Goal: Task Accomplishment & Management: Use online tool/utility

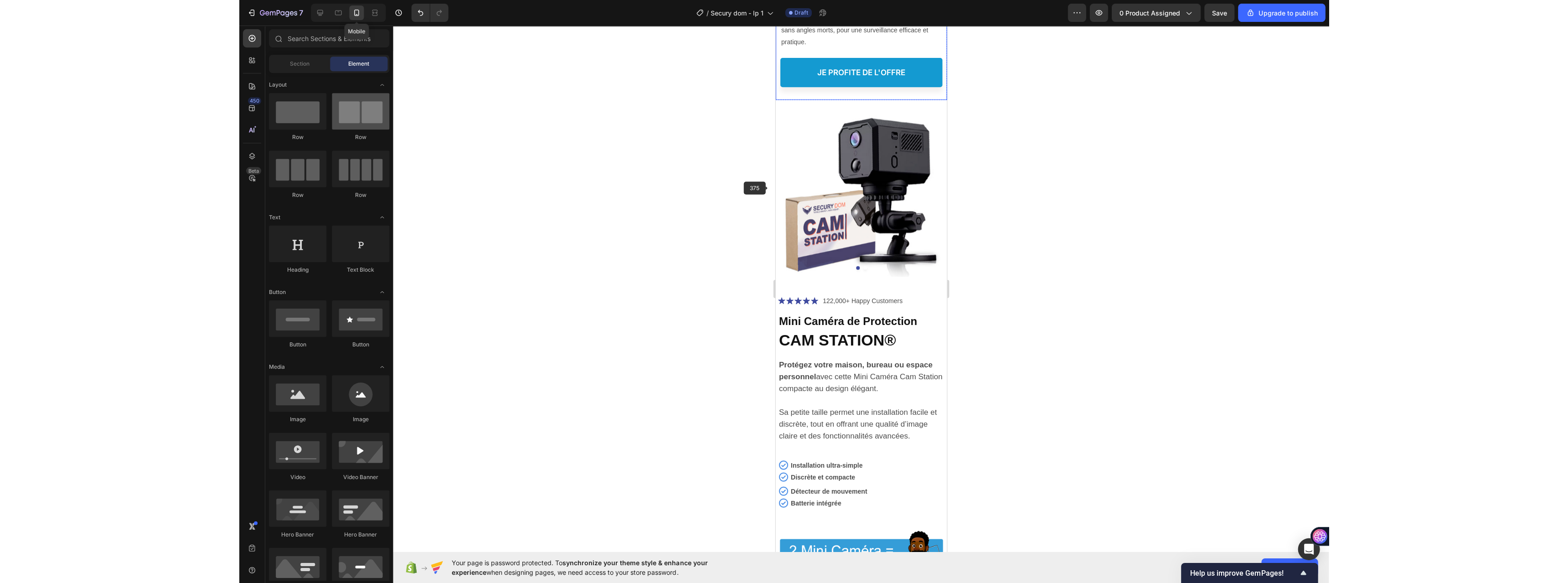
scroll to position [3418, 0]
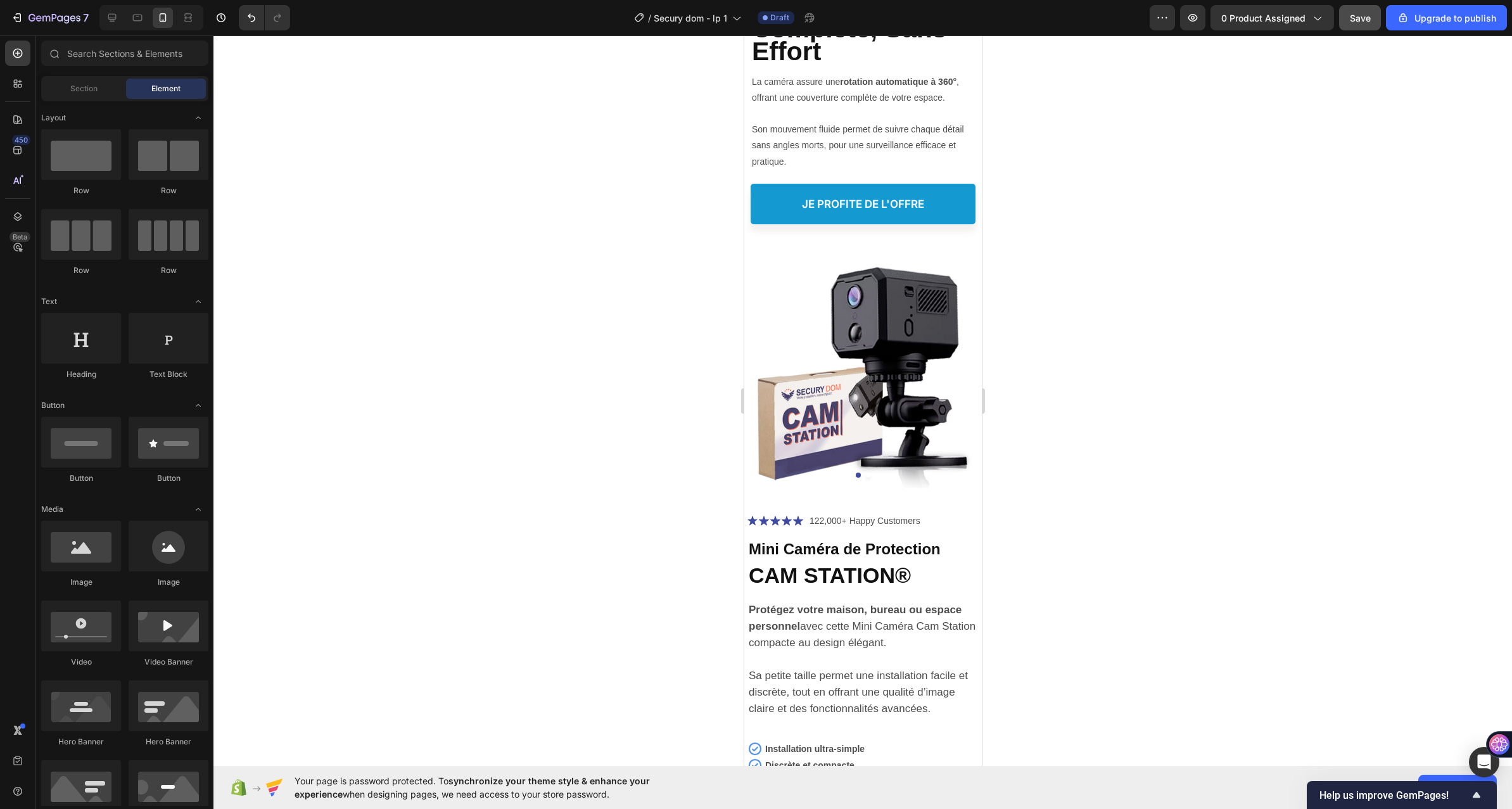
click at [1349, 19] on button "Save" at bounding box center [1360, 18] width 41 height 25
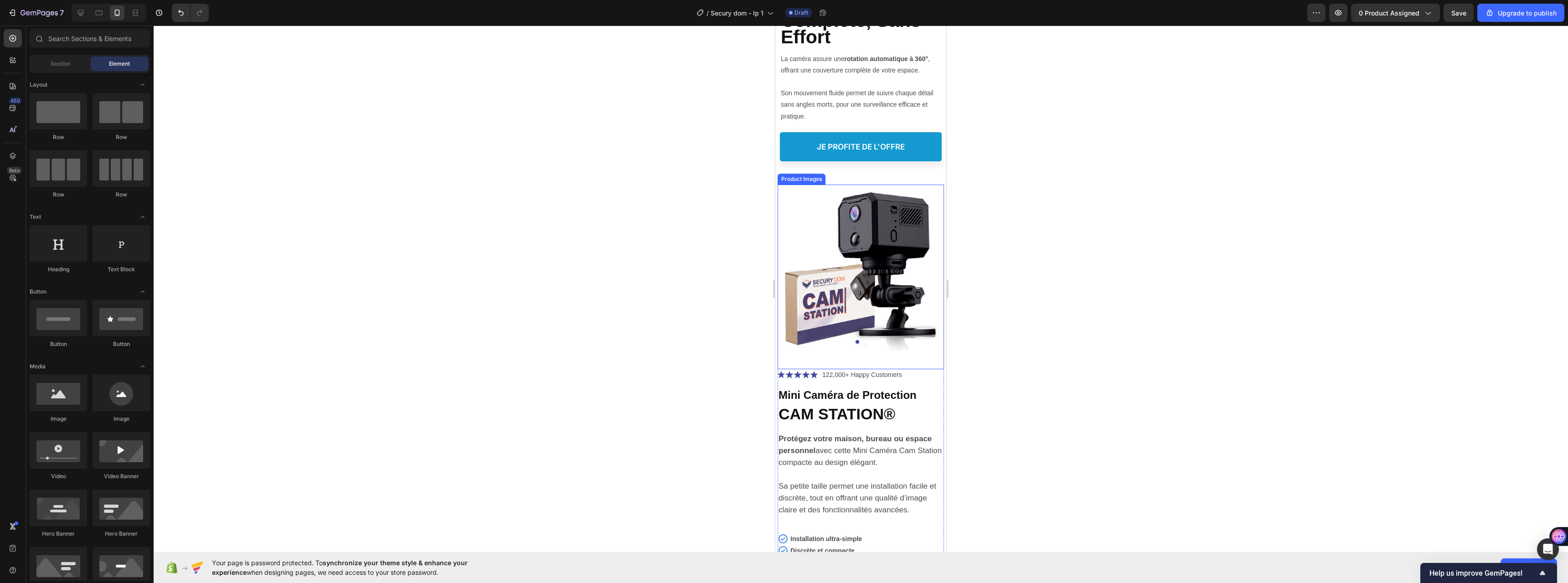
scroll to position [3281, 0]
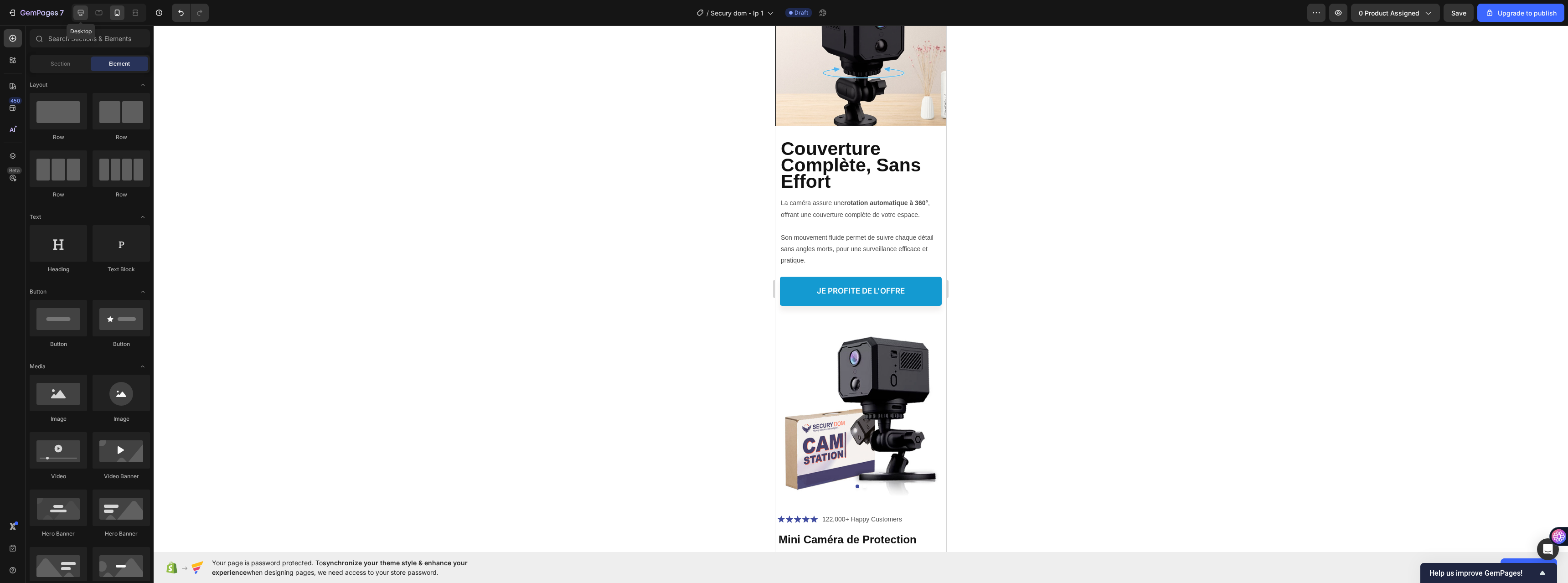
click at [75, 15] on div at bounding box center [81, 13] width 15 height 15
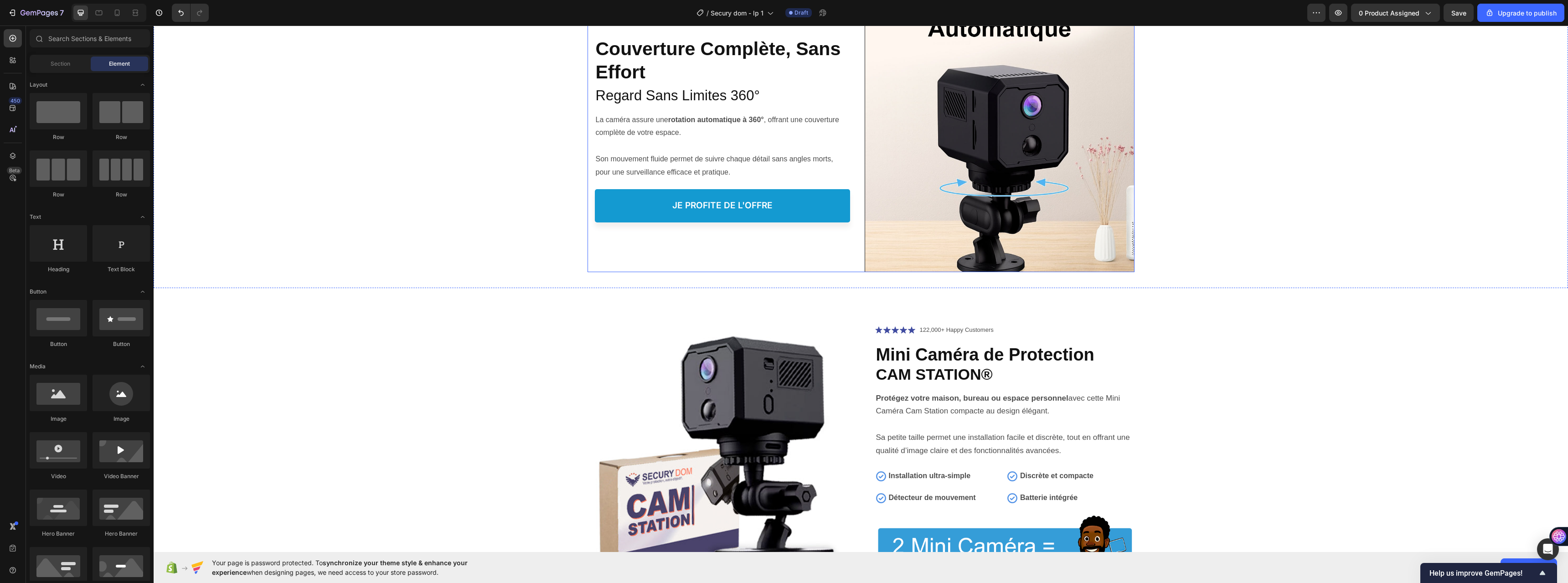
scroll to position [3144, 0]
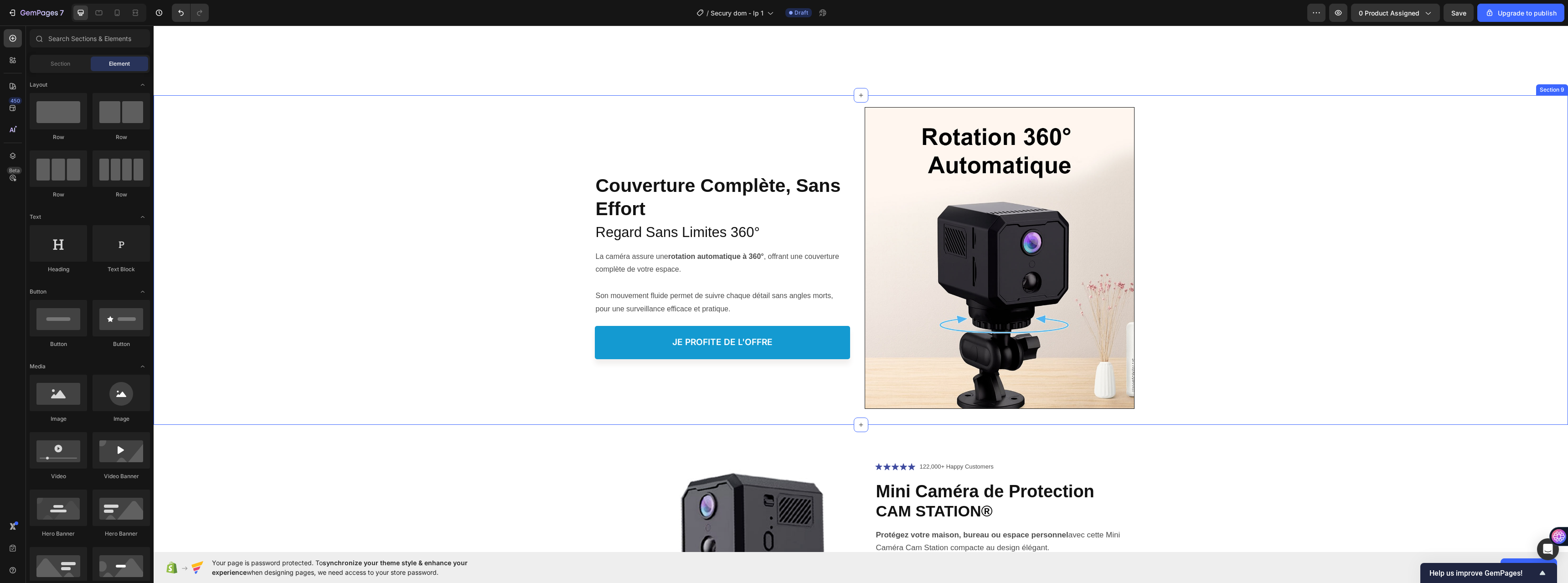
click at [500, 137] on div "Couverture Complète, Sans Effort Heading Couverture Complète, Sans Effort Headi…" at bounding box center [861, 253] width 1415 height 315
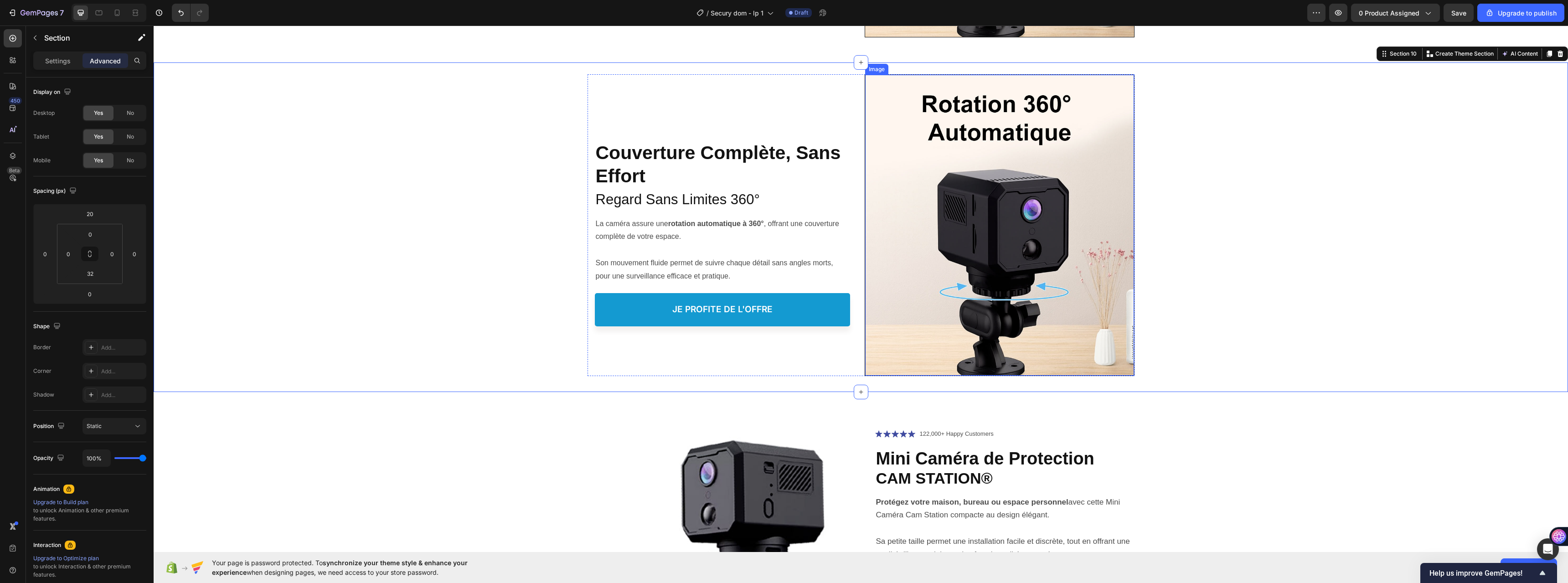
scroll to position [3591, 0]
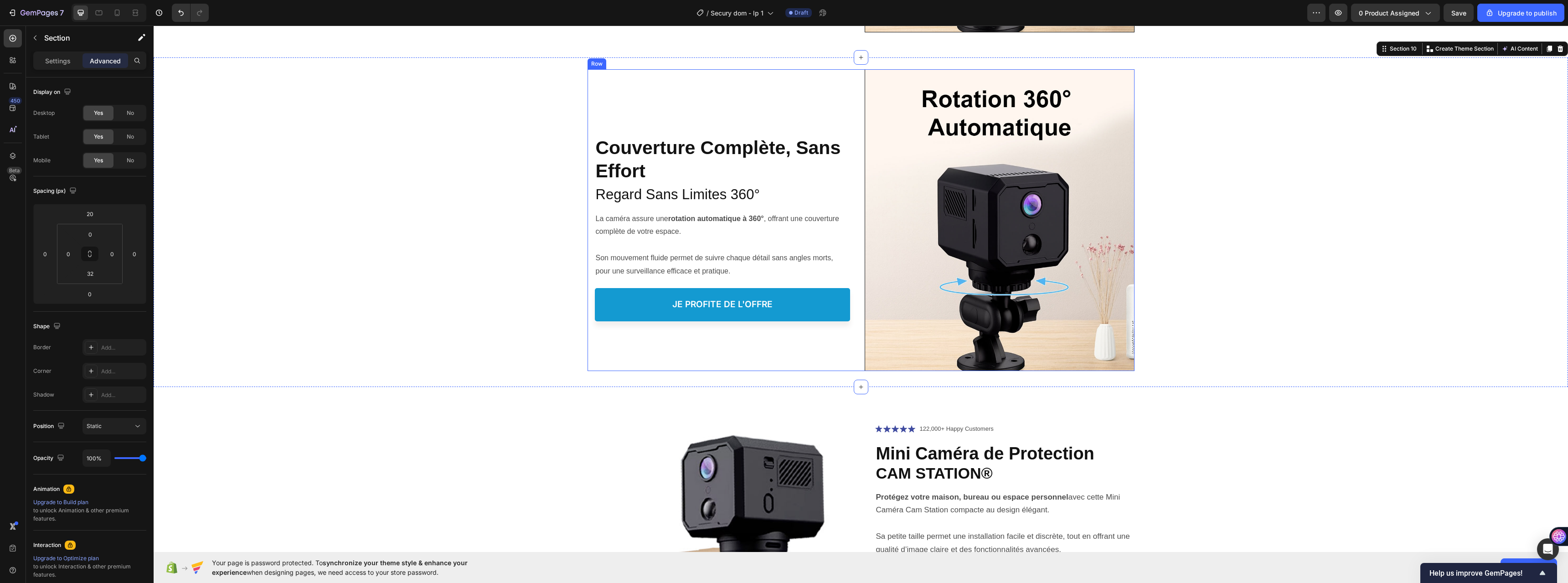
click at [643, 80] on div "Couverture Complète, Sans Effort Heading Couverture Complète, Sans Effort Headi…" at bounding box center [722, 220] width 270 height 302
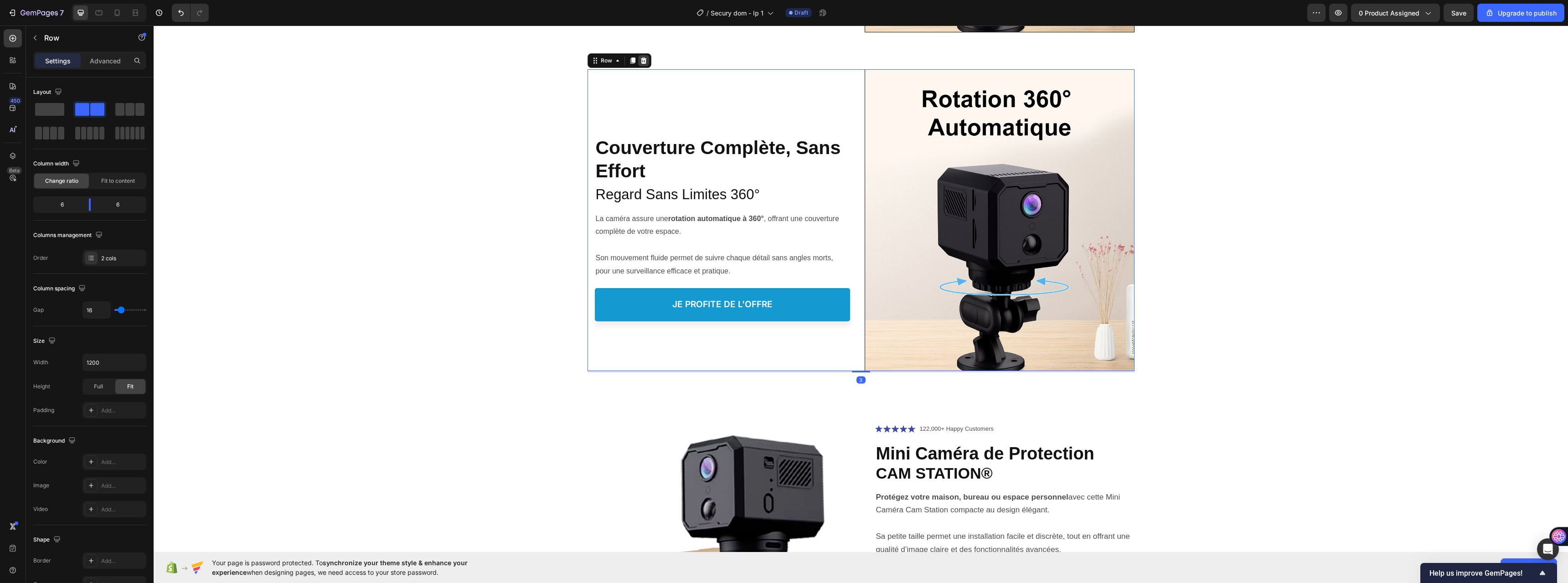
click at [640, 58] on icon at bounding box center [643, 61] width 7 height 7
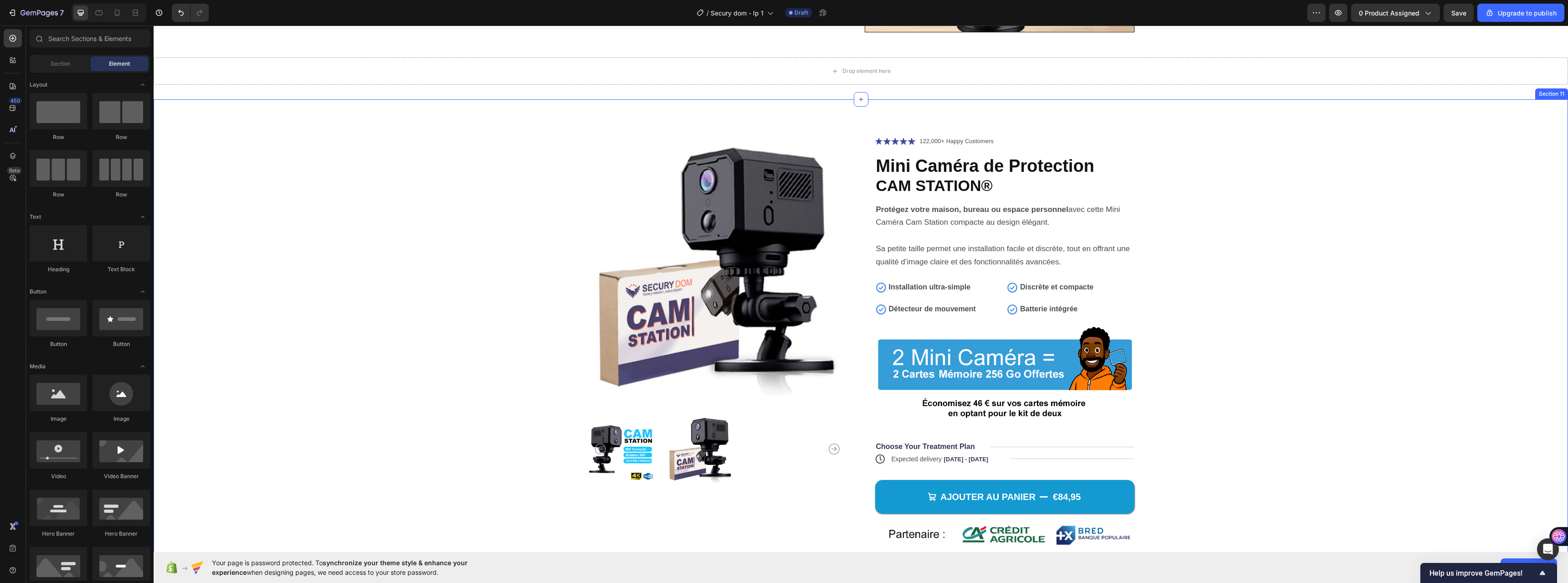
scroll to position [3454, 0]
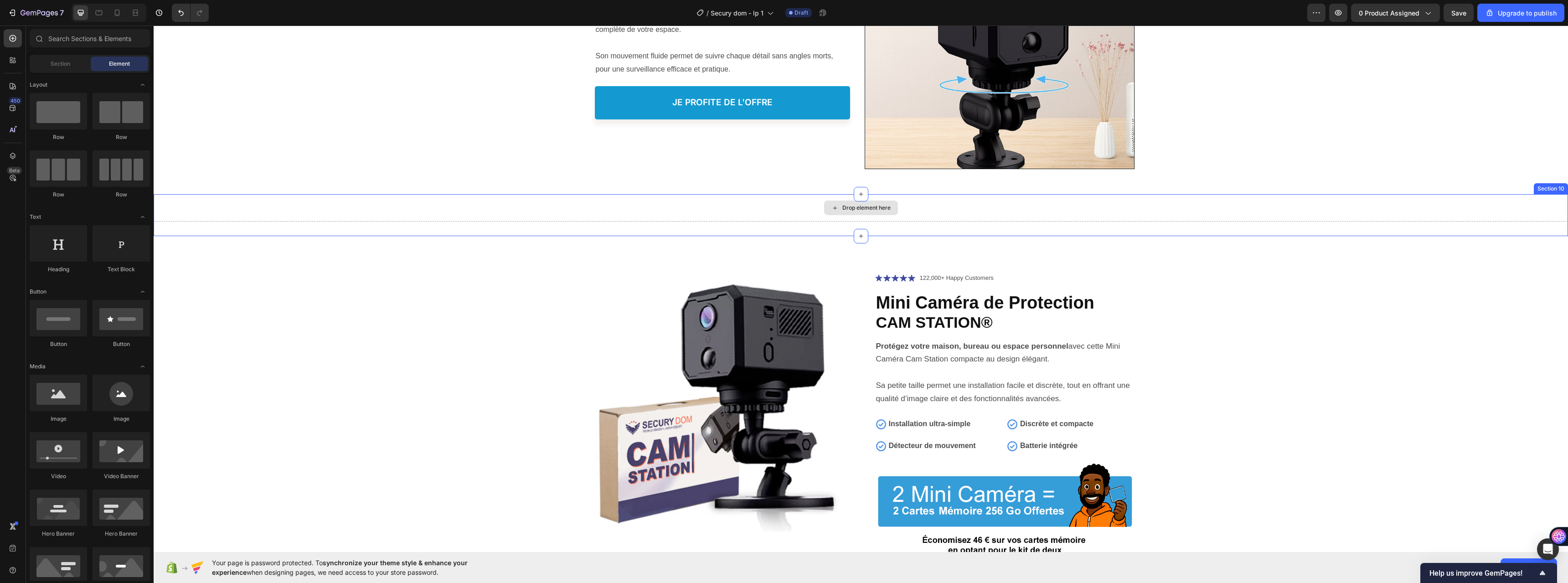
click at [640, 211] on div "Drop element here" at bounding box center [861, 208] width 1415 height 27
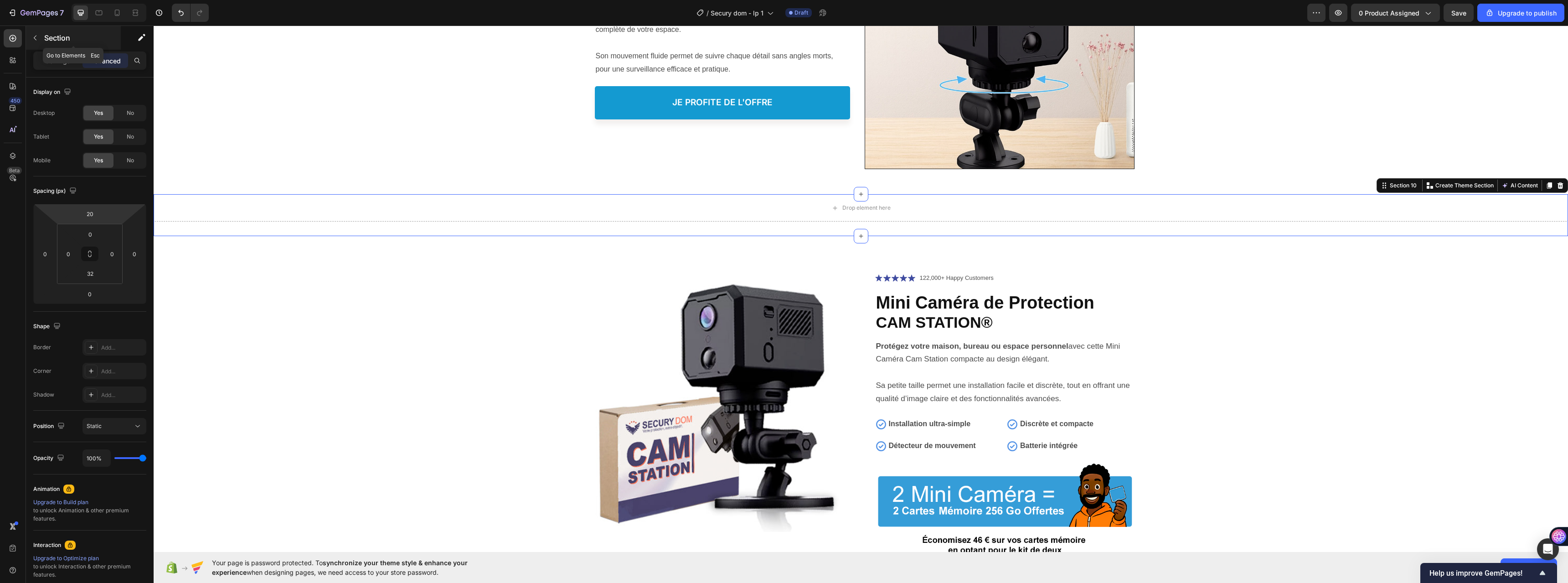
click at [38, 41] on button "button" at bounding box center [35, 38] width 15 height 15
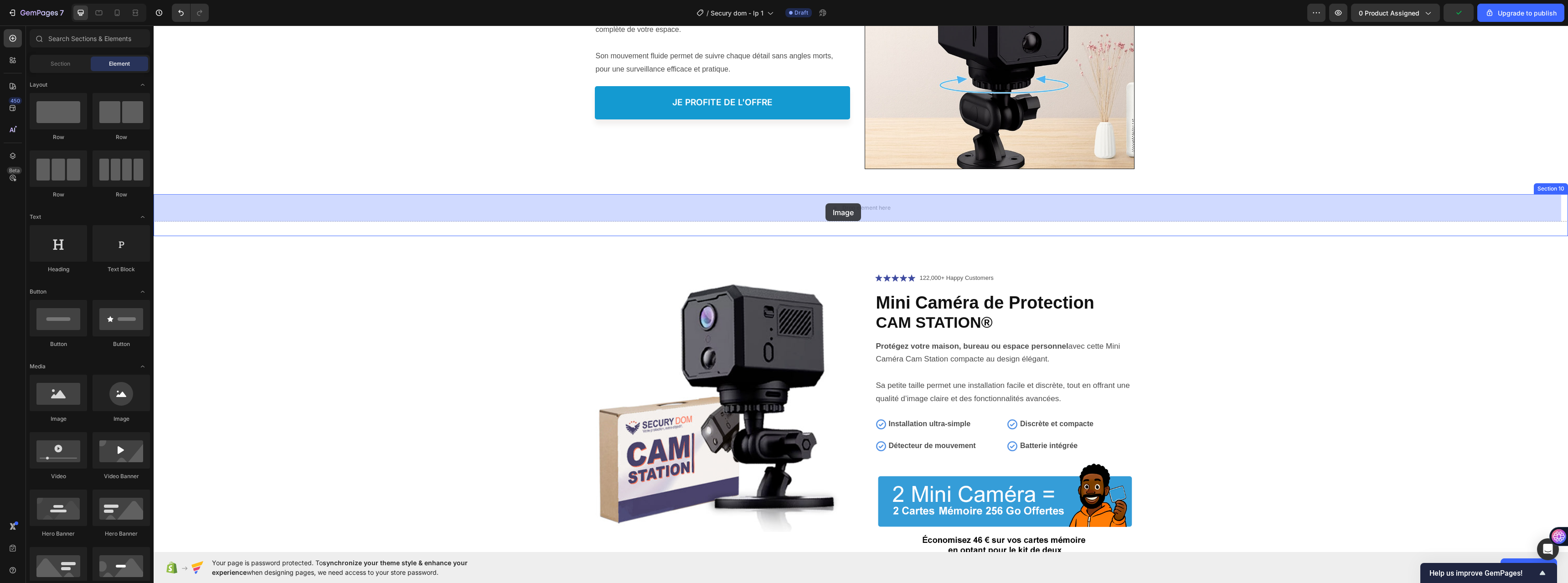
drag, startPoint x: 246, startPoint y: 413, endPoint x: 825, endPoint y: 199, distance: 617.3
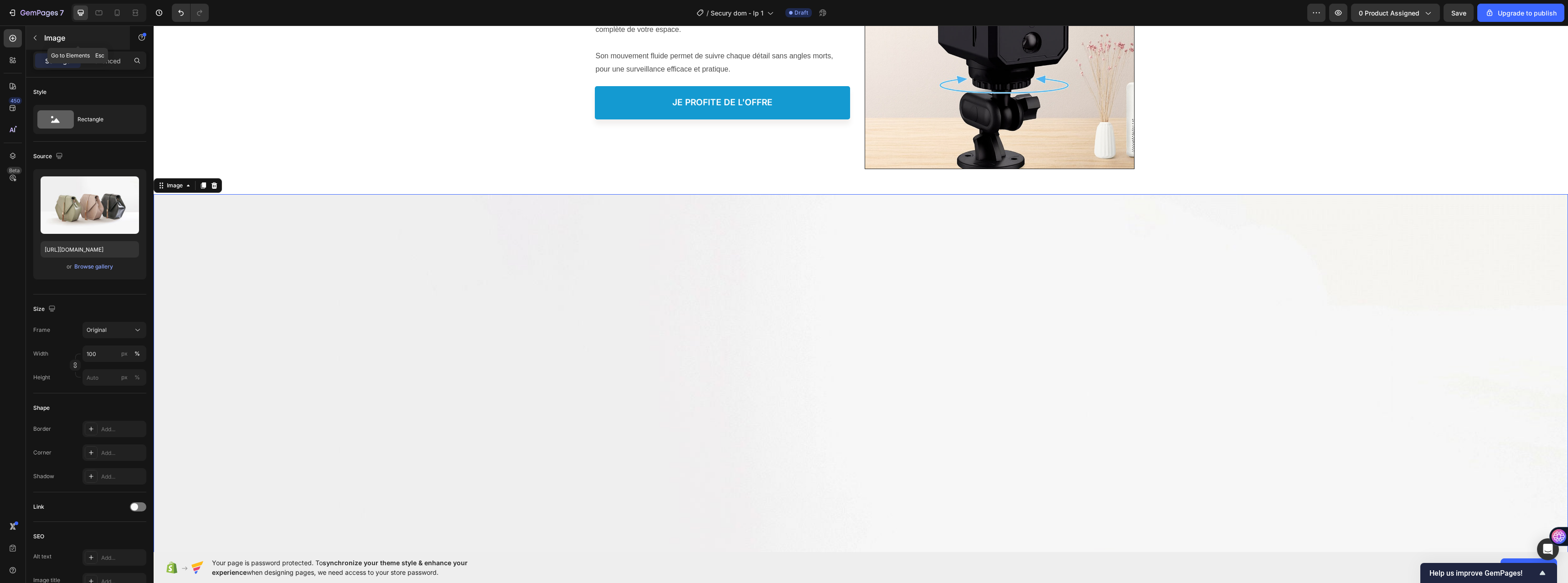
click at [39, 40] on button "button" at bounding box center [35, 38] width 15 height 15
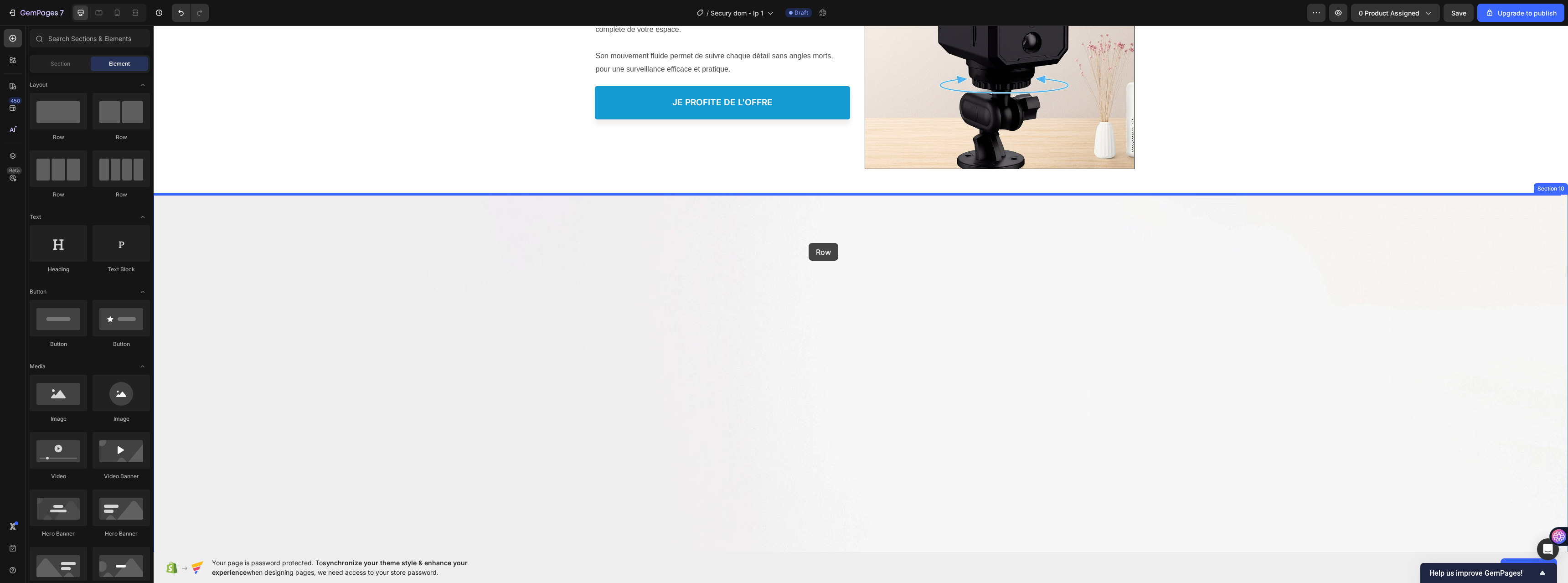
drag, startPoint x: 205, startPoint y: 150, endPoint x: 808, endPoint y: 243, distance: 610.1
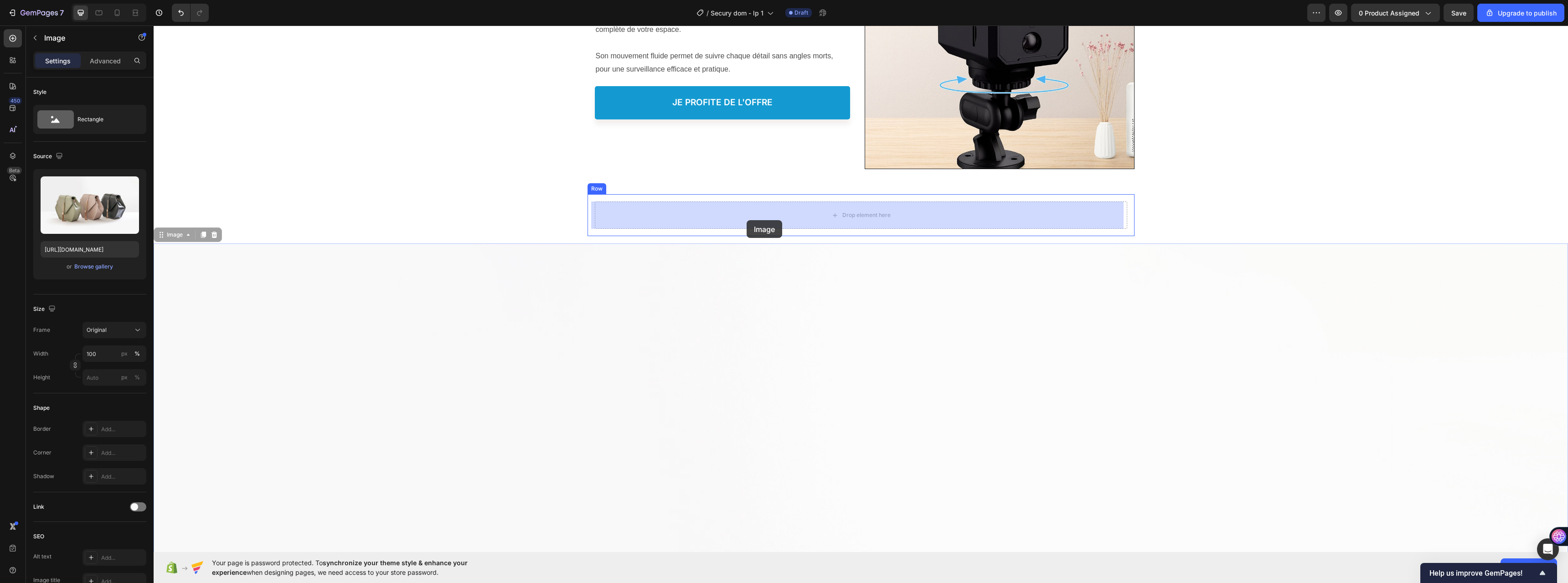
drag, startPoint x: 659, startPoint y: 337, endPoint x: 747, endPoint y: 220, distance: 146.4
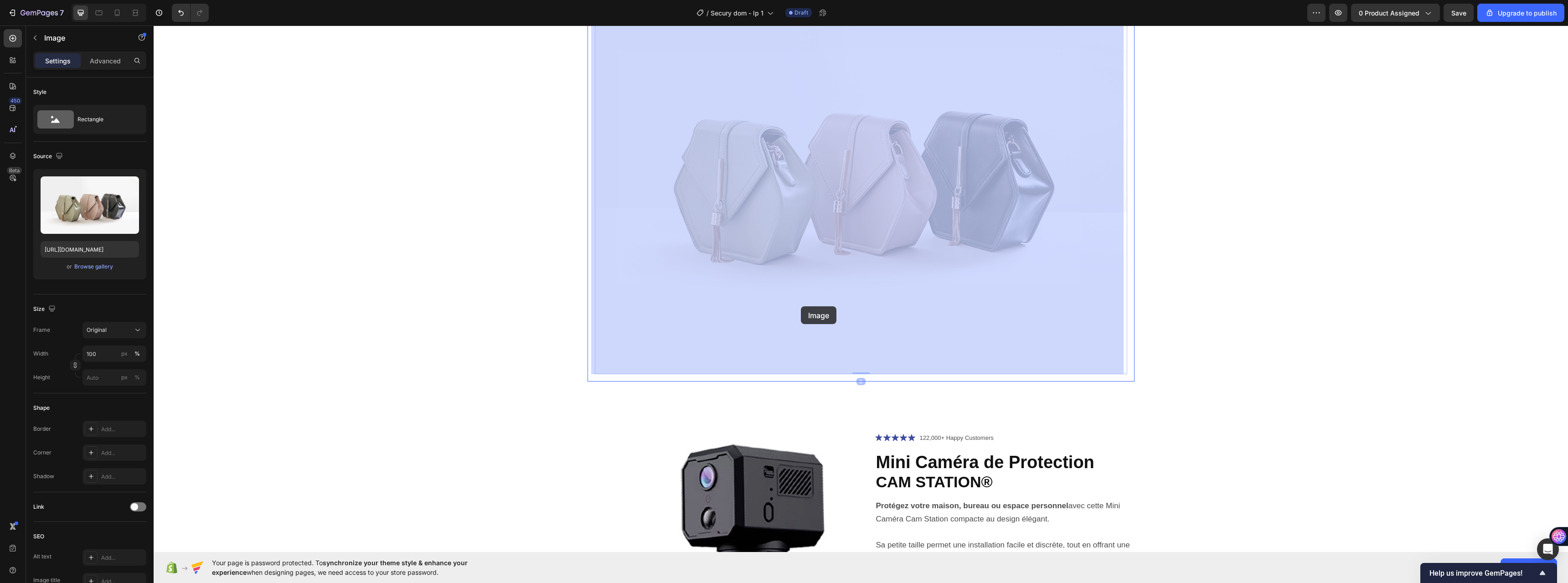
scroll to position [3682, 0]
drag, startPoint x: 598, startPoint y: 194, endPoint x: 814, endPoint y: 253, distance: 223.9
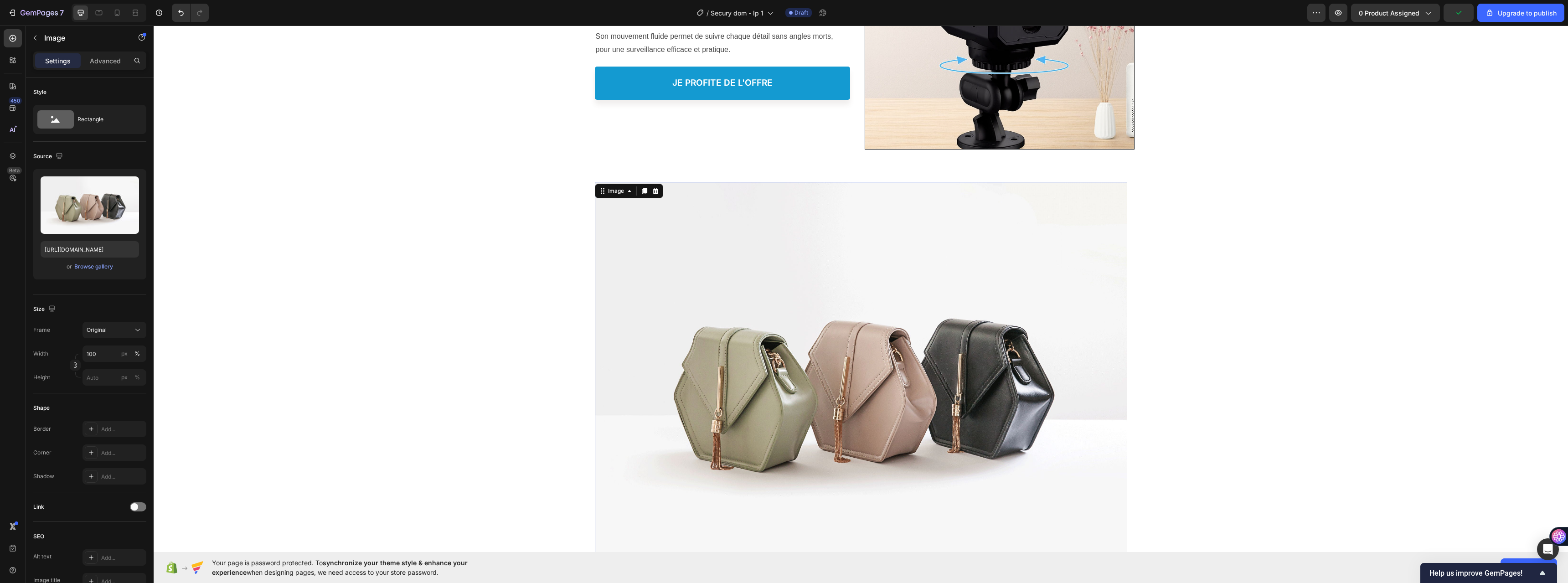
scroll to position [3454, 0]
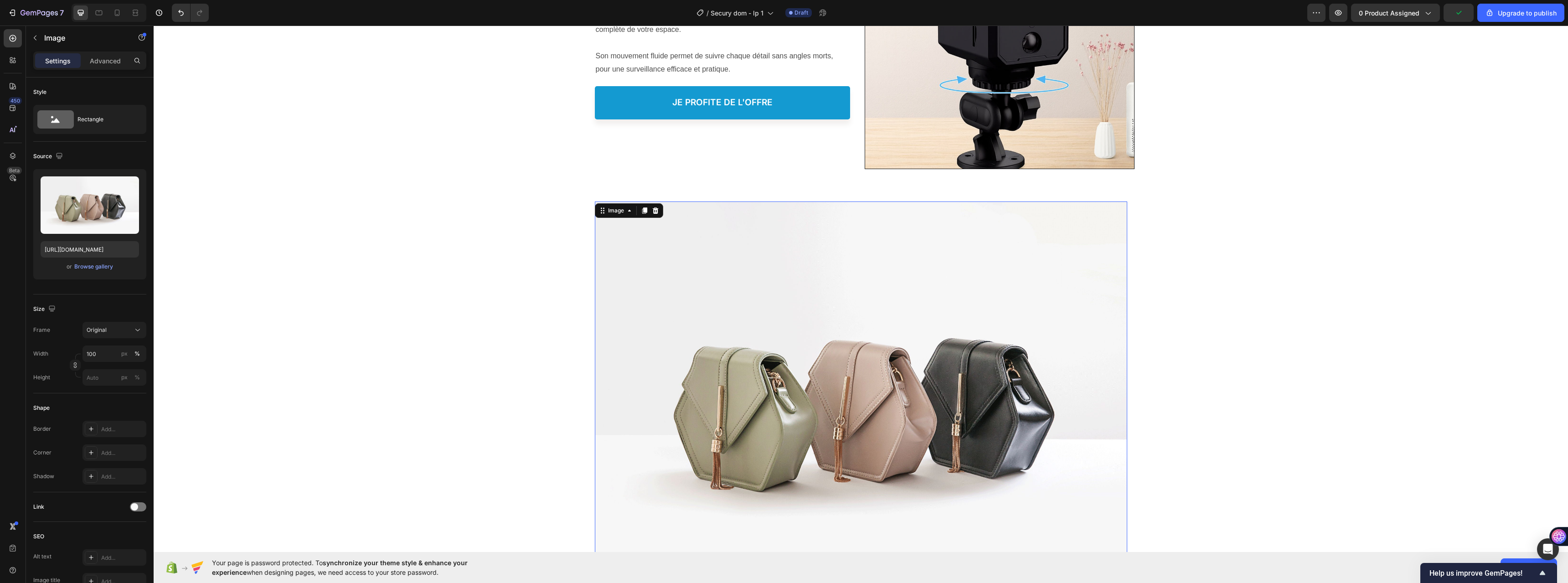
click at [772, 289] on img at bounding box center [861, 401] width 533 height 399
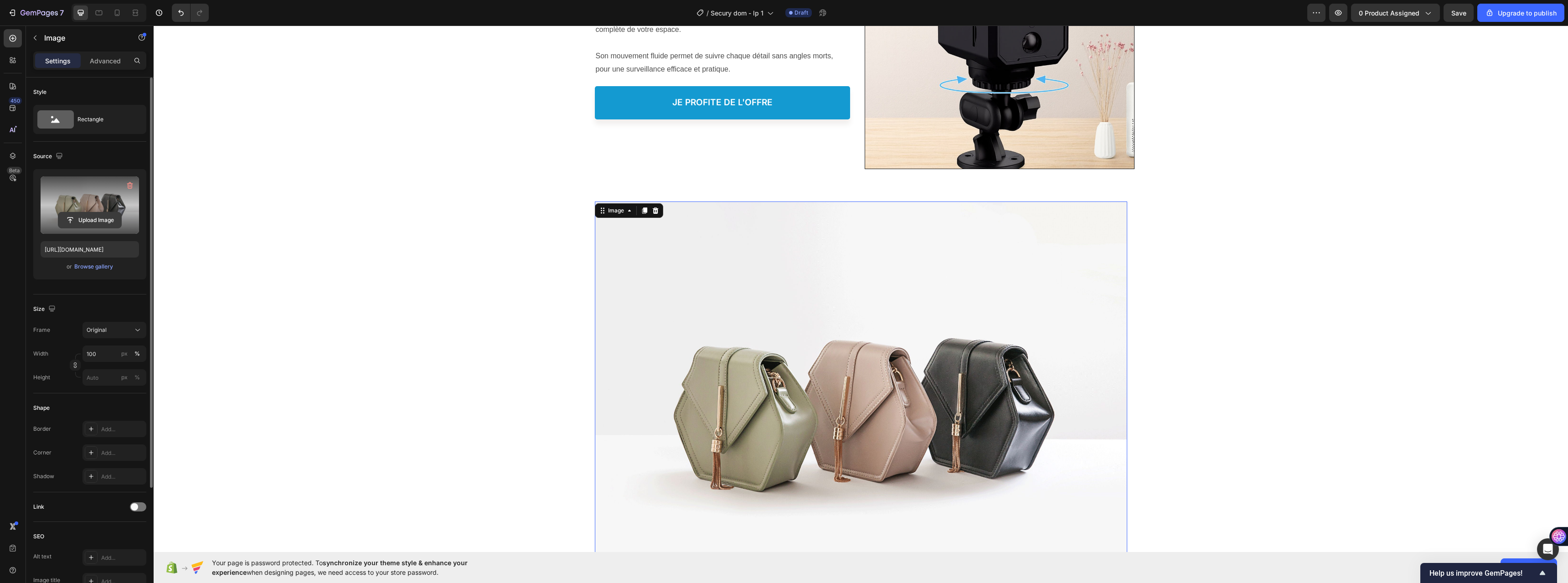
click at [85, 222] on input "file" at bounding box center [89, 220] width 63 height 15
type input "https://cdn.shopify.com/s/files/1/0711/1881/5407/files/gempages_583594733012517…"
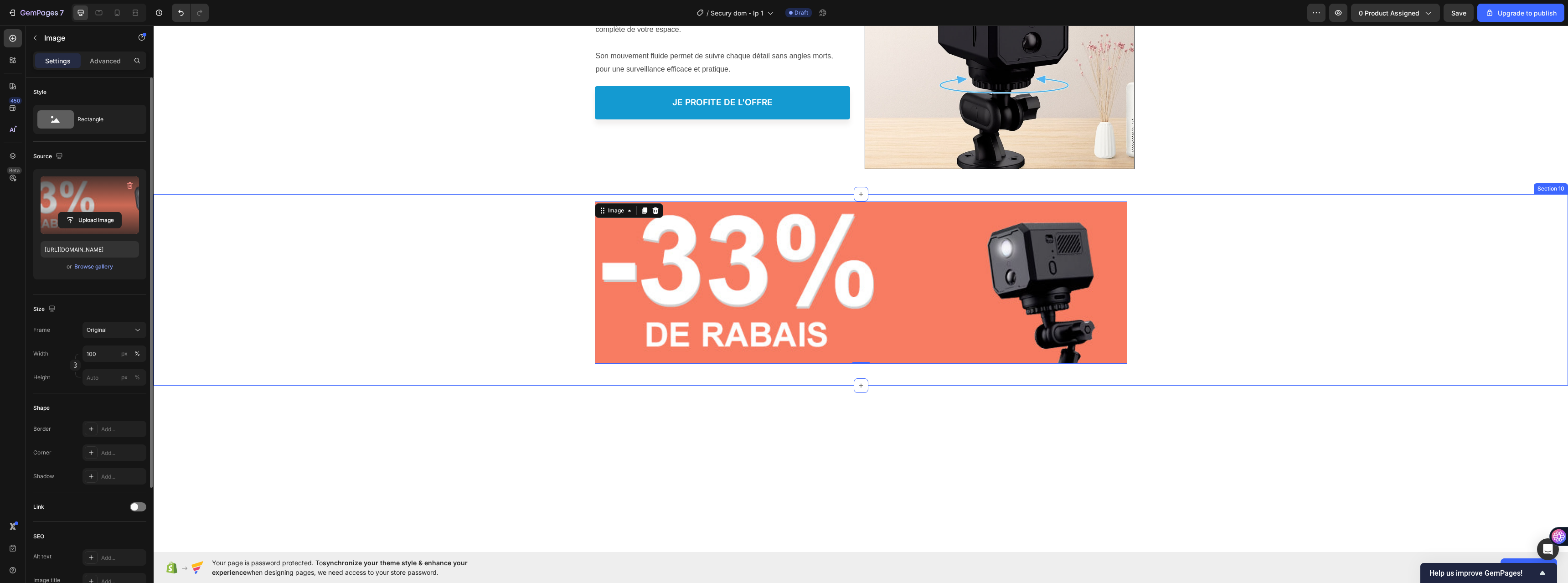
click at [516, 318] on div "Image 0 Row" at bounding box center [861, 282] width 1415 height 176
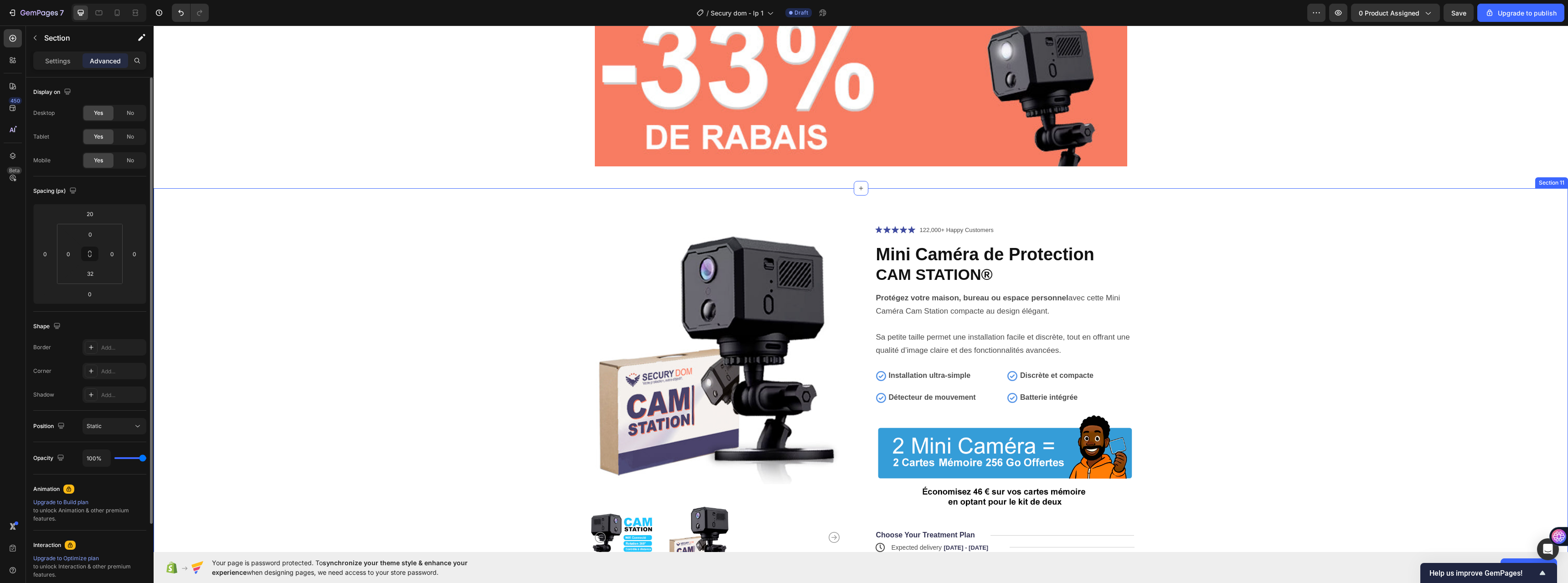
scroll to position [3545, 0]
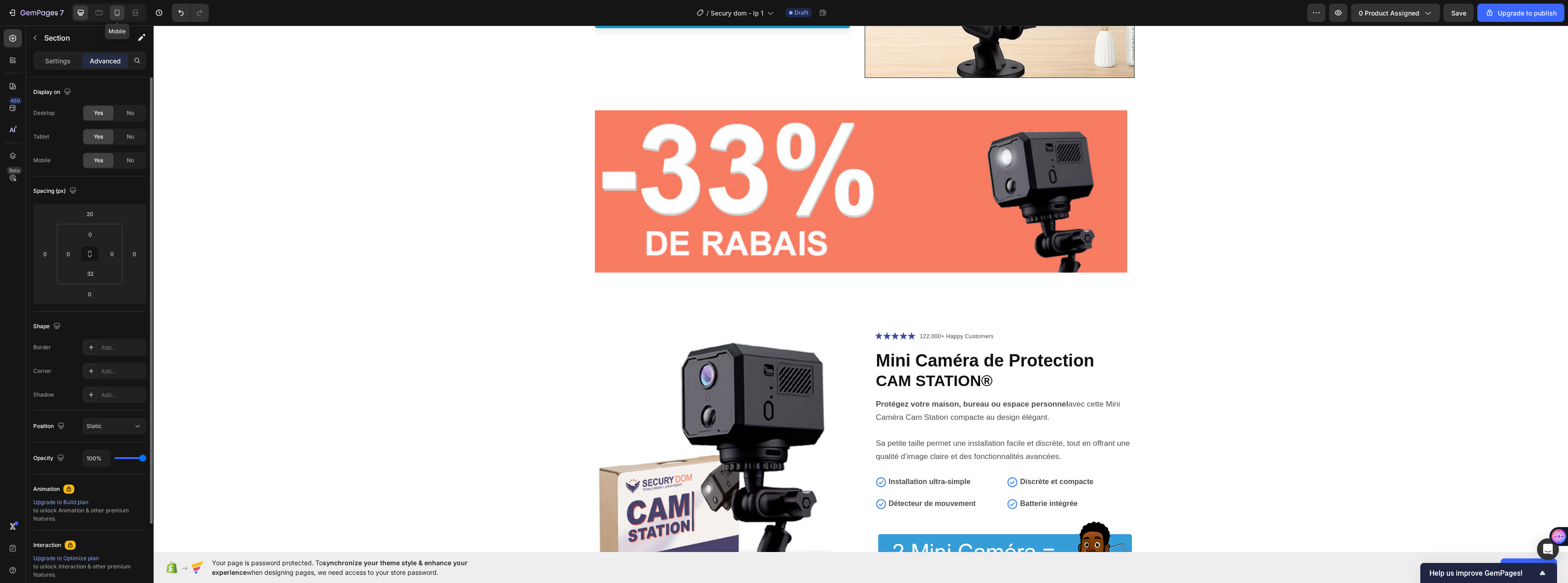
click at [117, 12] on icon at bounding box center [117, 12] width 9 height 9
type input "-46"
type input "0"
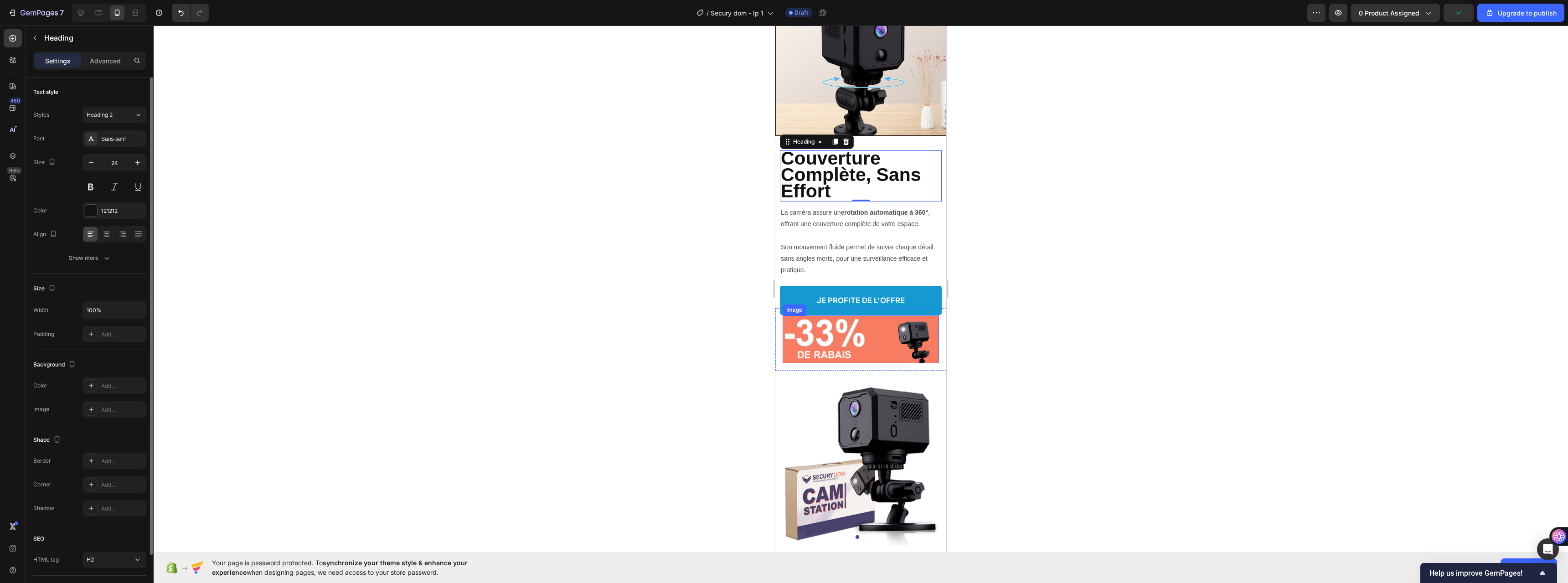
scroll to position [3401, 0]
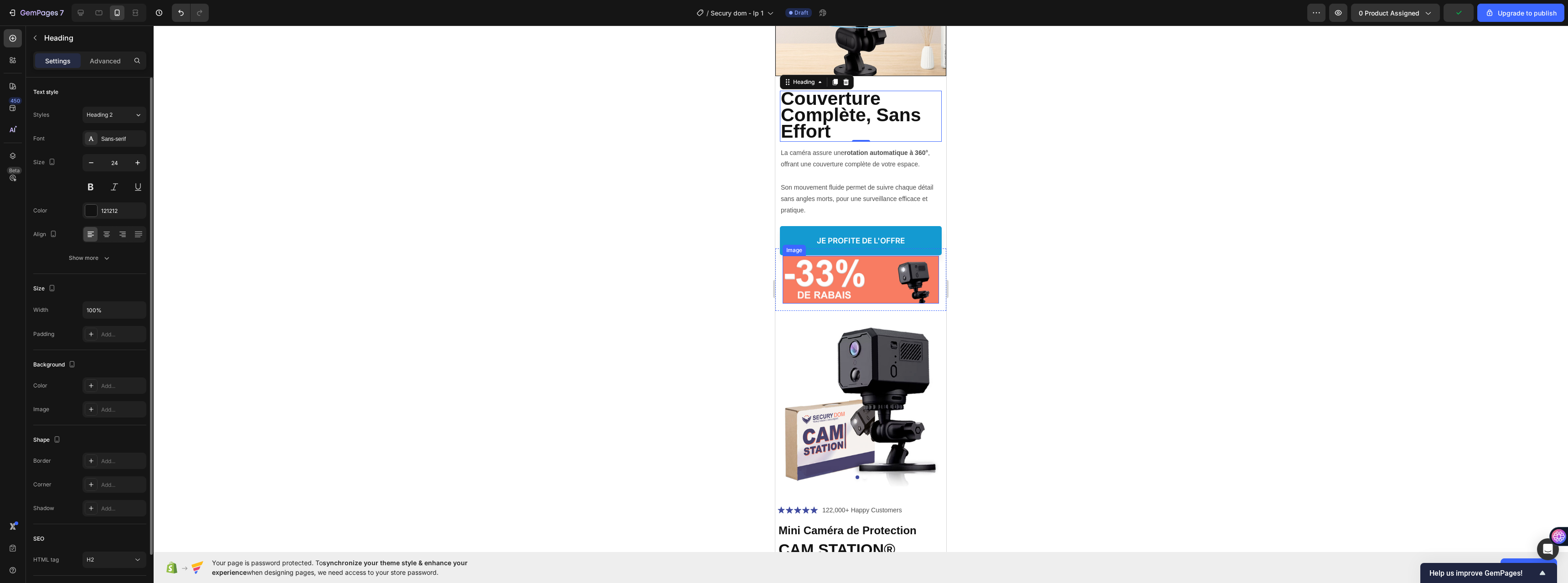
click at [845, 271] on img at bounding box center [861, 279] width 156 height 47
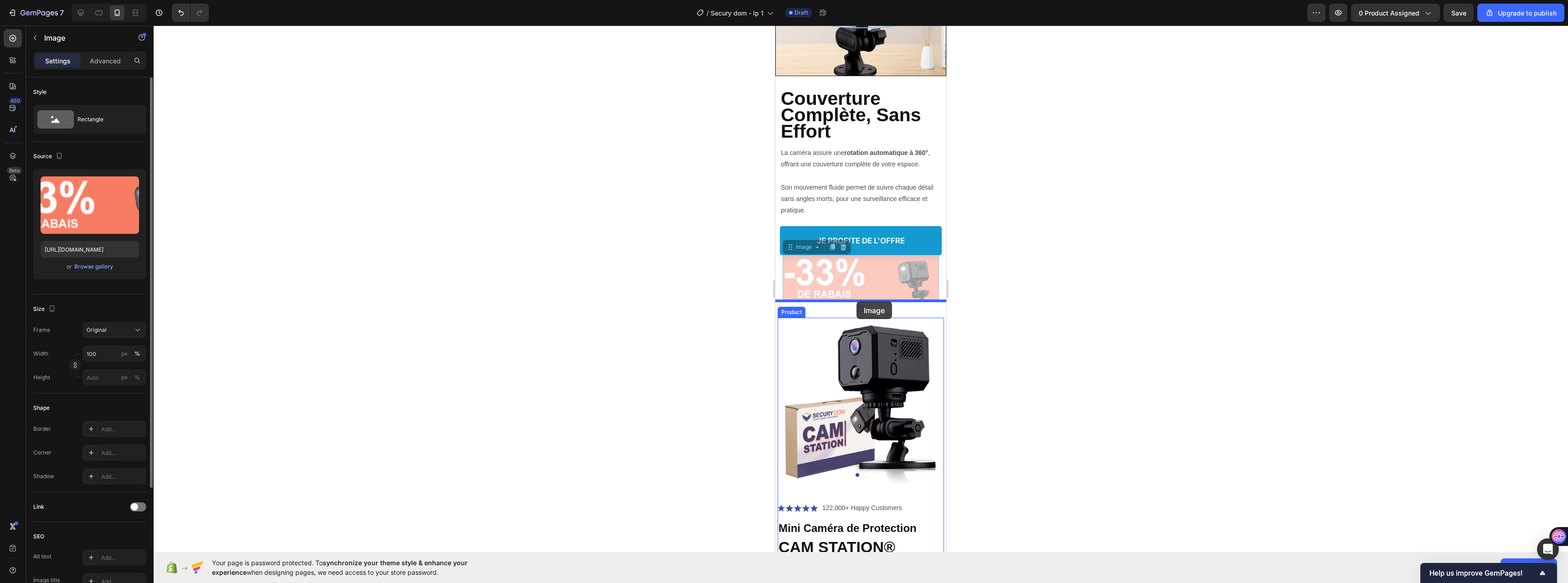
drag, startPoint x: 864, startPoint y: 271, endPoint x: 856, endPoint y: 301, distance: 31.0
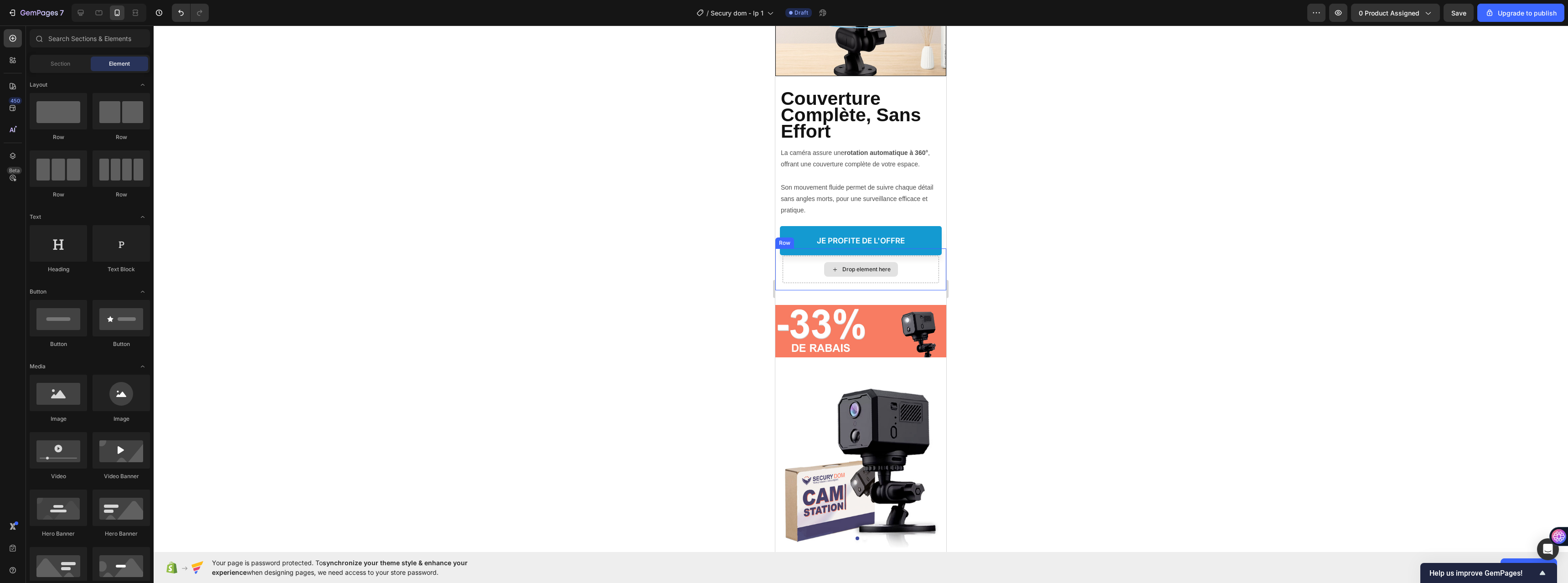
click at [879, 266] on div "Drop element here" at bounding box center [866, 270] width 48 height 7
click at [777, 259] on div "Drop element here Row" at bounding box center [861, 269] width 171 height 42
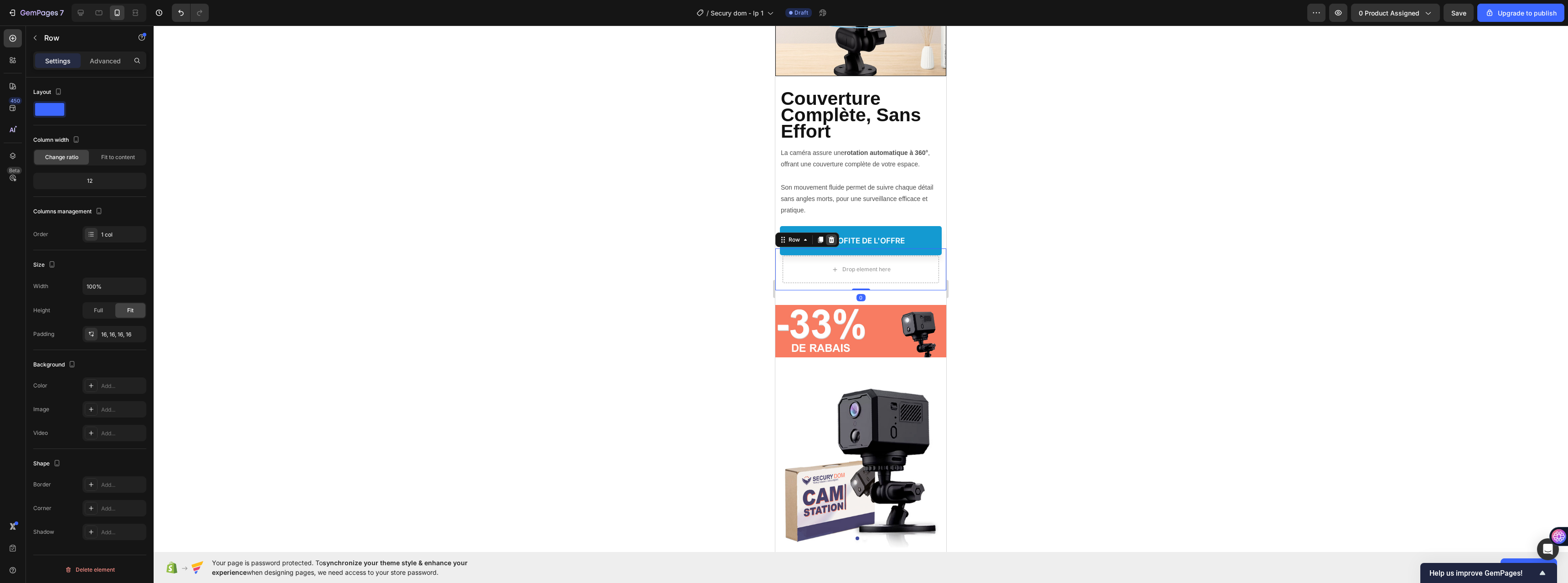
click at [832, 237] on icon at bounding box center [831, 240] width 6 height 6
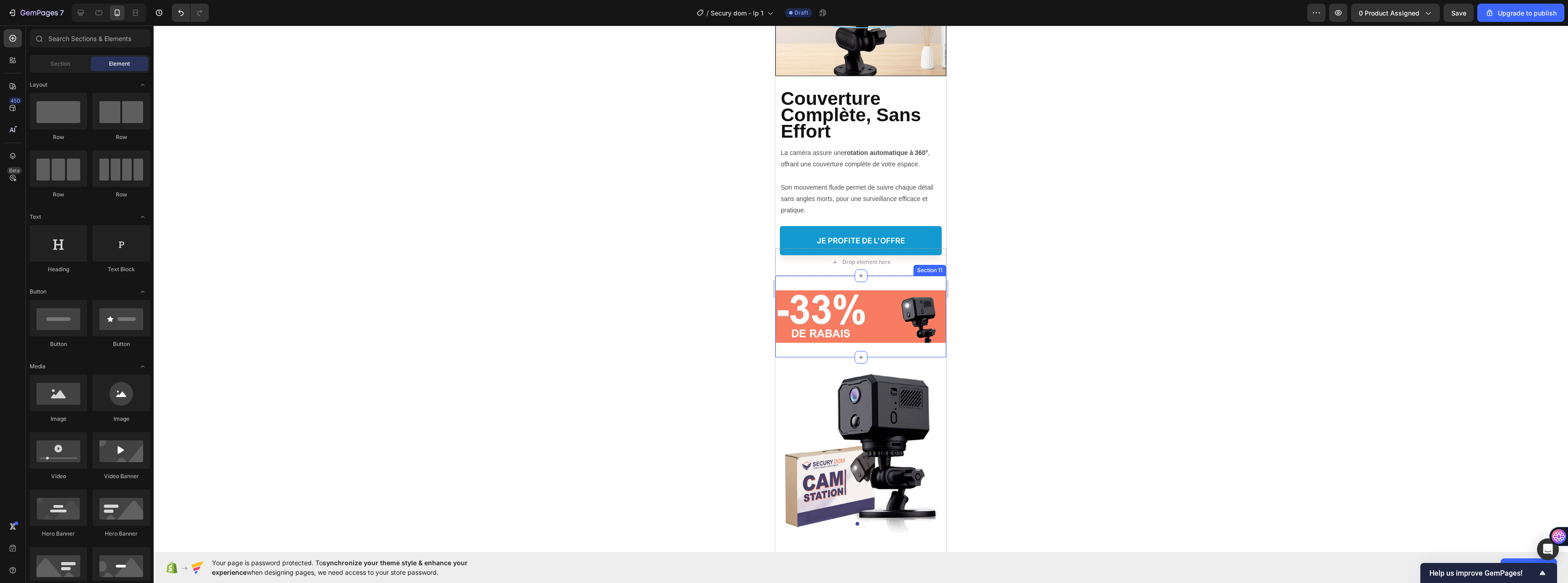
click at [889, 276] on div "Image Section 11" at bounding box center [861, 316] width 171 height 81
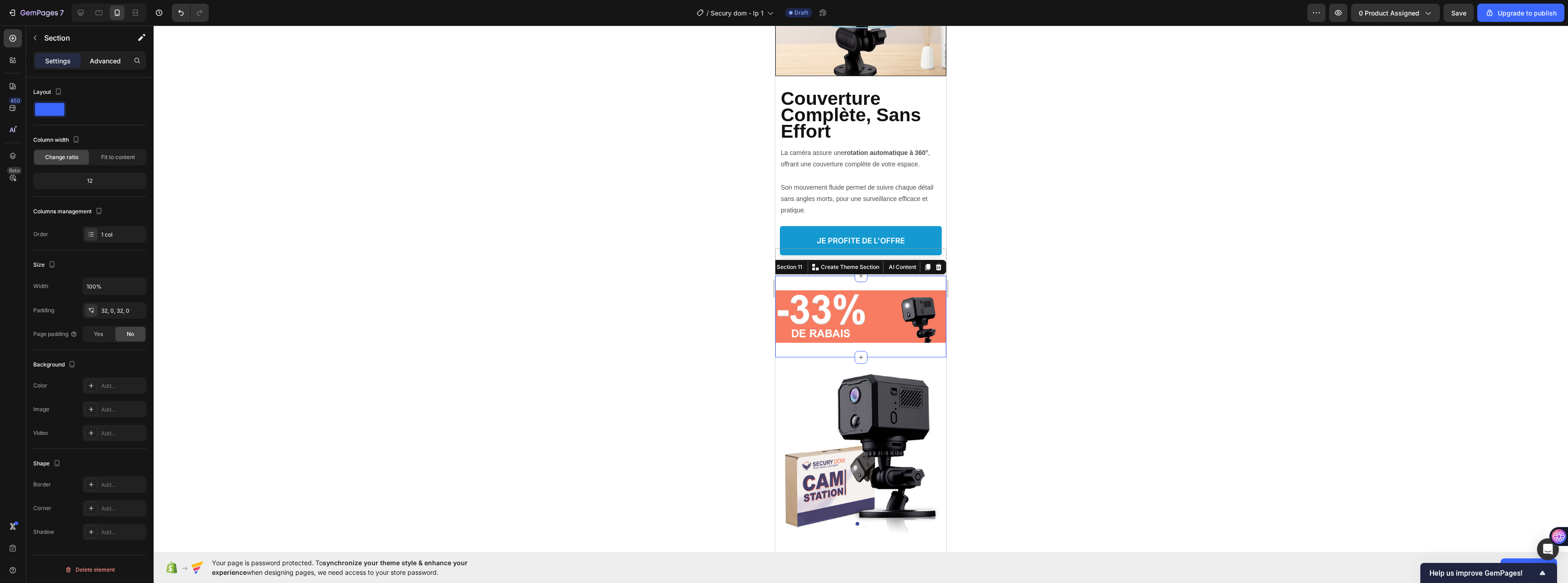
click at [102, 59] on p "Advanced" at bounding box center [105, 61] width 31 height 10
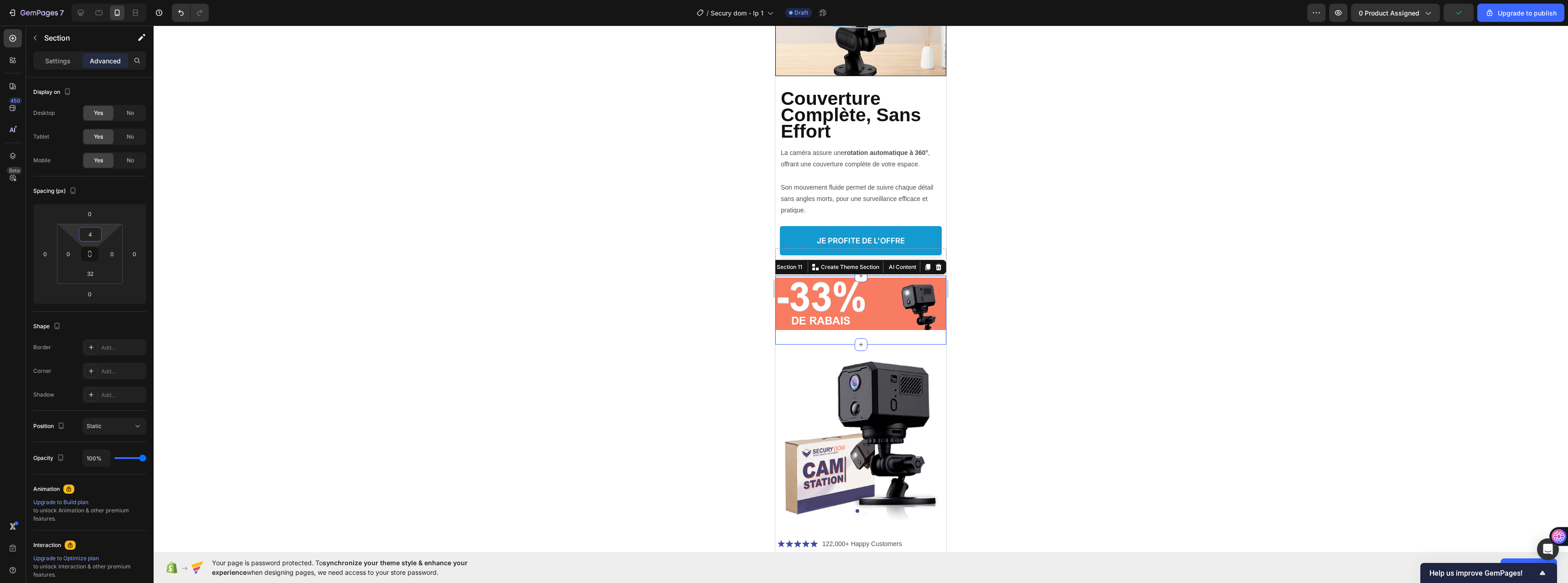
type input "10"
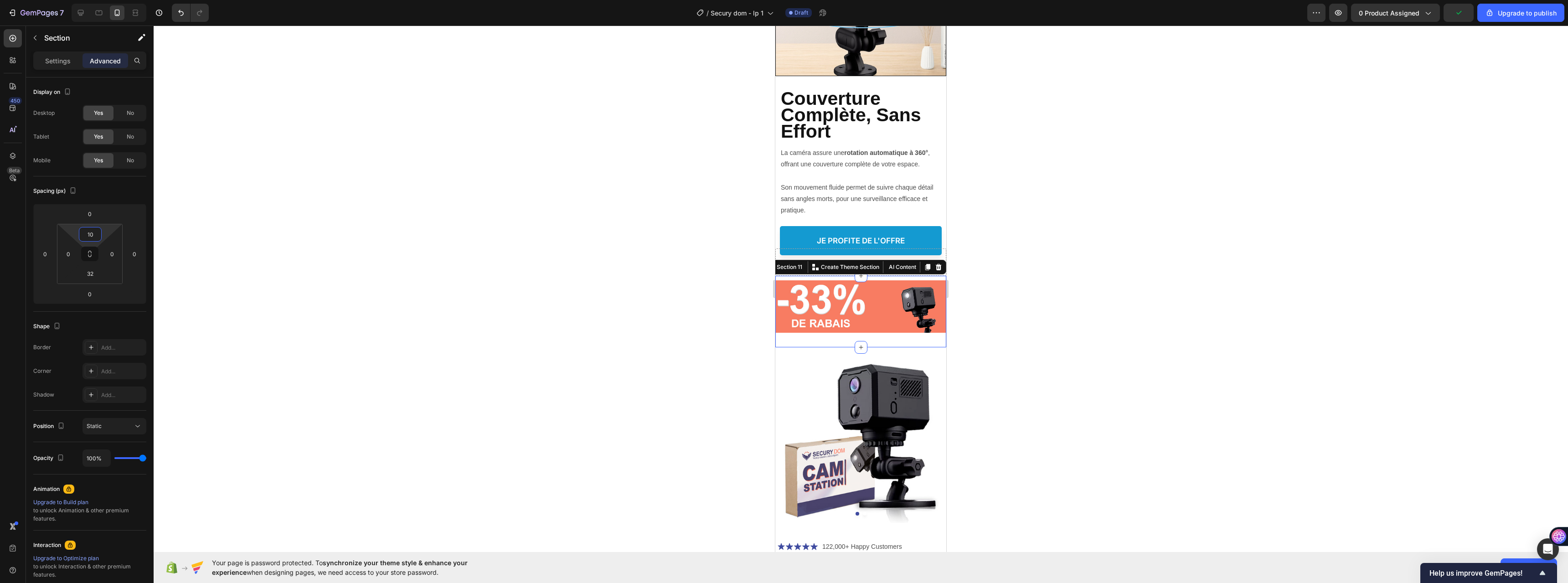
drag, startPoint x: 111, startPoint y: 234, endPoint x: 110, endPoint y: 229, distance: 5.1
click at [110, 0] on html "7 / Secury dom - lp 1 Draft Preview 0 product assigned Upgrade to publish 450 B…" at bounding box center [784, 0] width 1568 height 0
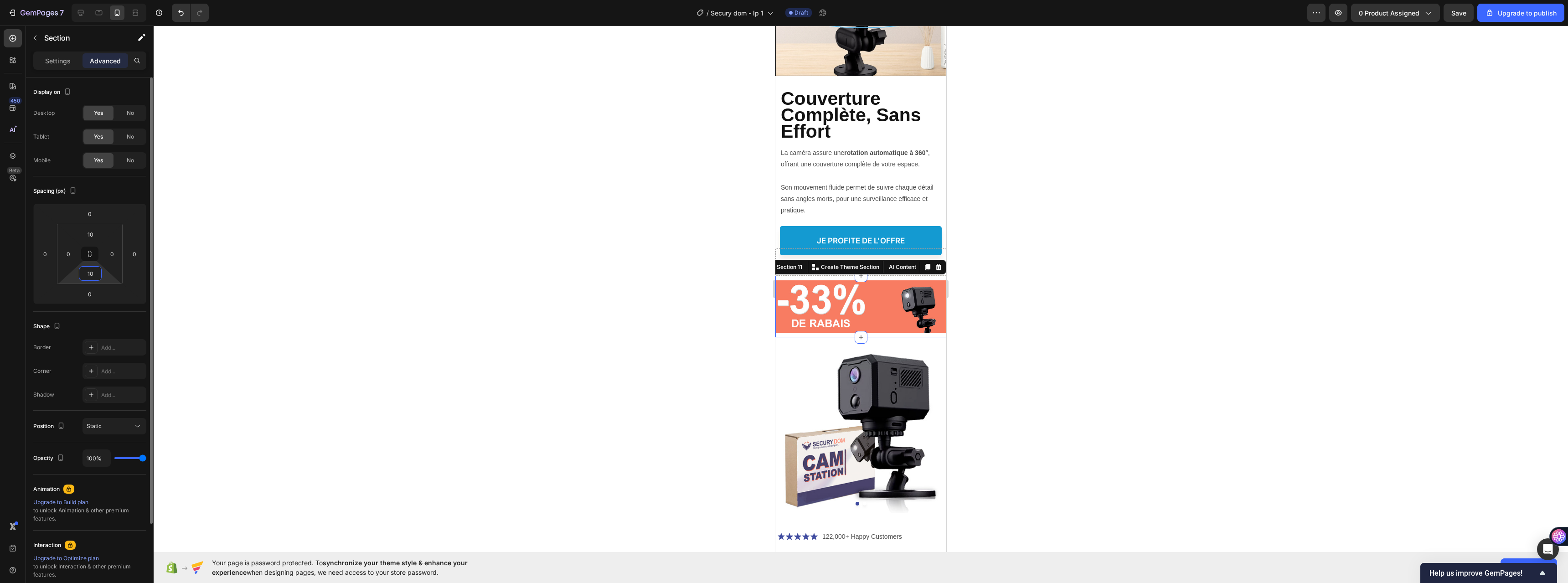
type input "8"
drag, startPoint x: 105, startPoint y: 275, endPoint x: 105, endPoint y: 270, distance: 5.0
click at [105, 0] on html "7 / Secury dom - lp 1 Draft Preview 0 product assigned Save Upgrade to publish …" at bounding box center [784, 0] width 1568 height 0
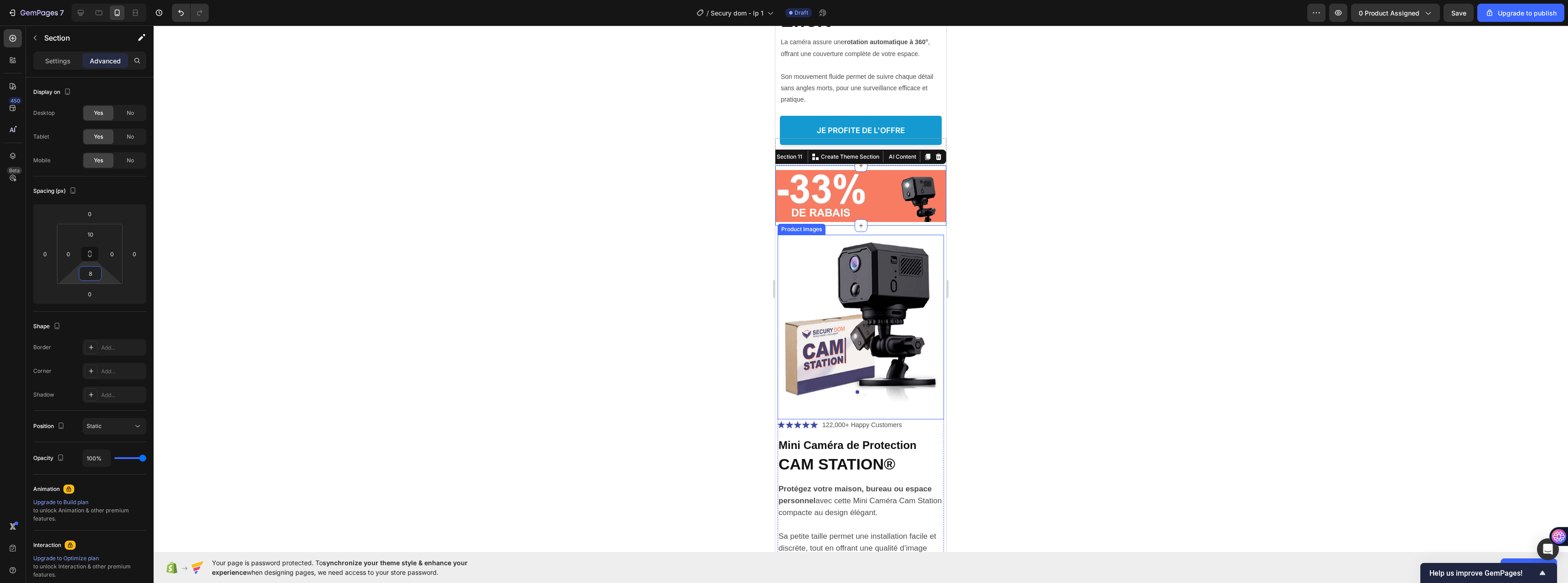
scroll to position [3538, 0]
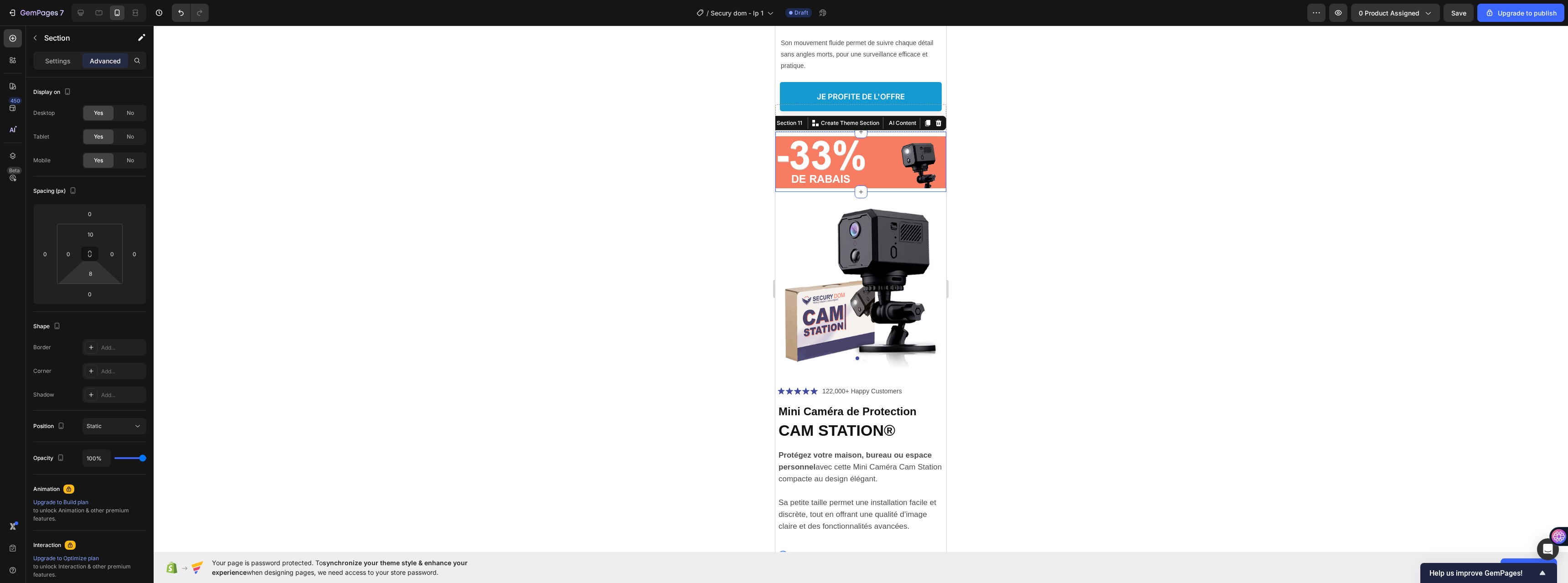
click at [1010, 175] on div at bounding box center [861, 304] width 1415 height 557
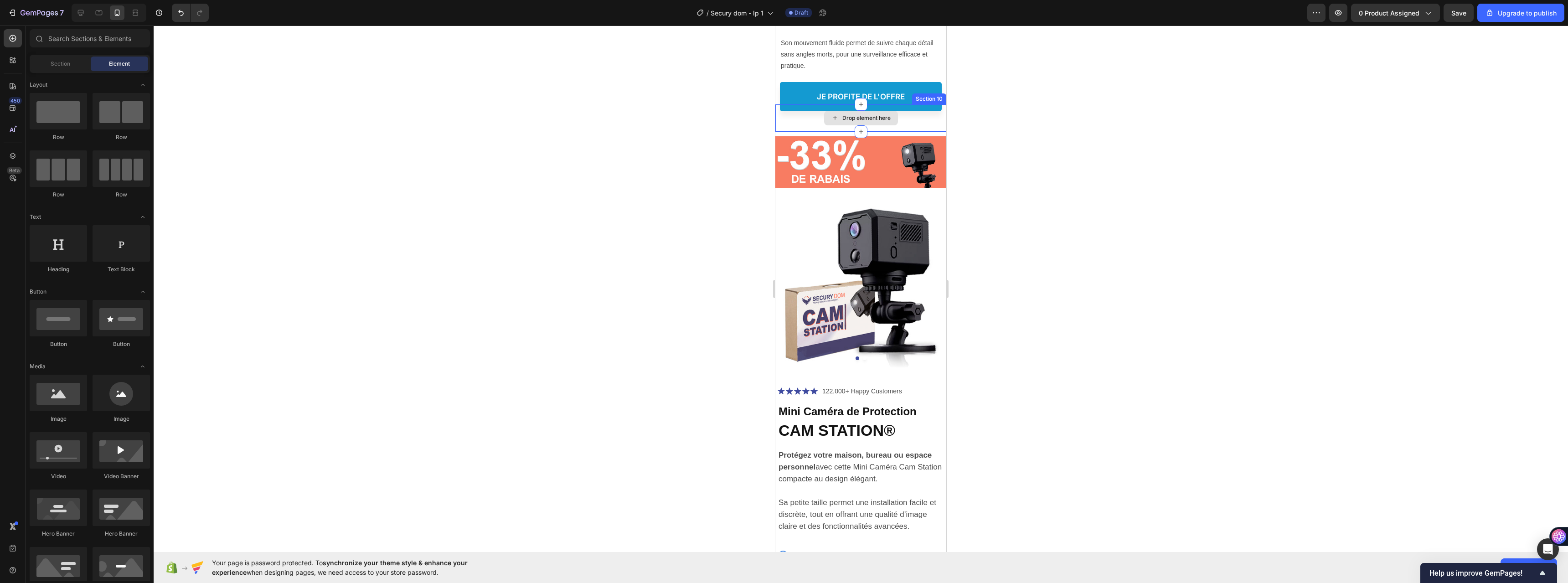
click at [894, 121] on div "Drop element here" at bounding box center [861, 118] width 74 height 15
click at [894, 130] on div "Drop element here" at bounding box center [861, 117] width 171 height 27
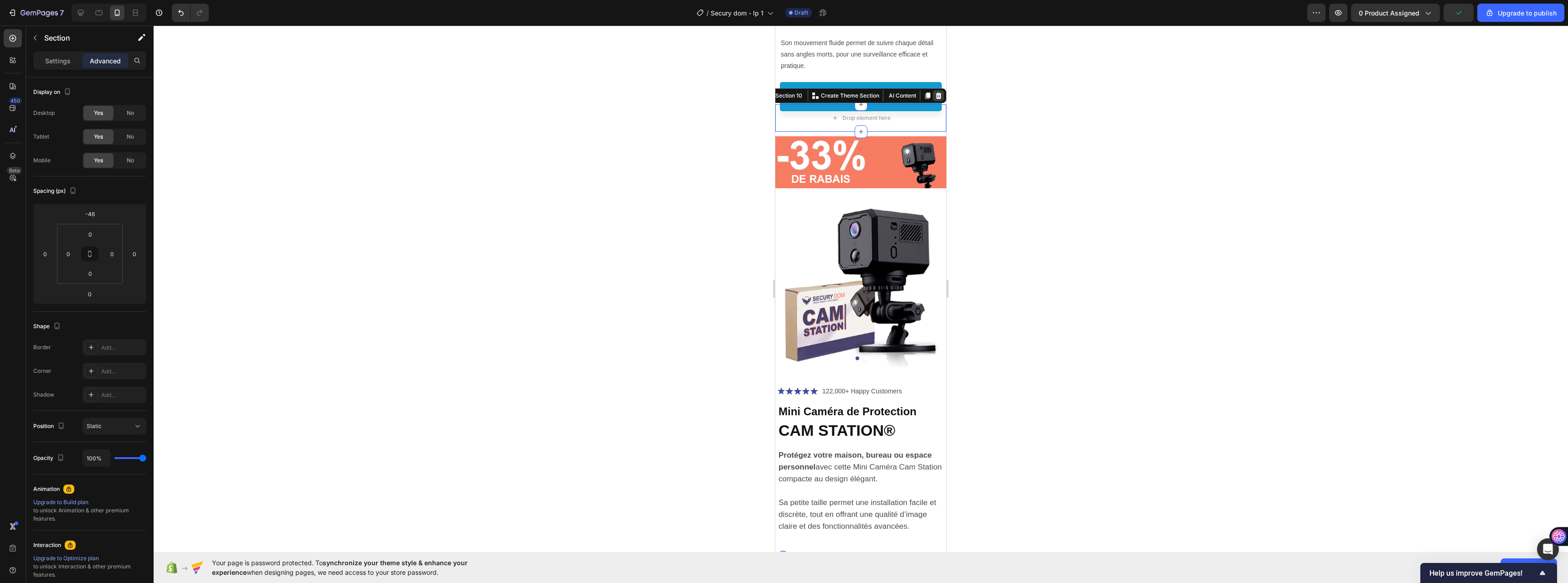
click at [936, 96] on icon at bounding box center [939, 96] width 6 height 6
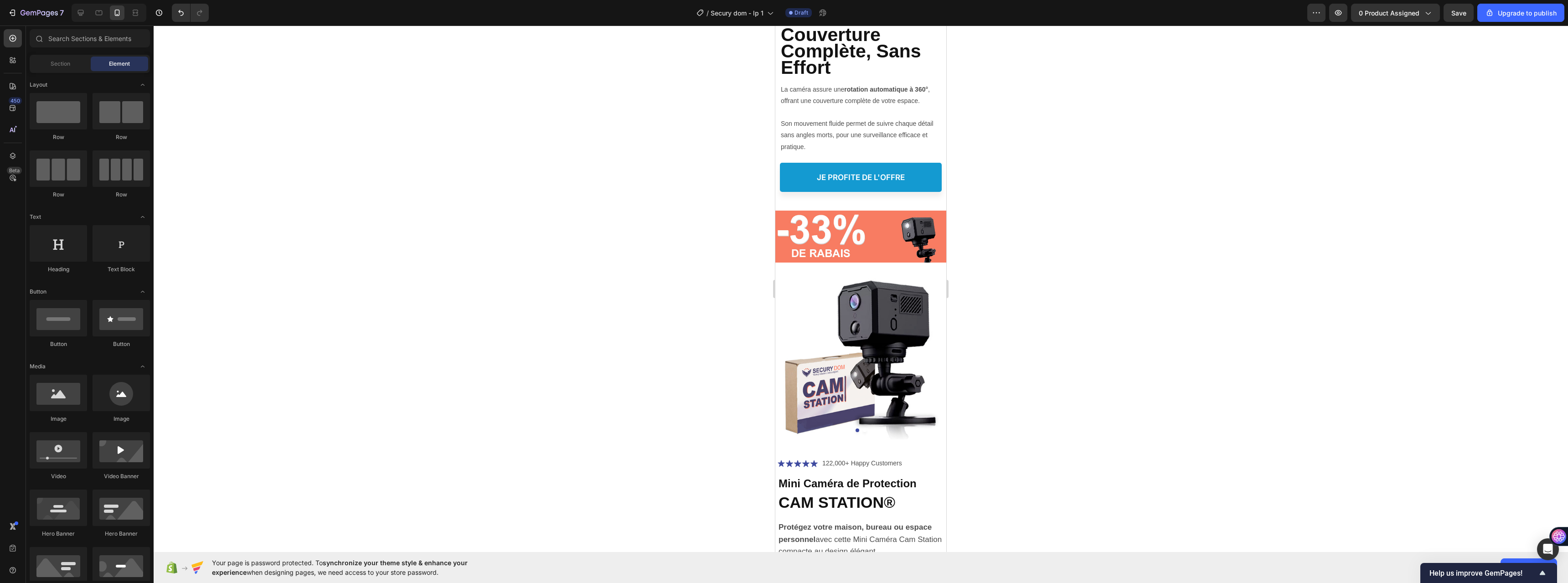
scroll to position [3219, 0]
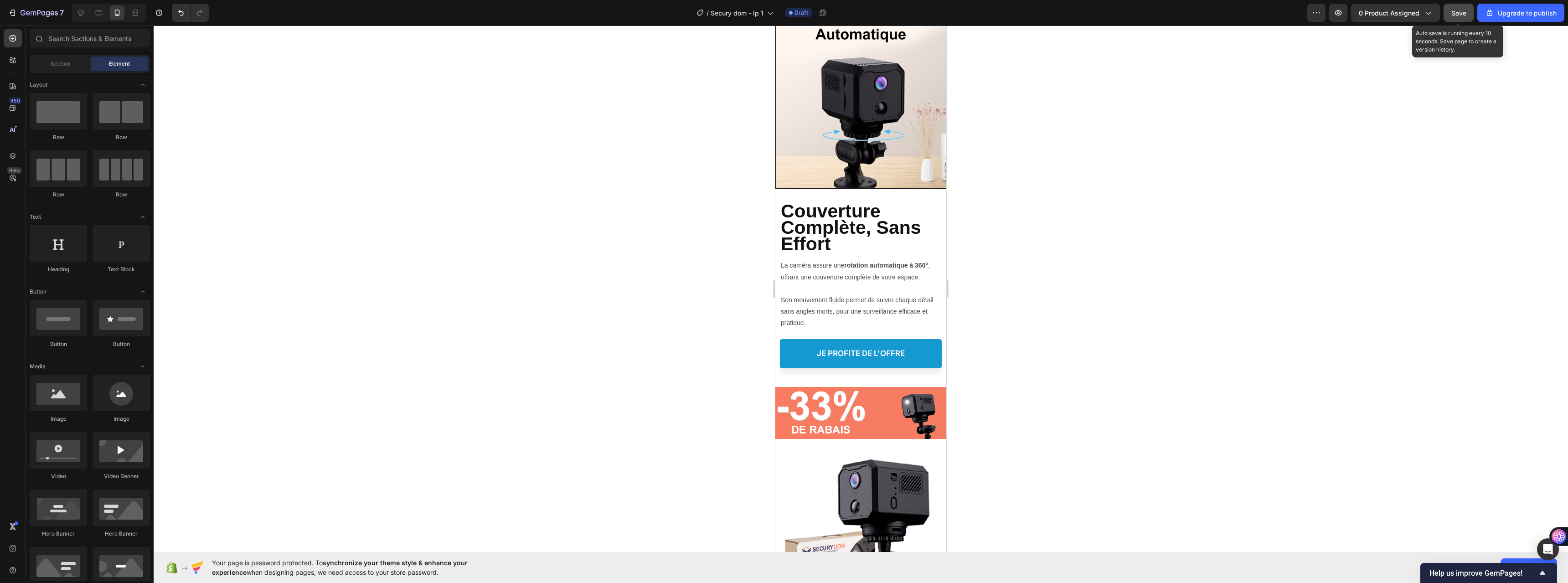
drag, startPoint x: 1458, startPoint y: 17, endPoint x: 155, endPoint y: 240, distance: 1321.9
click at [1088, 17] on div "Save" at bounding box center [1458, 13] width 15 height 10
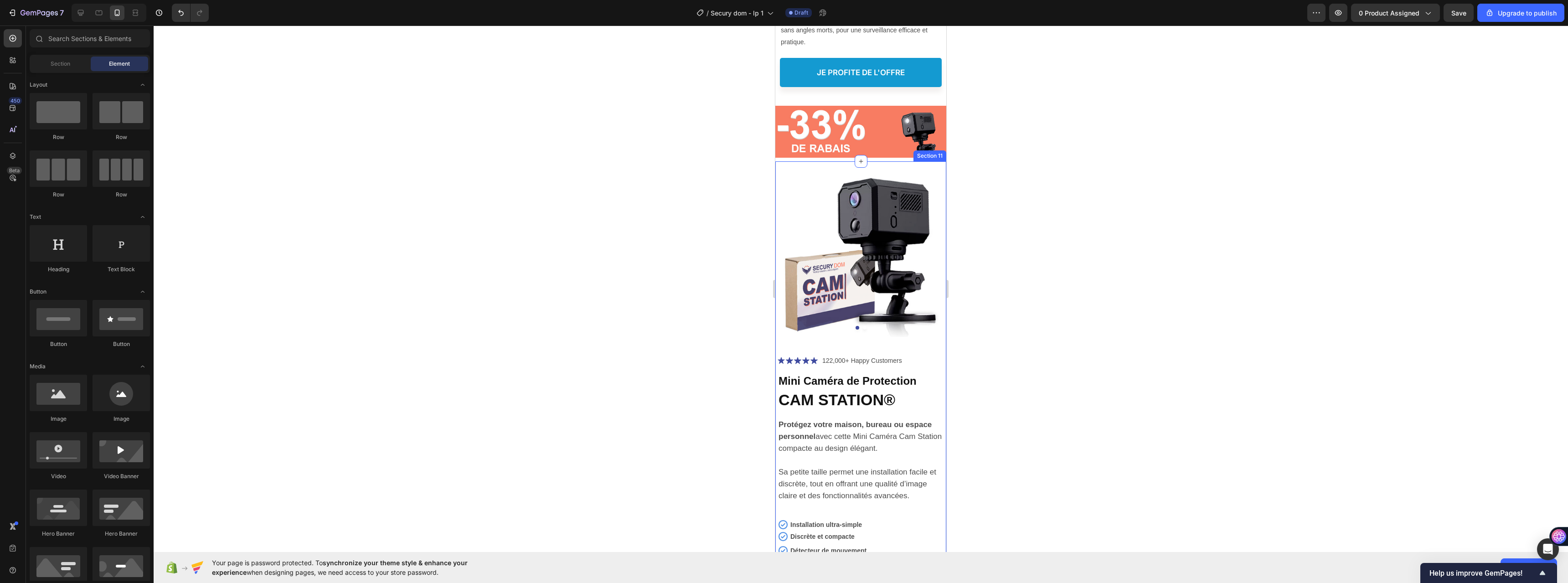
scroll to position [3674, 0]
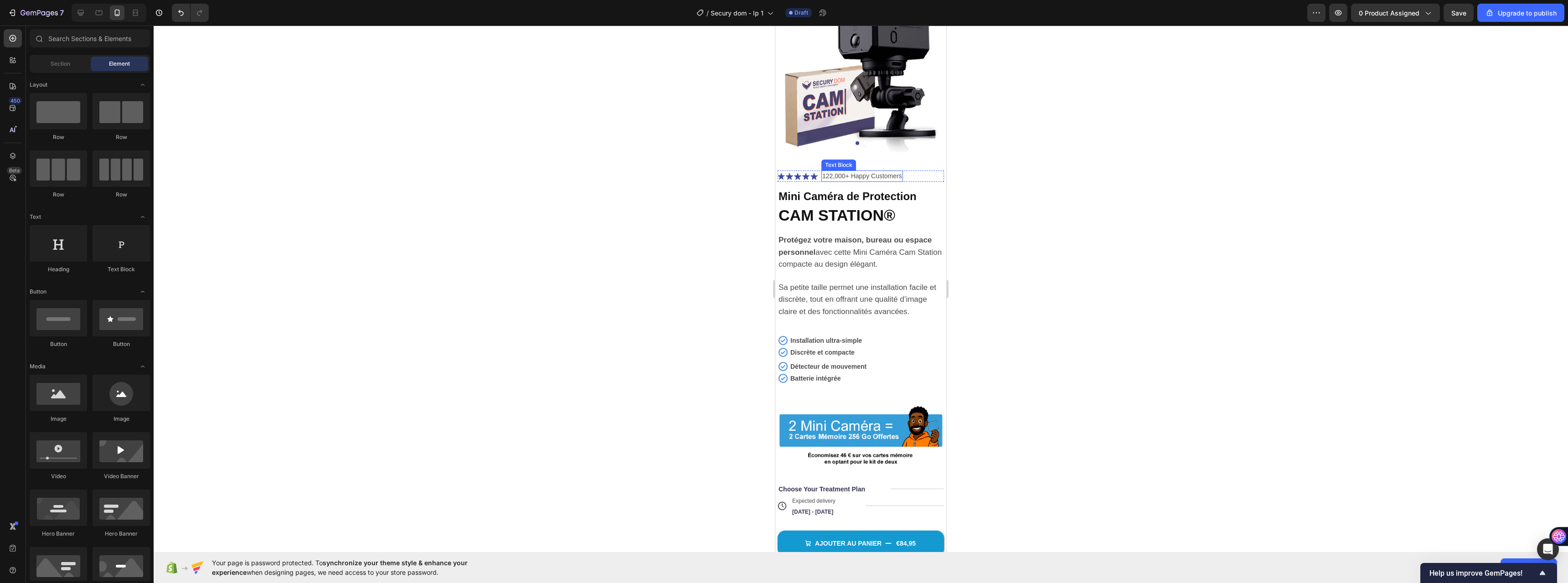
click at [828, 172] on p "122,000+ Happy Customers" at bounding box center [862, 176] width 80 height 10
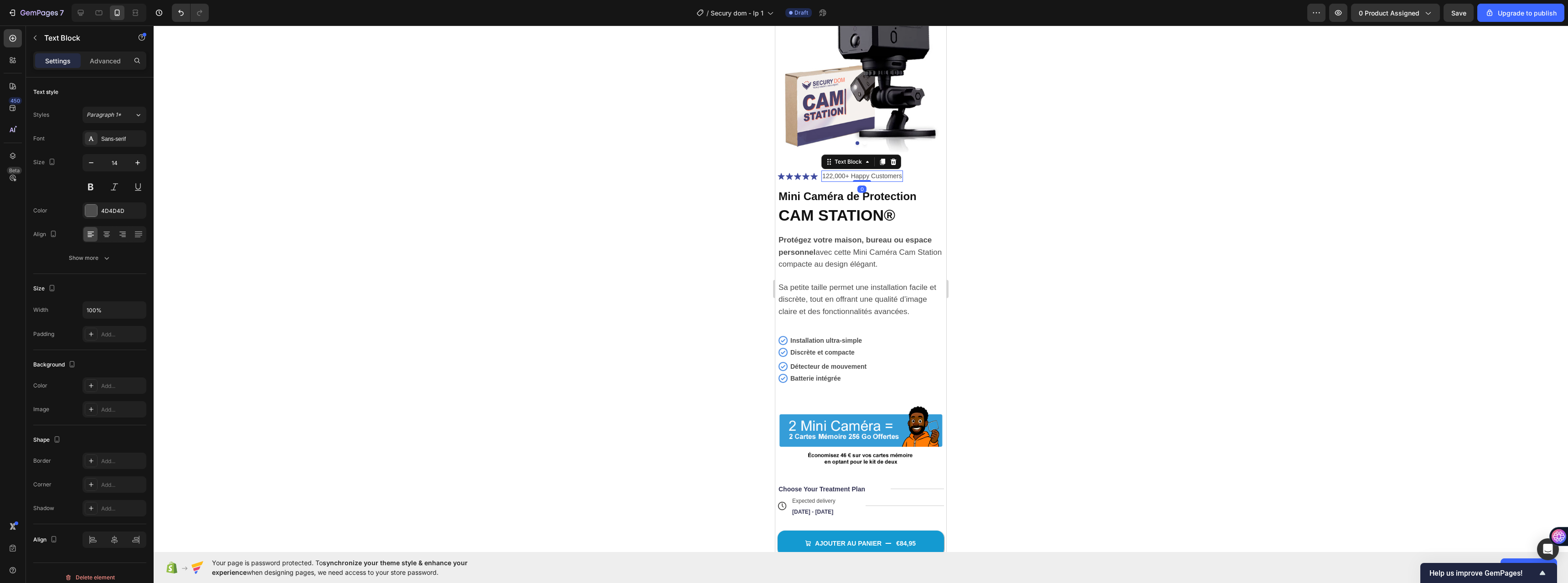
click at [828, 172] on p "122,000+ Happy Customers" at bounding box center [862, 176] width 80 height 10
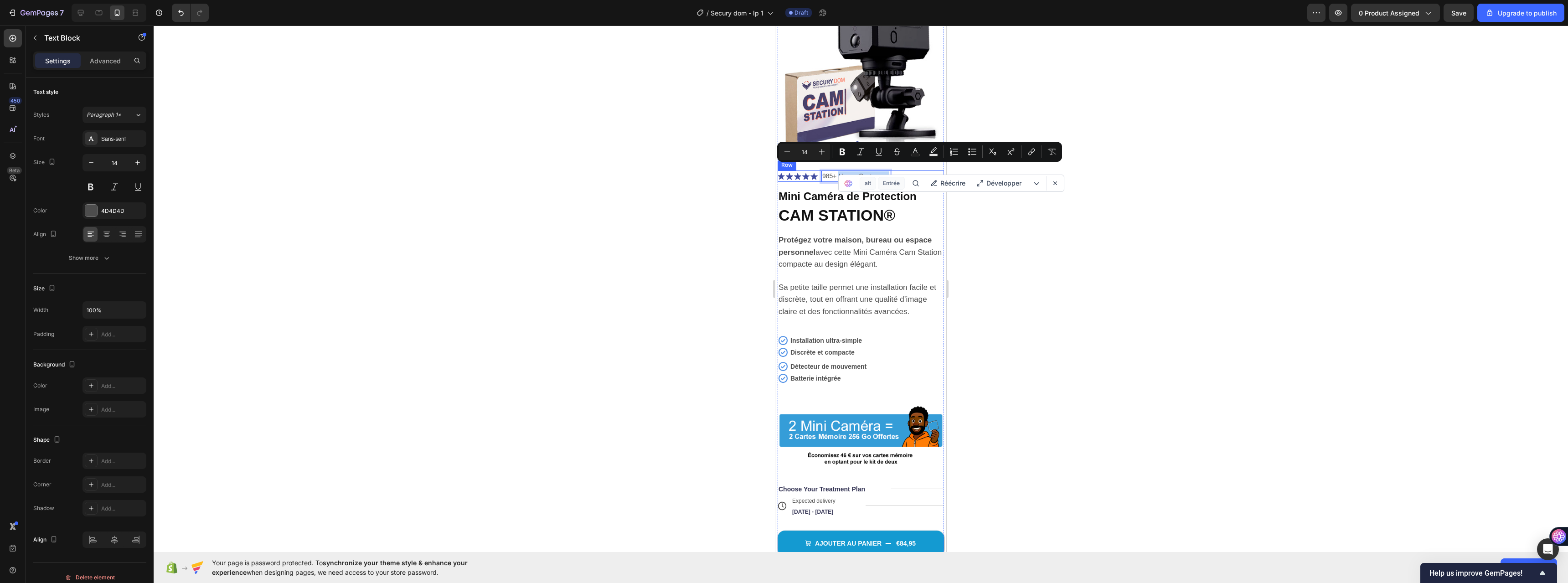
drag, startPoint x: 840, startPoint y: 170, endPoint x: 894, endPoint y: 174, distance: 54.1
click at [894, 174] on div "Icon Icon Icon Icon Icon Icon List 985+ Happy Customers Text Block 0 Row" at bounding box center [861, 176] width 166 height 12
click at [836, 172] on p "985+ Clients Satisfaits" at bounding box center [854, 176] width 63 height 10
copy p "+"
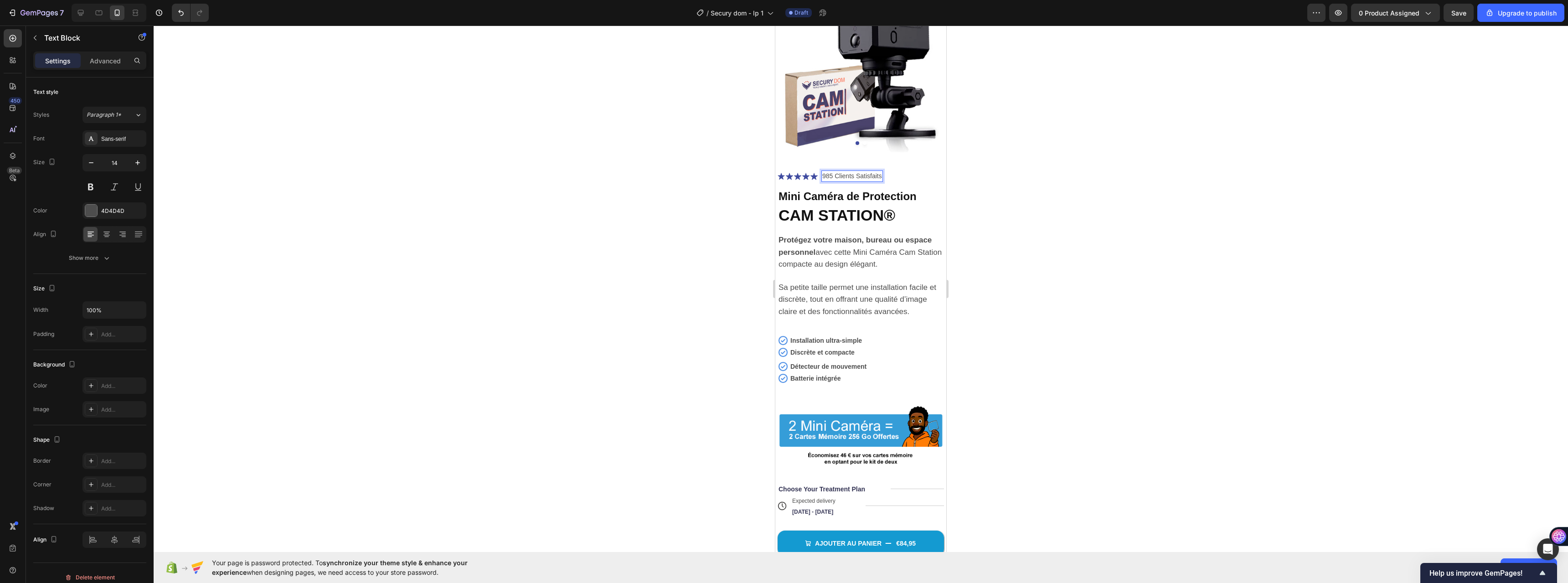
click at [822, 170] on div "985 Clients Satisfaits" at bounding box center [852, 176] width 61 height 12
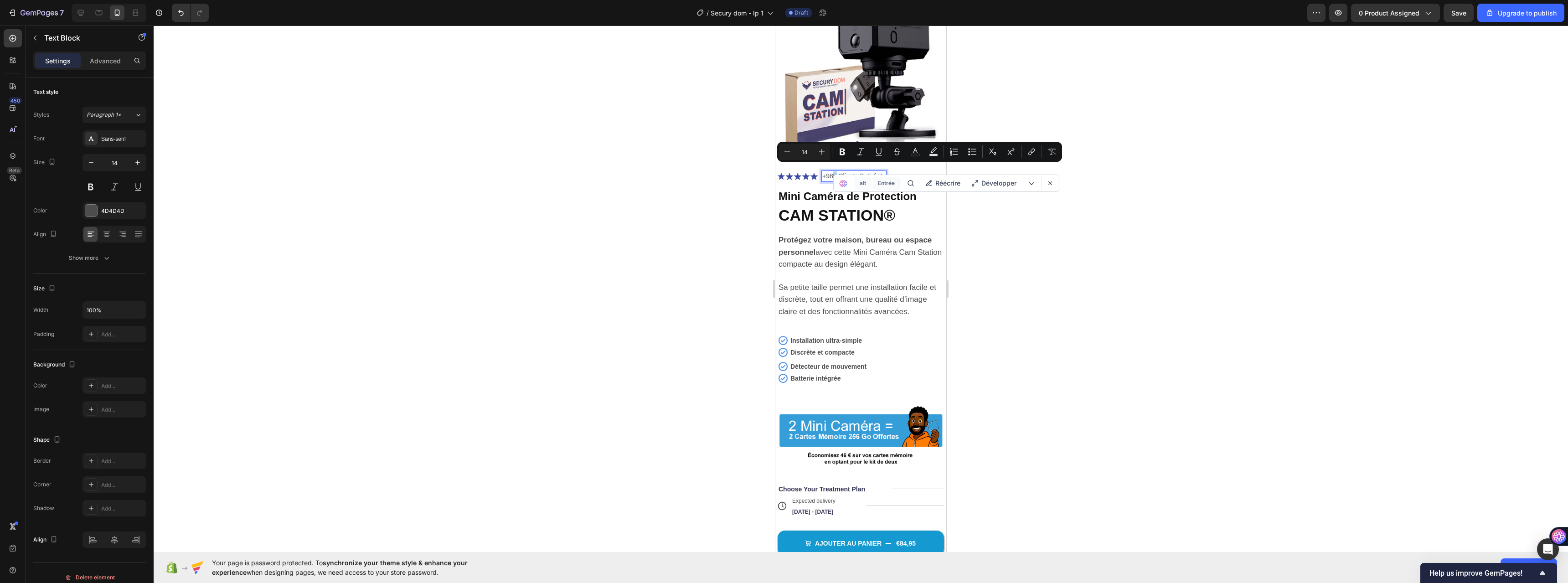
click at [833, 172] on p "+985 Clients Satisfaits" at bounding box center [854, 176] width 63 height 10
click at [726, 178] on div at bounding box center [861, 304] width 1415 height 557
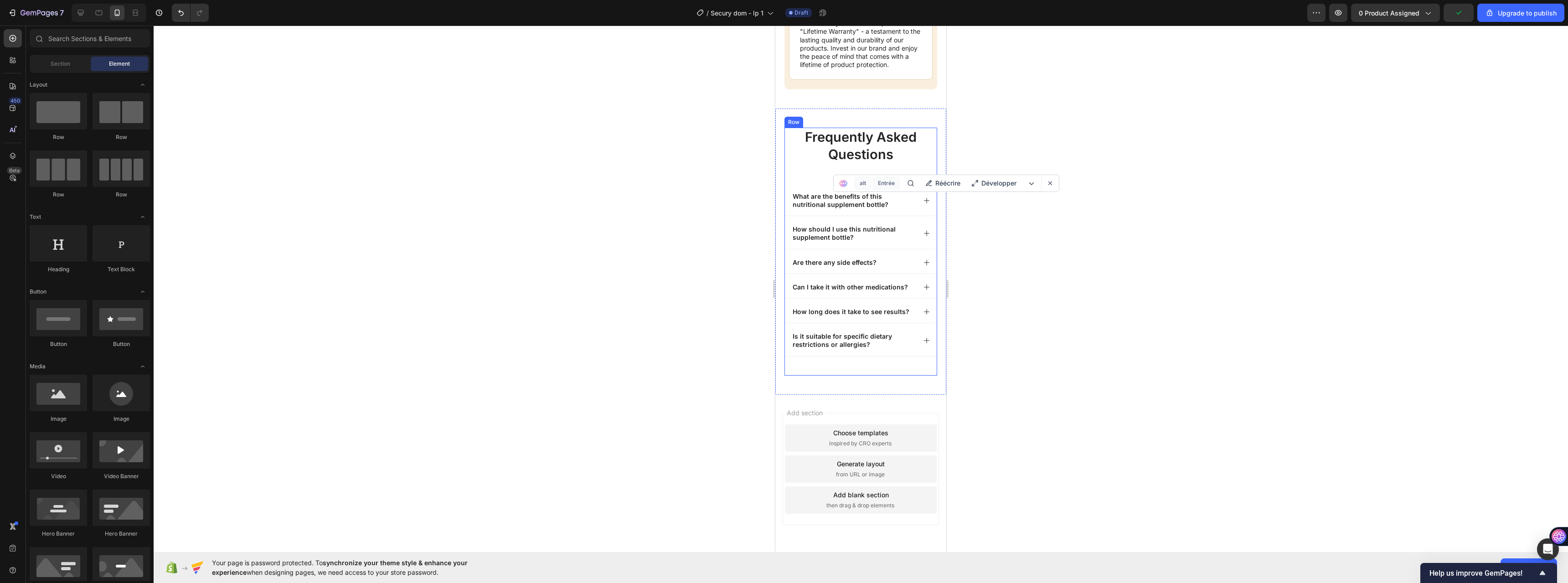
scroll to position [5270, 0]
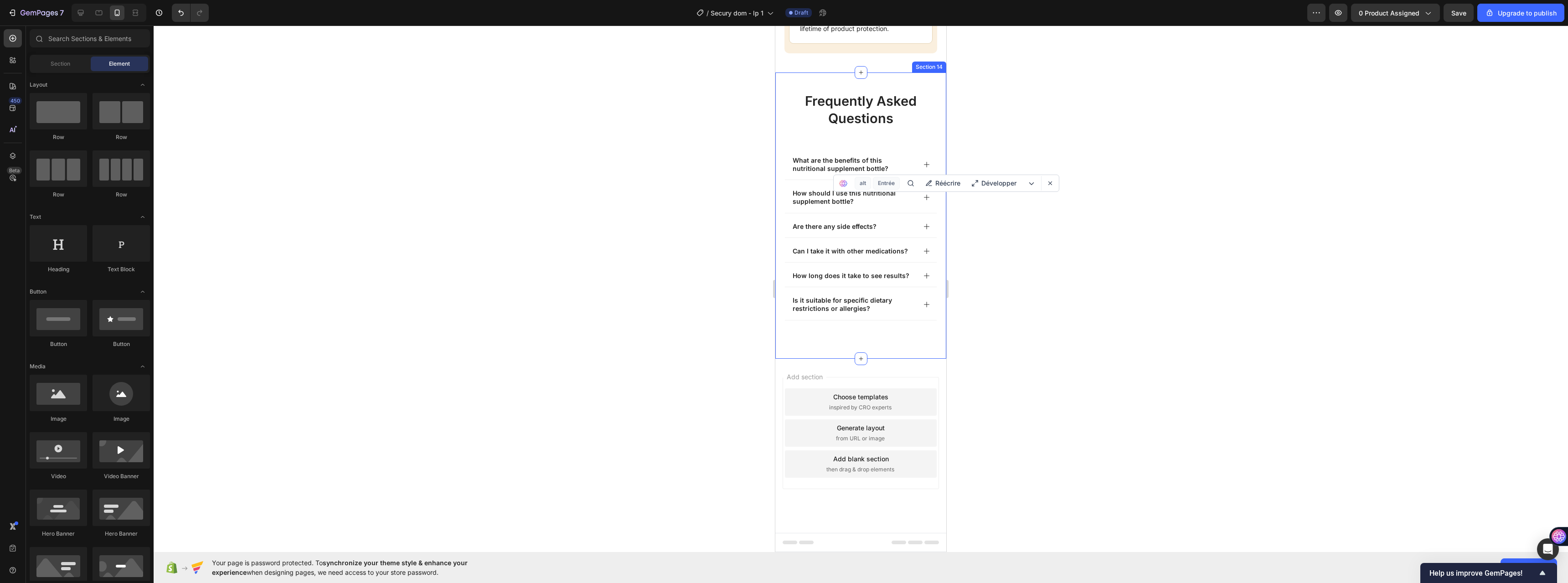
click at [847, 353] on div "frequently asked questions Heading What are the benefits of this nutritional su…" at bounding box center [861, 215] width 171 height 286
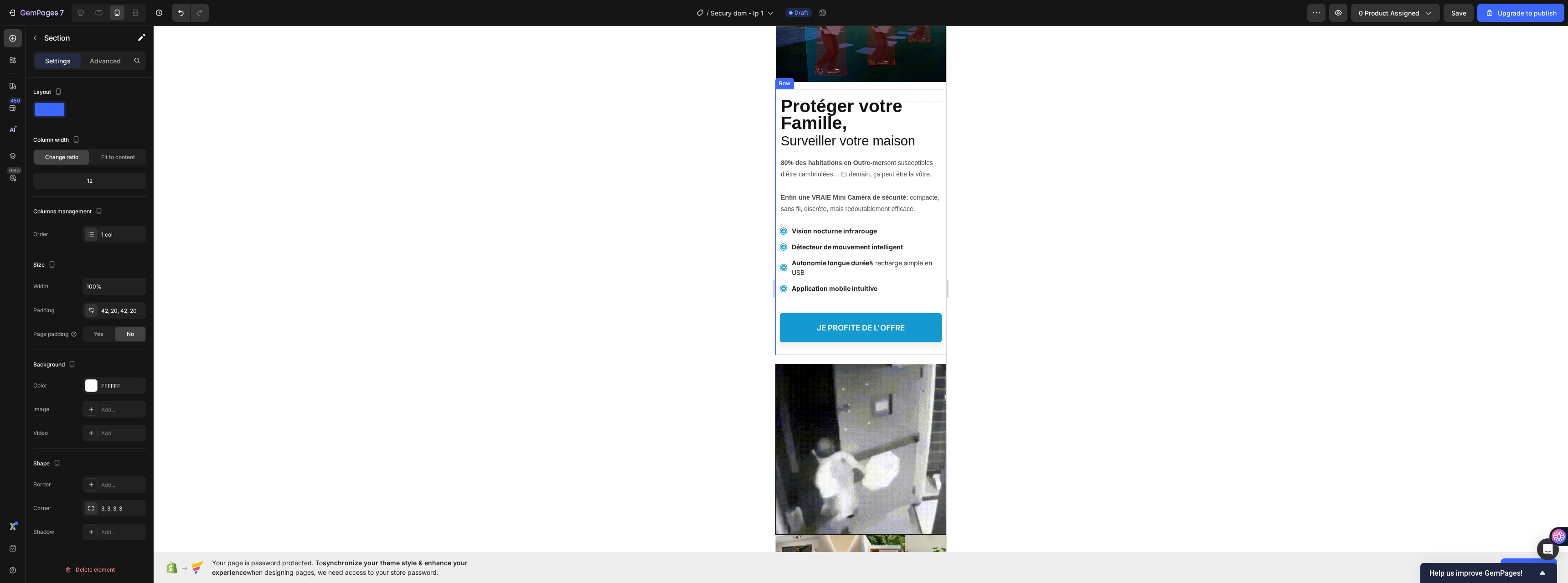
scroll to position [365, 0]
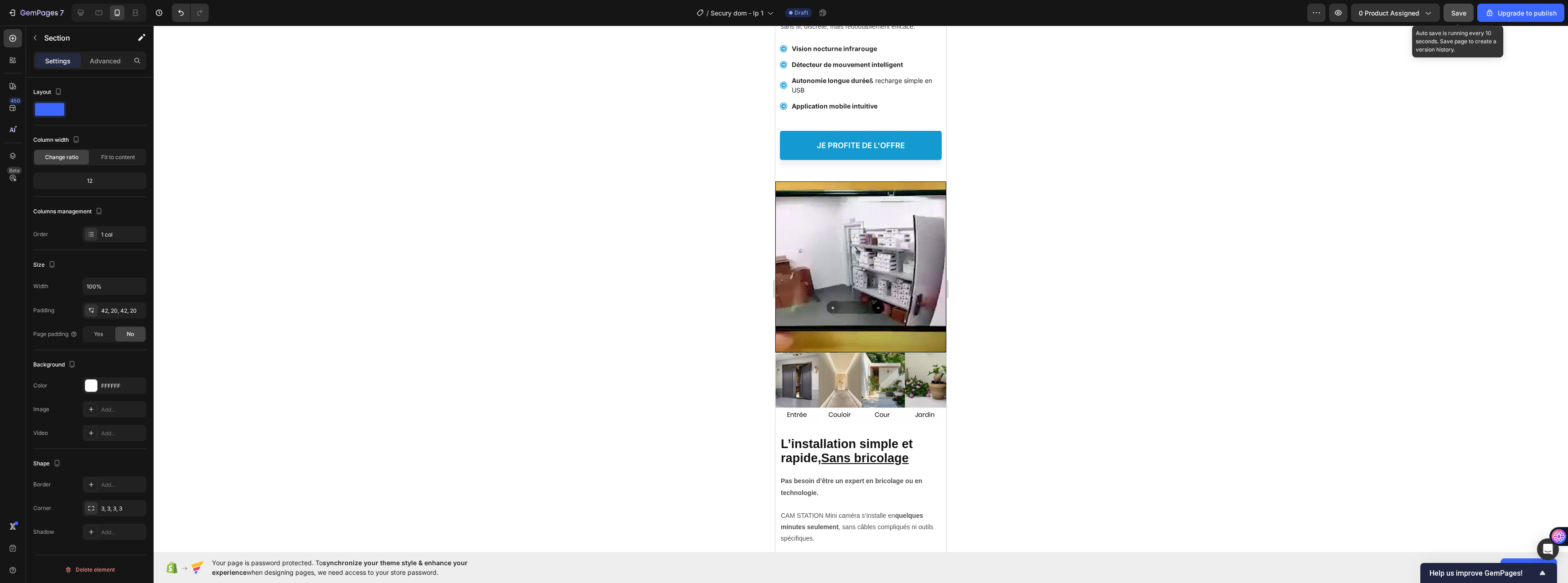
click at [1088, 9] on span "Save" at bounding box center [1458, 13] width 15 height 8
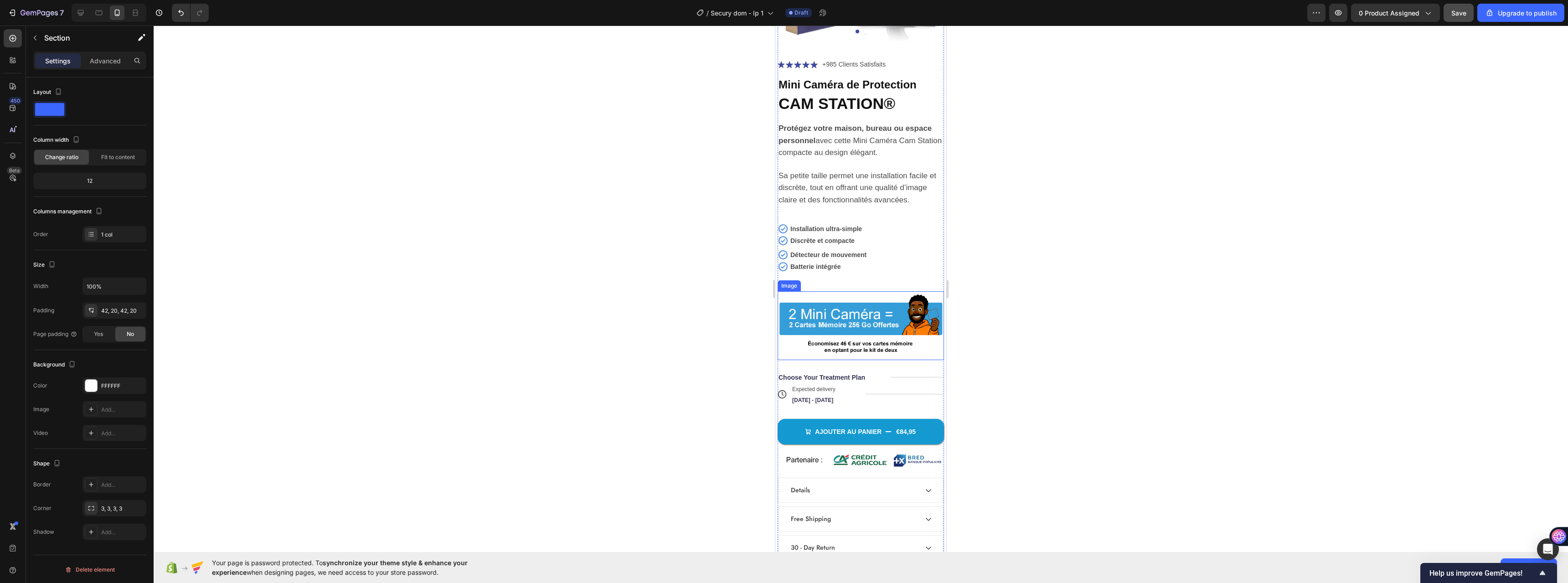
scroll to position [3828, 0]
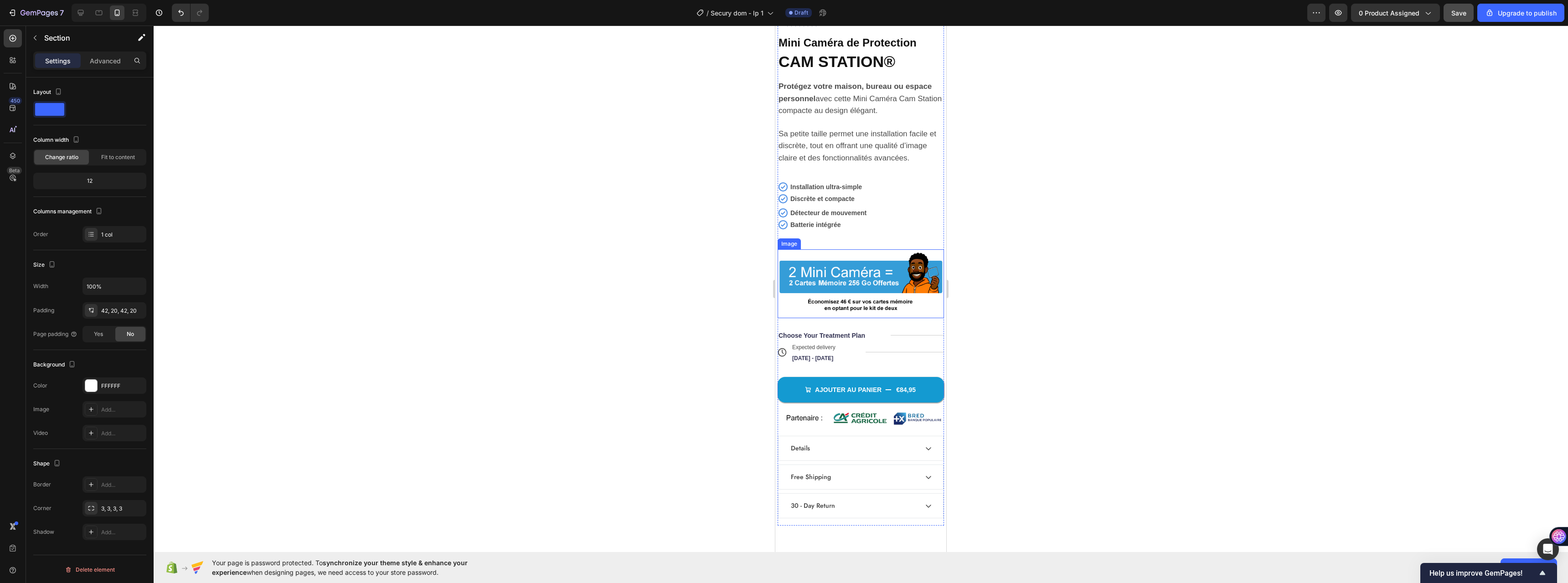
click at [833, 250] on img at bounding box center [861, 284] width 166 height 69
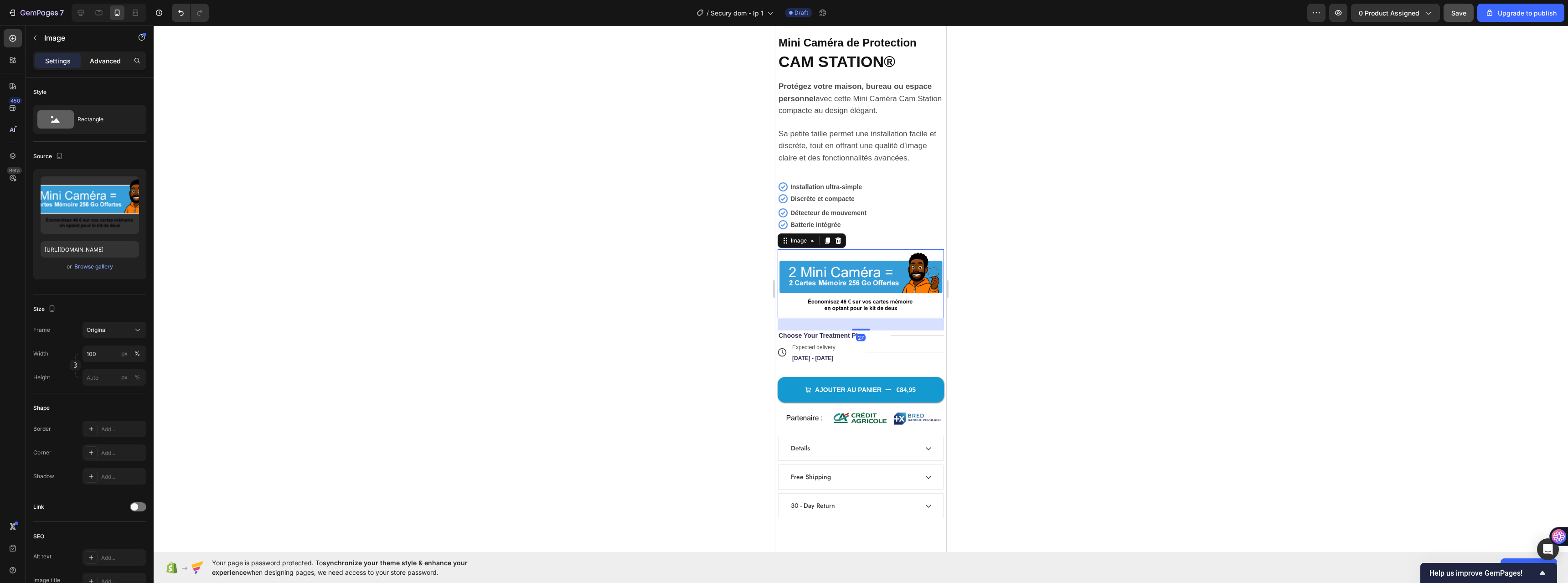
click at [98, 57] on p "Advanced" at bounding box center [105, 61] width 31 height 10
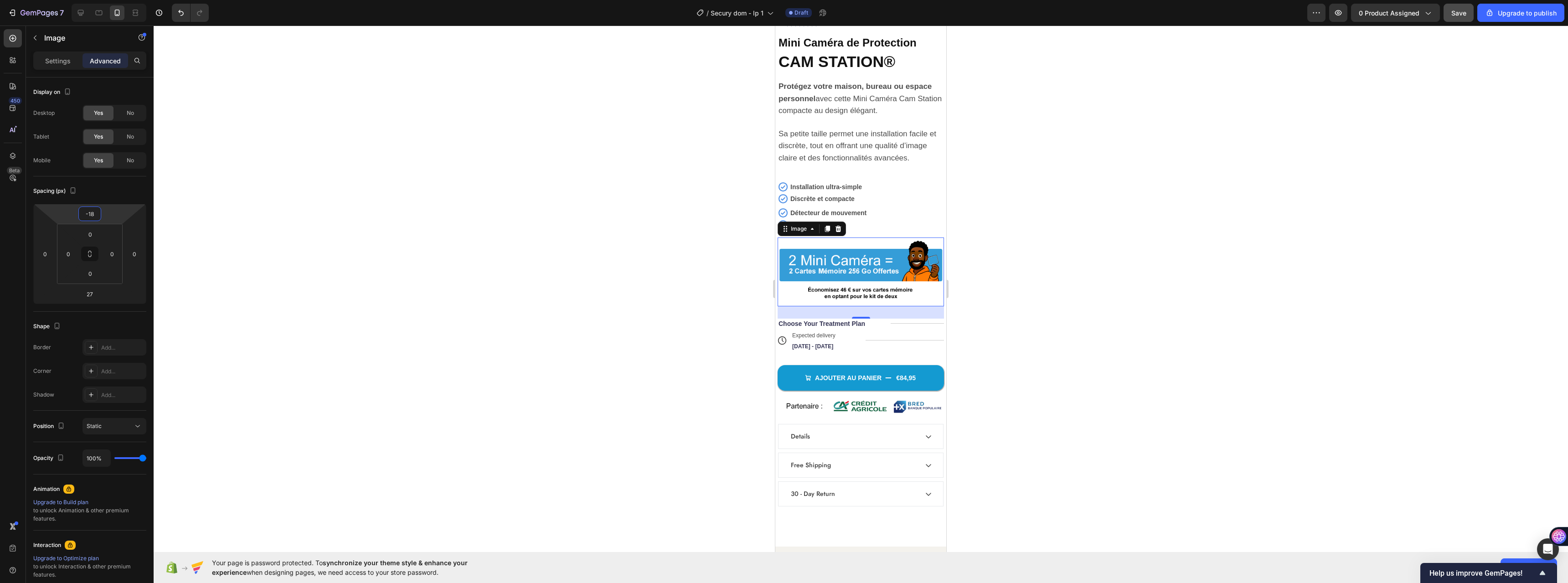
type input "-22"
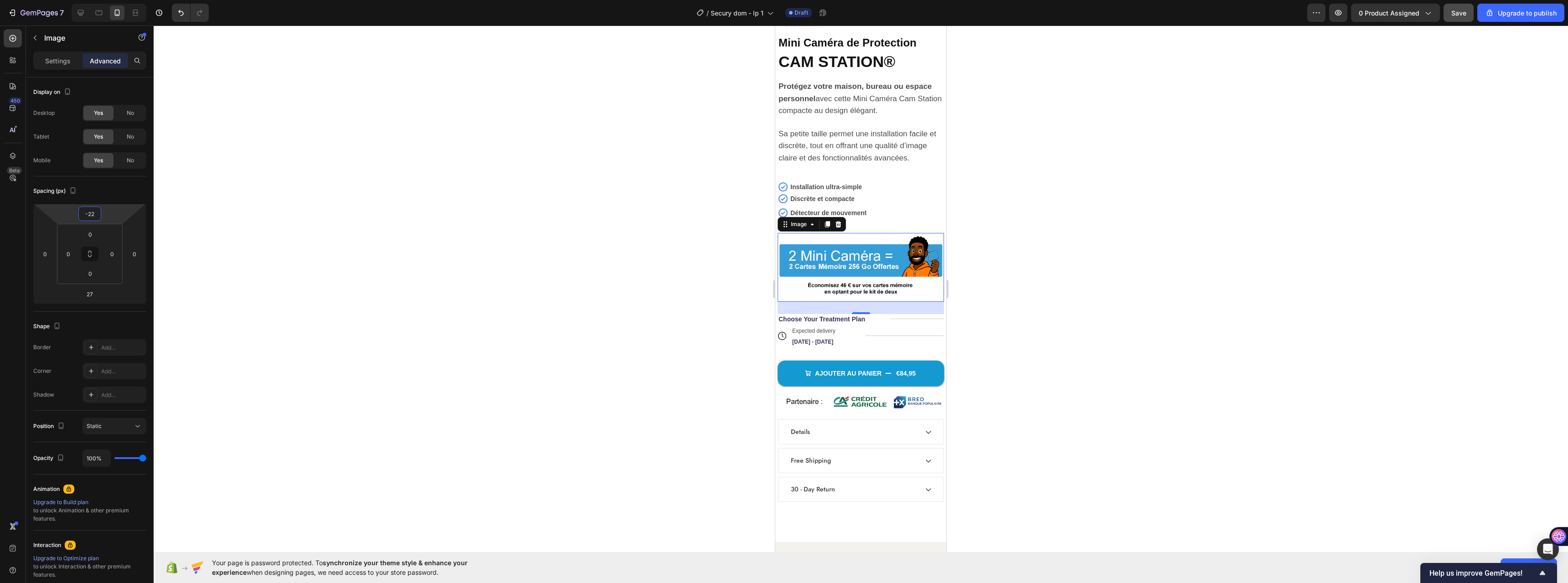
click at [116, 0] on html "7 / Secury dom - lp 1 Draft Preview 0 product assigned Save Upgrade to publish …" at bounding box center [784, 0] width 1568 height 0
click at [841, 315] on p "Choose Your Treatment Plan" at bounding box center [822, 318] width 86 height 8
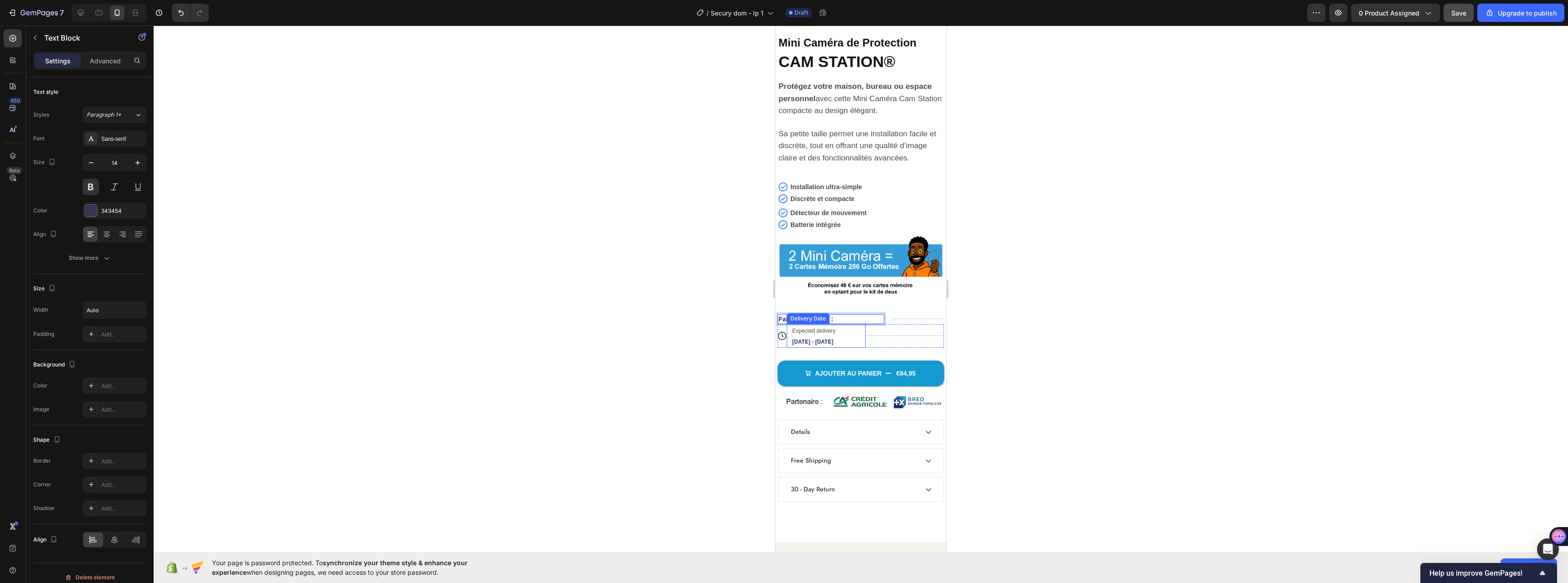
click at [835, 327] on span "Expected delivery" at bounding box center [813, 330] width 43 height 6
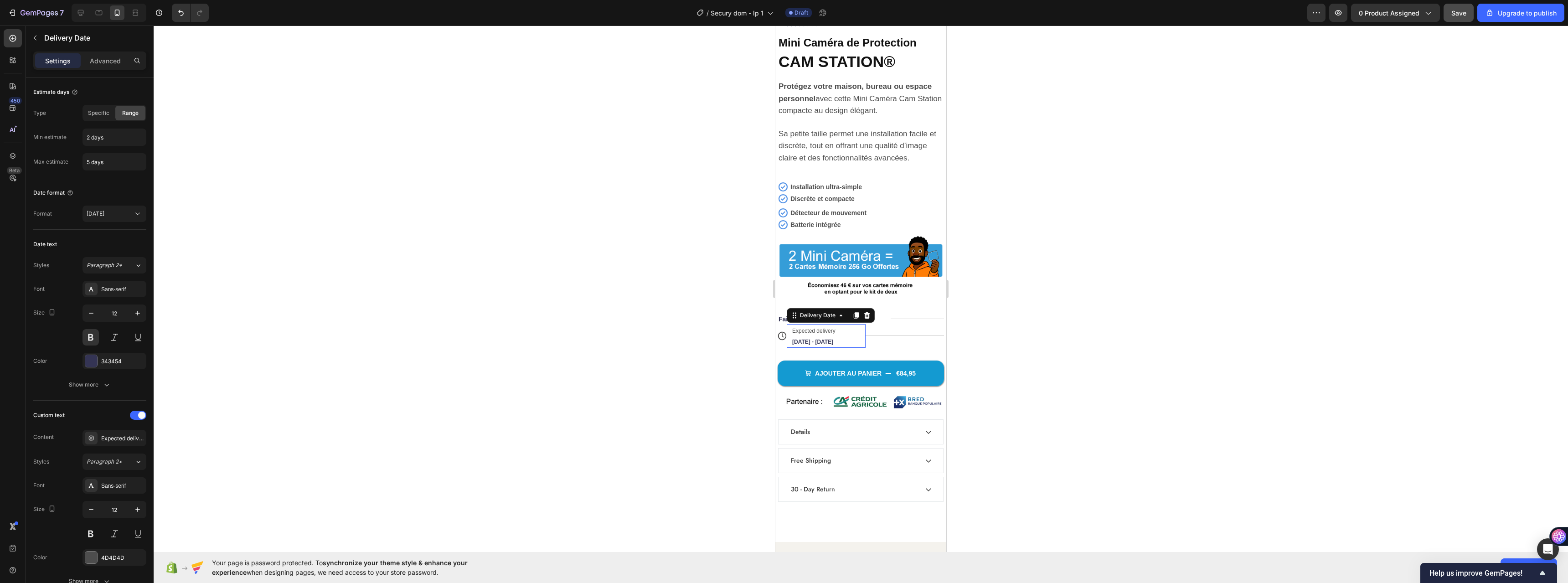
click at [835, 327] on span "Expected delivery" at bounding box center [813, 330] width 43 height 6
click at [806, 327] on span "Expected delivery" at bounding box center [813, 330] width 43 height 6
click at [807, 327] on span "Expected delivery" at bounding box center [813, 330] width 43 height 6
click at [810, 327] on span "Expected delivery" at bounding box center [813, 330] width 43 height 6
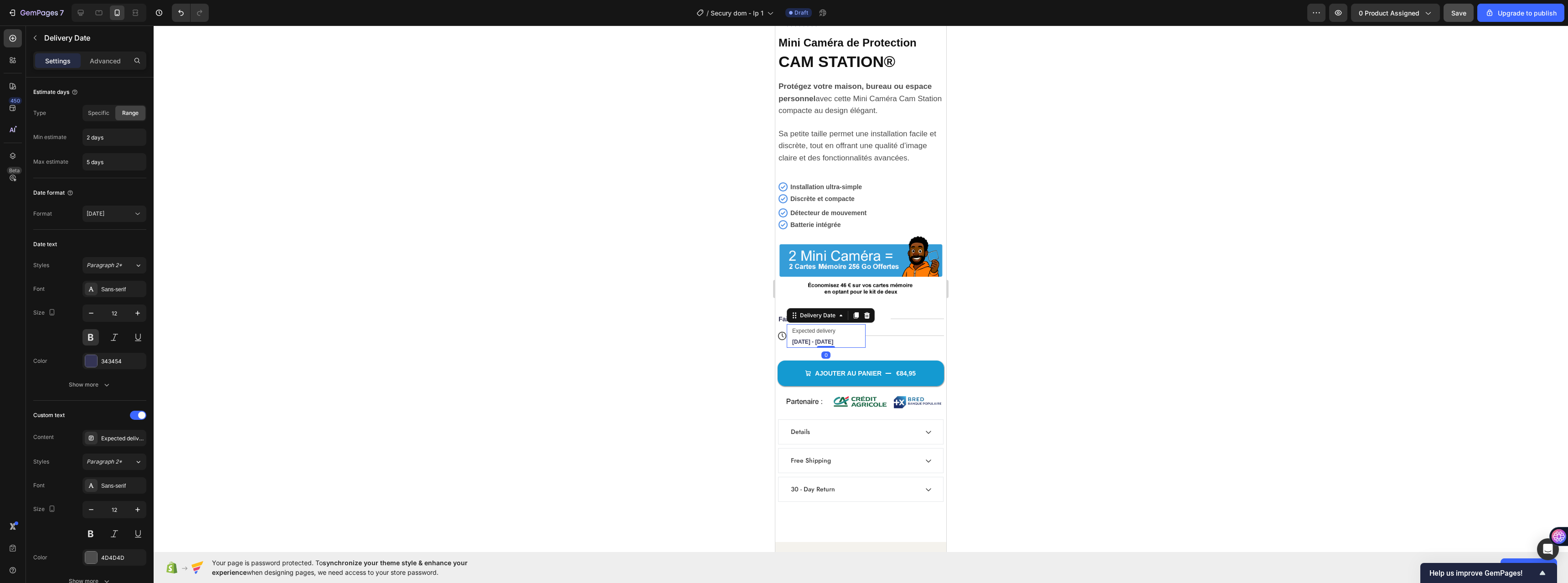
click at [810, 327] on span "Expected delivery" at bounding box center [813, 330] width 43 height 6
click at [81, 6] on div at bounding box center [81, 13] width 15 height 15
type input "13"
type input "14"
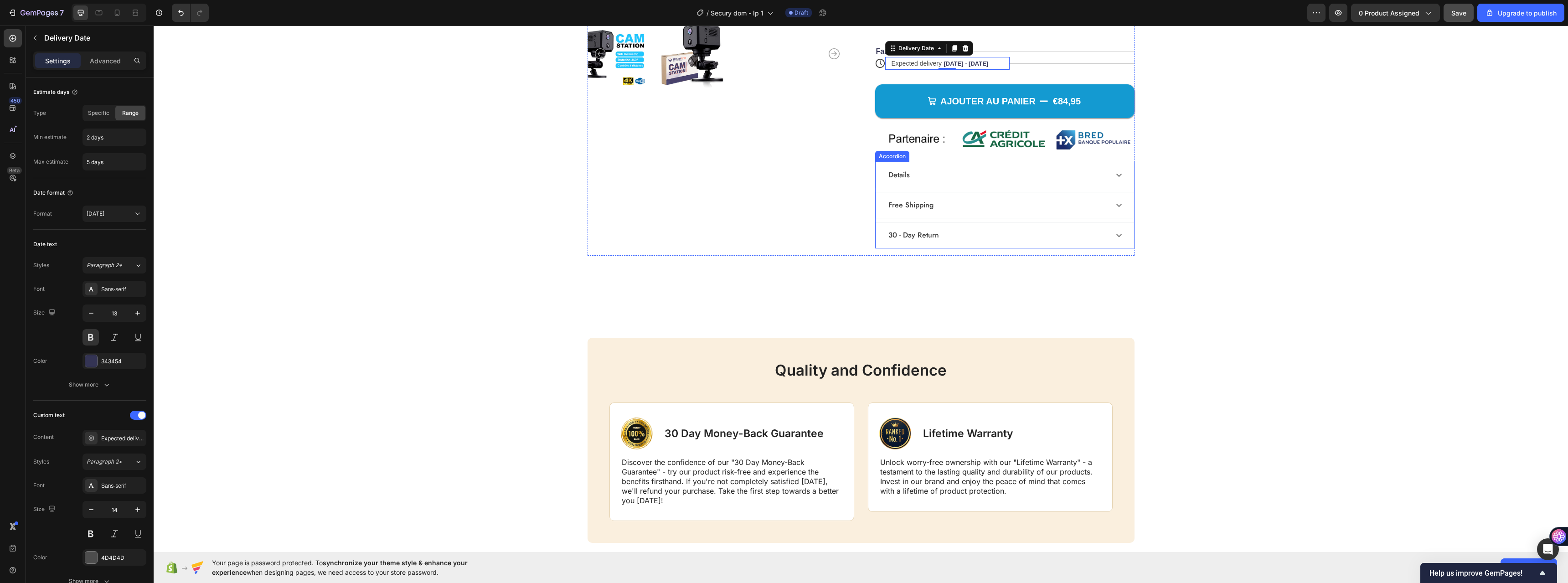
scroll to position [3840, 0]
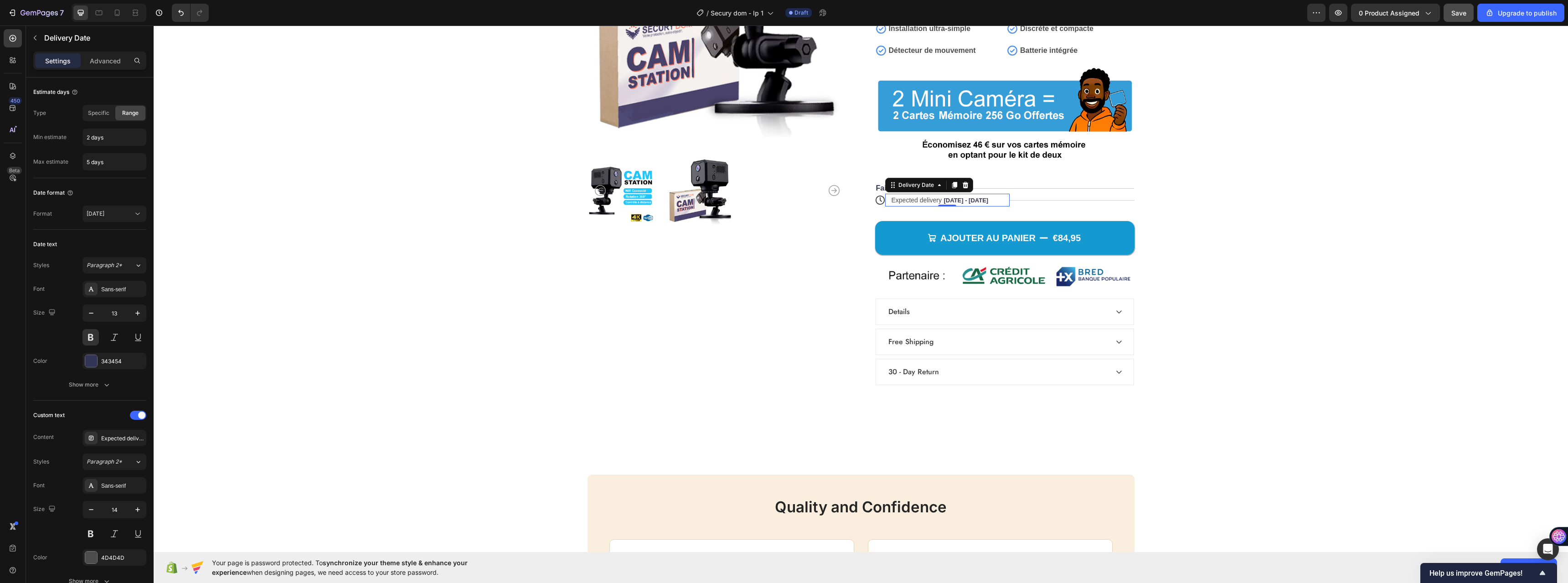
click at [911, 201] on span "Expected delivery" at bounding box center [917, 200] width 51 height 7
click at [909, 200] on span "Expected delivery" at bounding box center [917, 200] width 51 height 7
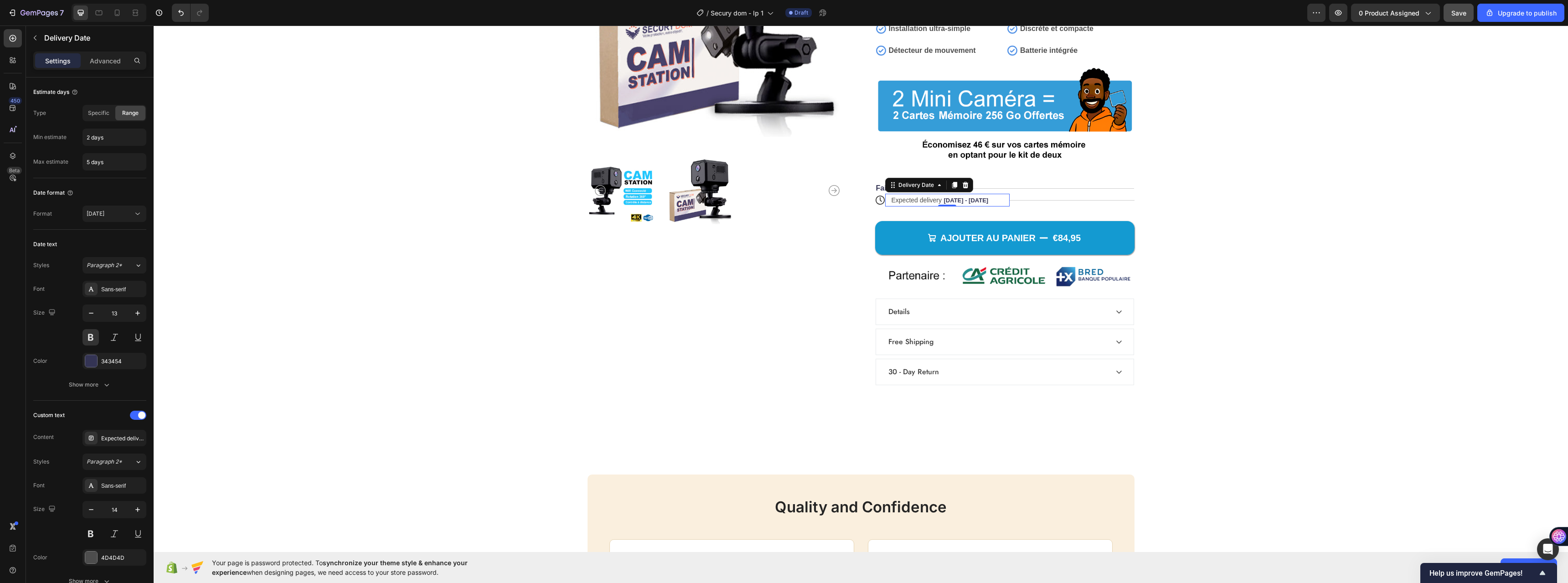
click at [909, 200] on span "Expected delivery" at bounding box center [917, 200] width 51 height 7
click at [928, 197] on span "Expected delivery" at bounding box center [917, 200] width 51 height 7
click at [721, 315] on div "Product Images" at bounding box center [717, 134] width 259 height 514
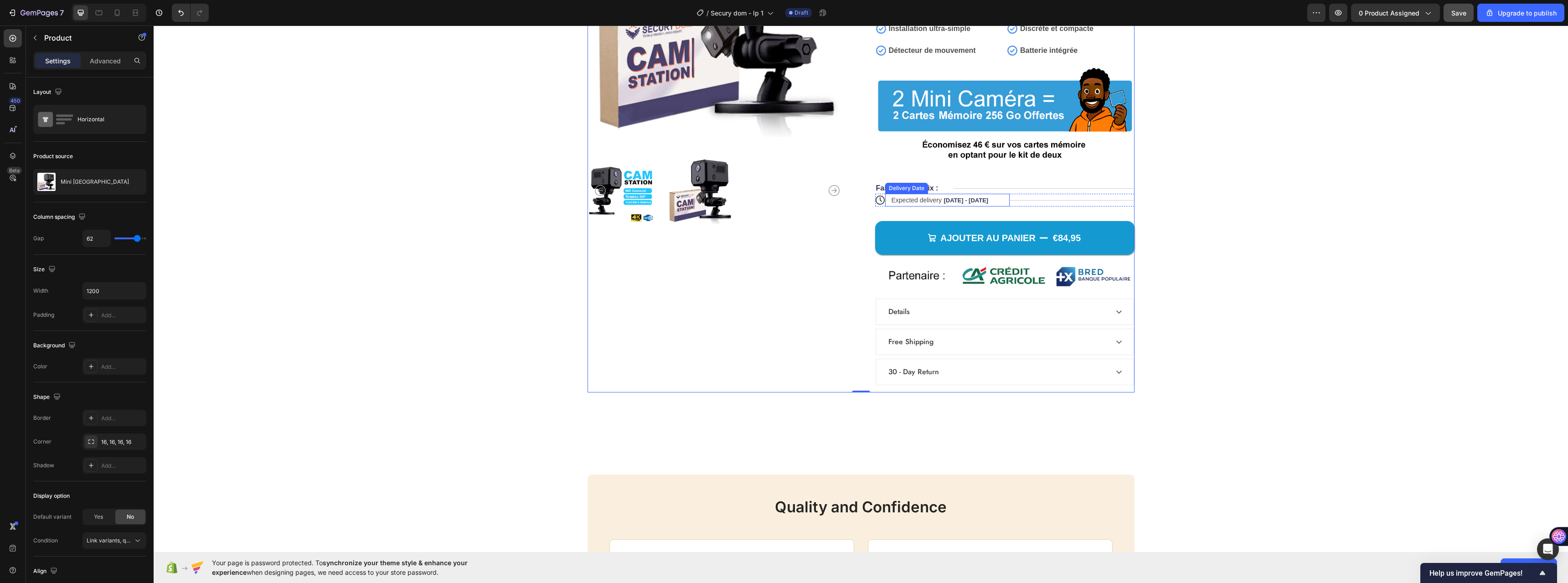
click at [982, 201] on span "Sep 28 - Oct 01" at bounding box center [965, 200] width 44 height 7
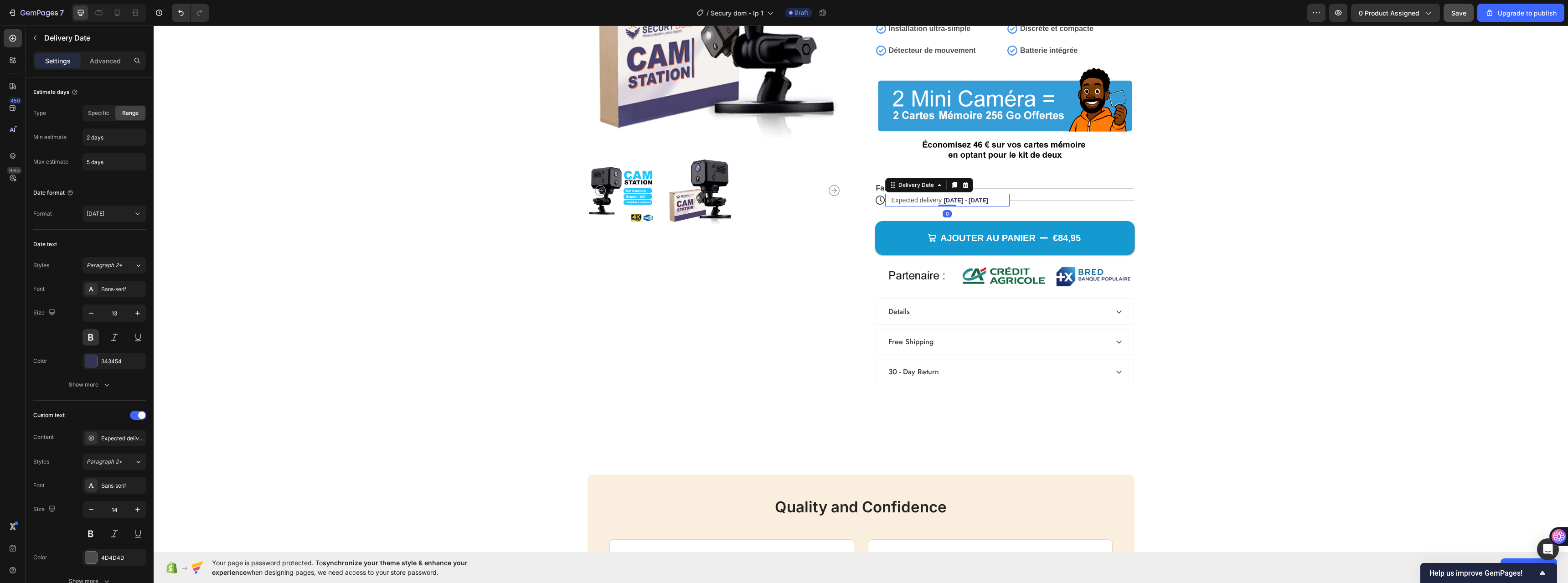
click at [982, 200] on span "Sep 28 - Oct 01" at bounding box center [965, 200] width 44 height 7
click at [988, 199] on div "Expected delivery Sep 28 - Oct 01" at bounding box center [943, 200] width 105 height 13
click at [988, 200] on div "Expected delivery Sep 28 - Oct 01" at bounding box center [943, 200] width 105 height 13
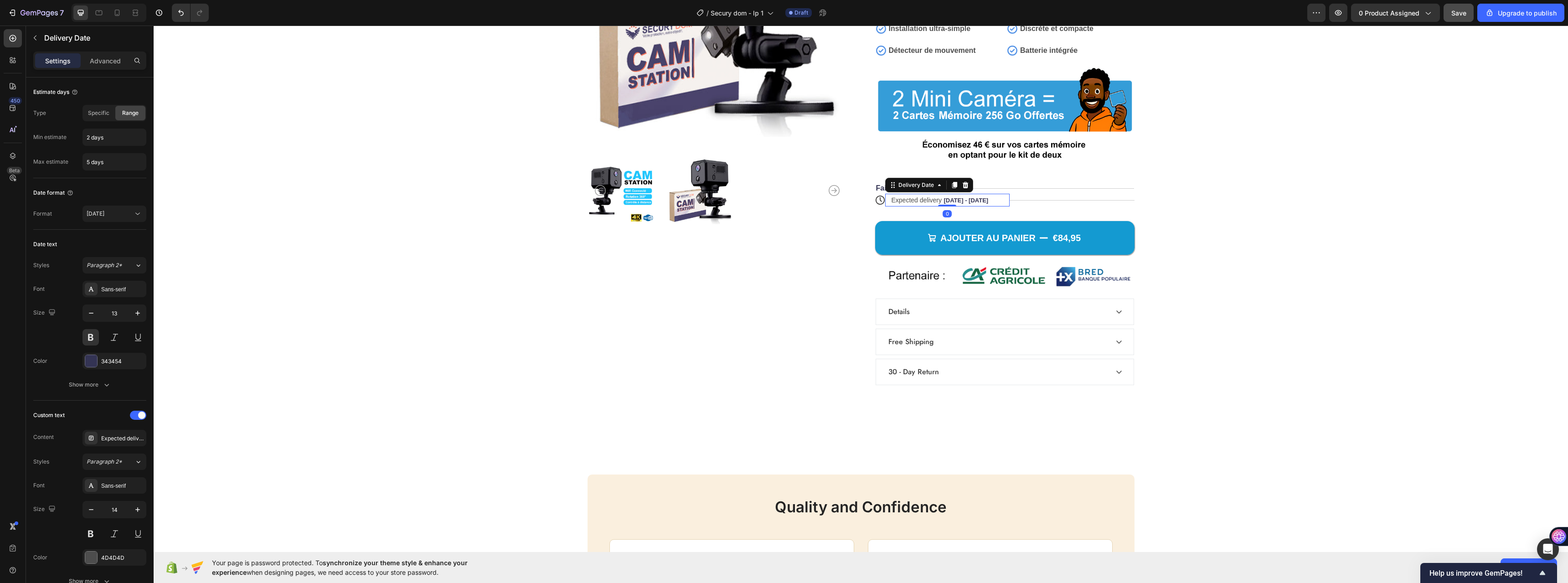
click at [988, 200] on div "Expected delivery Sep 28 - Oct 01" at bounding box center [943, 200] width 105 height 13
click at [976, 198] on span "Sep 28 - Oct 01" at bounding box center [965, 200] width 44 height 7
click at [976, 197] on span "Sep 28 - Oct 01" at bounding box center [965, 200] width 44 height 7
click at [854, 226] on div "Product Images Icon Icon Icon Icon Icon Icon List +985 Clients Satisfaits Text …" at bounding box center [861, 134] width 547 height 514
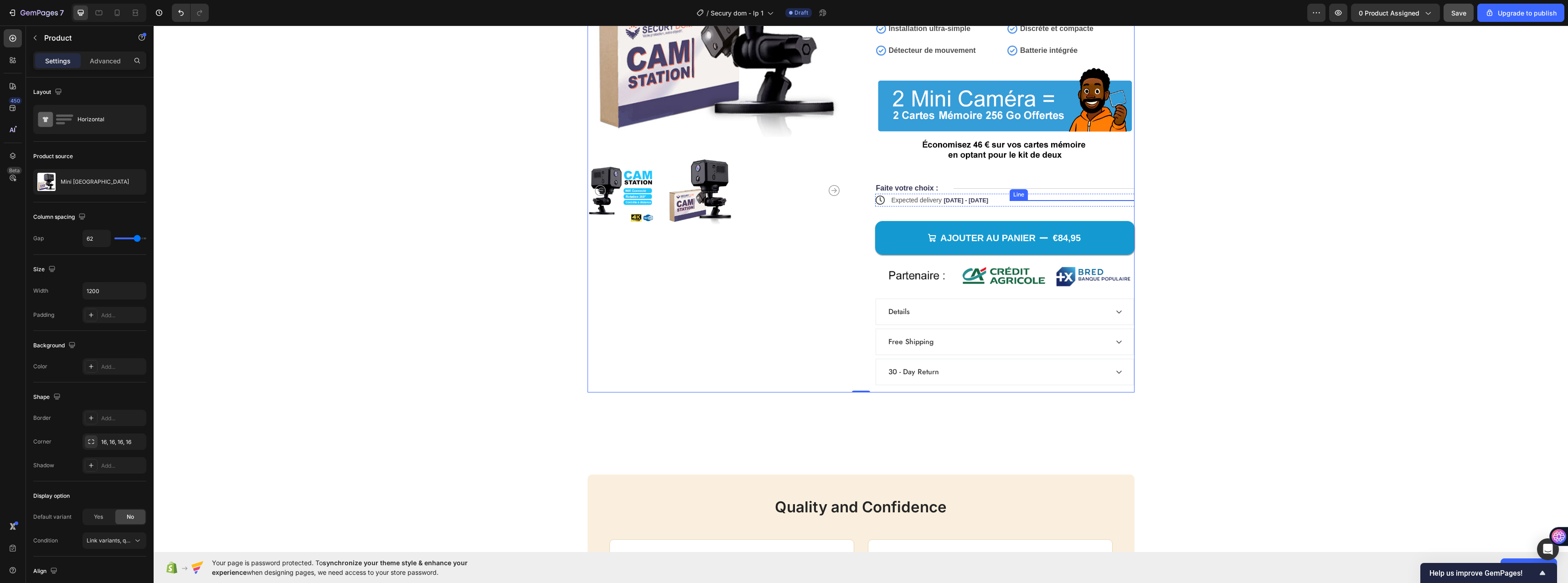
click at [1088, 200] on div at bounding box center [1072, 200] width 125 height 1
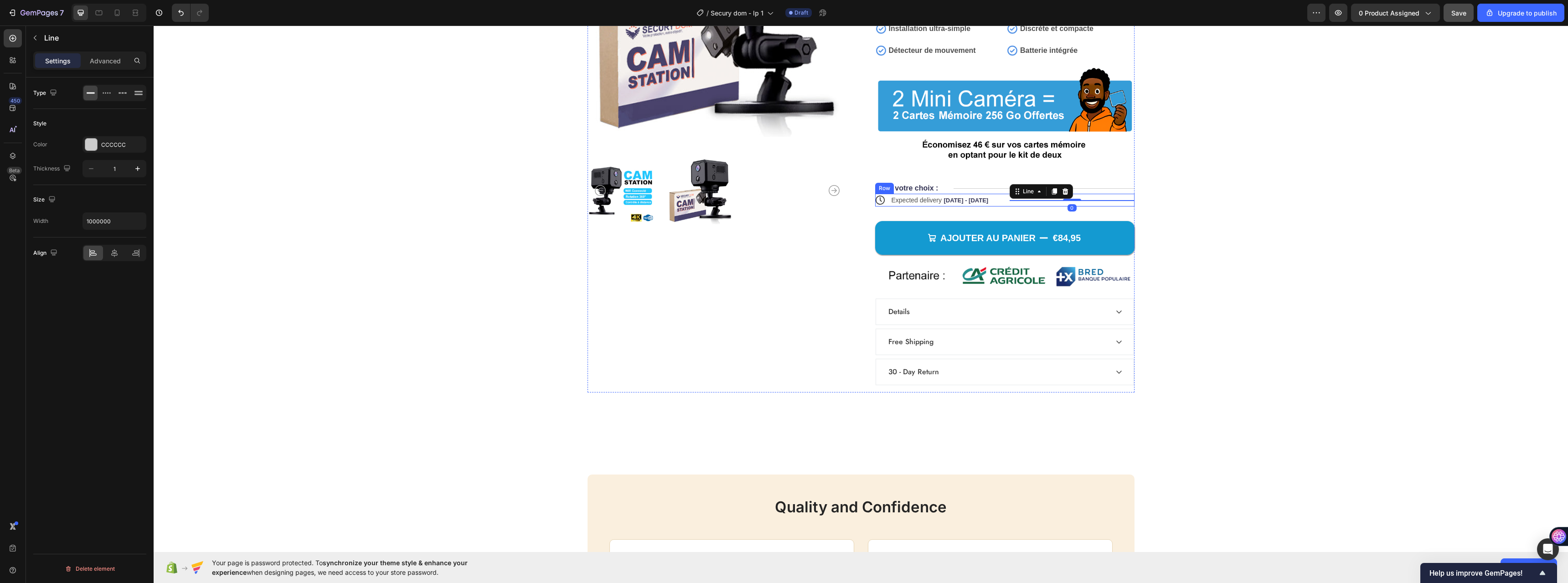
click at [1088, 202] on div "Title Line 0" at bounding box center [1072, 200] width 125 height 13
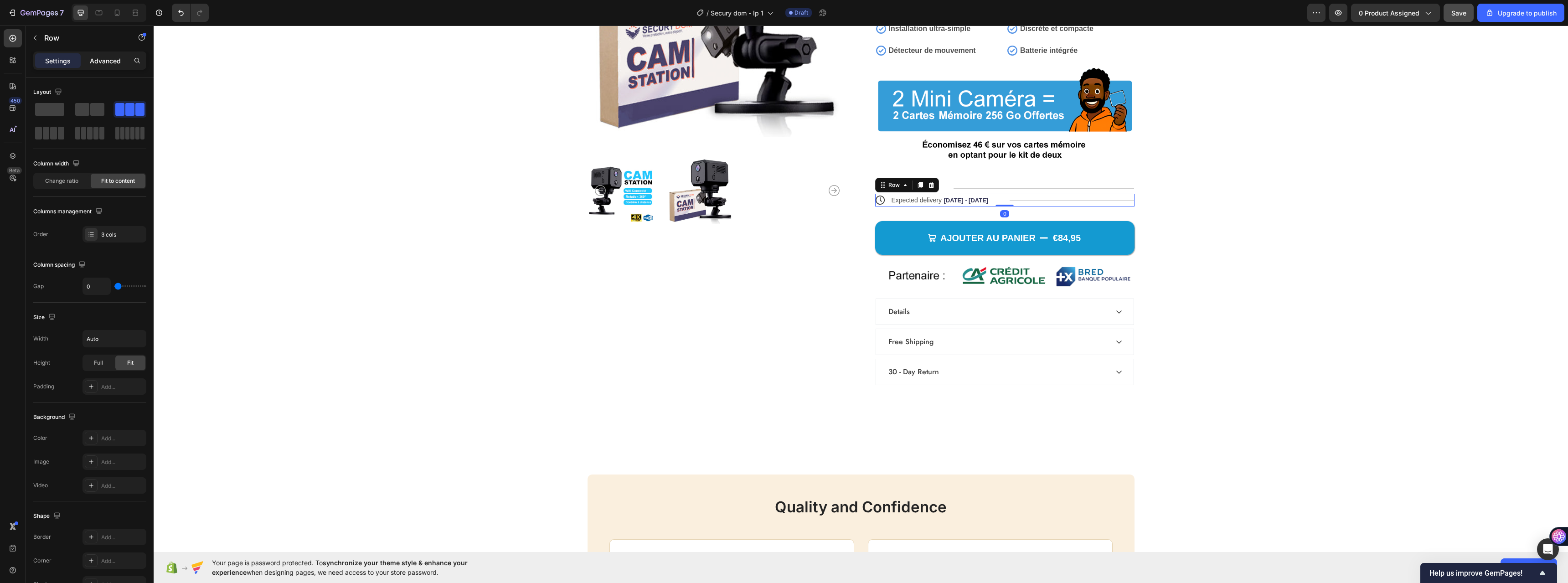
click at [86, 59] on div "Advanced" at bounding box center [105, 61] width 46 height 15
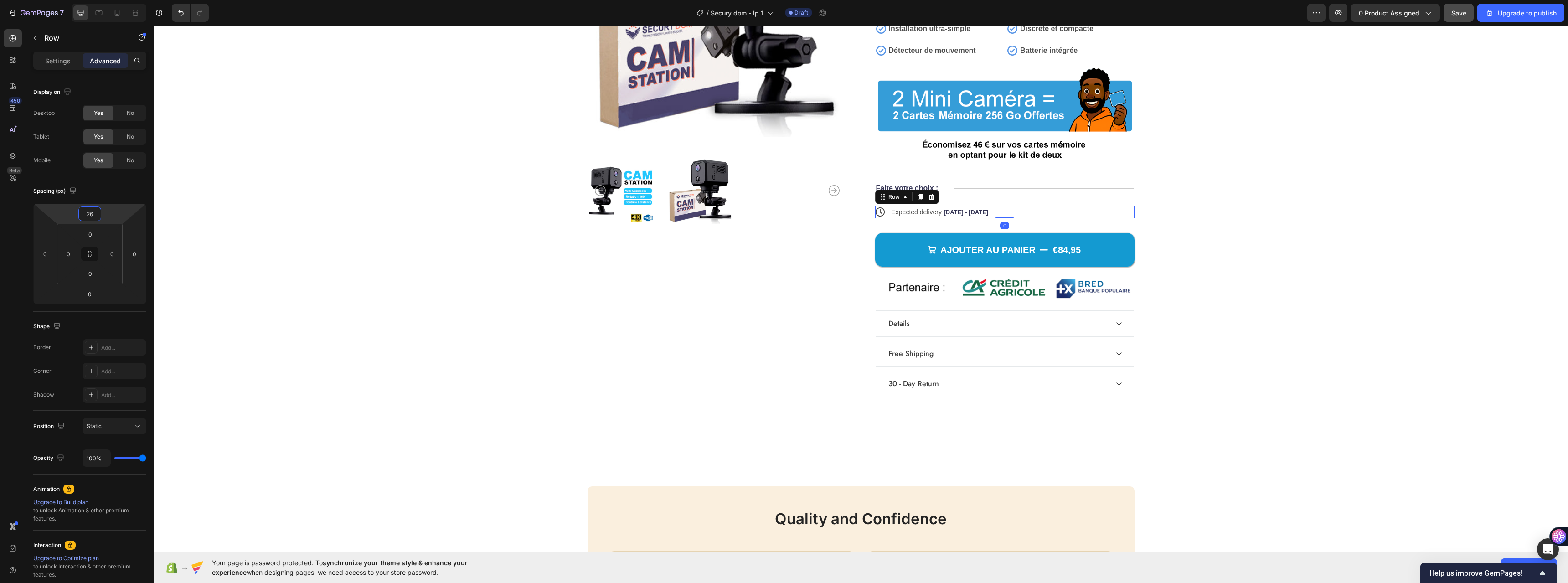
type input "18"
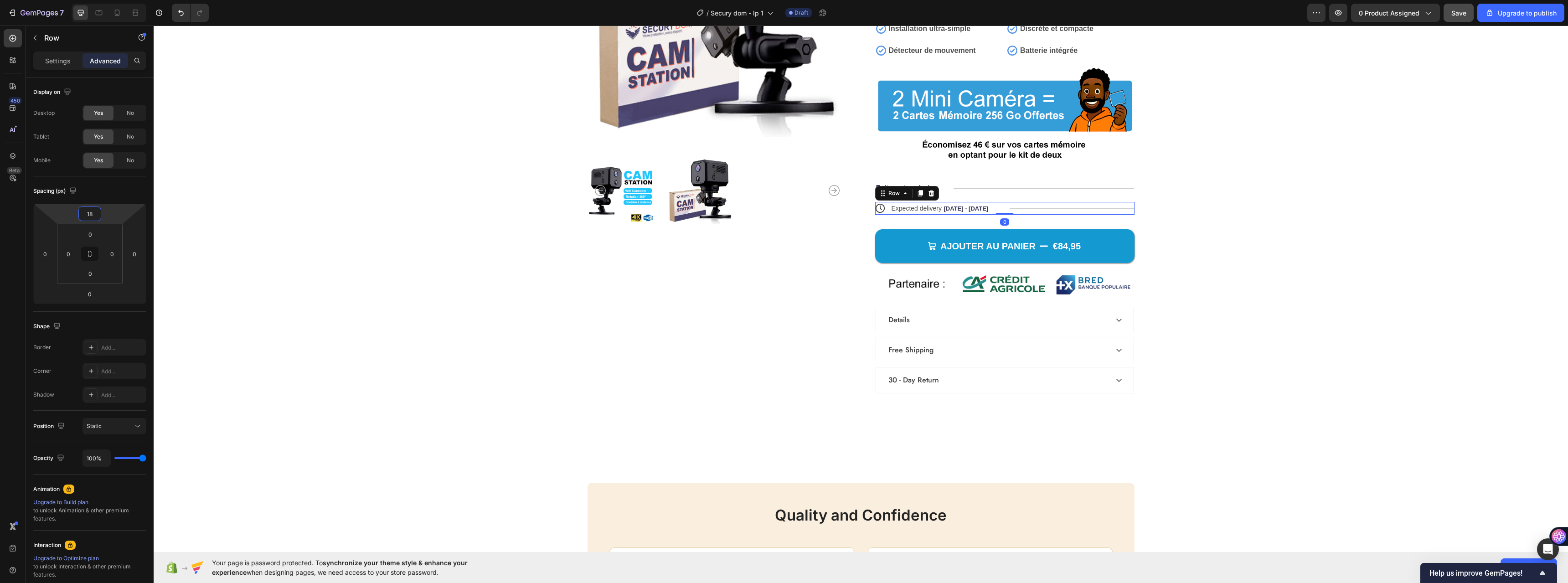
click at [116, 0] on html "7 / Secury dom - lp 1 Draft Preview 0 product assigned Save Upgrade to publish …" at bounding box center [784, 0] width 1568 height 0
click at [607, 337] on div "Product Images" at bounding box center [717, 139] width 259 height 523
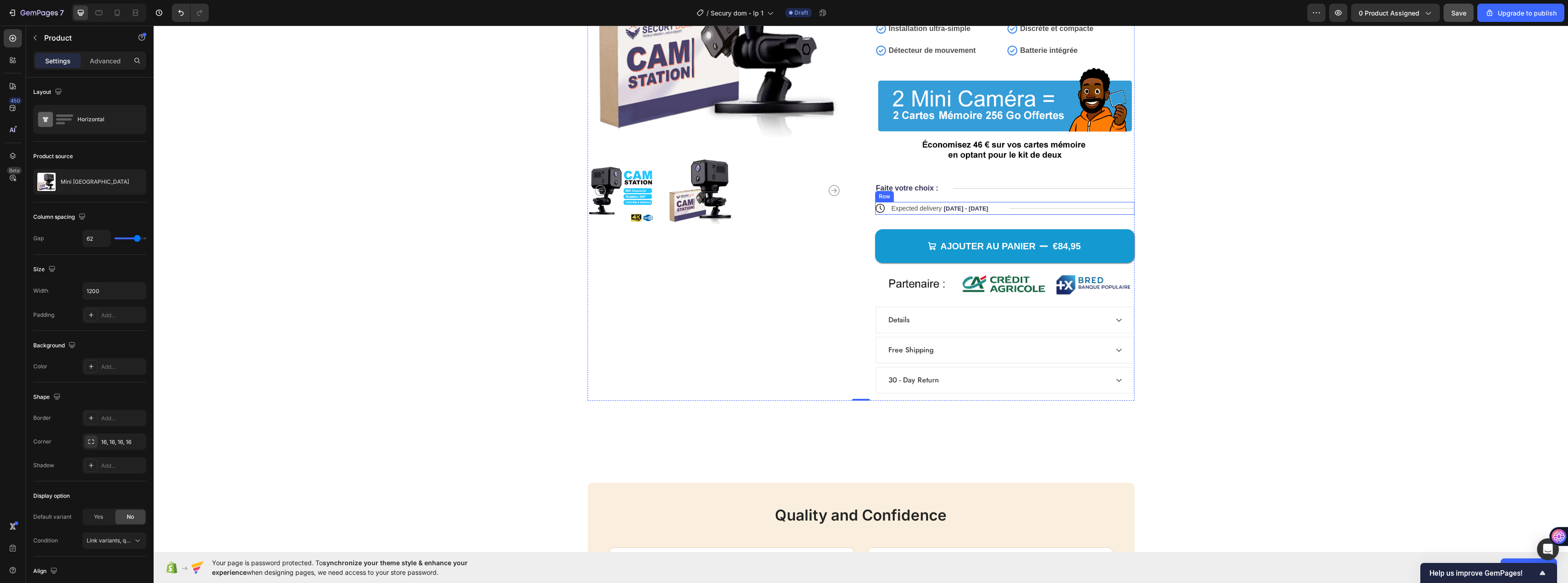
click at [1057, 211] on div "Title Line" at bounding box center [1072, 208] width 125 height 13
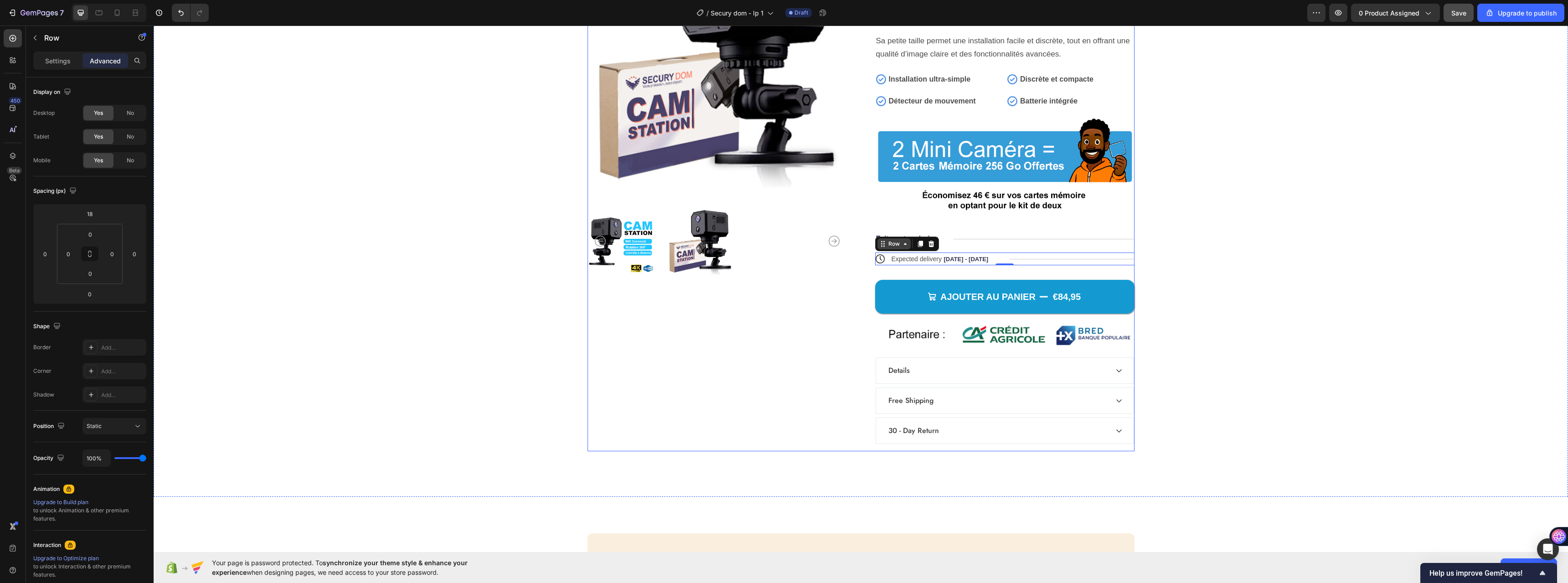
scroll to position [3749, 0]
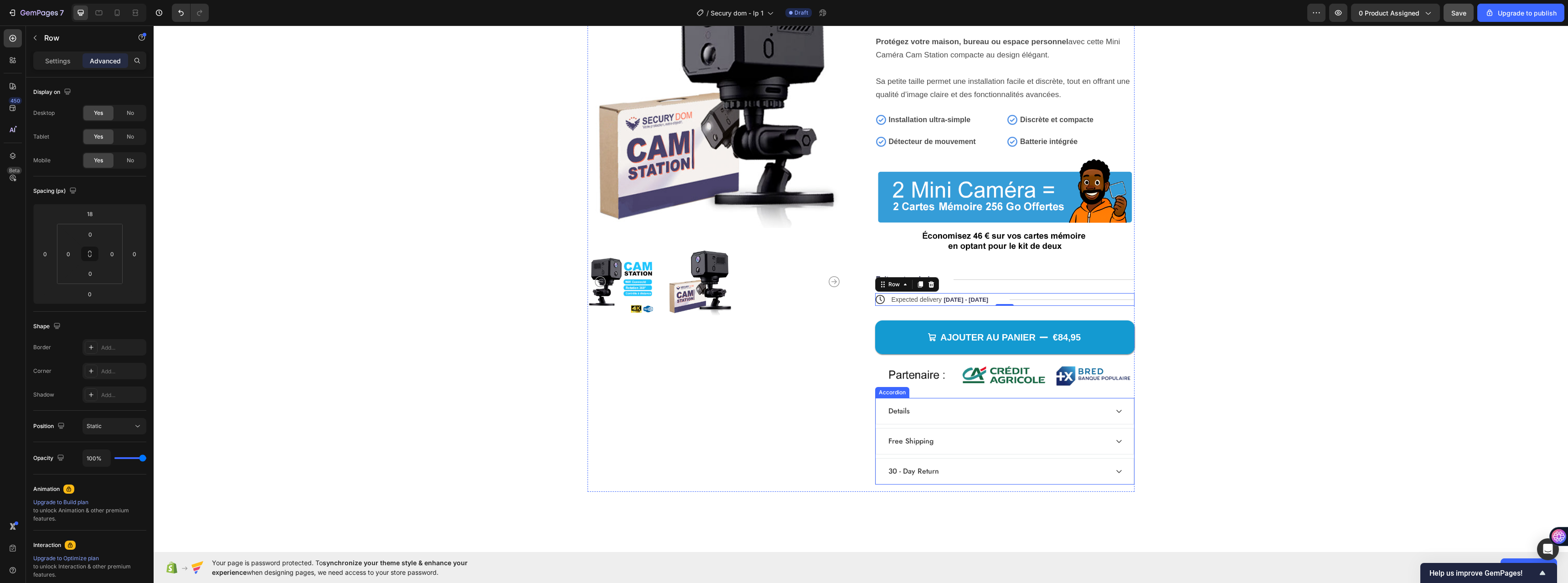
click at [894, 410] on div "Details" at bounding box center [899, 411] width 24 height 13
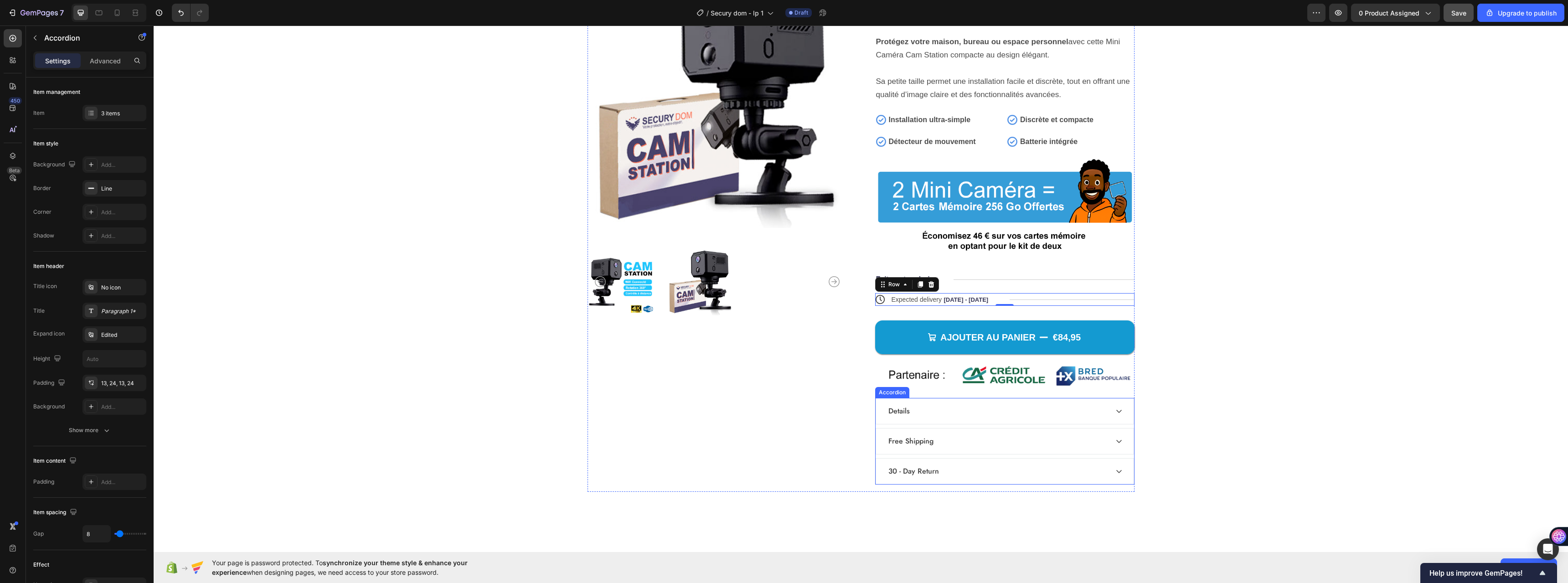
click at [894, 410] on div "Details" at bounding box center [899, 411] width 24 height 13
click at [928, 300] on span "Expected delivery" at bounding box center [917, 299] width 51 height 7
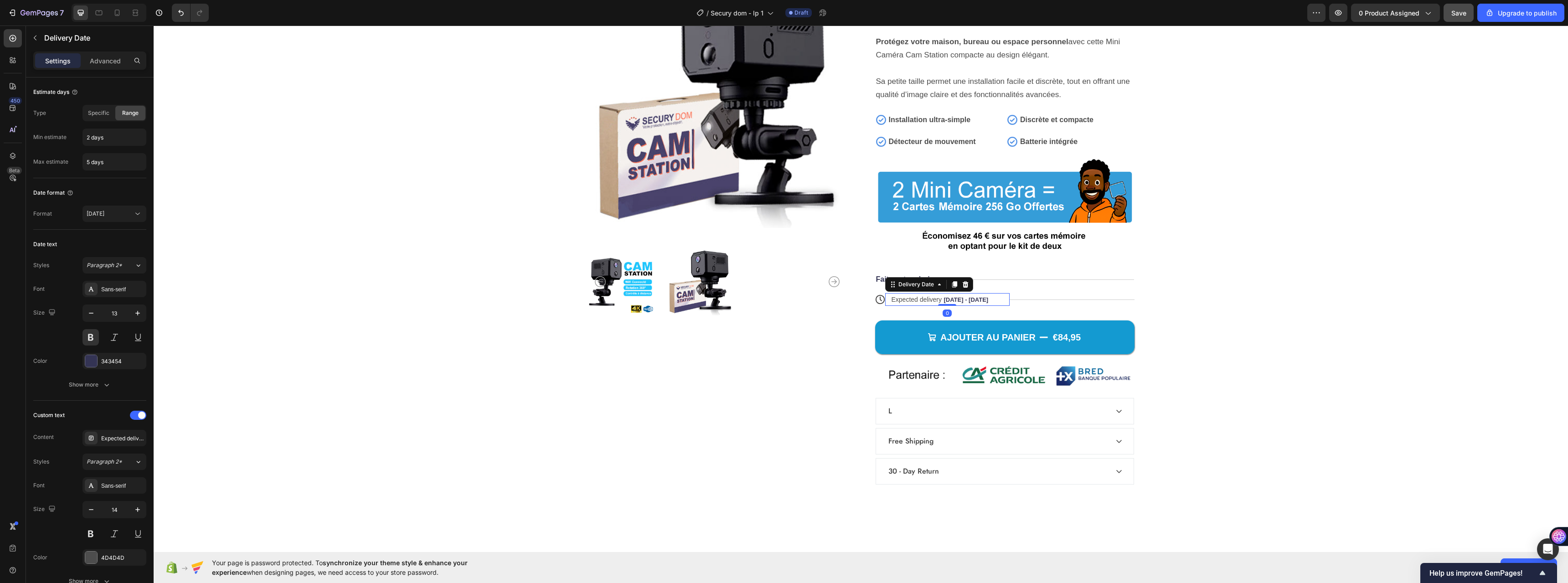
click at [928, 300] on span "Expected delivery" at bounding box center [917, 299] width 51 height 7
click at [925, 299] on span "Expected delivery" at bounding box center [917, 299] width 51 height 7
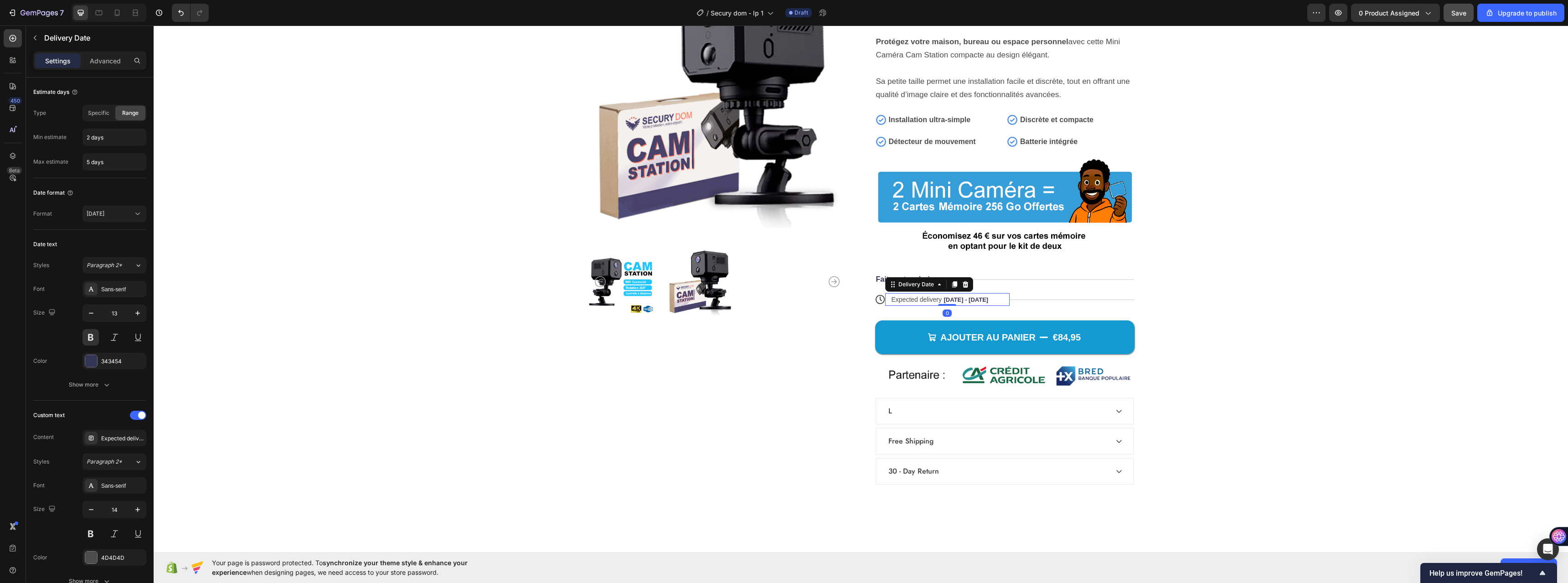
click at [925, 299] on span "Expected delivery" at bounding box center [917, 299] width 51 height 7
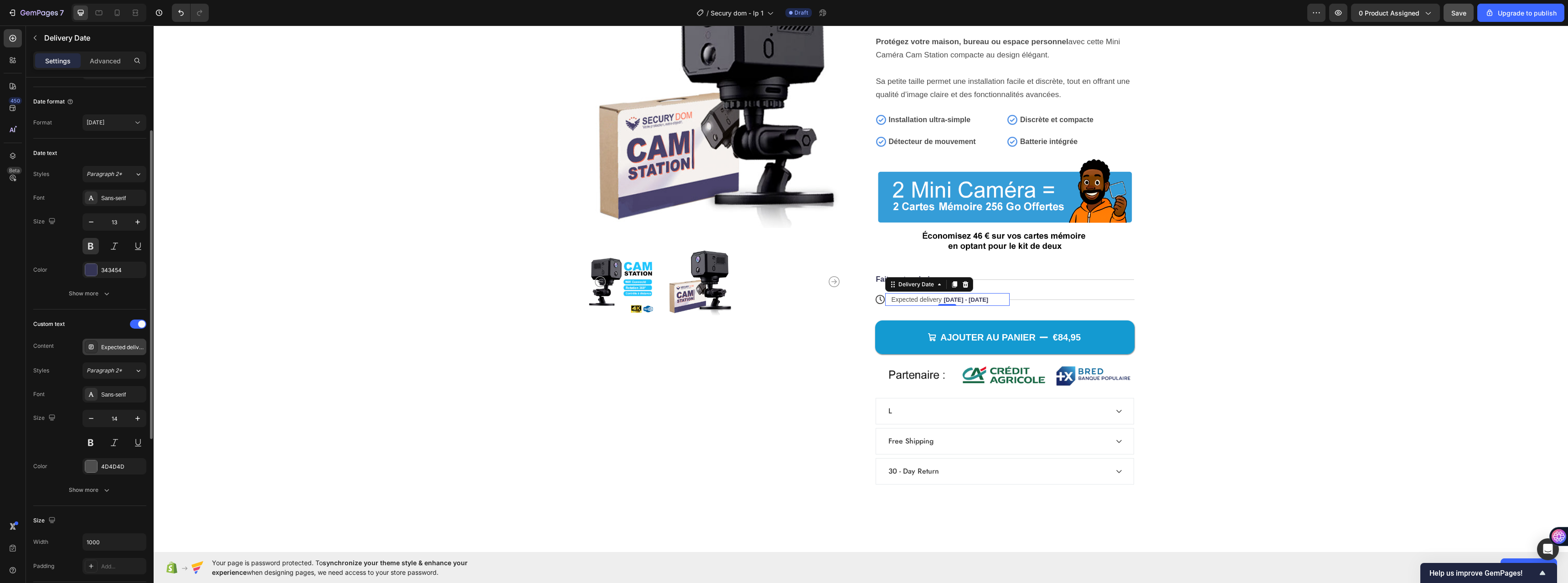
click at [111, 351] on div "Expected delivery" at bounding box center [122, 347] width 43 height 8
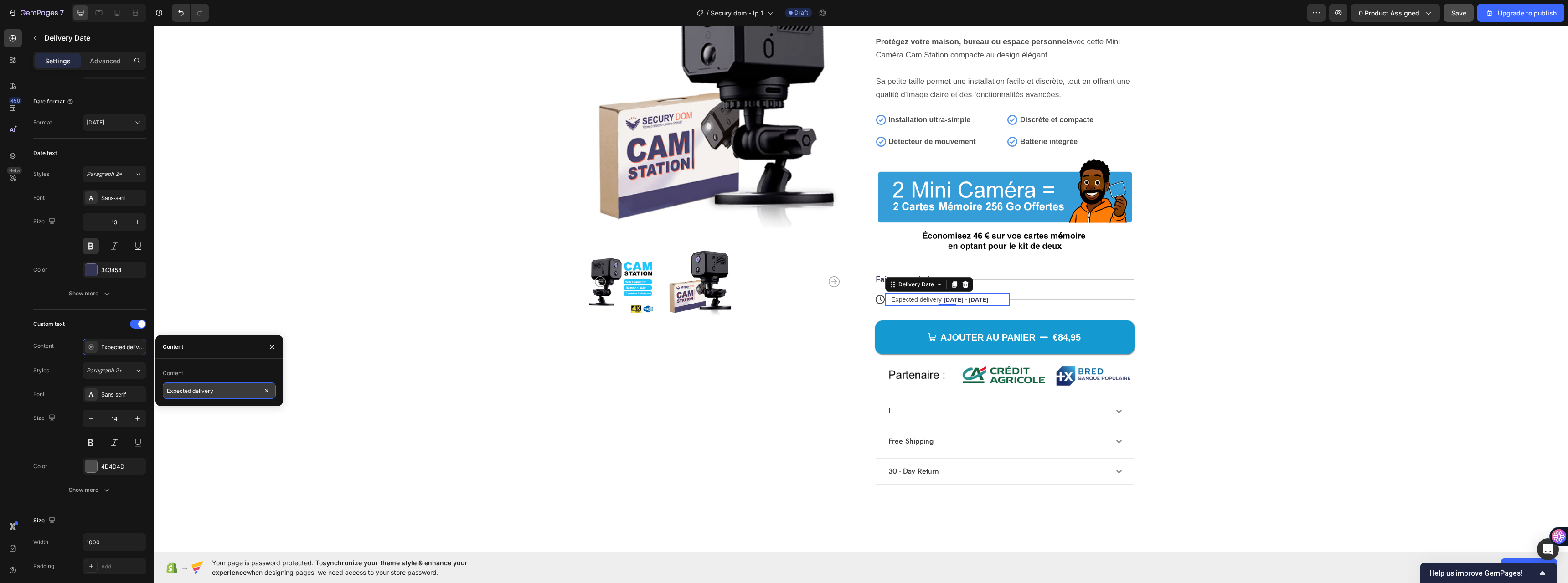
click at [188, 391] on input "Expected delivery" at bounding box center [219, 390] width 113 height 16
type input "L"
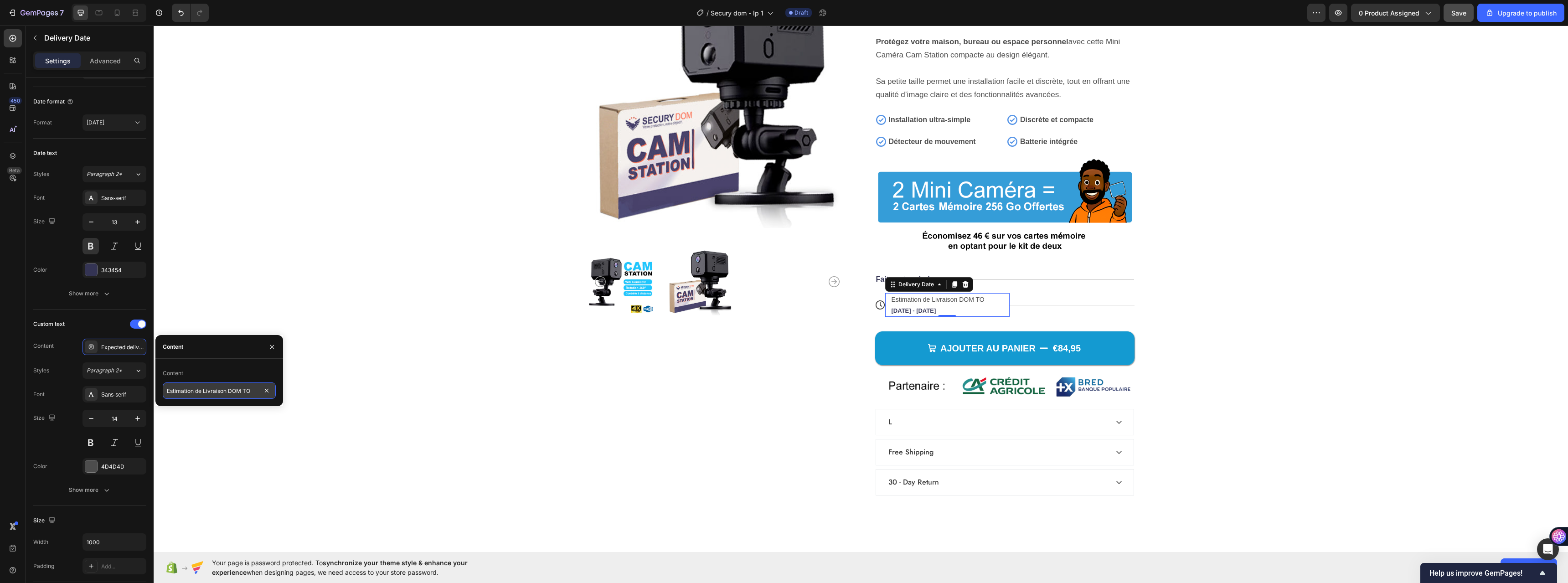
type input "Estimation de Livraison DOM TOM"
click at [946, 309] on span "Sep 28 - Oct 01" at bounding box center [968, 310] width 44 height 7
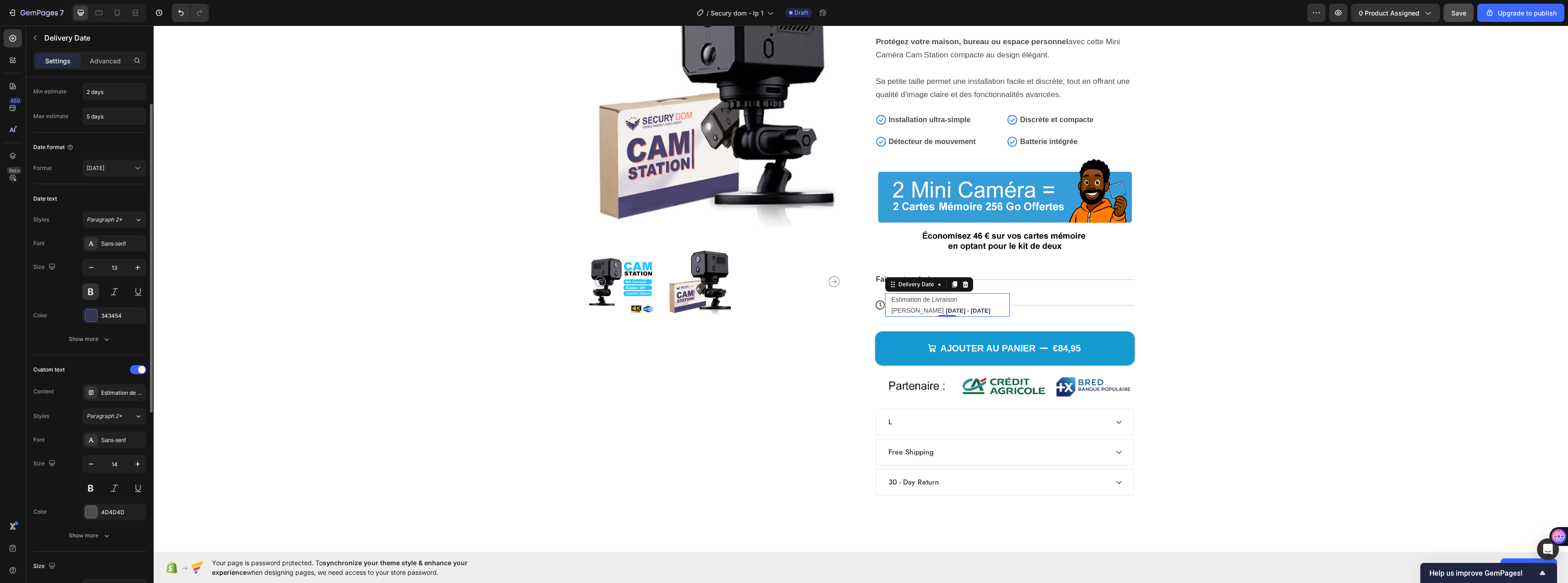
scroll to position [0, 0]
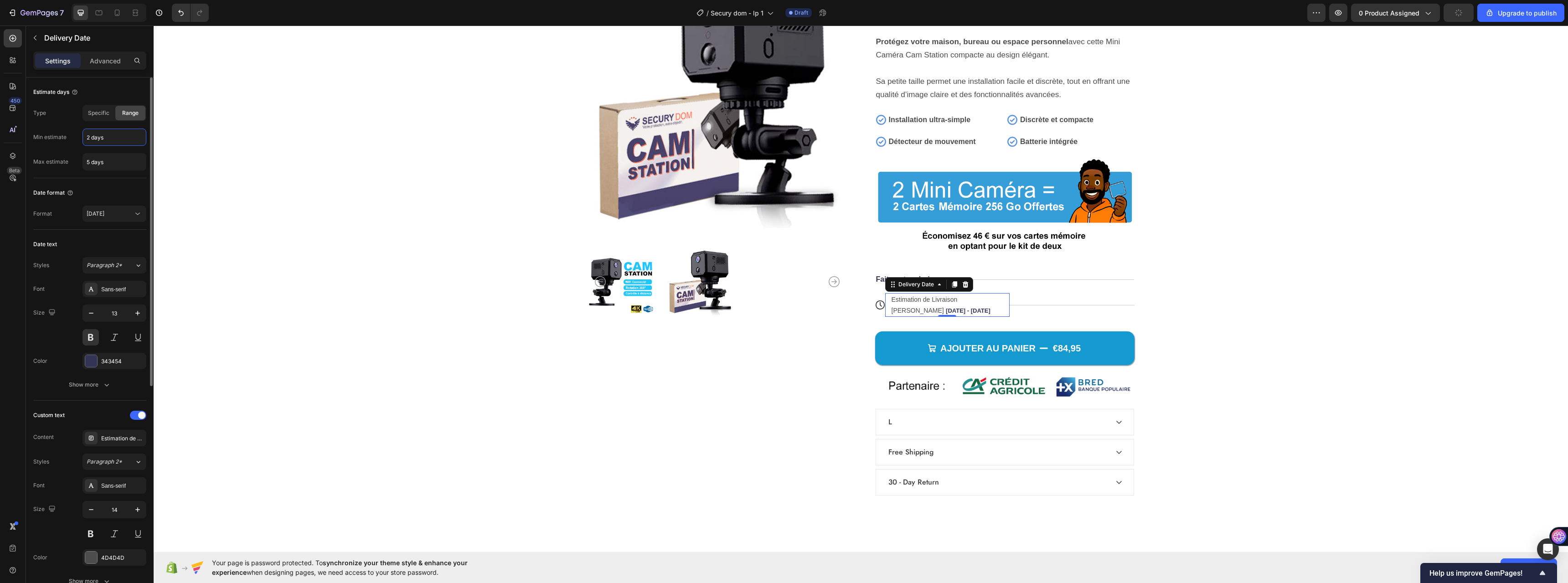
click at [96, 139] on input "2 days" at bounding box center [114, 137] width 63 height 16
click at [85, 135] on input "2 days" at bounding box center [114, 137] width 63 height 16
type input "14 days"
type input "18 days"
click at [97, 188] on div "Date format" at bounding box center [90, 193] width 113 height 15
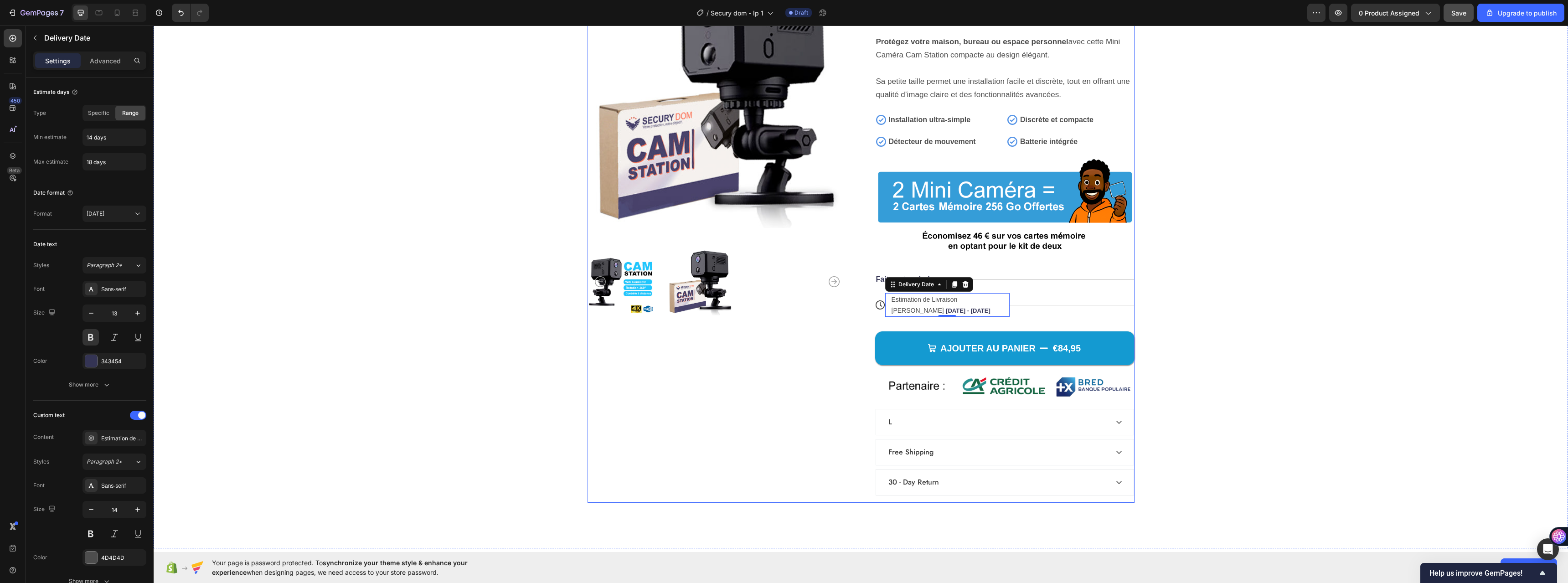
click at [790, 342] on div "Product Images" at bounding box center [717, 235] width 259 height 534
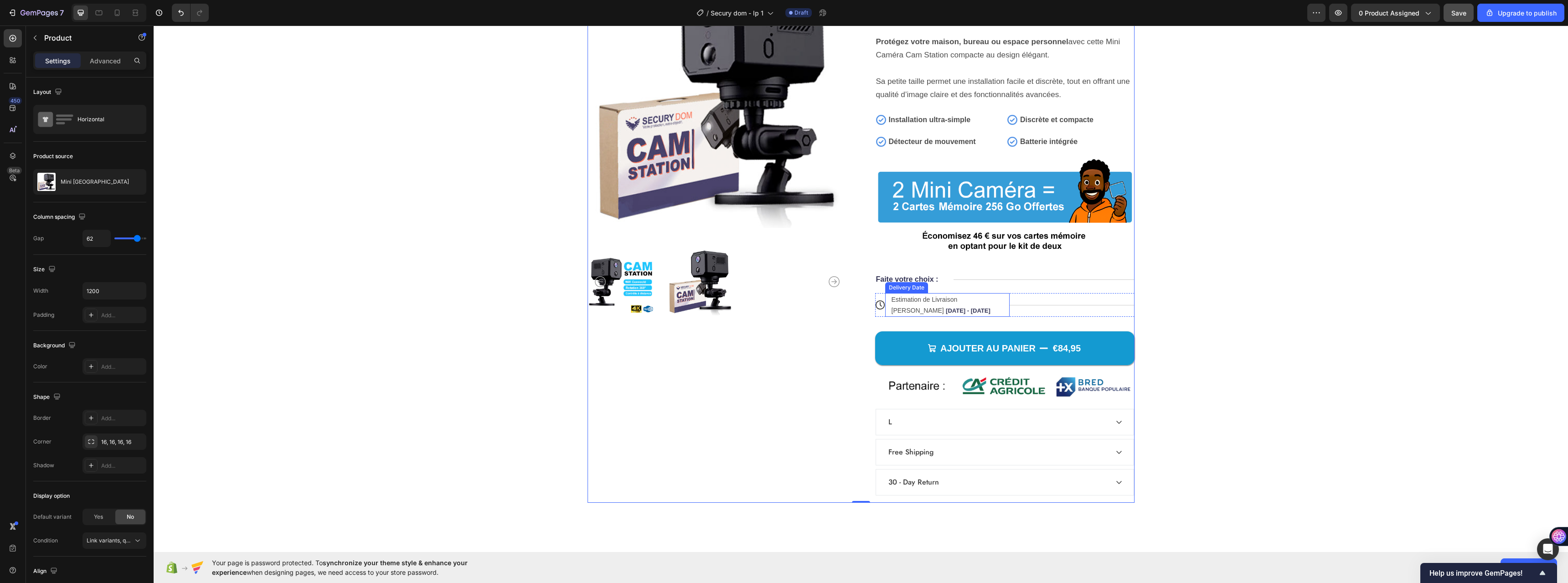
click at [957, 302] on span "Estimation de Livraison DOM TOM" at bounding box center [925, 305] width 66 height 18
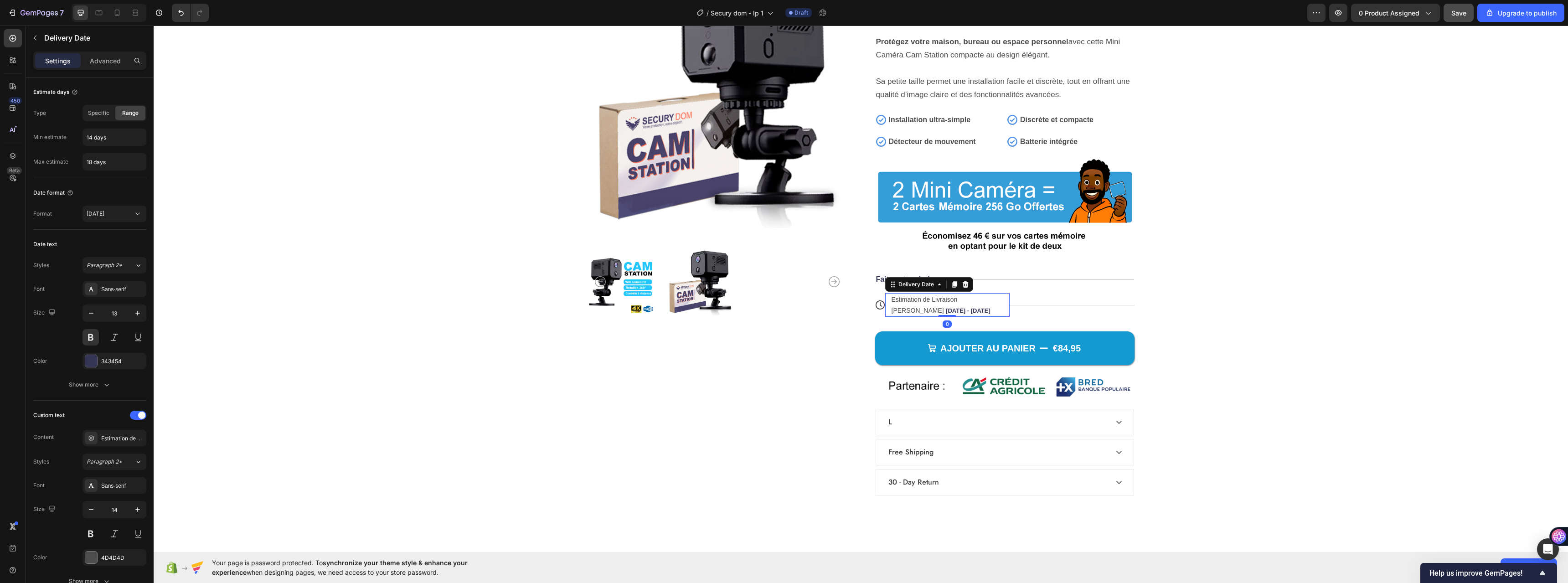
click at [957, 302] on span "Estimation de Livraison DOM TOM" at bounding box center [925, 305] width 66 height 18
click at [988, 297] on div "Estimation de Livraison DOM TOM Oct 10 - Oct 14" at bounding box center [943, 305] width 105 height 24
click at [806, 347] on div "Product Images" at bounding box center [717, 235] width 259 height 534
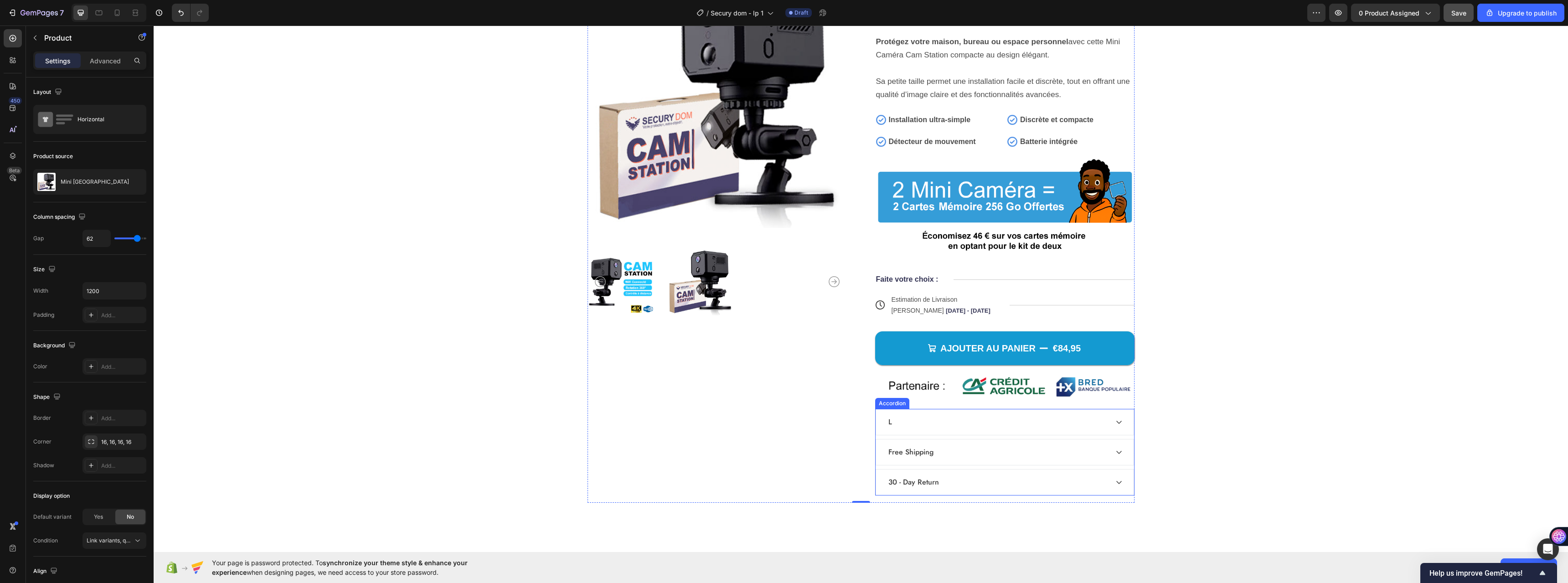
click at [910, 421] on div "L" at bounding box center [997, 422] width 221 height 13
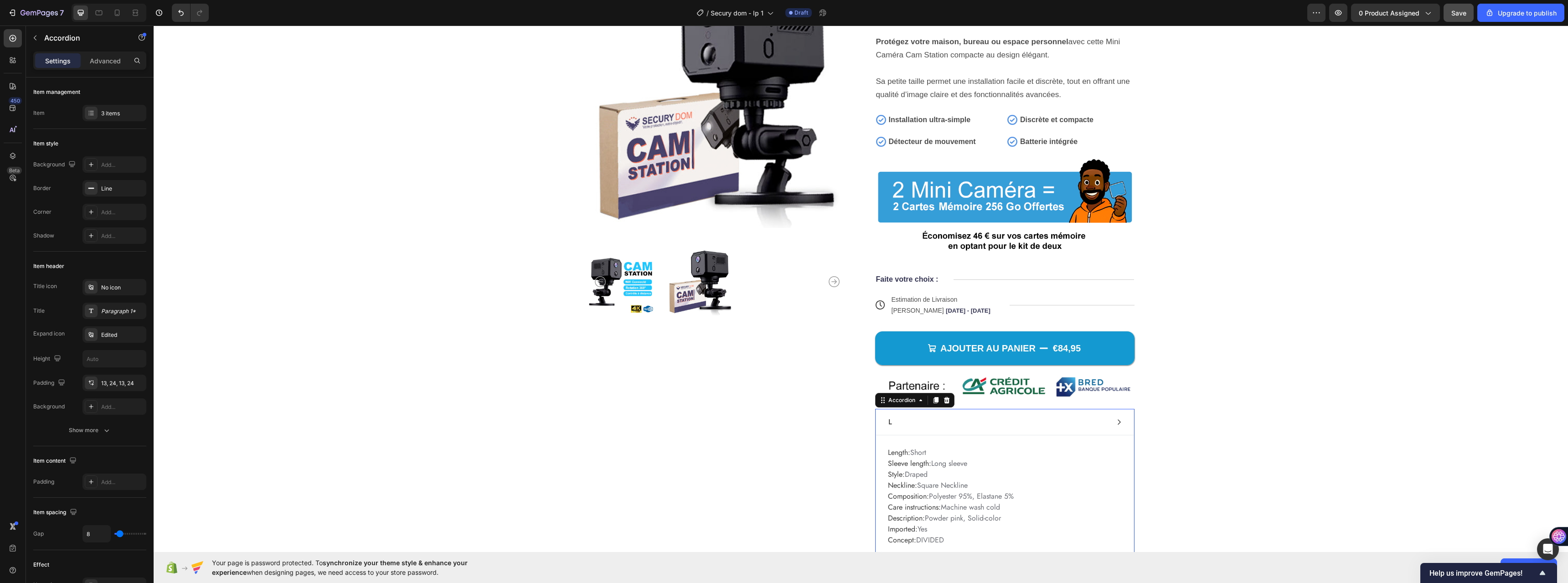
click at [889, 424] on div "L" at bounding box center [890, 422] width 6 height 13
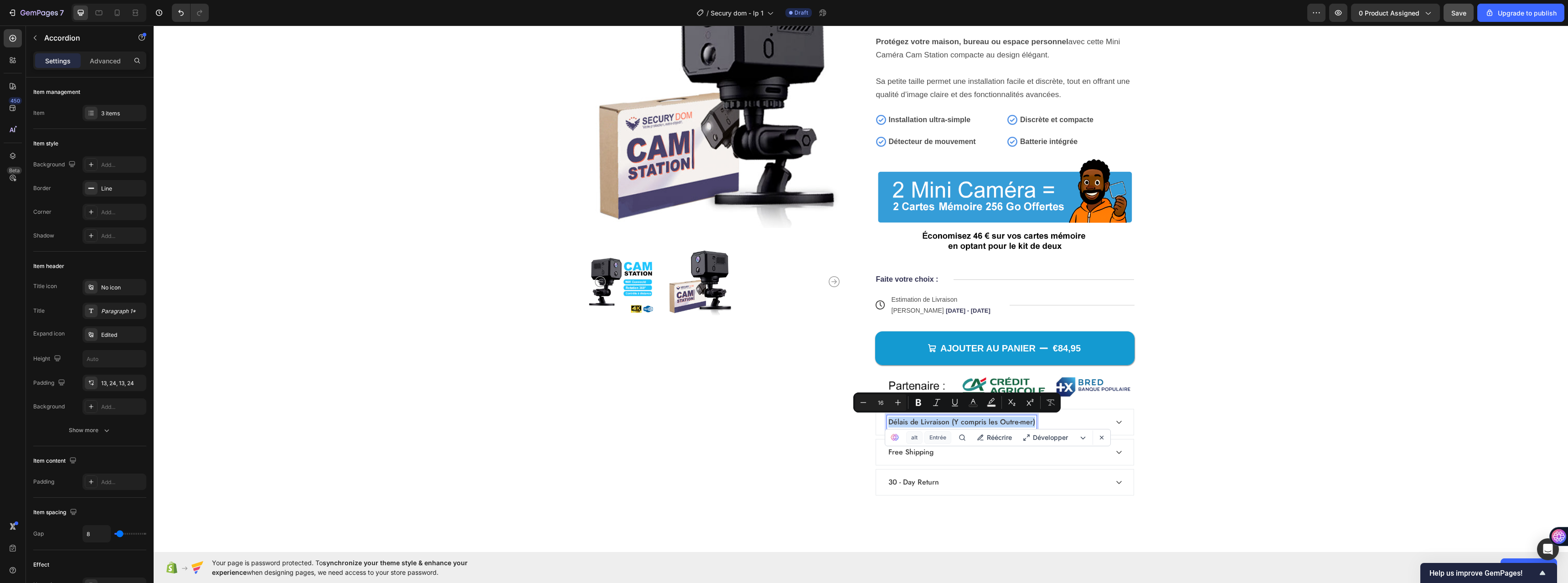
copy p "Délais de Livraison (Y compris les Outre-mer)"
click at [894, 420] on p "Délais de Livraison (Y compris les Outre-mer)" at bounding box center [961, 422] width 147 height 11
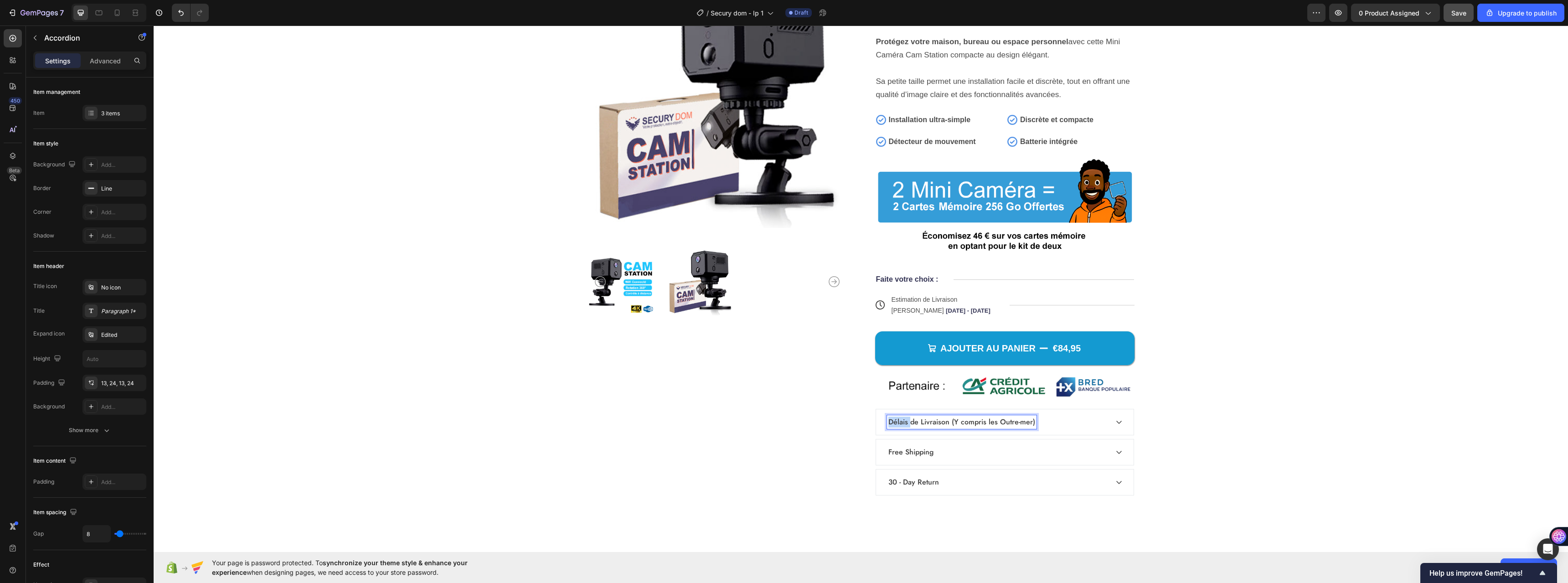
click at [894, 420] on p "Délais de Livraison (Y compris les Outre-mer)" at bounding box center [961, 422] width 147 height 11
click at [921, 452] on p "Free Shipping" at bounding box center [911, 452] width 45 height 11
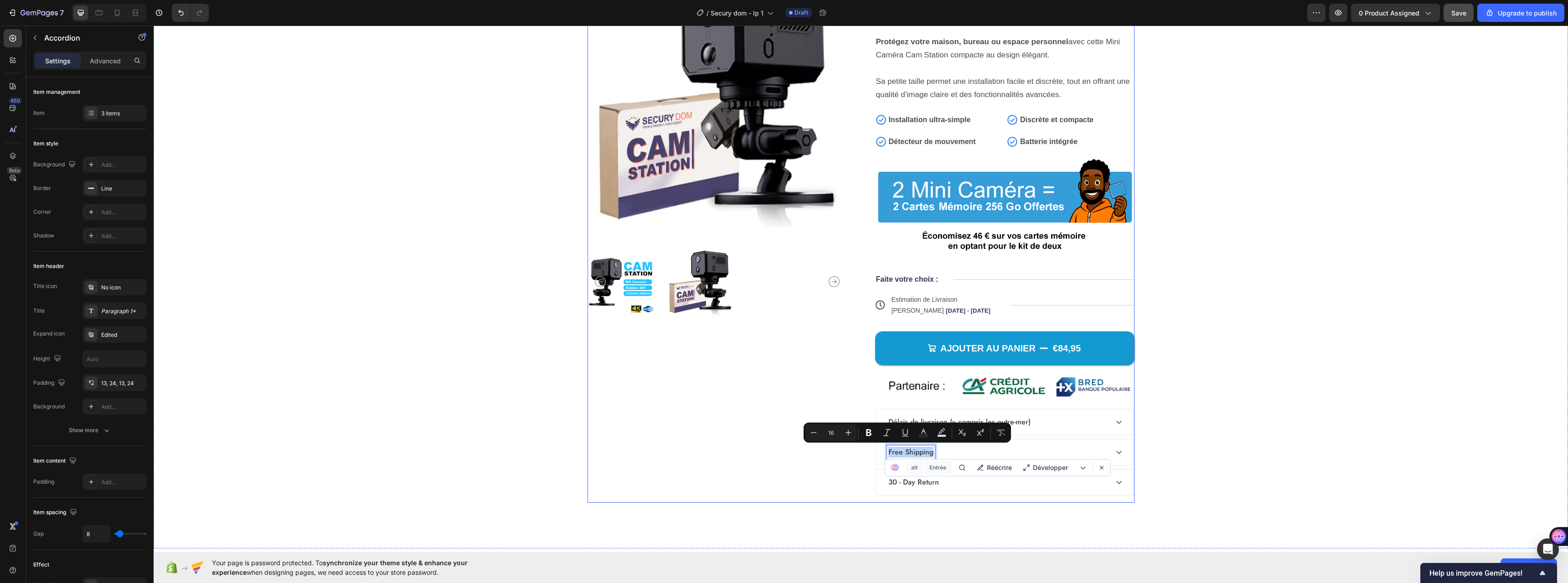
click at [812, 461] on div "Product Images" at bounding box center [717, 235] width 259 height 534
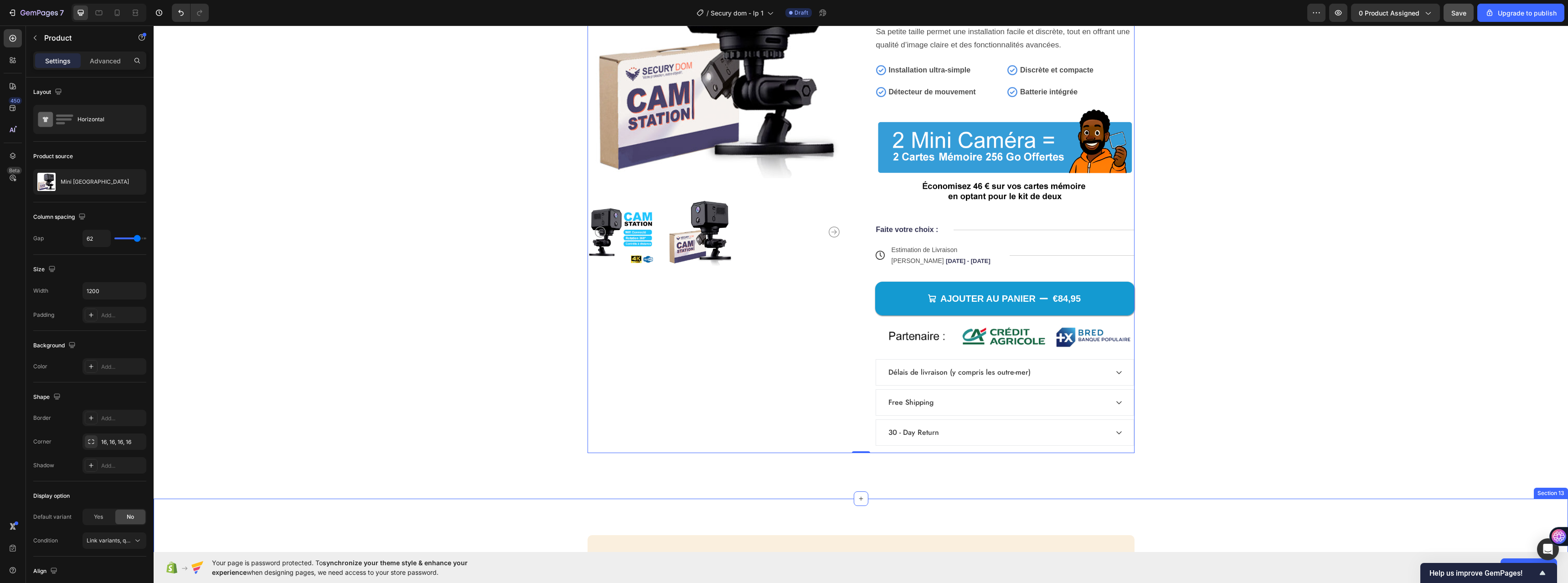
scroll to position [3886, 0]
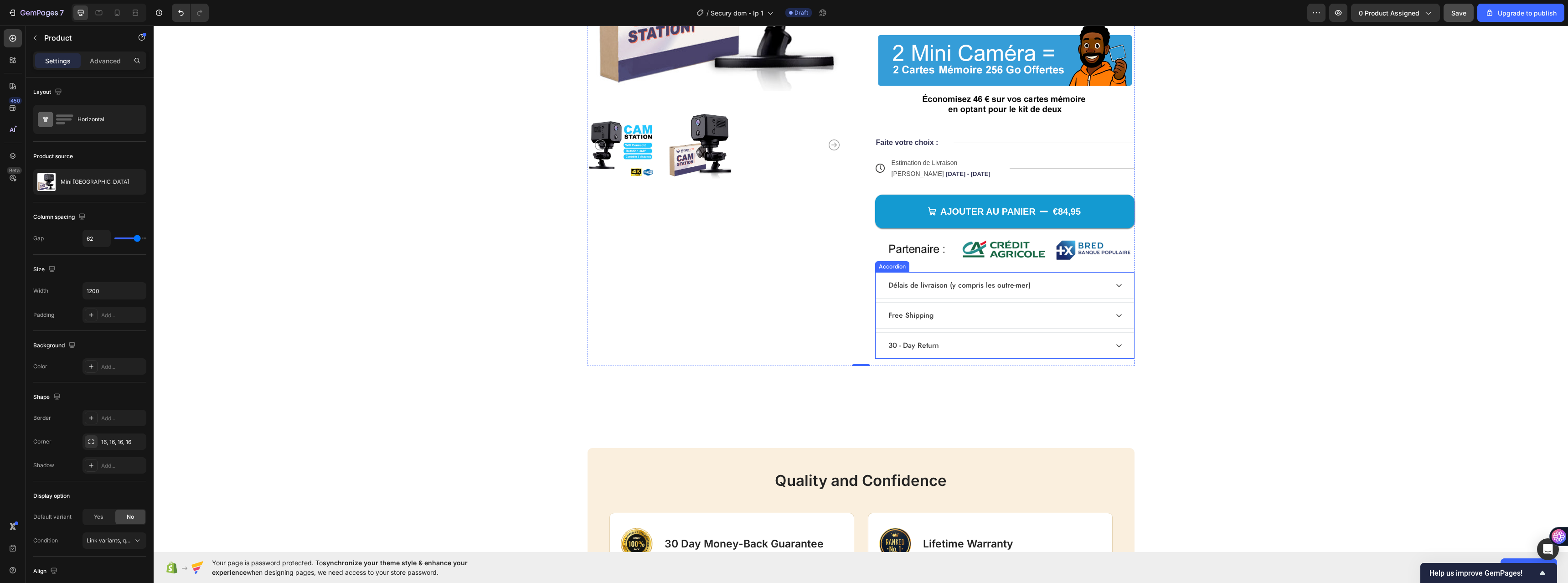
click at [914, 284] on p "Délais de livraison (y compris les outre-mer)" at bounding box center [959, 285] width 142 height 11
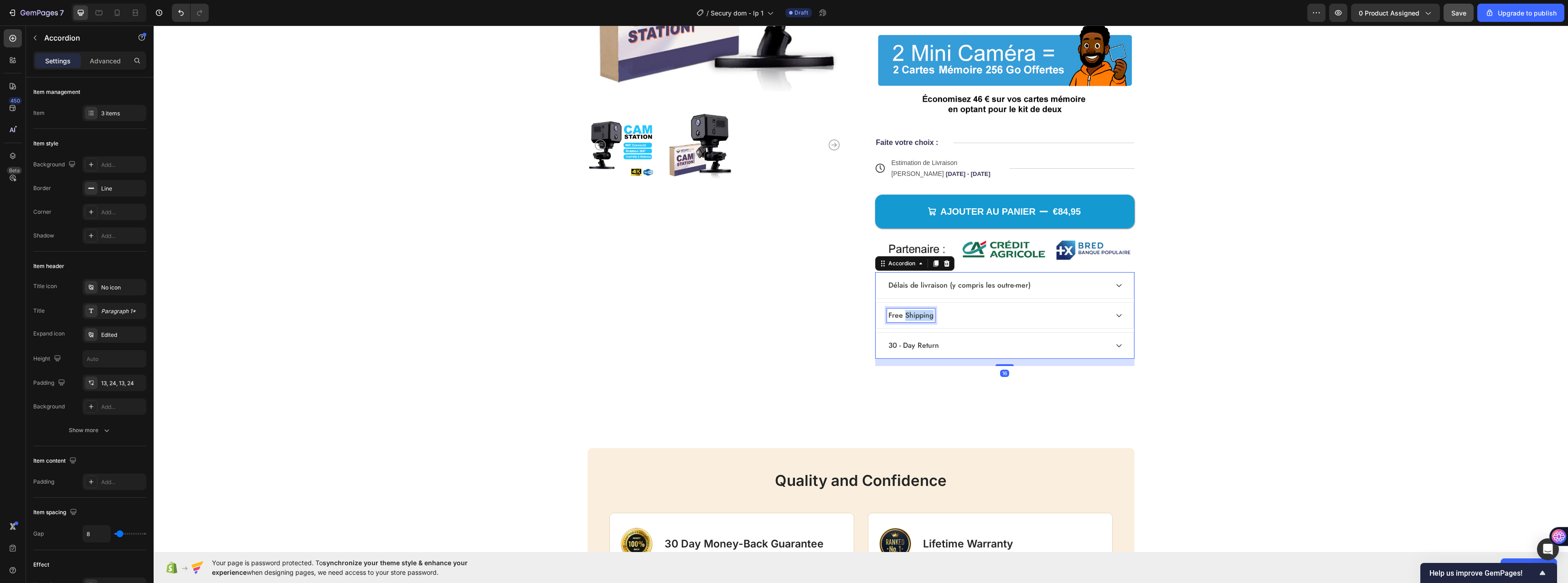
click at [906, 315] on p "Free Shipping" at bounding box center [911, 315] width 45 height 11
click at [906, 315] on p "Caractéristique de Votre Mini Caméra" at bounding box center [949, 315] width 122 height 11
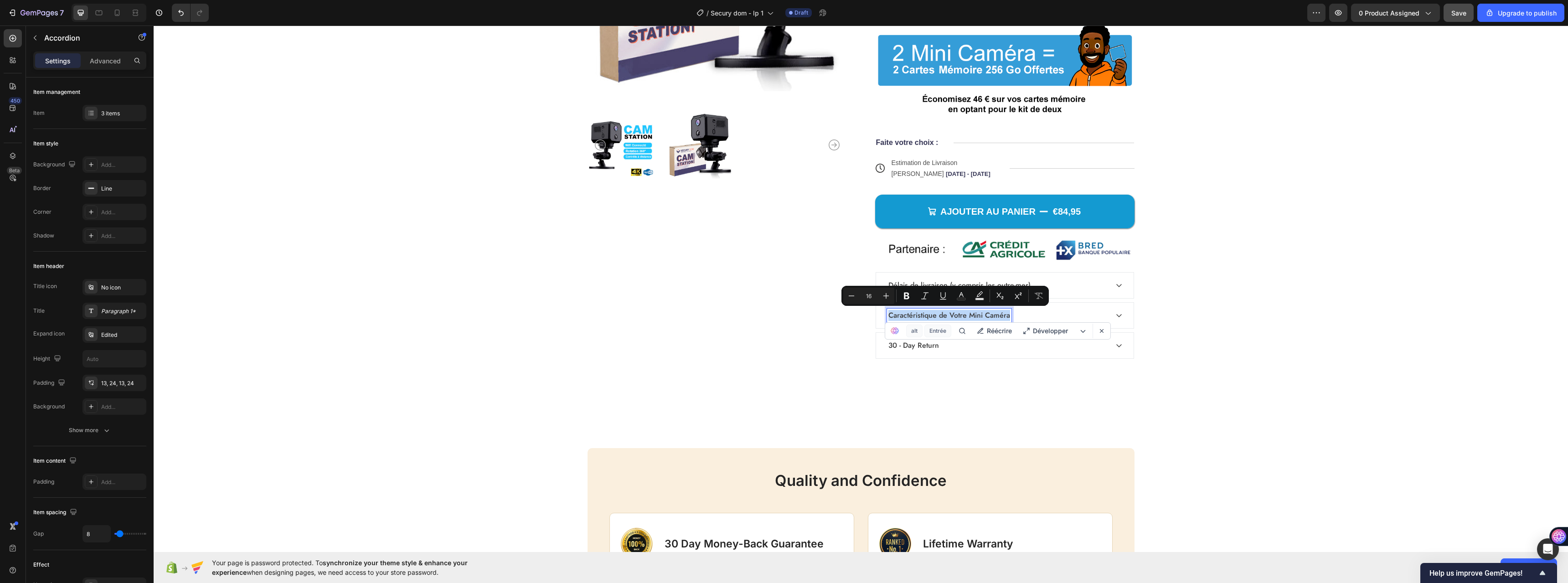
click at [906, 315] on p "Caractéristique de Votre Mini Caméra" at bounding box center [949, 315] width 122 height 11
click at [913, 315] on p "Caractéristiques de votre mini-caméra" at bounding box center [949, 315] width 122 height 11
click at [913, 316] on p "Caractéristiques de votre mini-caméra" at bounding box center [949, 315] width 122 height 11
click at [828, 338] on div "Product Images" at bounding box center [717, 99] width 259 height 534
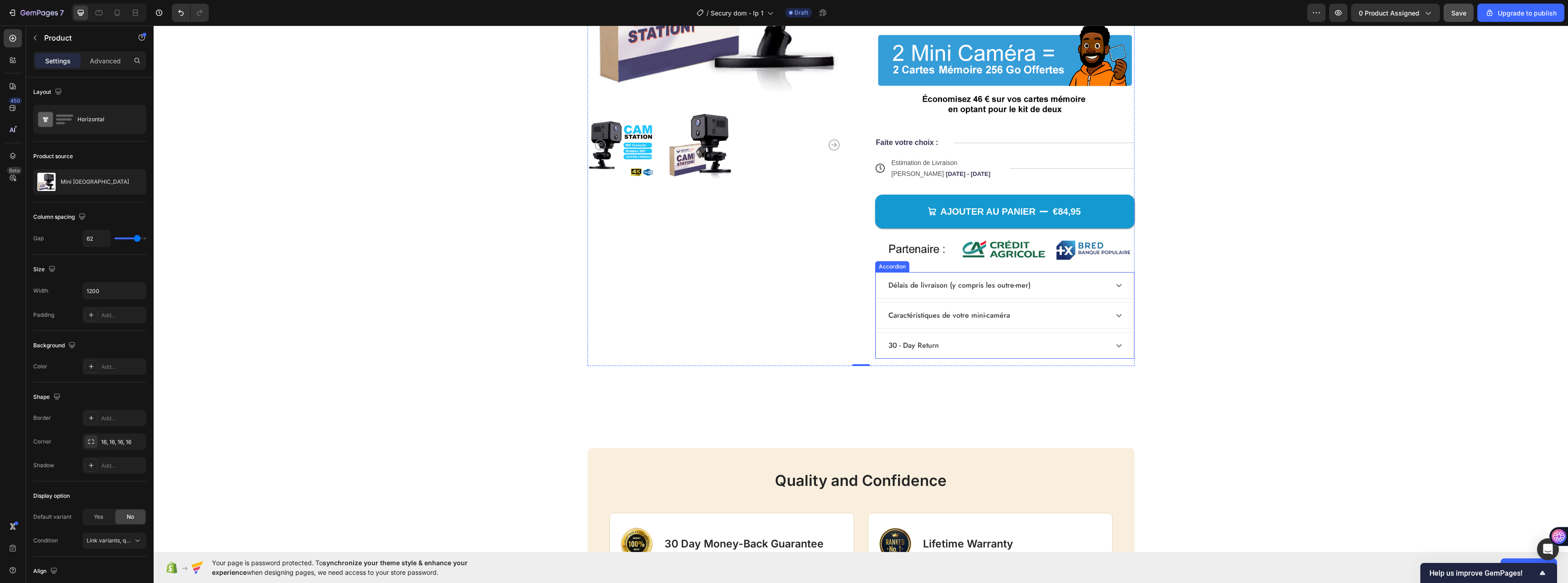
click at [947, 316] on p "Caractéristiques de votre mini-caméra" at bounding box center [949, 315] width 122 height 11
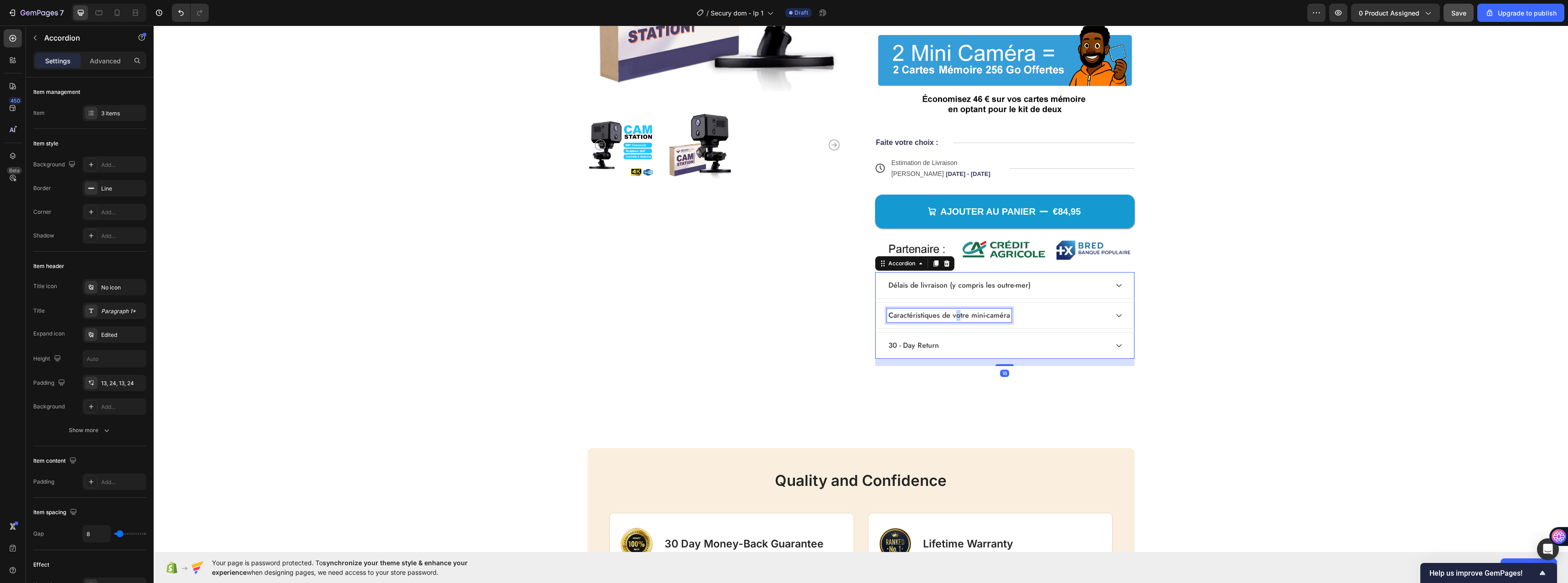
click at [955, 315] on p "Caractéristiques de votre mini-caméra" at bounding box center [949, 315] width 122 height 11
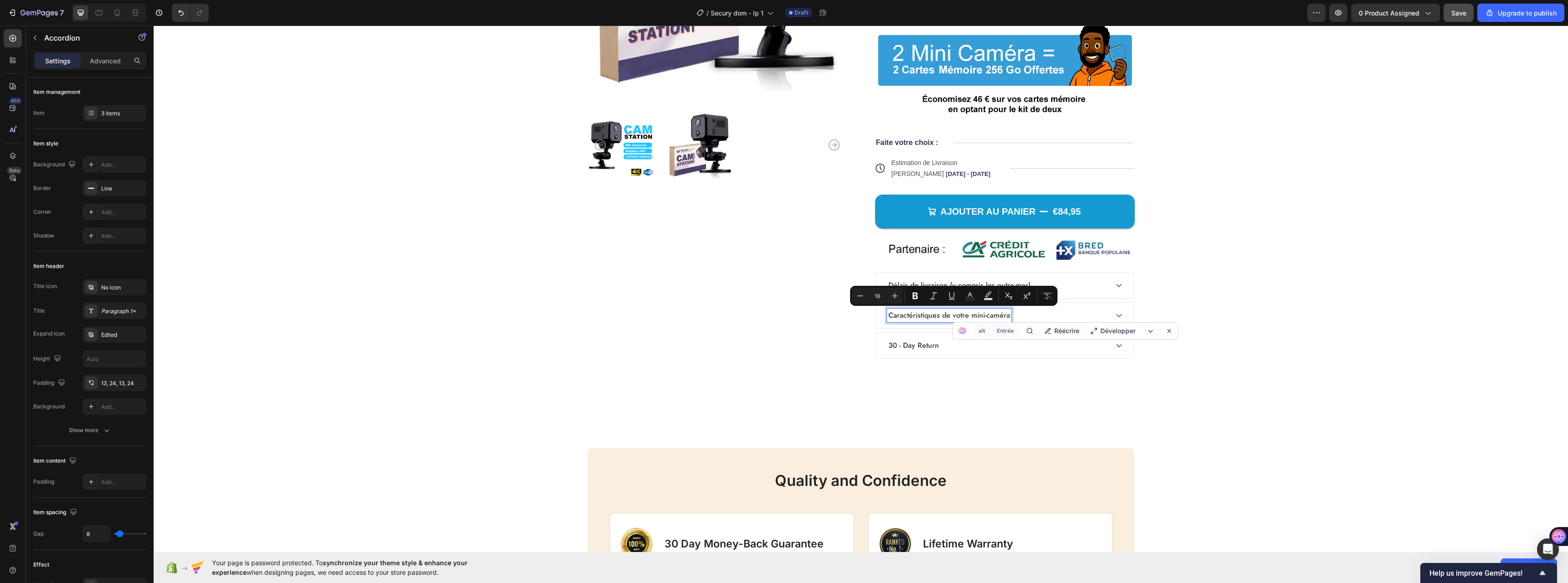
click at [950, 315] on p "Caractéristiques de votre mini-caméra" at bounding box center [949, 315] width 122 height 11
click at [953, 316] on p "Caractéristiques de votre mini-caméra" at bounding box center [949, 315] width 122 height 11
click at [922, 347] on p "30 - Day Return" at bounding box center [913, 346] width 51 height 11
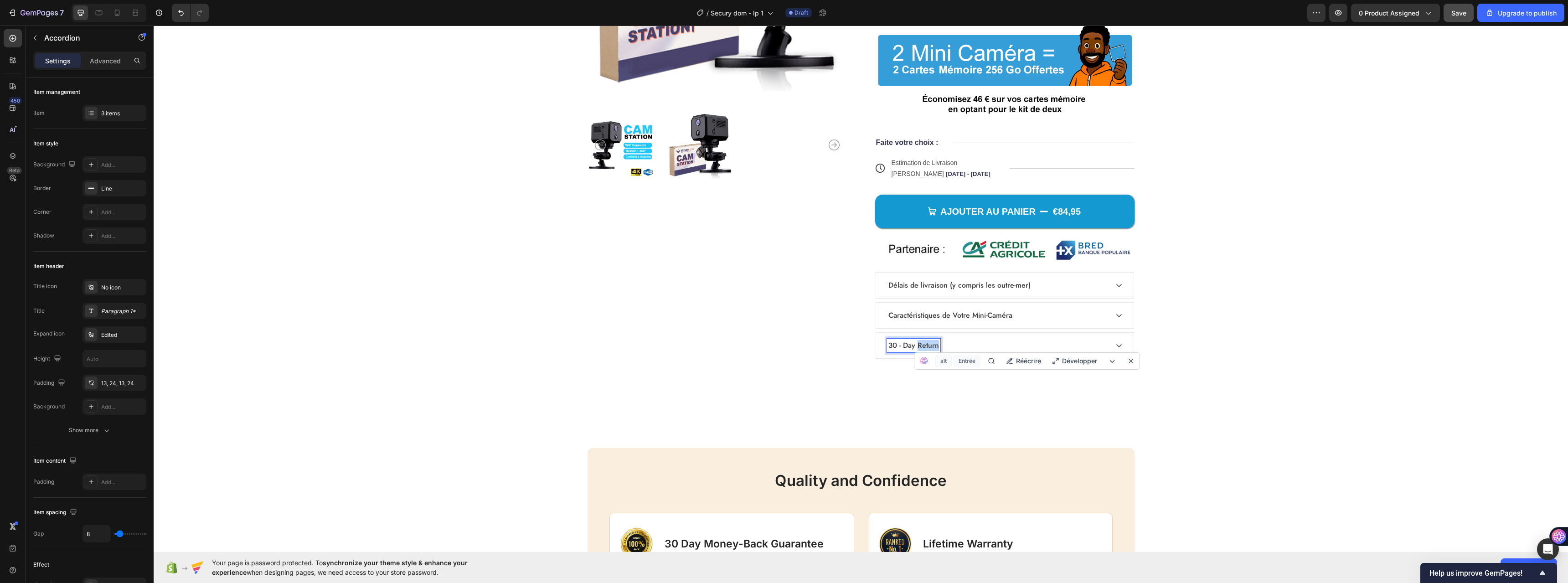
click at [922, 347] on p "30 - Day Return" at bounding box center [913, 346] width 51 height 11
click at [939, 409] on div "Product Images Icon Icon Icon Icon Icon Icon List +985 Clients Satisfaits Text …" at bounding box center [861, 103] width 1415 height 616
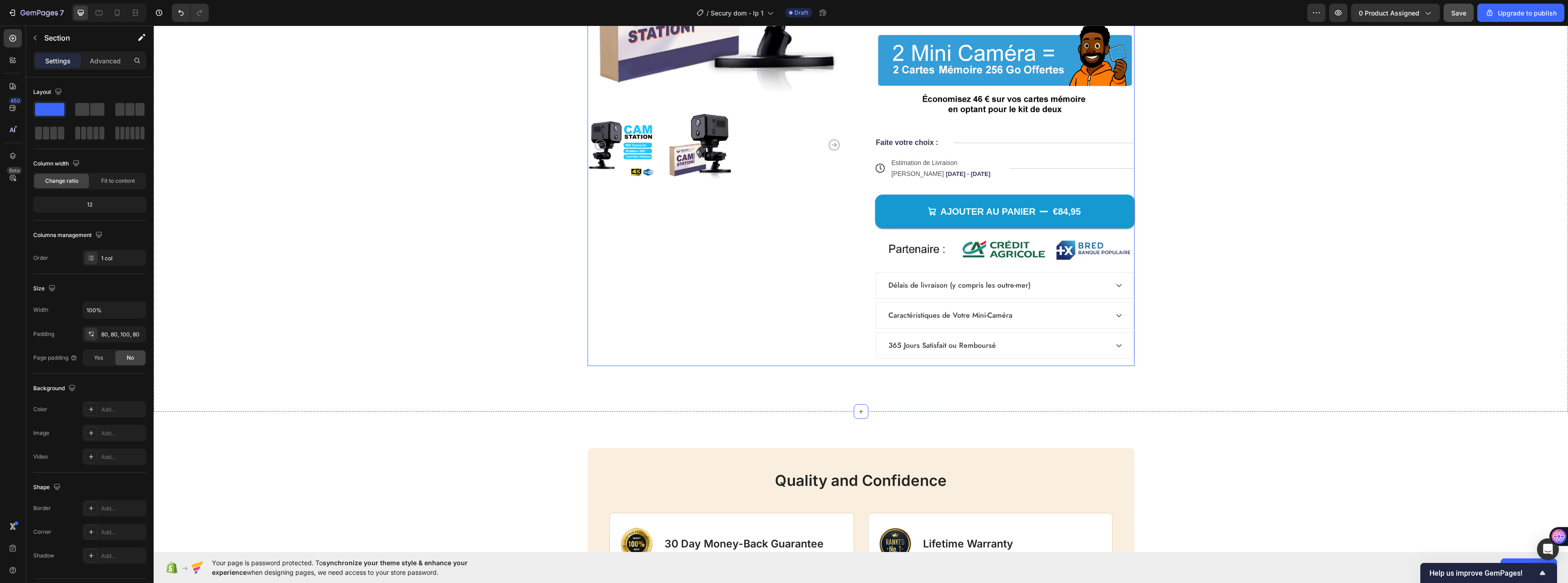
scroll to position [3749, 0]
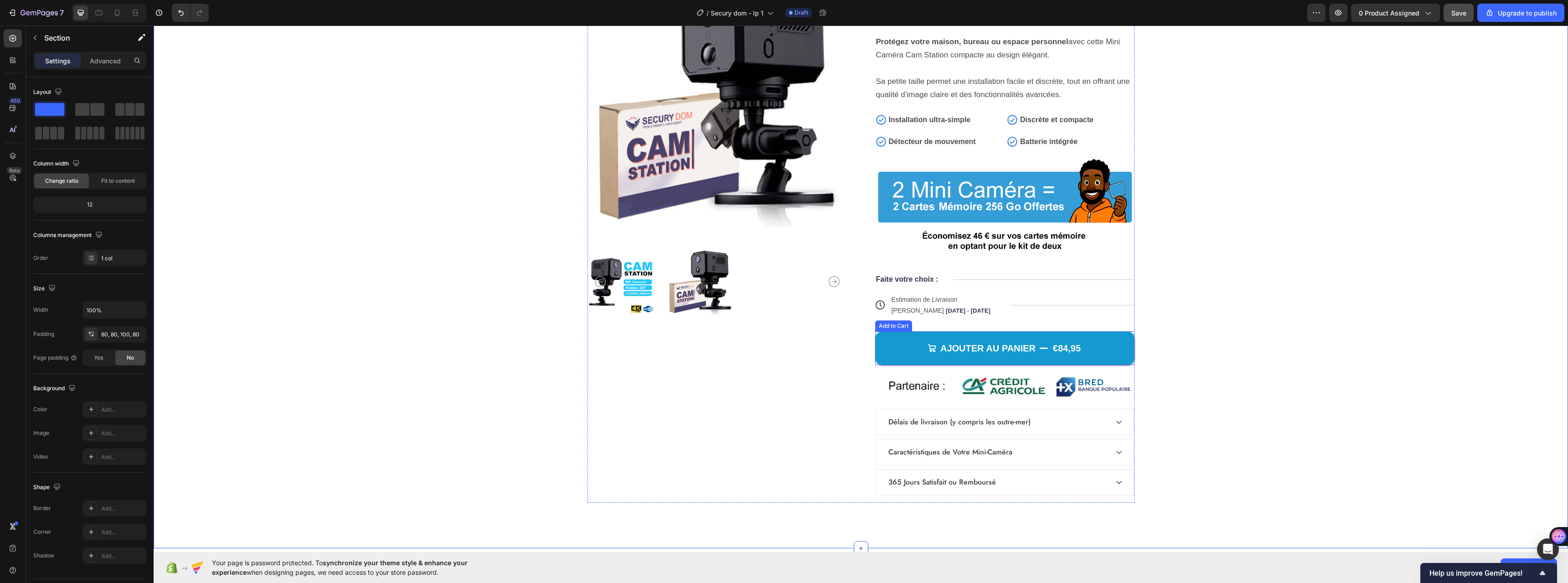
click at [891, 329] on div "Add to Cart" at bounding box center [894, 326] width 37 height 11
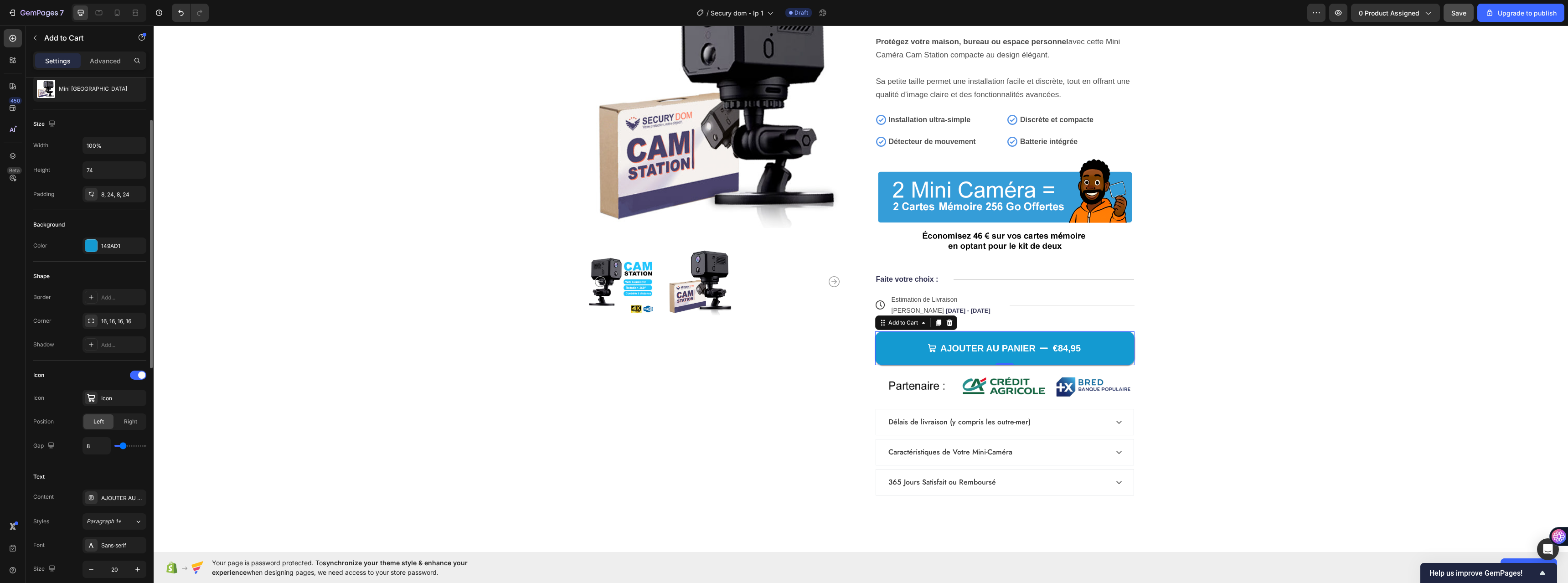
scroll to position [0, 0]
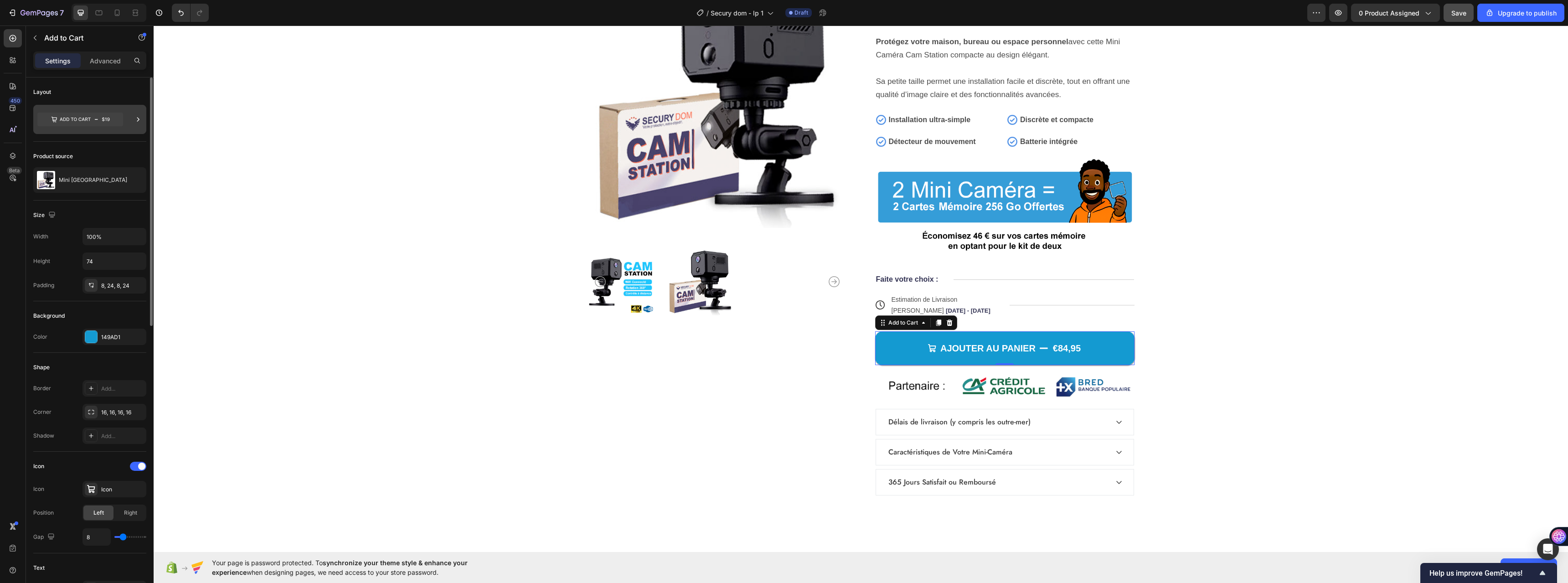
click at [129, 115] on div at bounding box center [90, 119] width 113 height 29
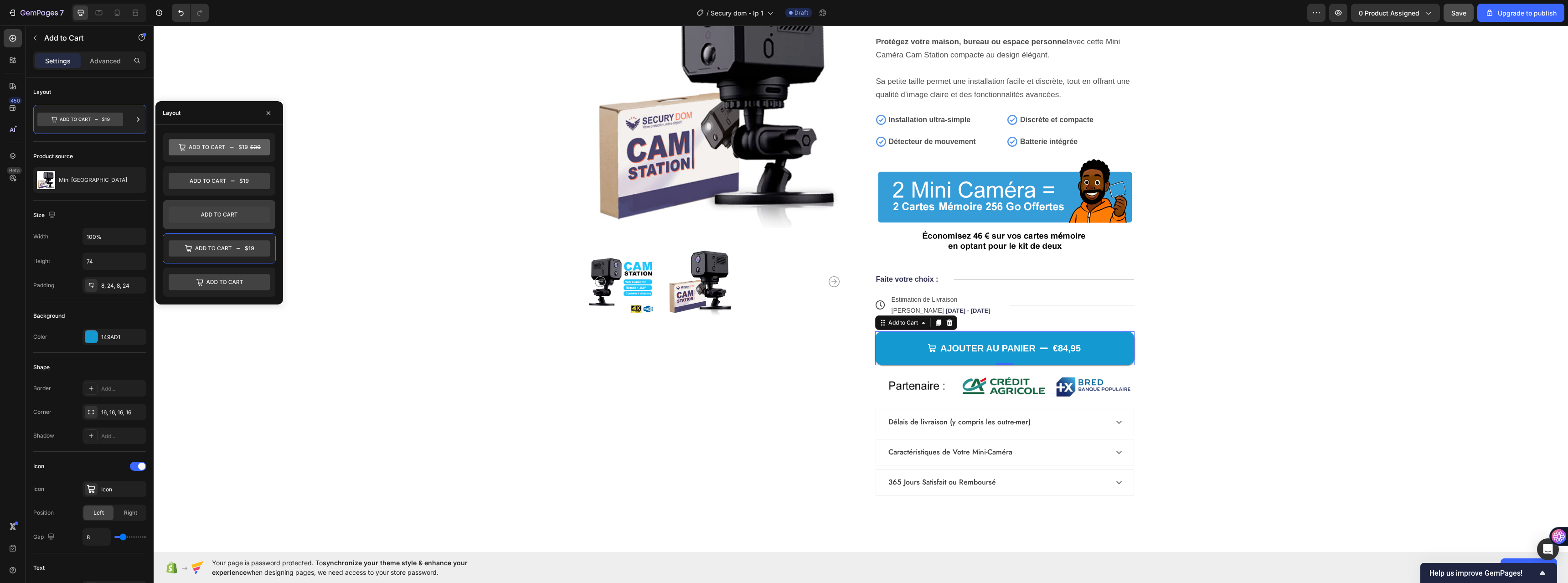
click at [233, 217] on icon at bounding box center [219, 214] width 101 height 16
click at [240, 281] on icon at bounding box center [225, 282] width 37 height 4
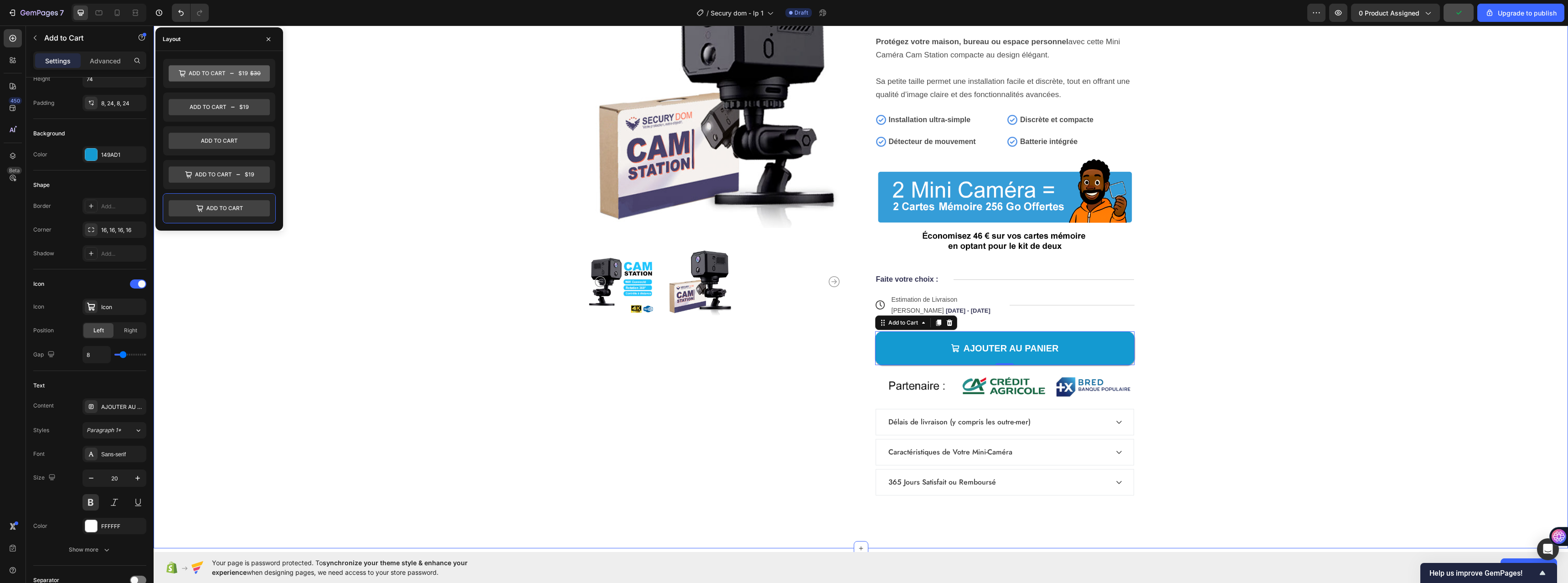
click at [573, 403] on div "Product Images Icon Icon Icon Icon Icon Icon List +985 Clients Satisfaits Text …" at bounding box center [861, 235] width 1342 height 534
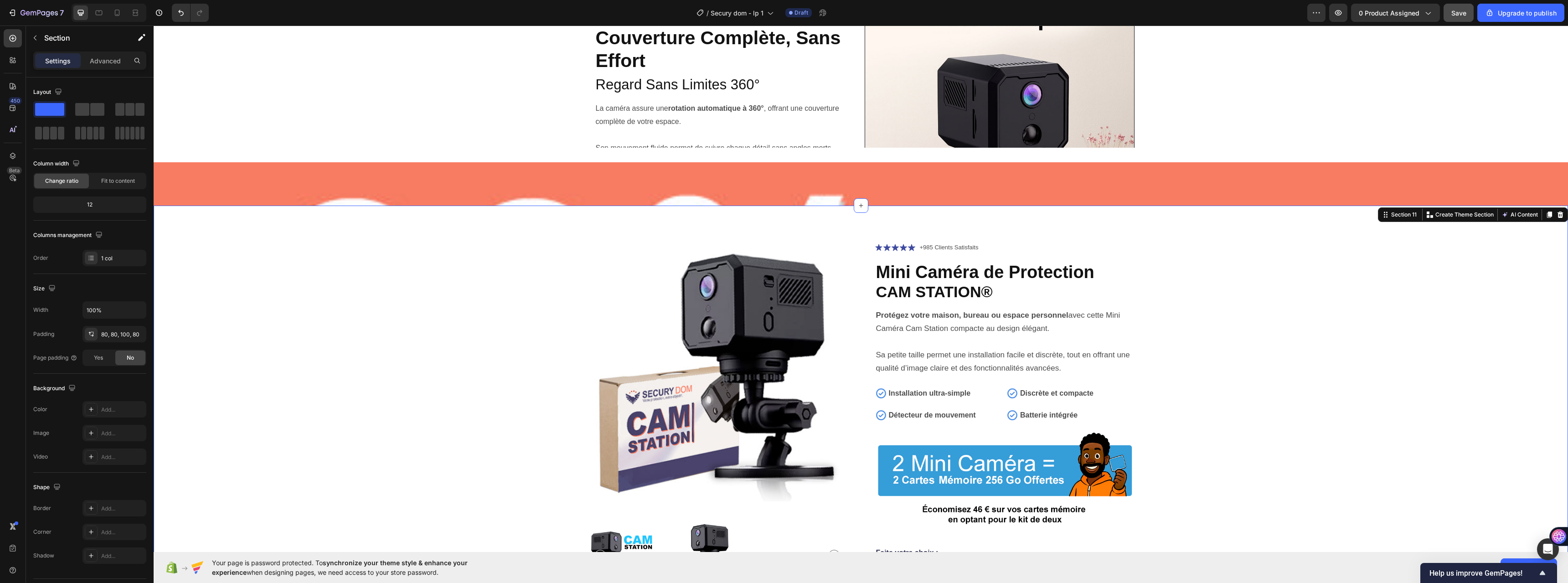
scroll to position [3339, 0]
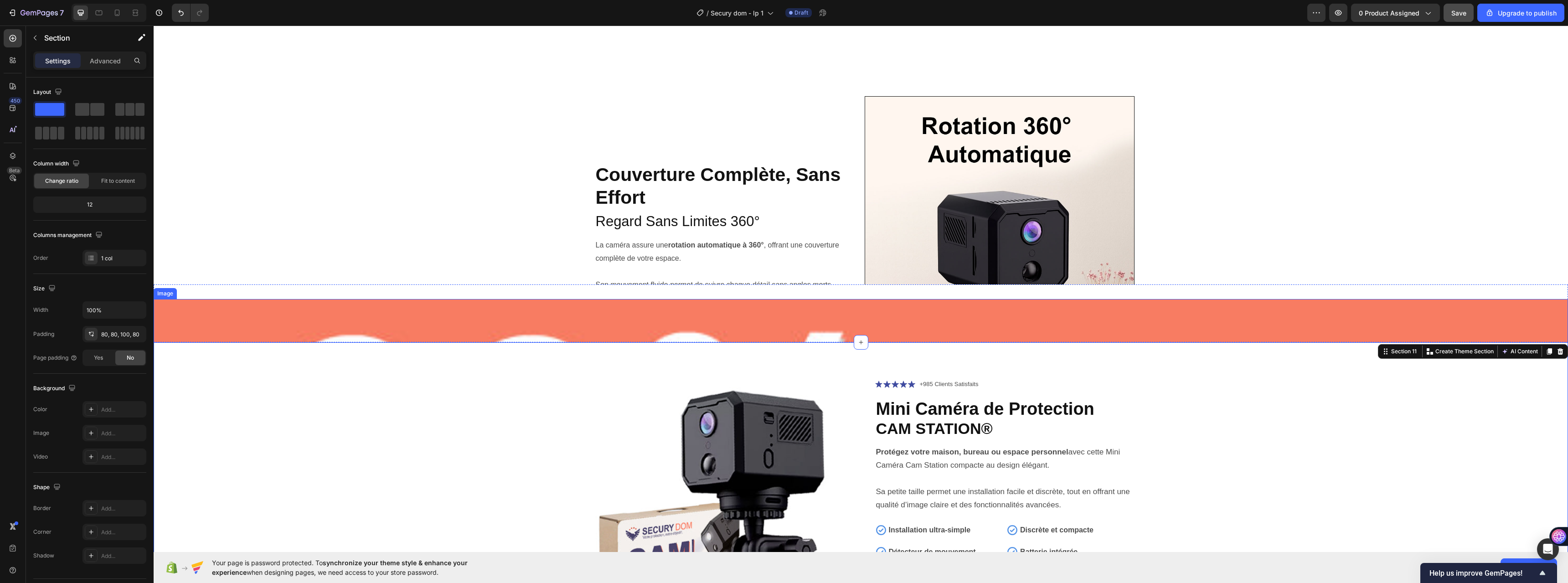
click at [936, 321] on img at bounding box center [861, 514] width 1415 height 430
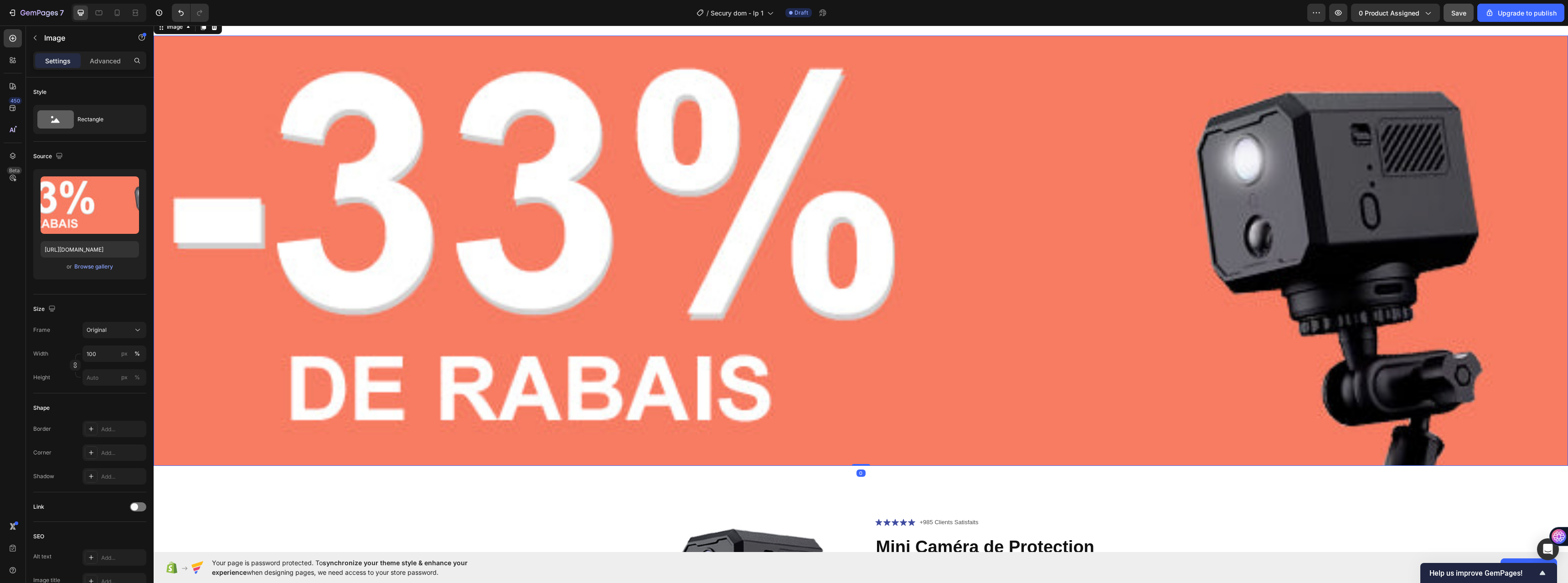
scroll to position [3567, 0]
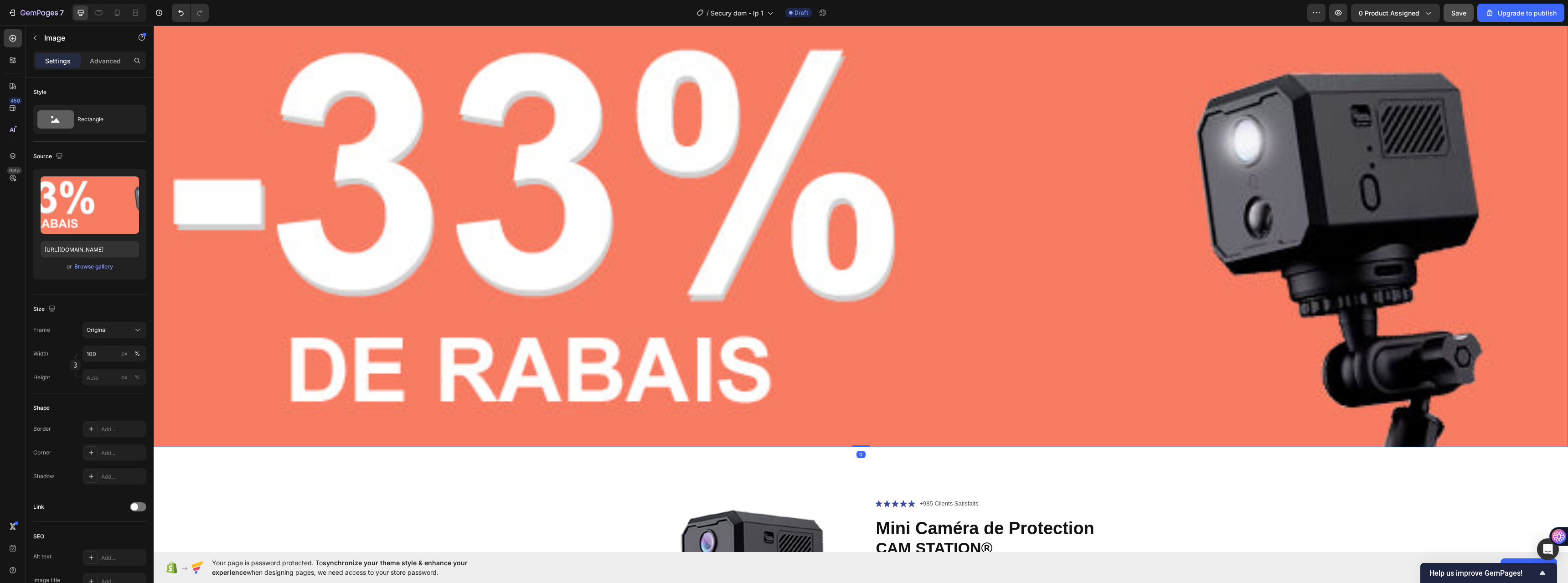
click at [811, 279] on img at bounding box center [861, 232] width 1415 height 430
click at [116, 51] on div "Image" at bounding box center [78, 38] width 104 height 26
click at [115, 57] on p "Advanced" at bounding box center [105, 61] width 31 height 10
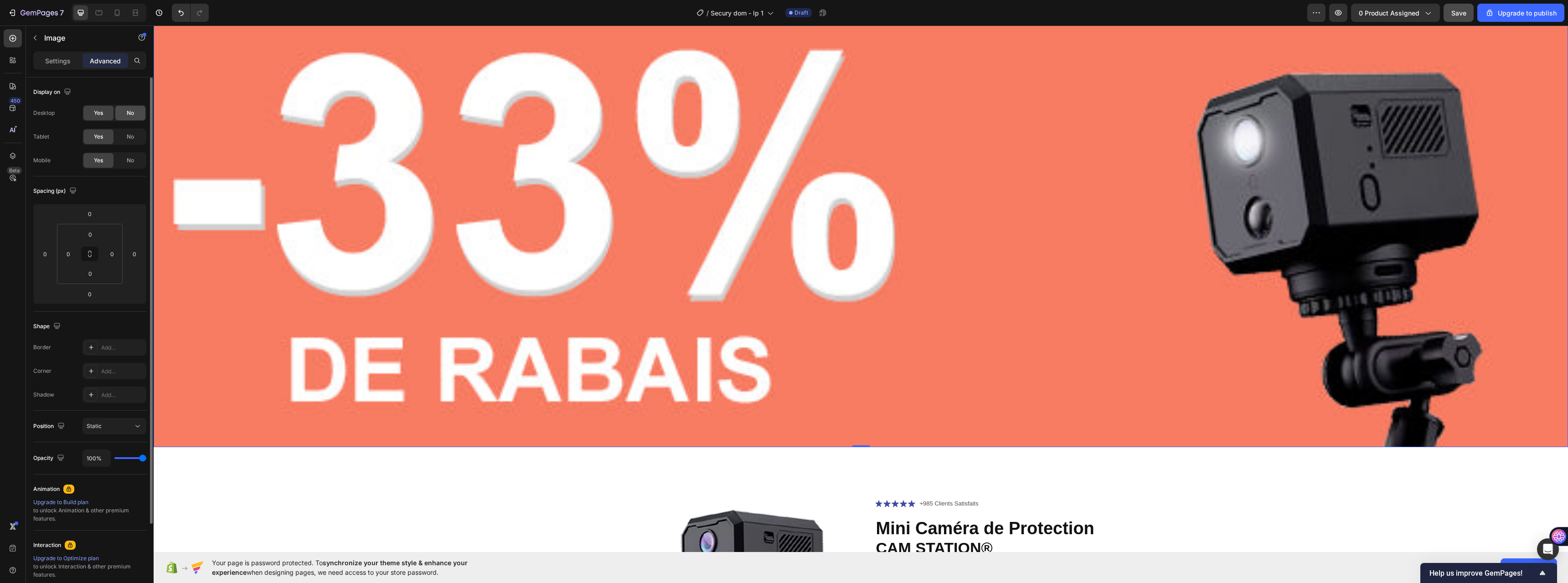
click at [131, 134] on span "No" at bounding box center [130, 136] width 7 height 8
click at [133, 114] on span "No" at bounding box center [130, 113] width 7 height 8
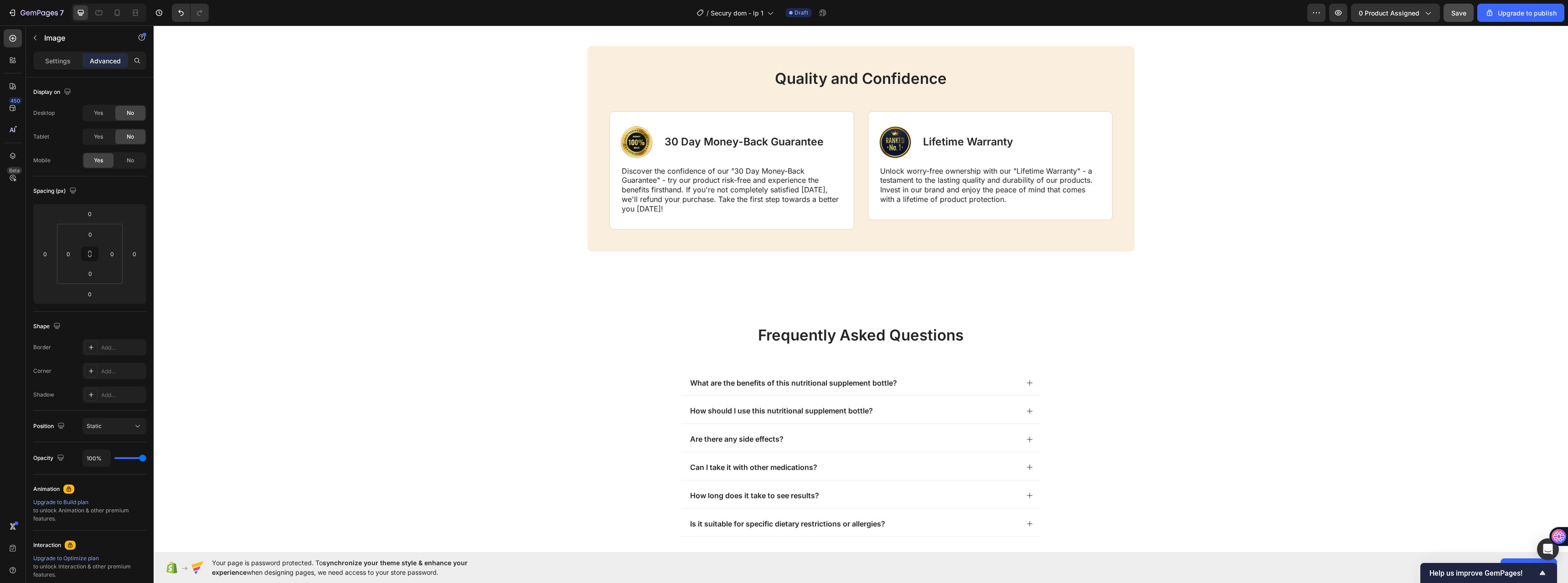
scroll to position [4068, 0]
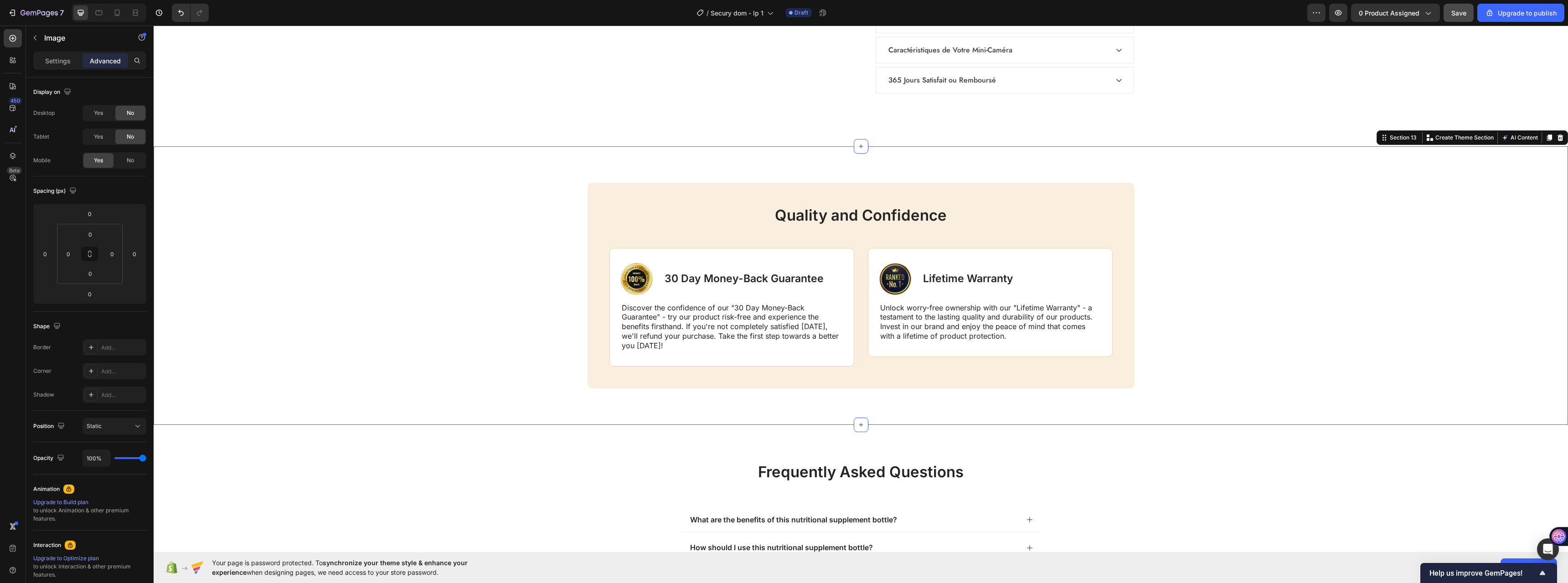
click at [718, 167] on div "Quality and Confidence Heading Image 30 Day Money-Back Guarantee Text Block Row…" at bounding box center [861, 285] width 1415 height 279
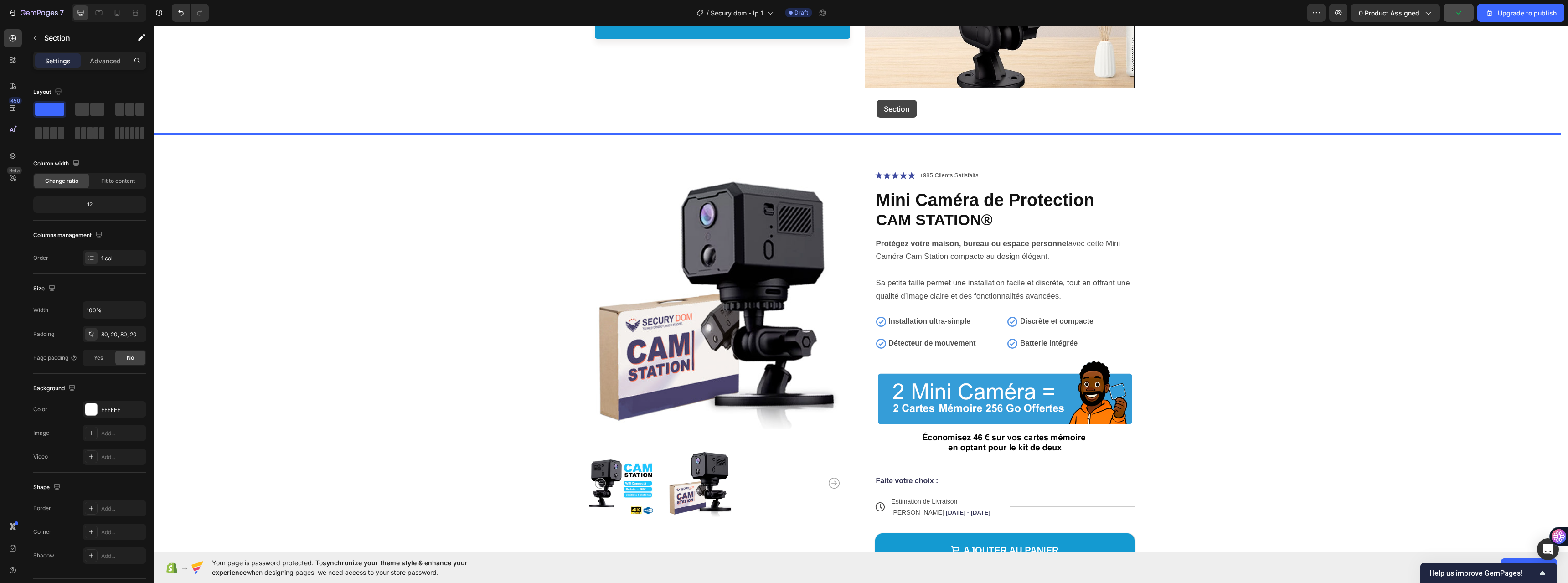
scroll to position [3430, 0]
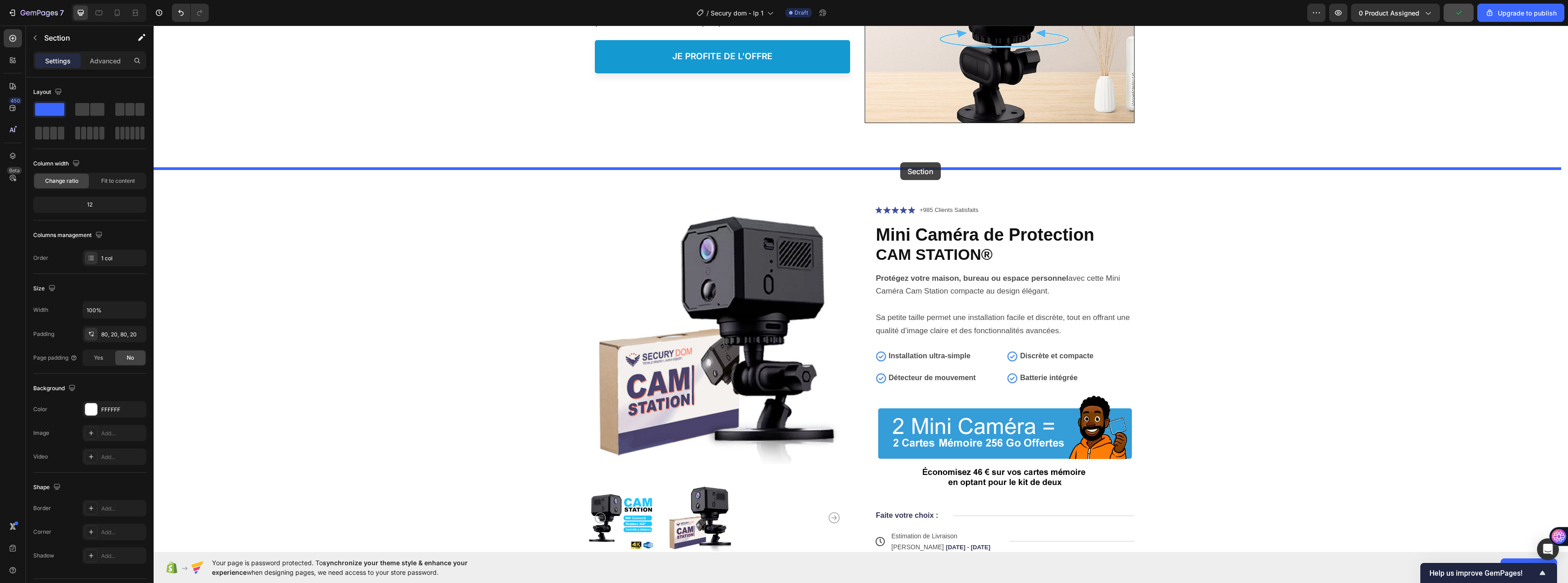
drag, startPoint x: 710, startPoint y: 168, endPoint x: 900, endPoint y: 162, distance: 190.1
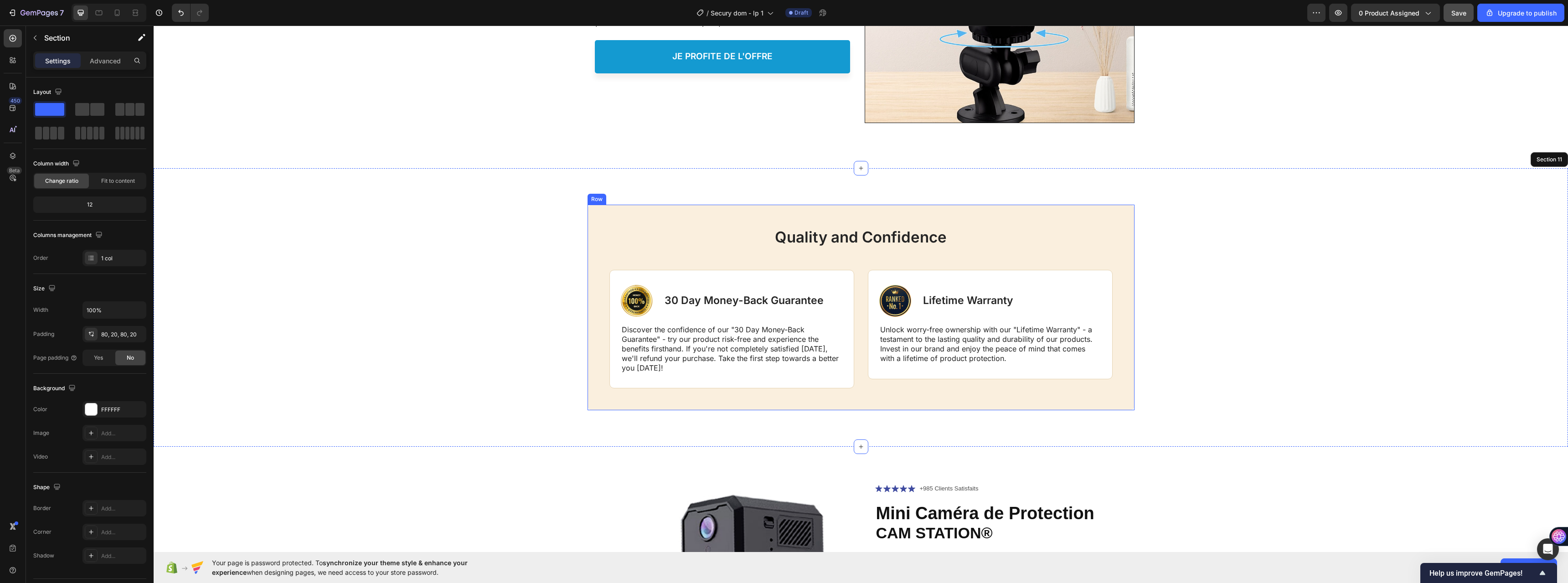
click at [596, 223] on div "Quality and Confidence Heading Image 30 Day Money-Back Guarantee Text Block Row…" at bounding box center [861, 307] width 547 height 206
click at [97, 60] on p "Advanced" at bounding box center [105, 61] width 31 height 10
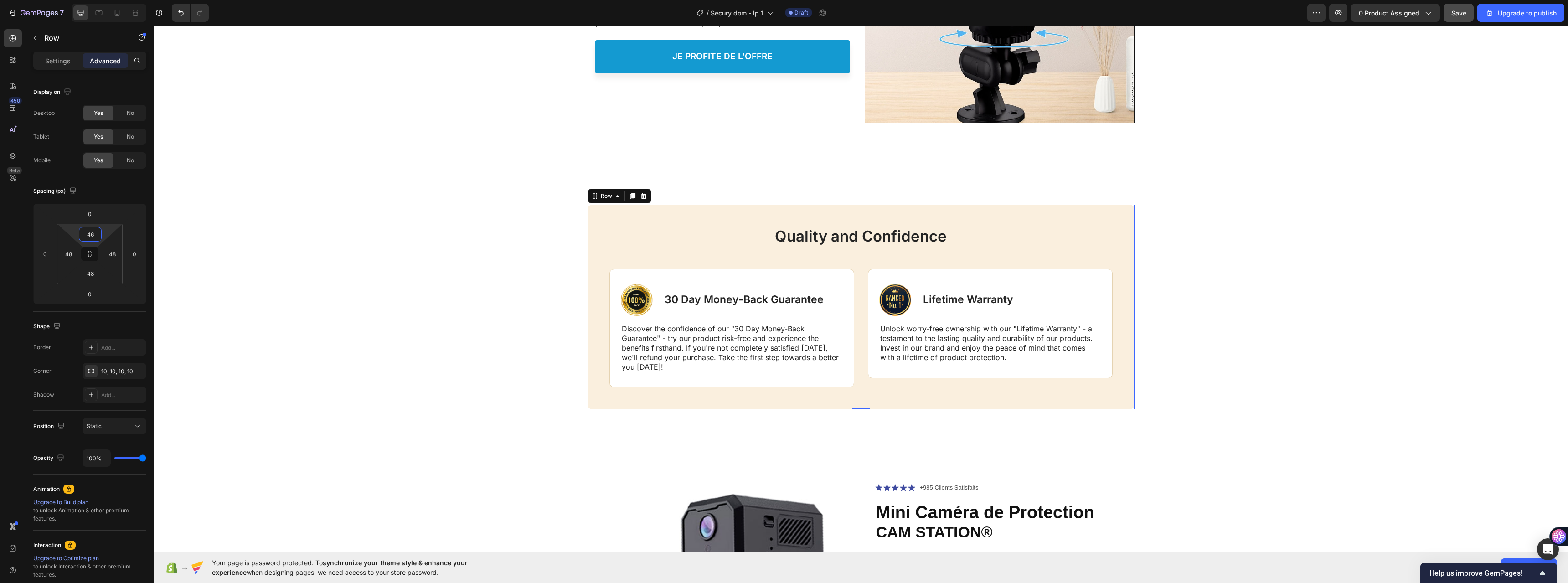
type input "48"
drag, startPoint x: 108, startPoint y: 239, endPoint x: 113, endPoint y: 229, distance: 11.2
click at [113, 0] on html "7 / Secury dom - lp 1 Draft Preview 0 product assigned Save Upgrade to publish …" at bounding box center [784, 0] width 1568 height 0
click at [385, 245] on div "Quality and Confidence Heading Image 30 Day Money-Back Guarantee Text Block Row…" at bounding box center [861, 307] width 1396 height 206
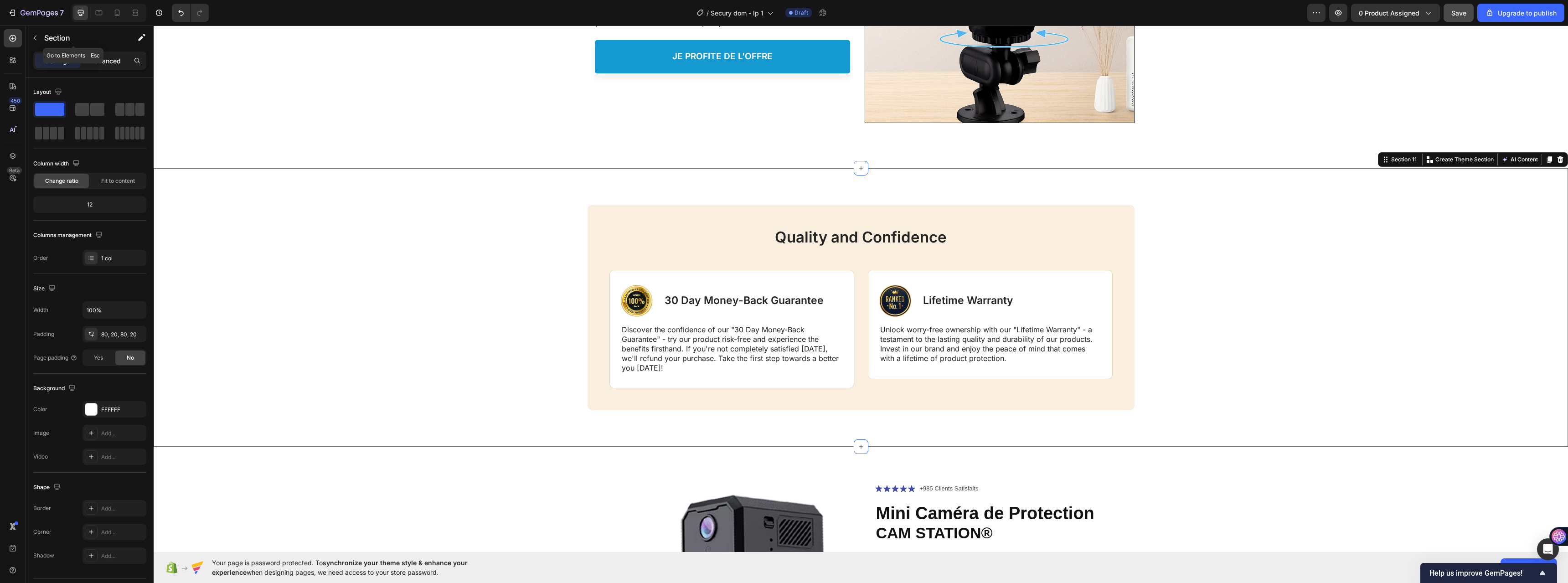
click at [111, 60] on p "Advanced" at bounding box center [105, 61] width 31 height 10
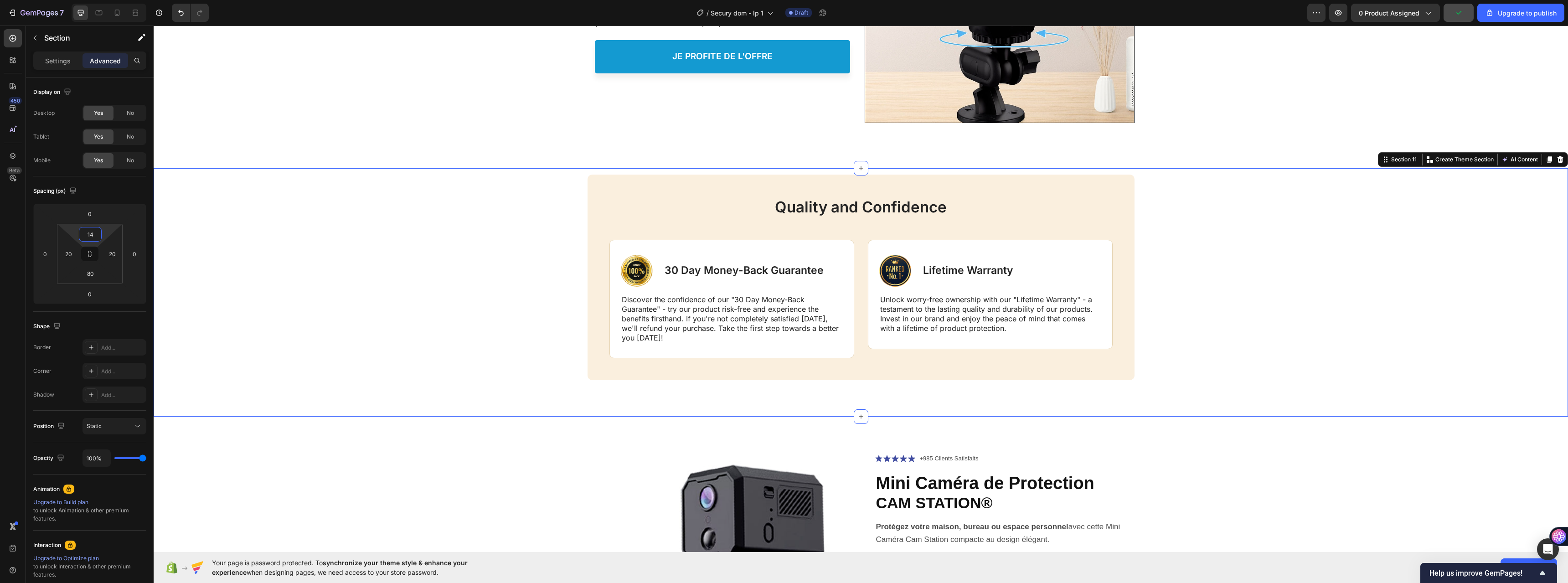
type input "12"
drag, startPoint x: 103, startPoint y: 232, endPoint x: 110, endPoint y: 284, distance: 52.5
click at [105, 0] on html "7 / Secury dom - lp 1 Draft Preview 0 product assigned Save Upgrade to publish …" at bounding box center [784, 0] width 1568 height 0
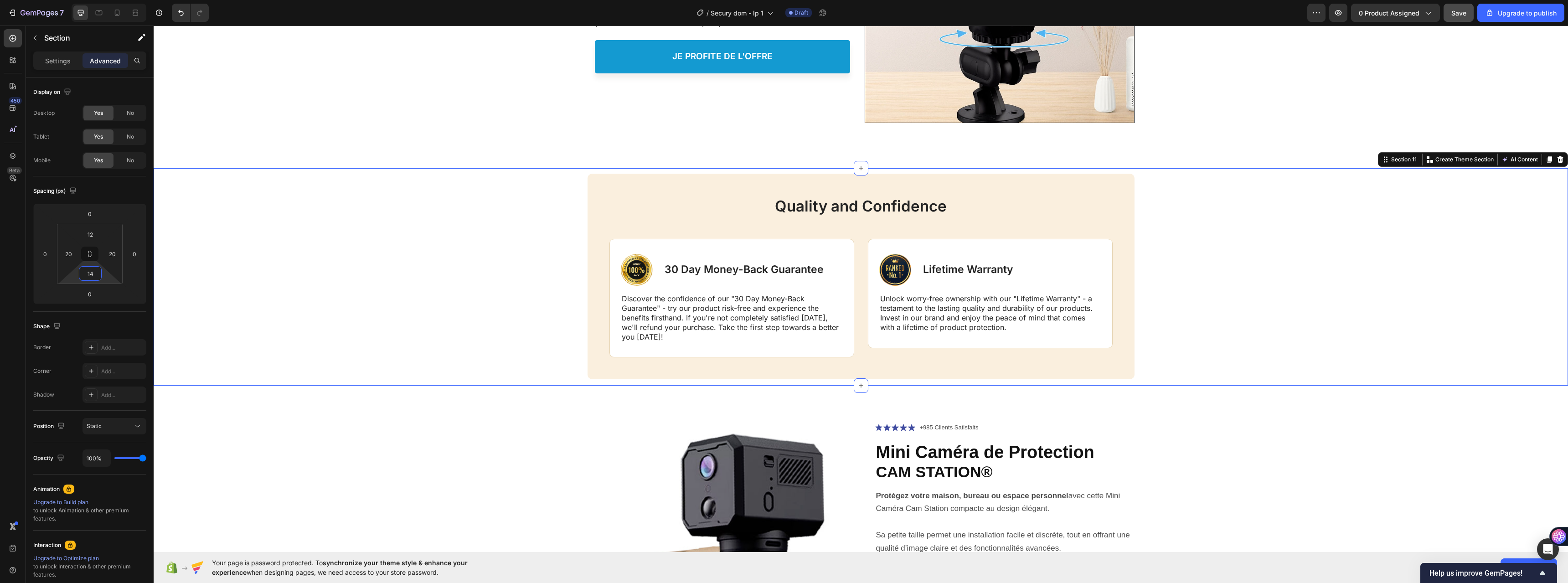
type input "12"
drag, startPoint x: 104, startPoint y: 284, endPoint x: 108, endPoint y: 293, distance: 9.8
click at [108, 0] on html "7 / Secury dom - lp 1 Draft Preview 0 product assigned Save Upgrade to publish …" at bounding box center [784, 0] width 1568 height 0
click at [474, 293] on div "Quality and Confidence Heading Image 30 Day Money-Back Guarantee Text Block Row…" at bounding box center [861, 276] width 1396 height 206
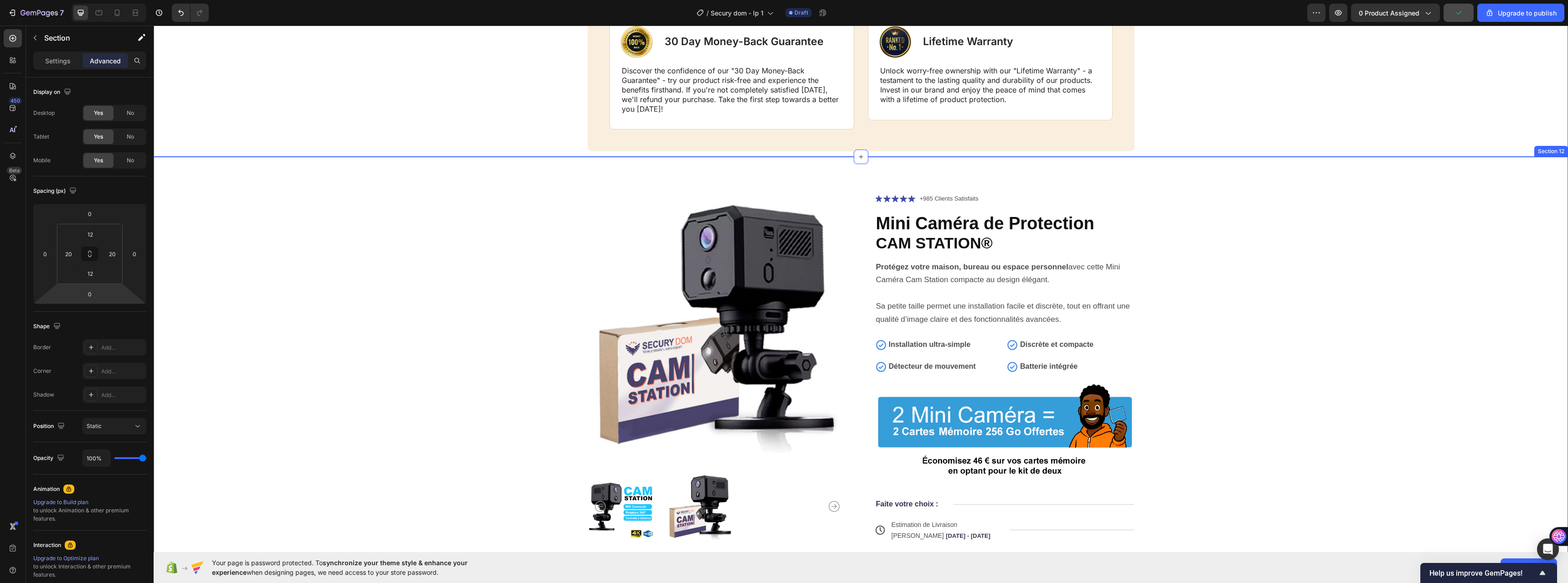
scroll to position [3475, 0]
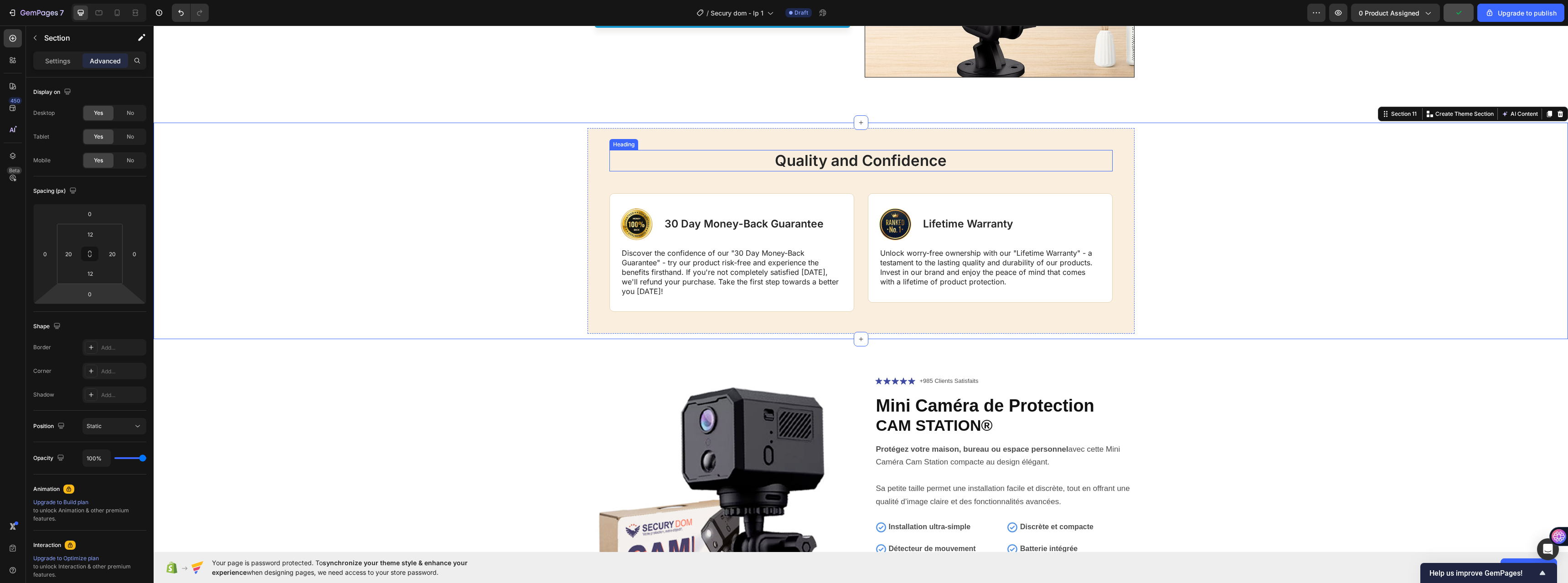
click at [794, 170] on h2 "Quality and Confidence" at bounding box center [861, 160] width 503 height 21
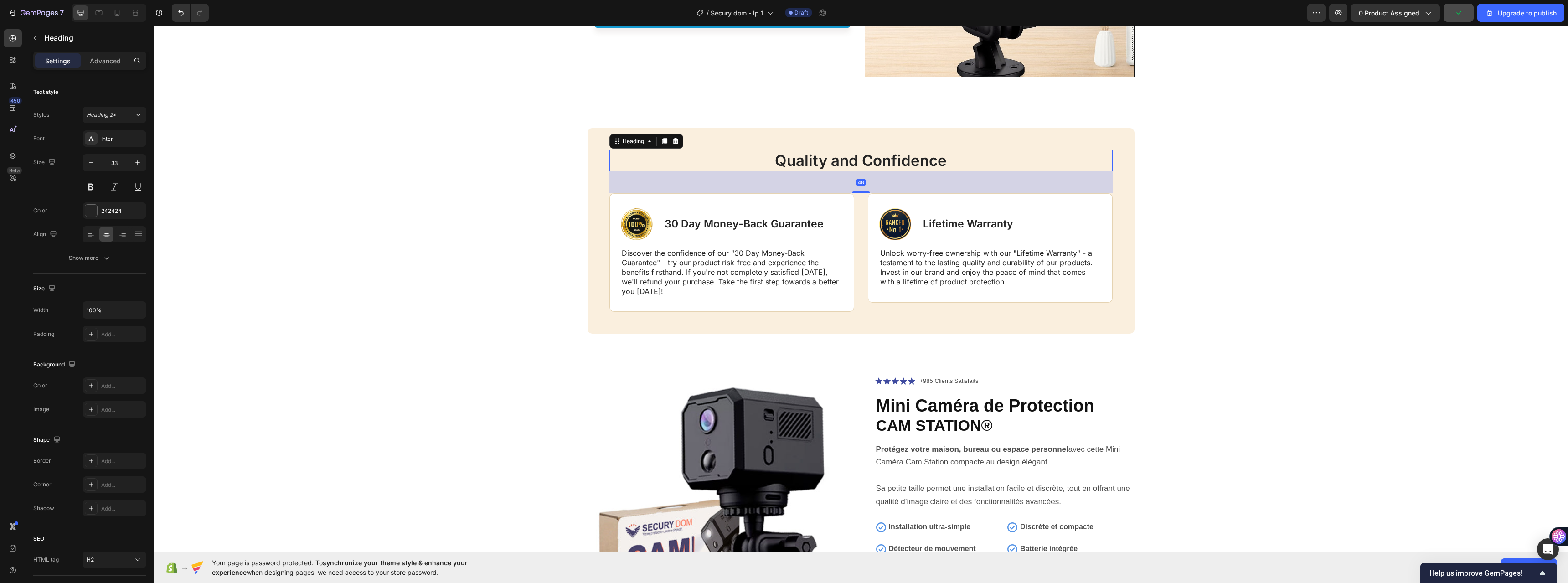
click at [769, 164] on h2 "Quality and Confidence" at bounding box center [861, 160] width 503 height 21
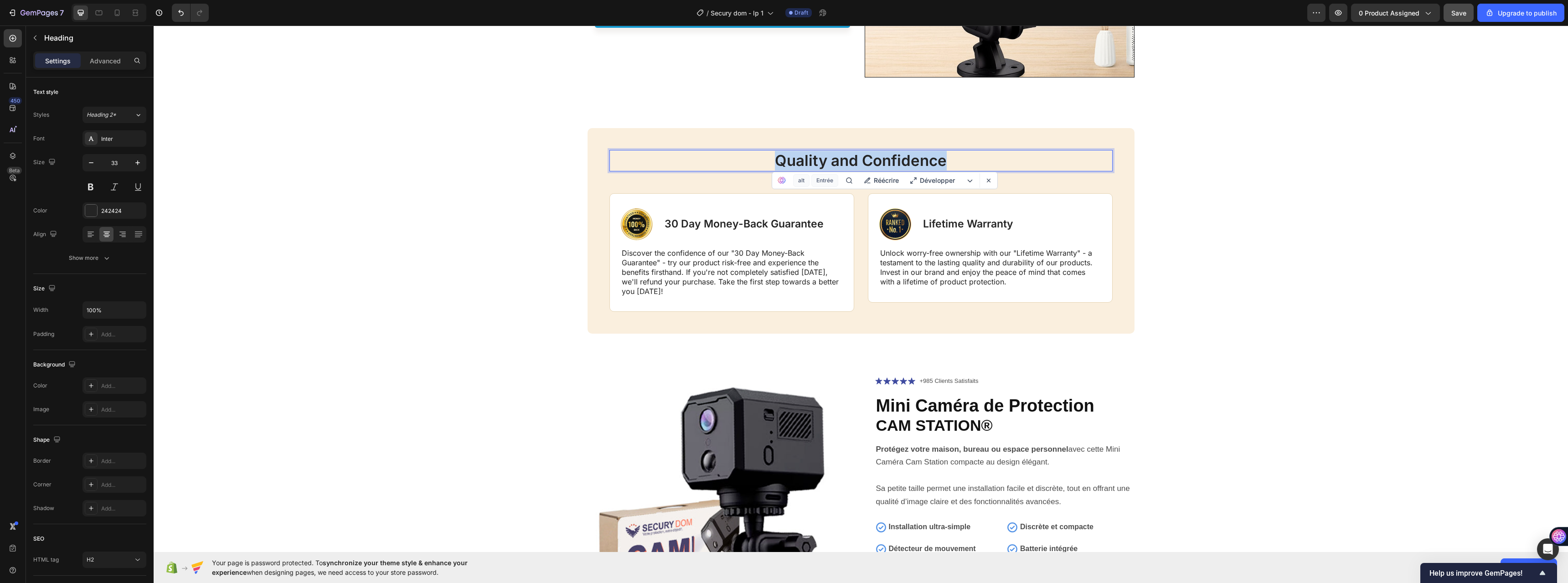
drag, startPoint x: 761, startPoint y: 159, endPoint x: 1121, endPoint y: 166, distance: 360.1
click at [1088, 166] on div "Quality and Confidence Heading 48 Image 30 Day Money-Back Guarantee Text Block …" at bounding box center [861, 231] width 547 height 206
click at [806, 160] on p "365 Jours Satisfait ou Remboursé" at bounding box center [861, 161] width 502 height 19
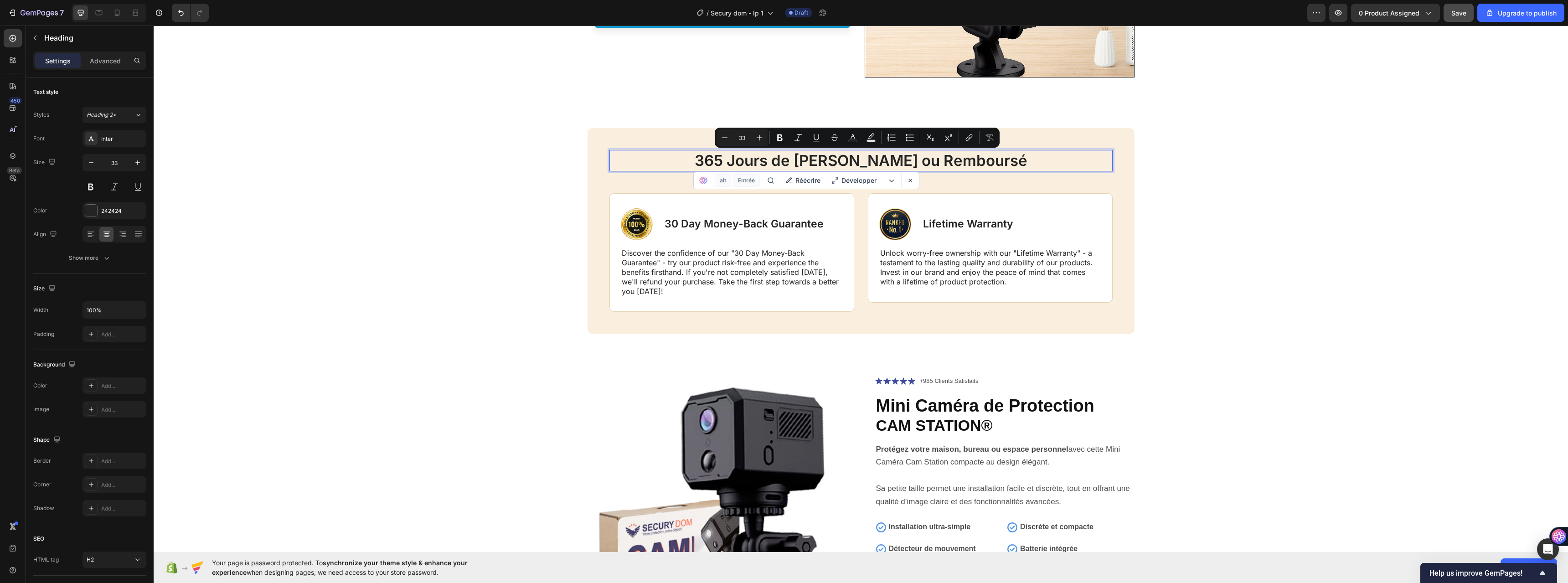
copy p "365 Jours de Garanie Satisfait ou Remboursé"
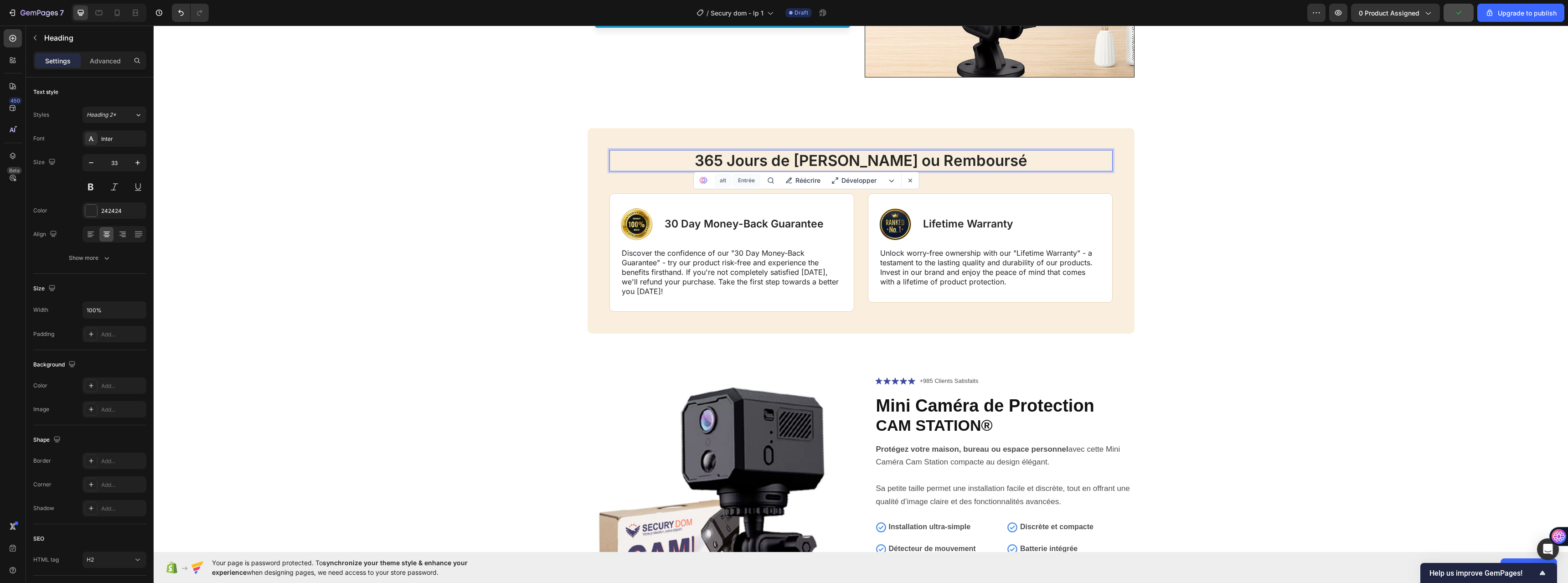
click at [841, 163] on p "365 Jours de Garanie Satisfait ou Remboursé" at bounding box center [861, 161] width 502 height 19
drag, startPoint x: 853, startPoint y: 162, endPoint x: 849, endPoint y: 162, distance: 4.0
click at [849, 162] on p "365 jours de garantie – Satisfait ou remboursé" at bounding box center [861, 161] width 502 height 19
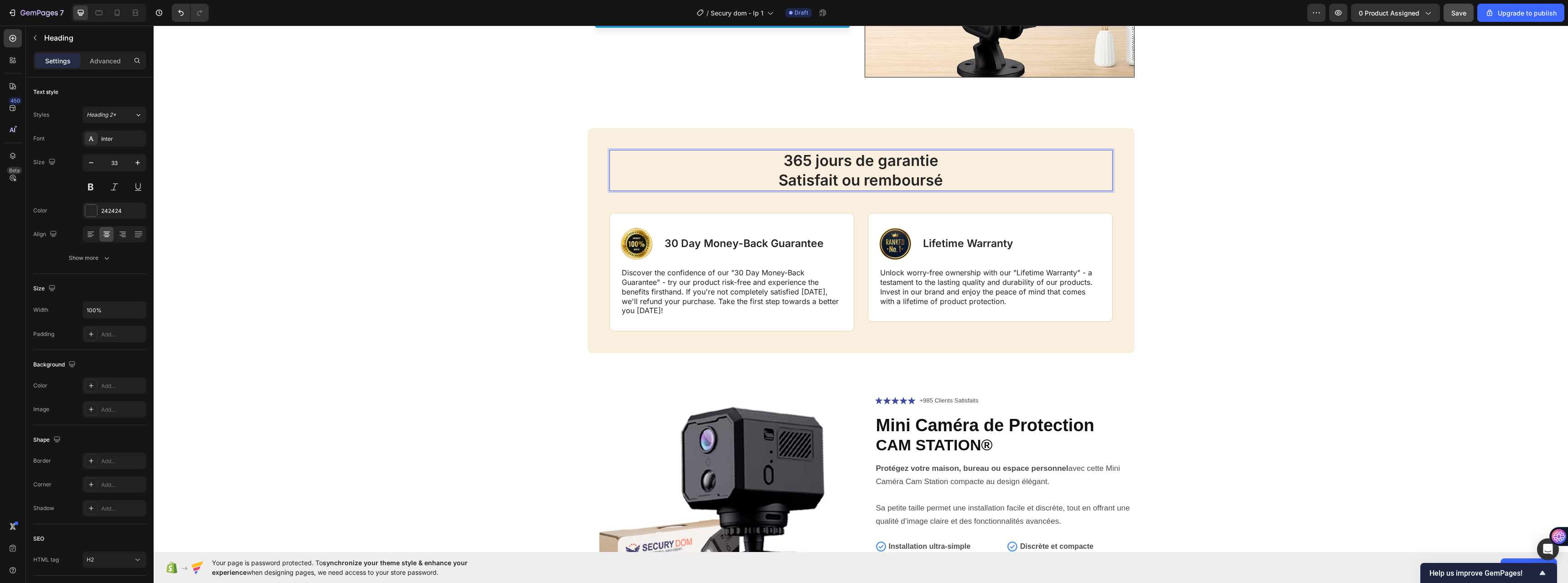
click at [775, 173] on p "365 jours de garantie Satisfait ou remboursé" at bounding box center [861, 170] width 502 height 39
click at [779, 161] on p "365 jours de garantie Satisfait ou remboursé" at bounding box center [861, 170] width 502 height 39
click at [959, 177] on p "365 jours de garantie Satisfait ou remboursé" at bounding box center [861, 170] width 502 height 39
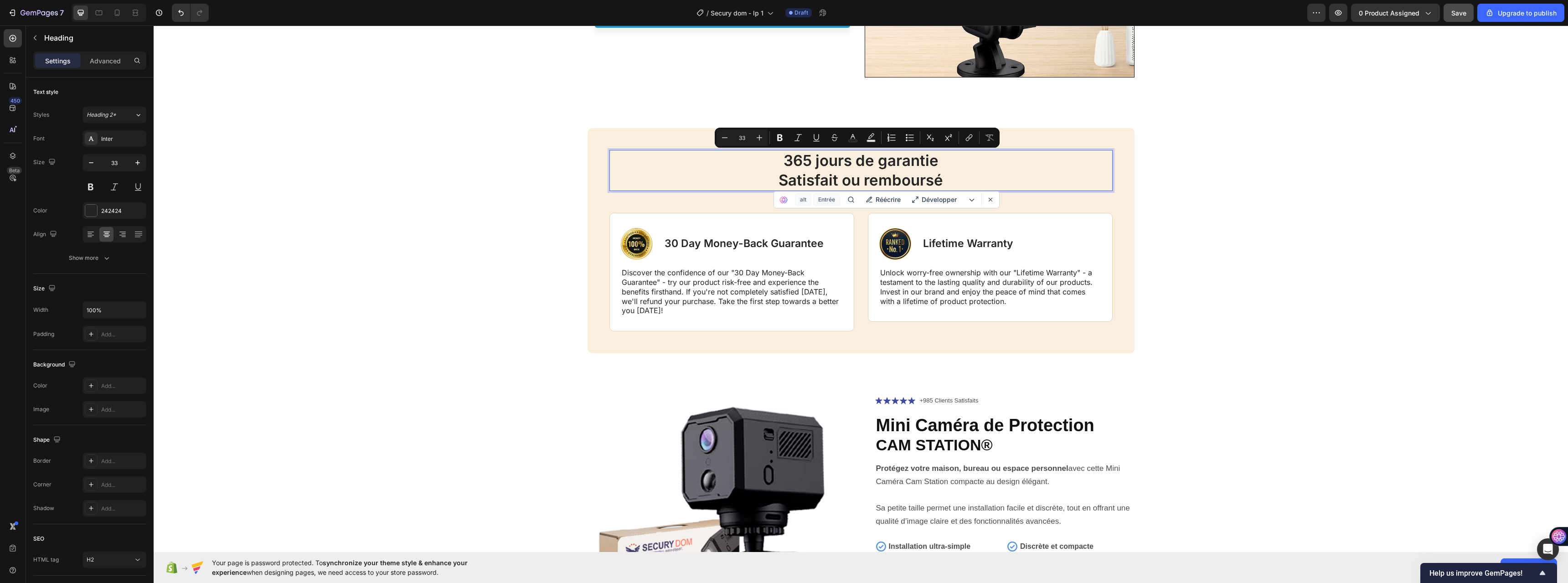
drag, startPoint x: 959, startPoint y: 177, endPoint x: 726, endPoint y: 163, distance: 233.4
click at [726, 163] on p "365 jours de garantie Satisfait ou remboursé" at bounding box center [861, 170] width 502 height 39
click at [716, 167] on p "365 jours de garantie Satisfait ou remboursé" at bounding box center [861, 170] width 502 height 39
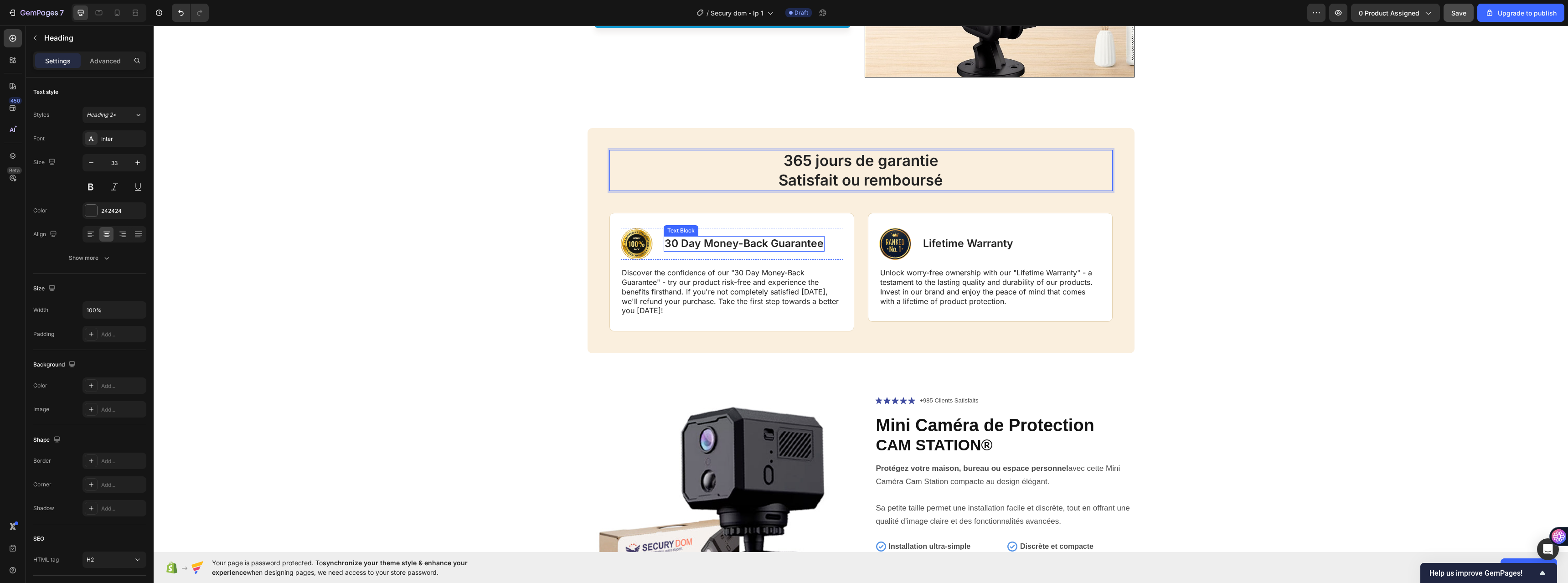
click at [670, 242] on p "30 Day Money-Back Guarantee" at bounding box center [744, 243] width 159 height 13
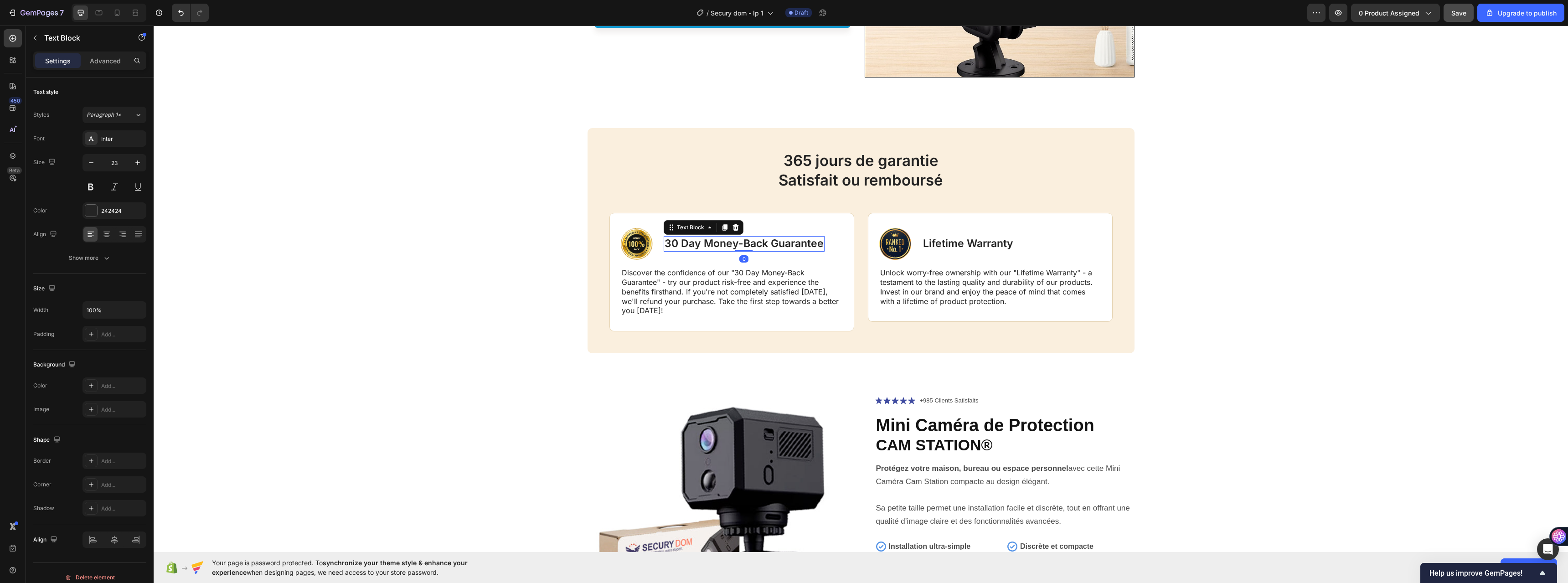
click at [670, 242] on p "30 Day Money-Back Guarantee" at bounding box center [744, 243] width 159 height 13
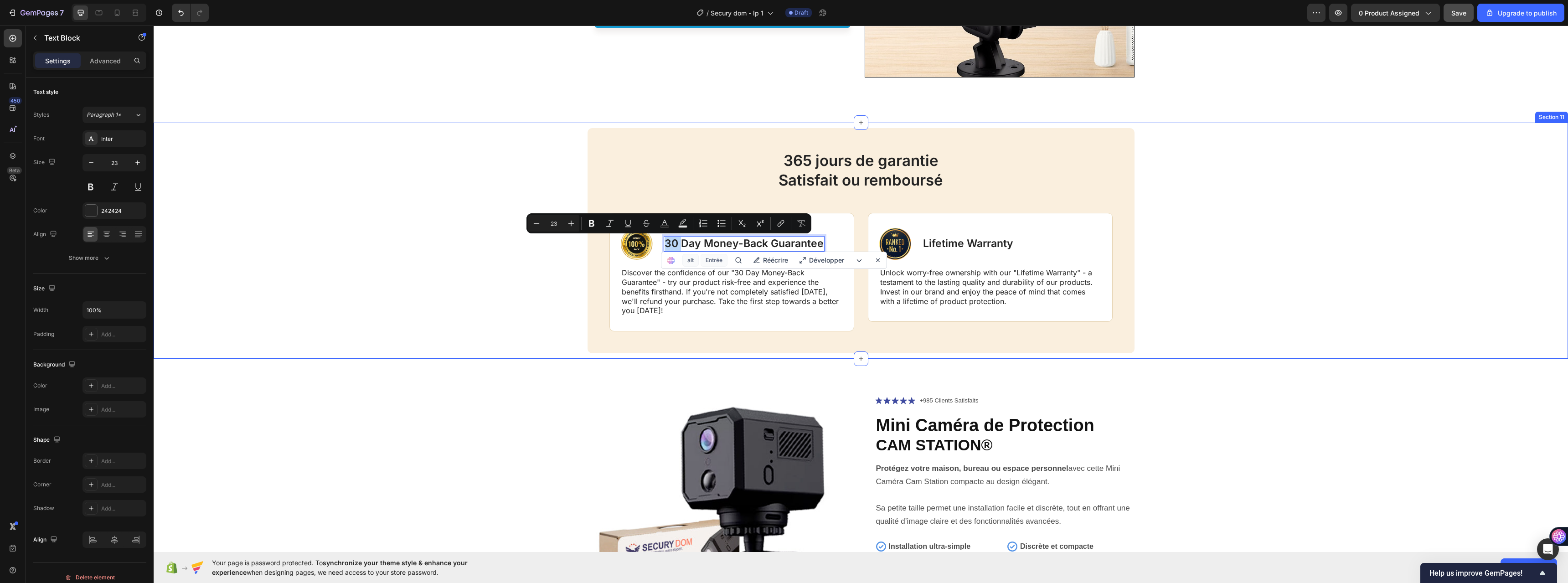
click at [564, 292] on div "365 jours de garantie Satisfait ou remboursé Heading Image 30 Day Money-Back Gu…" at bounding box center [861, 240] width 1396 height 225
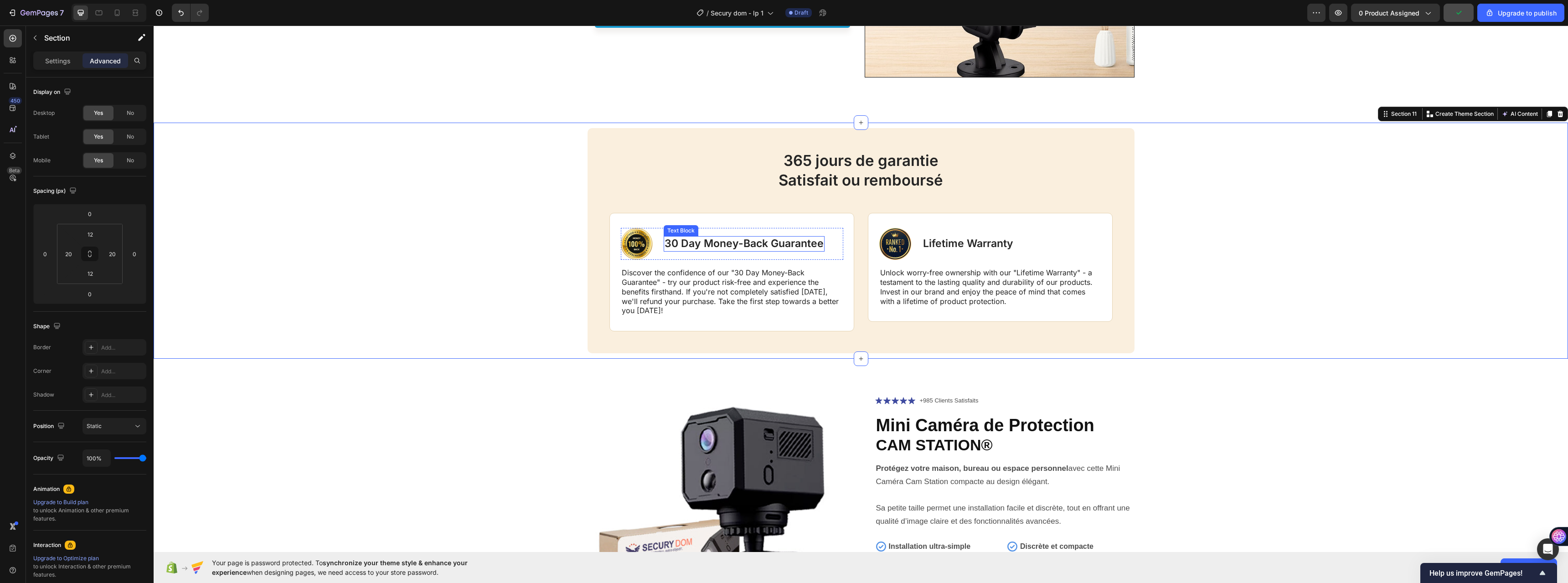
click at [693, 249] on p "30 Day Money-Back Guarantee" at bounding box center [744, 243] width 159 height 13
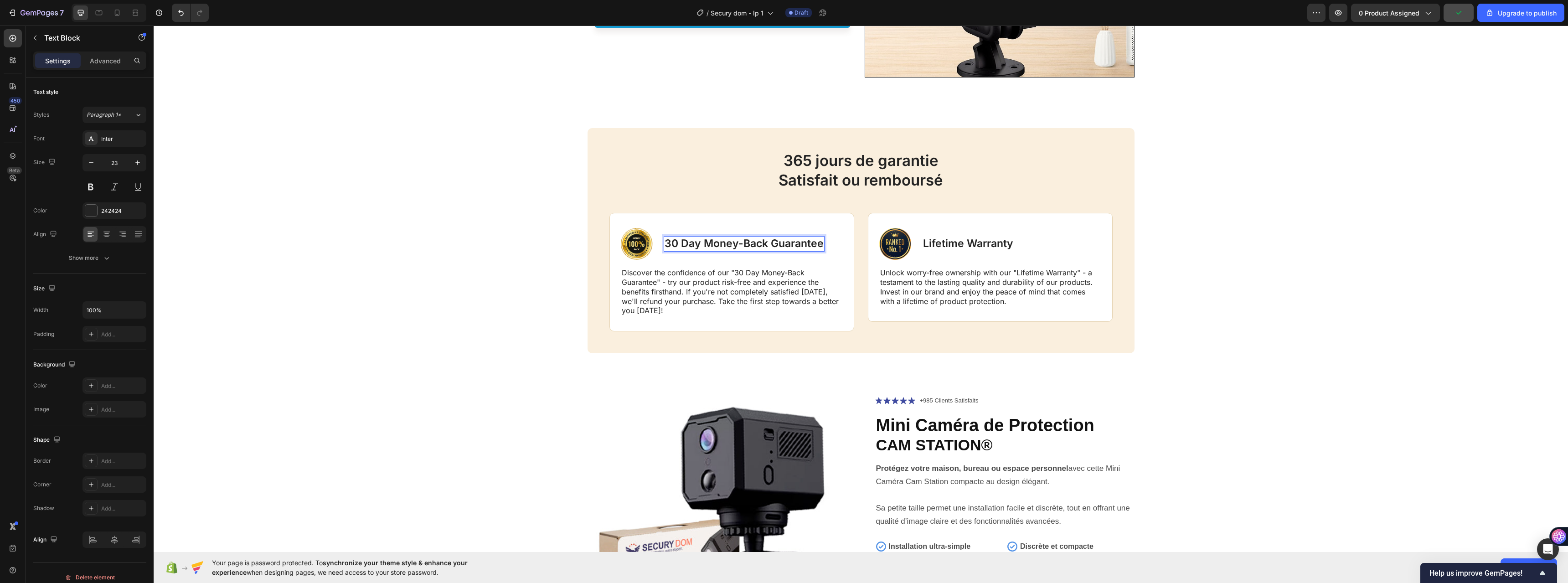
click at [690, 246] on p "30 Day Money-Back Guarantee" at bounding box center [744, 243] width 159 height 13
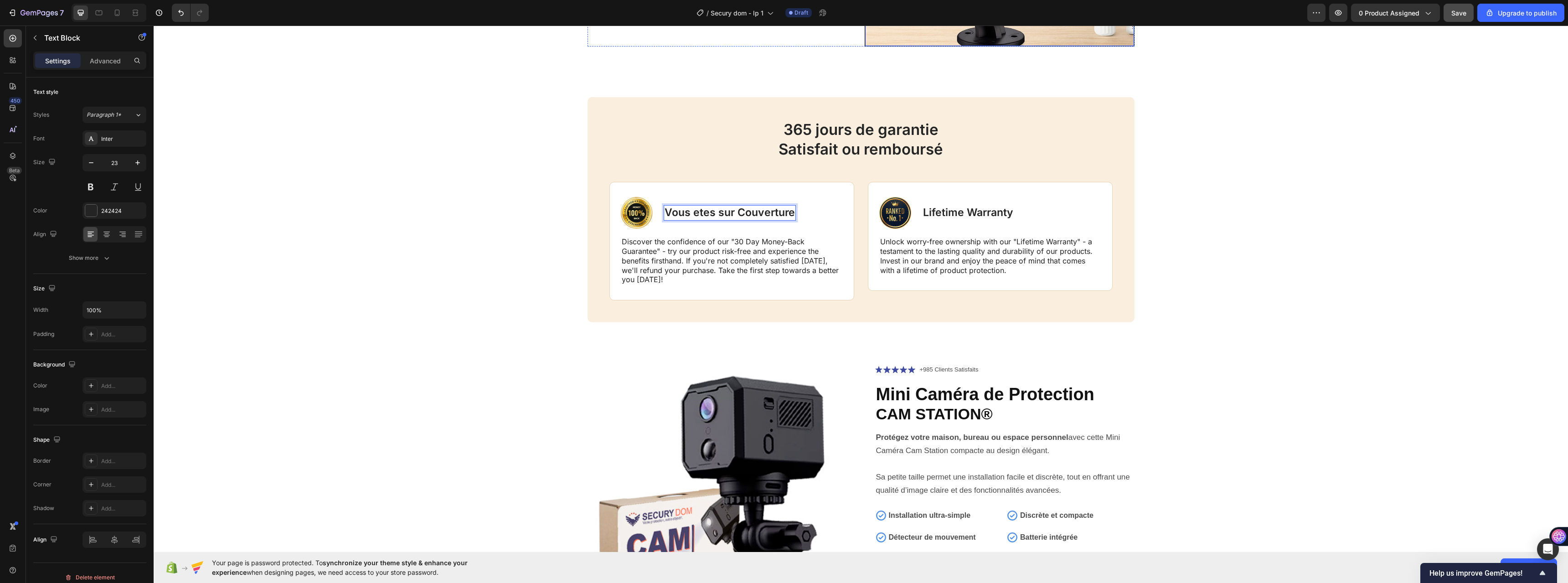
scroll to position [3521, 0]
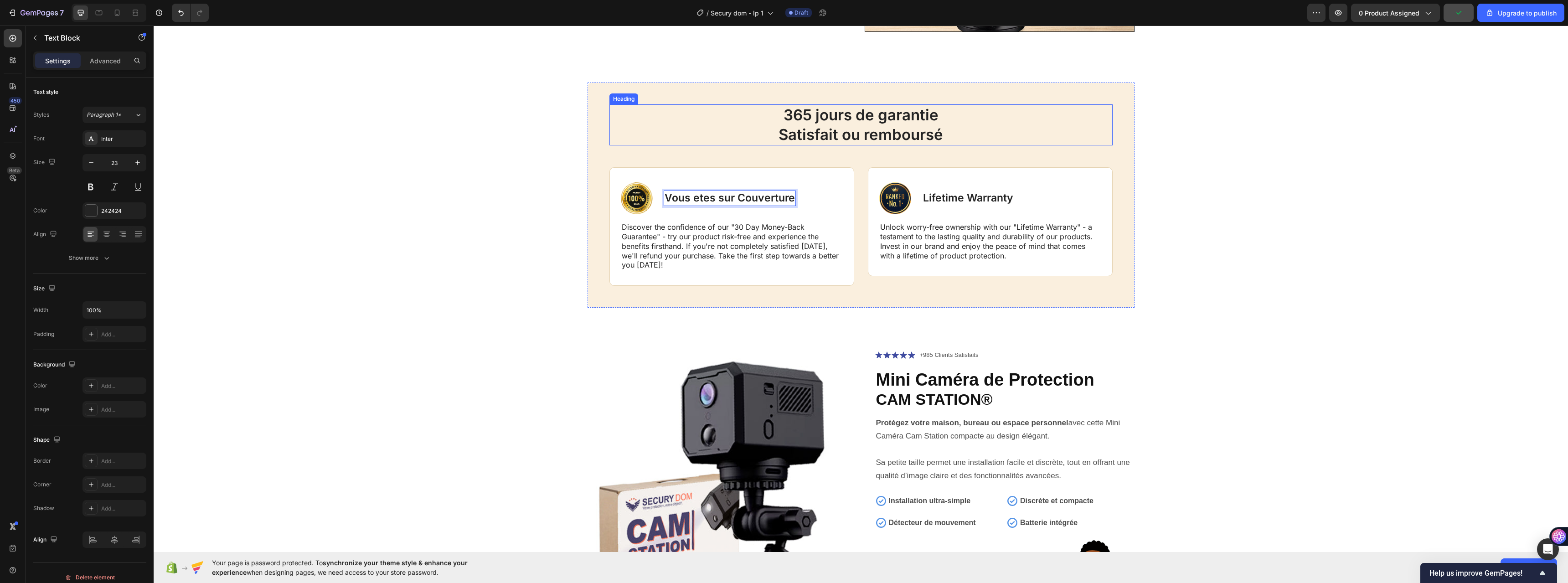
click at [930, 130] on p "365 jours de garantie Satisfait ou remboursé" at bounding box center [861, 125] width 502 height 39
click at [945, 132] on p "365 jours de garantie Satisfait ou remboursé" at bounding box center [861, 125] width 502 height 39
click at [939, 196] on p "Lifetime Warranty" at bounding box center [968, 198] width 90 height 13
click at [710, 199] on p "Vous etes sur Couverture" at bounding box center [730, 198] width 130 height 13
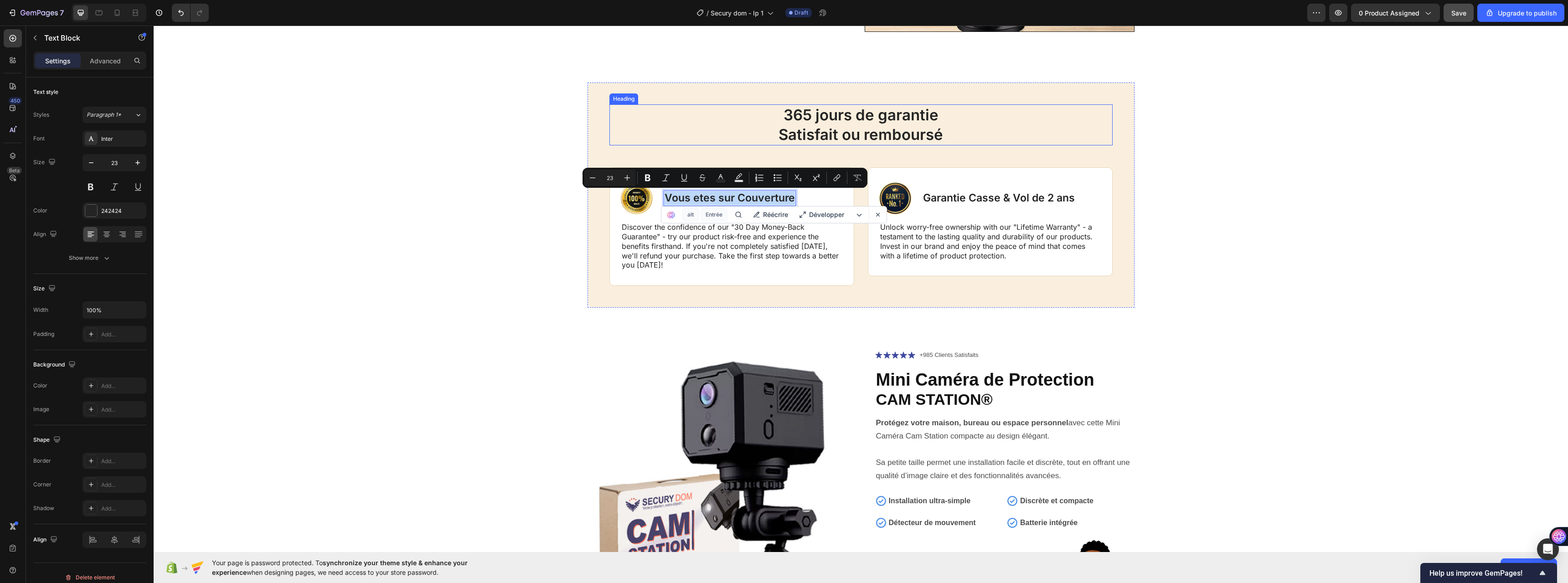
click at [841, 111] on p "365 jours de garantie Satisfait ou remboursé" at bounding box center [861, 125] width 502 height 39
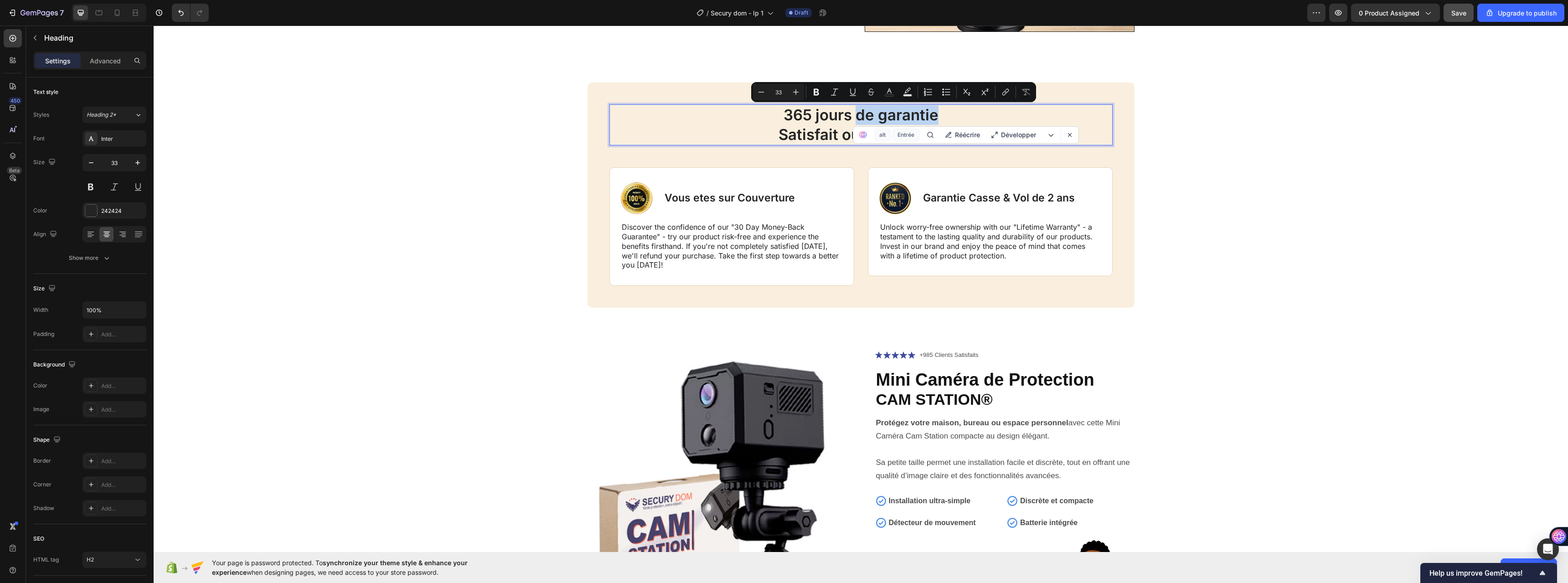
drag, startPoint x: 856, startPoint y: 116, endPoint x: 955, endPoint y: 122, distance: 99.2
click at [955, 122] on p "365 jours de garantie Satisfait ou remboursé" at bounding box center [861, 125] width 502 height 39
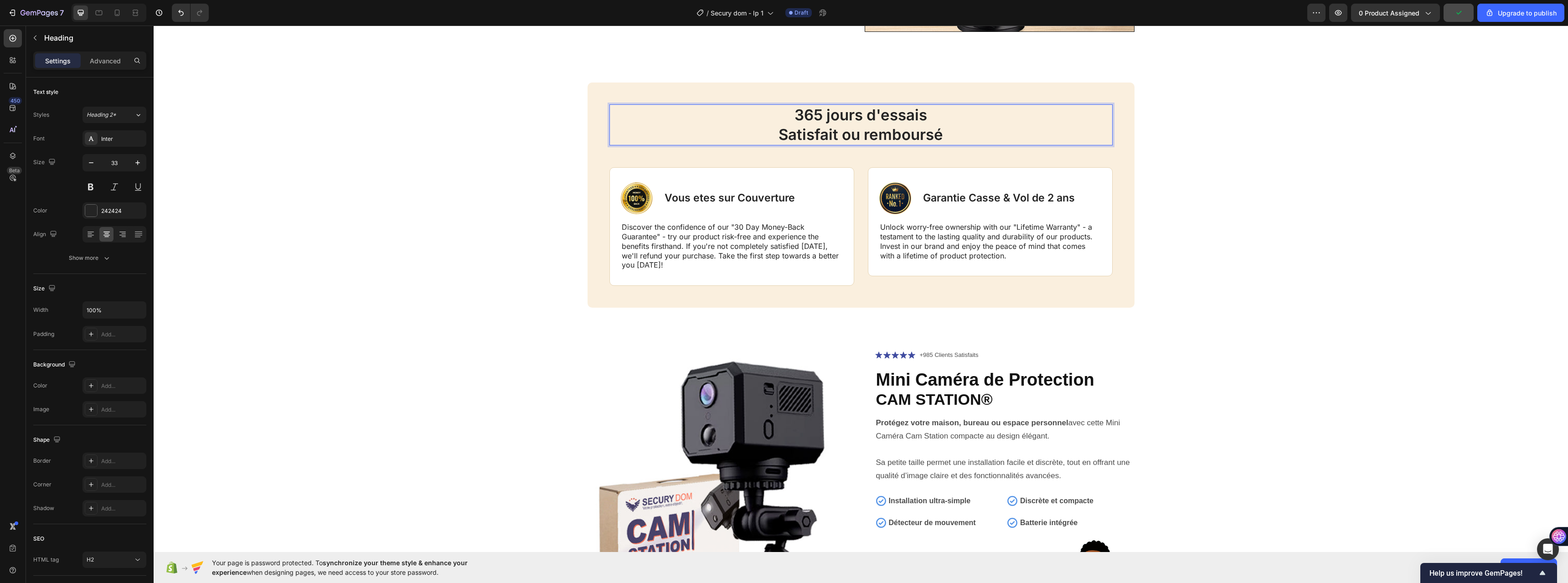
click at [939, 124] on p "365 jours d'essais Satisfait ou remboursé" at bounding box center [861, 125] width 502 height 39
click at [876, 128] on p "365 jours d'essais Satisfait ou remboursé" at bounding box center [861, 125] width 502 height 39
click at [934, 117] on p "365 jours d'essais Satisfait ou remboursé" at bounding box center [861, 125] width 502 height 39
click at [688, 198] on p "Vous etes sur Couverture" at bounding box center [730, 198] width 130 height 13
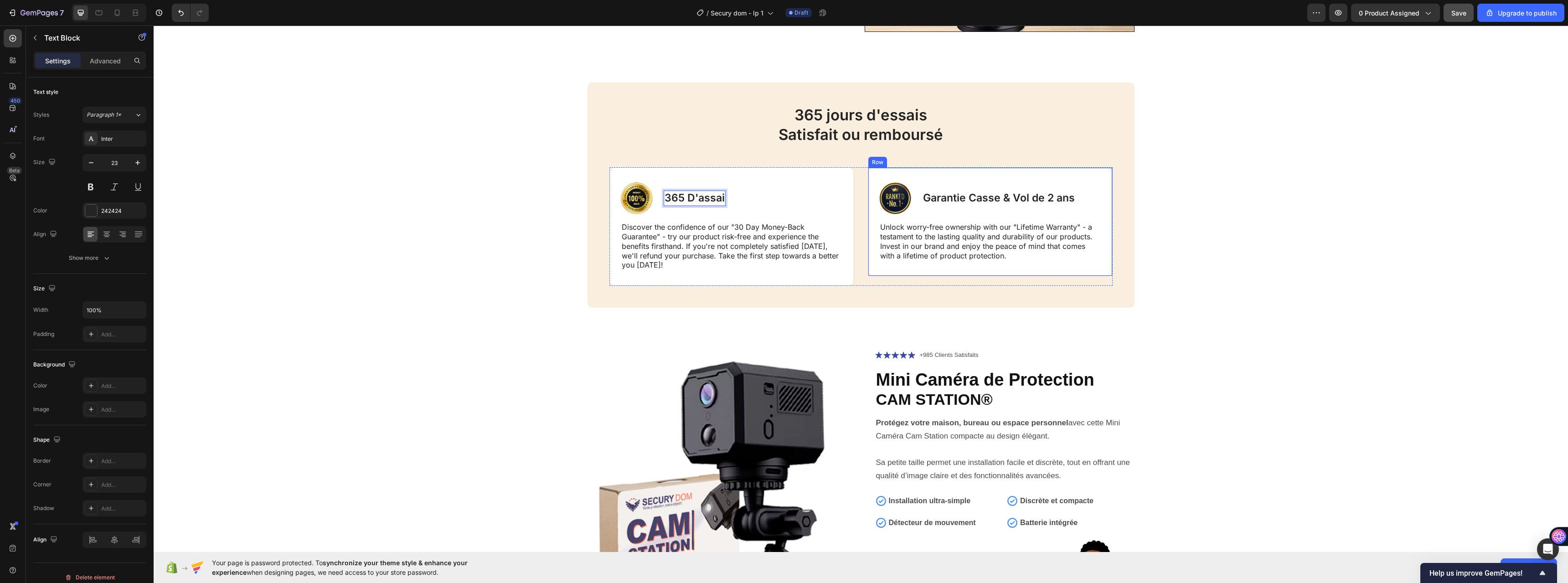
click at [923, 173] on div "Image Garantie Casse & Vol de 2 ans Text Block Row Unlock worry-free ownership …" at bounding box center [990, 222] width 245 height 109
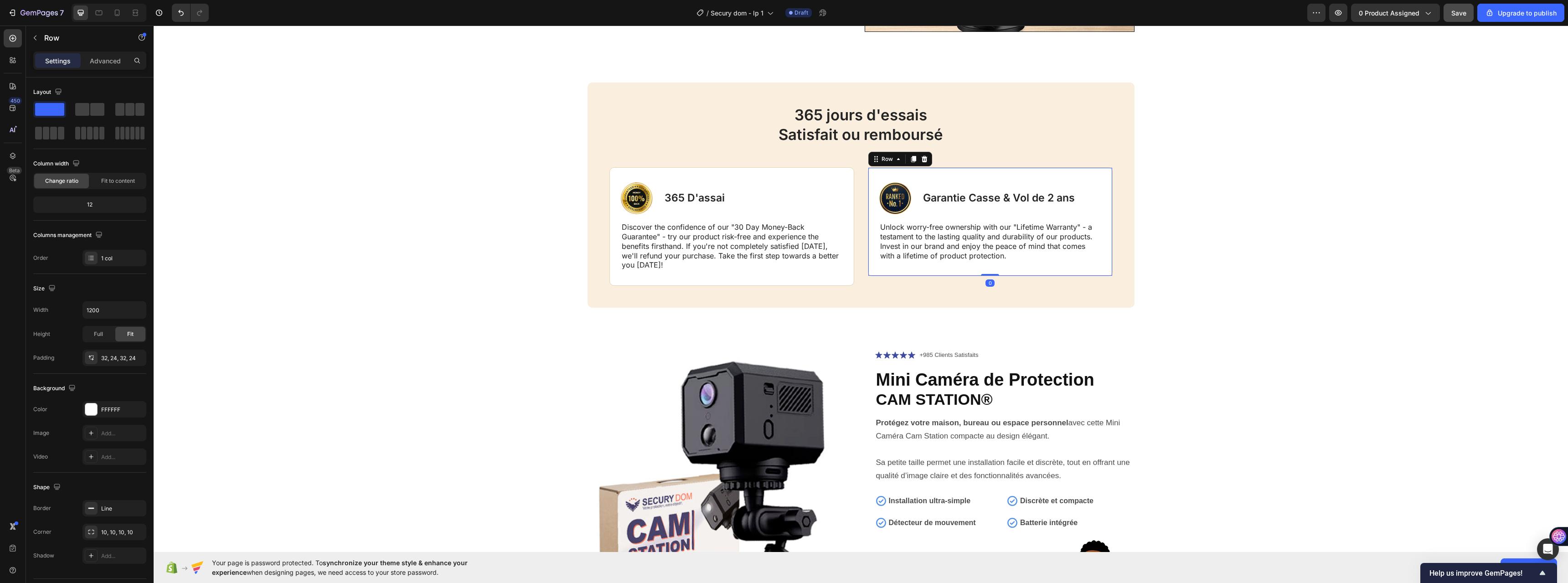
click at [921, 159] on icon at bounding box center [924, 159] width 6 height 6
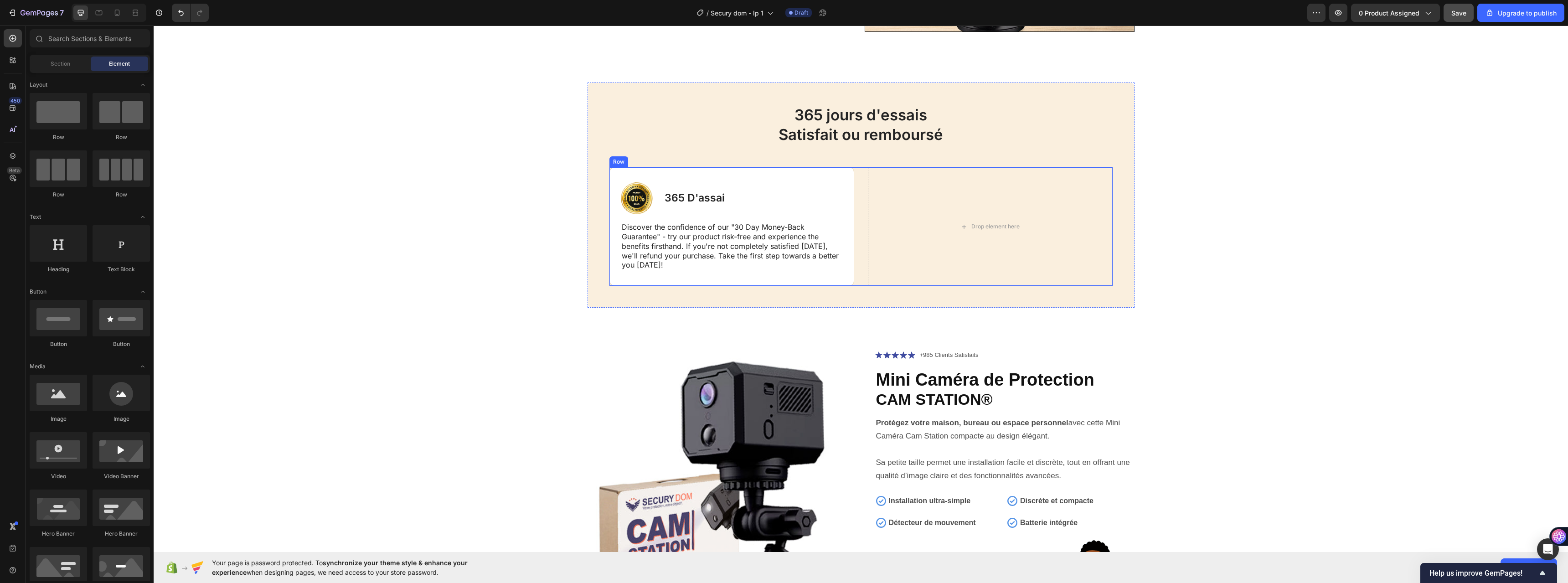
click at [853, 194] on div "Image 365 D'assai Text Block Row Discover the confidence of our "30 Day Money-B…" at bounding box center [861, 226] width 503 height 119
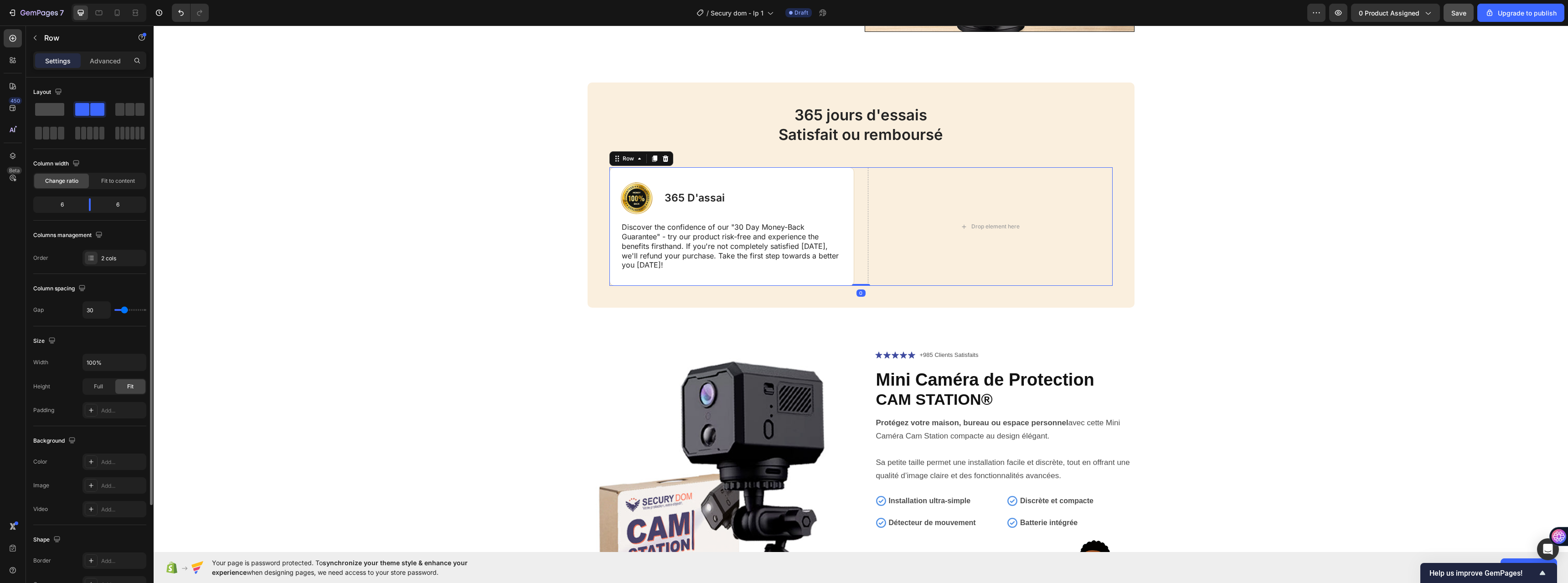
click at [55, 110] on span at bounding box center [50, 109] width 29 height 13
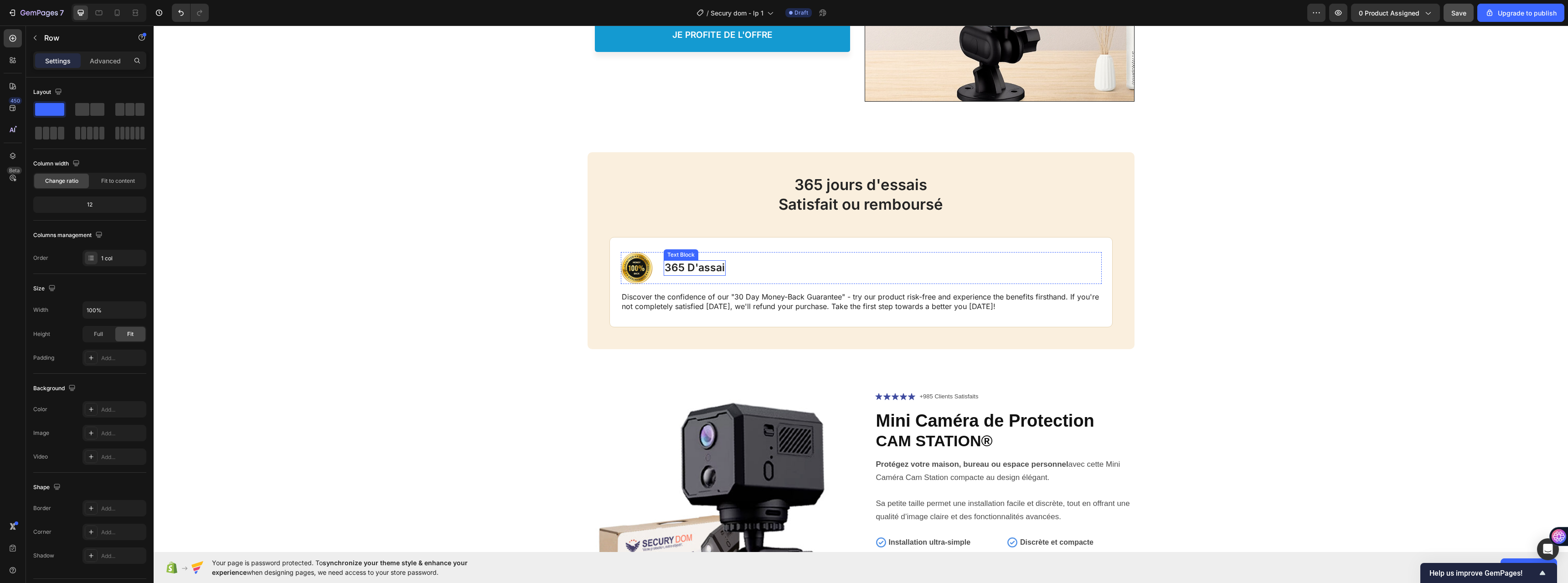
click at [682, 265] on p "365 D'assai" at bounding box center [695, 268] width 60 height 13
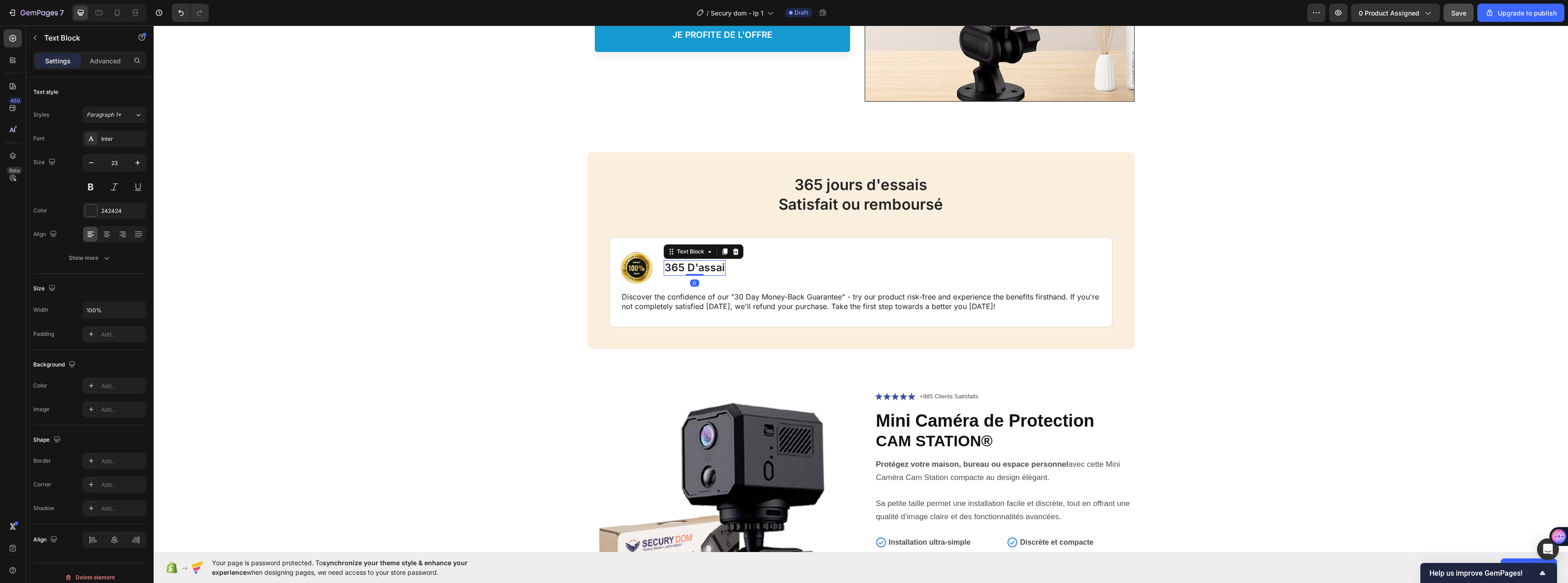
click at [682, 265] on p "365 D'assai" at bounding box center [695, 268] width 60 height 13
drag, startPoint x: 443, startPoint y: 582, endPoint x: 334, endPoint y: 556, distance: 112.1
click at [332, 571] on span "Your page is password protected. To synchronize your theme style & enhance your…" at bounding box center [357, 567] width 292 height 19
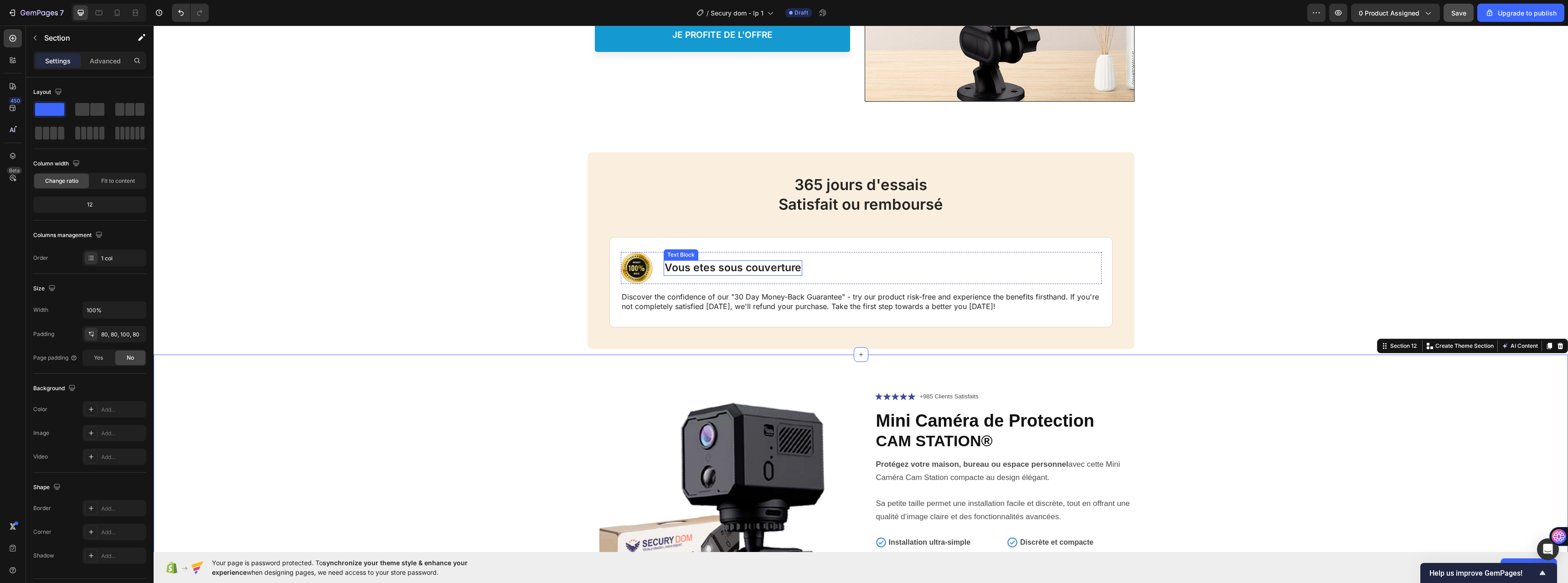
click at [749, 264] on p "Vous etes sous couverture" at bounding box center [733, 268] width 137 height 13
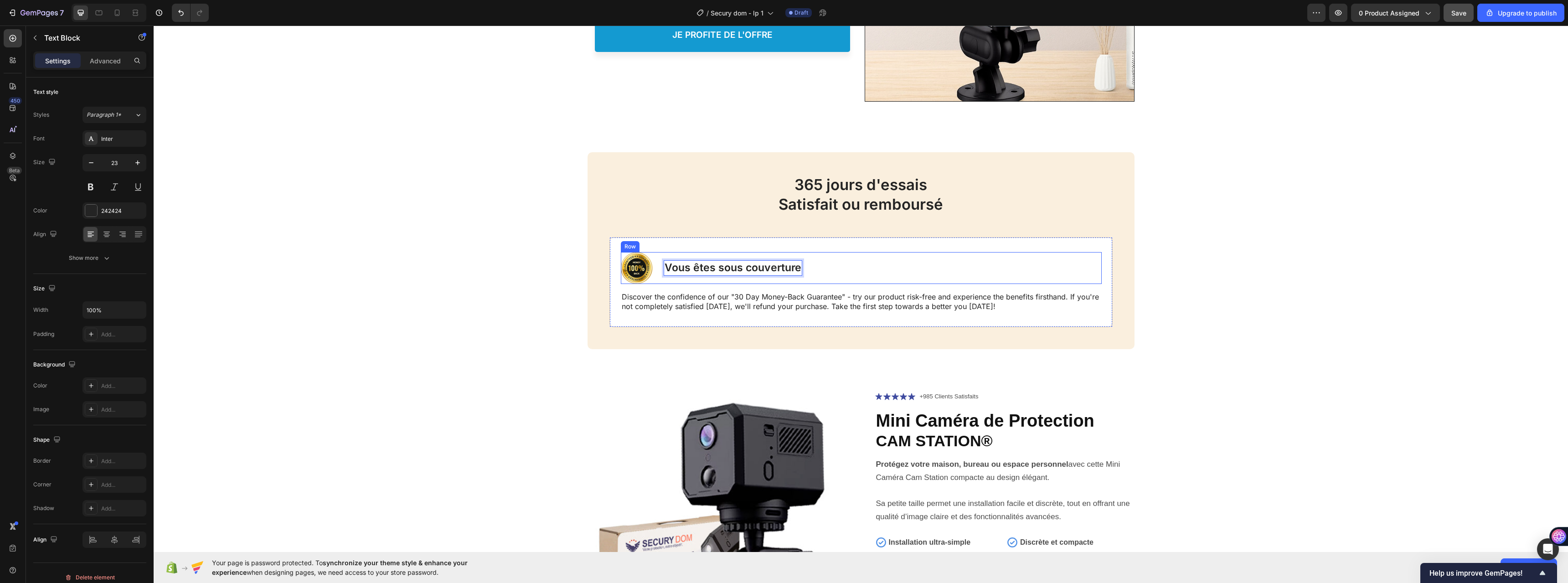
click at [858, 253] on div "Image Vous êtes sous couverture Text Block 0 Row" at bounding box center [861, 268] width 481 height 32
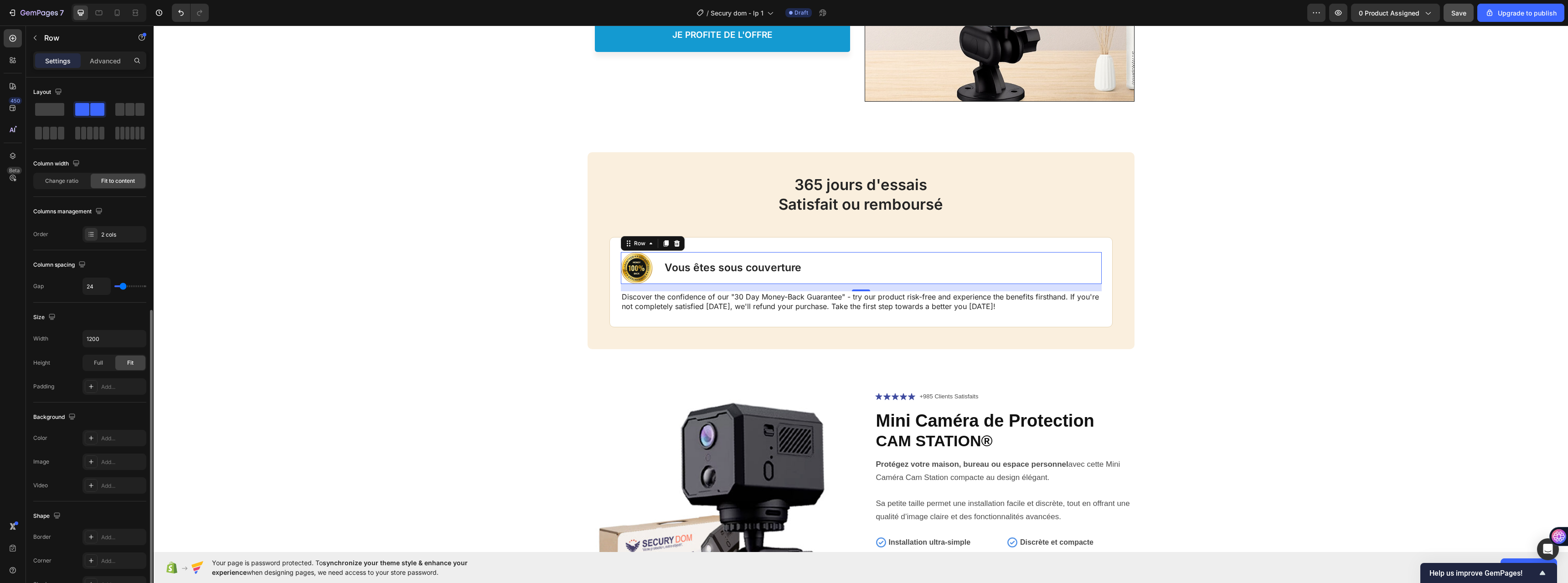
scroll to position [128, 0]
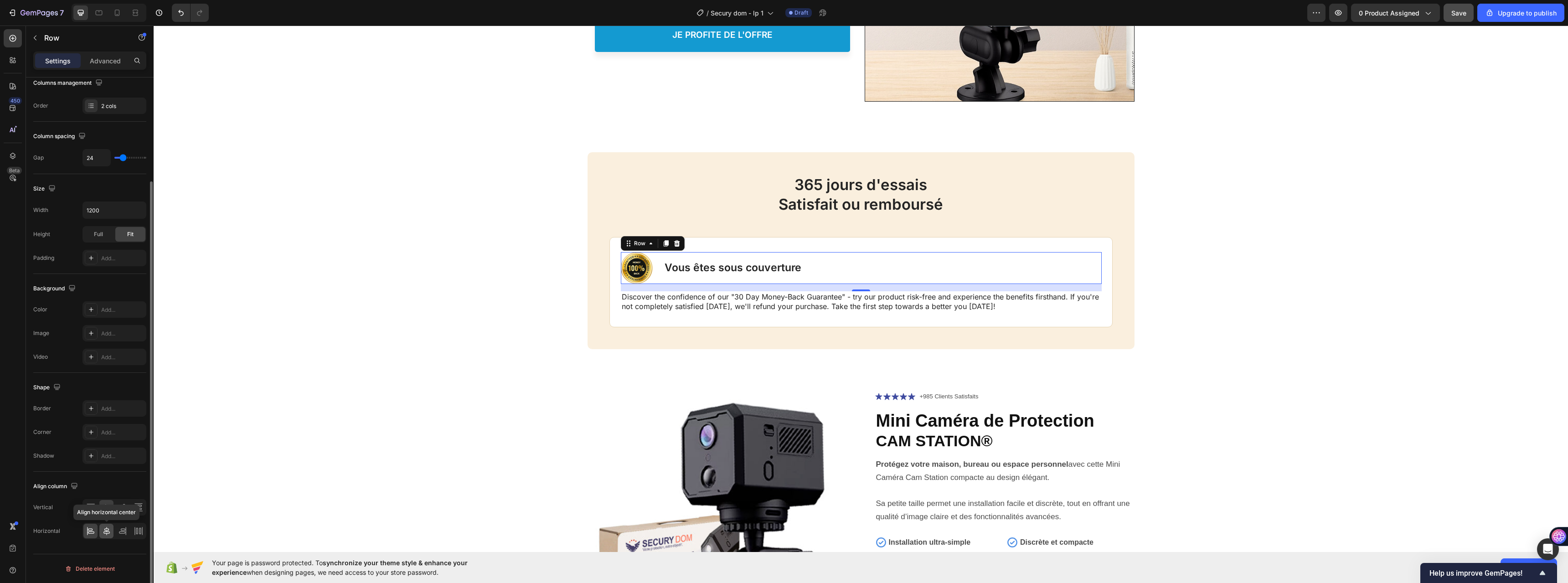
click at [106, 532] on icon at bounding box center [107, 531] width 9 height 9
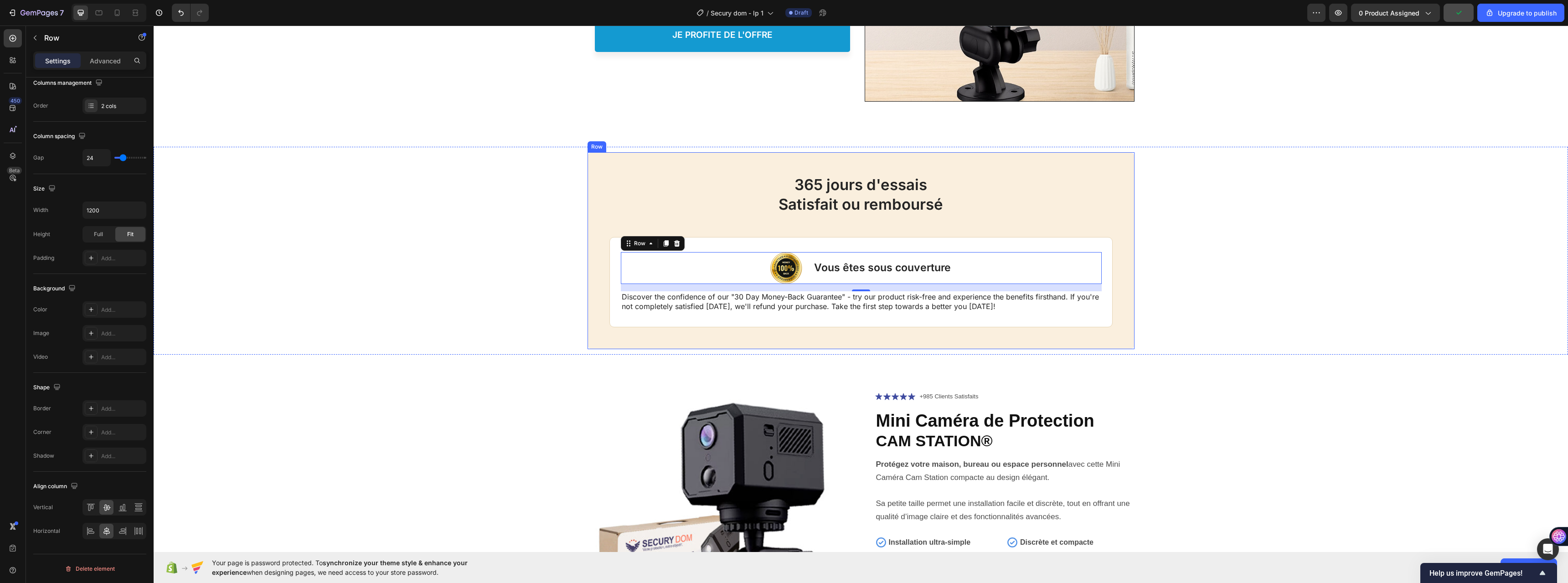
click at [963, 212] on h2 "365 jours d'essais Satisfait ou remboursé" at bounding box center [861, 194] width 503 height 41
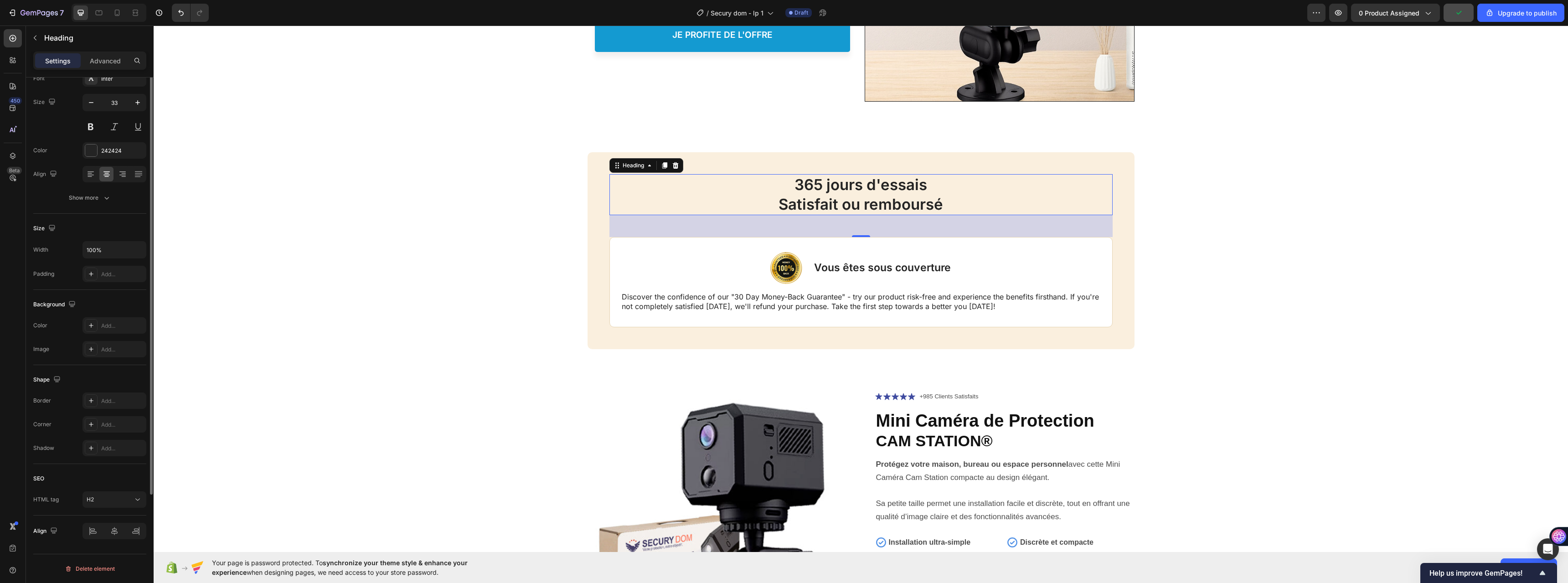
scroll to position [0, 0]
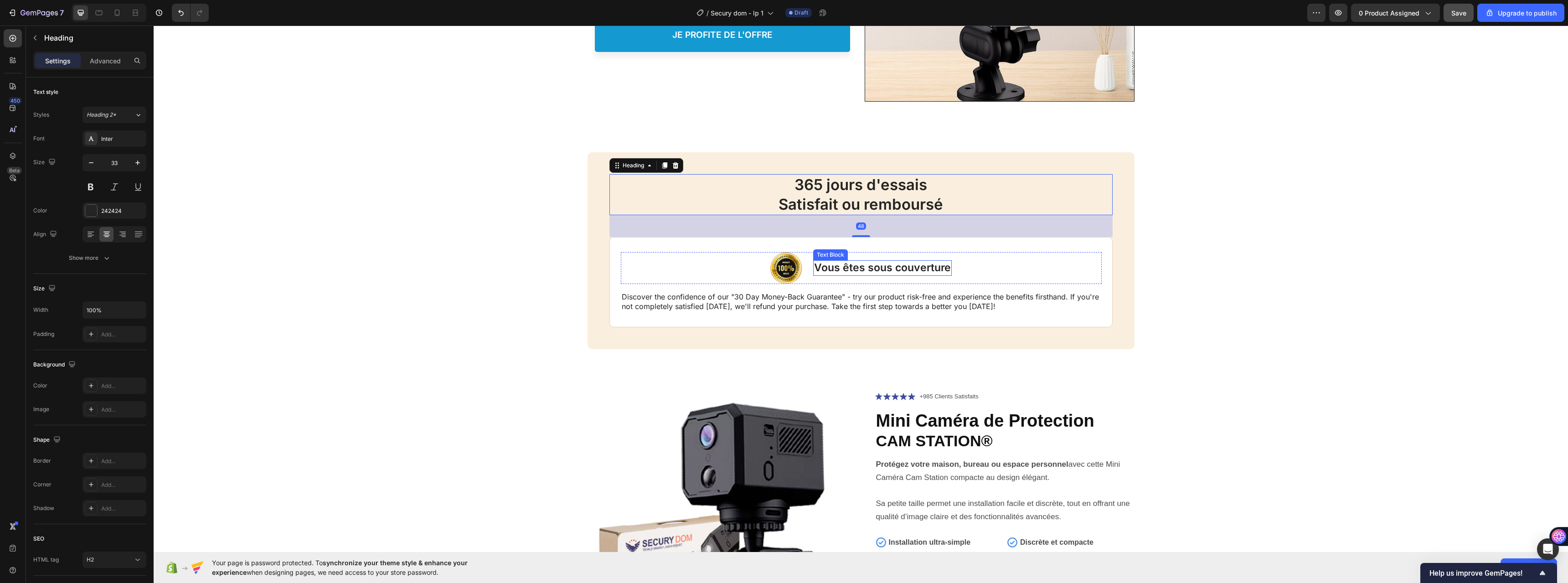
click at [947, 264] on div "Vous êtes sous couverture" at bounding box center [883, 268] width 139 height 15
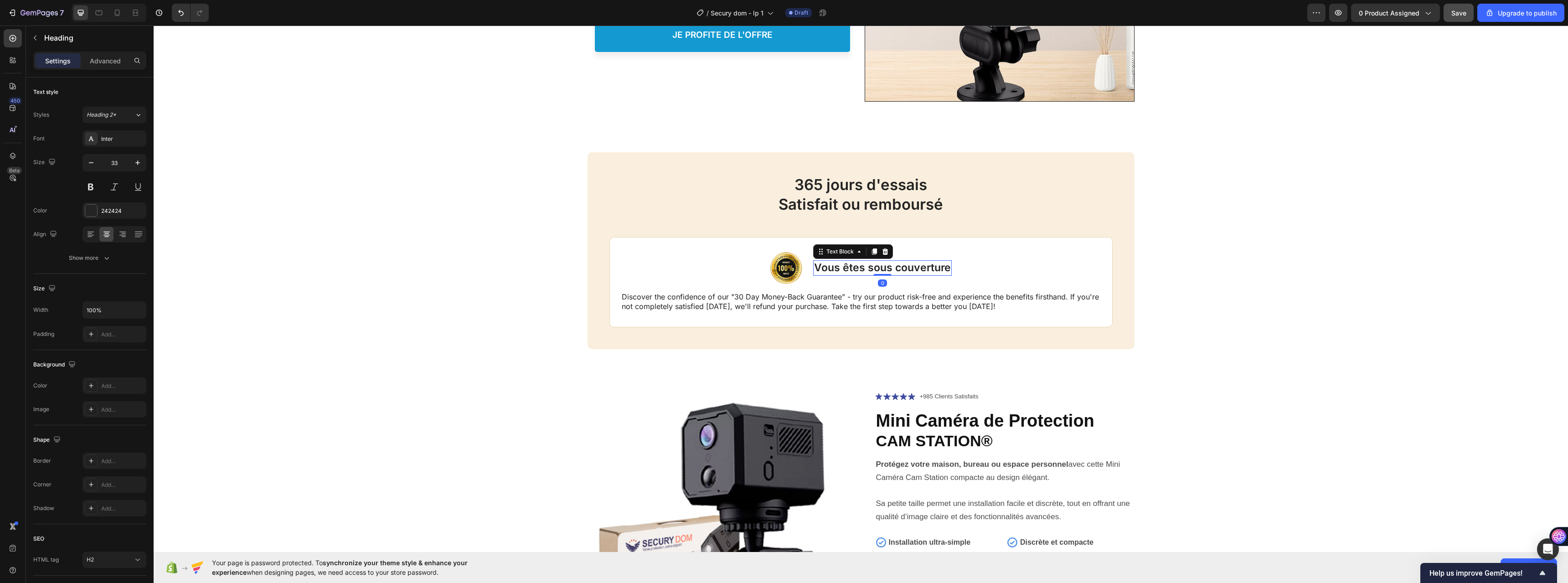
click at [947, 264] on div "Vous êtes sous couverture" at bounding box center [883, 268] width 139 height 15
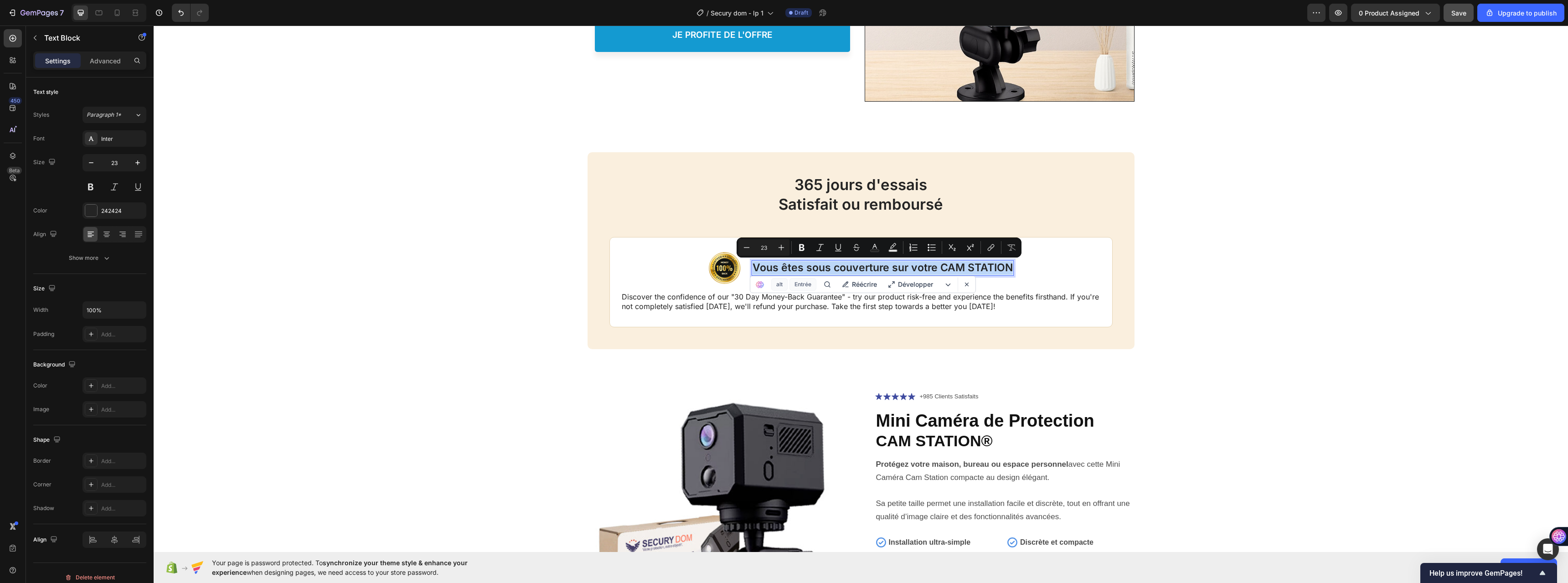
copy p "Vous êtes sous couverture sur votre CAM STATION"
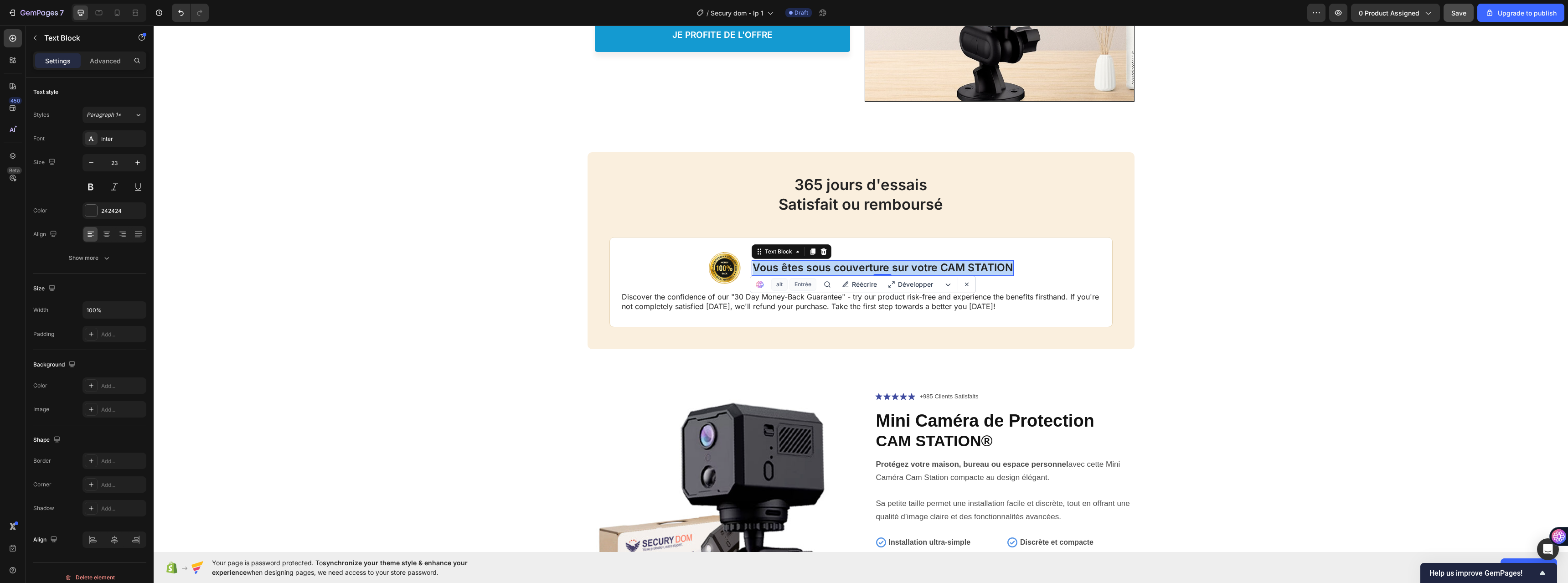
click at [782, 268] on p "Vous êtes sous couverture sur votre CAM STATION" at bounding box center [883, 268] width 261 height 13
click at [680, 301] on p "Discover the confidence of our "30 Day Money-Back Guarantee" - try our product …" at bounding box center [861, 301] width 479 height 19
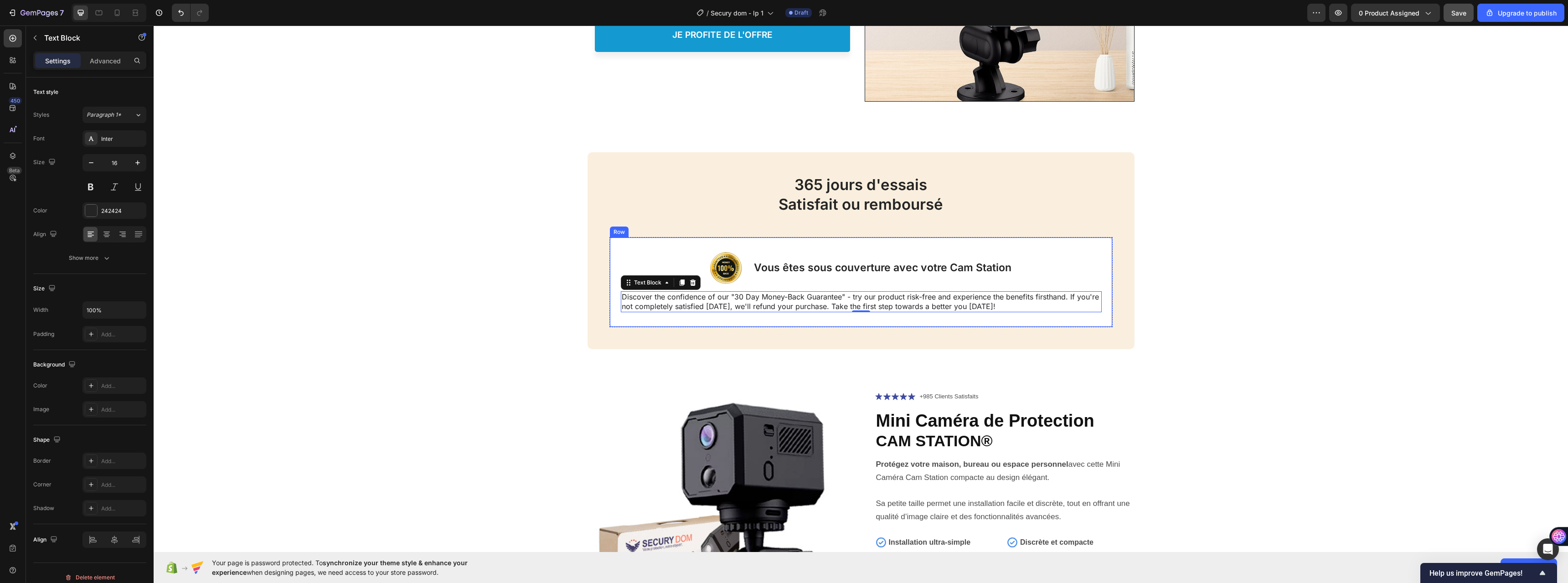
click at [804, 288] on div "Image Vous êtes sous couverture avec votre Cam Station Text Block Row Discover …" at bounding box center [861, 282] width 481 height 60
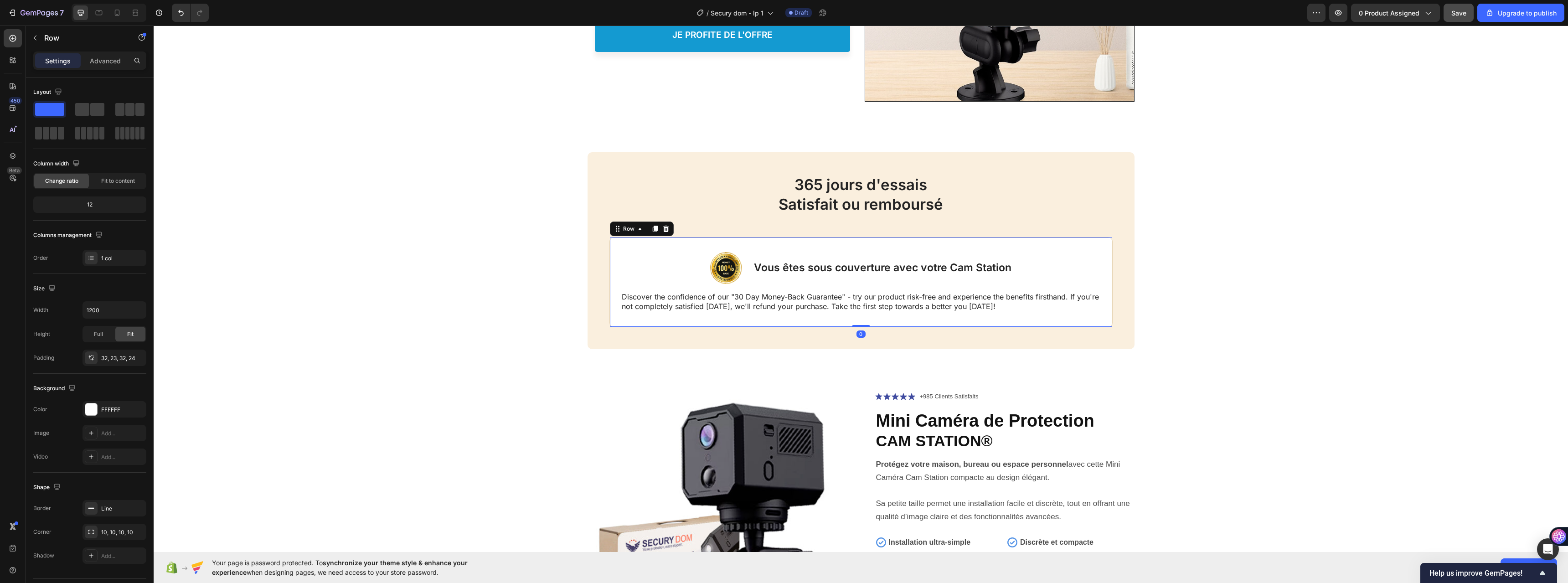
click at [628, 253] on div "Image Vous êtes sous couverture avec votre Cam Station Text Block Row" at bounding box center [861, 268] width 481 height 32
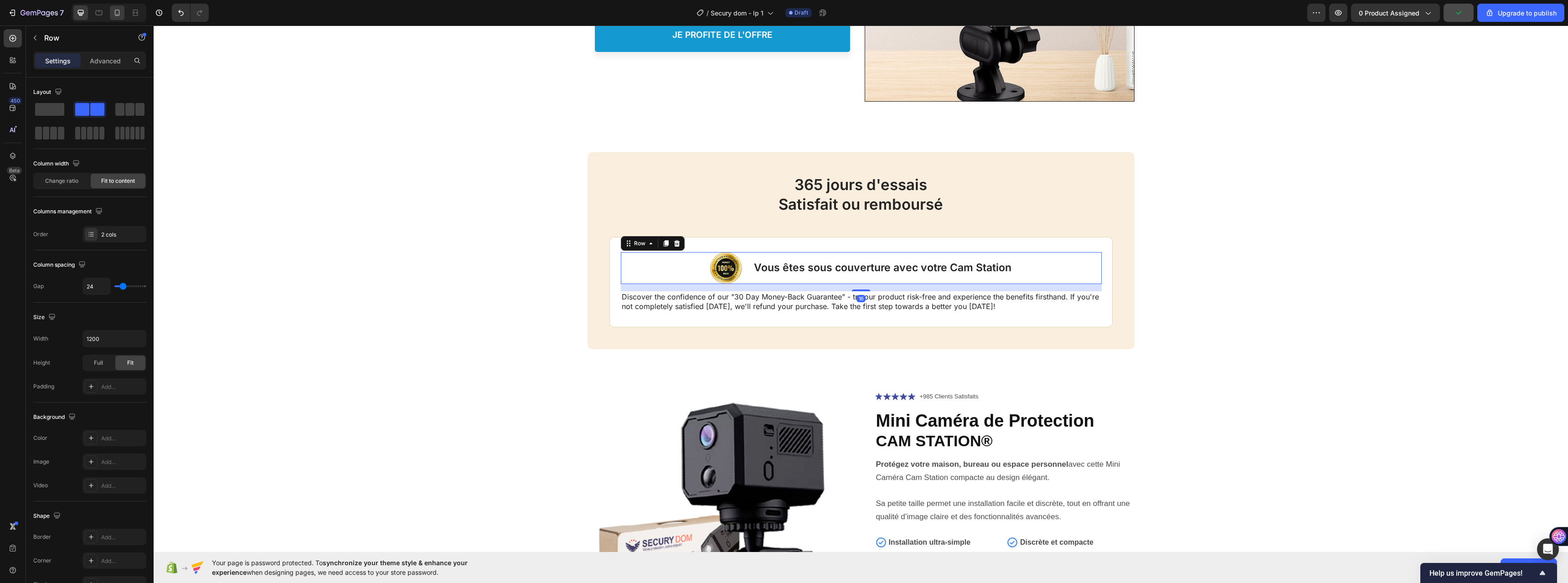
click at [118, 12] on icon at bounding box center [117, 12] width 9 height 9
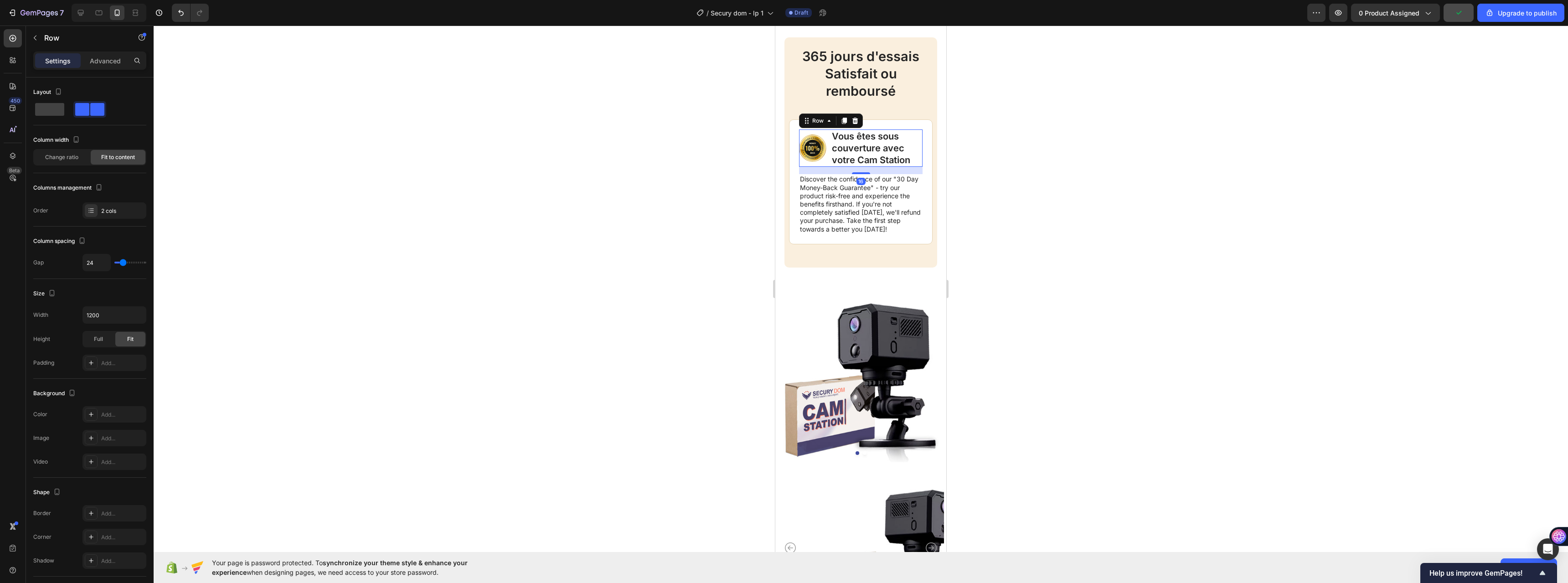
type input "10"
type input "100%"
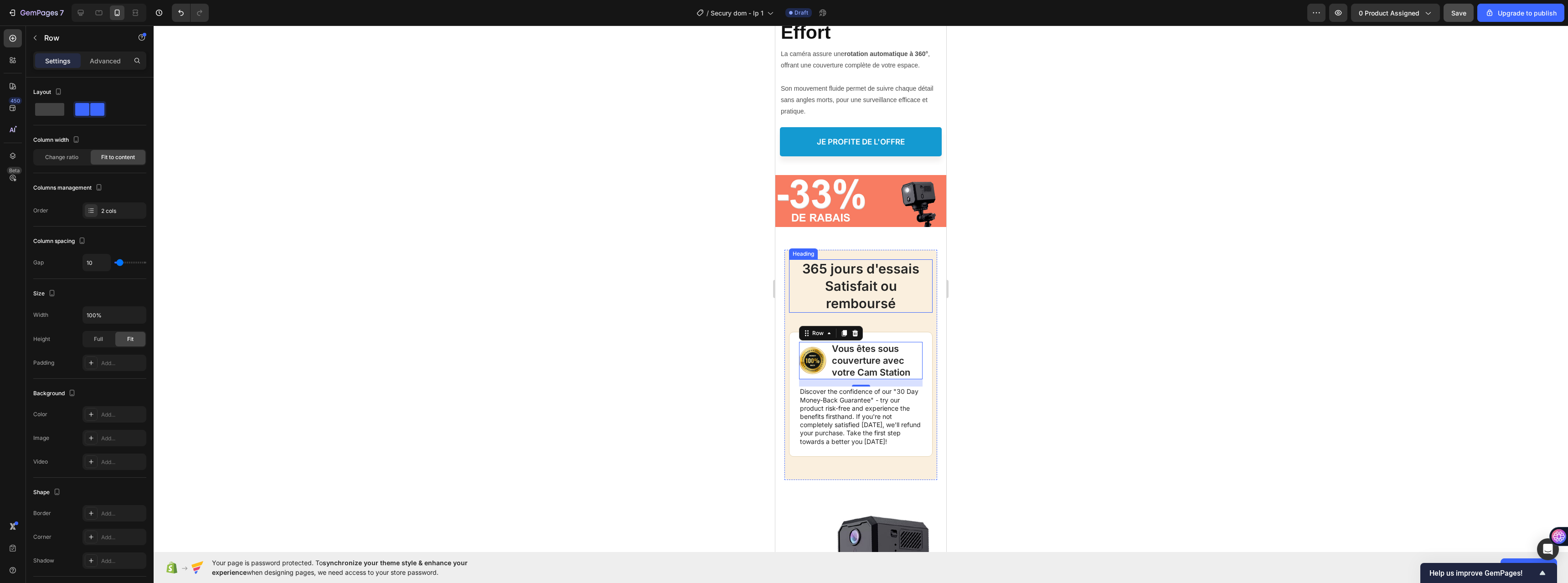
scroll to position [3364, 0]
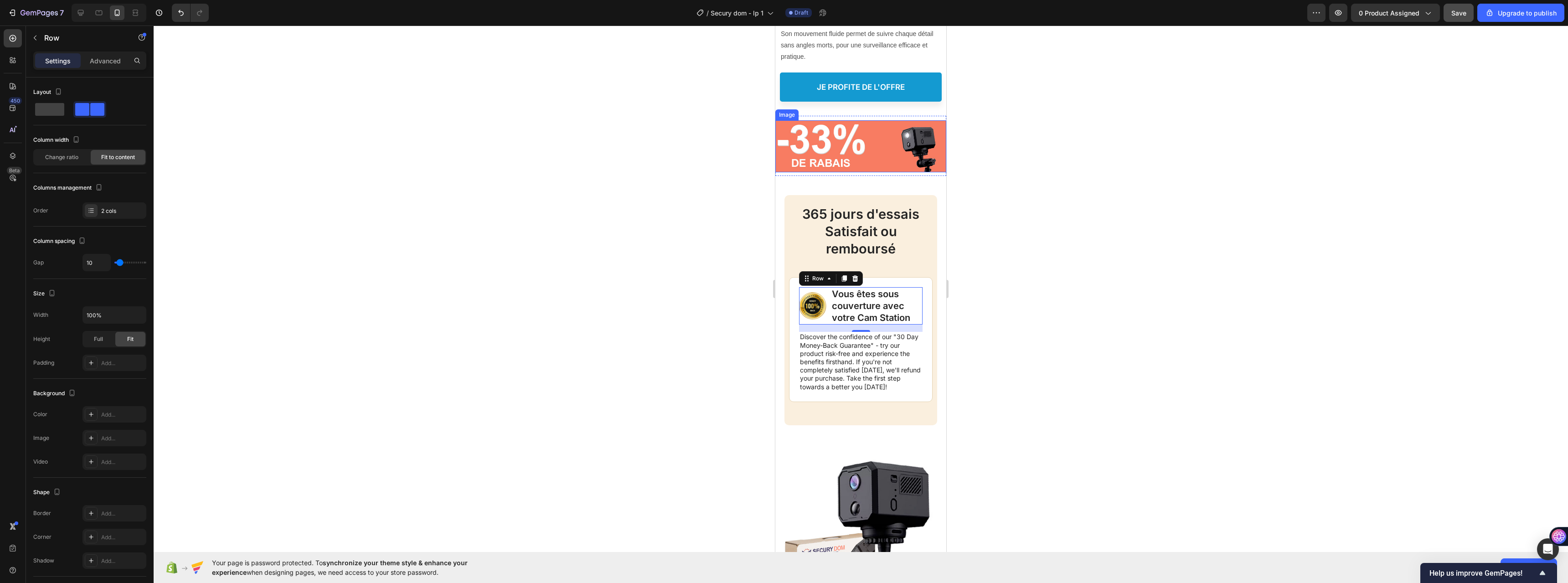
click at [870, 144] on img at bounding box center [861, 146] width 171 height 52
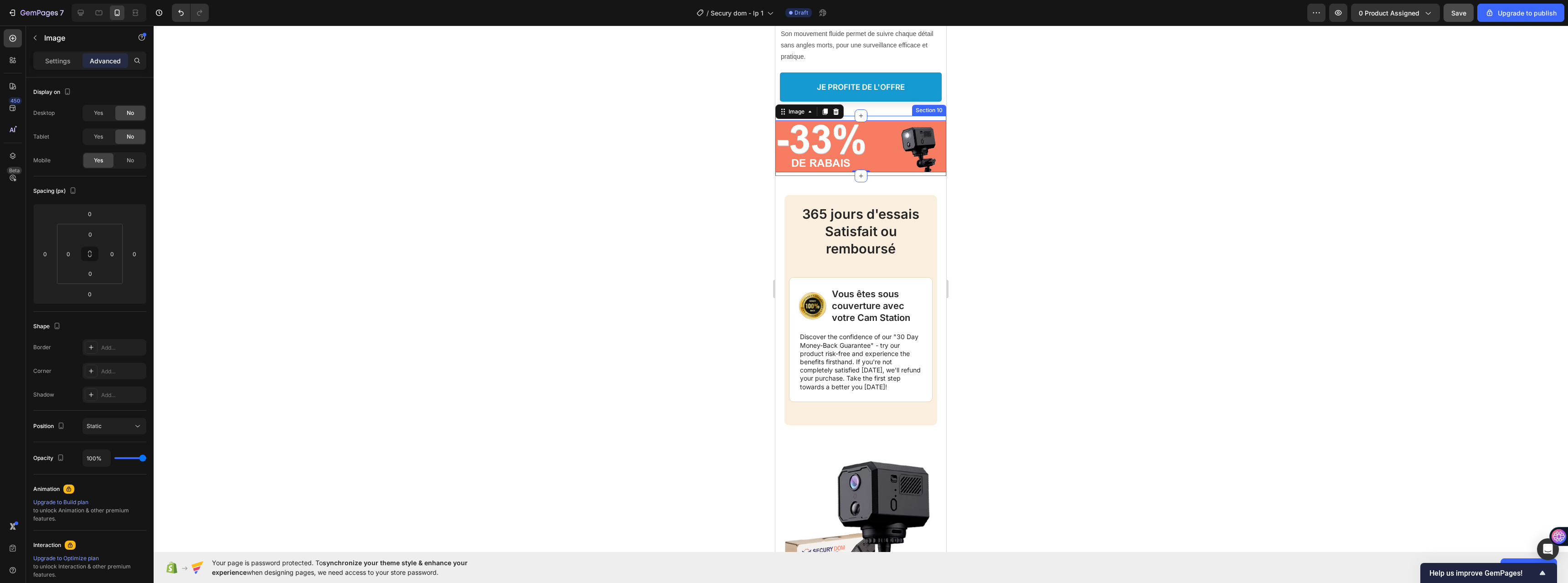
click at [889, 120] on div "Image 0 Section 10" at bounding box center [861, 145] width 171 height 60
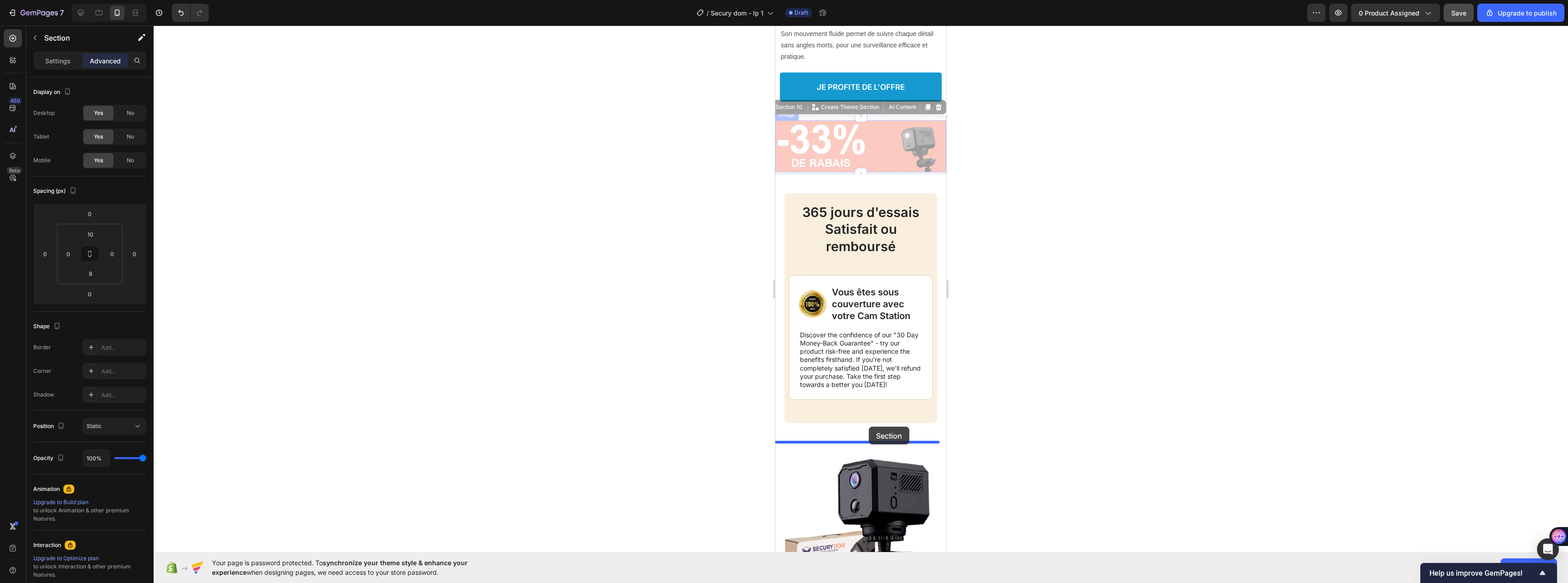
drag, startPoint x: 890, startPoint y: 119, endPoint x: 869, endPoint y: 427, distance: 308.7
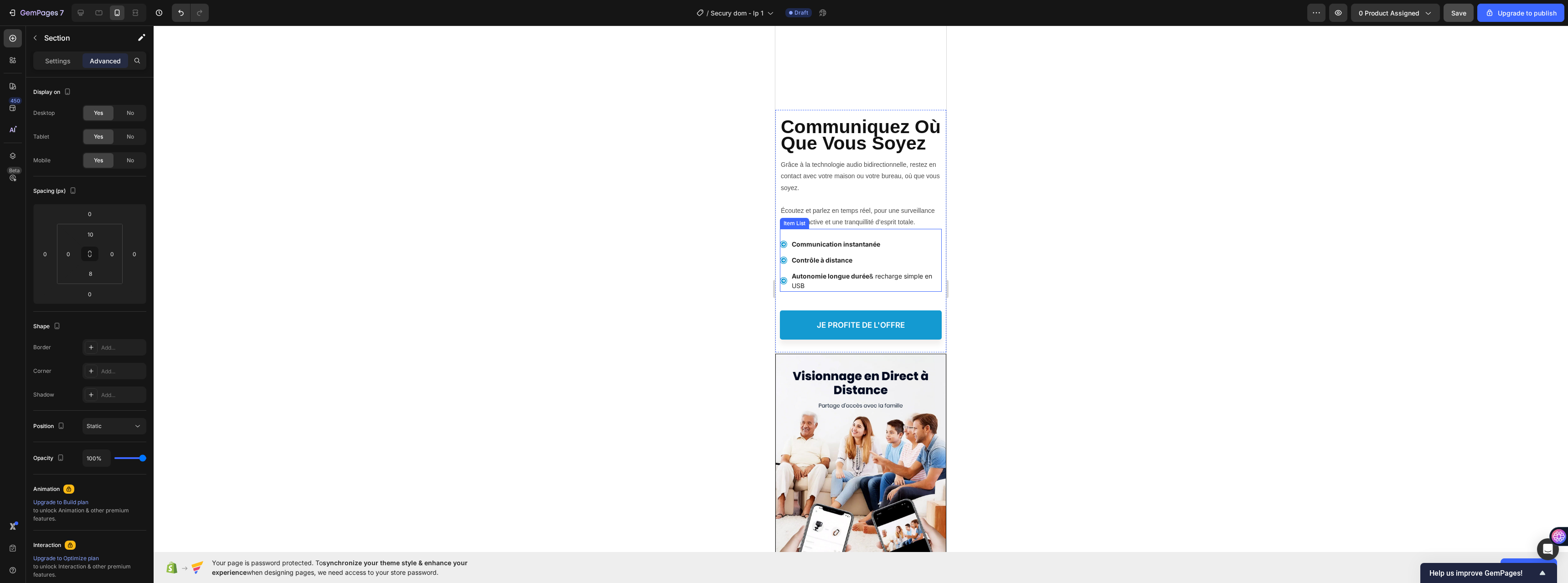
scroll to position [2589, 0]
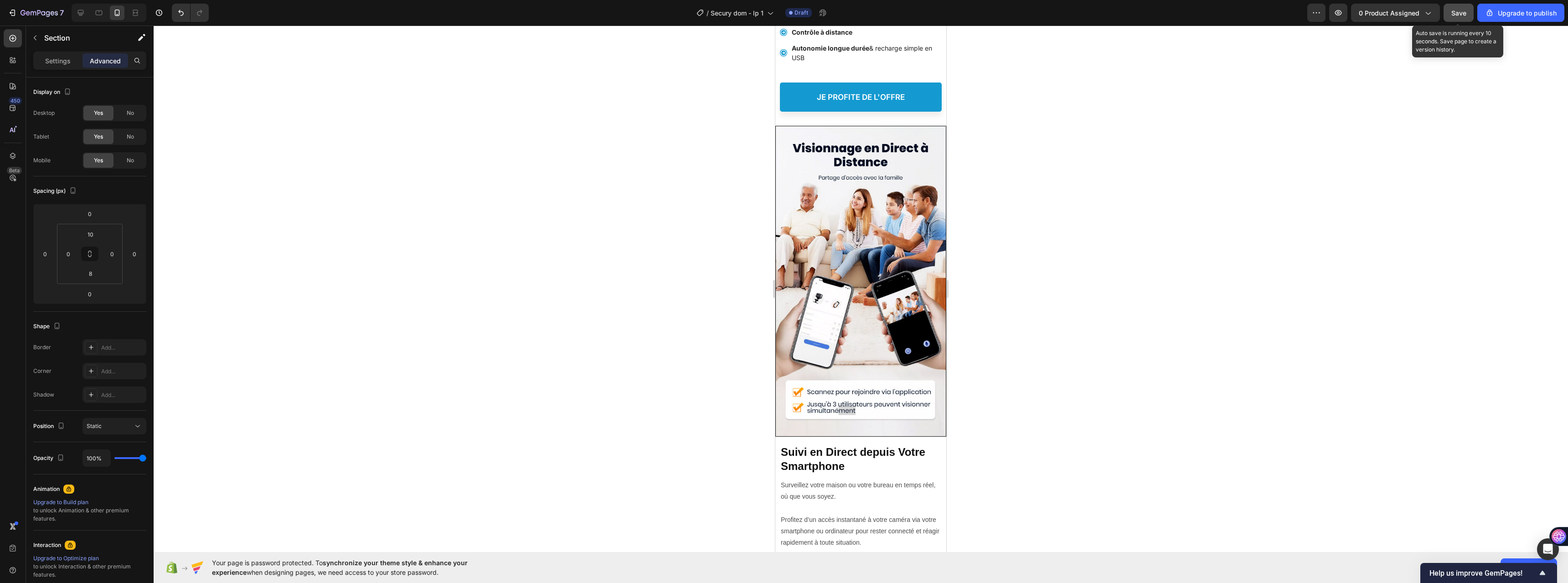
click at [1088, 9] on span "Save" at bounding box center [1458, 13] width 15 height 8
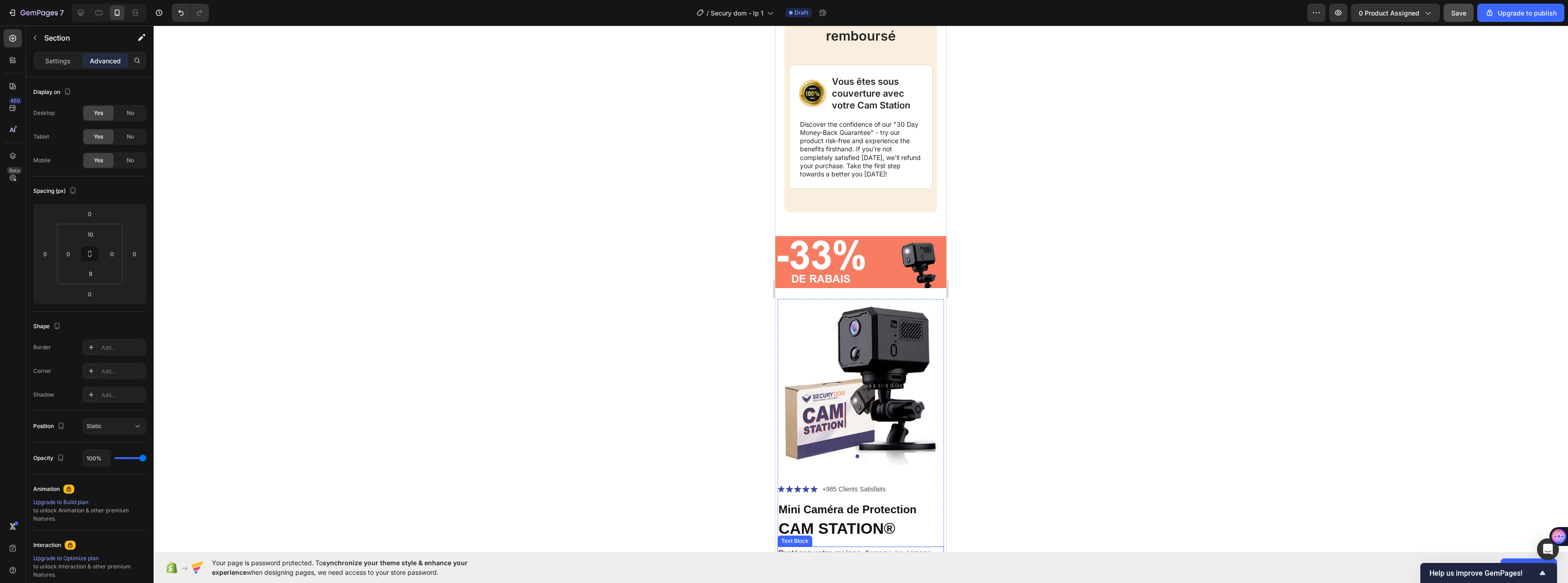
scroll to position [3493, 0]
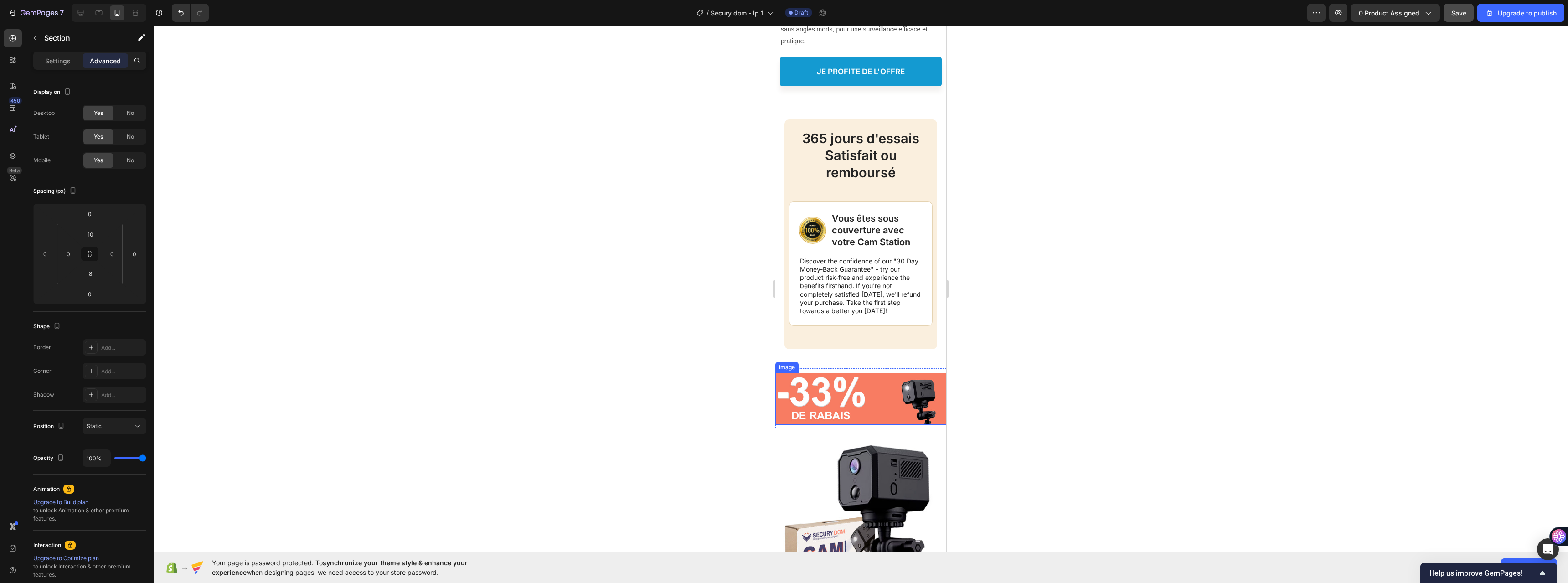
click at [849, 373] on img at bounding box center [861, 399] width 171 height 52
click at [872, 369] on div "Image 0 Section 11" at bounding box center [861, 398] width 171 height 60
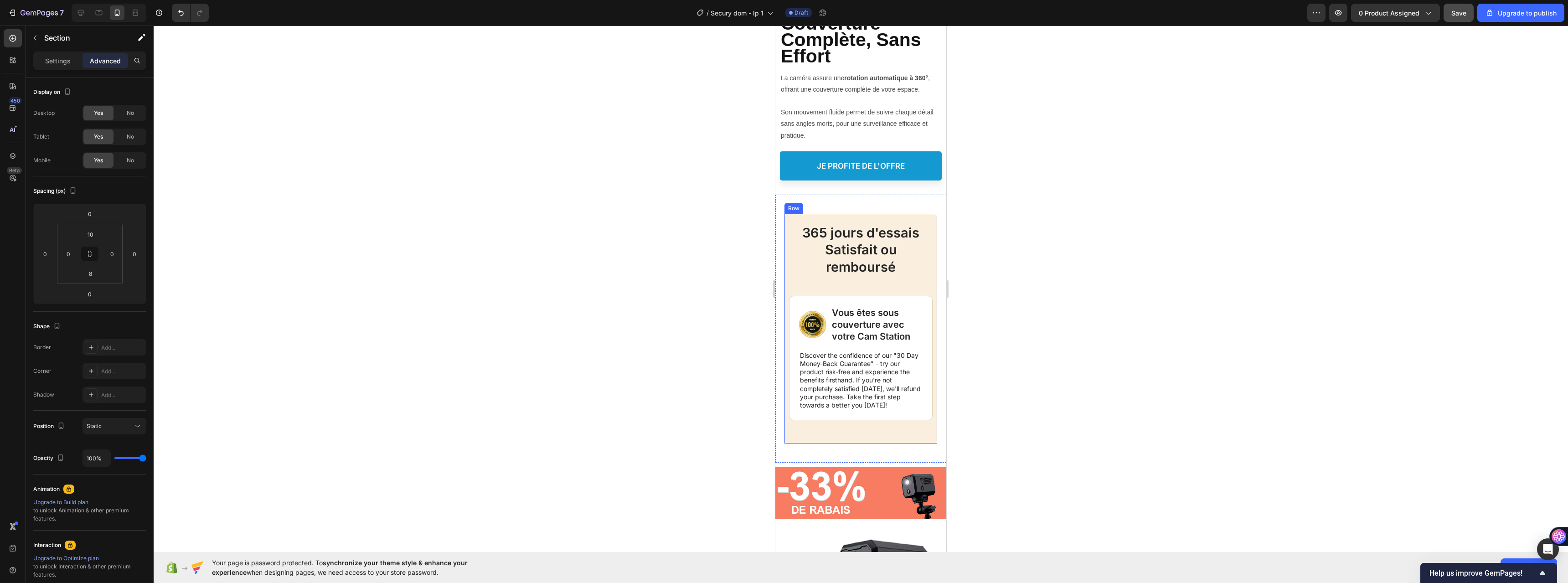
scroll to position [3447, 0]
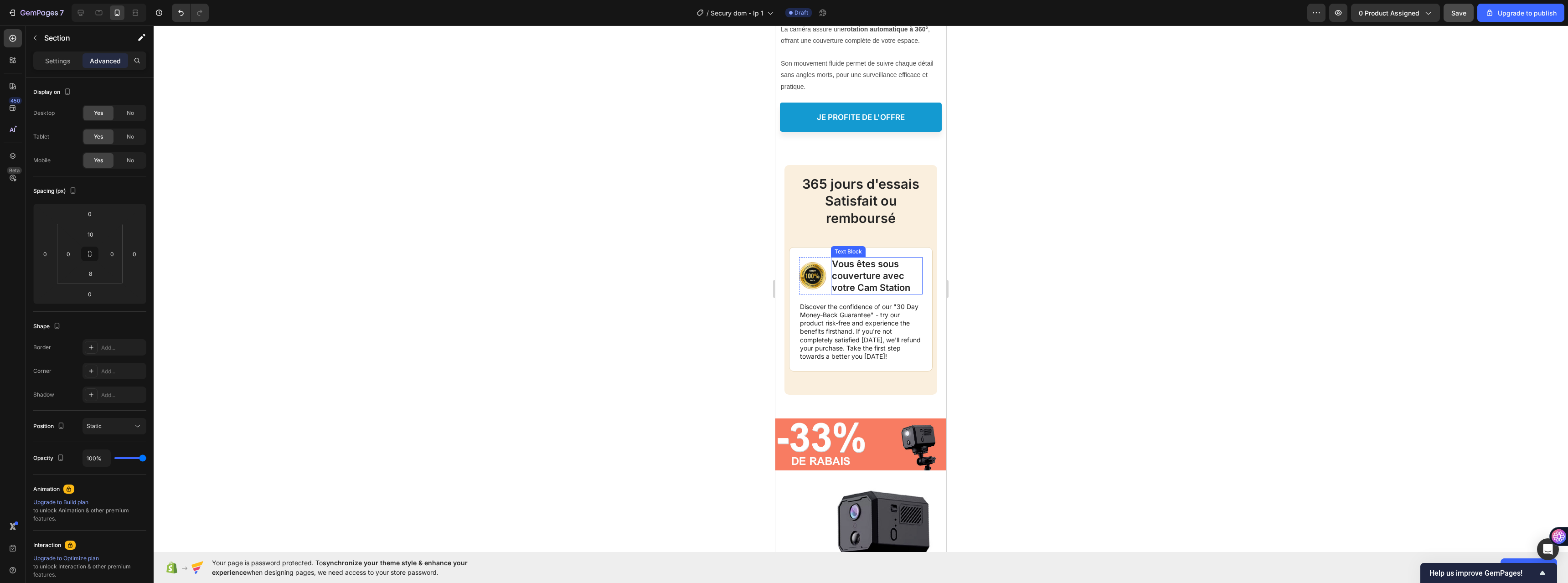
click at [847, 274] on p "Vous êtes sous couverture avec votre Cam Station" at bounding box center [877, 276] width 90 height 35
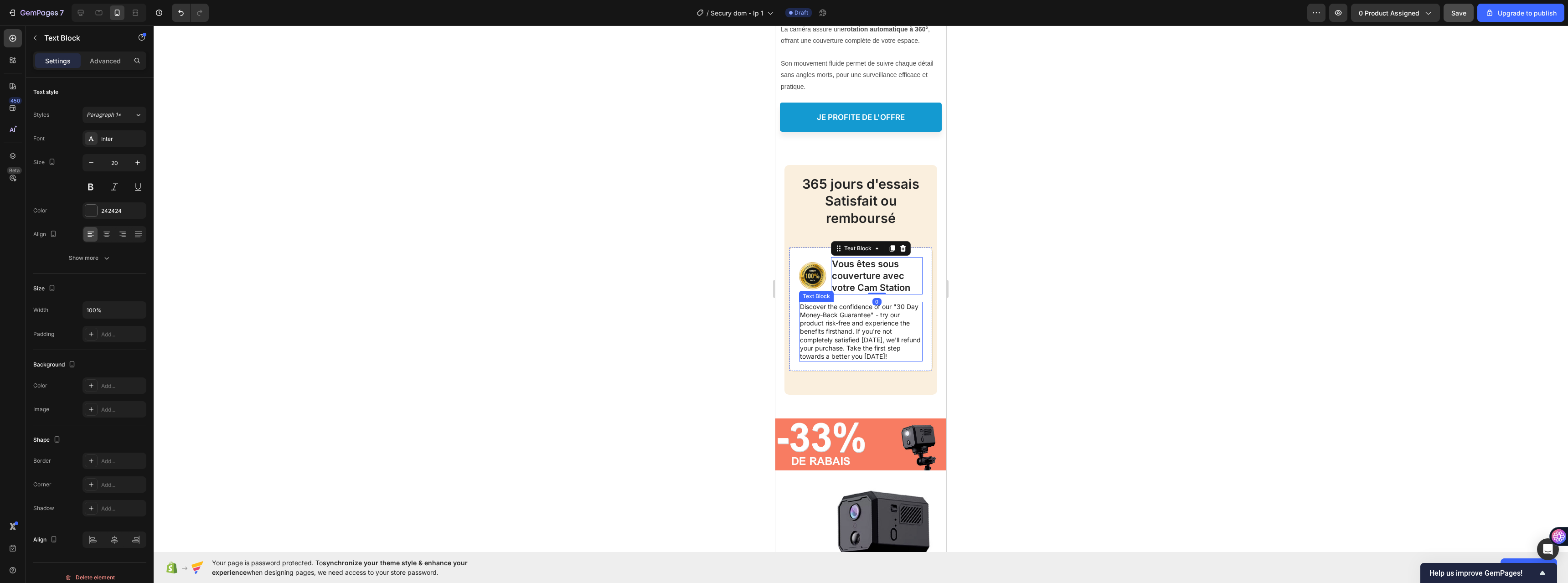
click at [847, 315] on p "Discover the confidence of our "30 Day Money-Back Guarantee" - try our product …" at bounding box center [861, 331] width 122 height 58
click at [831, 312] on p "Discover the confidence of our "30 Day Money-Back Guarantee" - try our product …" at bounding box center [861, 331] width 122 height 58
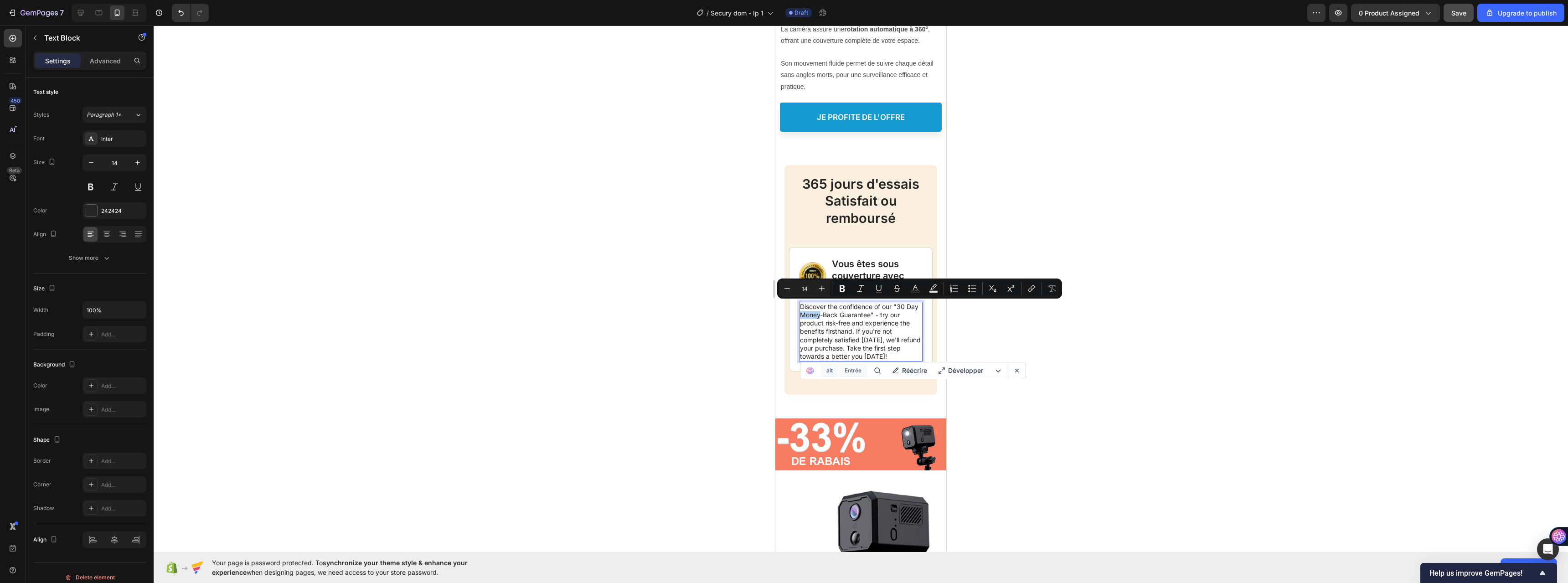
copy p "Discover the confidence of our "30 Day Money-Back Guarantee" - try our product …"
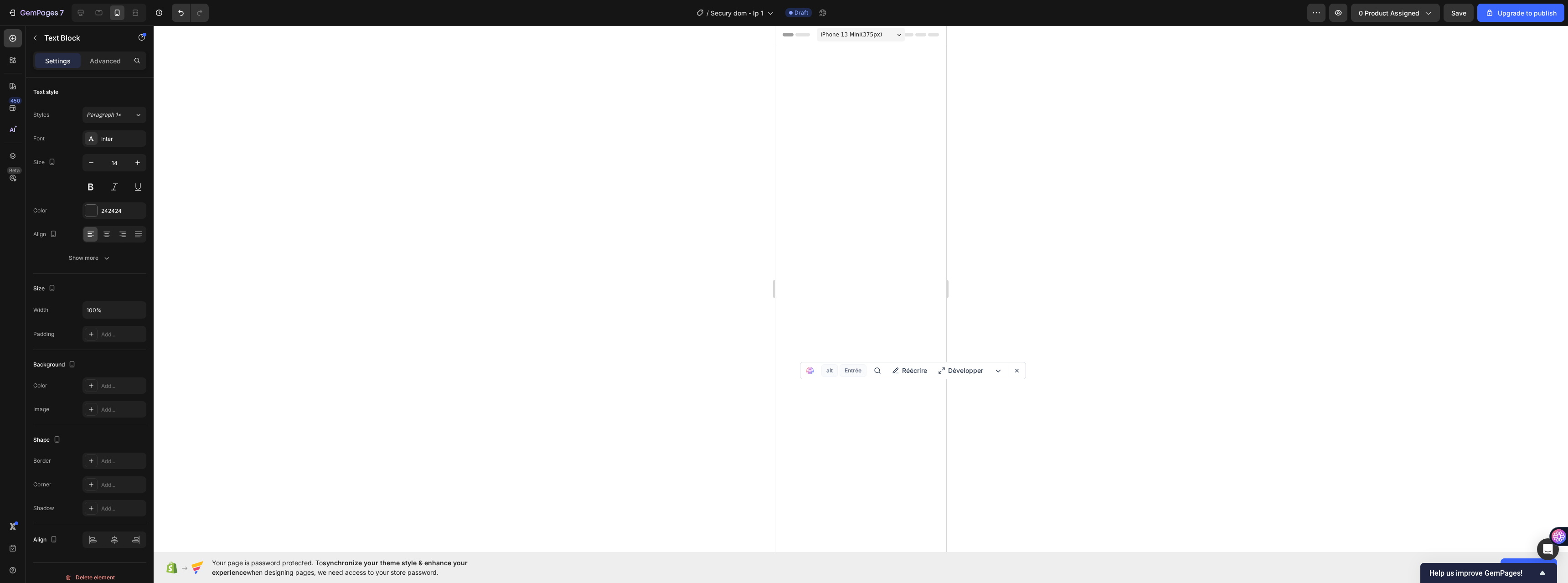
scroll to position [3447, 0]
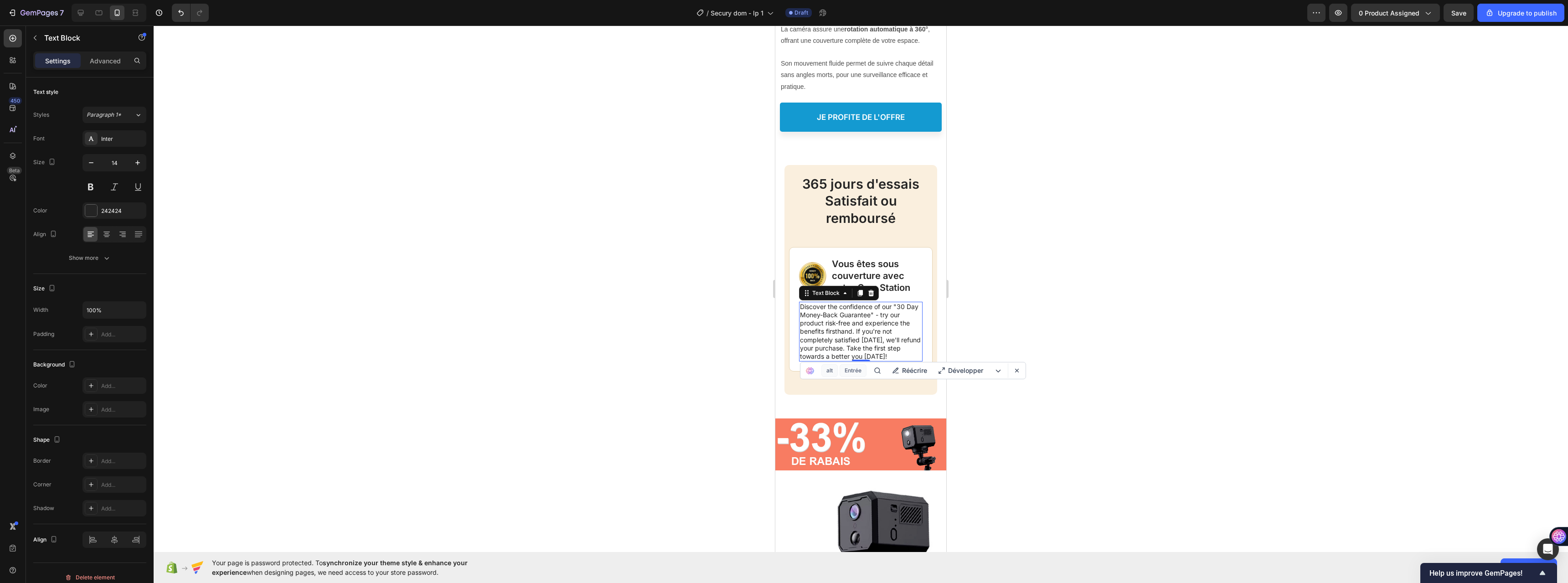
click at [825, 327] on p "Discover the confidence of our "30 Day Money-Back Guarantee" - try our product …" at bounding box center [861, 331] width 122 height 58
click at [825, 324] on p "Discover the confidence of our "30 Day Money-Back Guarantee" - try our product …" at bounding box center [861, 331] width 122 height 58
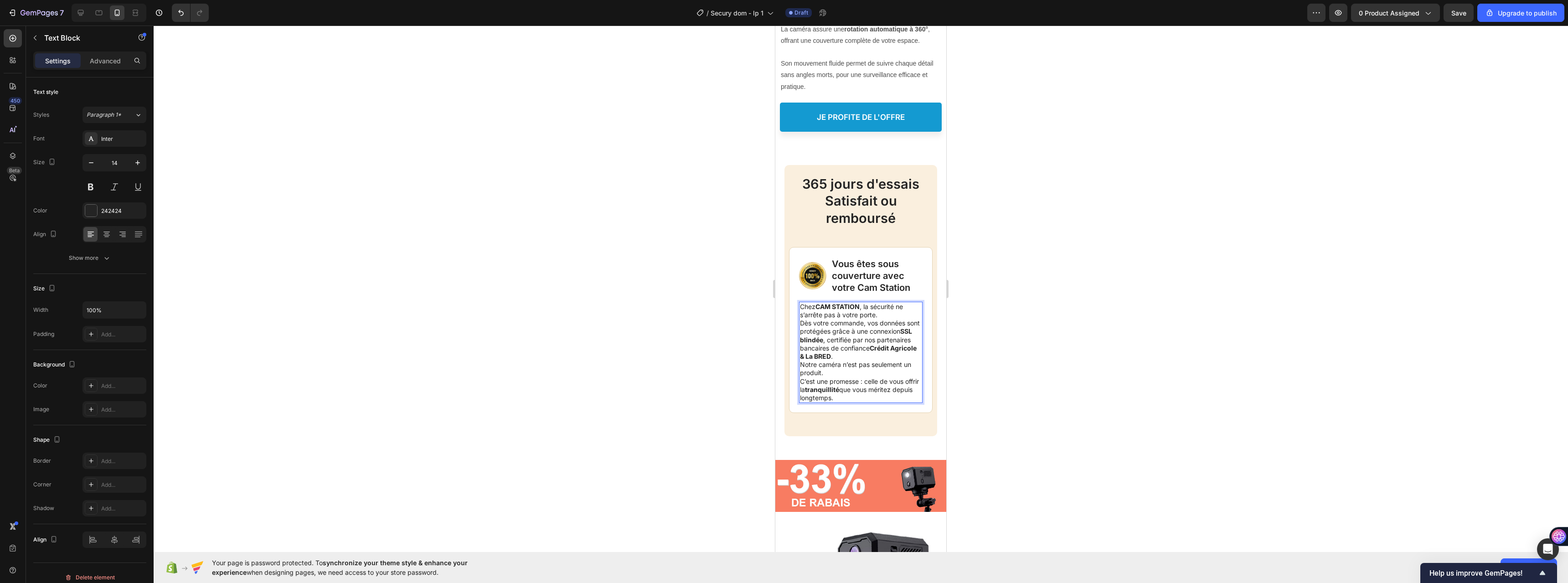
click at [887, 315] on p "Chez CAM STATION , la sécurité ne s’arrête pas à votre porte. Dès votre command…" at bounding box center [861, 331] width 122 height 58
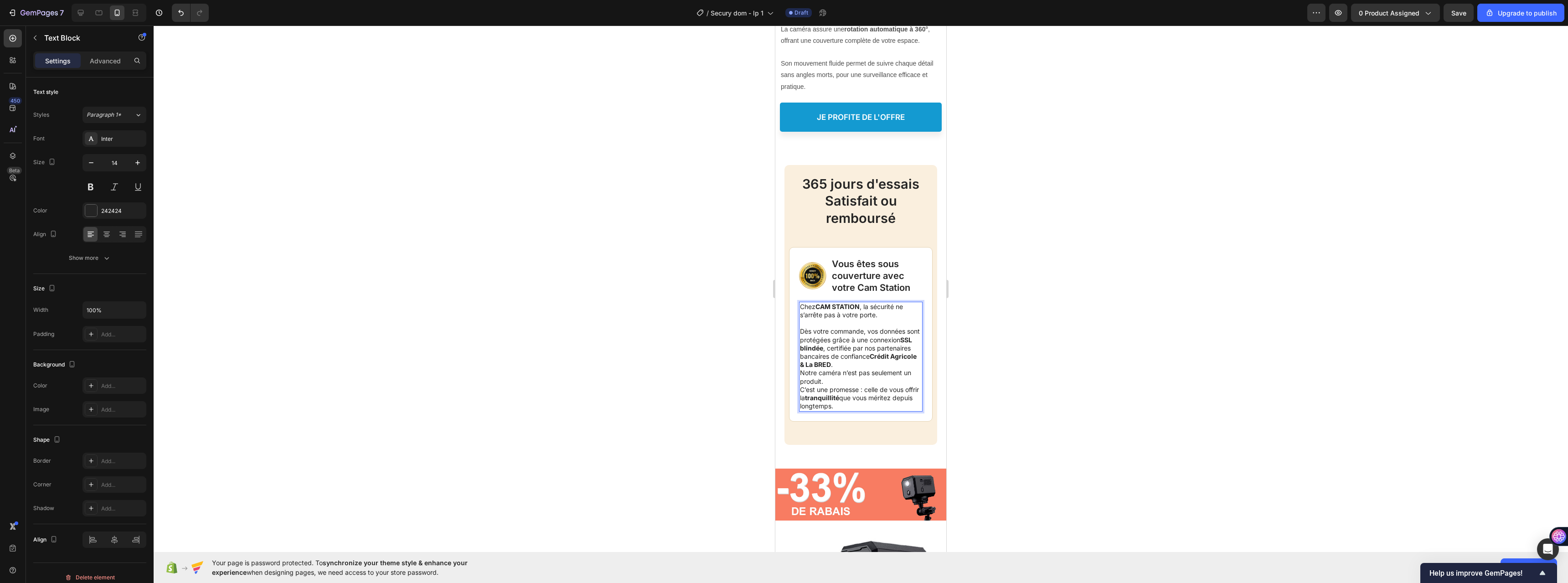
click at [836, 385] on p "Notre caméra n’est pas seulement un produit. C’est une promesse : celle de vous…" at bounding box center [861, 389] width 122 height 41
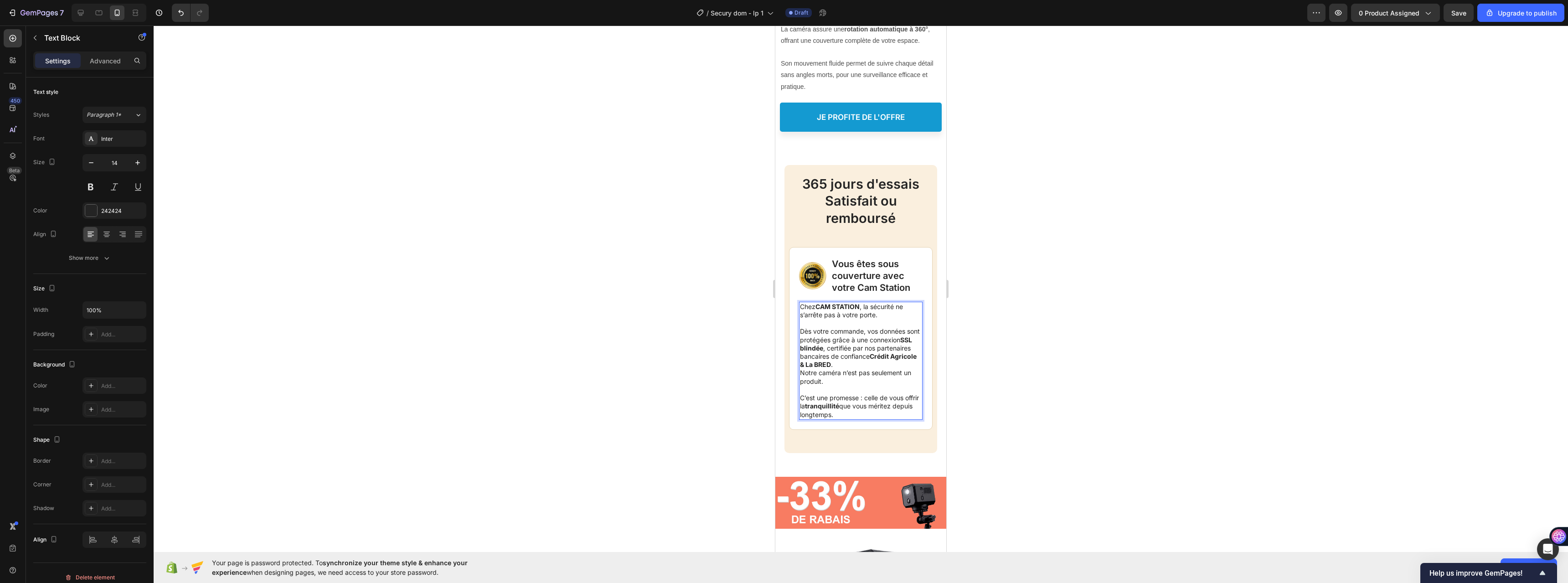
click at [912, 366] on p "Dès votre commande, vos données sont protégées grâce à une connexion SSL blindé…" at bounding box center [861, 344] width 122 height 50
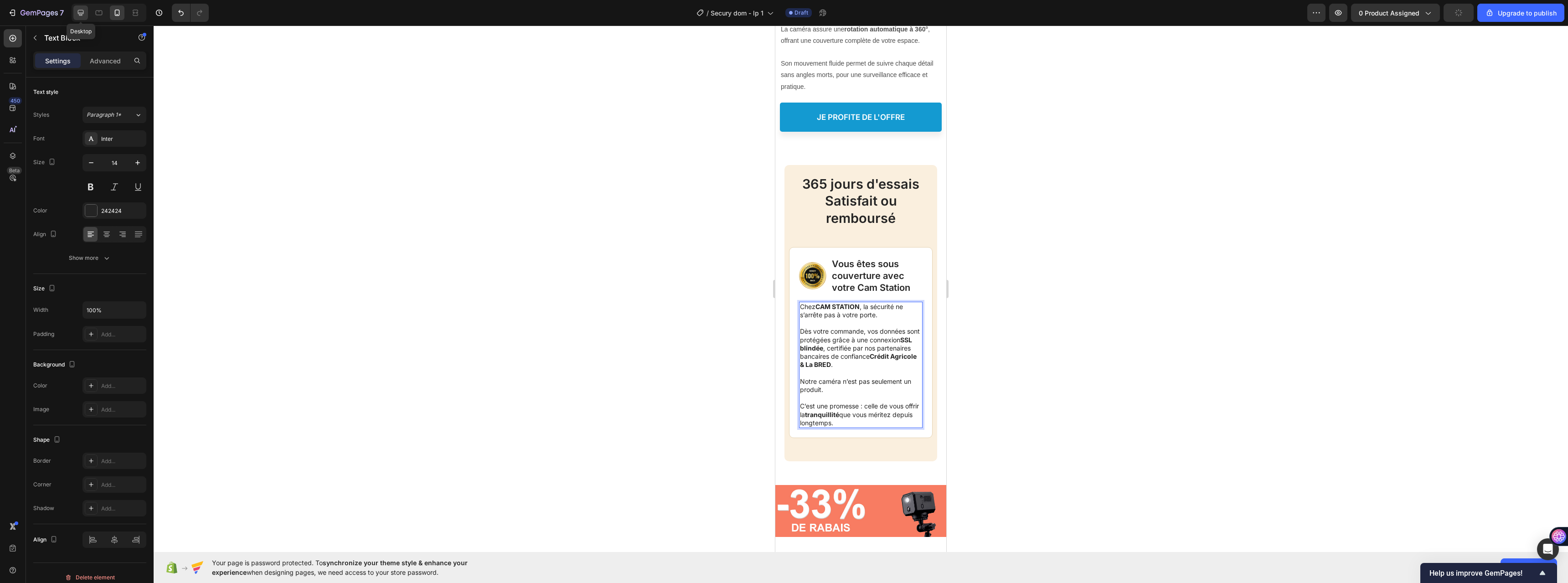
click at [81, 8] on icon at bounding box center [80, 12] width 9 height 9
type input "16"
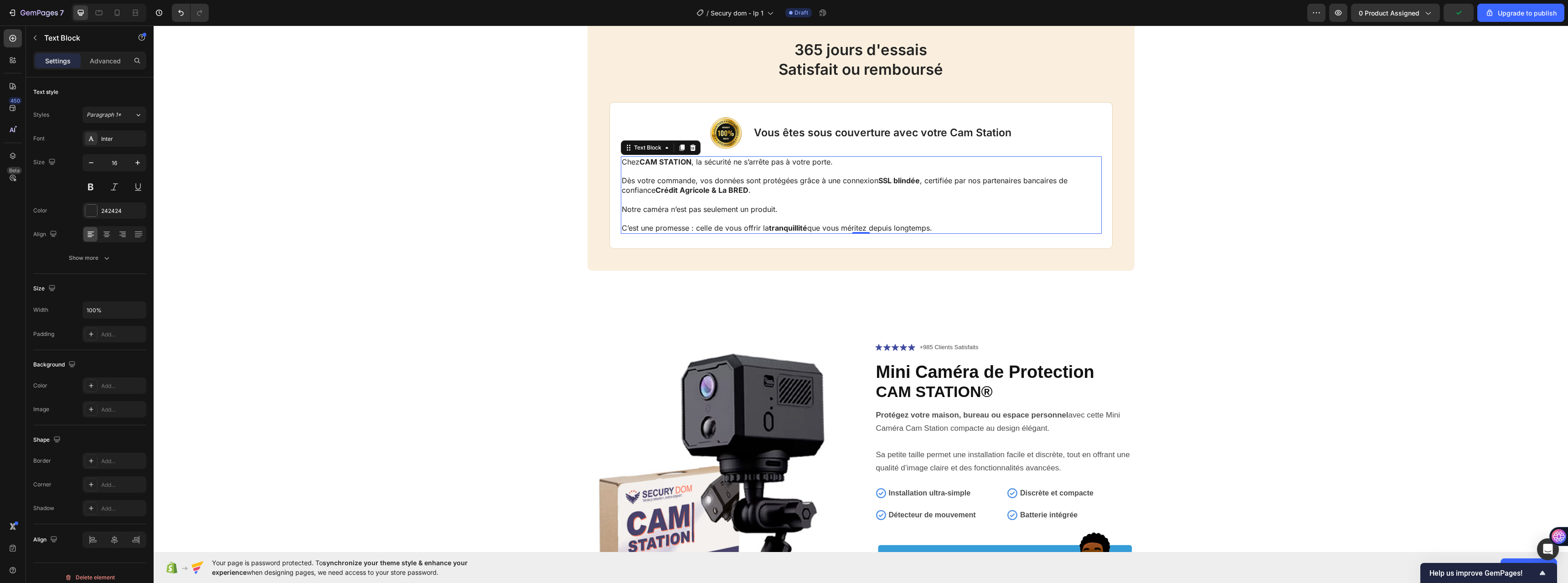
scroll to position [3703, 0]
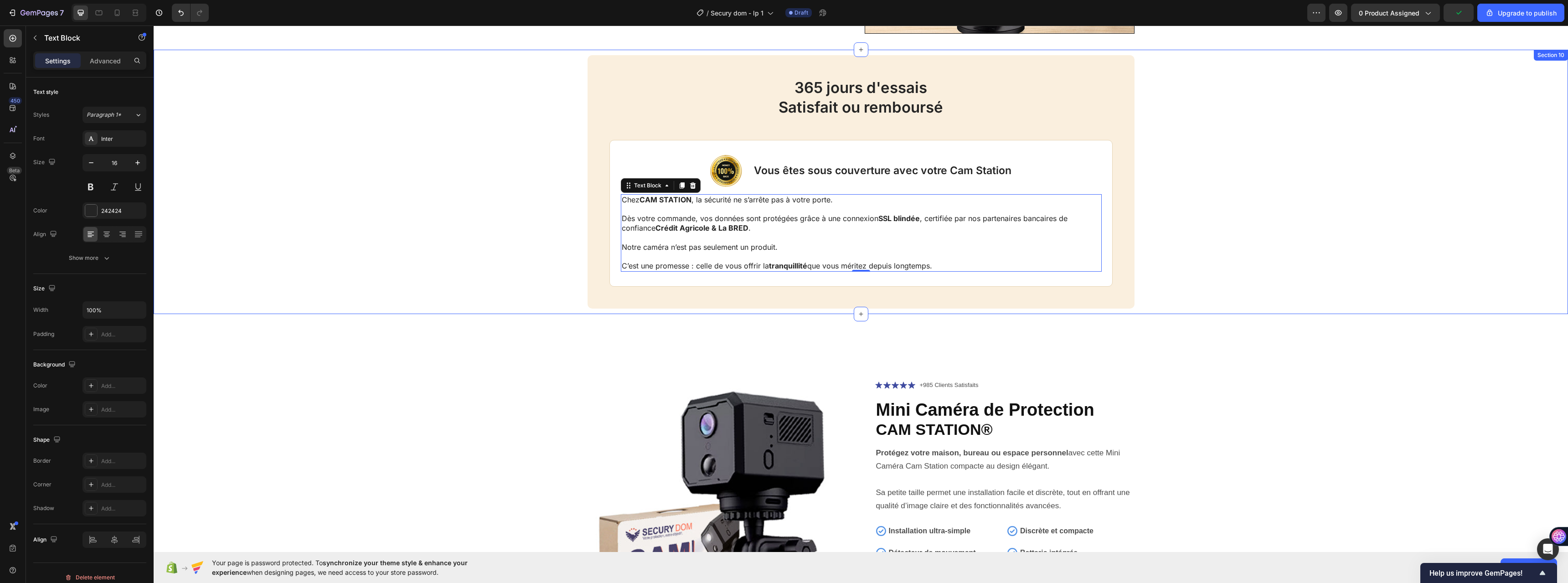
click at [538, 256] on div "365 jours d'essais Satisfait ou remboursé Heading Image Vous êtes sous couvertu…" at bounding box center [861, 182] width 1396 height 253
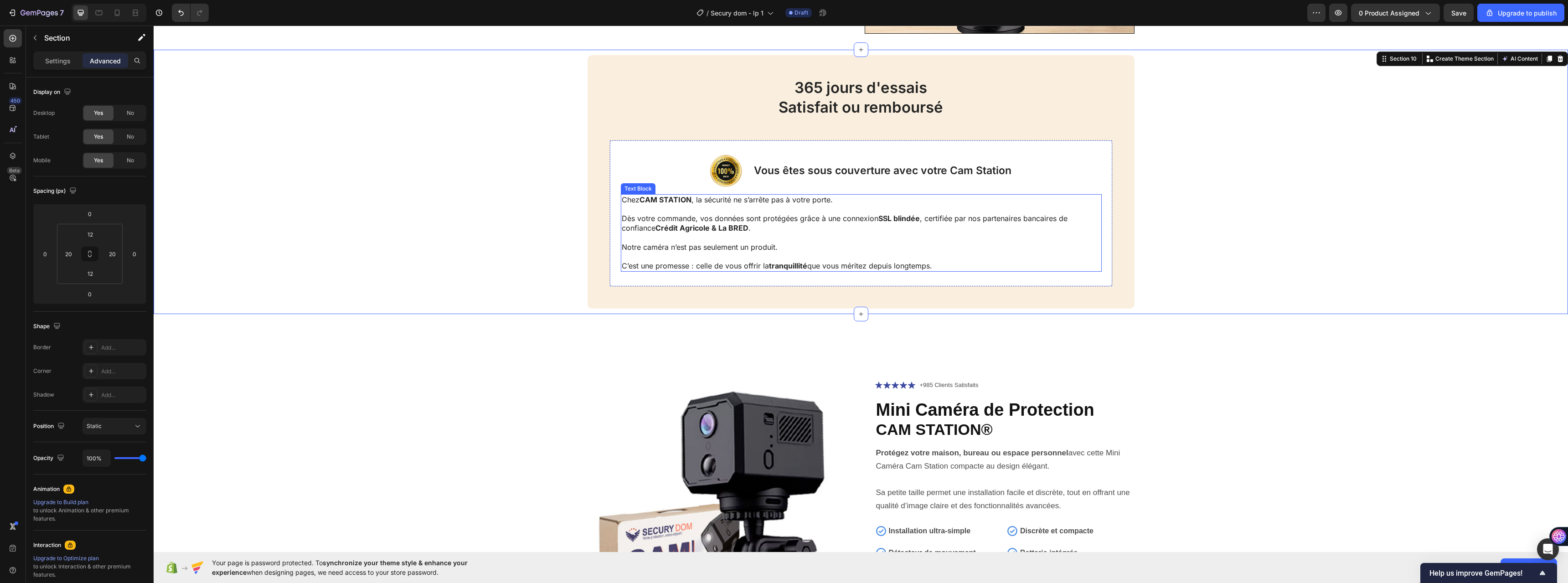
click at [631, 246] on p "Notre caméra n’est pas seulement un produit." at bounding box center [861, 247] width 479 height 10
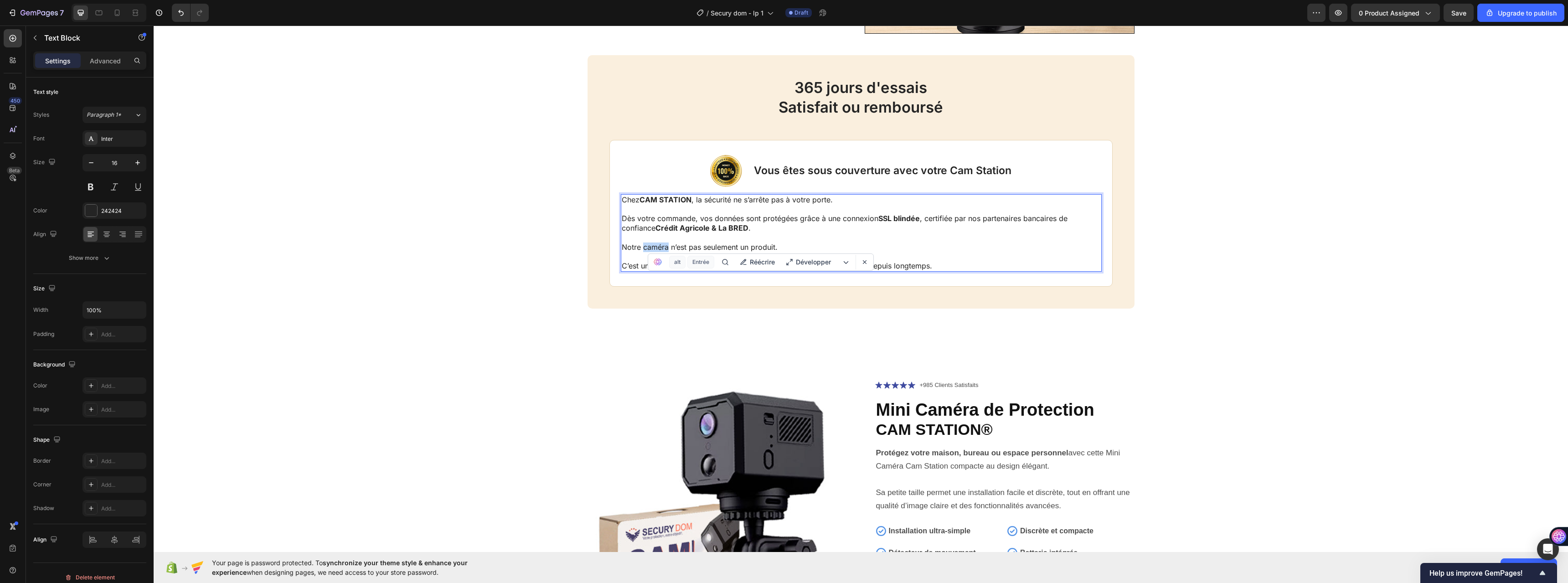
drag, startPoint x: 665, startPoint y: 246, endPoint x: 642, endPoint y: 246, distance: 23.0
click at [642, 246] on p "Notre caméra n’est pas seulement un produit." at bounding box center [861, 247] width 479 height 10
click at [788, 240] on p "Rich Text Editor. Editing area: main" at bounding box center [861, 238] width 479 height 10
drag, startPoint x: 788, startPoint y: 243, endPoint x: 712, endPoint y: 247, distance: 76.1
click at [712, 246] on p "Notre caméra n’est pas seulement un produit." at bounding box center [861, 247] width 479 height 10
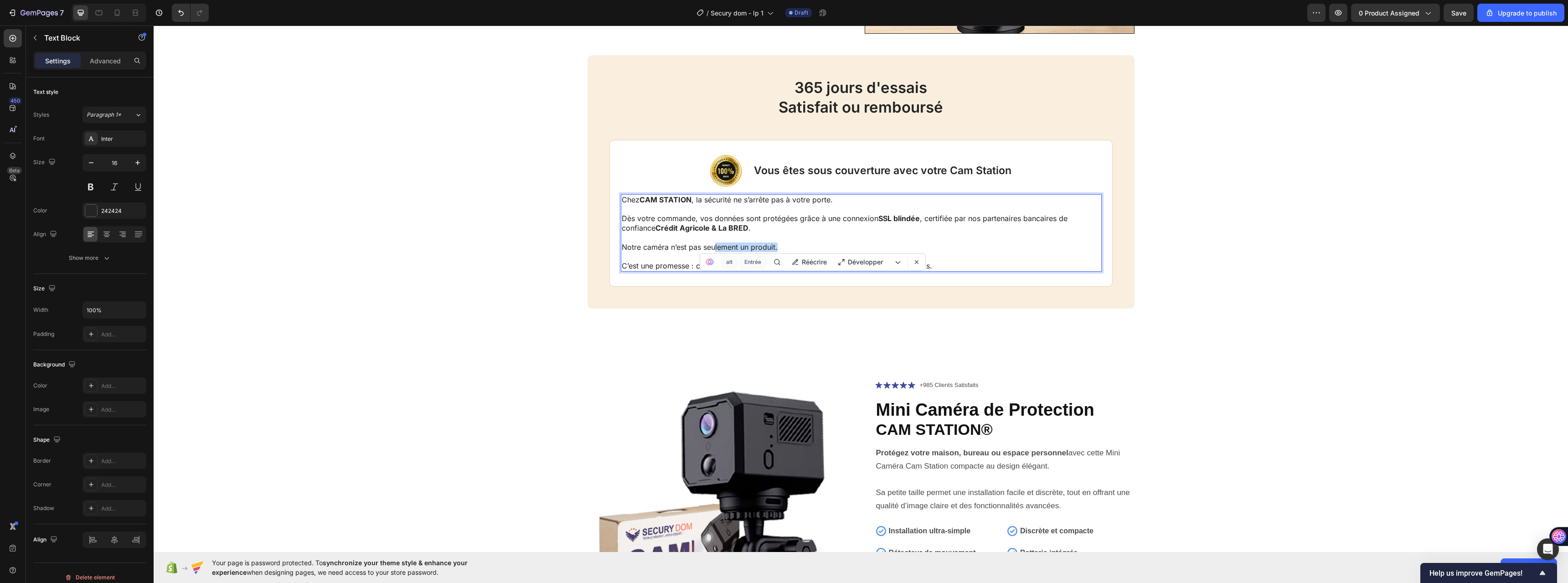
click at [712, 247] on p "Notre caméra n’est pas seulement un produit." at bounding box center [861, 247] width 479 height 10
click at [758, 244] on p "Notre caméra n’est pas seulement un produit." at bounding box center [861, 247] width 479 height 10
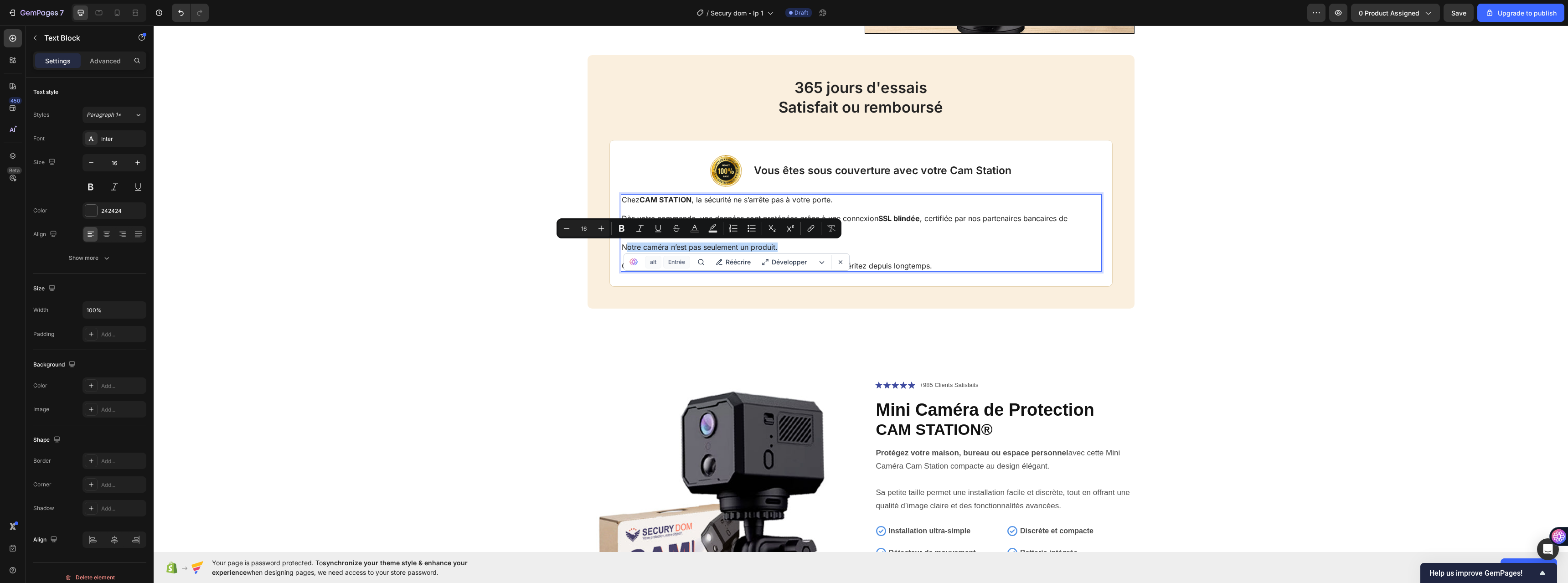
drag, startPoint x: 784, startPoint y: 244, endPoint x: 623, endPoint y: 248, distance: 161.0
click at [623, 248] on p "Notre caméra n’est pas seulement un produit." at bounding box center [861, 247] width 479 height 10
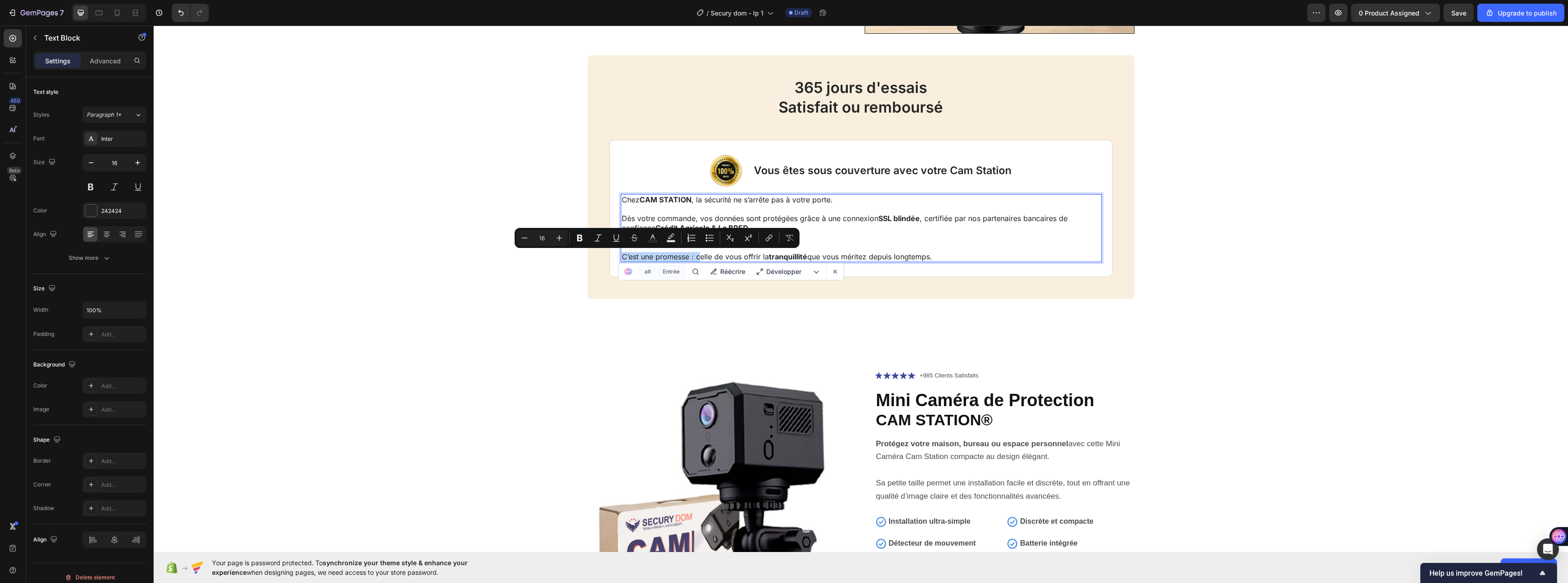
drag, startPoint x: 697, startPoint y: 257, endPoint x: 618, endPoint y: 259, distance: 79.0
click at [621, 259] on div "Chez CAM STATION , la sécurité ne s’arrête pas à votre porte. Dès votre command…" at bounding box center [861, 228] width 481 height 68
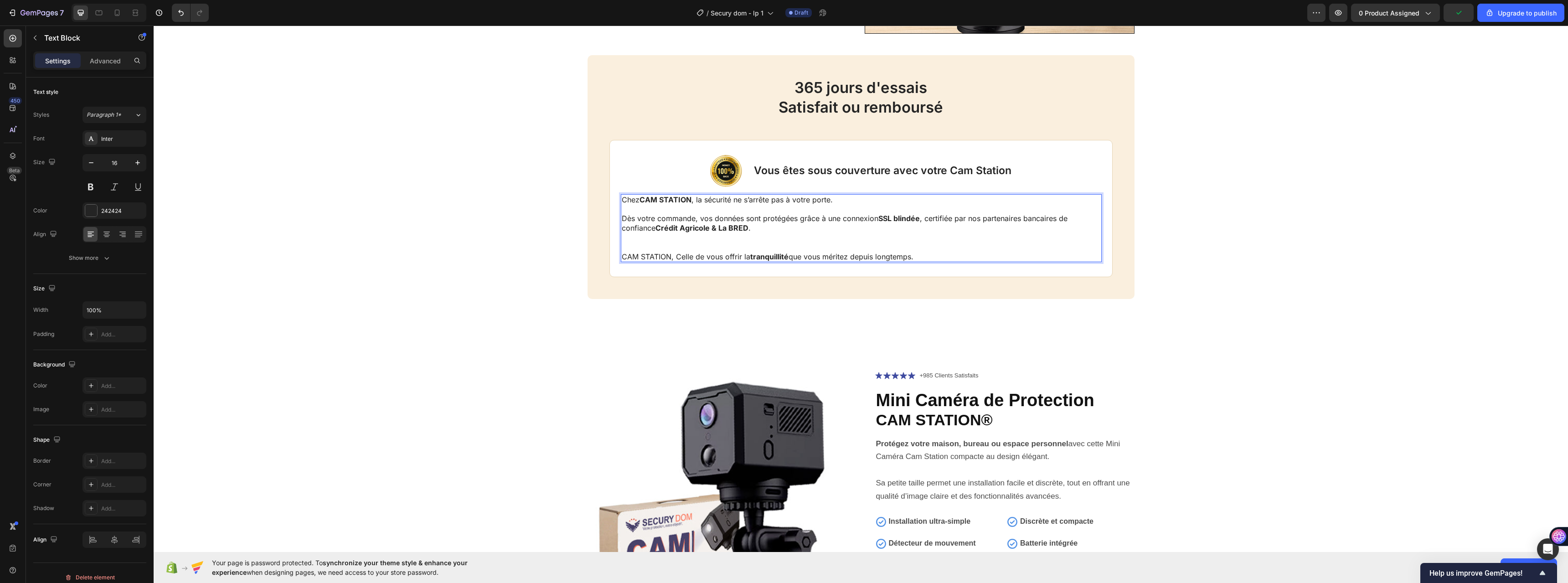
click at [919, 257] on p "CAM STATION, Celle de vous offrir la tranquillité que vous méritez depuis longt…" at bounding box center [861, 251] width 479 height 19
click at [676, 249] on p "CAM STATION, Celle de vous offrir la tranquillité que vous méritez depuis longt…" at bounding box center [861, 251] width 479 height 19
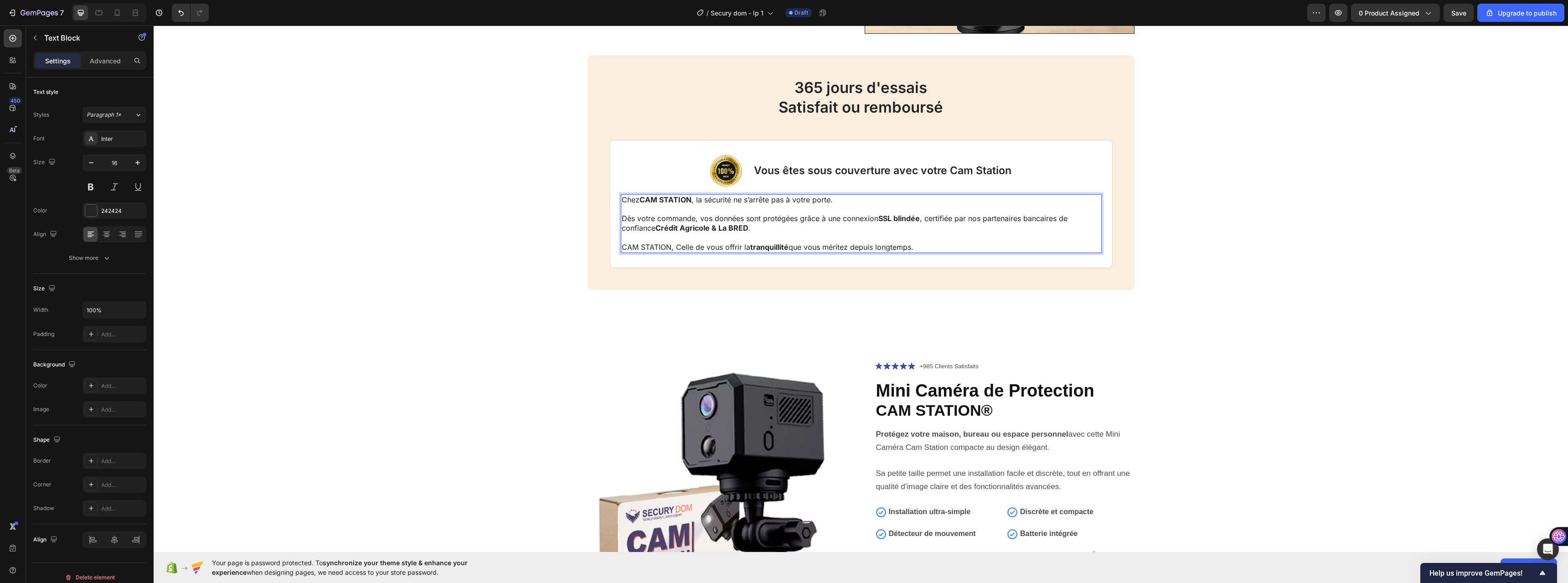
click at [748, 227] on p "Dès votre commande, vos données sont protégées grâce à une connexion SSL blindé…" at bounding box center [861, 218] width 479 height 28
drag, startPoint x: 114, startPoint y: 13, endPoint x: 72, endPoint y: 114, distance: 109.4
click at [114, 13] on icon at bounding box center [117, 12] width 9 height 9
type input "14"
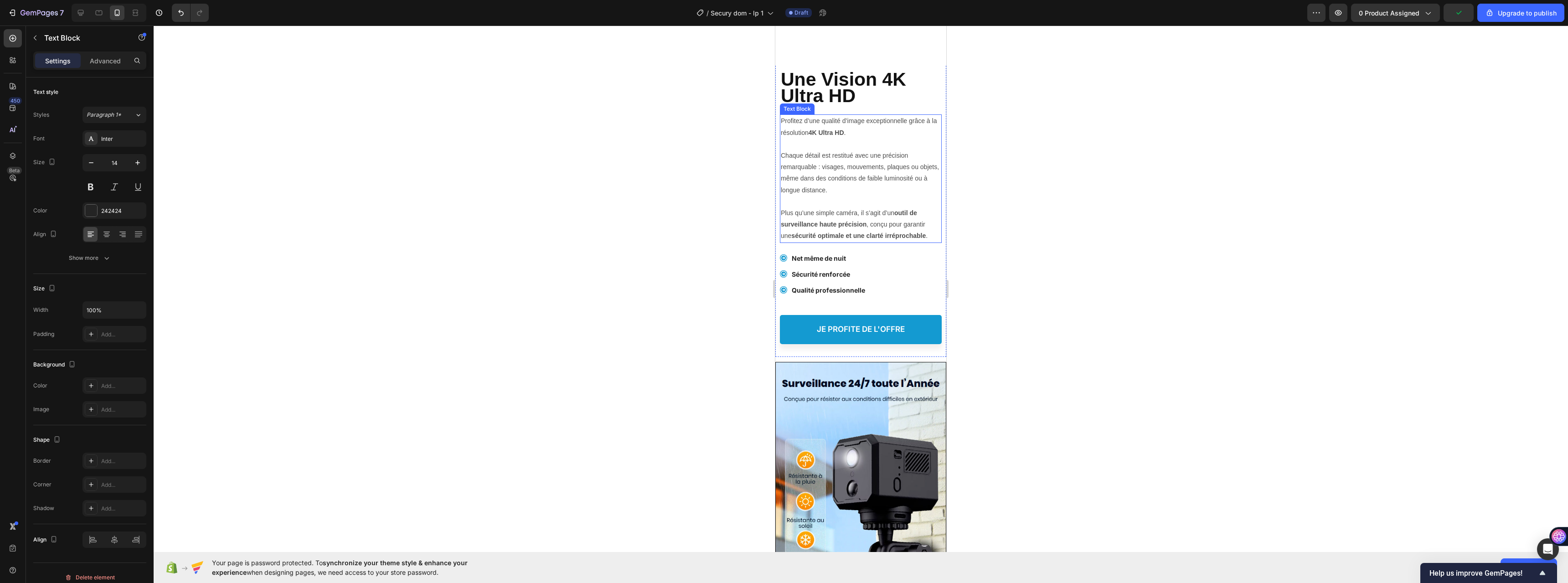
scroll to position [1231, 0]
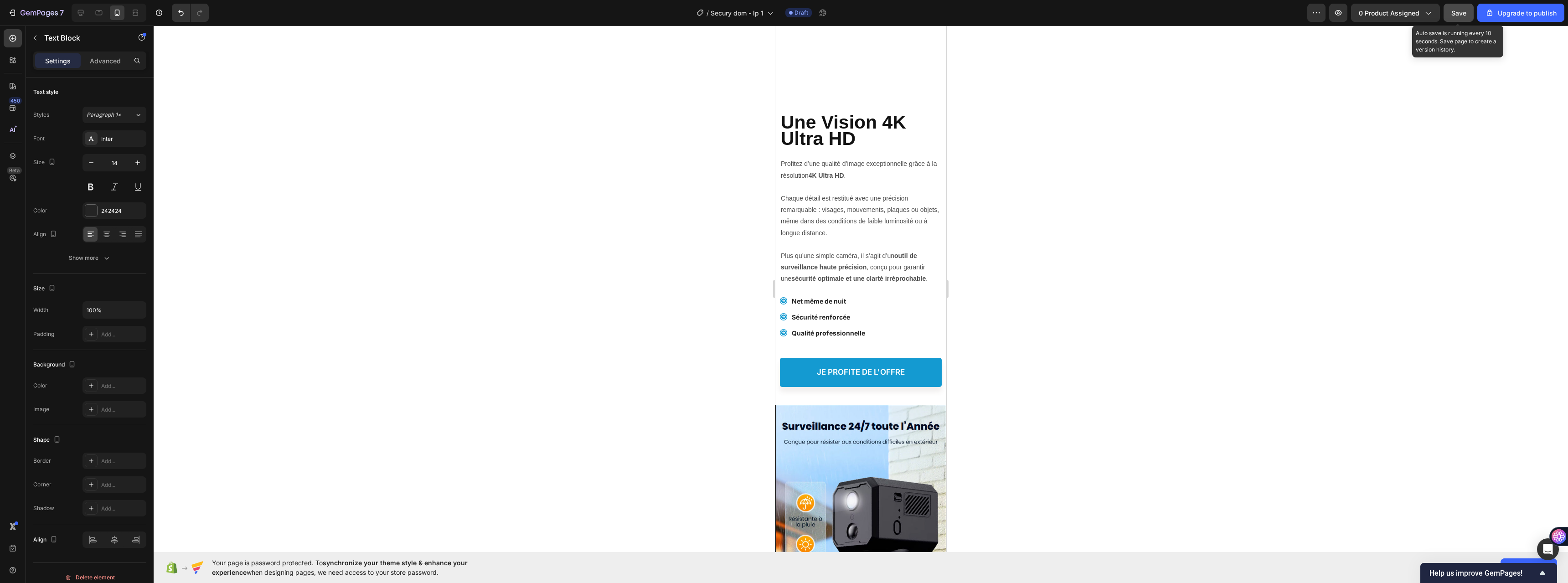
click at [1452, 15] on button "Save" at bounding box center [1458, 13] width 30 height 18
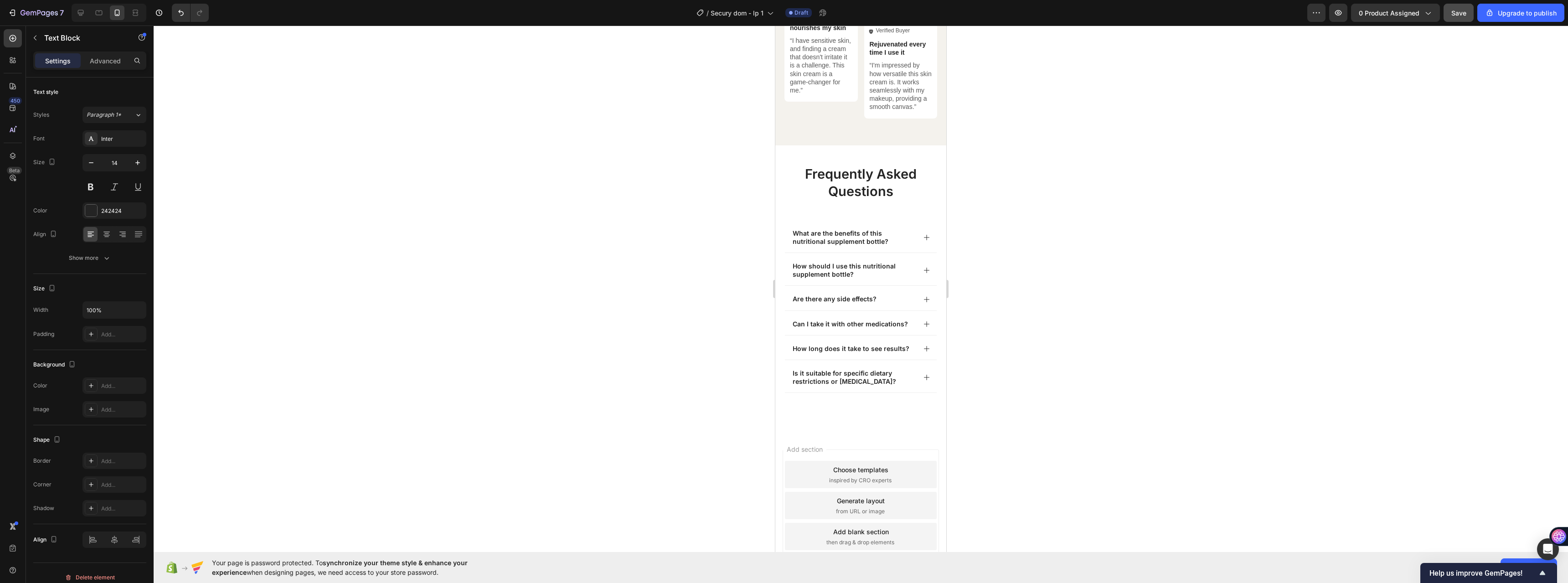
scroll to position [4921, 0]
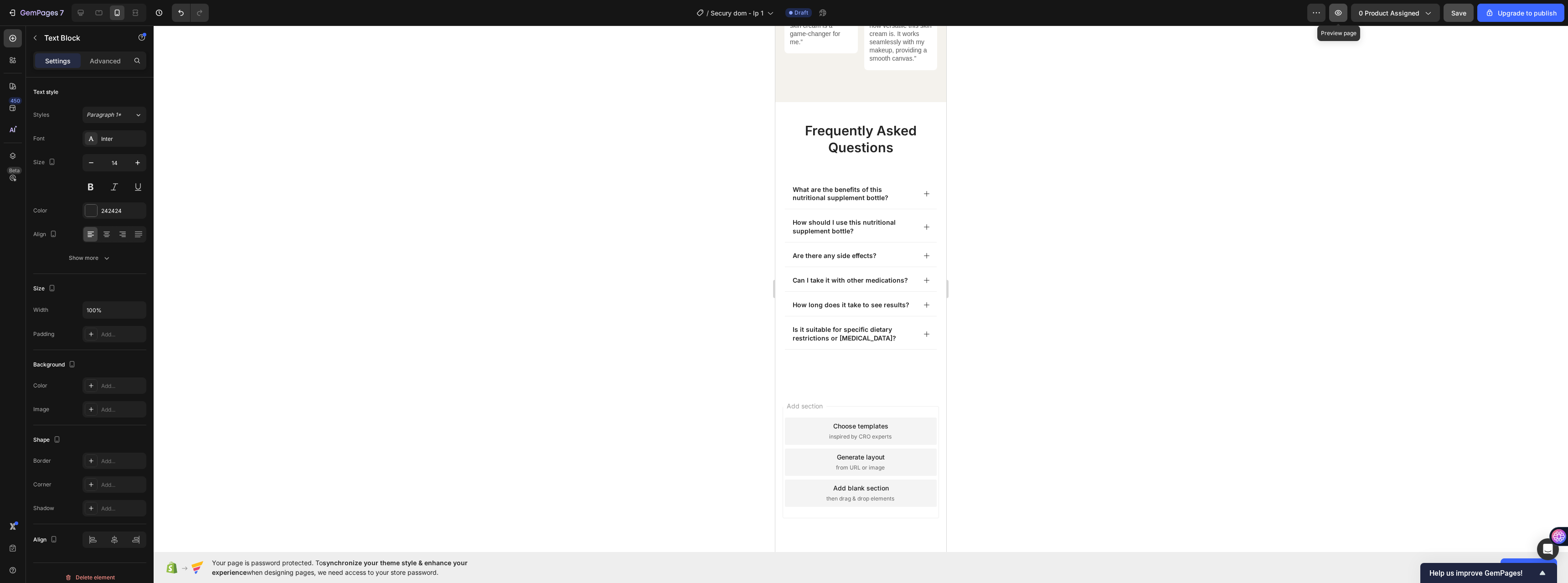
click at [1332, 15] on button "button" at bounding box center [1339, 13] width 18 height 18
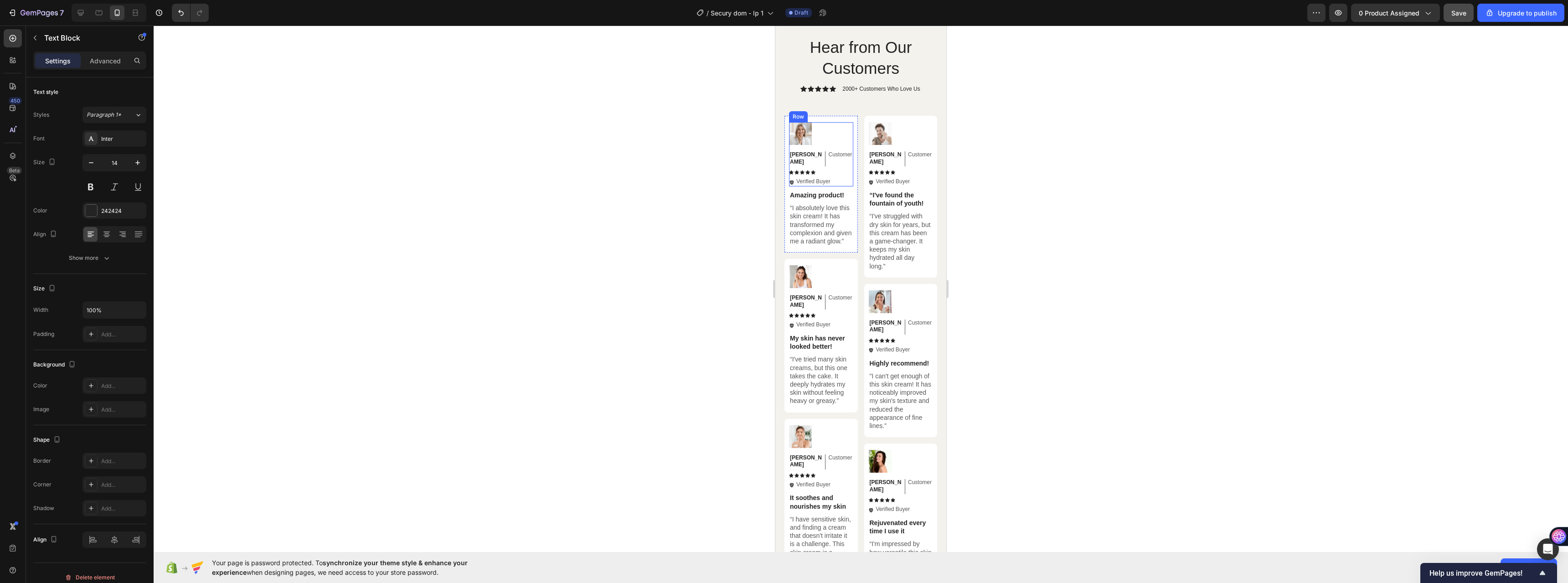
scroll to position [4421, 0]
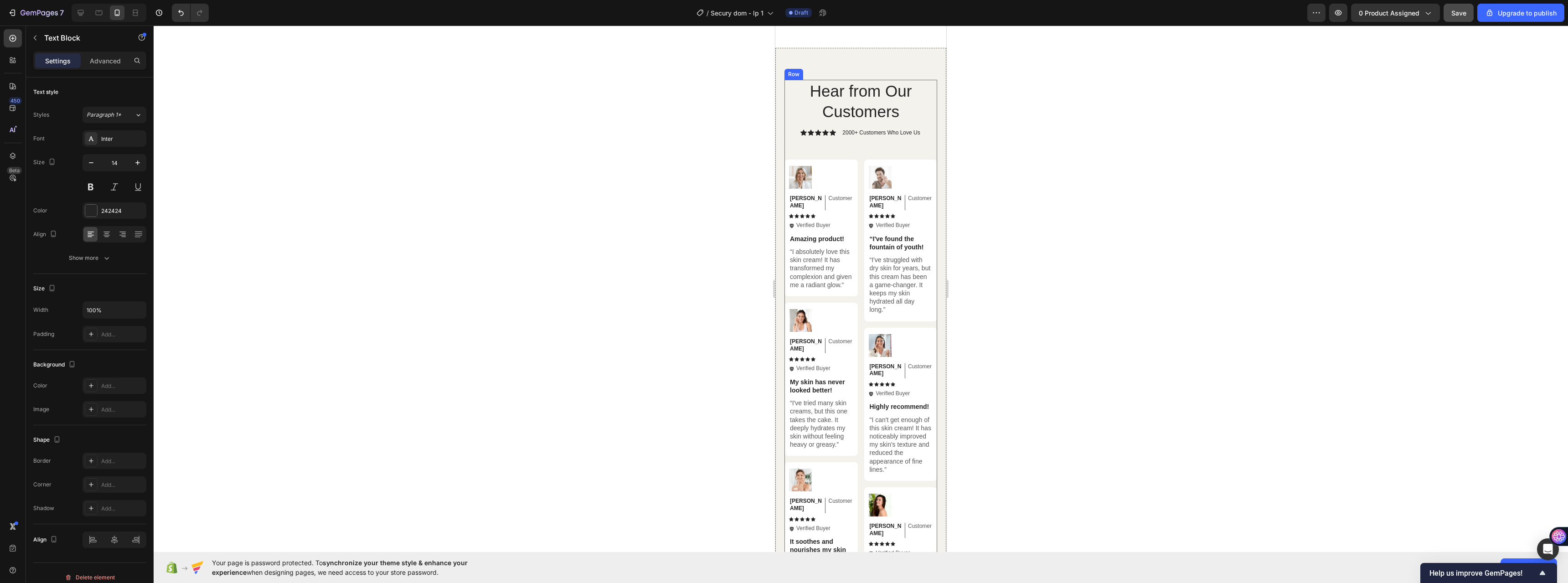
click at [914, 144] on div "Hear from Our Customers Heading Icon Icon Icon Icon Icon Icon List 2000+ Custom…" at bounding box center [861, 360] width 153 height 560
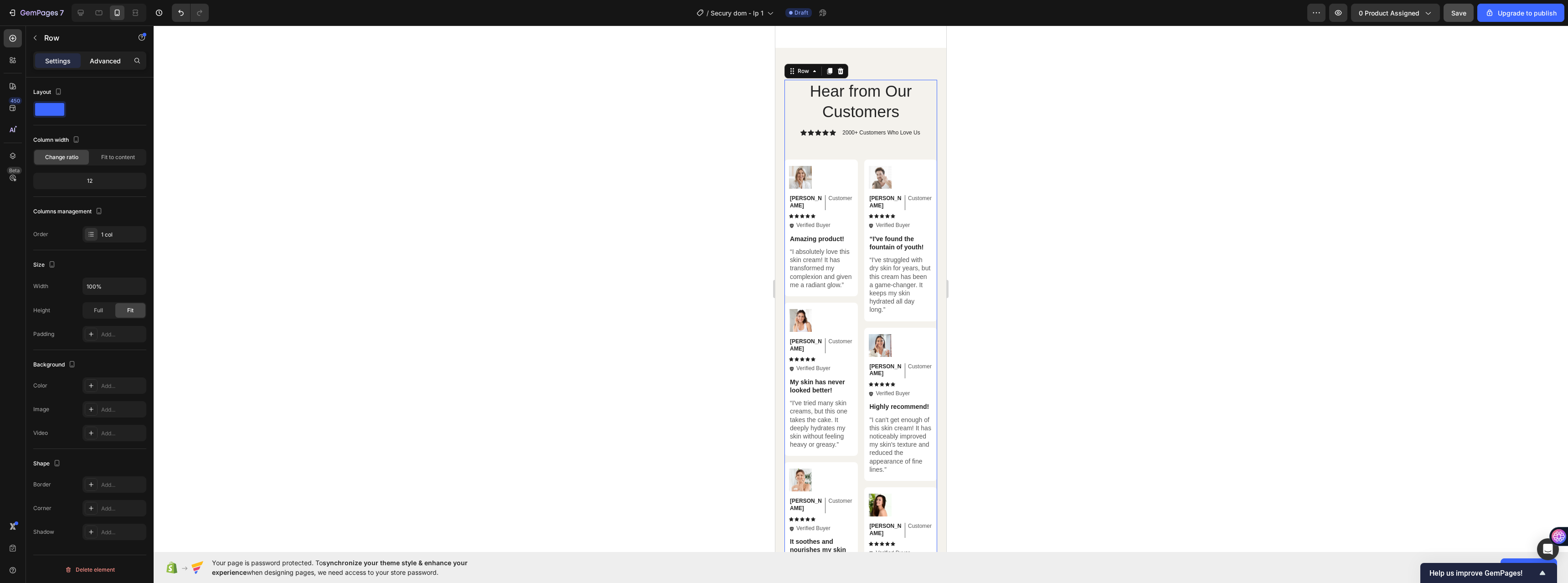
click at [111, 63] on p "Advanced" at bounding box center [105, 61] width 31 height 10
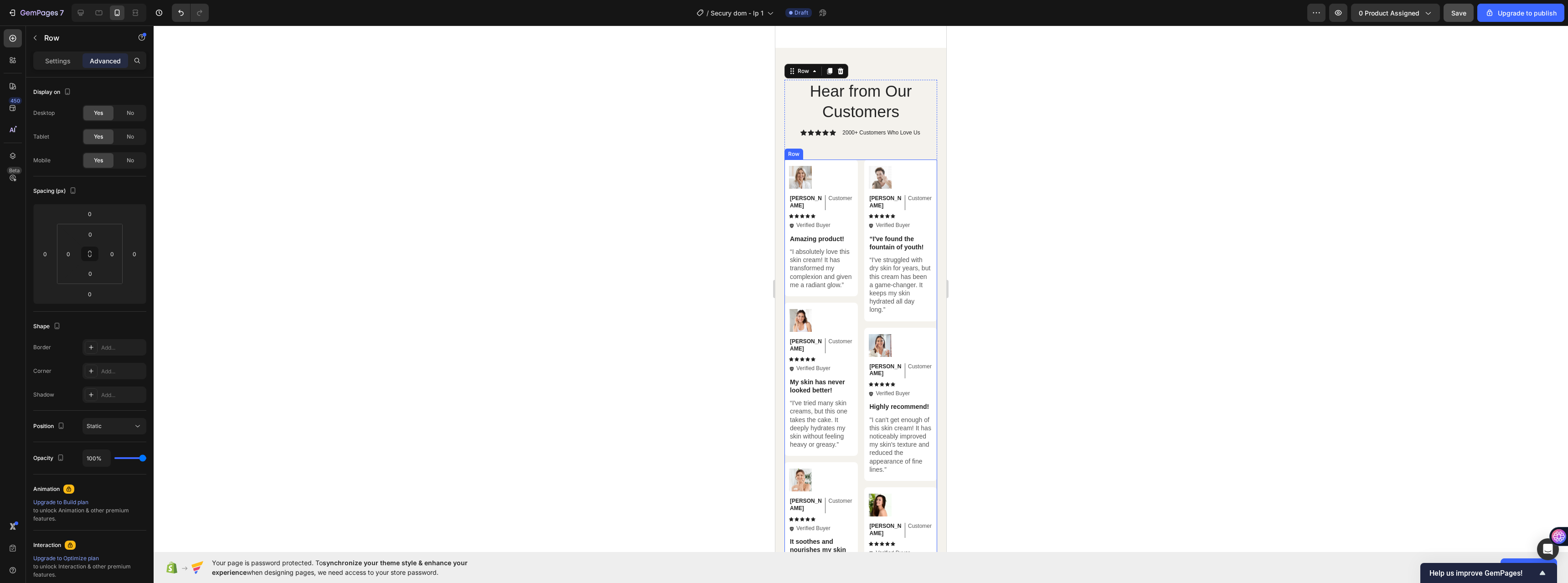
click at [855, 162] on div "Image Michael Text Block Customer Text Block Row Icon Icon Icon Icon Icon Icon …" at bounding box center [861, 400] width 153 height 481
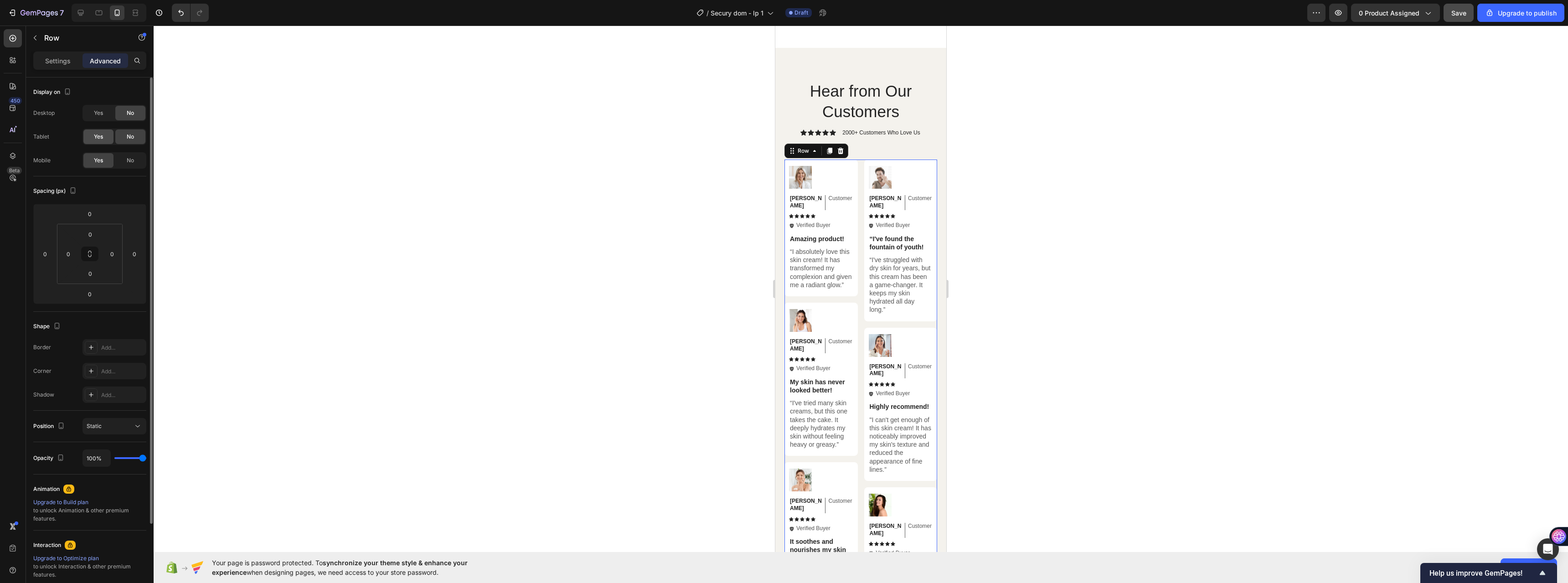
click at [108, 135] on div "Yes" at bounding box center [98, 137] width 30 height 15
click at [102, 113] on span "Yes" at bounding box center [98, 113] width 9 height 8
click at [82, 9] on icon at bounding box center [80, 12] width 9 height 9
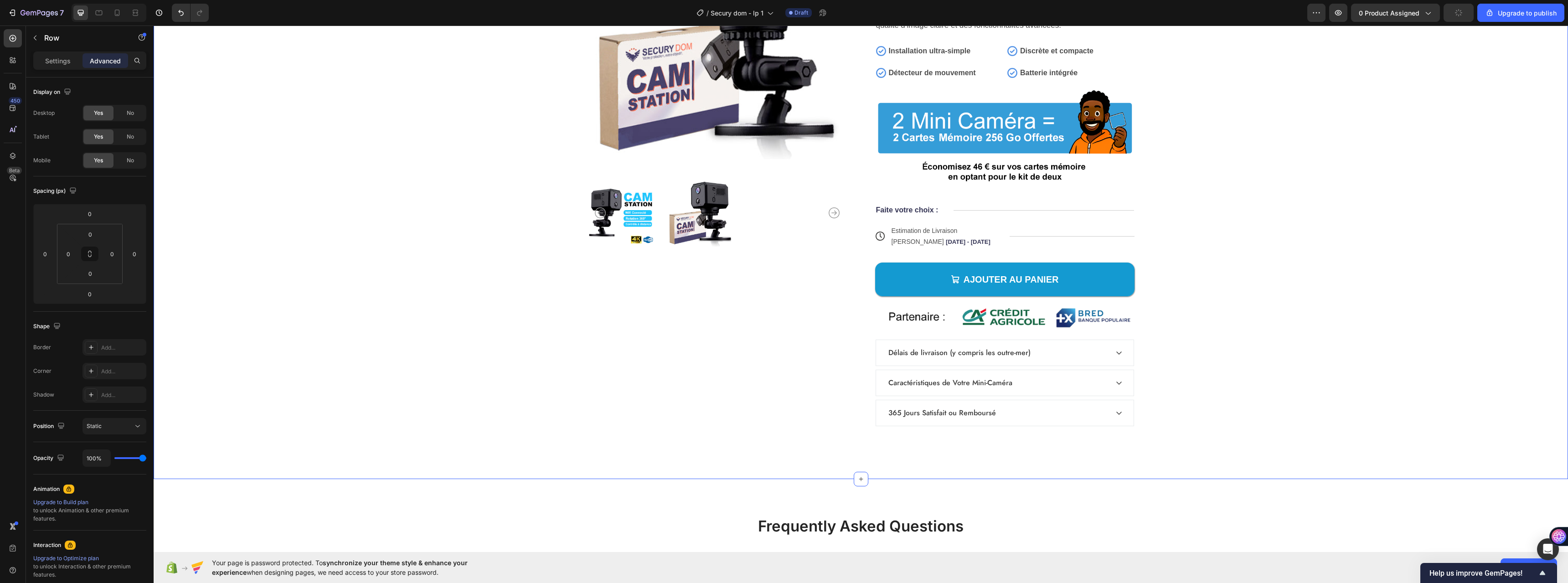
scroll to position [3845, 0]
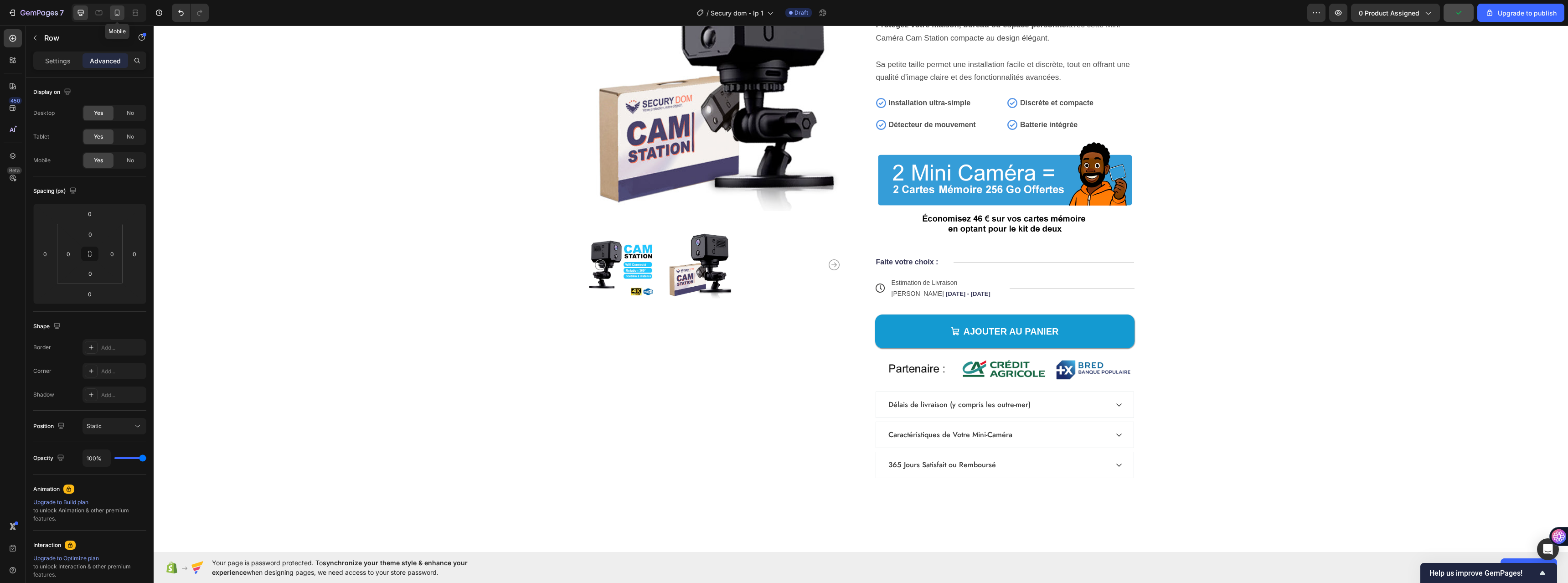
click at [117, 13] on icon at bounding box center [117, 12] width 9 height 9
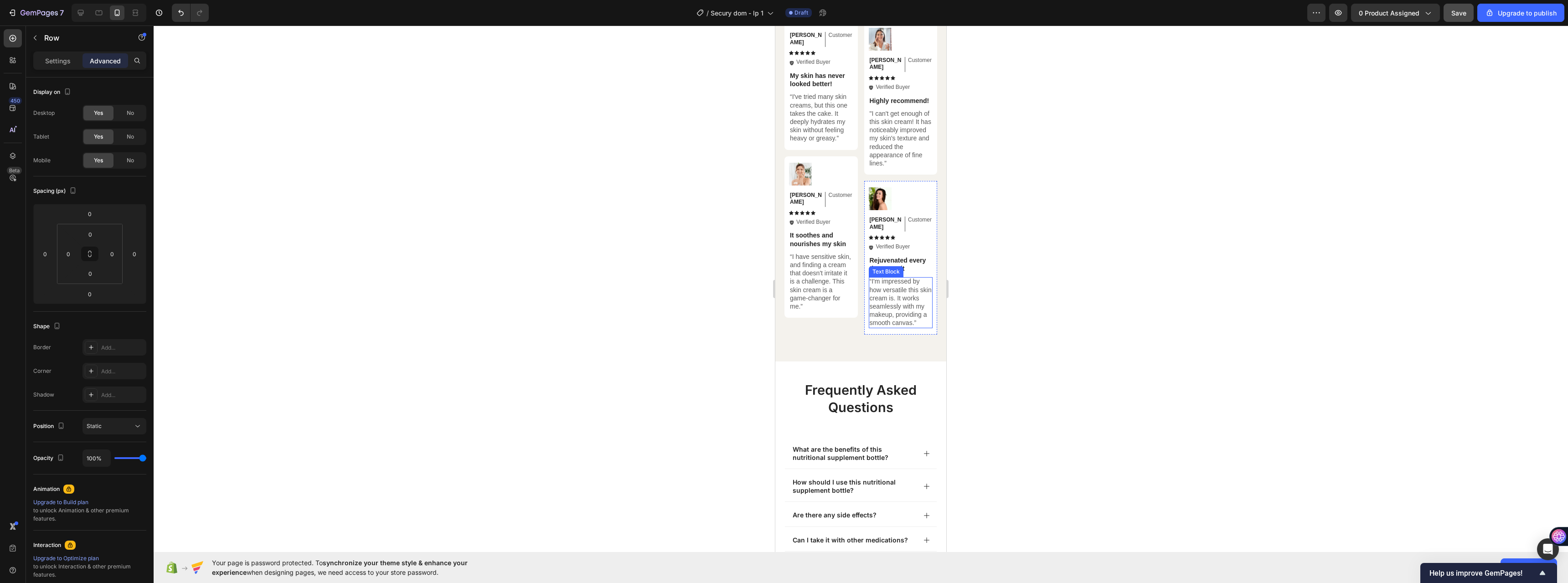
scroll to position [4684, 0]
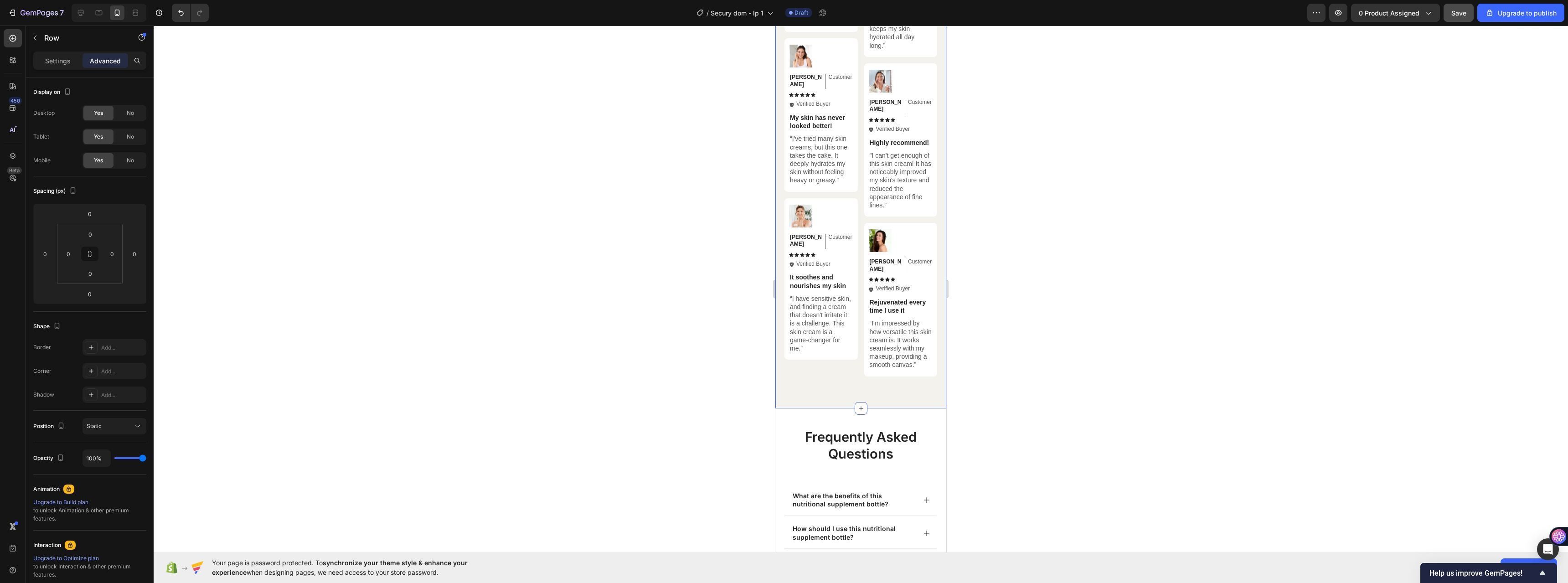
click at [813, 386] on div "Hear from Our Customers Heading Icon Icon Icon Icon Icon Icon List 2000+ Custom…" at bounding box center [861, 96] width 171 height 624
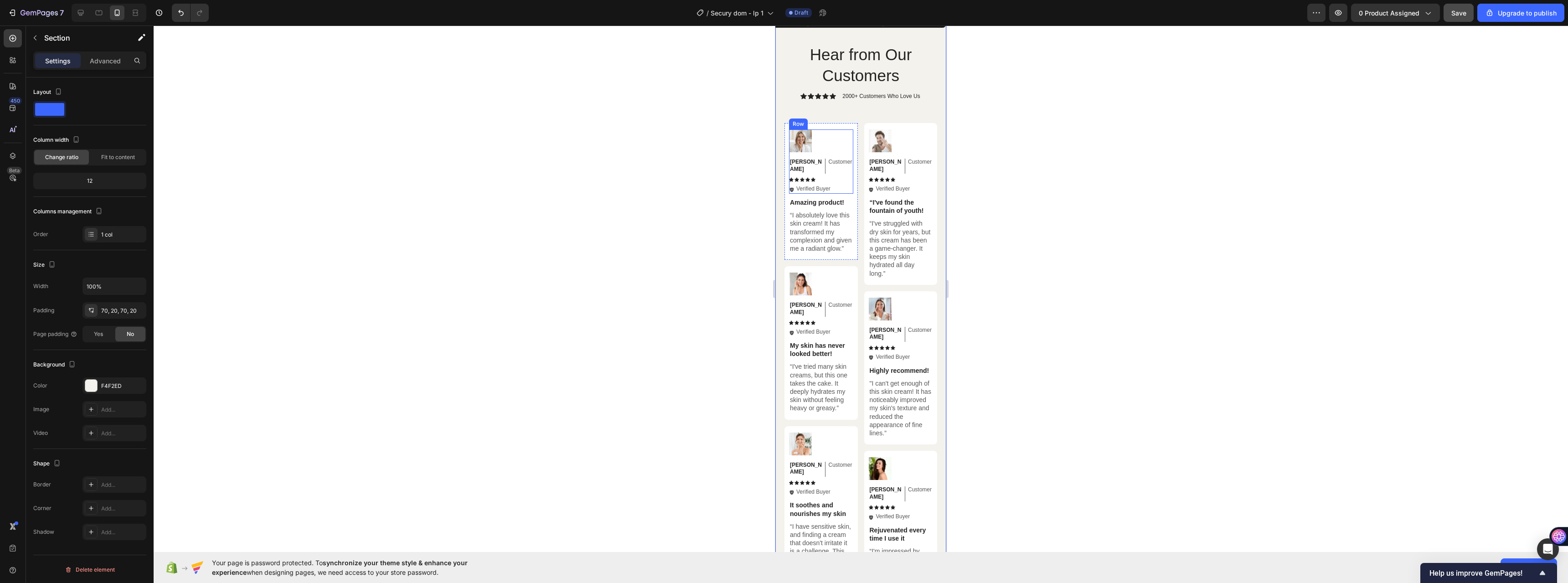
scroll to position [4365, 0]
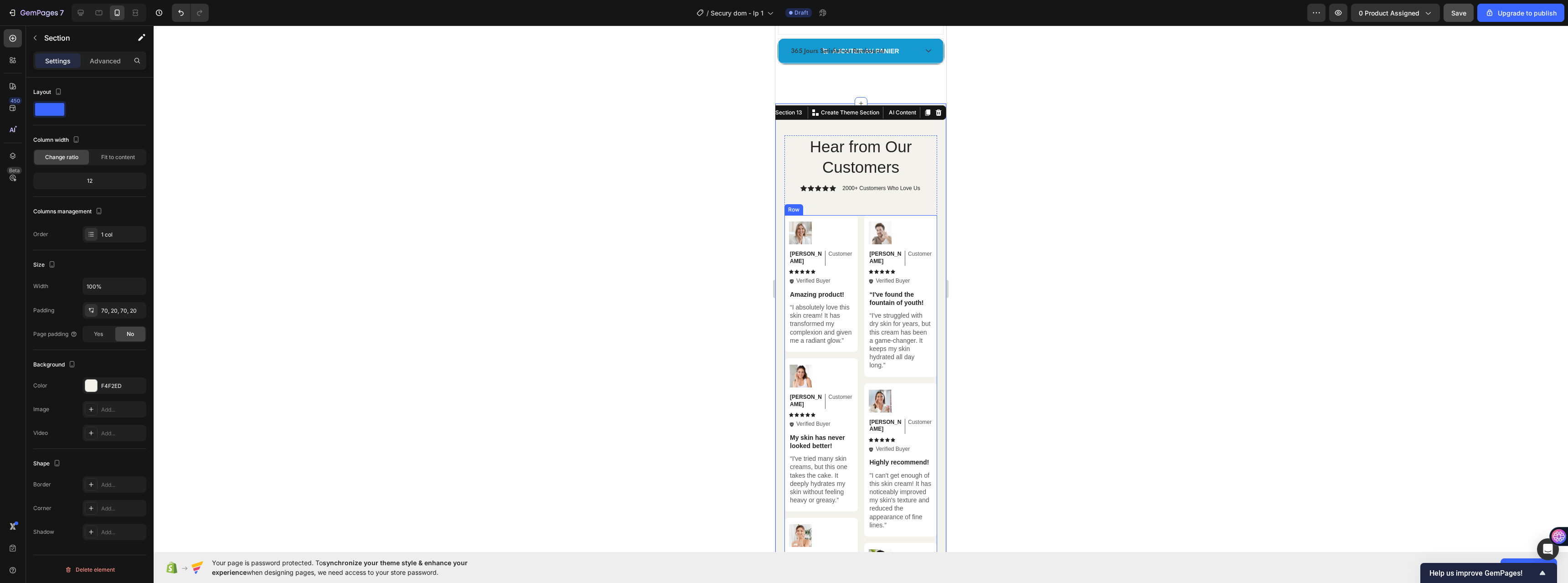
click at [859, 224] on div "Image Michael Text Block Customer Text Block Row Icon Icon Icon Icon Icon Icon …" at bounding box center [861, 455] width 153 height 481
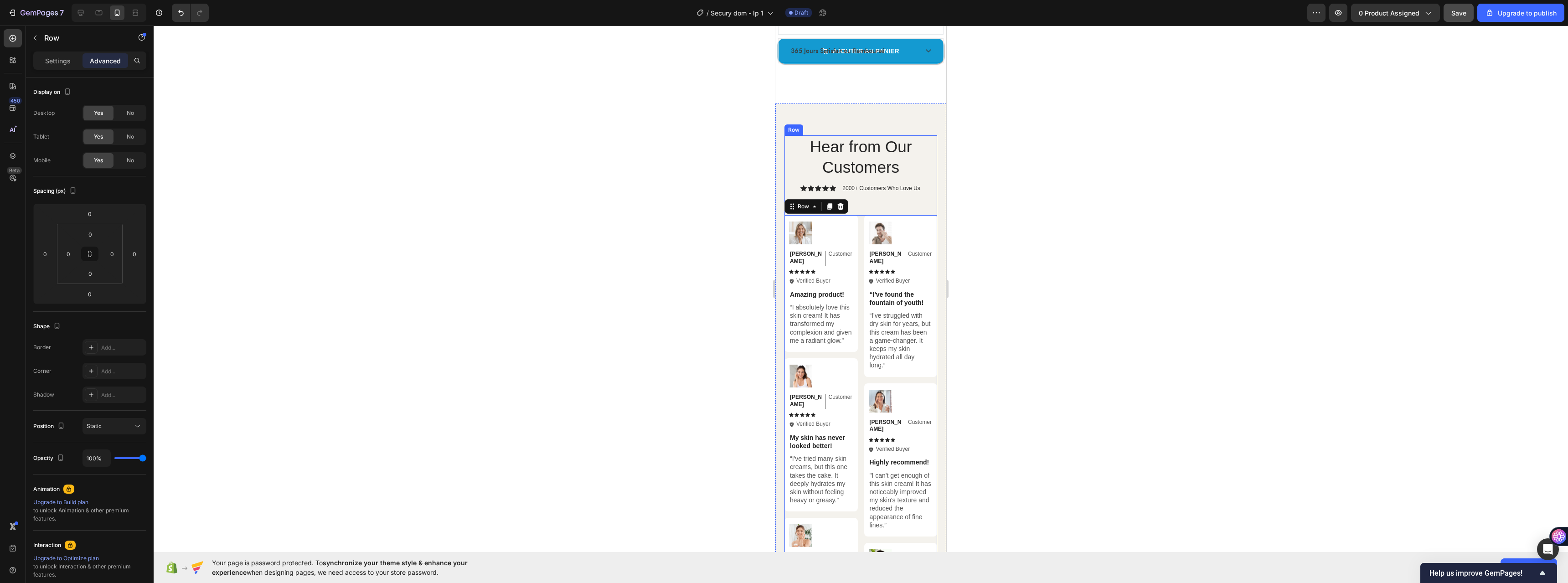
click at [870, 197] on div "Hear from Our Customers Heading Icon Icon Icon Icon Icon Icon List 2000+ Custom…" at bounding box center [861, 415] width 153 height 560
click at [799, 159] on h2 "Hear from Our Customers" at bounding box center [861, 156] width 153 height 43
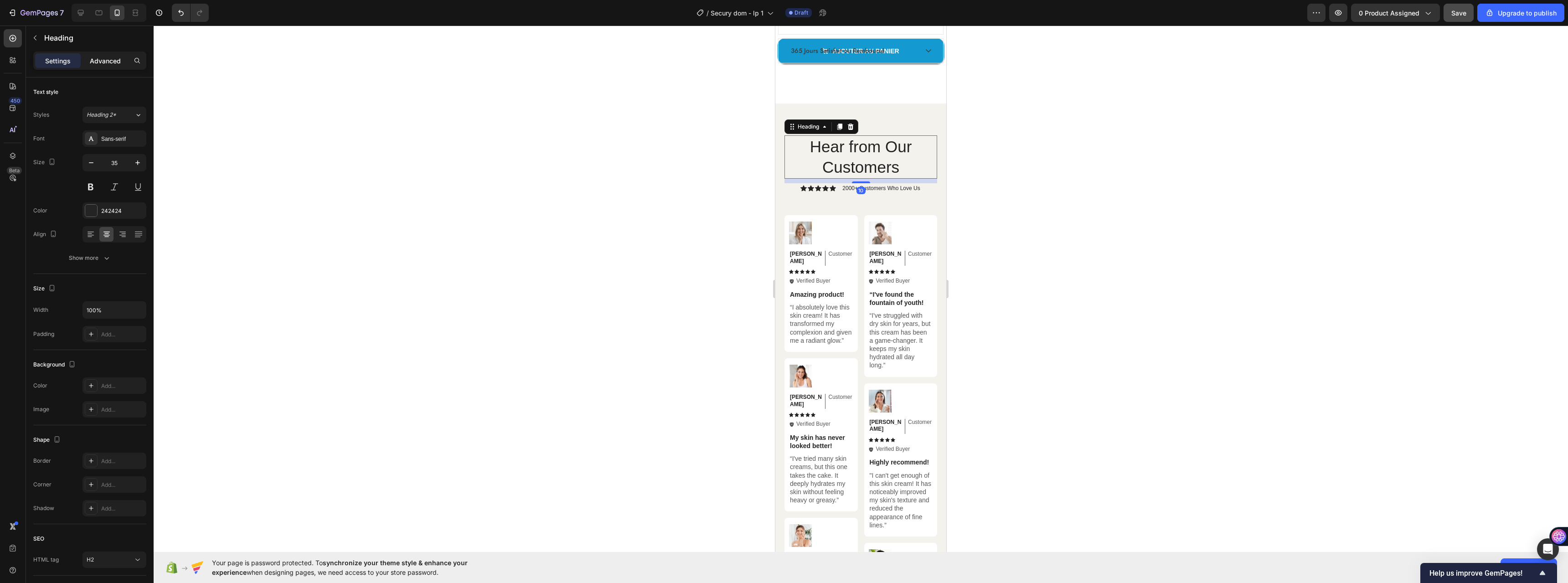
click at [99, 68] on div "Advanced" at bounding box center [105, 61] width 46 height 15
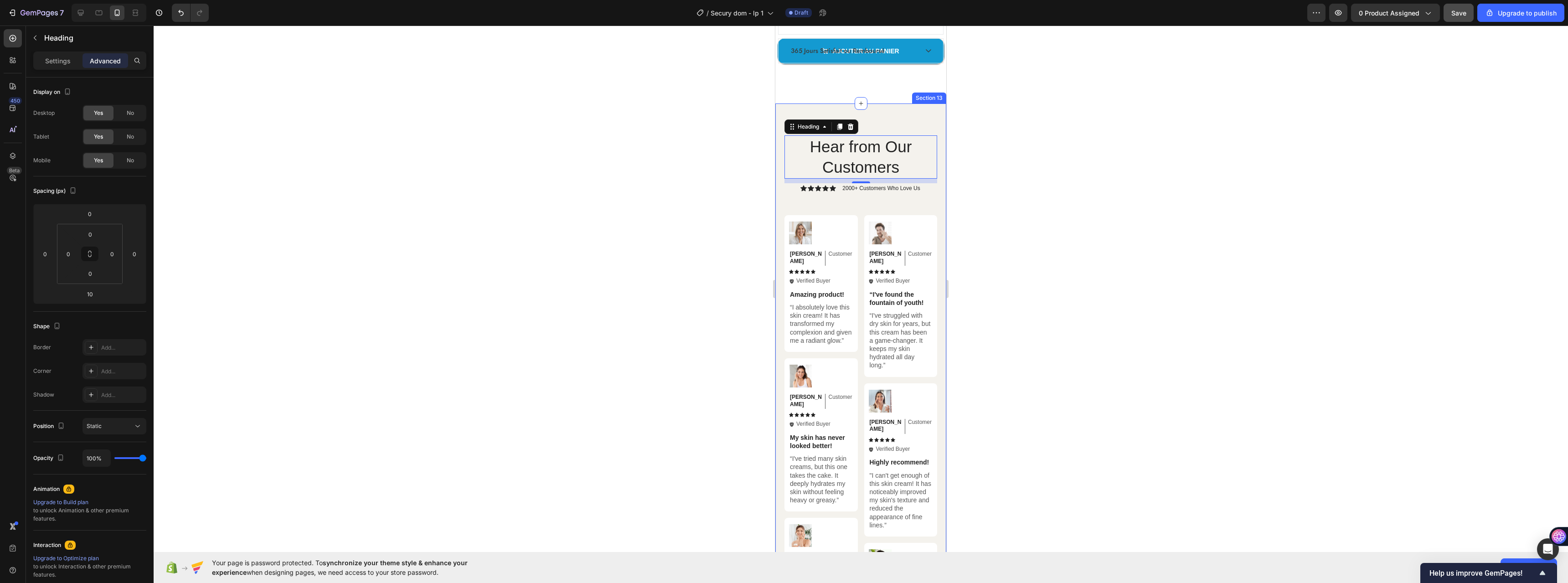
click at [782, 111] on div "Hear from Our Customers Heading 10 Icon Icon Icon Icon Icon Icon List 2000+ Cus…" at bounding box center [861, 416] width 171 height 624
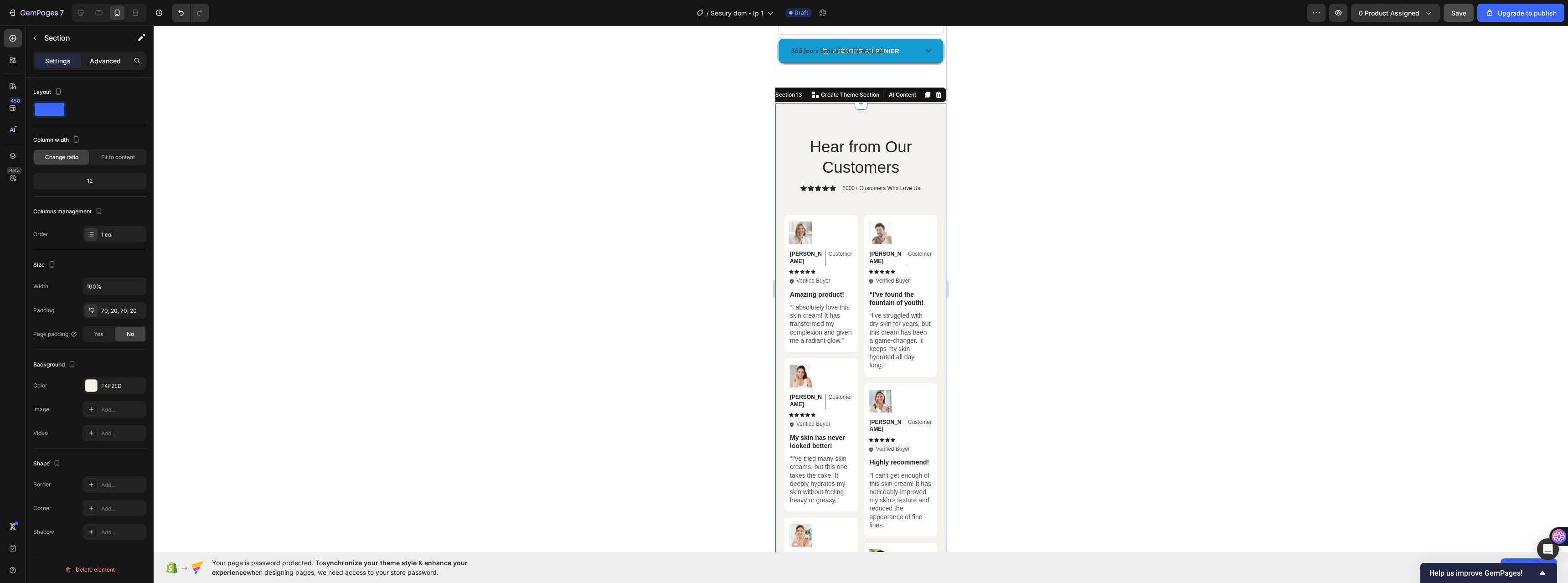
click at [106, 60] on p "Advanced" at bounding box center [105, 61] width 31 height 10
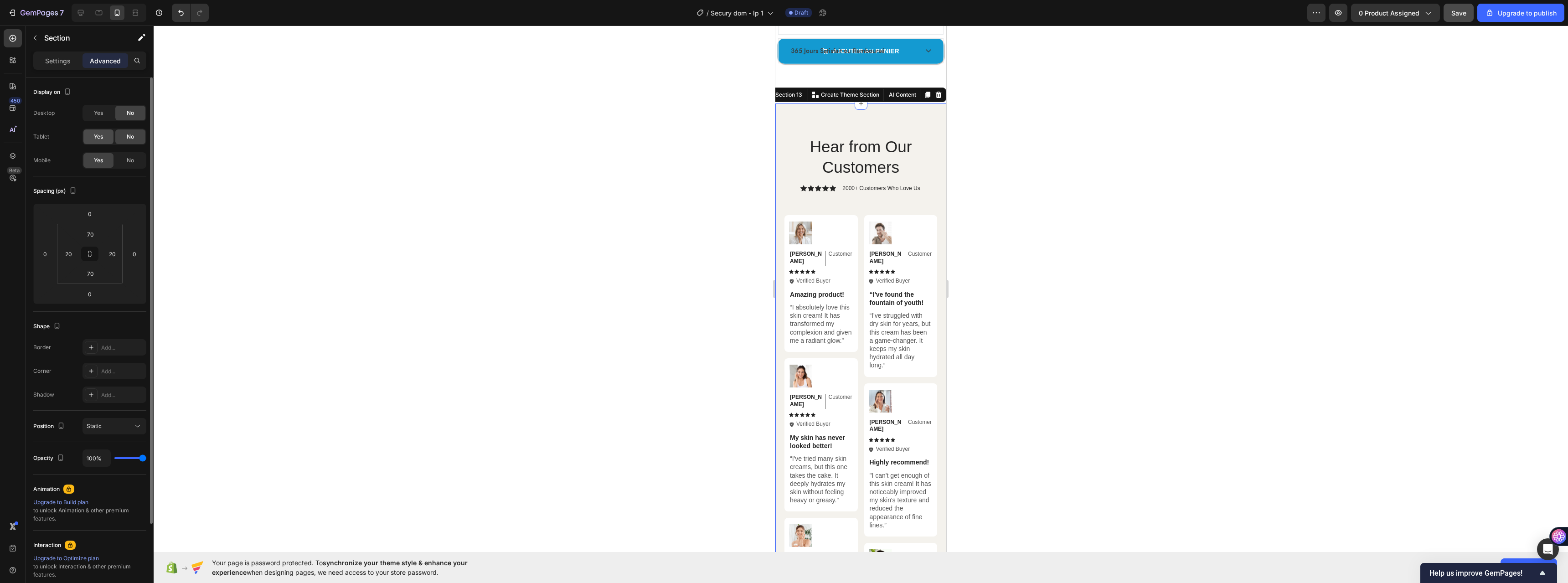
click at [94, 133] on span "Yes" at bounding box center [98, 136] width 9 height 8
click at [91, 109] on div "Yes" at bounding box center [98, 113] width 30 height 15
click at [85, 13] on icon at bounding box center [80, 12] width 9 height 9
type input "80"
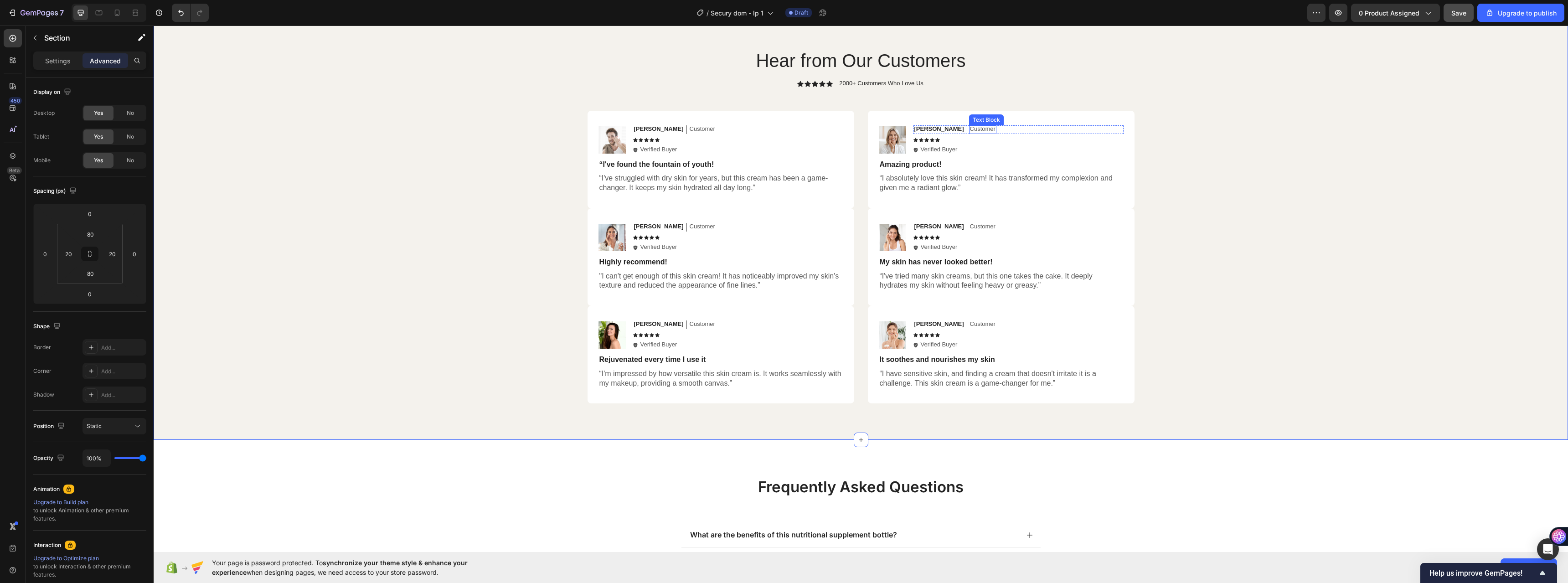
scroll to position [4319, 0]
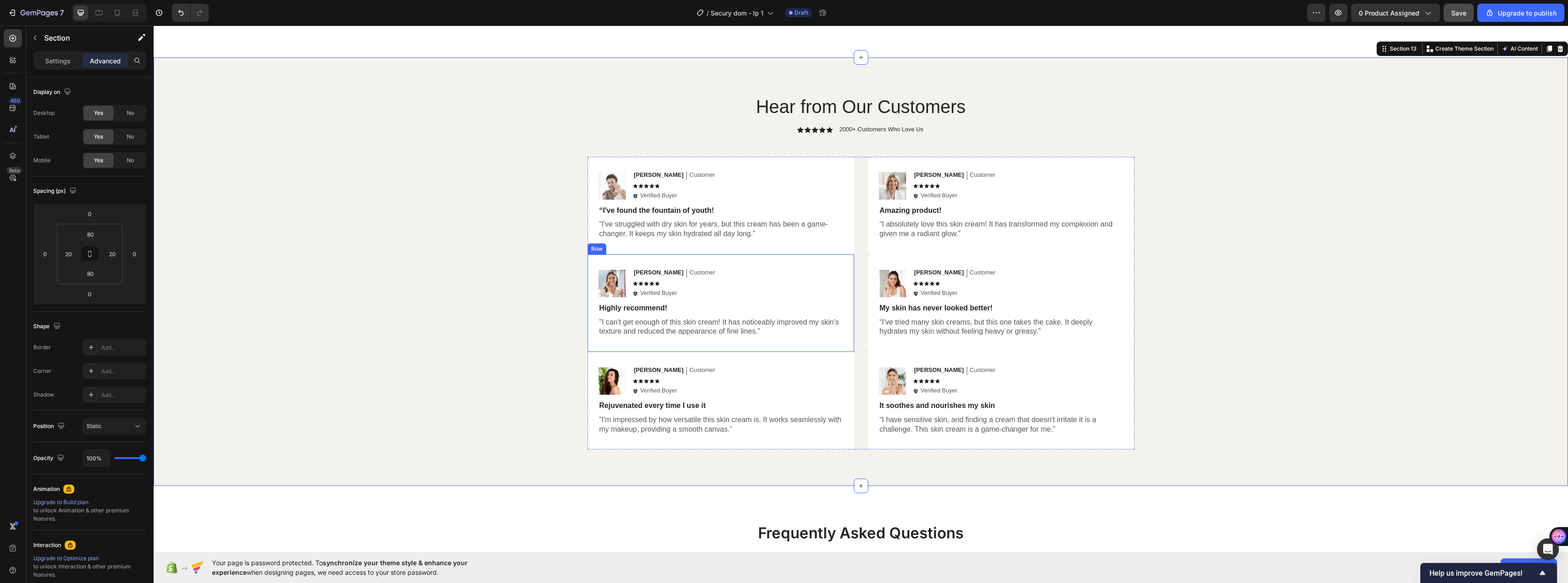
click at [747, 260] on div "Image Jessica Text Block Customer Text Block Row Icon Icon Icon Icon Icon Icon …" at bounding box center [721, 303] width 267 height 97
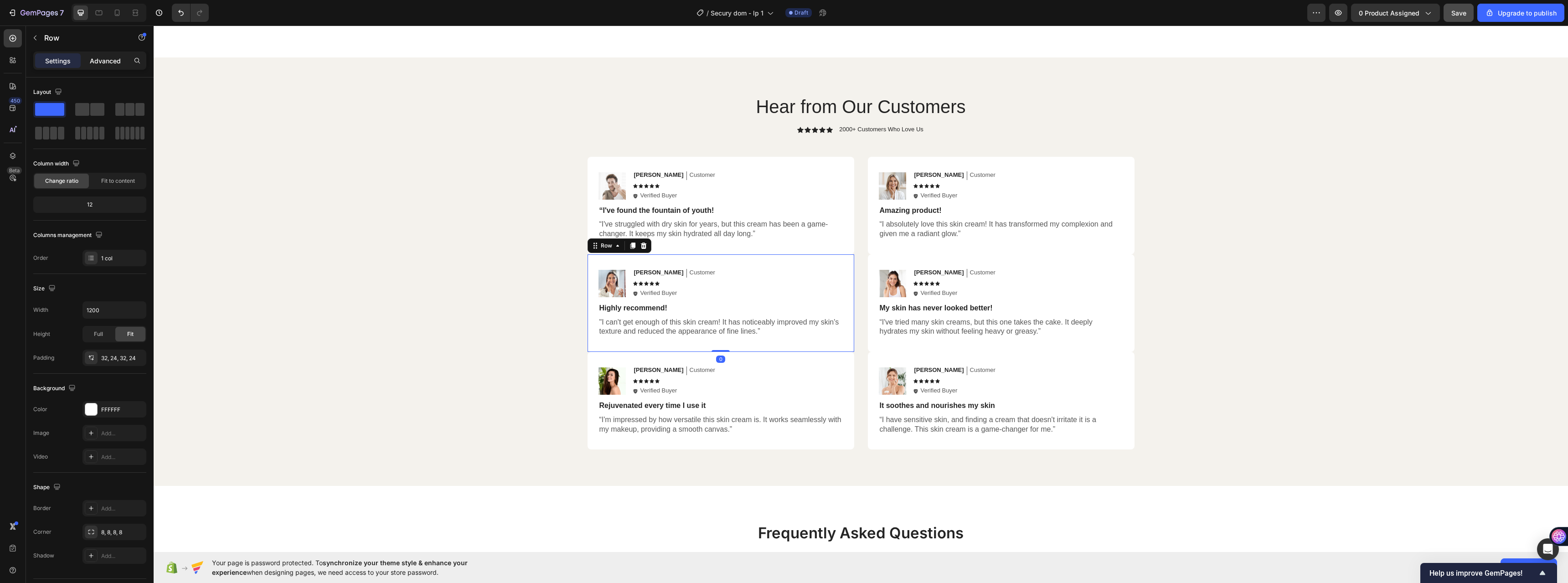
click at [97, 63] on p "Advanced" at bounding box center [105, 61] width 31 height 10
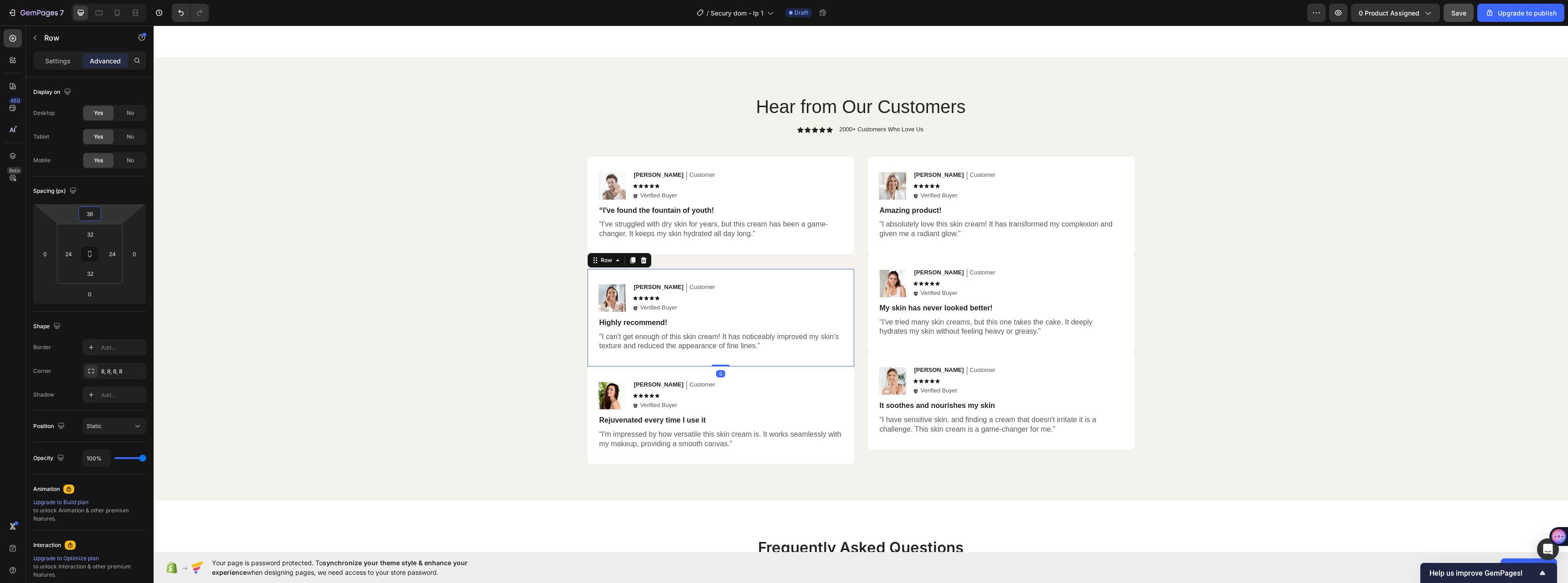
type input "40"
drag, startPoint x: 113, startPoint y: 212, endPoint x: 117, endPoint y: 203, distance: 9.8
click at [117, 0] on html "7 / Secury dom - lp 1 Draft Preview 0 product assigned Save Upgrade to publish …" at bounding box center [784, 0] width 1568 height 0
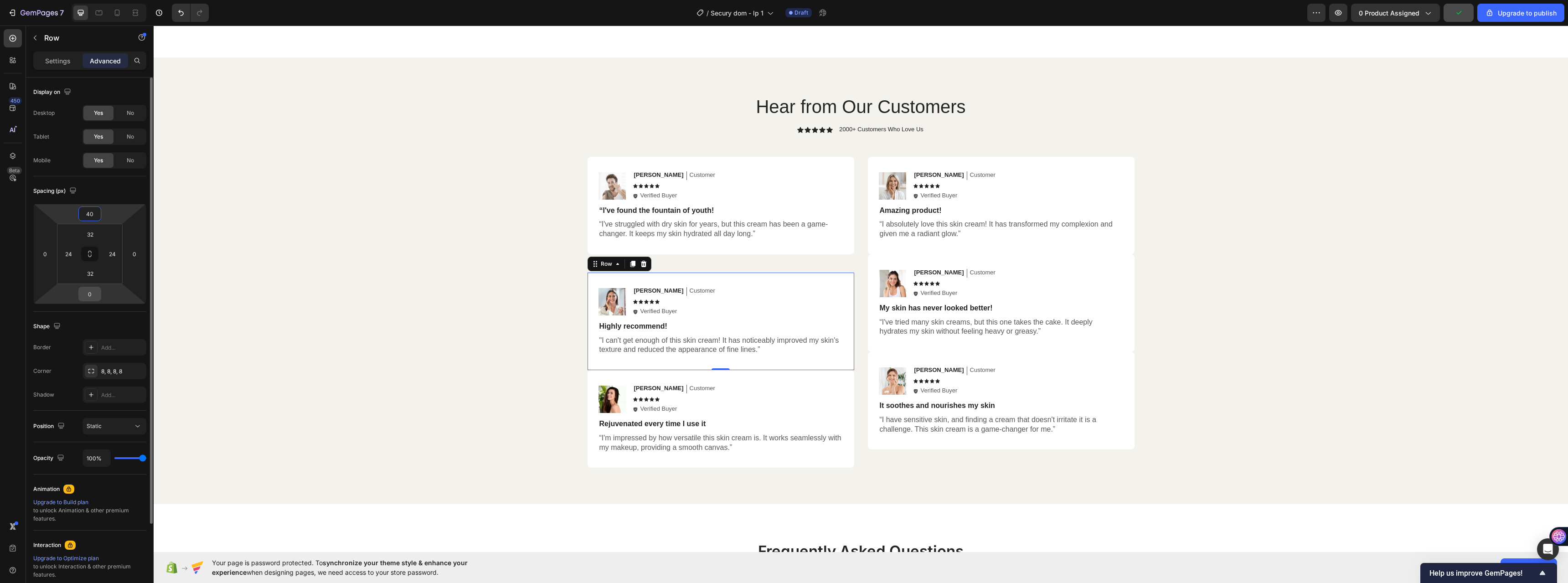
click at [94, 298] on input "0" at bounding box center [90, 294] width 18 height 13
type input "40"
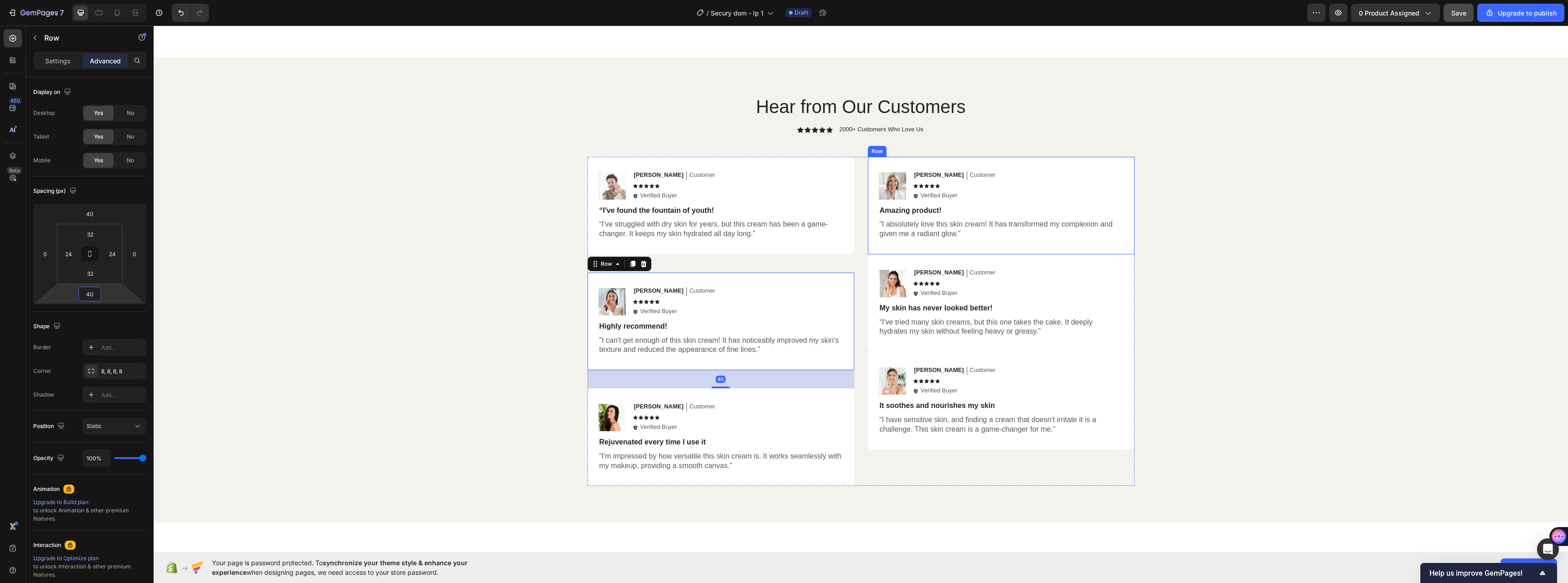
click at [1072, 164] on div "Image Emily Text Block Customer Text Block Row Icon Icon Icon Icon Icon Icon Li…" at bounding box center [1001, 206] width 267 height 97
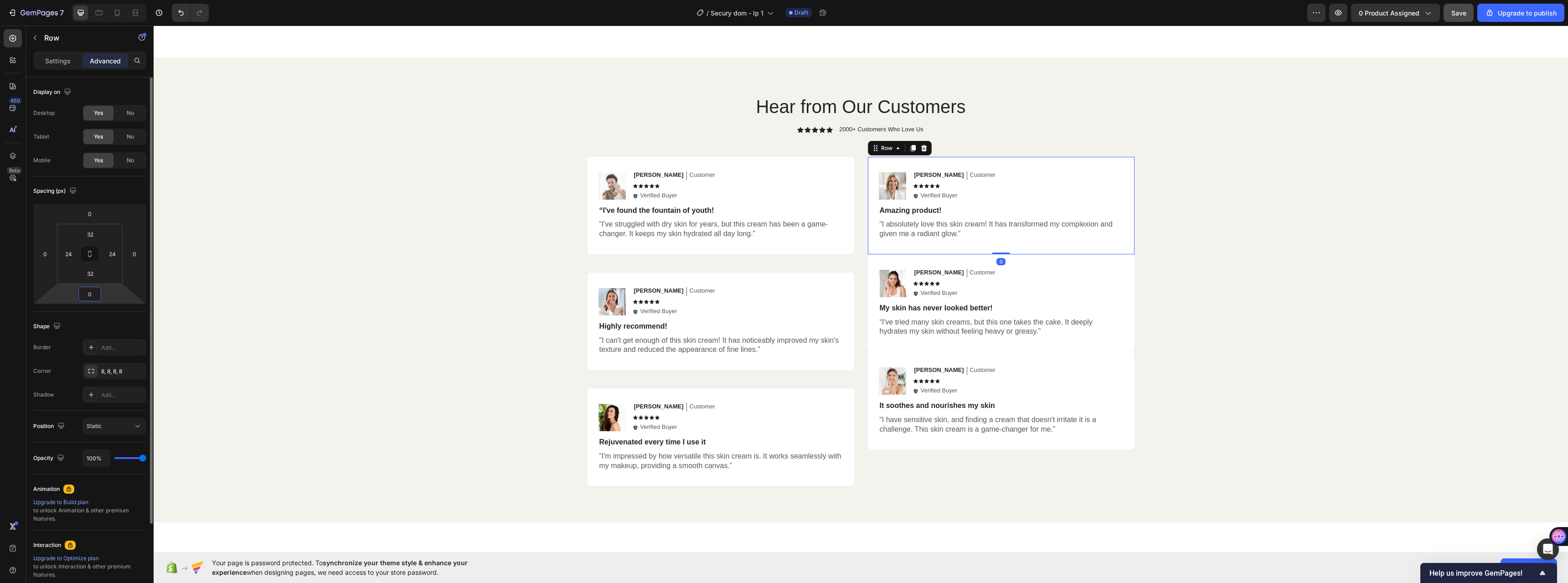
click at [92, 295] on input "0" at bounding box center [90, 294] width 18 height 13
drag, startPoint x: 93, startPoint y: 295, endPoint x: 85, endPoint y: 295, distance: 8.0
click at [85, 295] on input "0" at bounding box center [90, 294] width 18 height 13
type input "40"
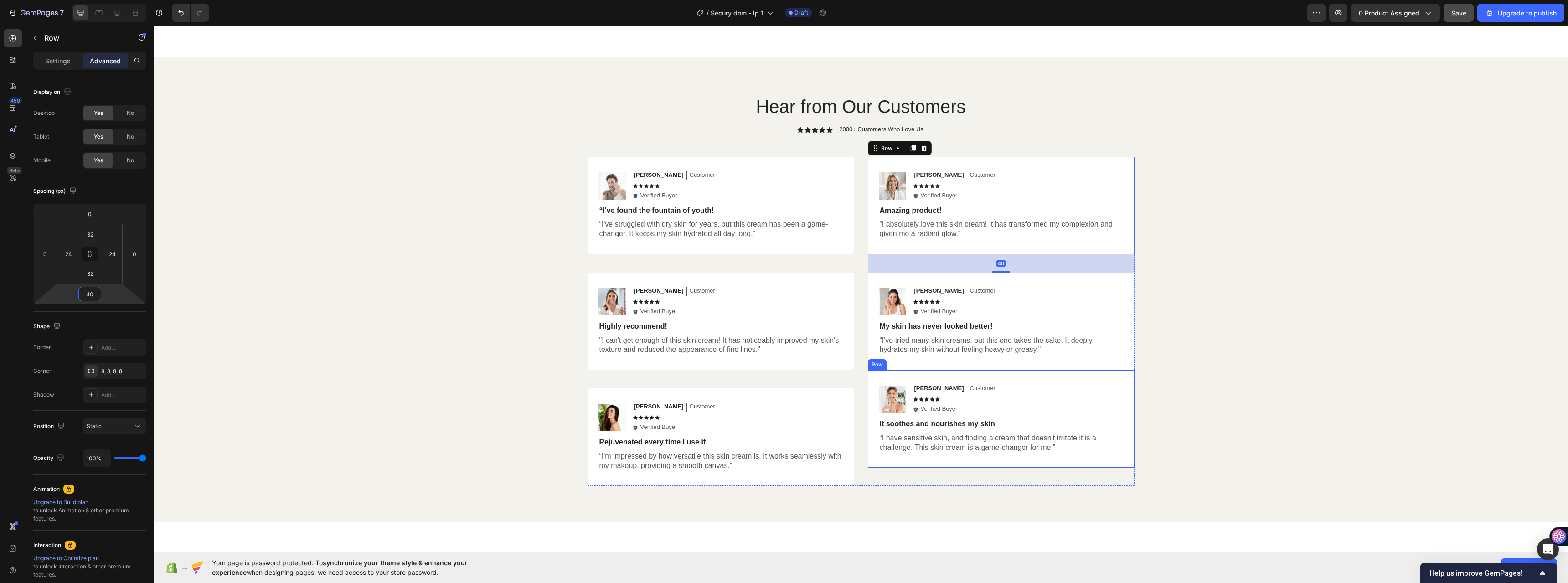
click at [1080, 380] on div "Image Ken K Text Block Customer Text Block Row Icon Icon Icon Icon Icon Icon Li…" at bounding box center [1001, 419] width 267 height 97
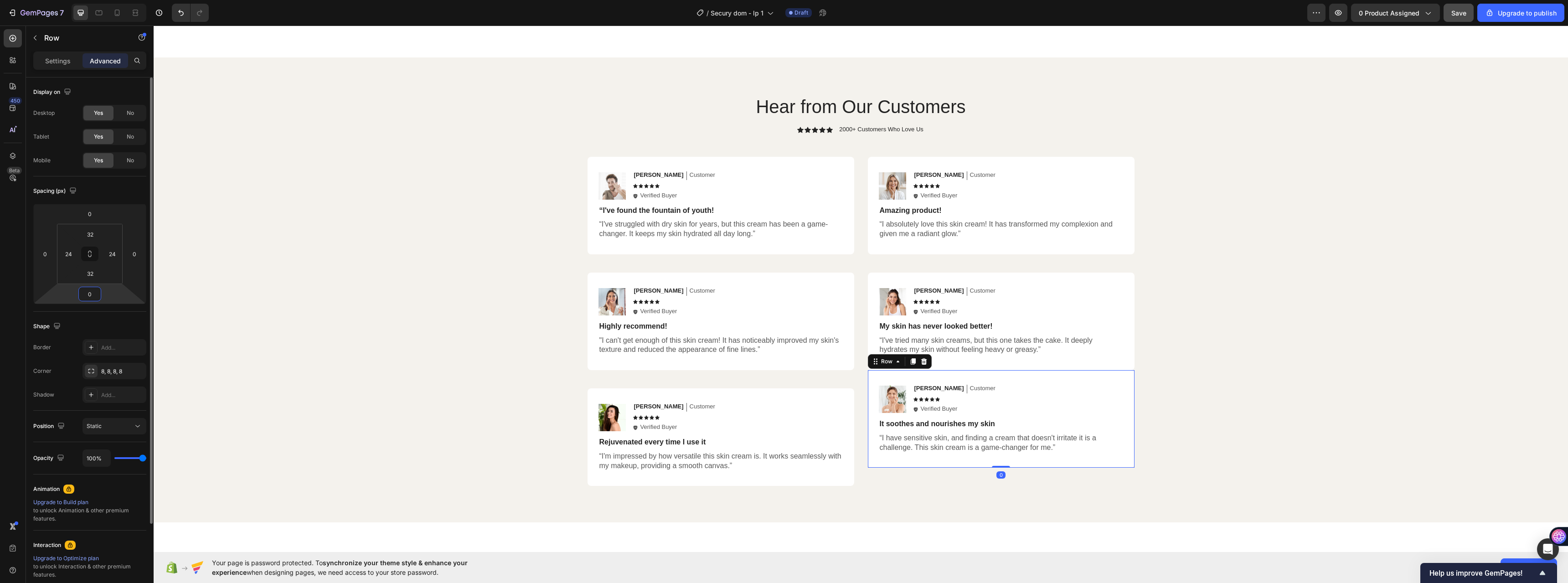
click at [93, 293] on input "0" at bounding box center [90, 294] width 18 height 13
click at [93, 217] on input "0" at bounding box center [90, 214] width 18 height 13
type input "40"
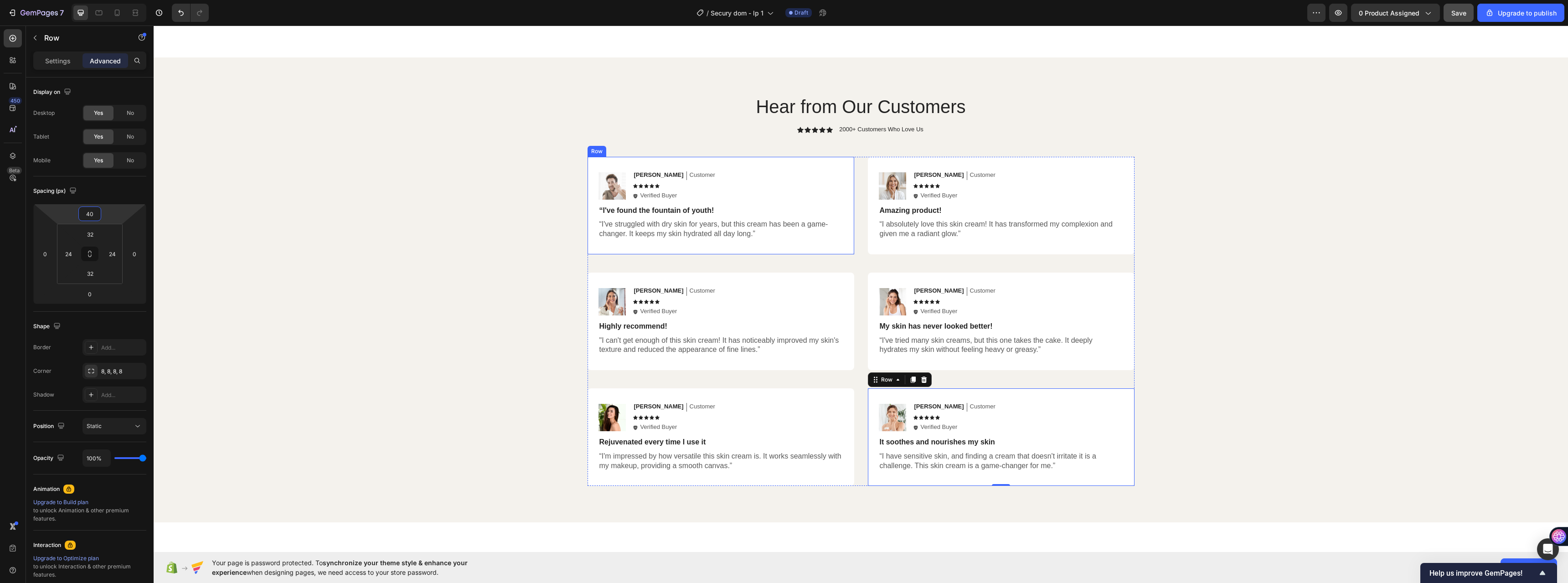
scroll to position [4501, 0]
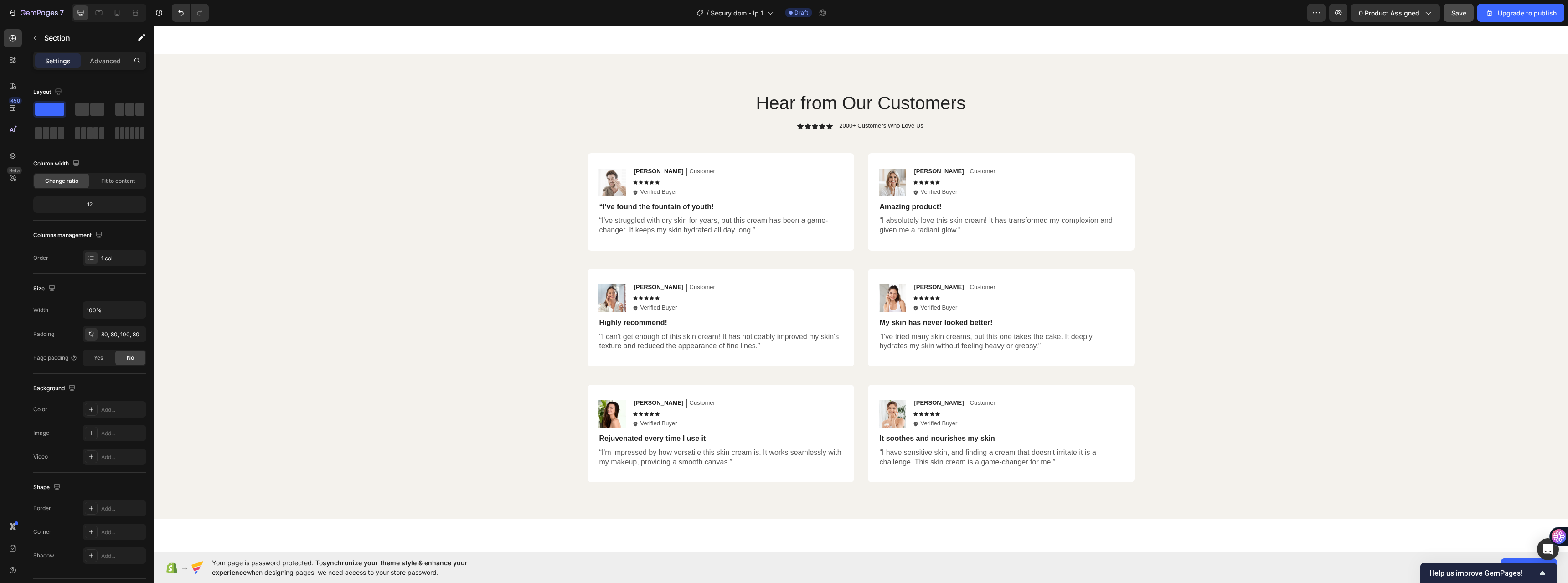
scroll to position [4319, 0]
click at [1449, 10] on button "Save" at bounding box center [1458, 13] width 30 height 18
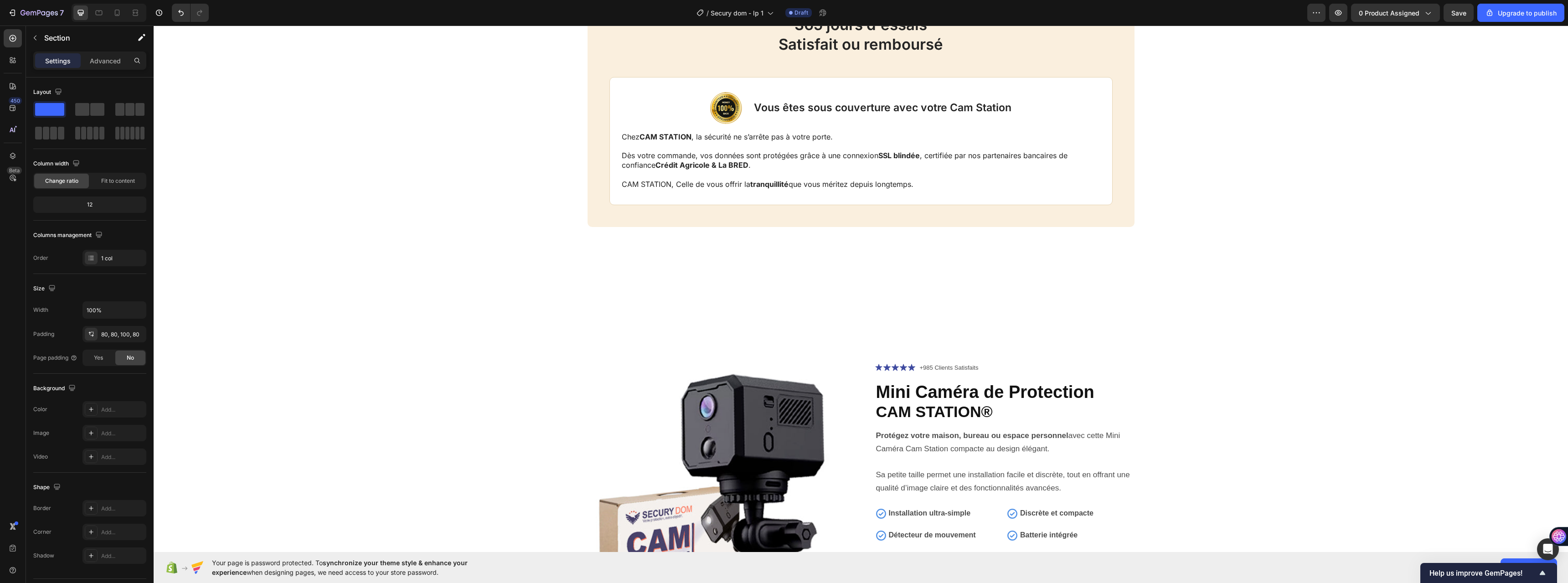
scroll to position [3378, 0]
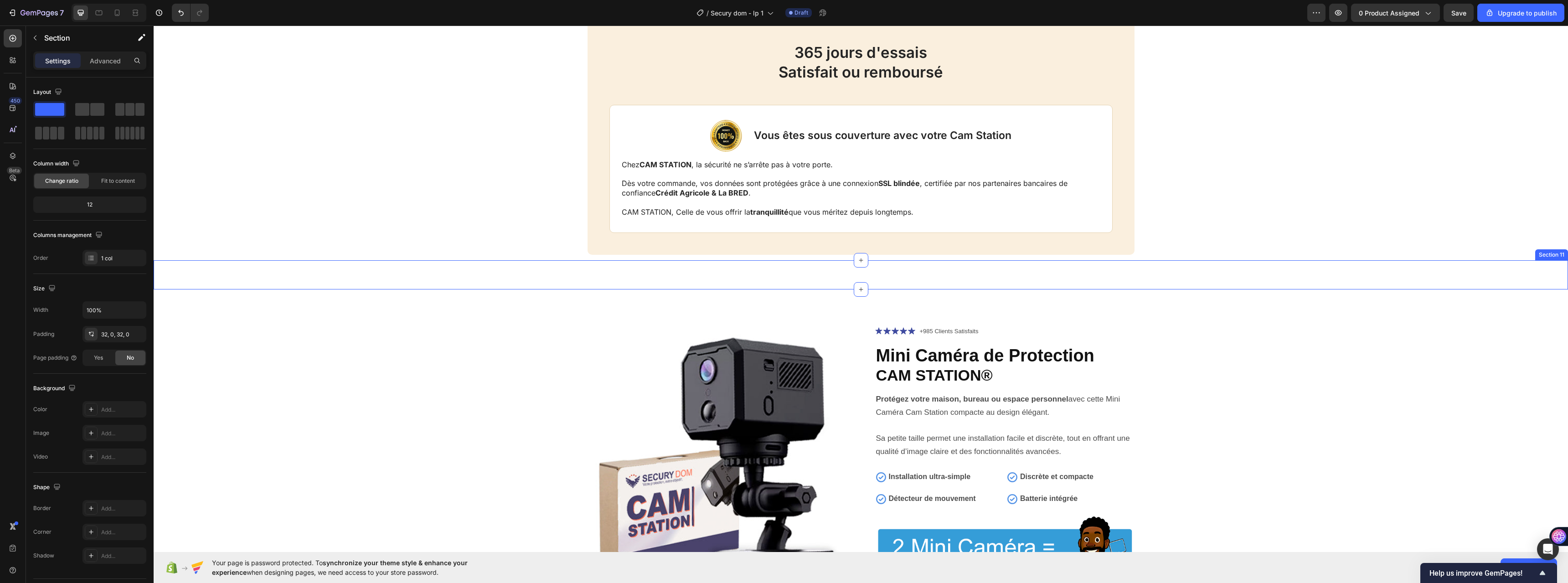
click at [981, 271] on div "Image Section 11" at bounding box center [861, 275] width 1415 height 29
click at [1556, 252] on icon at bounding box center [1560, 251] width 7 height 7
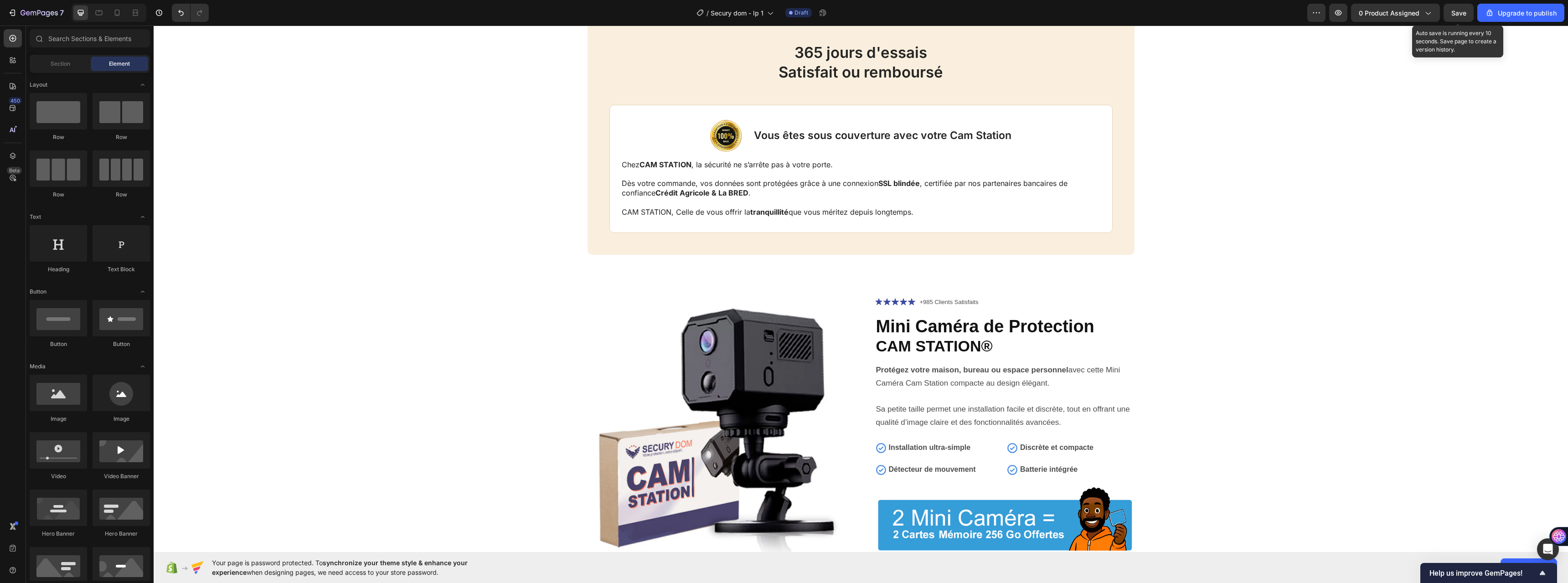
click at [1457, 12] on span "Save" at bounding box center [1458, 13] width 15 height 8
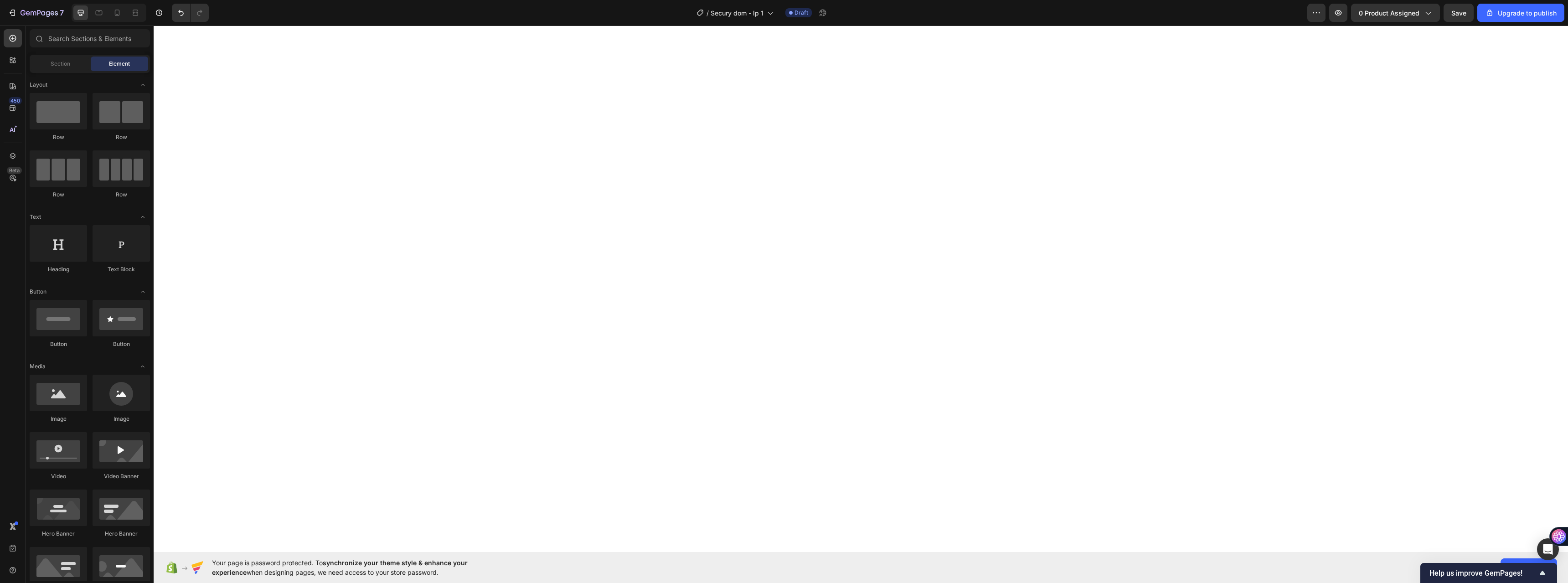
scroll to position [1601, 0]
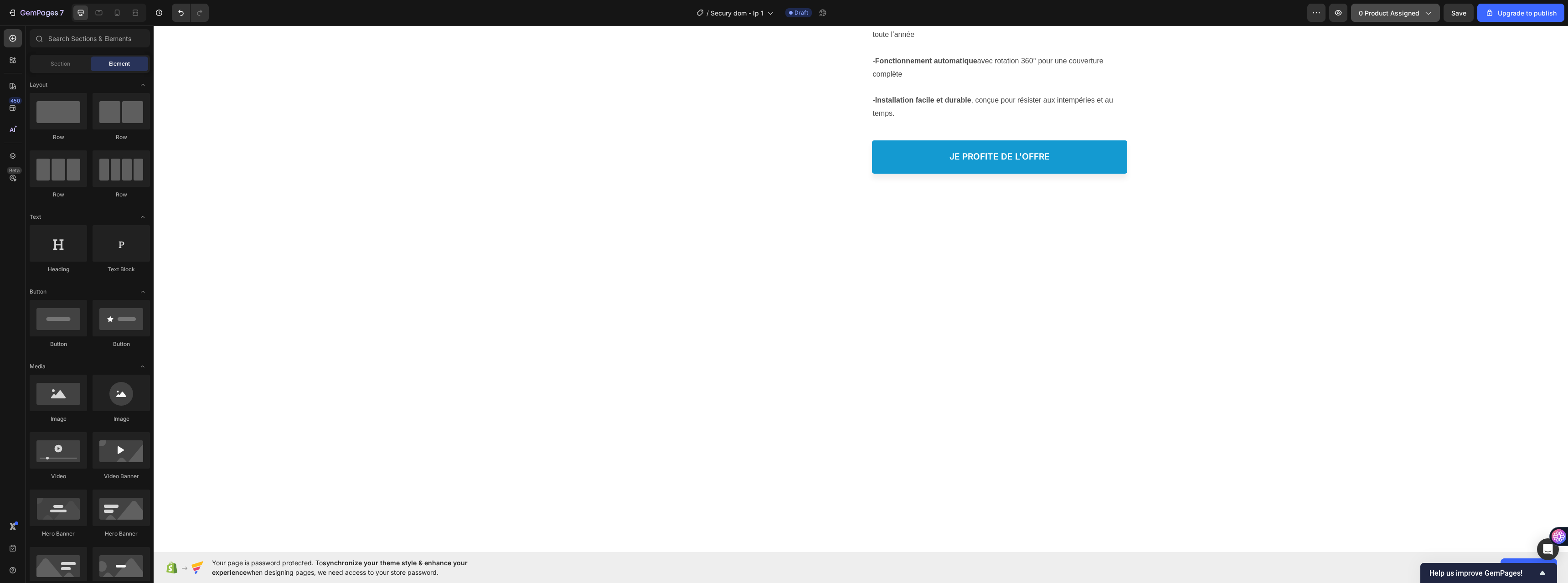
click at [1372, 10] on span "0 product assigned" at bounding box center [1389, 13] width 61 height 10
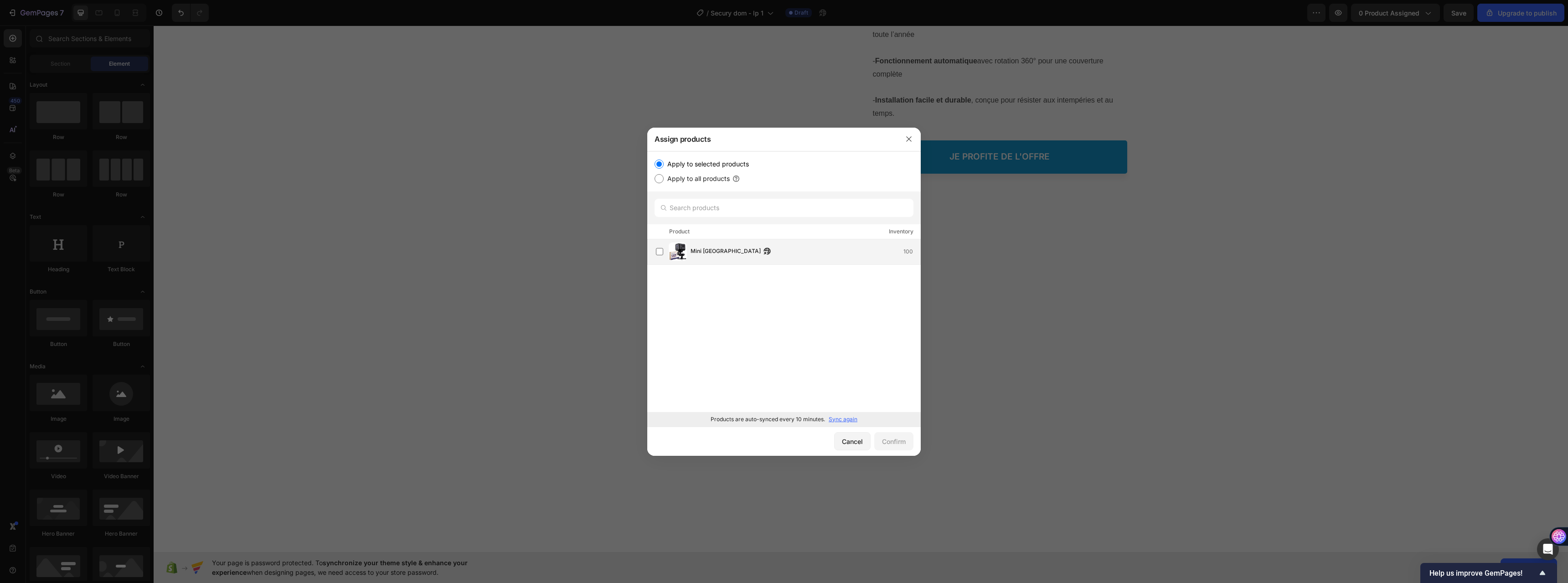
click at [763, 256] on div "Mini [GEOGRAPHIC_DATA]" at bounding box center [732, 251] width 85 height 10
click at [886, 438] on div "Confirm" at bounding box center [894, 441] width 24 height 10
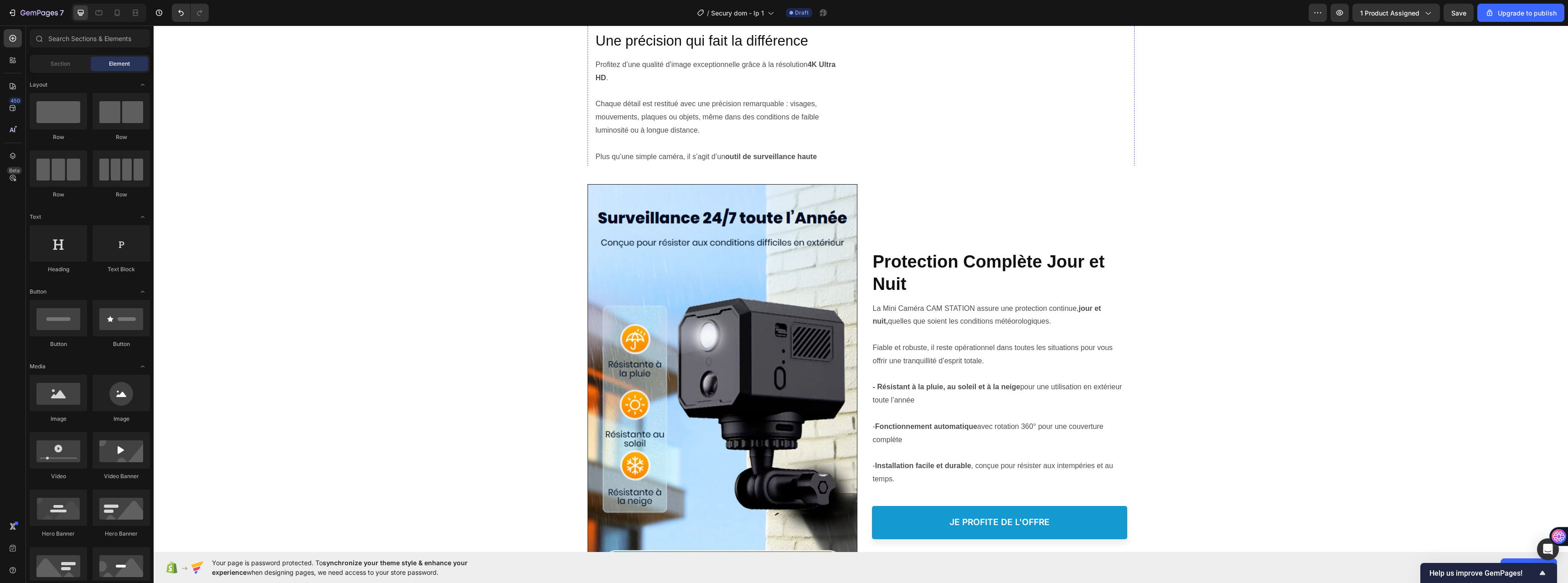
scroll to position [1054, 0]
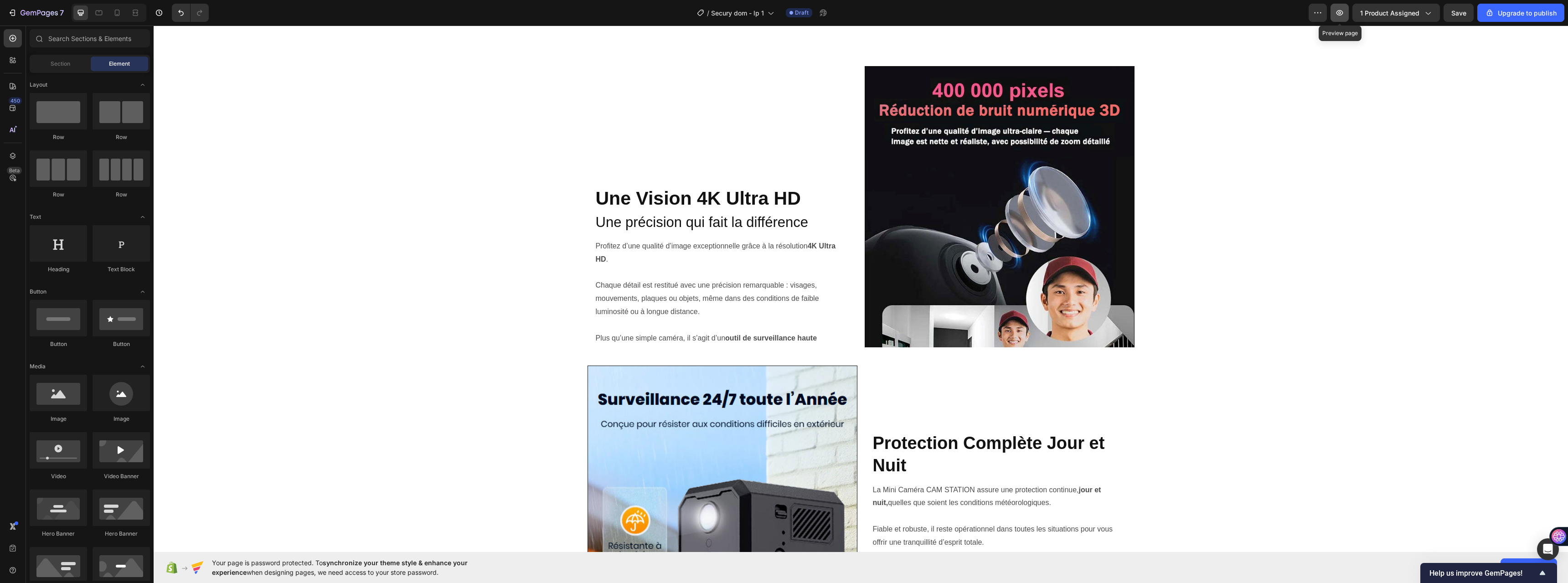
click at [1339, 12] on icon "button" at bounding box center [1340, 12] width 7 height 5
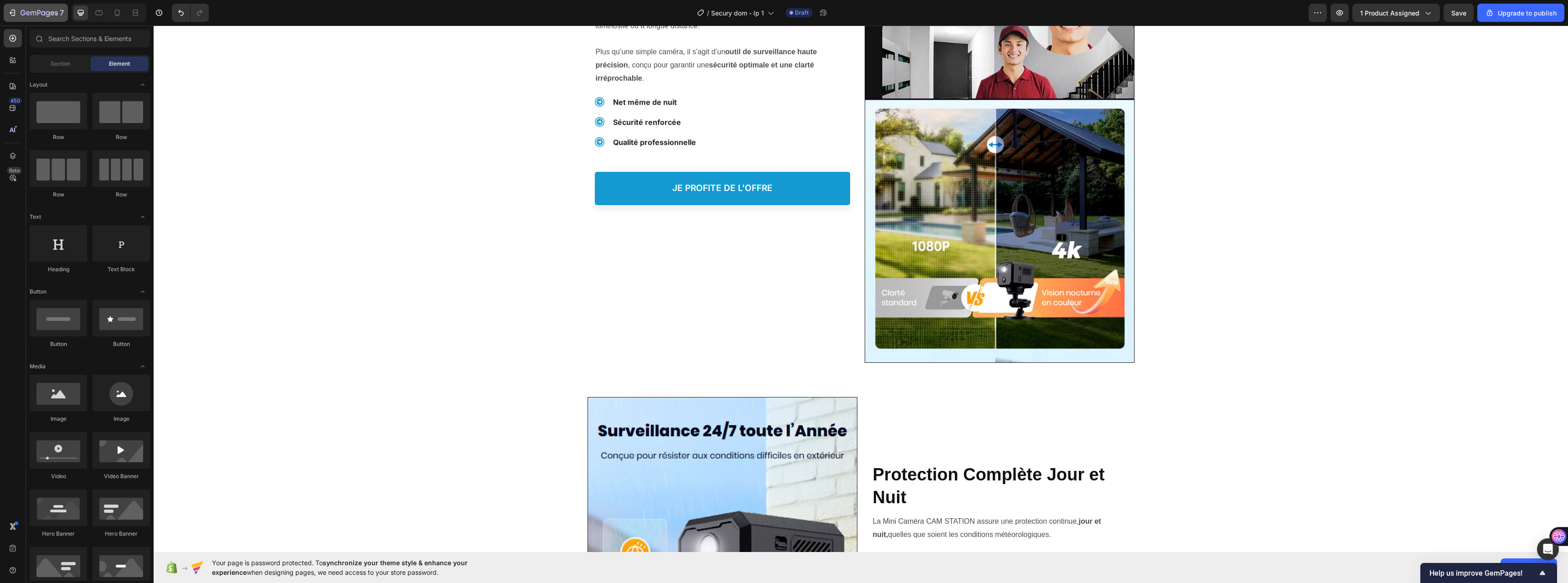
click at [10, 12] on icon "button" at bounding box center [12, 12] width 9 height 9
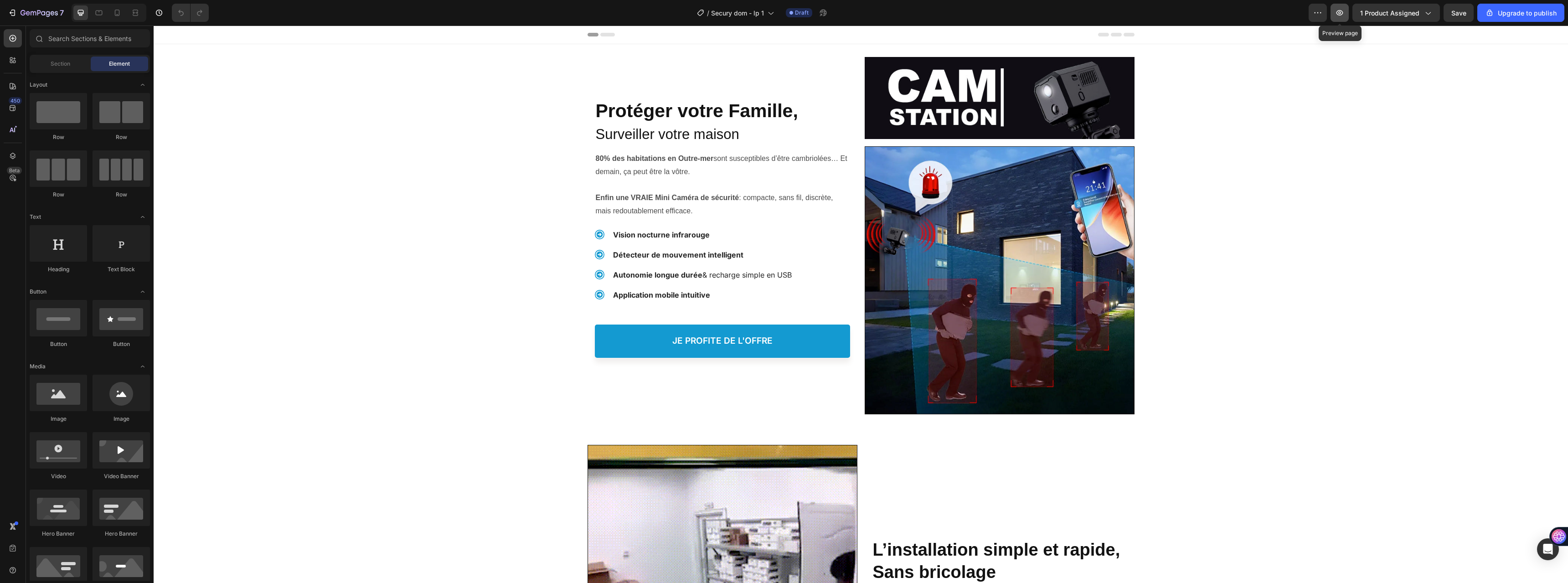
click at [1339, 18] on button "button" at bounding box center [1340, 13] width 18 height 18
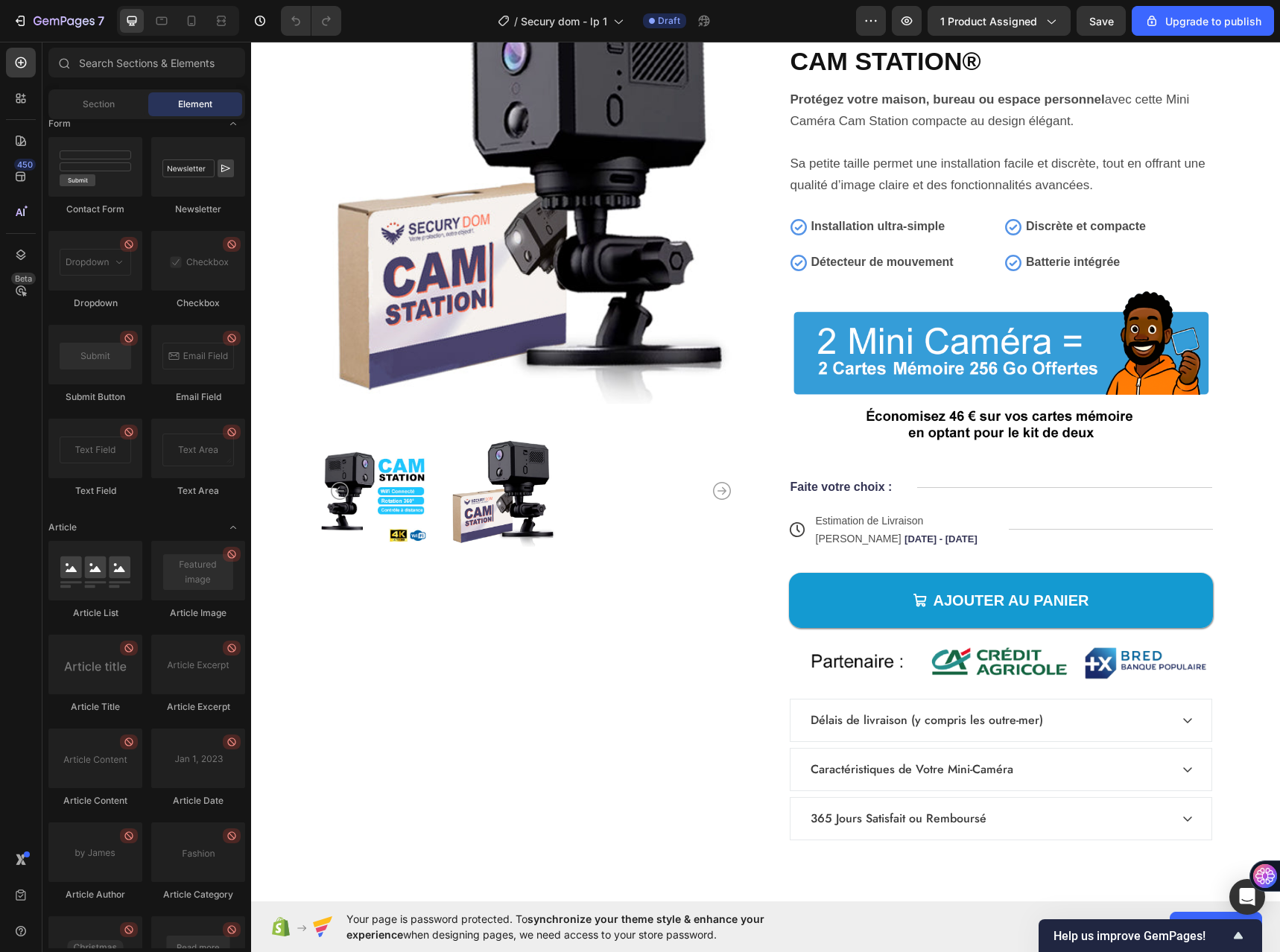
scroll to position [3684, 0]
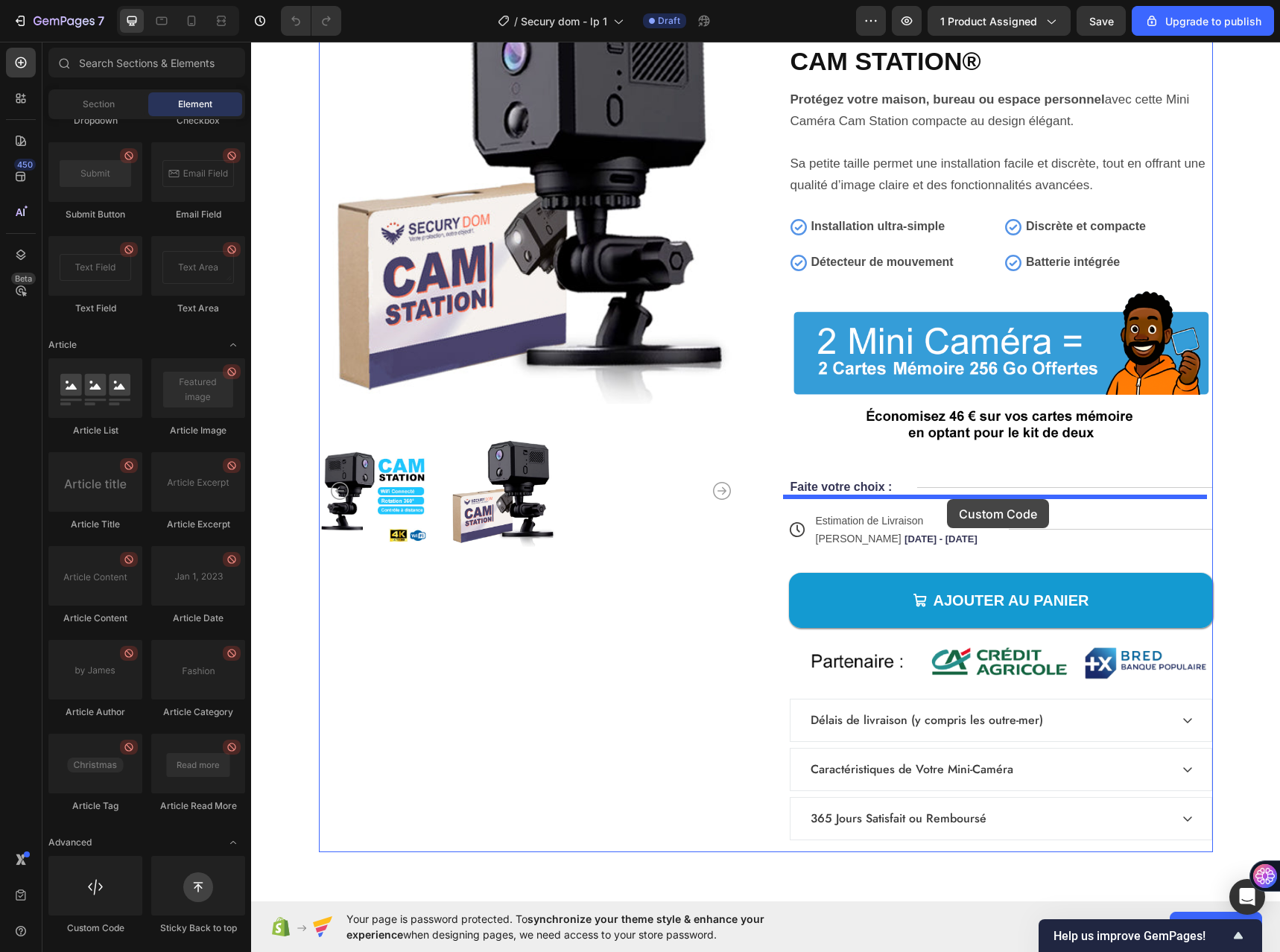
drag, startPoint x: 389, startPoint y: 923, endPoint x: 947, endPoint y: 499, distance: 700.8
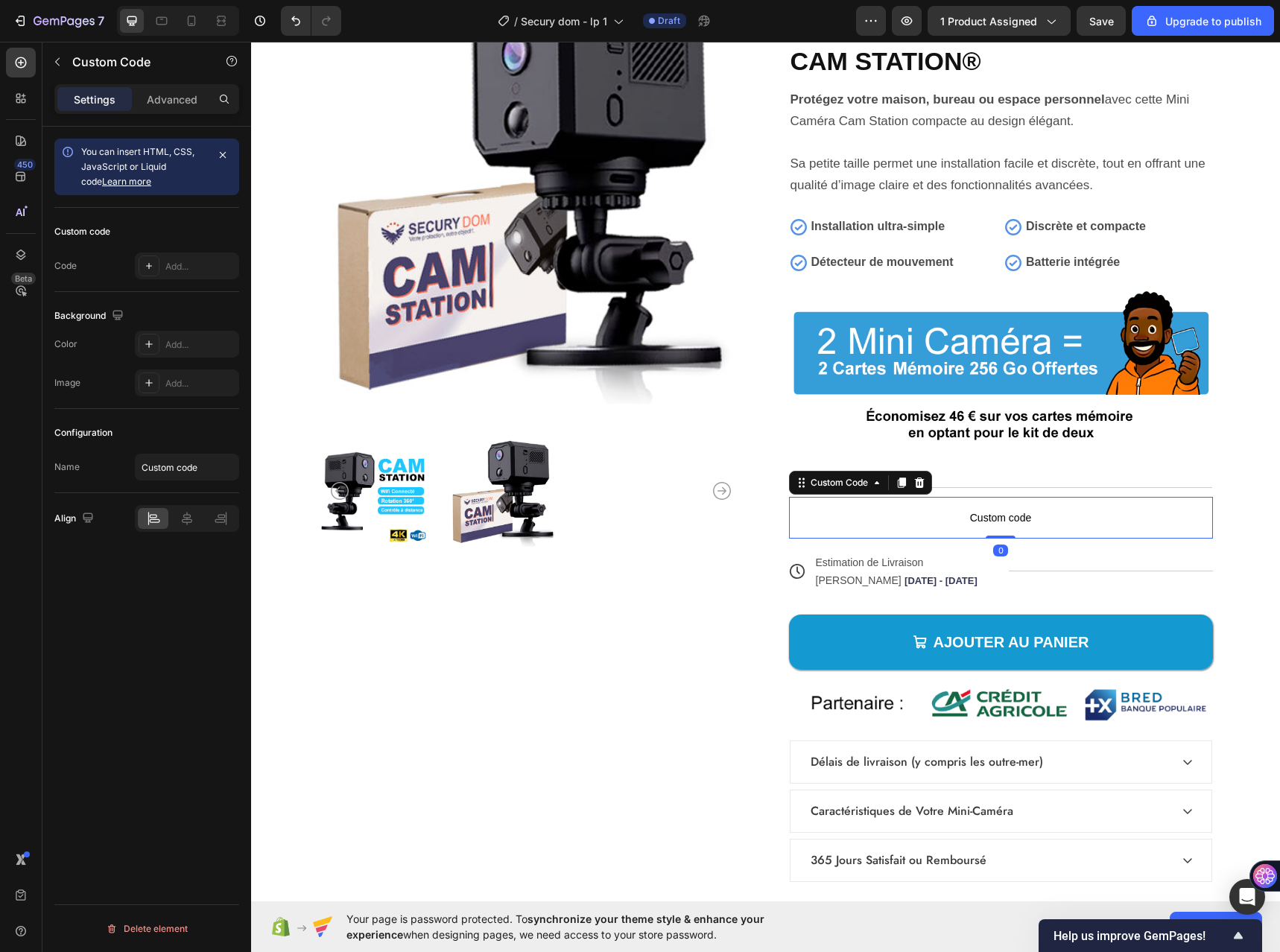
click at [876, 526] on p "Custom code" at bounding box center [1001, 517] width 424 height 42
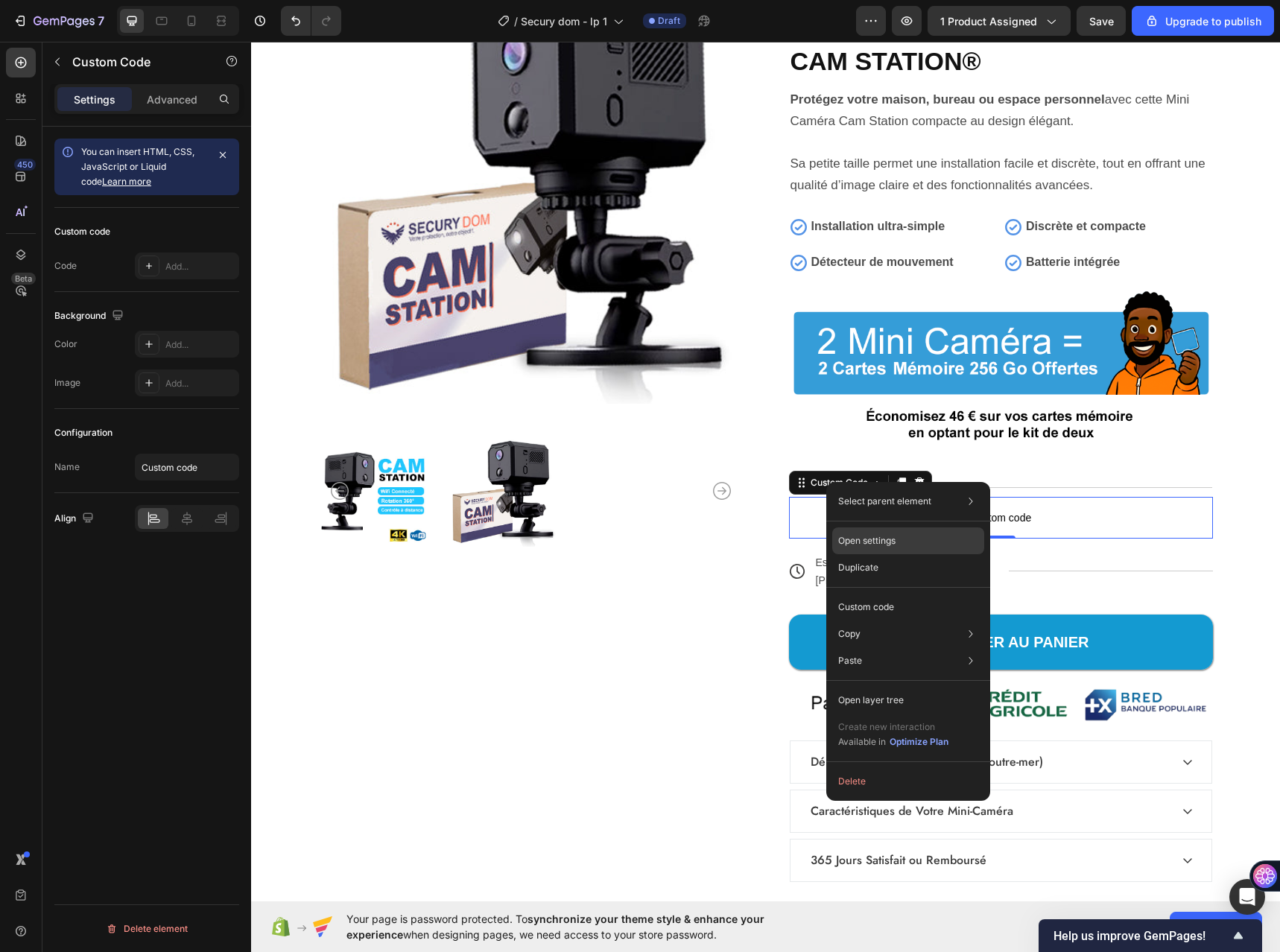
click at [901, 546] on div "Open settings" at bounding box center [907, 540] width 152 height 27
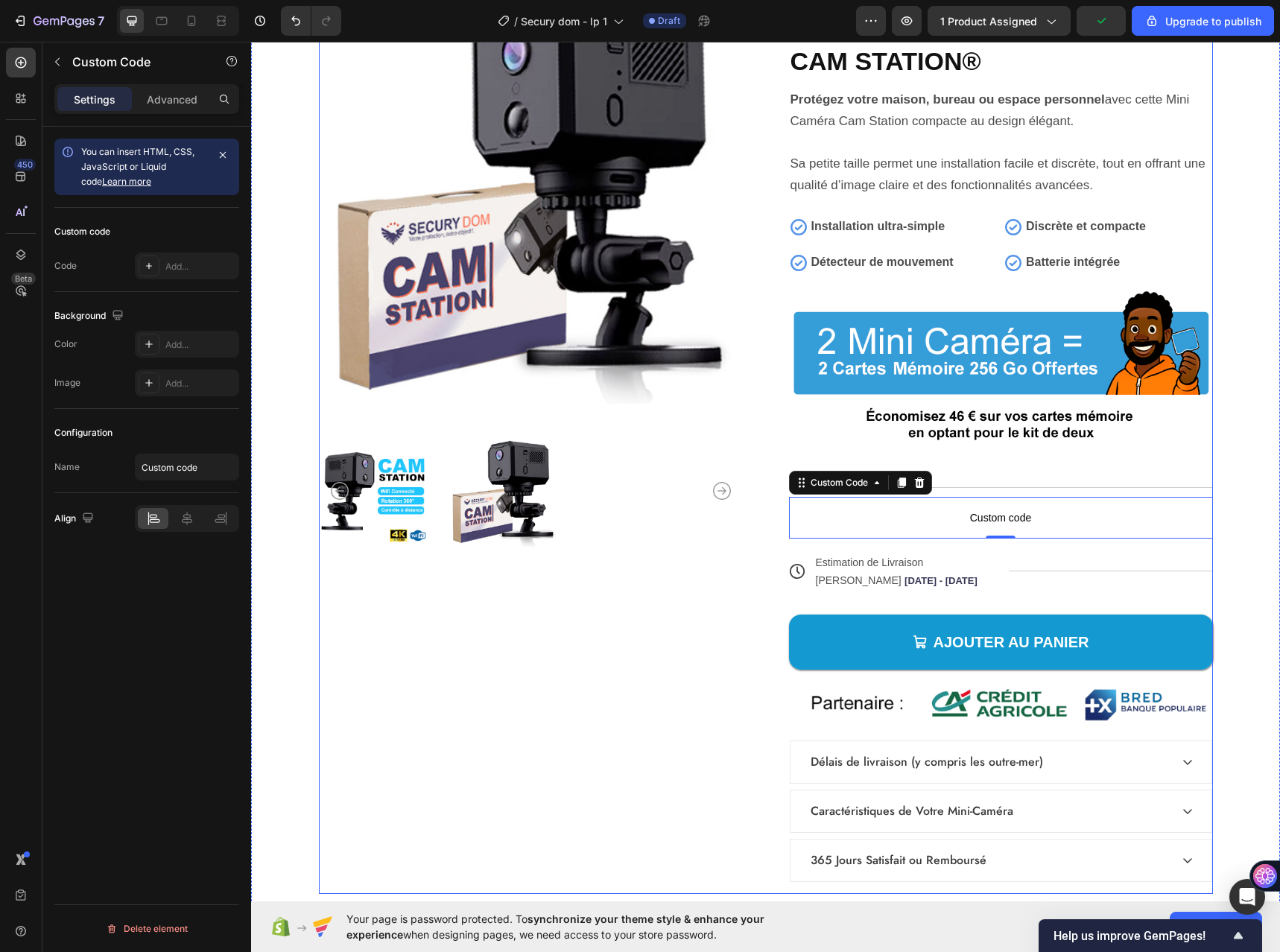
click at [665, 728] on div "Product Images" at bounding box center [531, 437] width 424 height 914
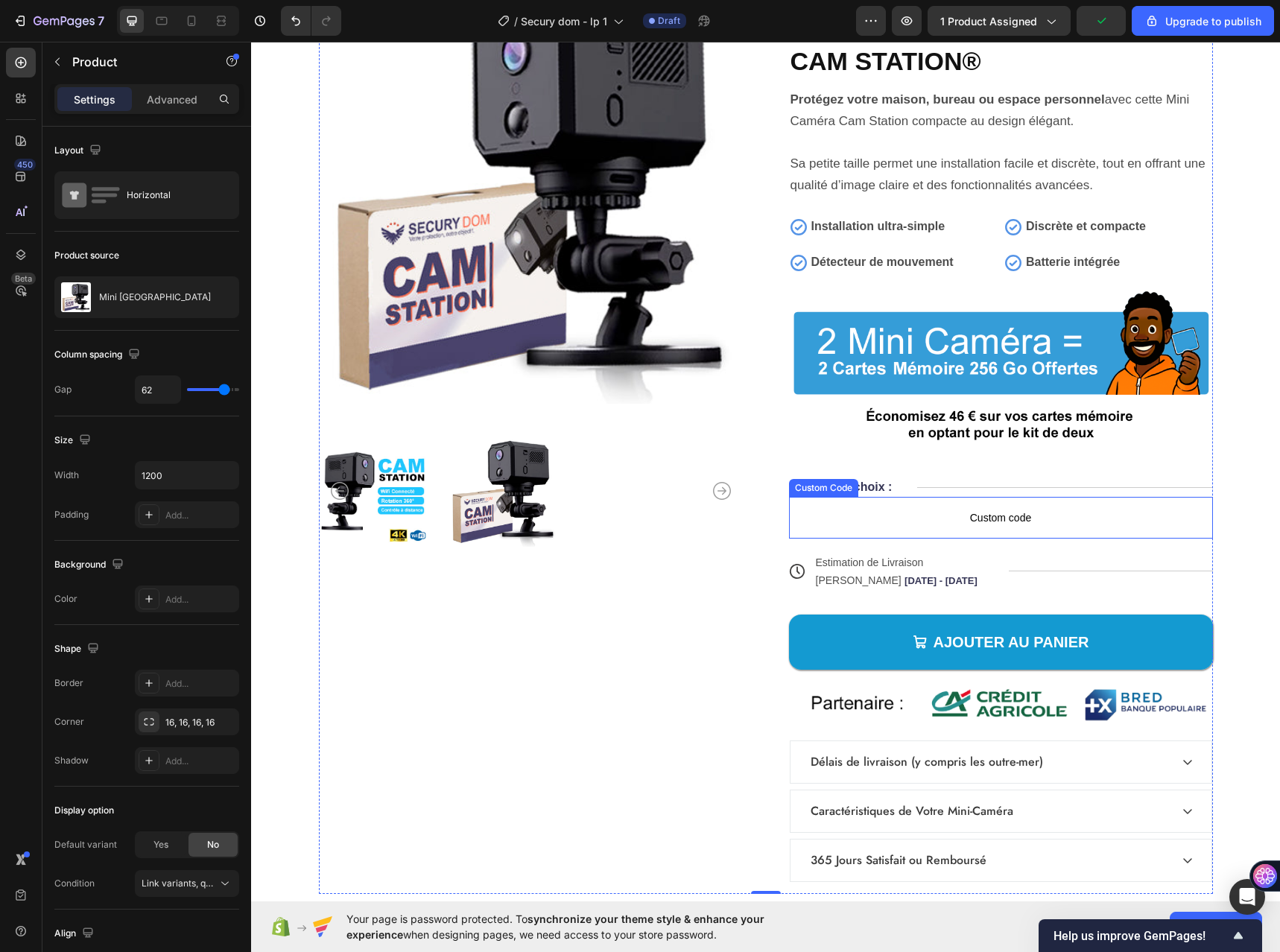
click at [902, 524] on span "Custom code" at bounding box center [1001, 517] width 424 height 18
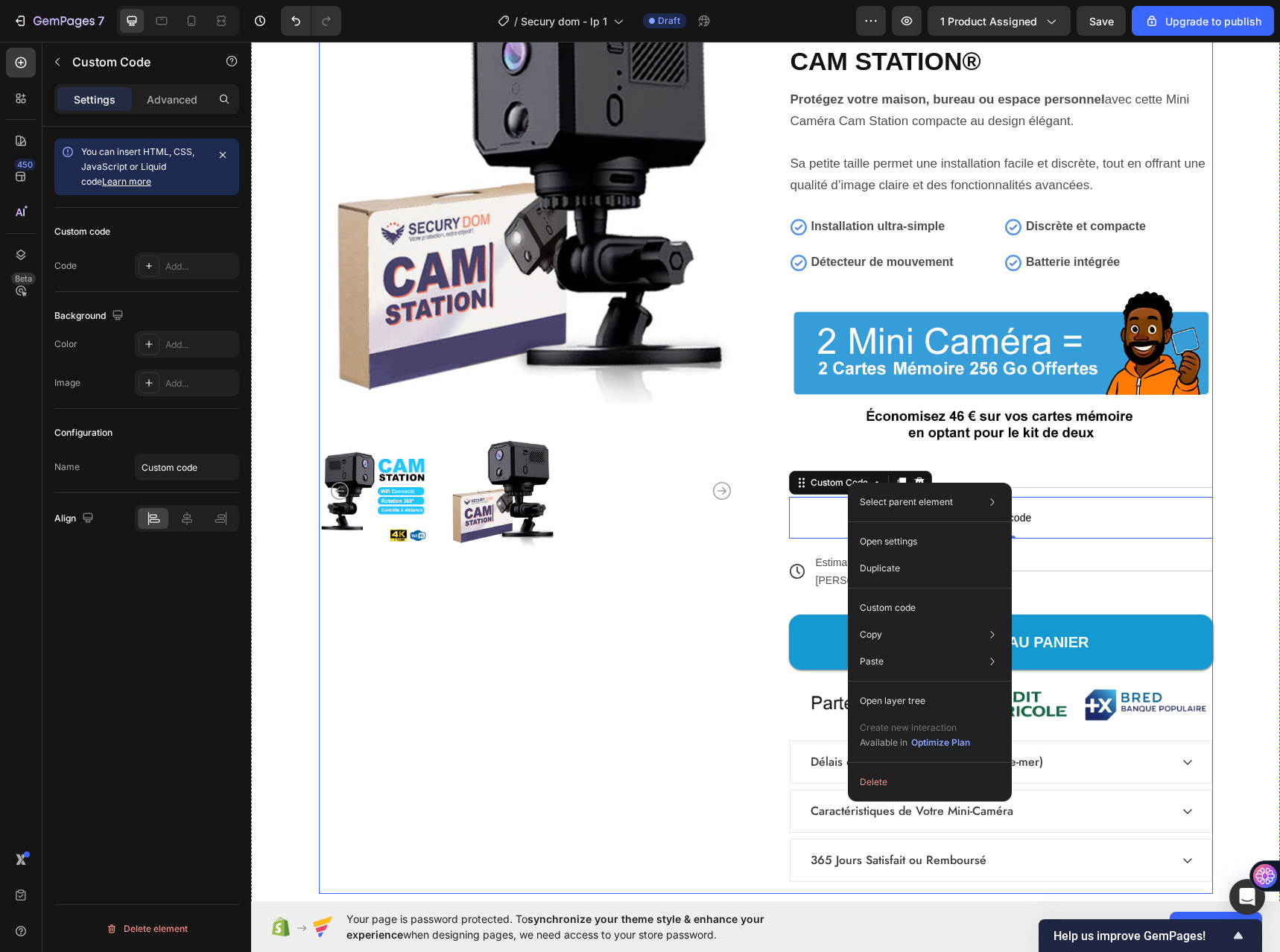
click at [715, 628] on div "Product Images" at bounding box center [531, 437] width 424 height 914
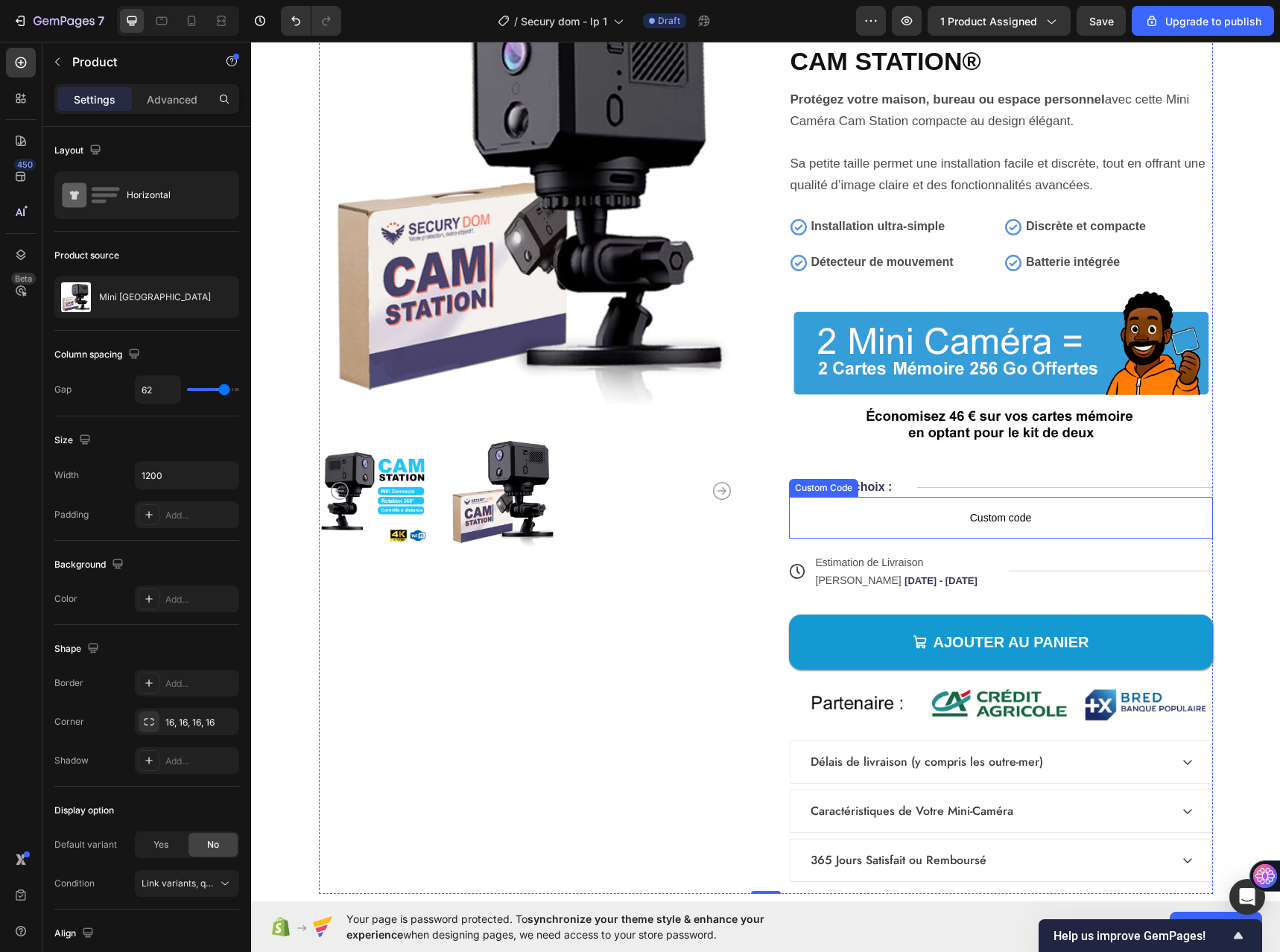
click at [813, 492] on div "Custom Code" at bounding box center [823, 488] width 70 height 18
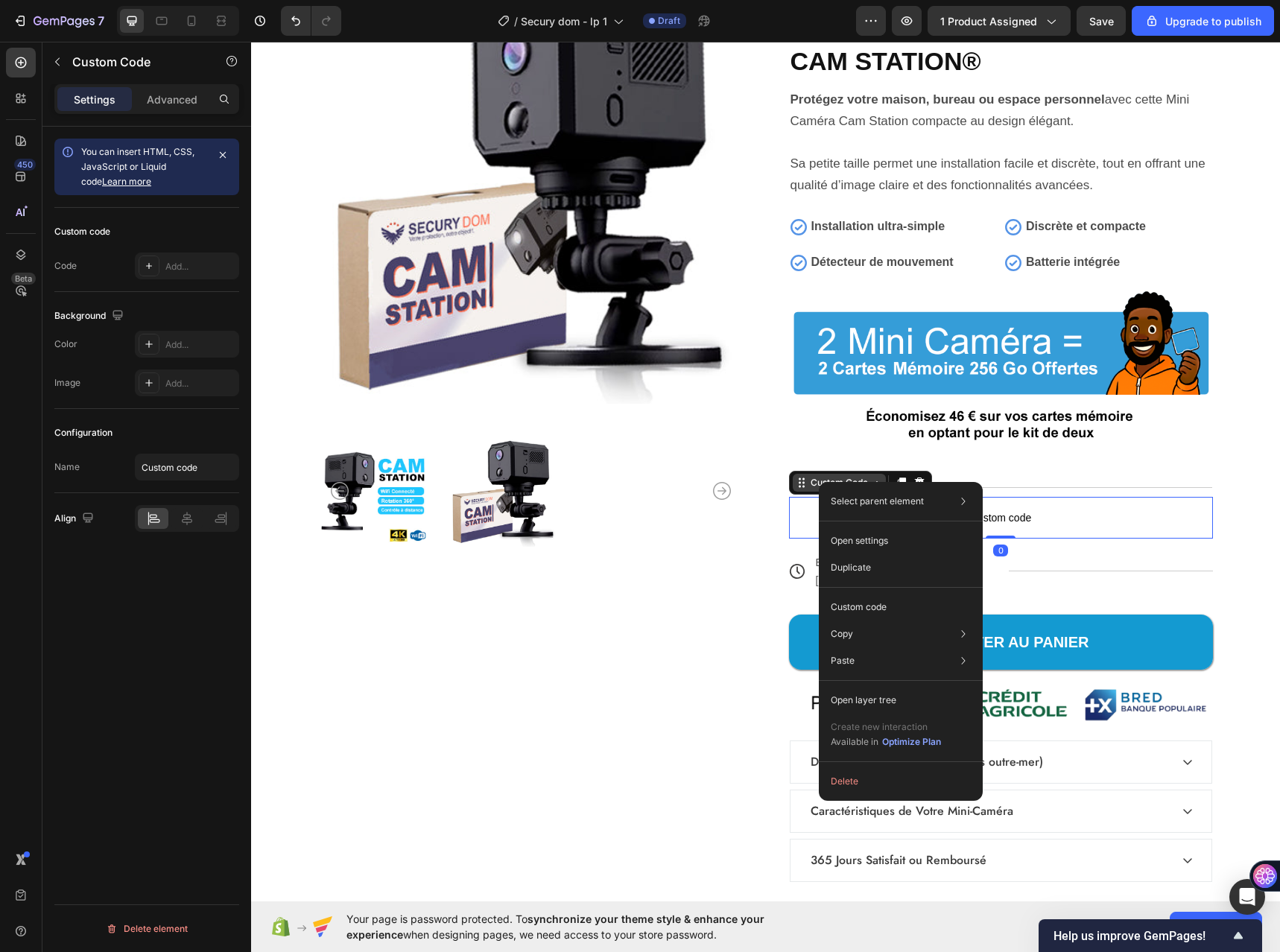
click at [804, 489] on div "Custom Code" at bounding box center [839, 482] width 93 height 18
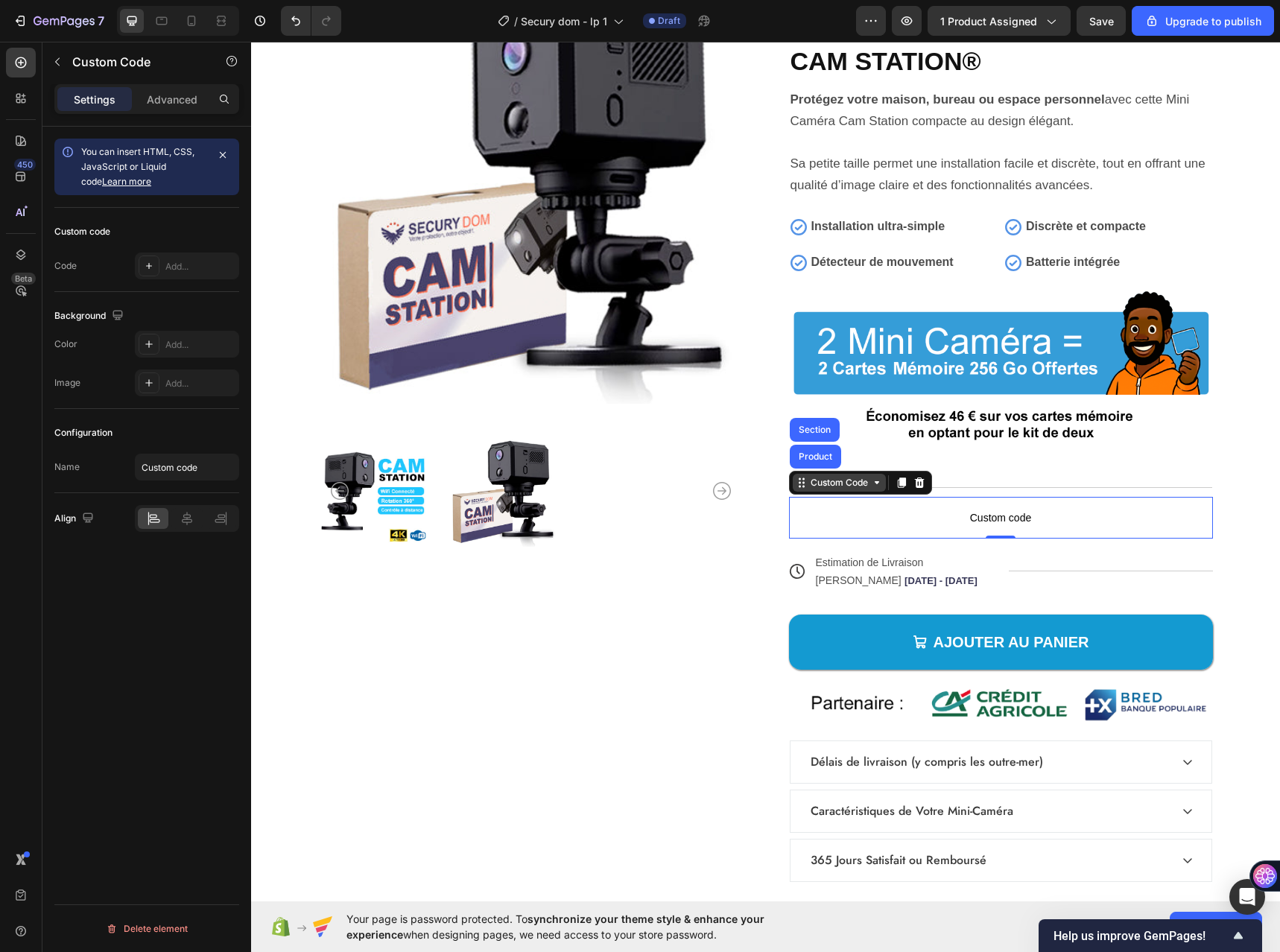
click at [828, 487] on div "Custom Code" at bounding box center [839, 482] width 64 height 13
click at [855, 540] on div "Icon Icon Icon Icon Icon Icon List +985 Clients Satisfaits Text Block Row Mini …" at bounding box center [1001, 437] width 424 height 914
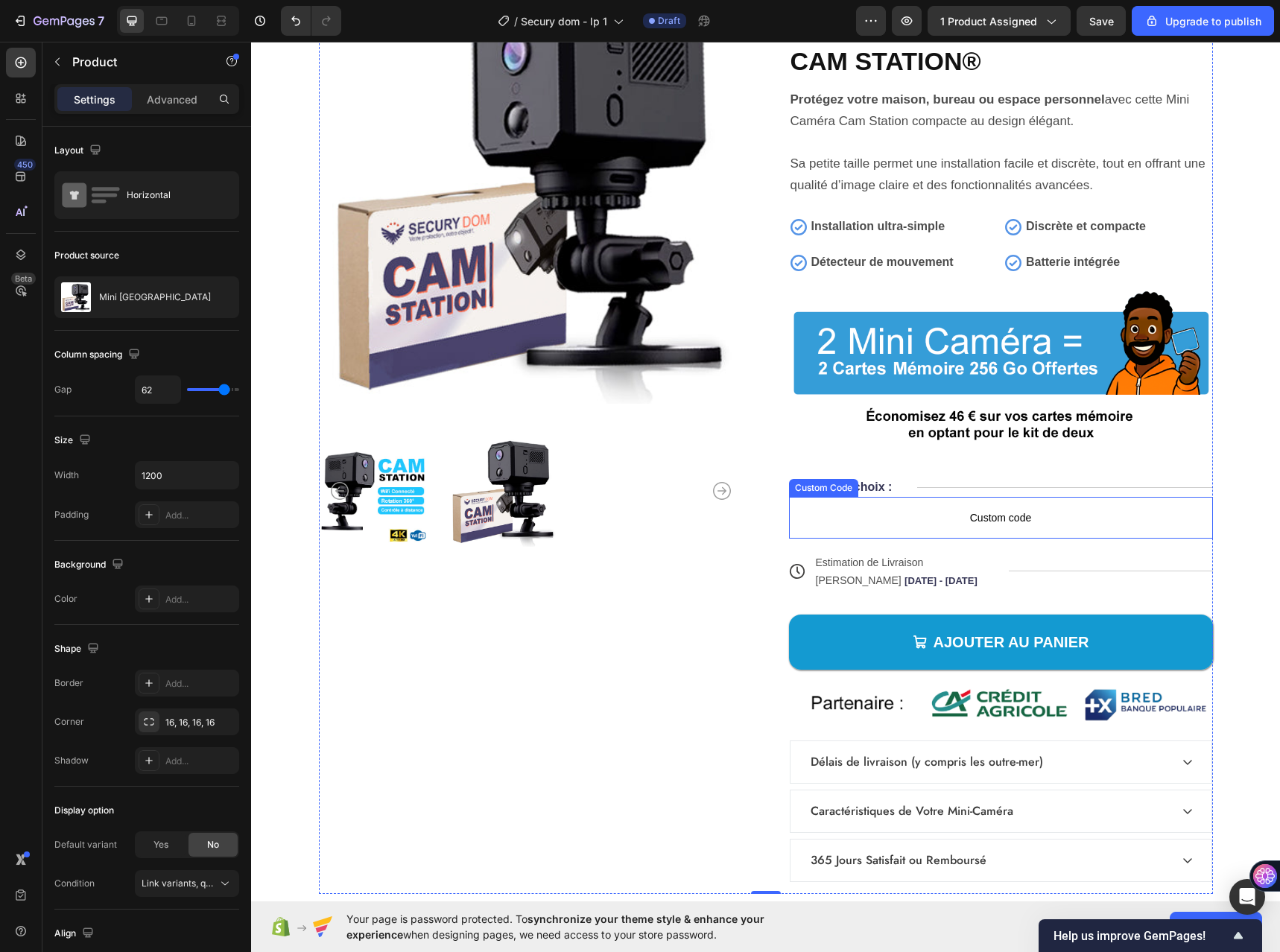
click at [896, 517] on span "Custom code" at bounding box center [1001, 517] width 424 height 18
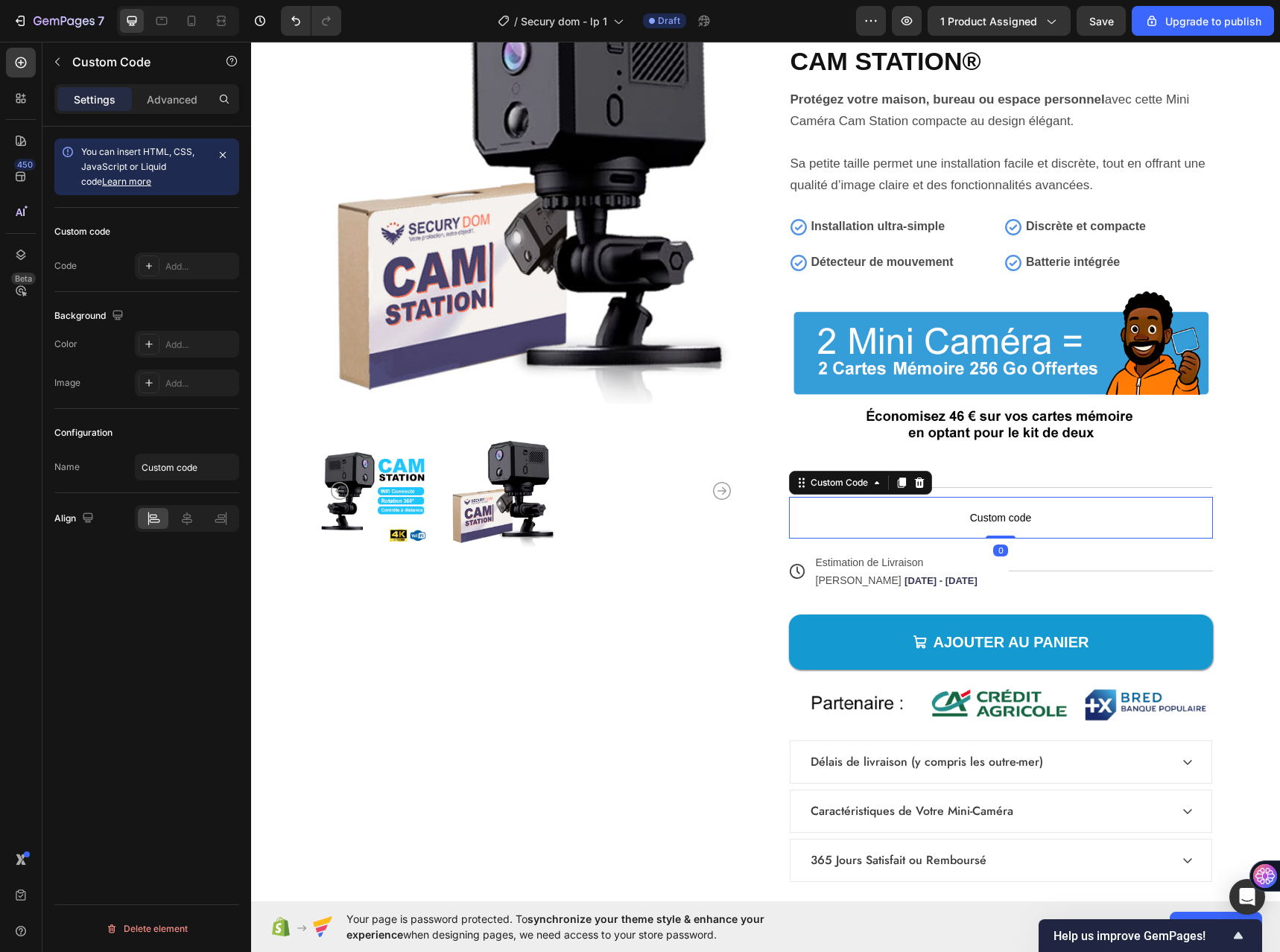
click at [896, 517] on span "Custom code" at bounding box center [1001, 517] width 424 height 18
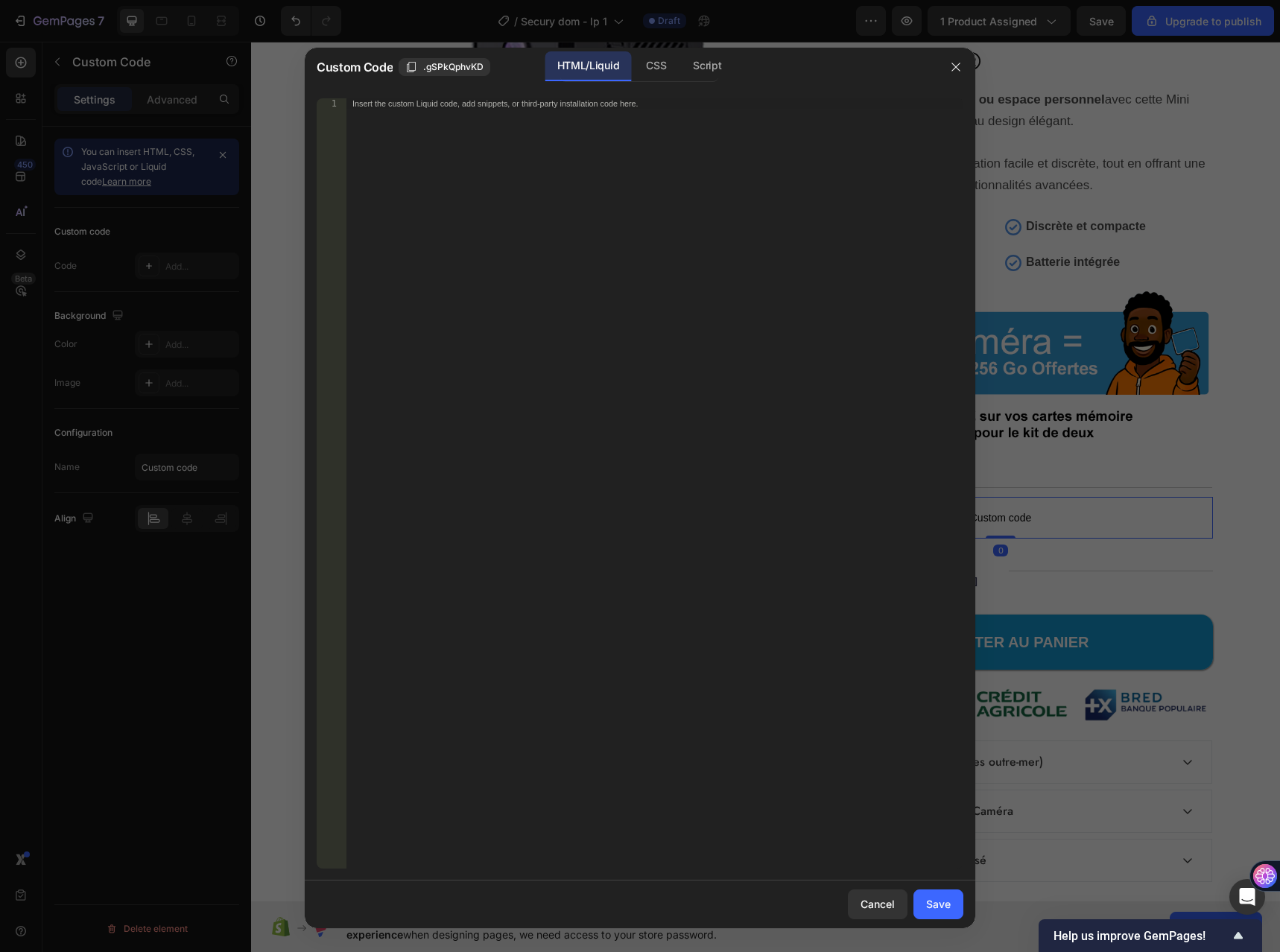
click at [661, 289] on div "Insert the custom Liquid code, add snippets, or third-party installation code h…" at bounding box center [654, 493] width 617 height 791
paste textarea "<div data-rapi-id="rapi_63fb9fa3070328"></div>"
type textarea "<div data-rapi-id="rapi_63fb9fa3070328"></div>"
drag, startPoint x: 934, startPoint y: 909, endPoint x: 902, endPoint y: 860, distance: 58.5
click at [935, 909] on div "Save" at bounding box center [938, 904] width 25 height 16
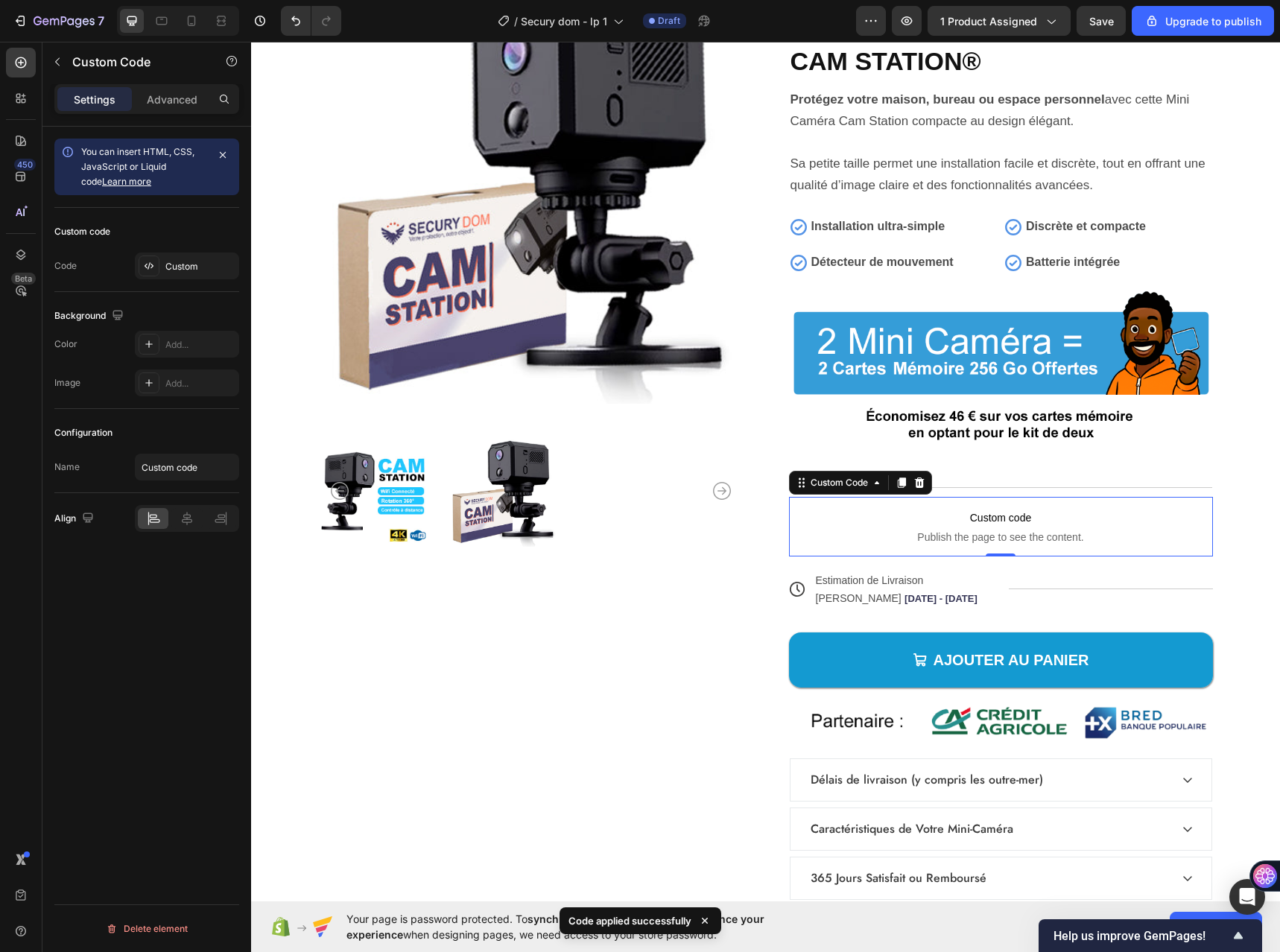
click at [910, 529] on span "Publish the page to see the content." at bounding box center [1001, 536] width 424 height 15
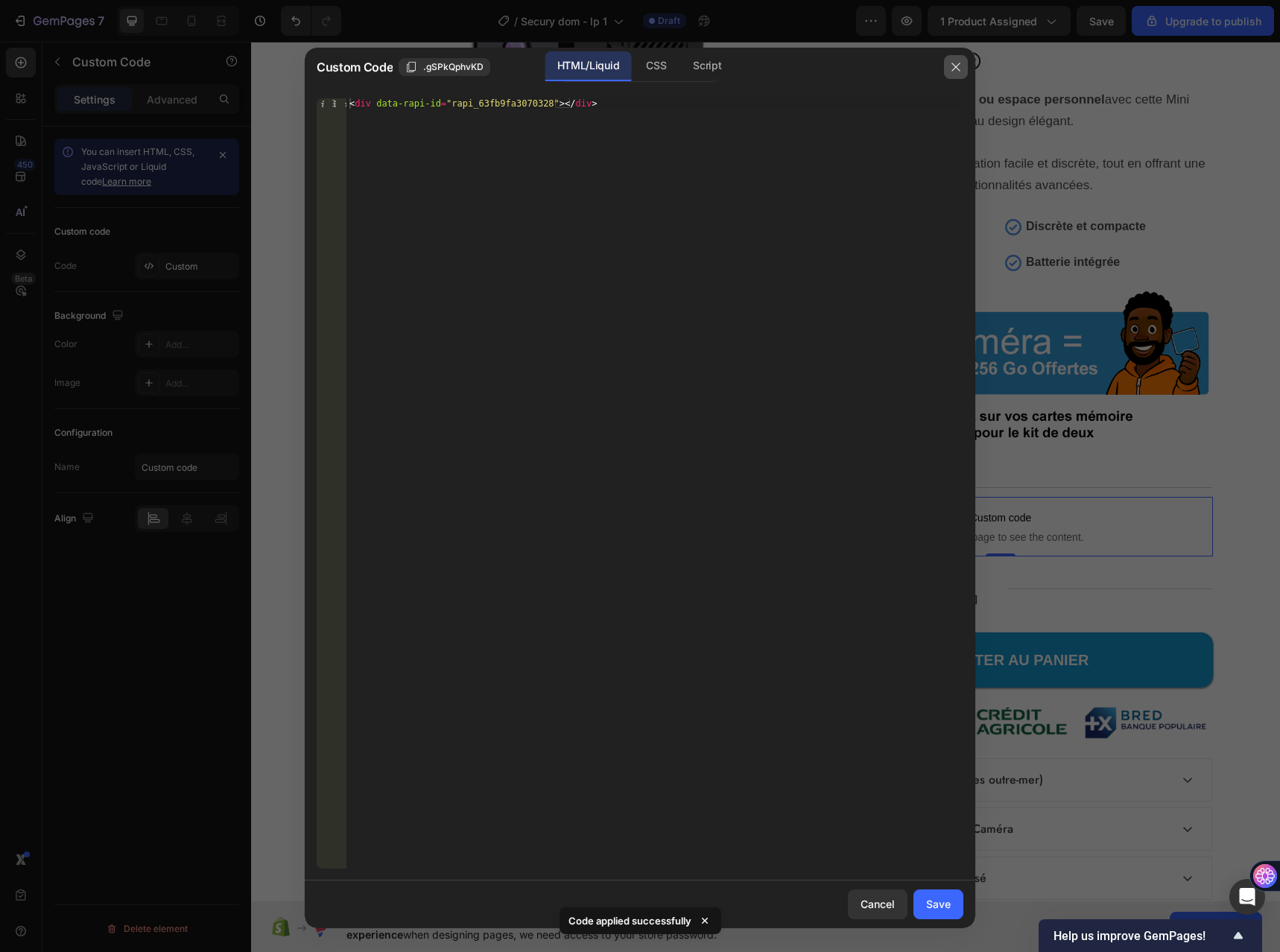
click at [954, 67] on icon "button" at bounding box center [956, 67] width 12 height 12
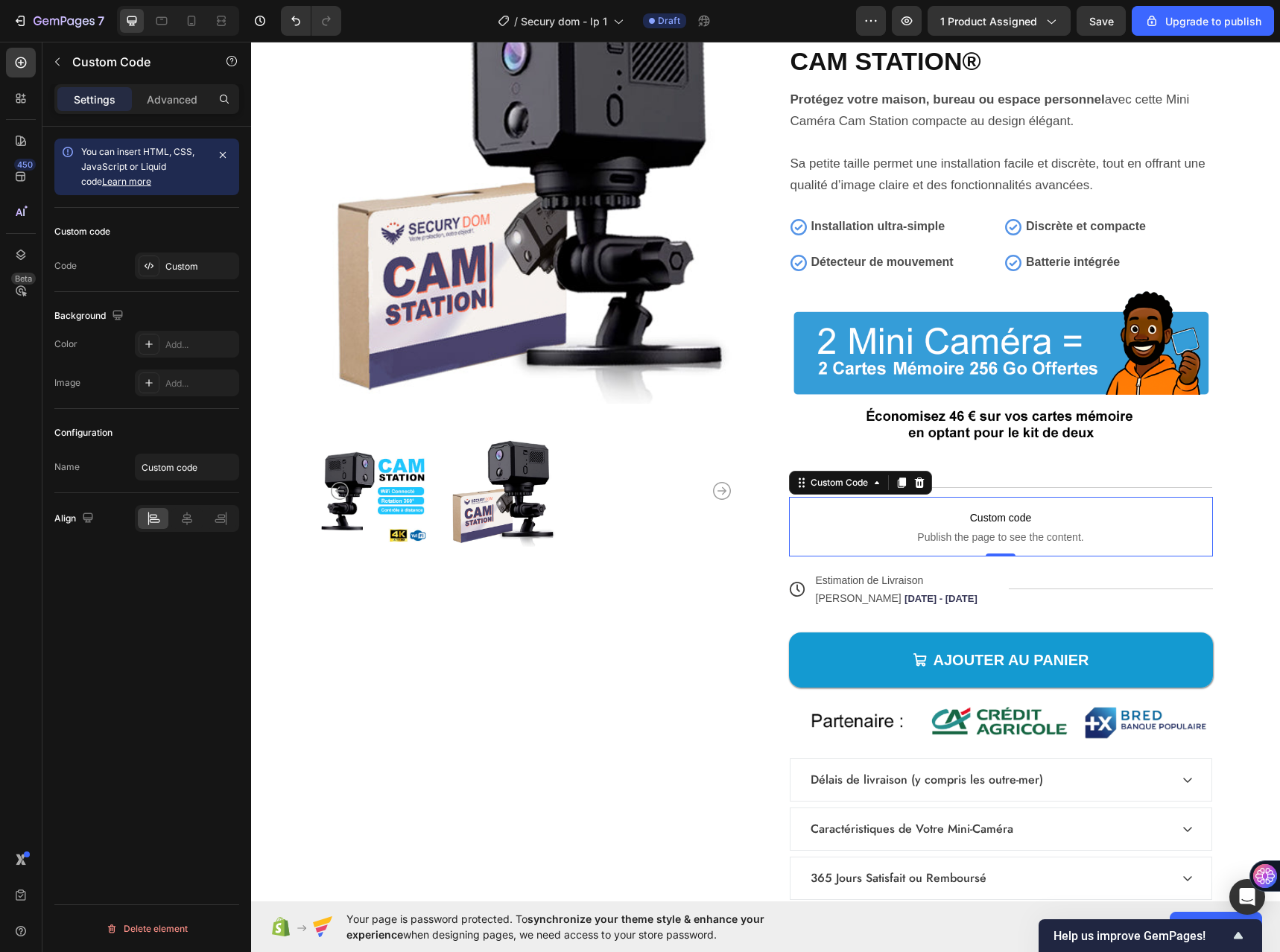
click at [990, 512] on span "Custom code" at bounding box center [1001, 517] width 424 height 18
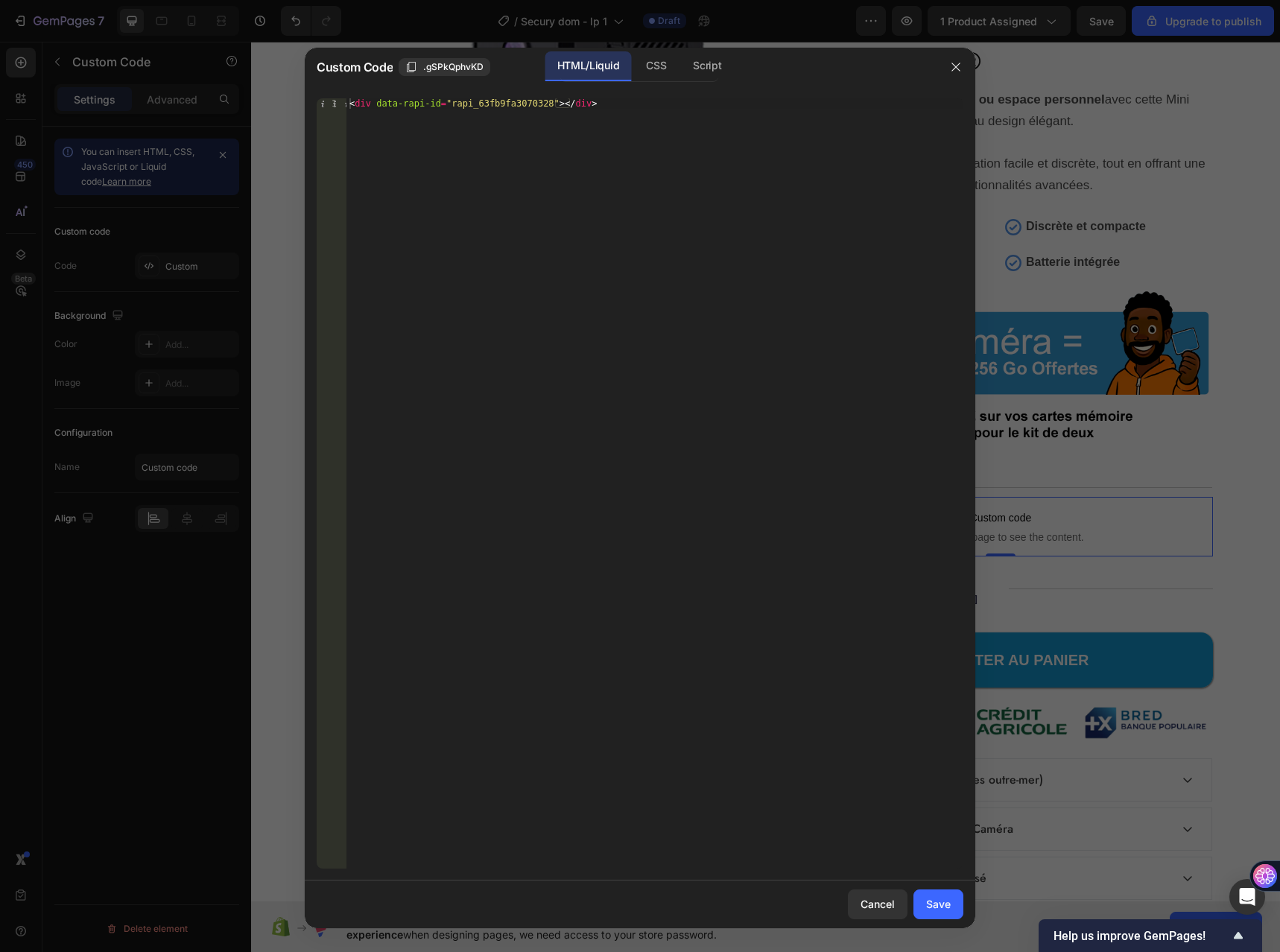
click at [968, 67] on div at bounding box center [955, 67] width 39 height 39
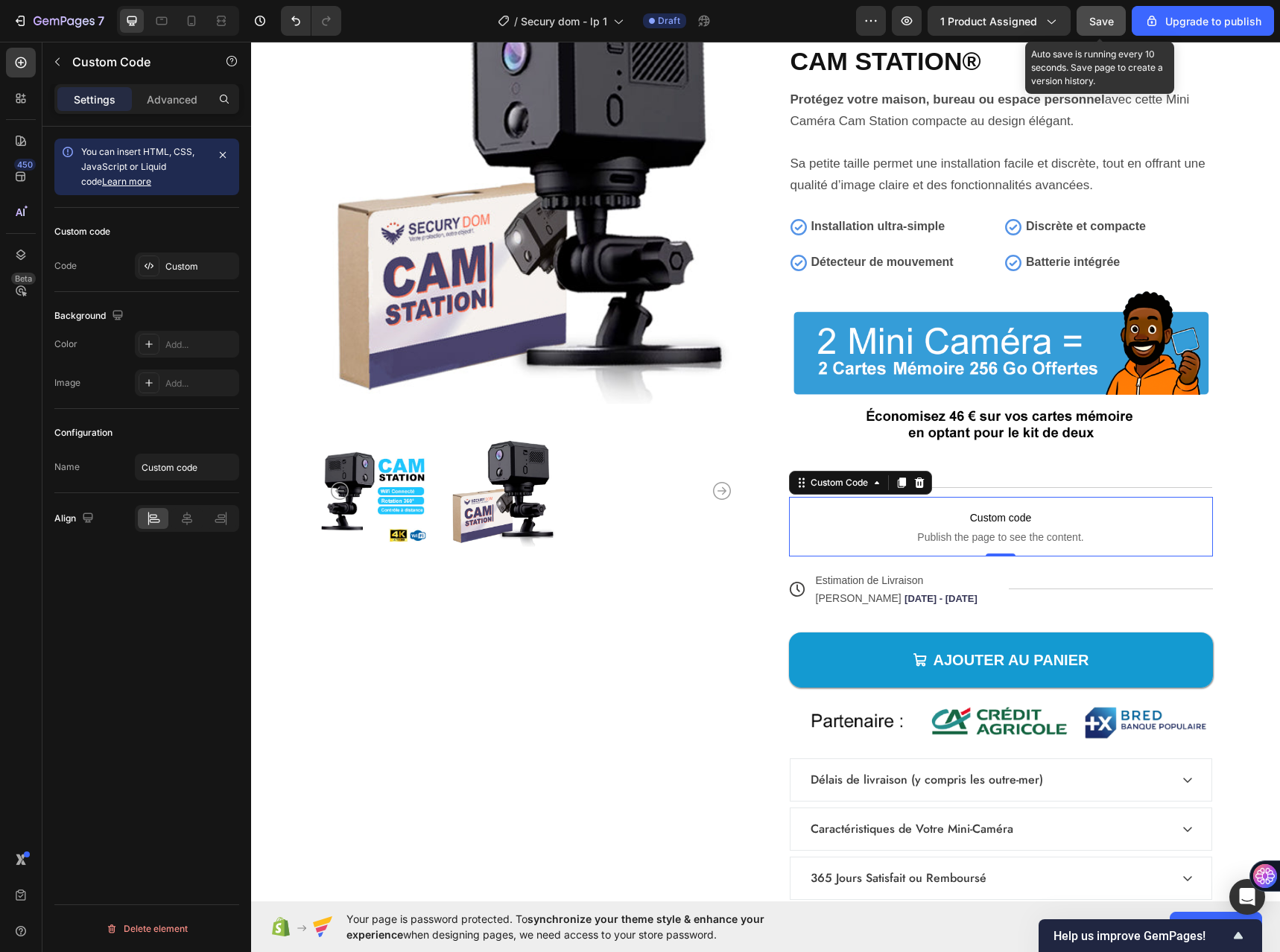
click at [1094, 23] on span "Save" at bounding box center [1101, 21] width 25 height 13
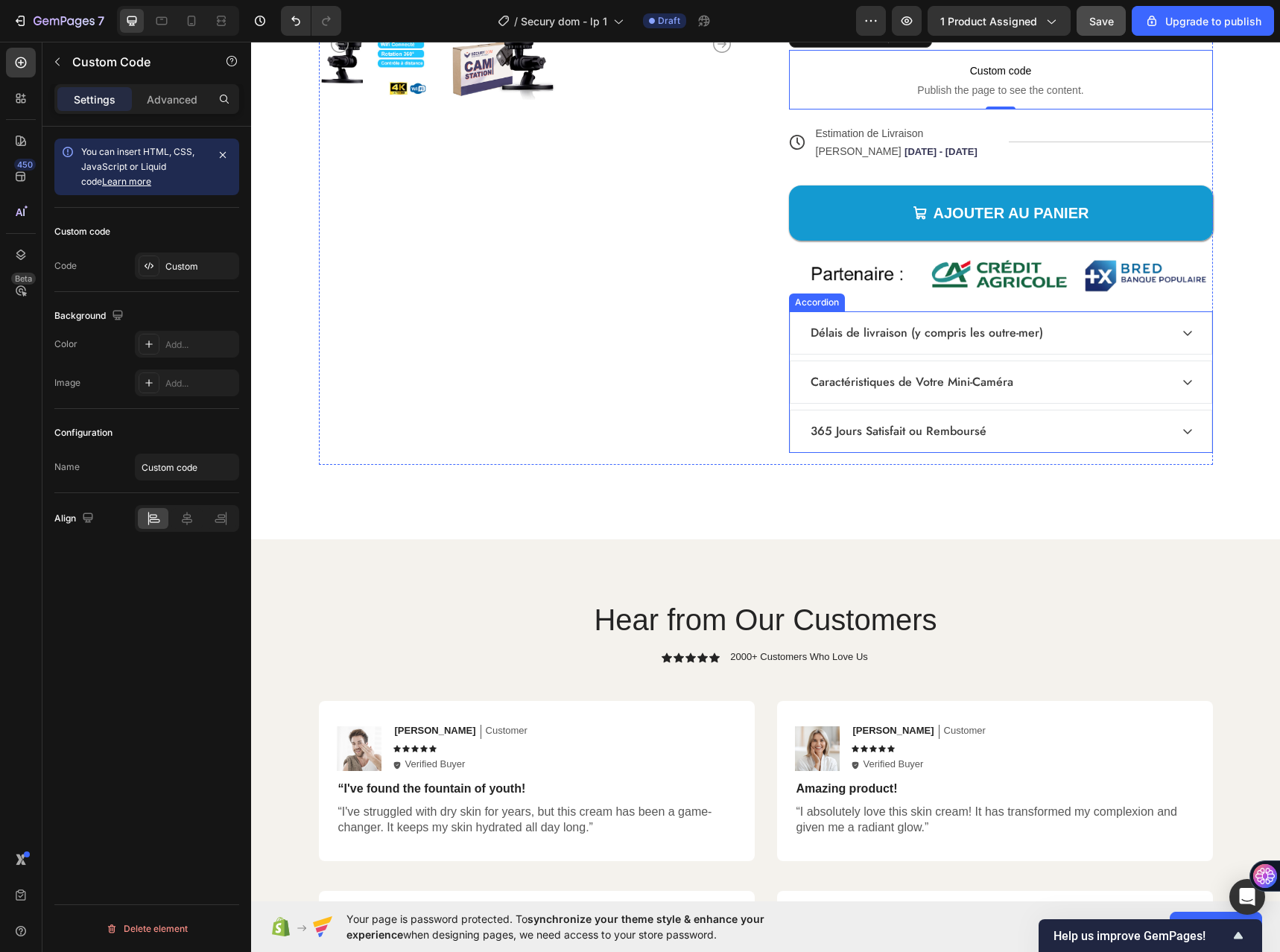
click at [1187, 329] on icon at bounding box center [1188, 333] width 12 height 12
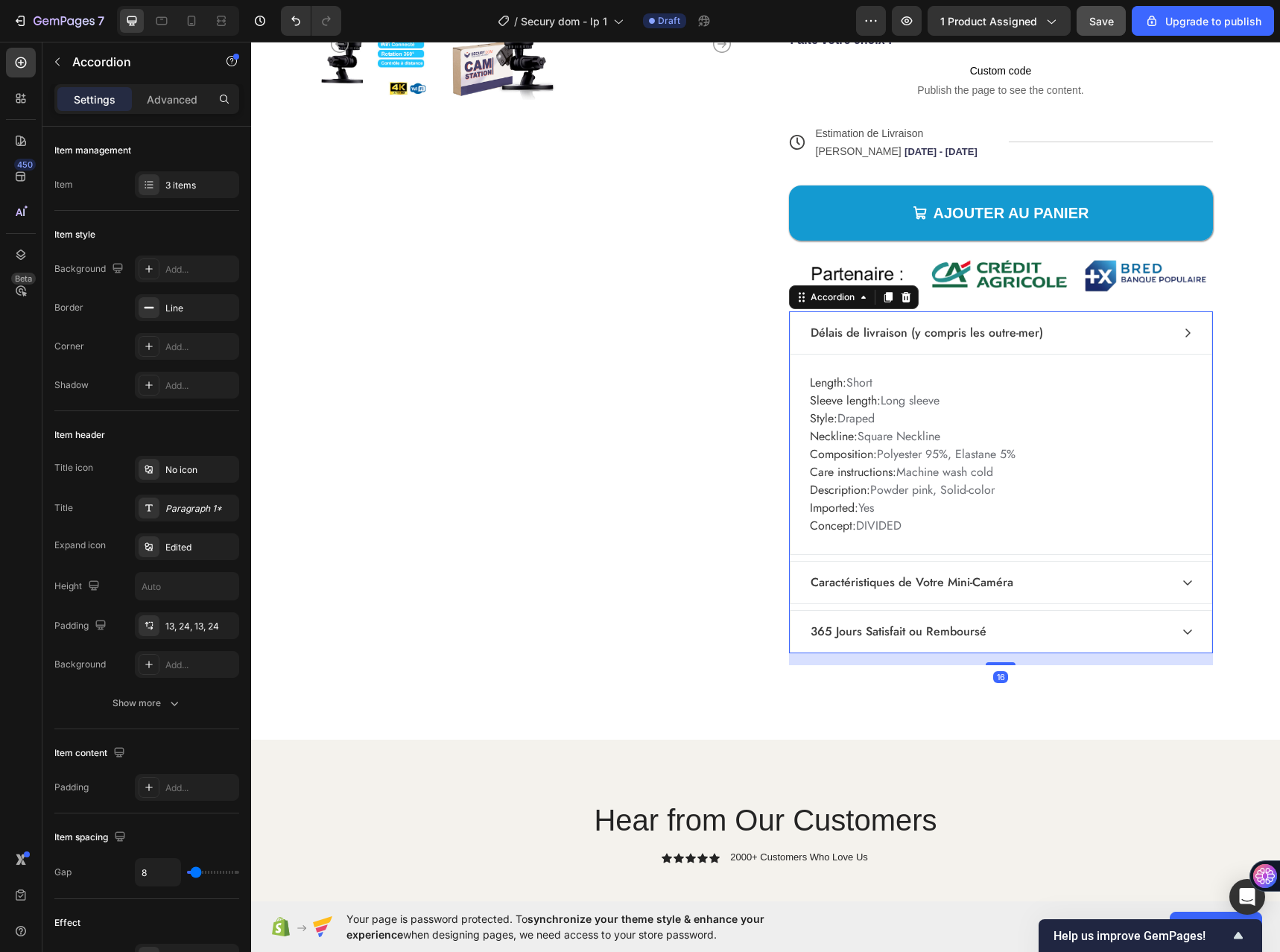
click at [965, 330] on p "Délais de livraison (y compris les outre-mer)" at bounding box center [927, 333] width 233 height 18
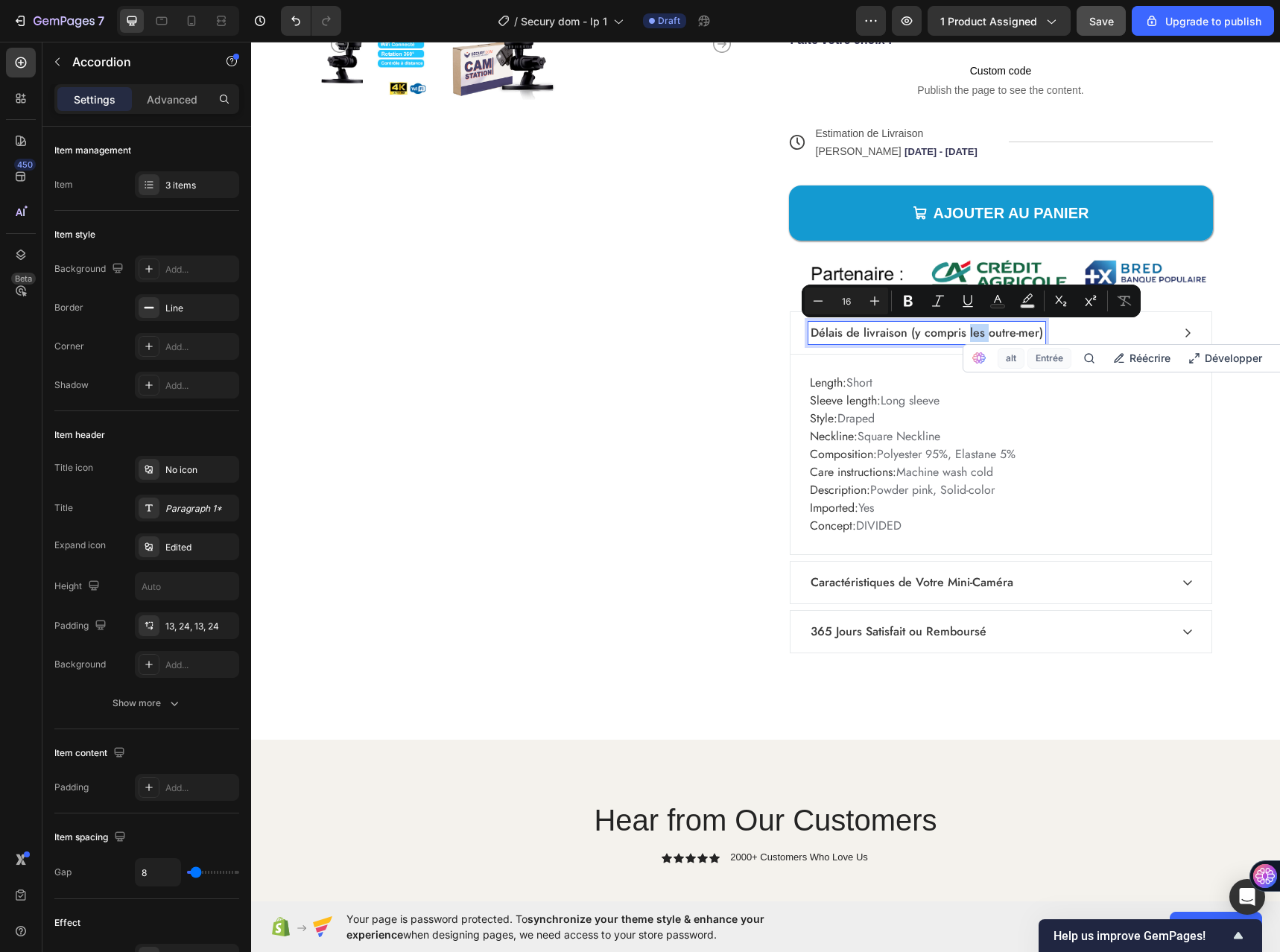
click at [885, 342] on div "Délais de livraison (y compris les outre-mer)" at bounding box center [926, 332] width 237 height 22
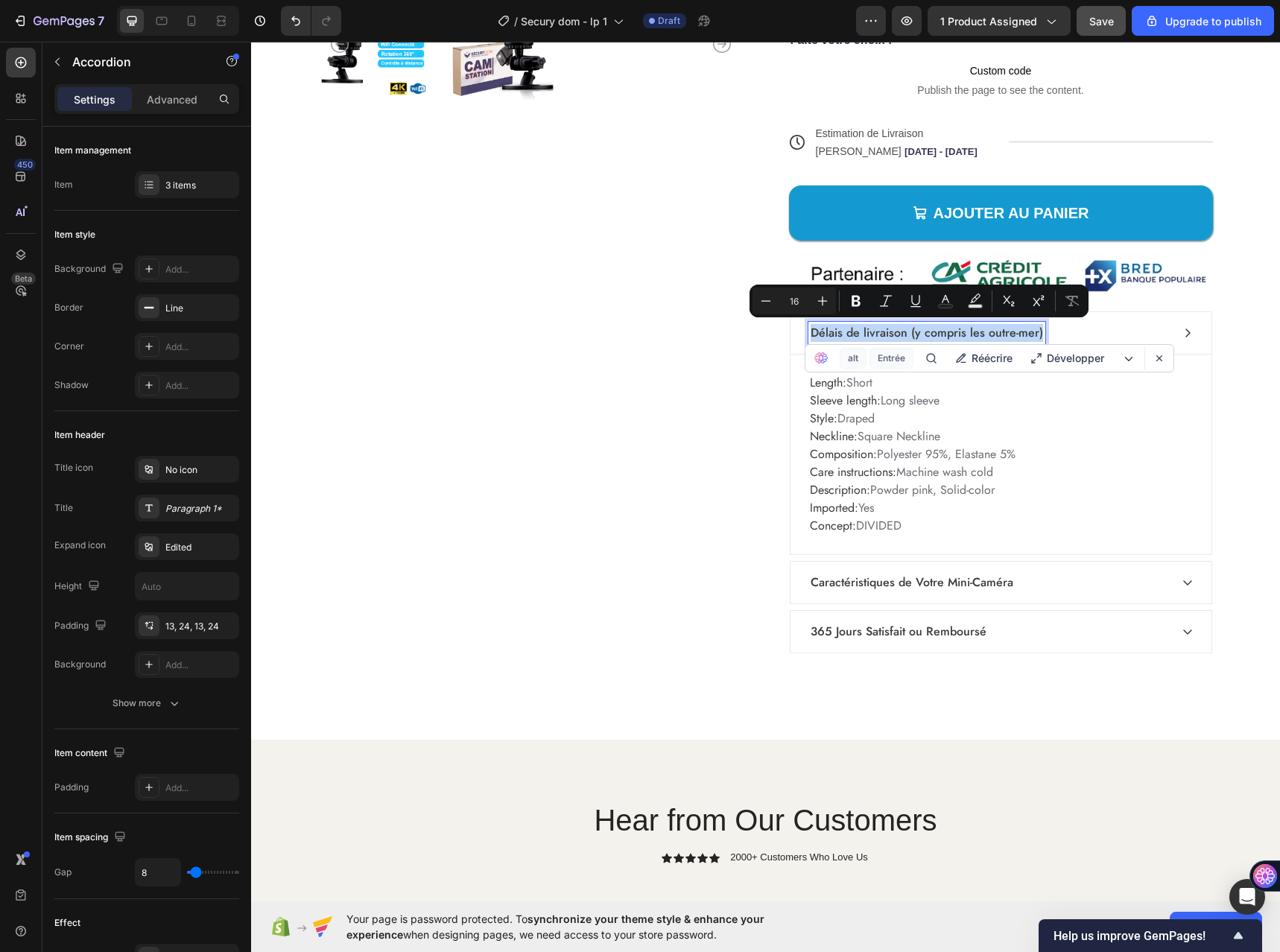
copy p "Délais de livraison (y compris les outre-mer)"
click at [876, 589] on p "Caractéristiques de Votre Mini-Caméra" at bounding box center [912, 583] width 203 height 18
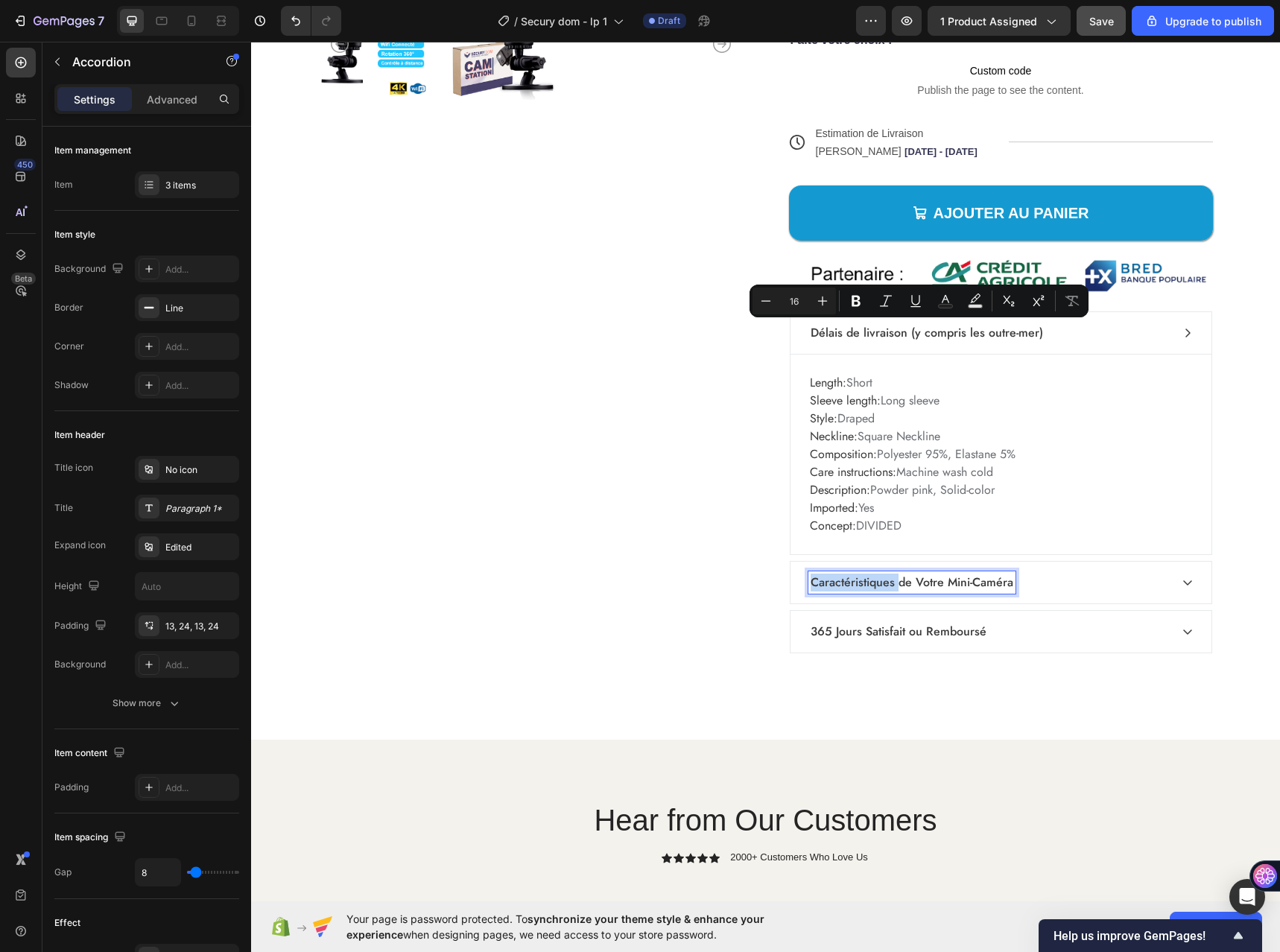
click at [876, 589] on p "Caractéristiques de Votre Mini-Caméra" at bounding box center [912, 583] width 203 height 18
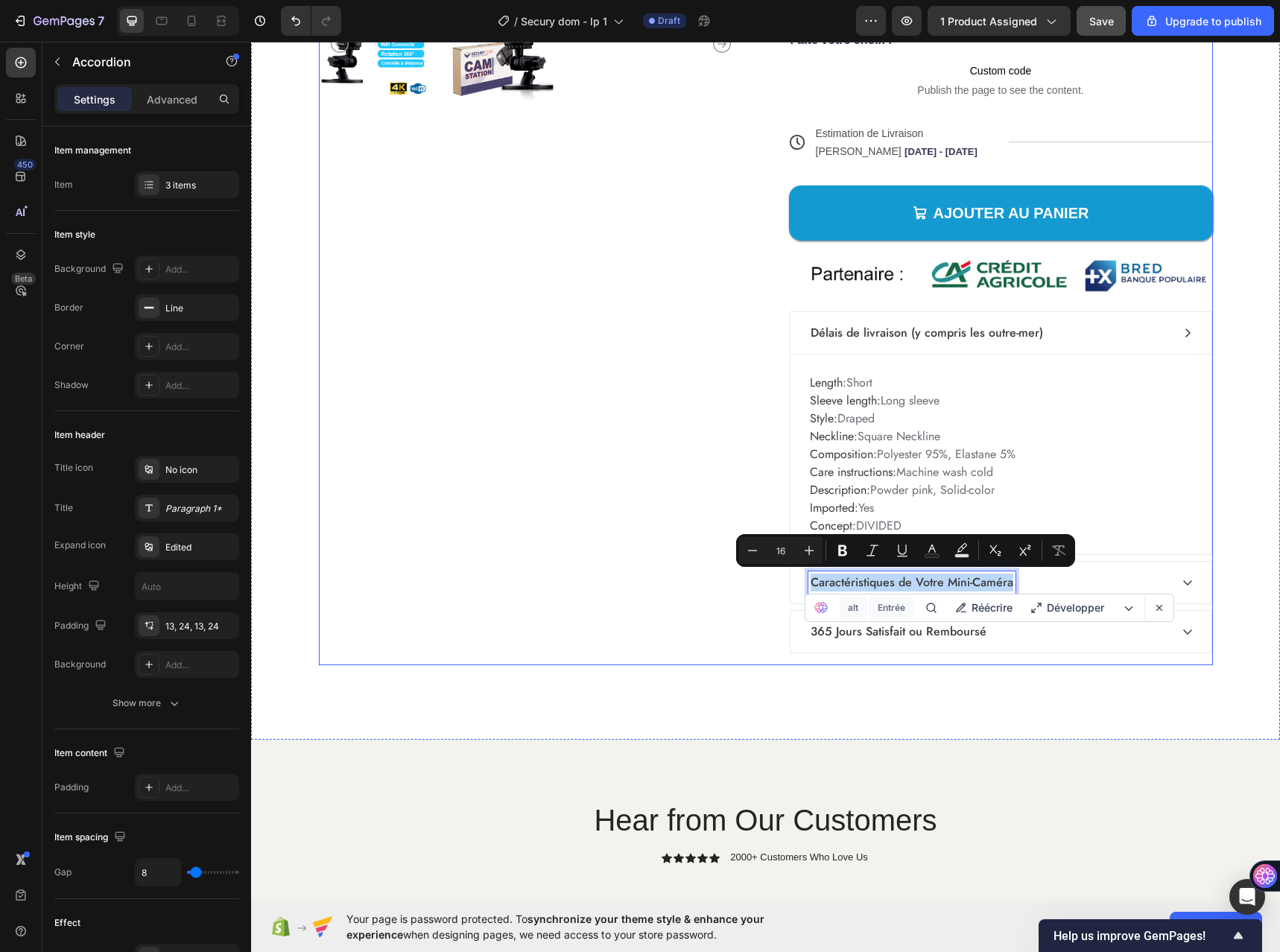
copy p "Caractéristiques de Votre Mini-Caméra"
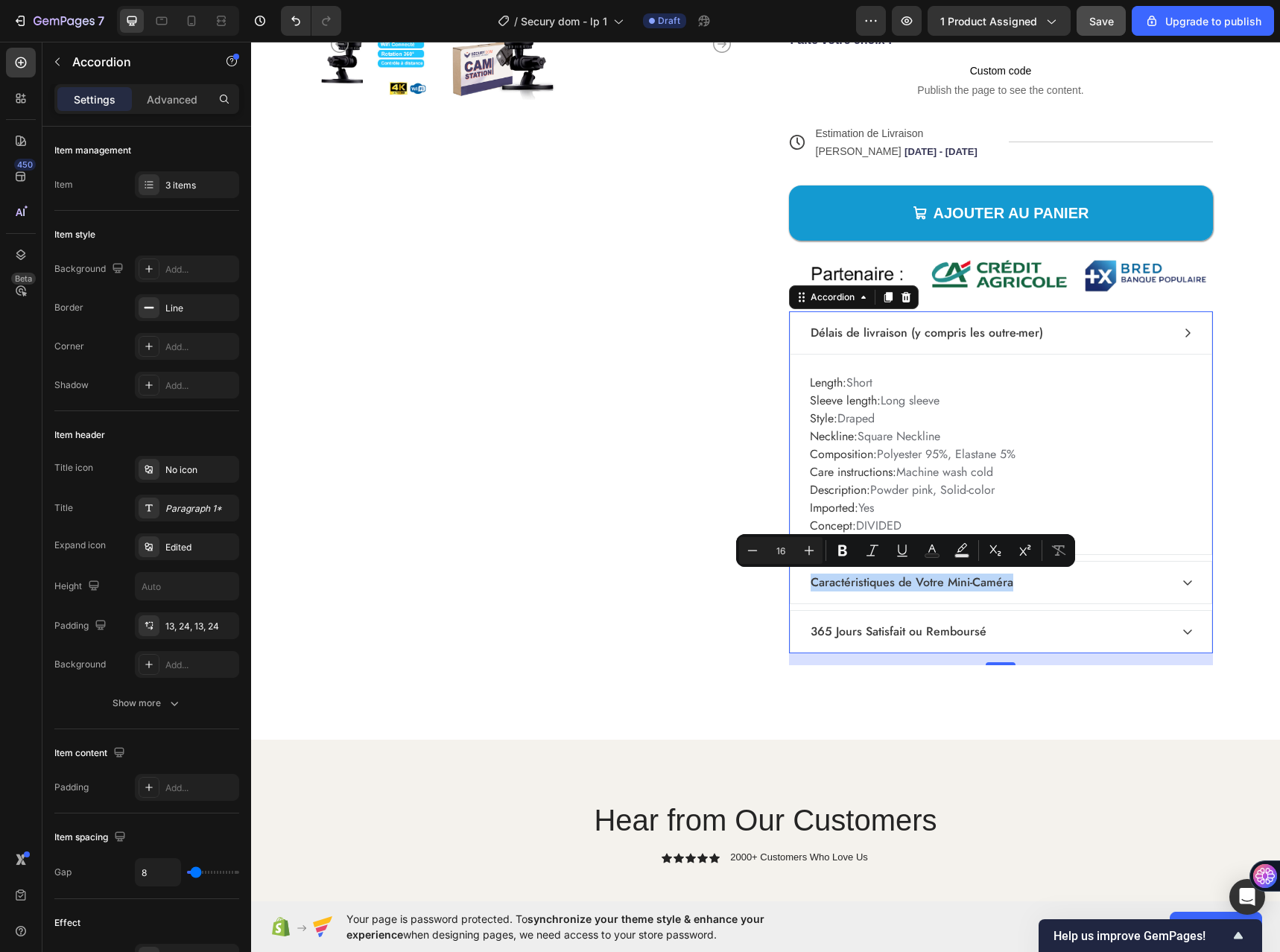
click at [909, 627] on p "365 Jours Satisfait ou Remboursé" at bounding box center [898, 632] width 176 height 18
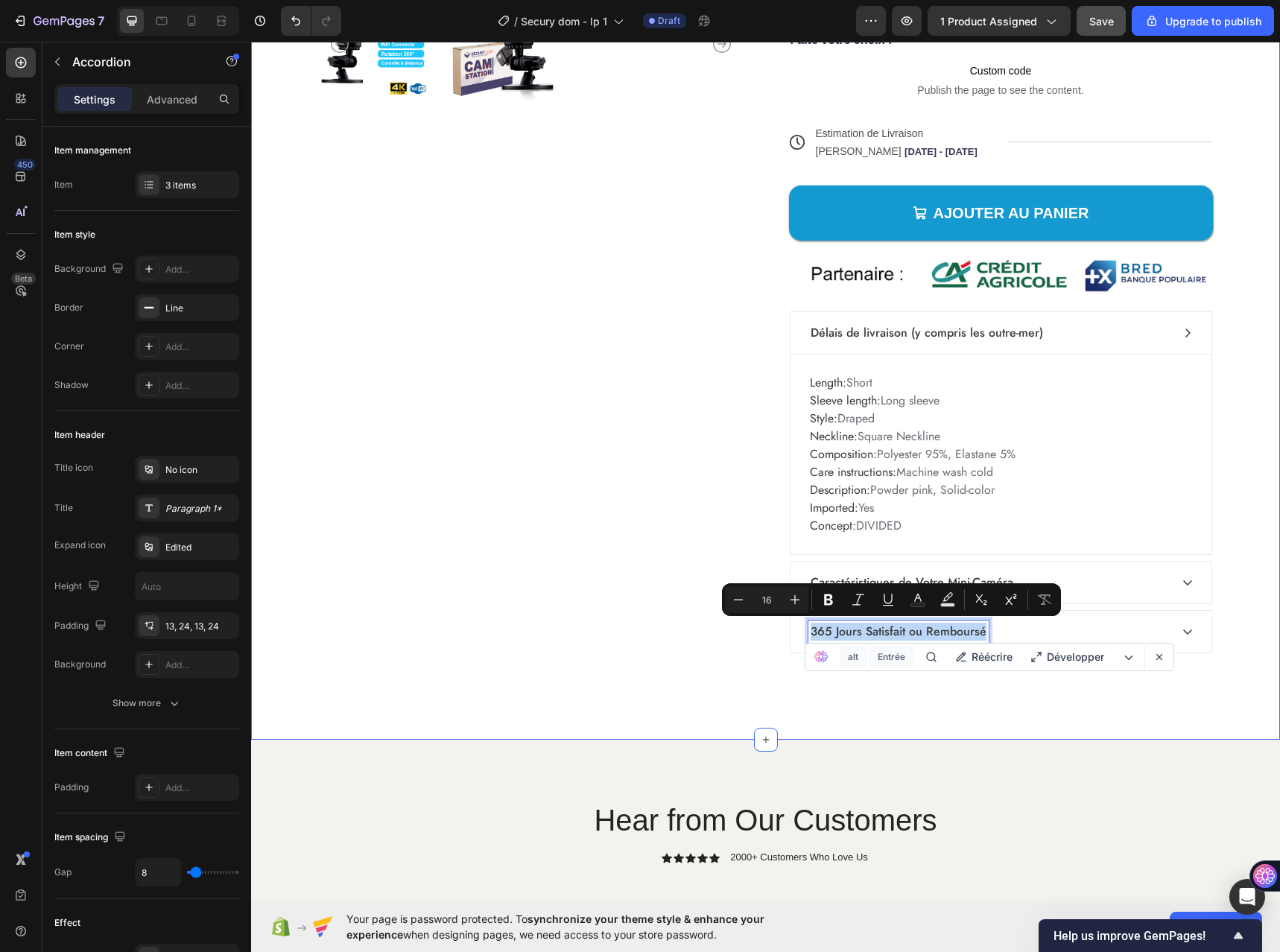
copy p "365 Jours Satisfait ou Remboursé"
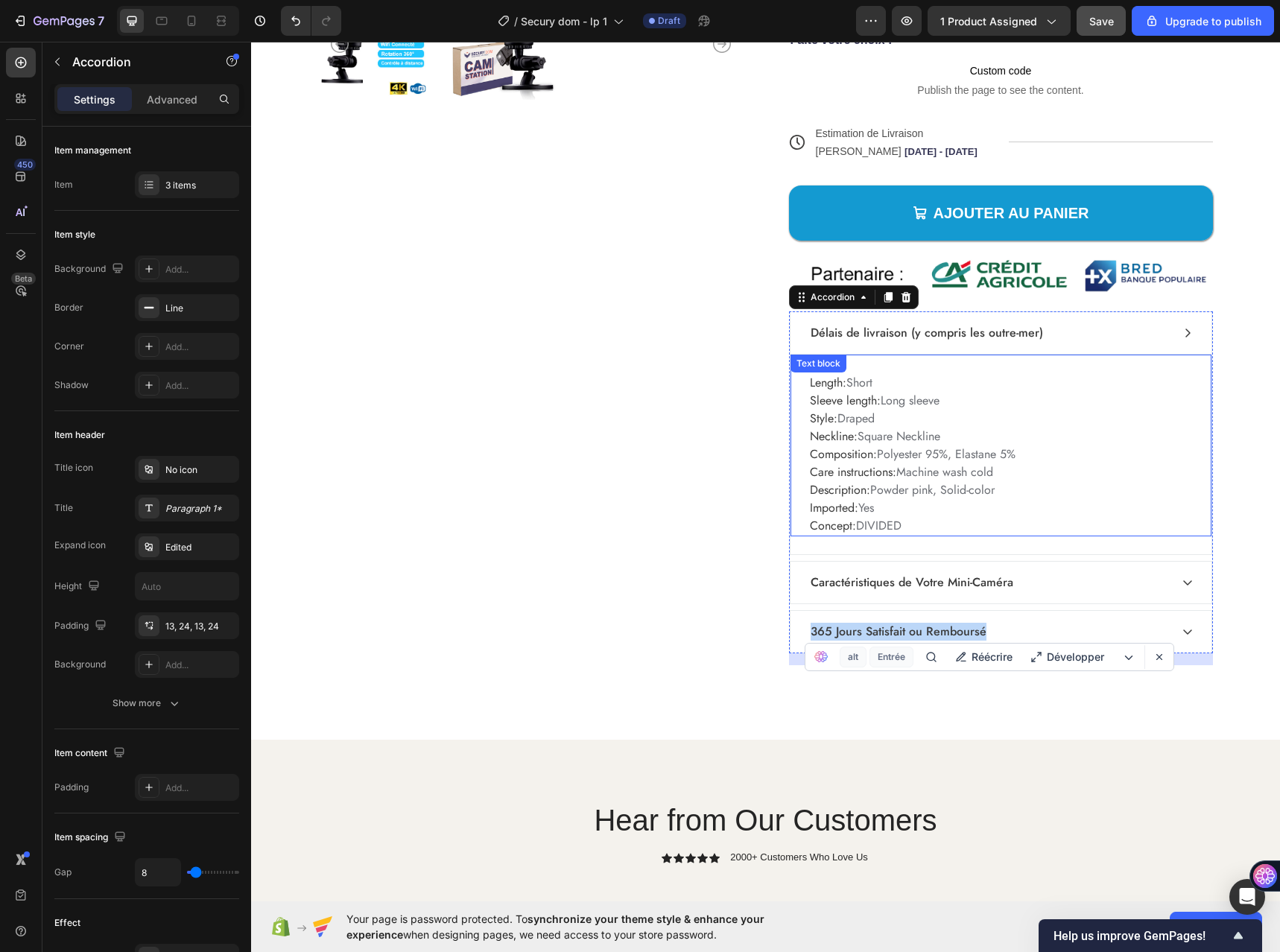
click at [897, 397] on p "Length: Short Sleeve length: Long sleeve Style: Draped Neckline: Square Necklin…" at bounding box center [1001, 455] width 382 height 161
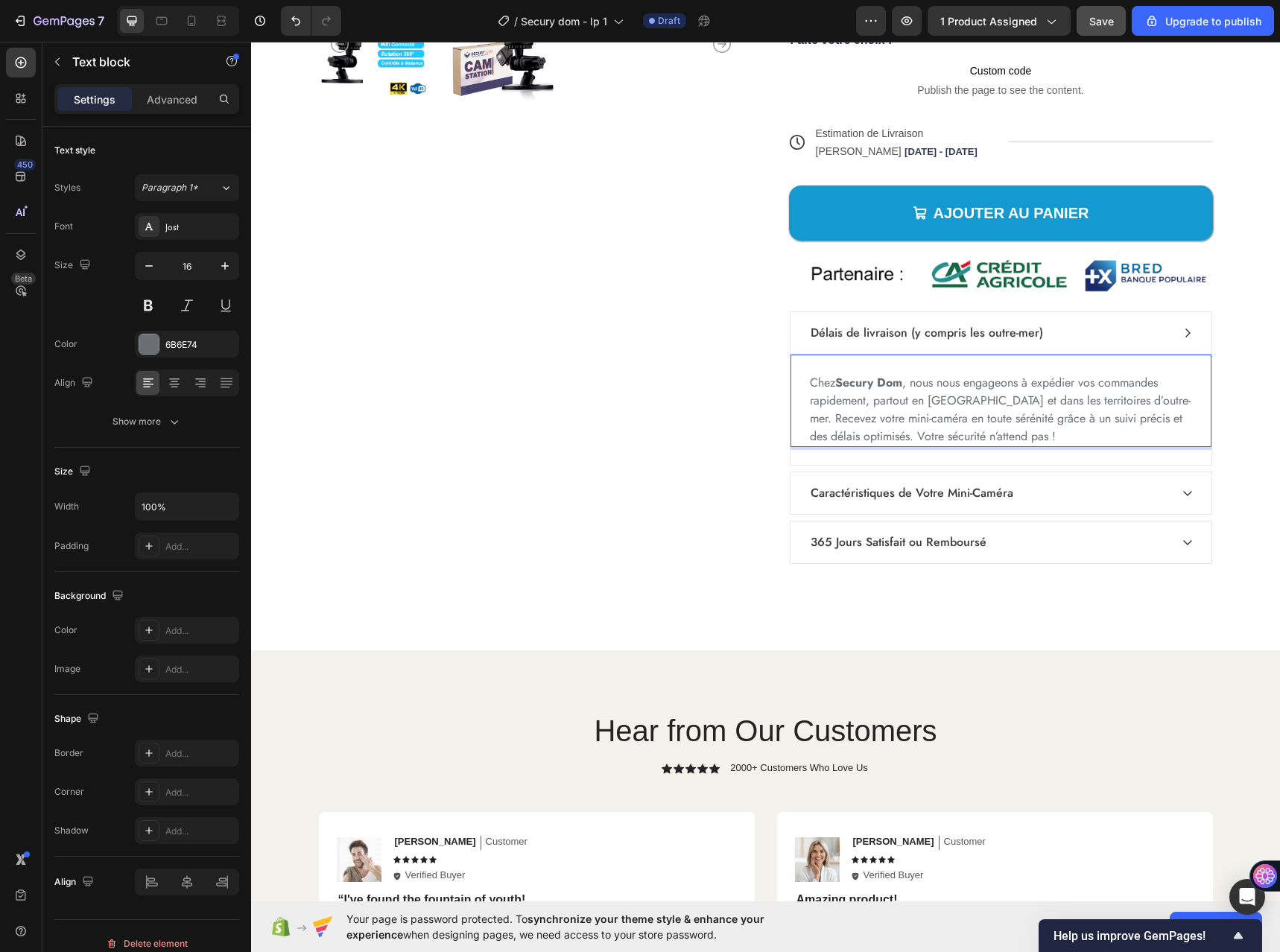
click at [835, 387] on strong "Secury Dom" at bounding box center [867, 382] width 67 height 17
click at [838, 363] on div "Chez Secury Dom , nous nous engageons à expédier vos commandes rapidement, part…" at bounding box center [1001, 401] width 421 height 94
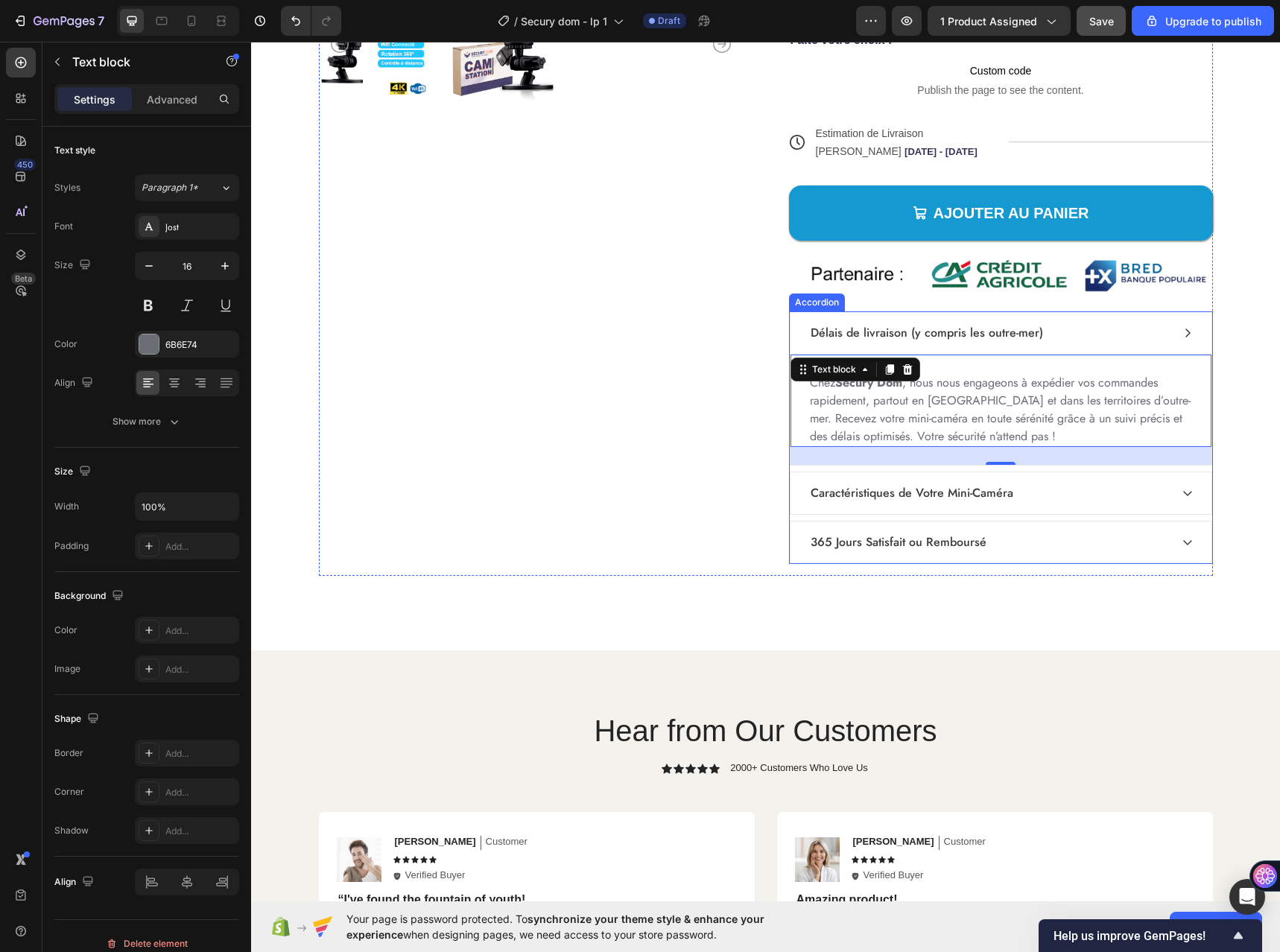
click at [1182, 487] on icon at bounding box center [1188, 493] width 12 height 12
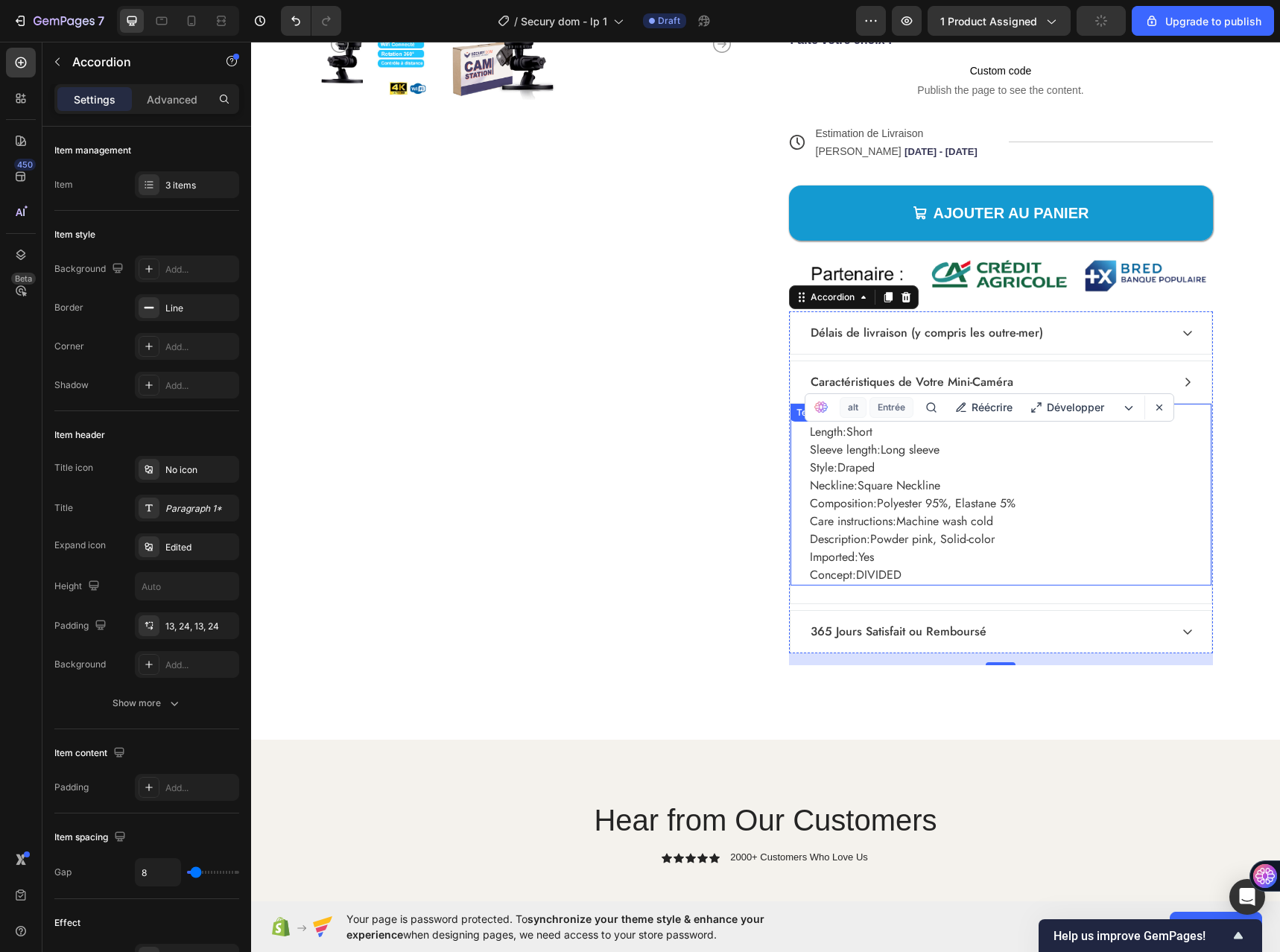
click at [944, 518] on p "Length: Short Sleeve length: Long sleeve Style: Draped Neckline: Square Necklin…" at bounding box center [1001, 503] width 382 height 161
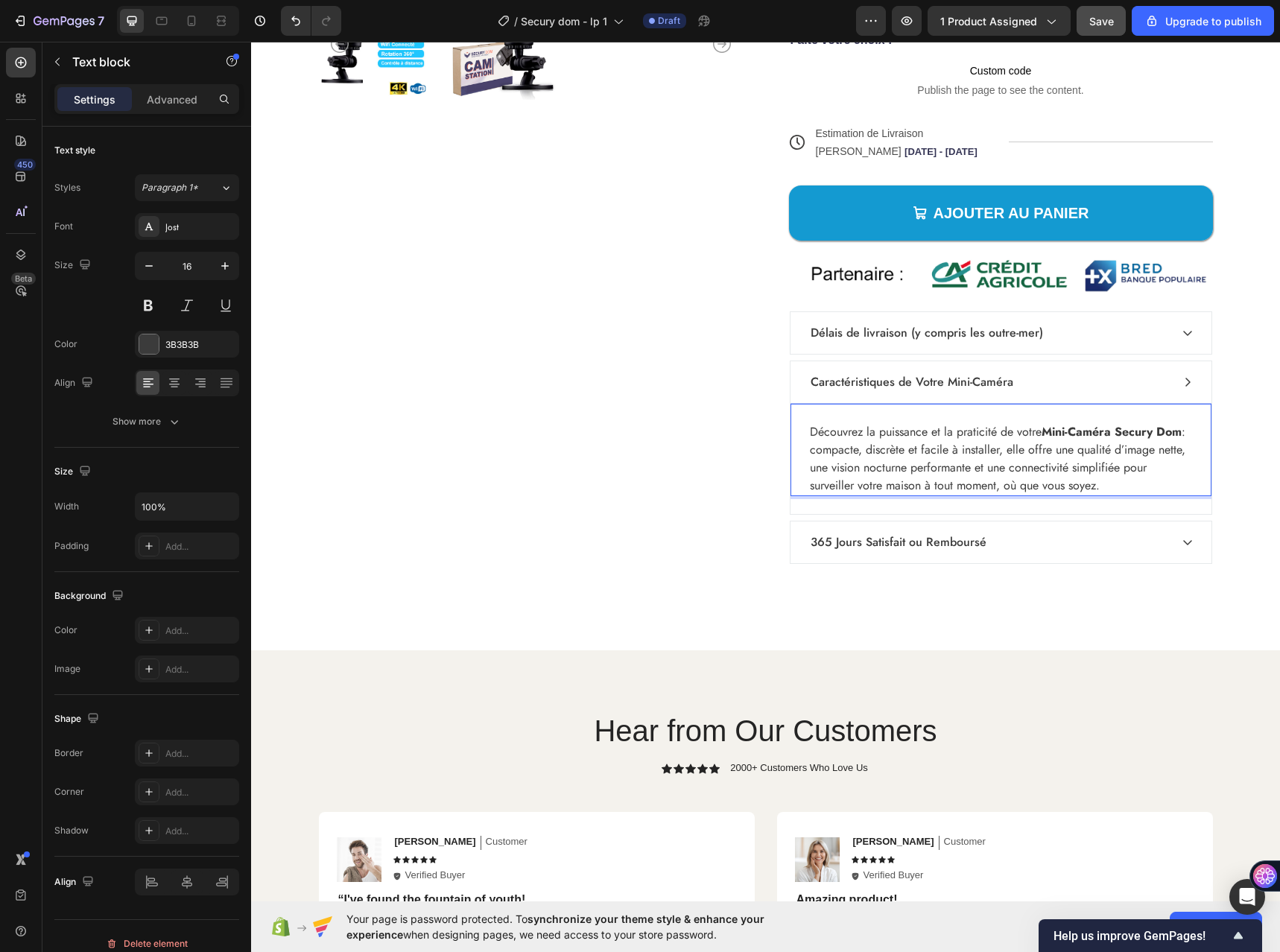
click at [857, 452] on p "Découvrez la puissance et la praticité de votre Mini-Caméra Secury Dom : compac…" at bounding box center [1001, 459] width 382 height 72
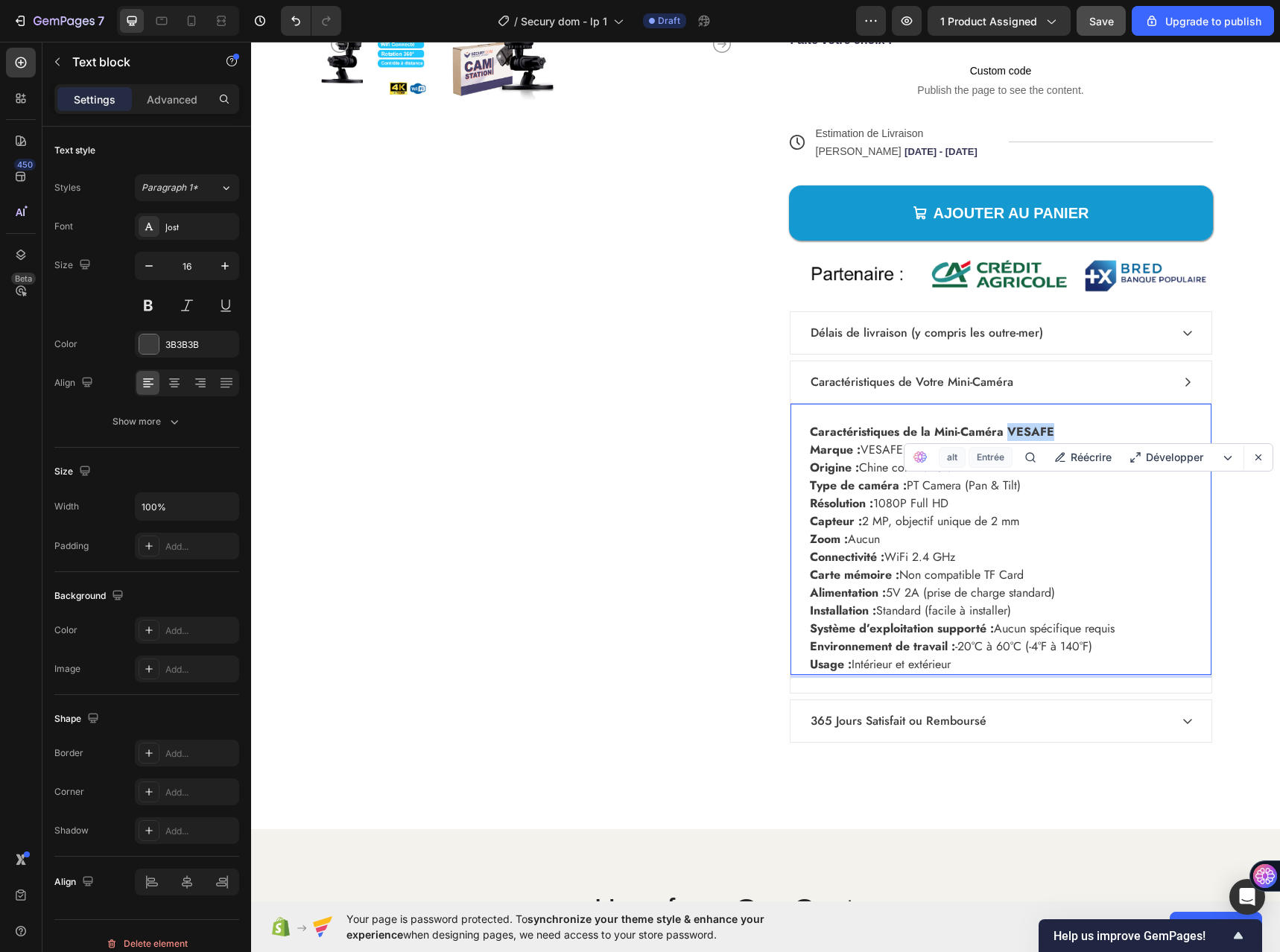
drag, startPoint x: 1061, startPoint y: 429, endPoint x: 1004, endPoint y: 429, distance: 57.0
click at [1004, 429] on p "Caractéristiques de la Mini-Caméra VESAFE" at bounding box center [1001, 432] width 382 height 18
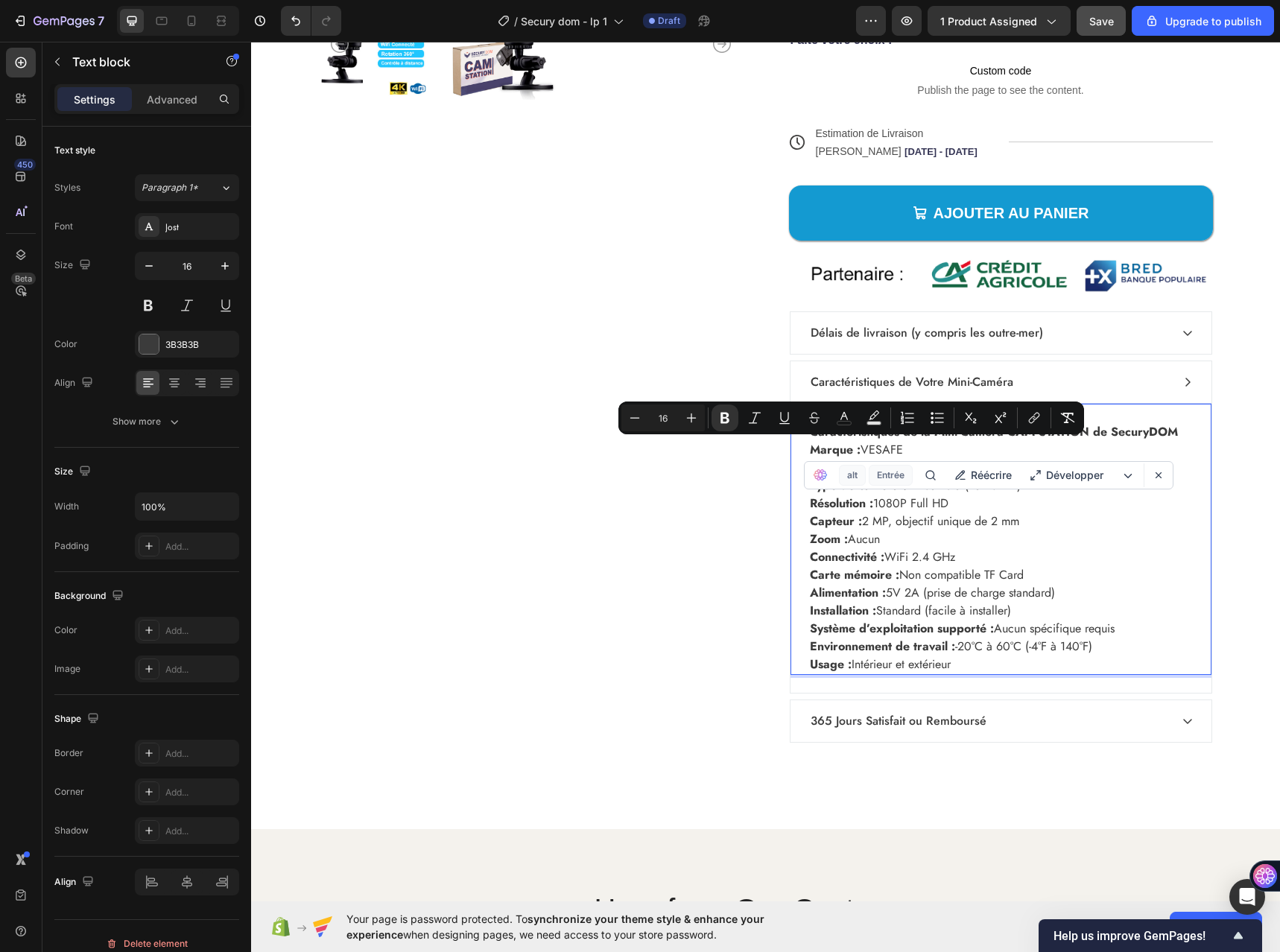
drag, startPoint x: 907, startPoint y: 447, endPoint x: 805, endPoint y: 447, distance: 102.0
click at [810, 447] on p "Marque : VESAFE" at bounding box center [1001, 450] width 382 height 18
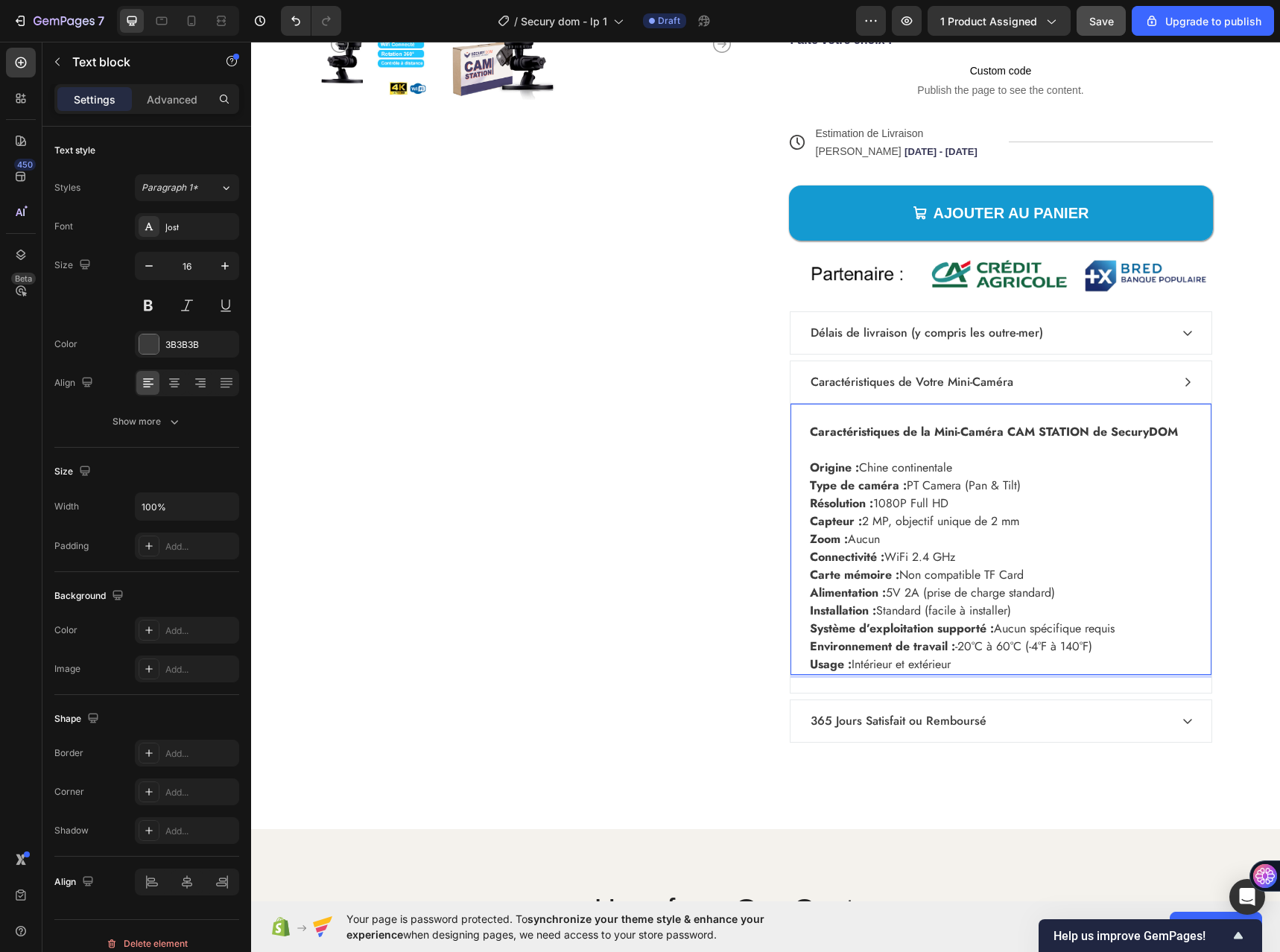
drag, startPoint x: 960, startPoint y: 471, endPoint x: 968, endPoint y: 469, distance: 8.2
click at [960, 470] on p "Origine : Chine continentale" at bounding box center [1001, 468] width 382 height 18
click at [957, 499] on p "Résolution : 1080P Full HD" at bounding box center [1001, 503] width 382 height 18
click at [900, 502] on p "Résolution : 1080P Full HD" at bounding box center [1001, 503] width 382 height 18
click at [955, 499] on p "Résolution : 1080P Full HD" at bounding box center [1001, 503] width 382 height 18
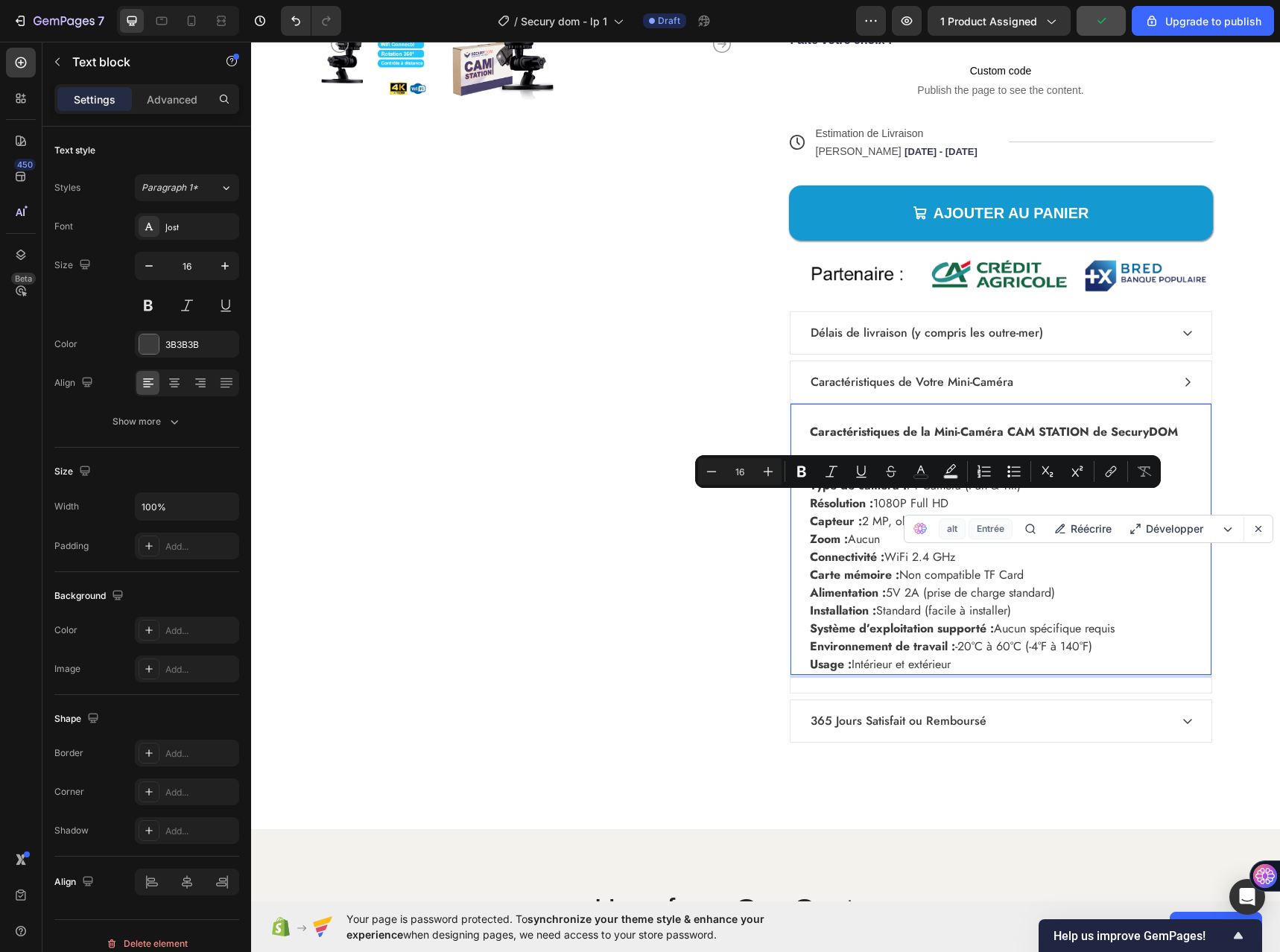
drag, startPoint x: 955, startPoint y: 499, endPoint x: 910, endPoint y: 502, distance: 45.1
click at [910, 502] on p "Résolution : 1080P Full HD" at bounding box center [1001, 503] width 382 height 18
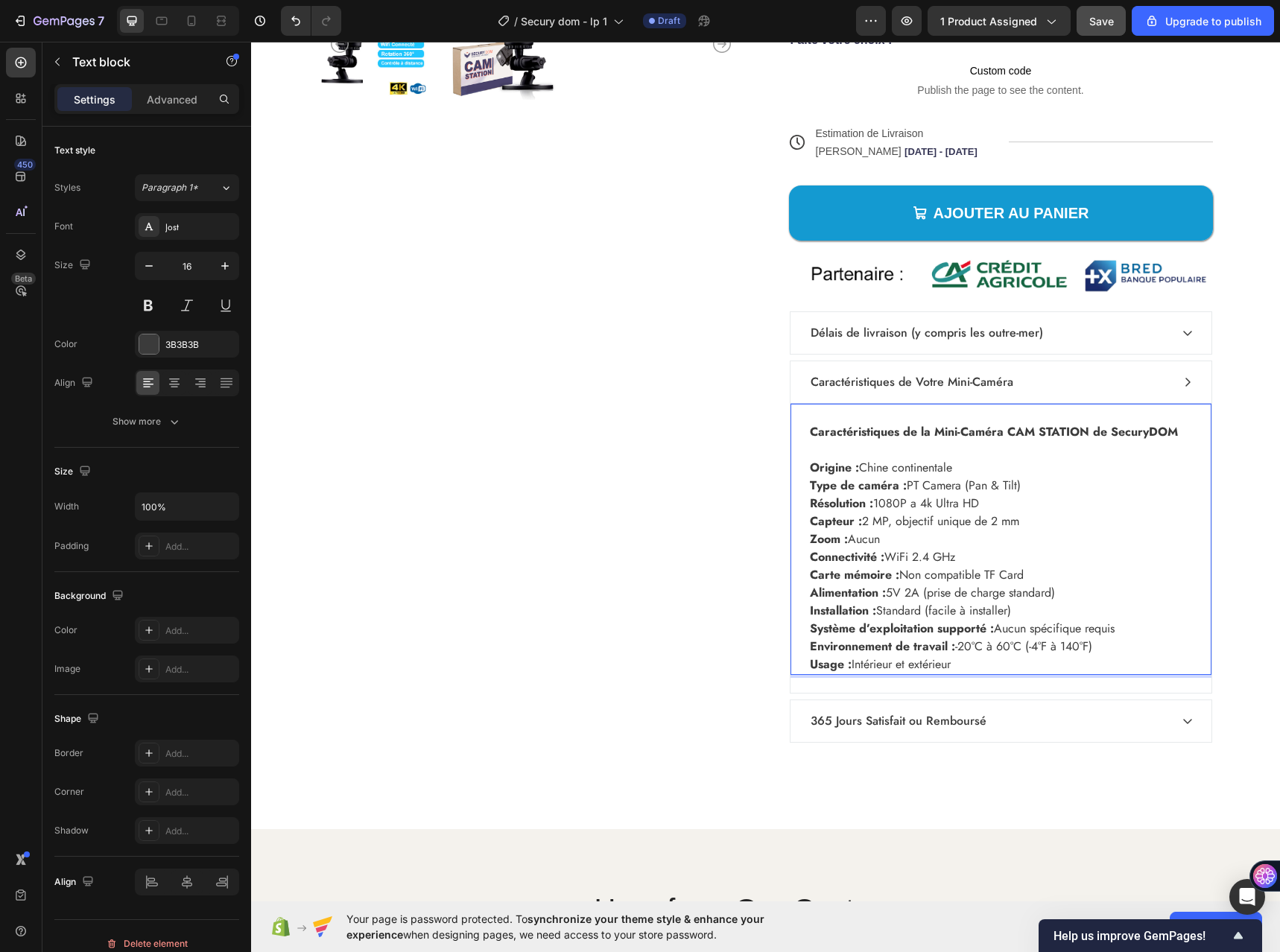
click at [1036, 490] on p "Type de caméra : PT Camera (Pan & Tilt)" at bounding box center [1001, 485] width 382 height 18
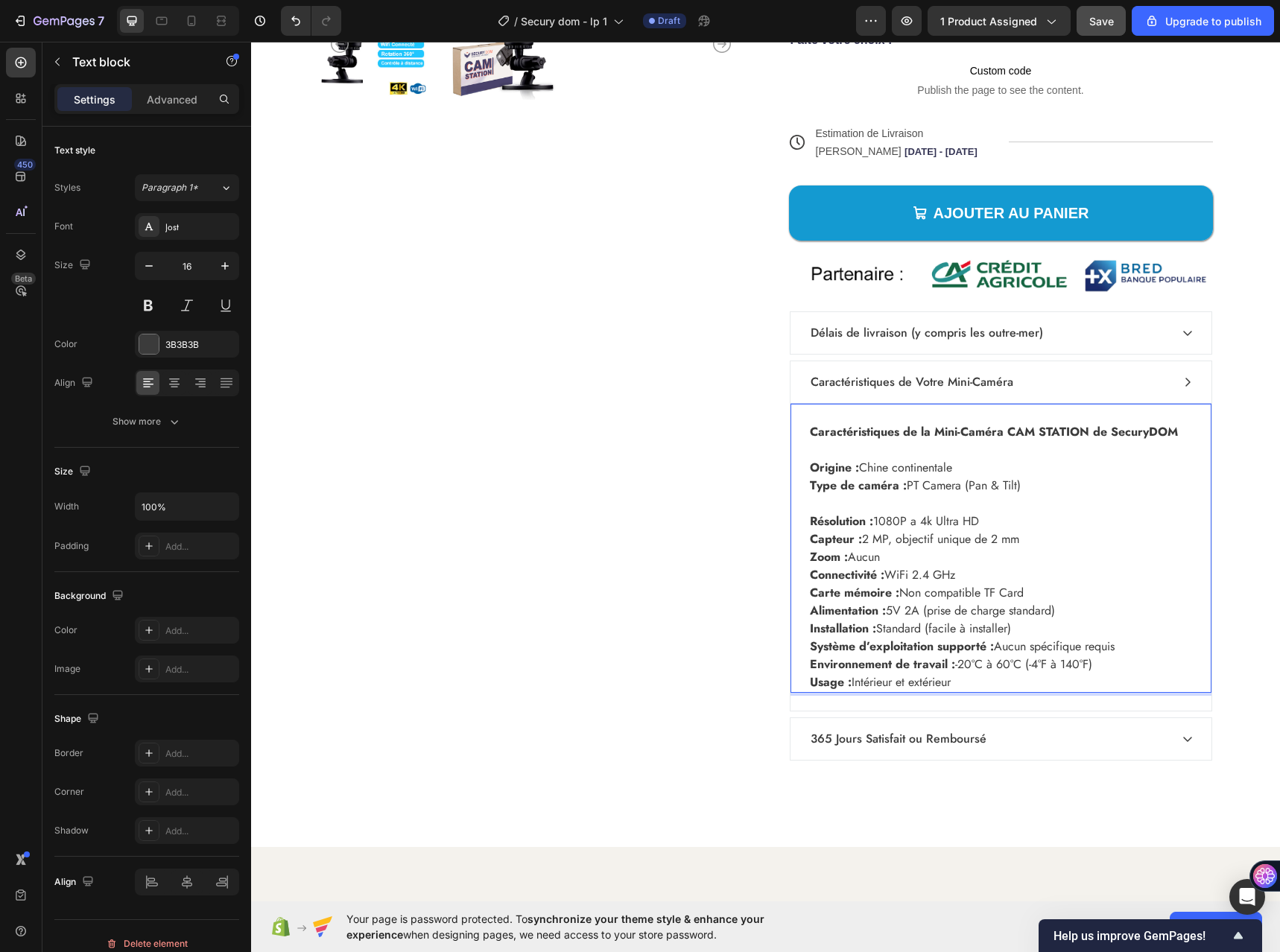
click at [998, 520] on p "Résolution : 1080P a 4k Ultra HD" at bounding box center [1001, 521] width 382 height 18
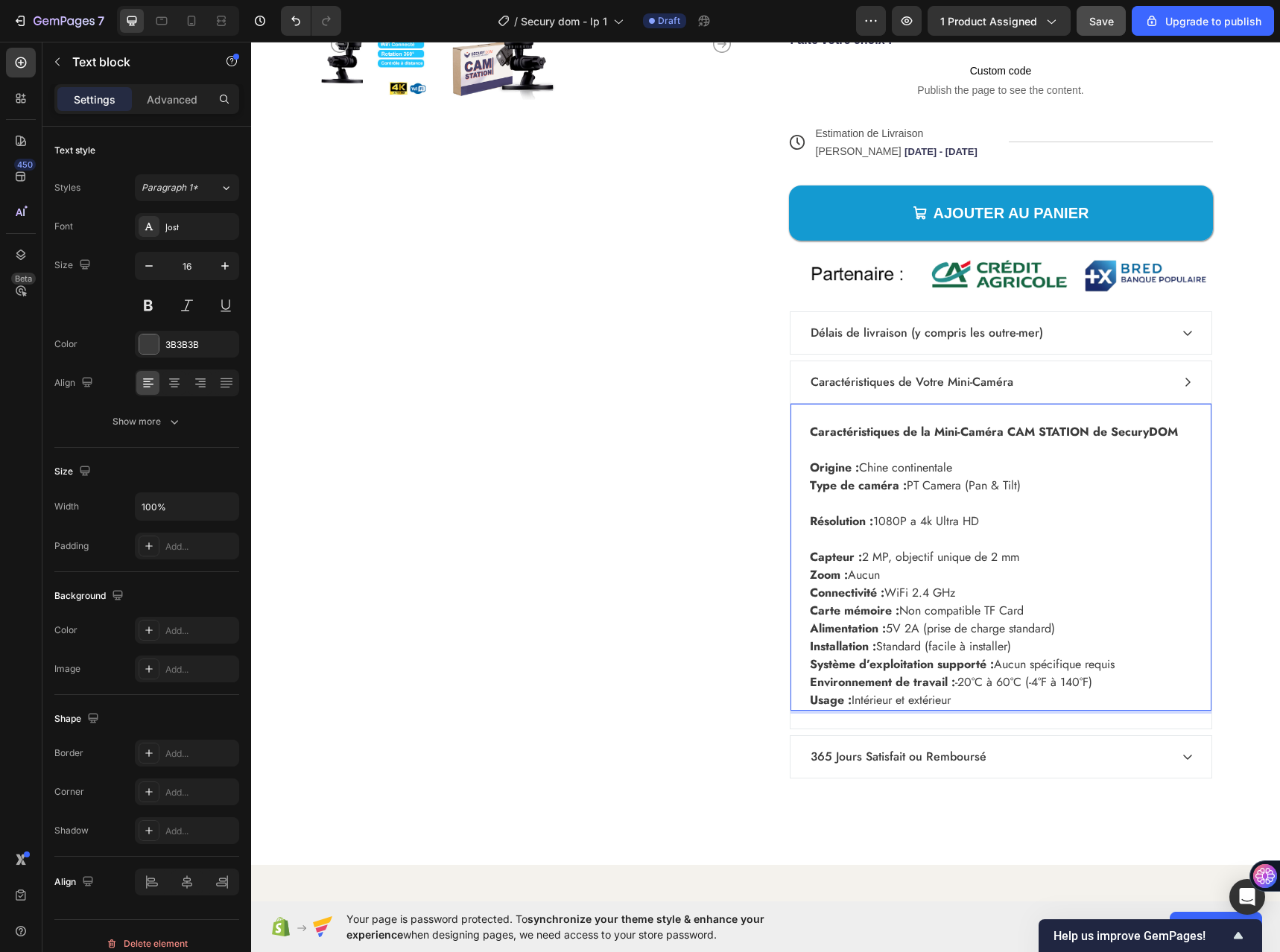
click at [1022, 556] on p "Capteur : 2 MP, objectif unique de 2 mm" at bounding box center [1001, 557] width 382 height 18
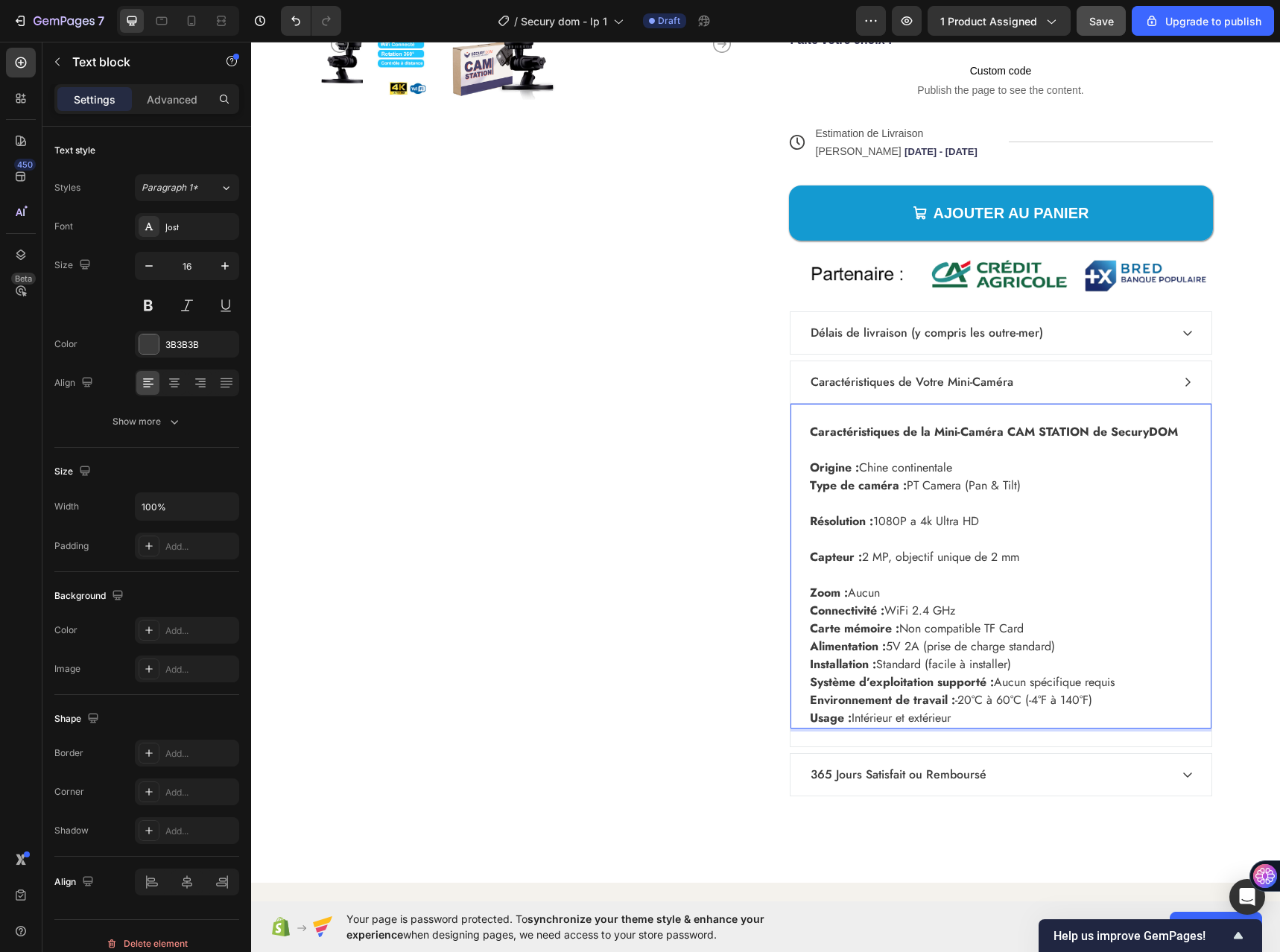
click at [886, 588] on p "Zoom : Aucun" at bounding box center [1001, 593] width 382 height 18
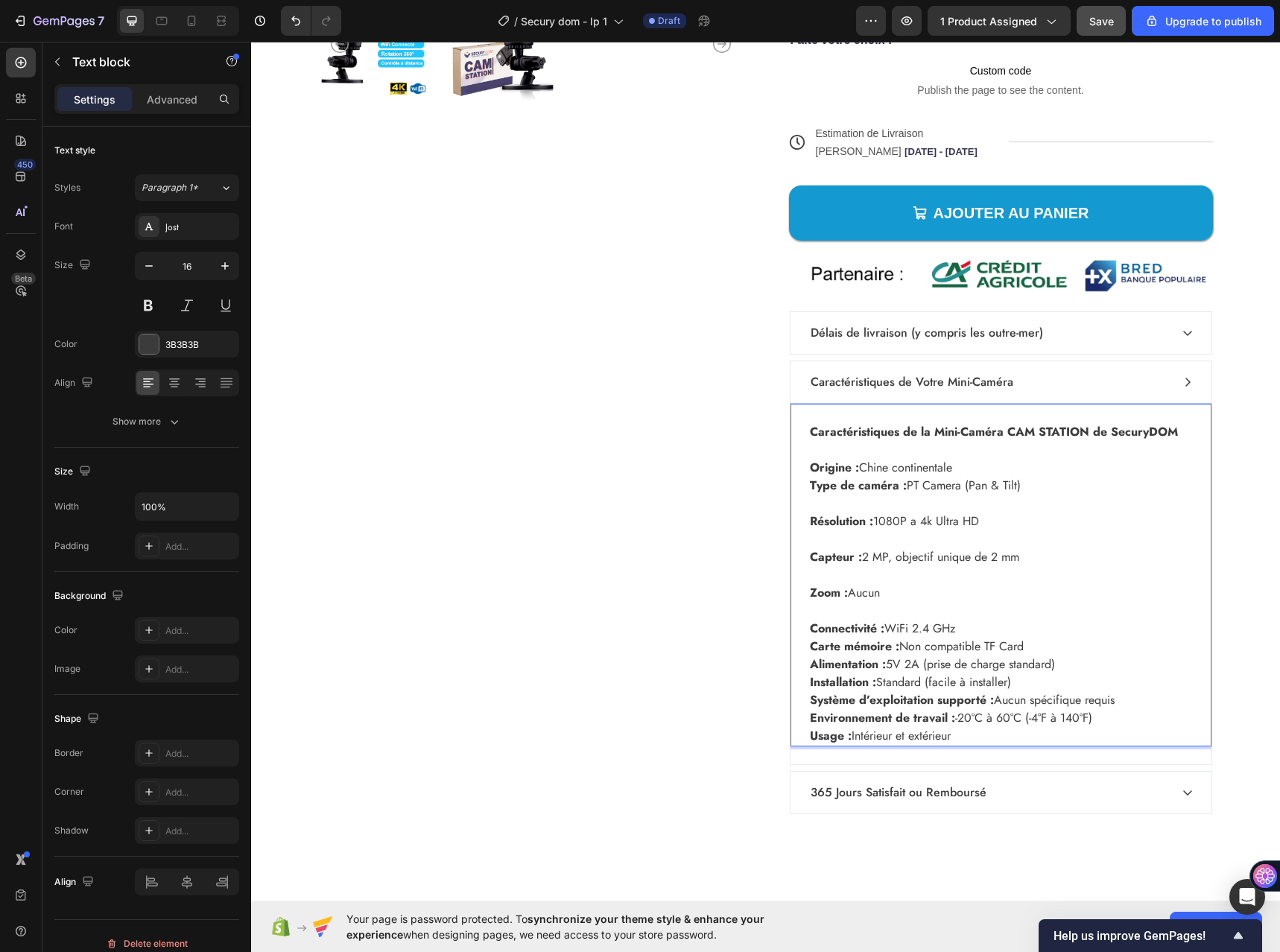
click at [985, 628] on p "Connectivité : WiFi 2.4 GHz" at bounding box center [1001, 629] width 382 height 18
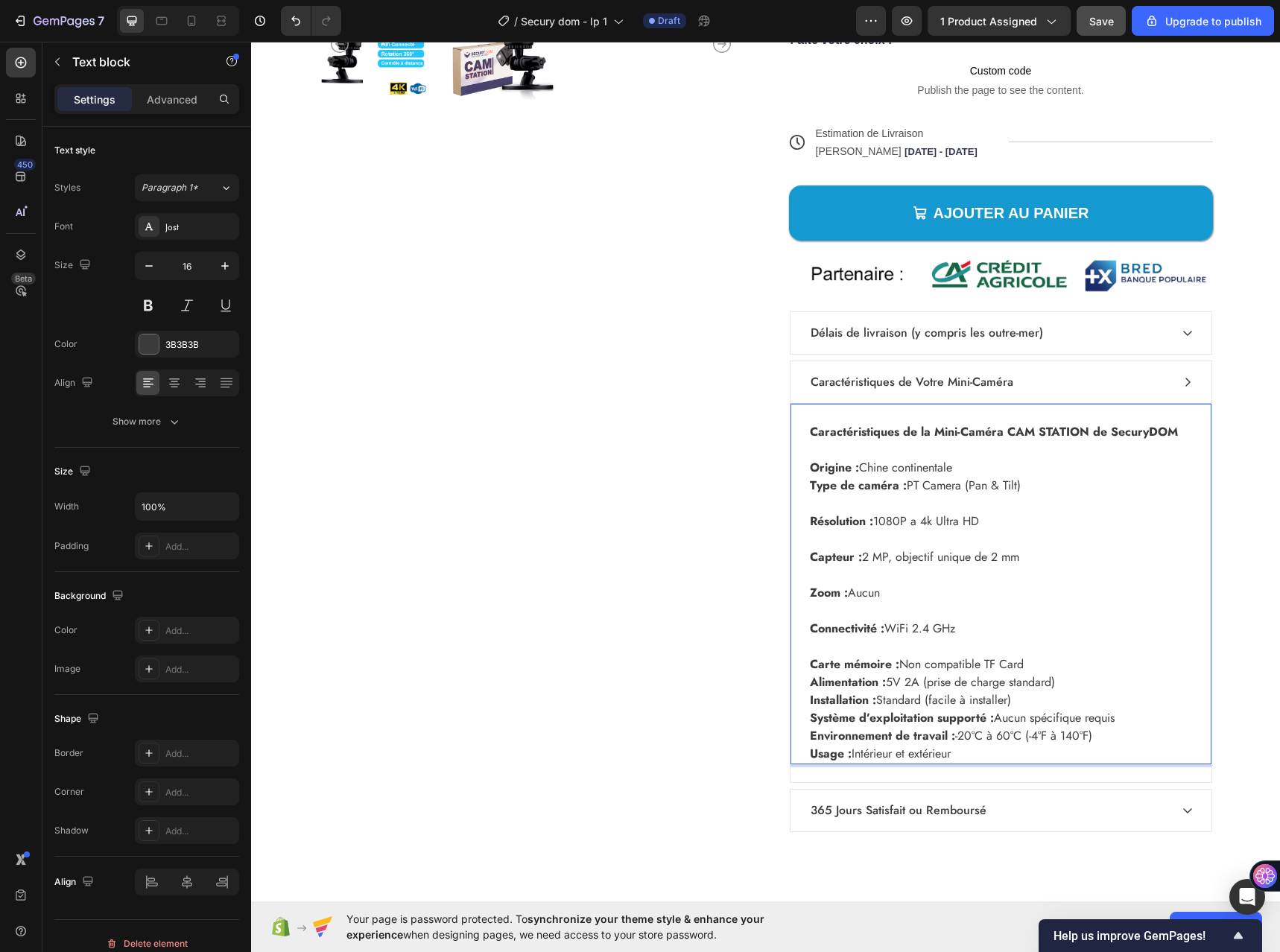
click at [1047, 666] on p "Carte mémoire : Non compatible TF Card" at bounding box center [1001, 665] width 382 height 18
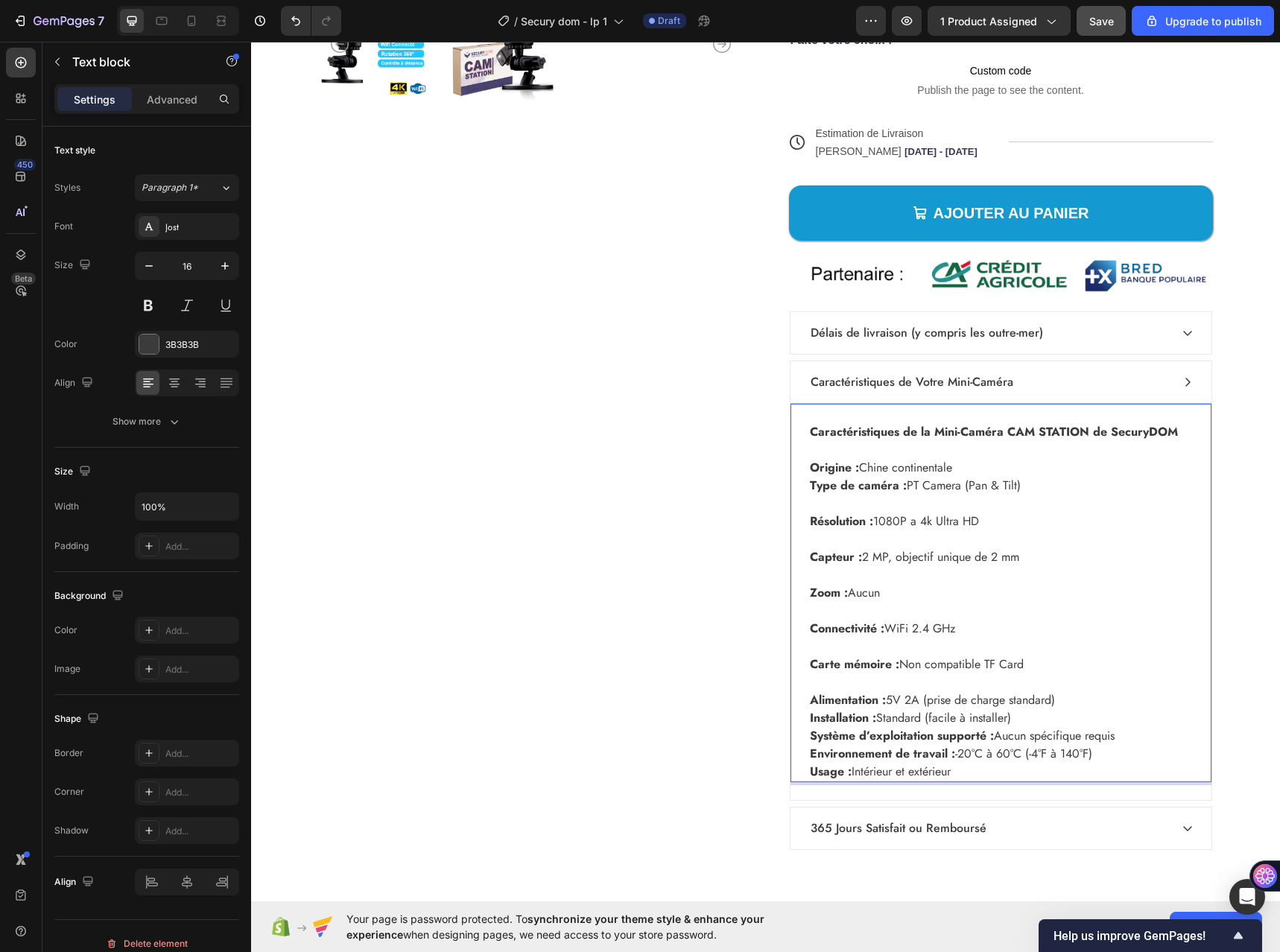
click at [1078, 697] on p "Alimentation : 5V 2A (prise de charge standard)" at bounding box center [1001, 700] width 382 height 18
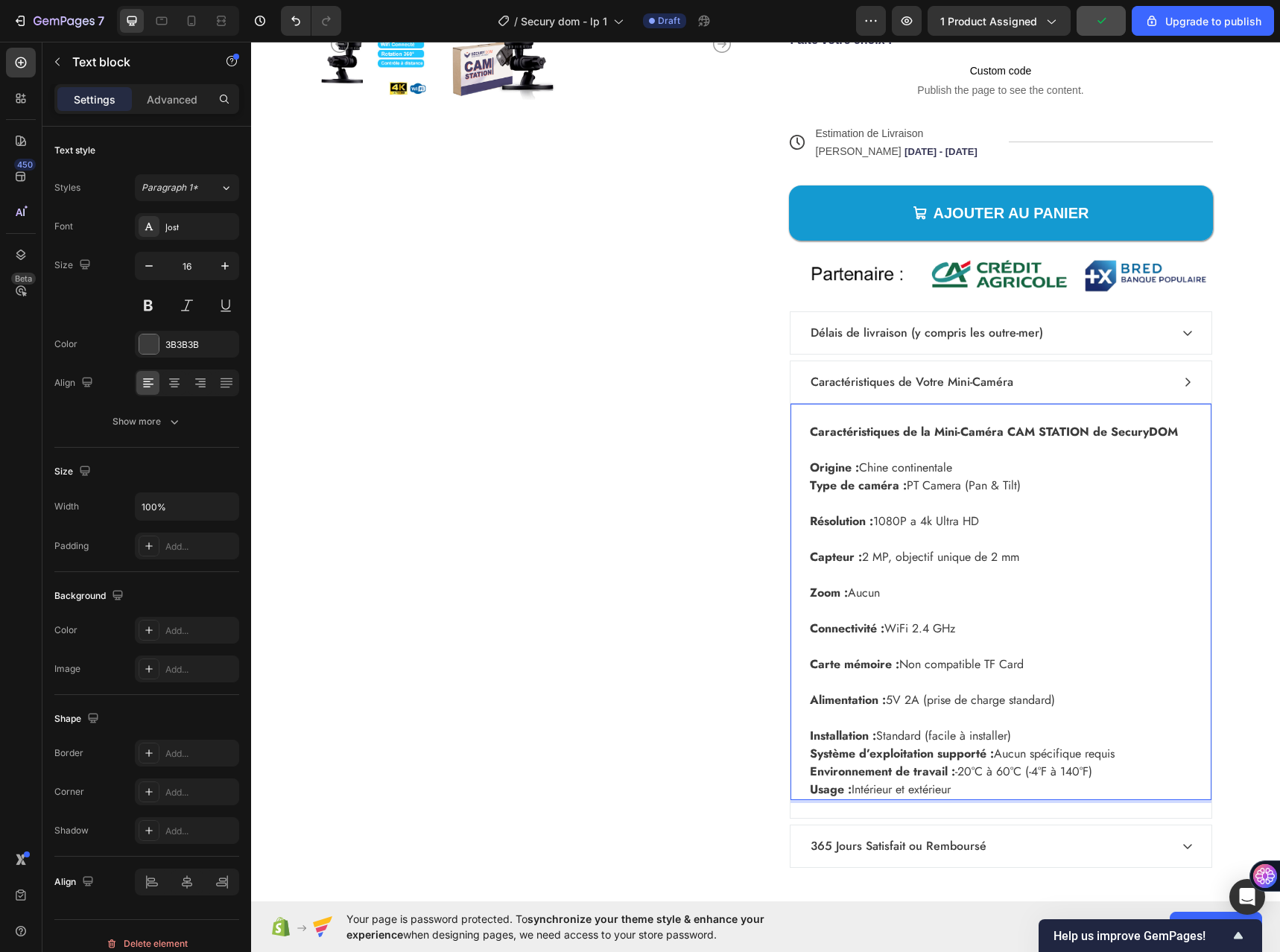
click at [1026, 737] on p "Installation : Standard (facile à installer)" at bounding box center [1001, 736] width 382 height 18
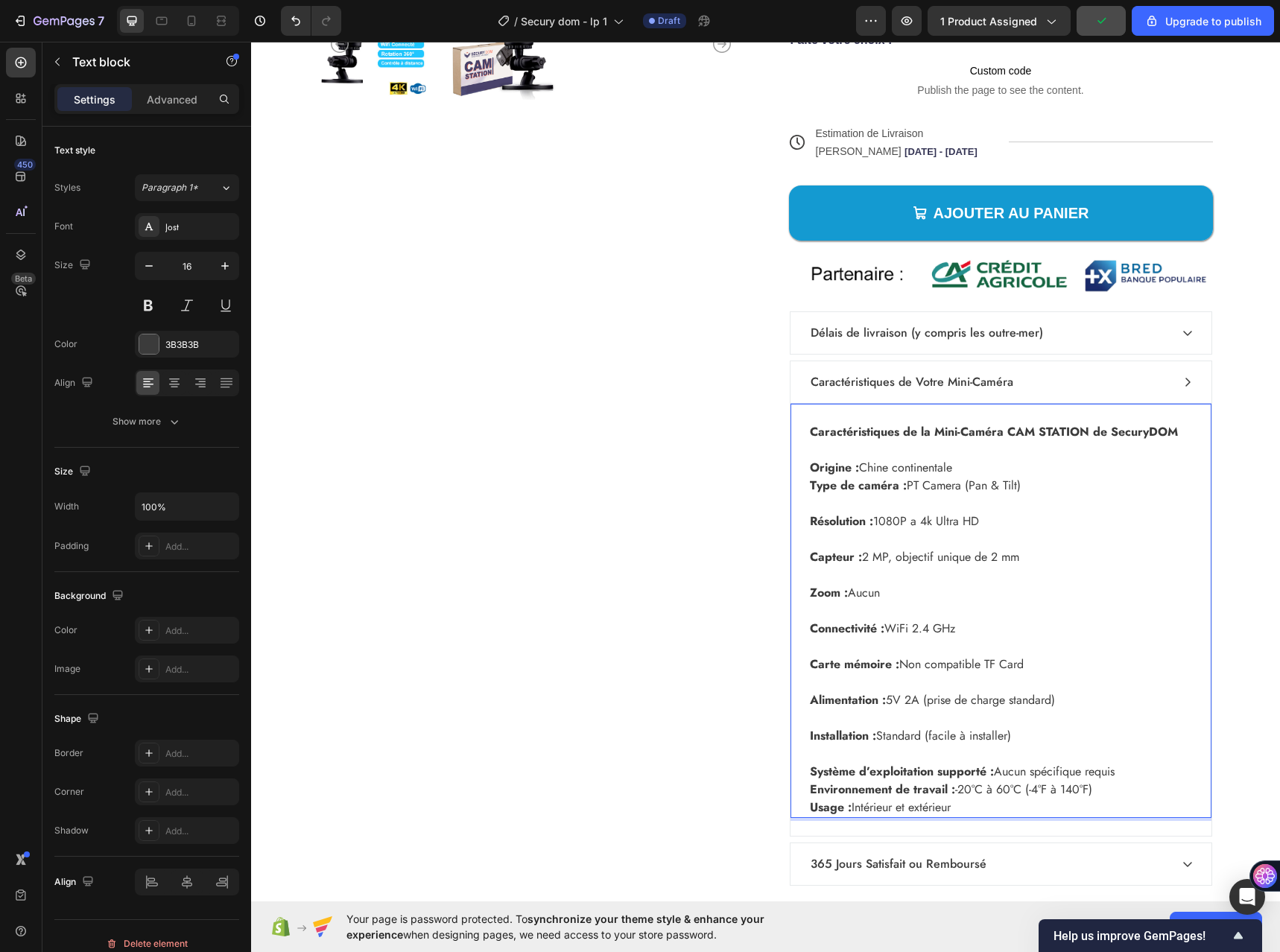
click at [1127, 774] on p "Système d’exploitation supporté : Aucun spécifique requis" at bounding box center [1001, 772] width 382 height 18
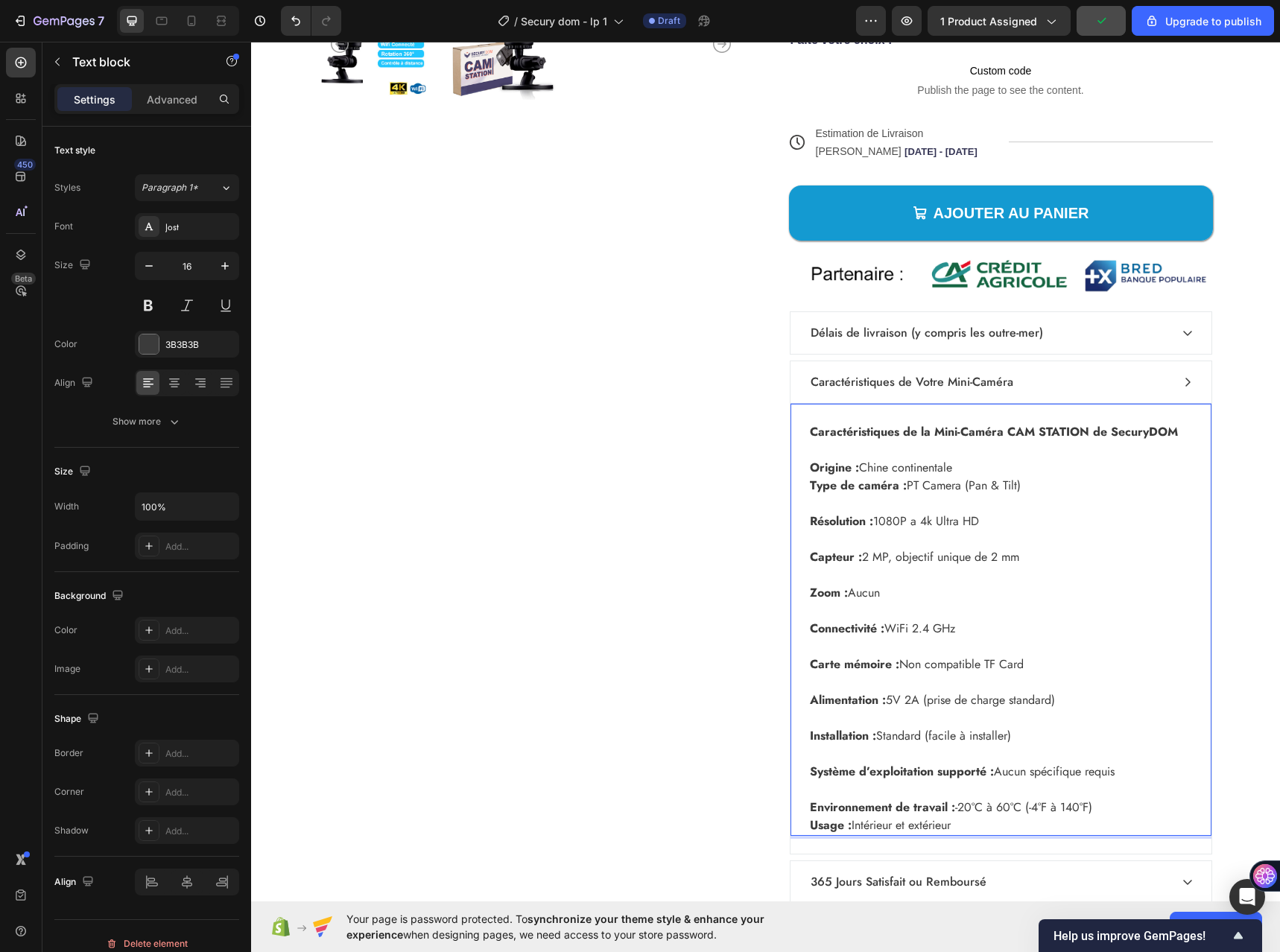
click at [1105, 808] on p "Environnement de travail : -20°C à 60°C (-4°F à 140°F)" at bounding box center [1001, 808] width 382 height 18
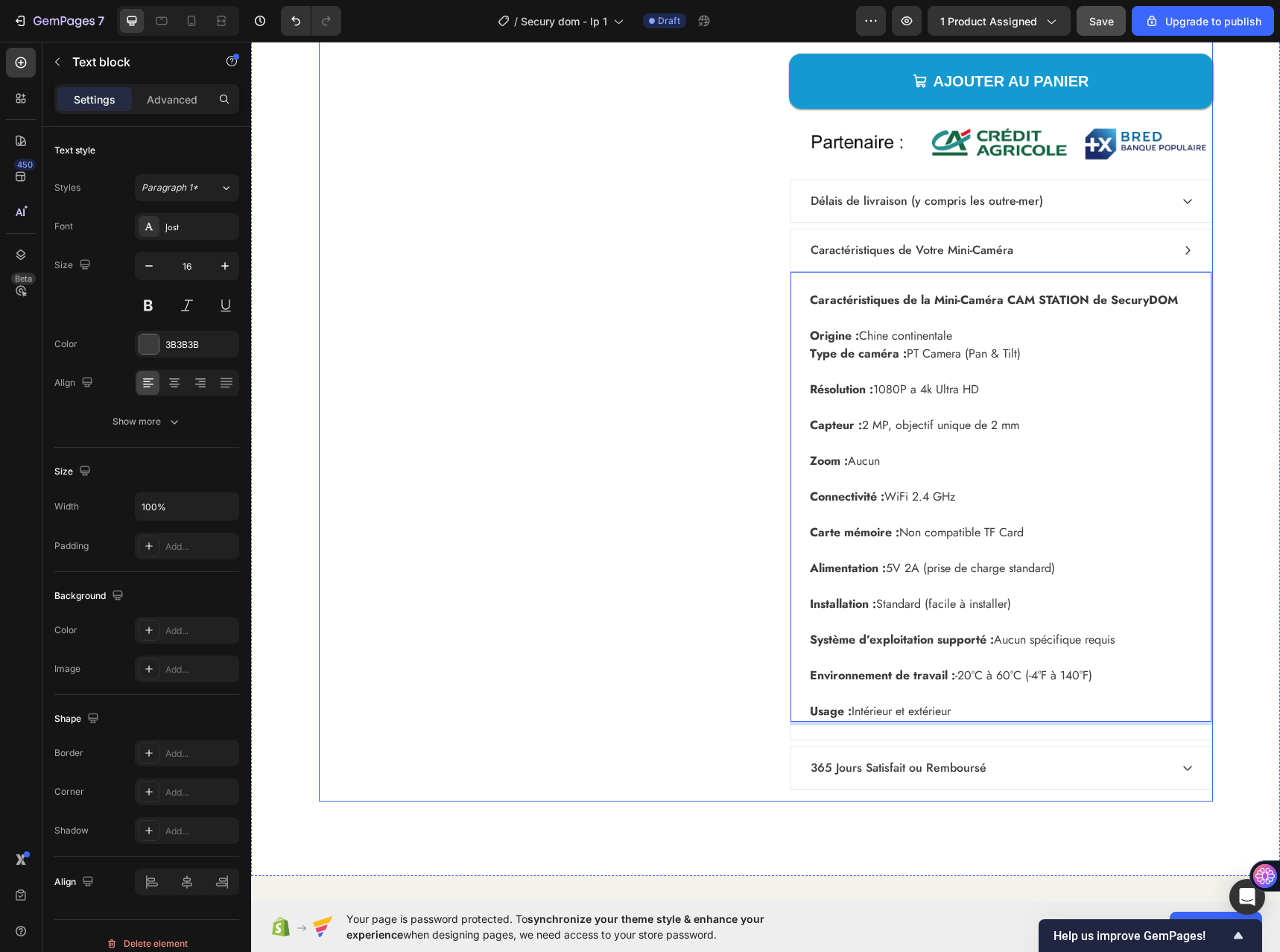
scroll to position [5614, 0]
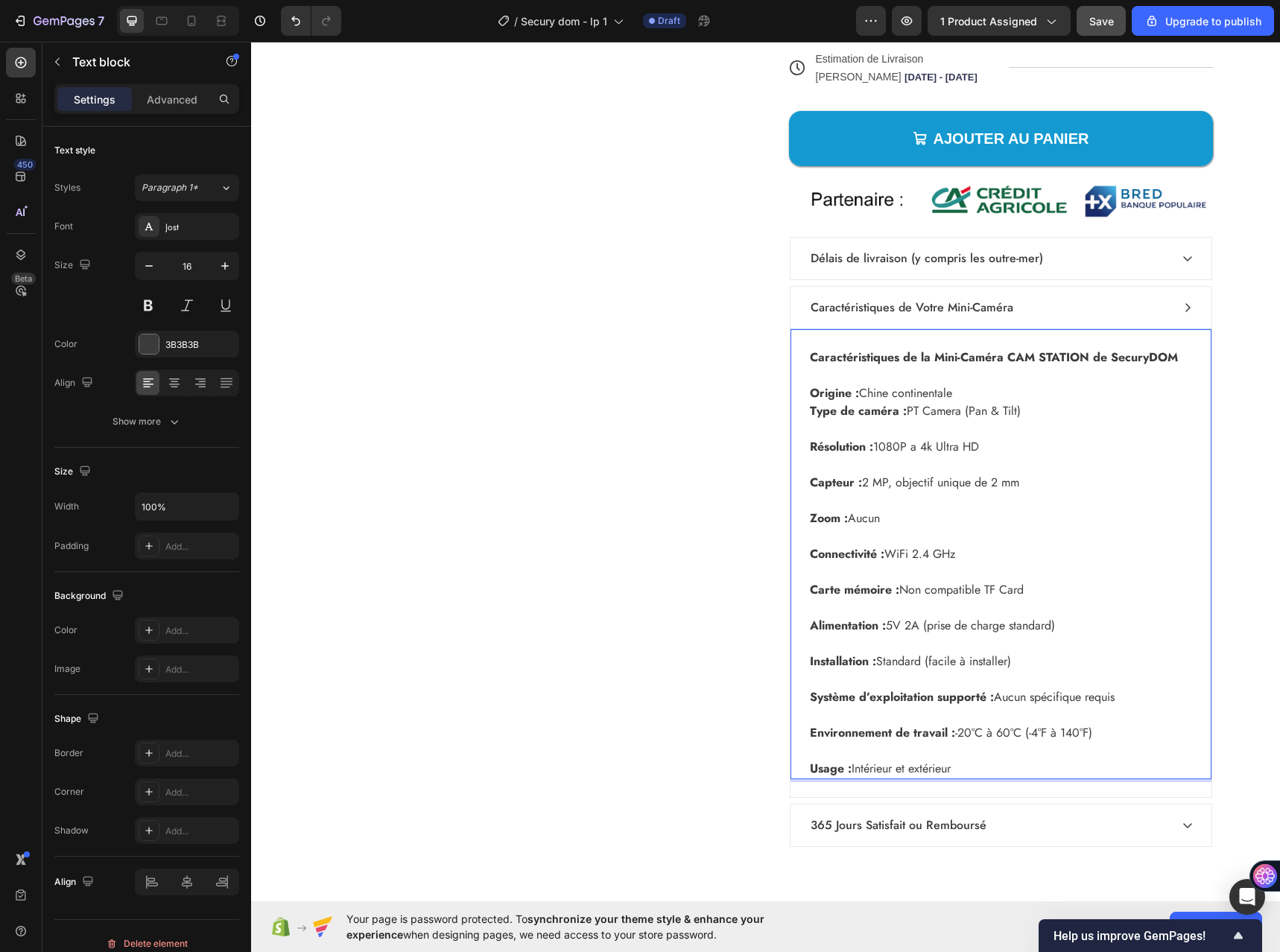
click at [876, 443] on p "Résolution : 1080P a 4k Ultra HD" at bounding box center [1001, 447] width 382 height 18
click at [955, 393] on p "Origine : Chine continentale" at bounding box center [1001, 393] width 382 height 18
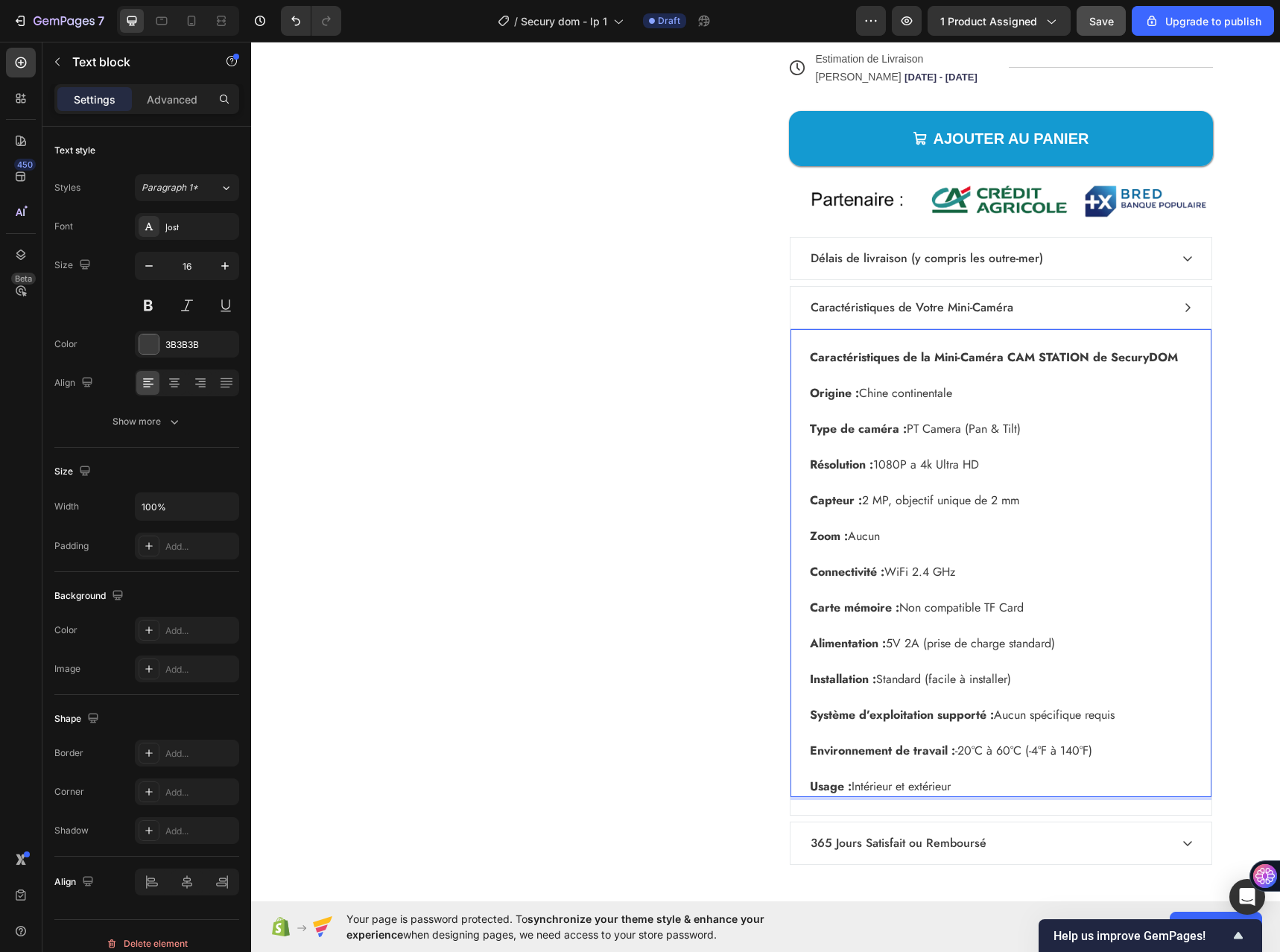
click at [839, 410] on p "Rich Text Editor. Editing area: main" at bounding box center [1001, 411] width 382 height 18
click at [850, 441] on p "Rich Text Editor. Editing area: main" at bounding box center [1001, 447] width 382 height 18
click at [931, 471] on p "Résolution : 1080P a 4k Ultra HD" at bounding box center [1001, 465] width 382 height 18
click at [915, 502] on p "Capteur : 2 MP, objectif unique de 2 mm" at bounding box center [1001, 500] width 382 height 18
drag, startPoint x: 830, startPoint y: 427, endPoint x: 965, endPoint y: 429, distance: 135.0
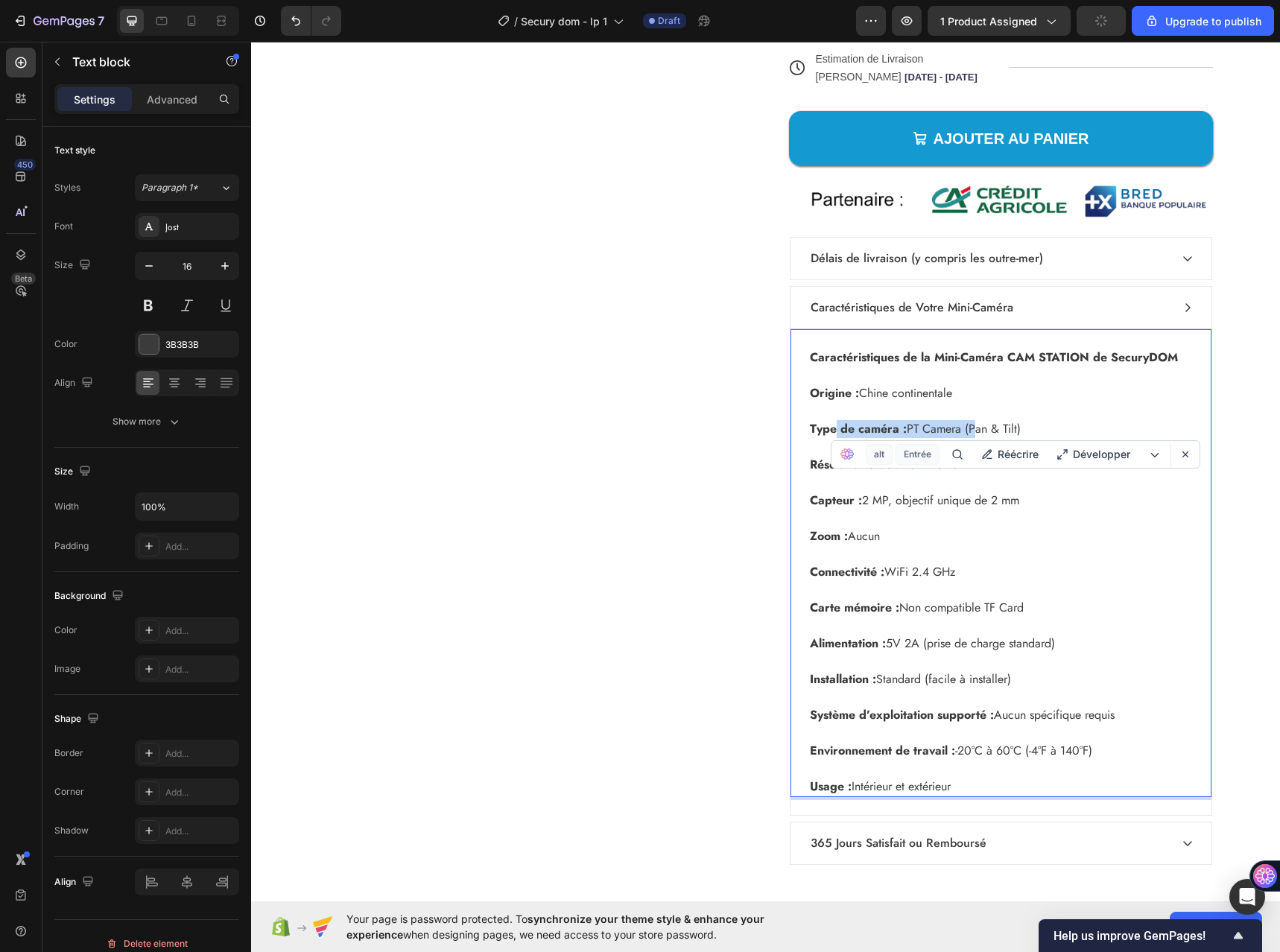
click at [965, 429] on p "Type de caméra : PT Camera (Pan & Tilt)" at bounding box center [1001, 429] width 382 height 18
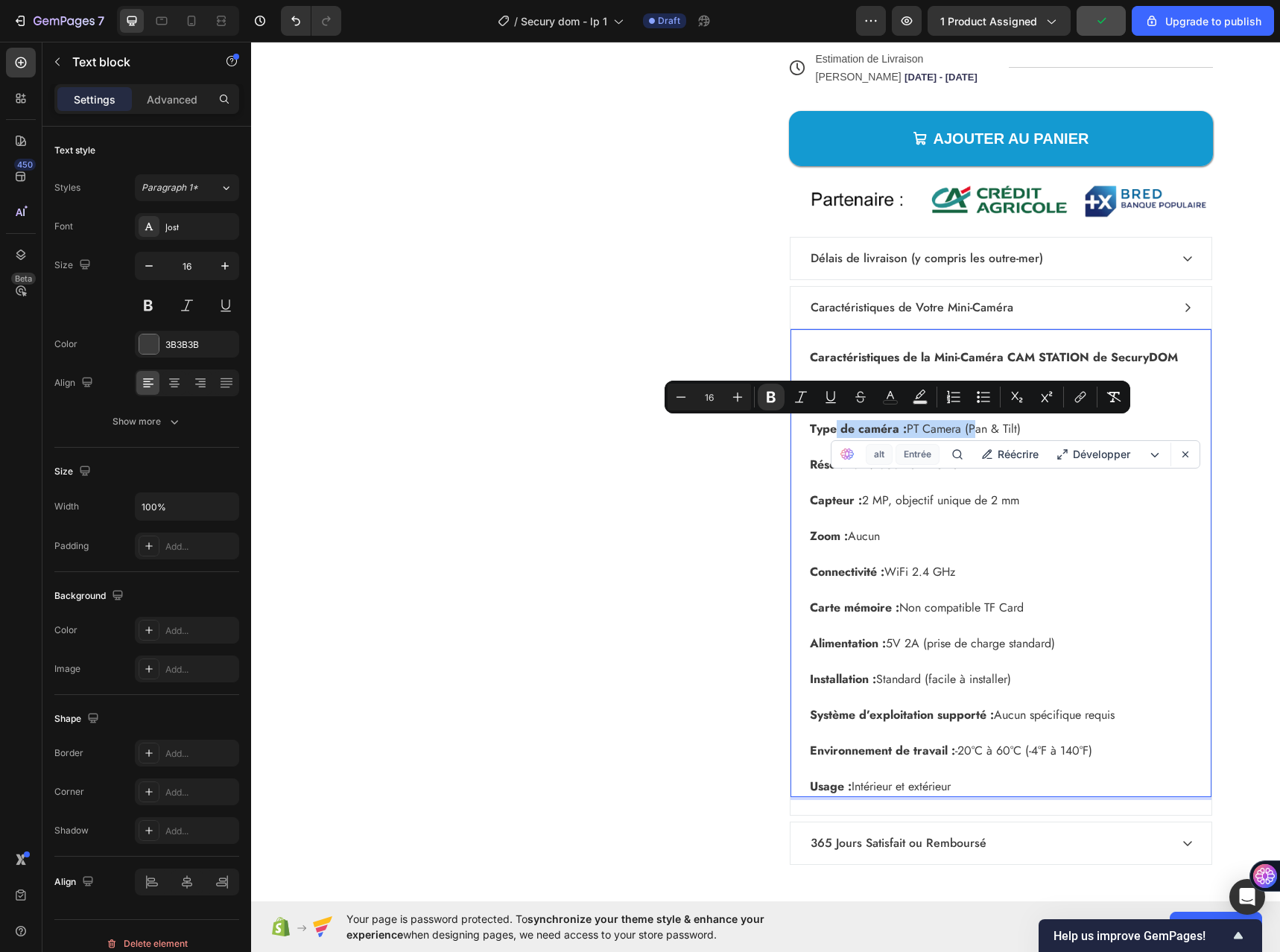
click at [948, 428] on p "Type de caméra : PT Camera (Pan & Tilt)" at bounding box center [1001, 429] width 382 height 18
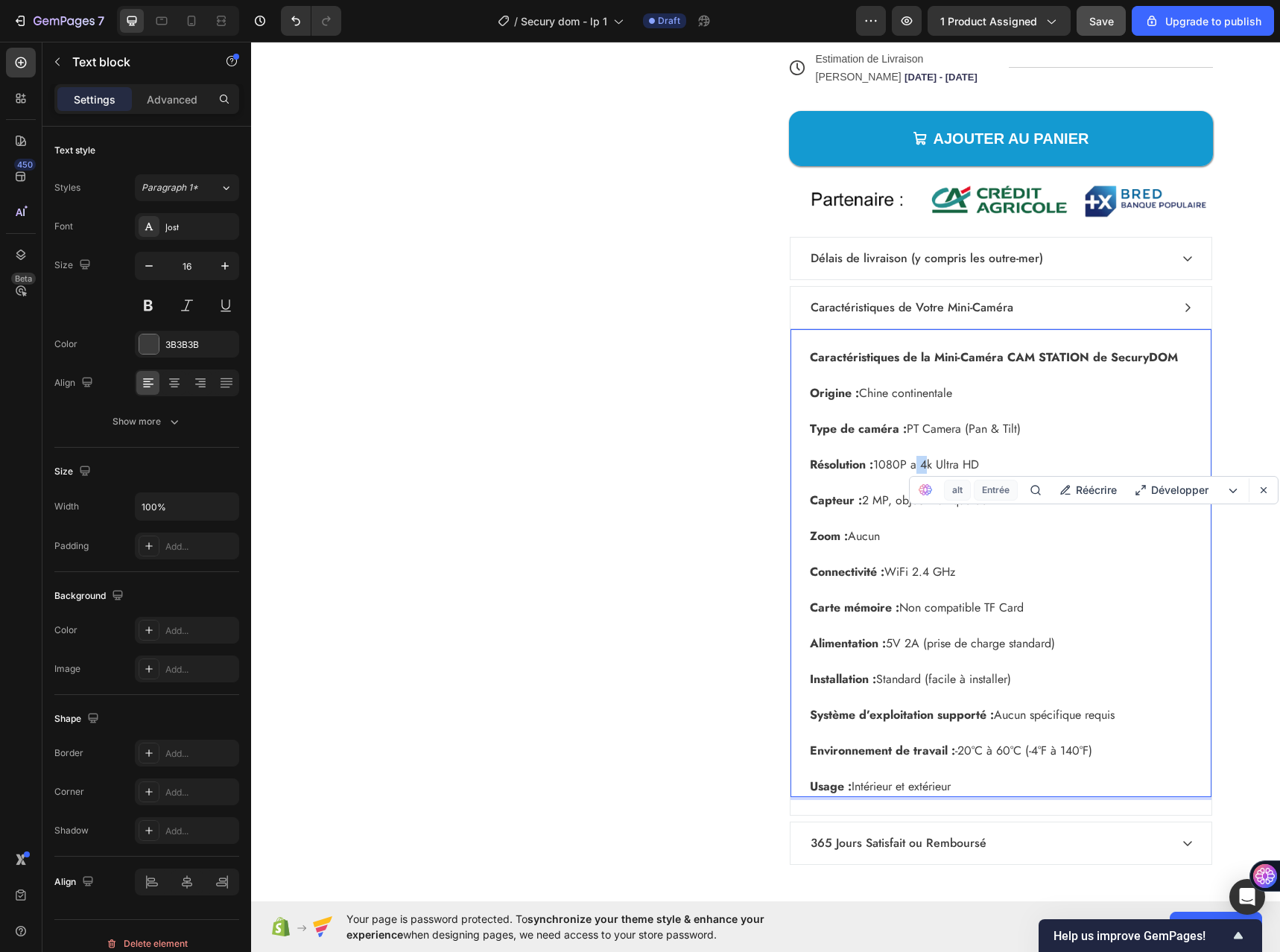
click at [911, 468] on p "Résolution : 1080P a 4k Ultra HD" at bounding box center [1001, 465] width 382 height 18
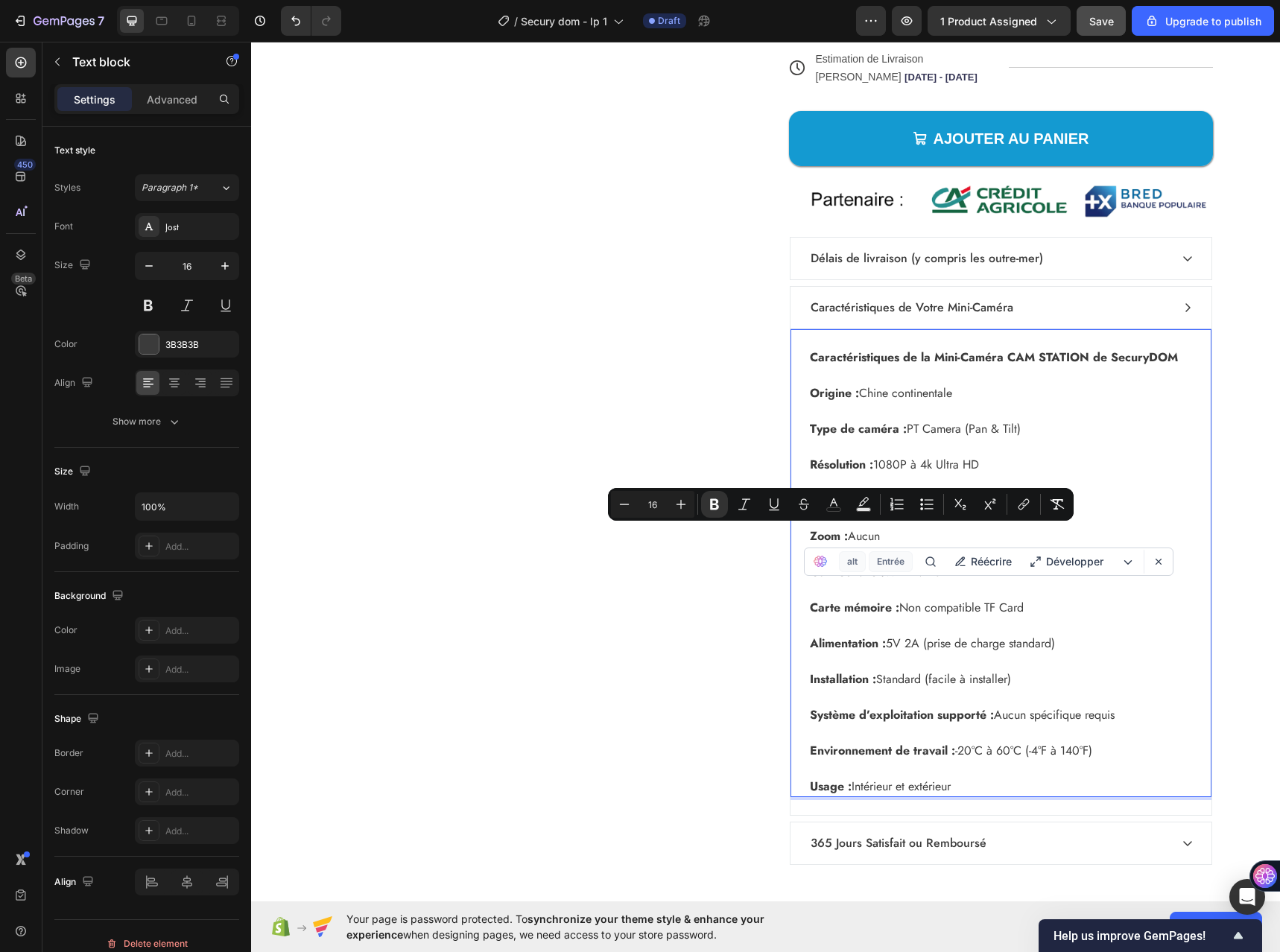
drag, startPoint x: 879, startPoint y: 532, endPoint x: 806, endPoint y: 535, distance: 73.1
click at [810, 535] on p "Zoom : Aucun" at bounding box center [1001, 536] width 382 height 18
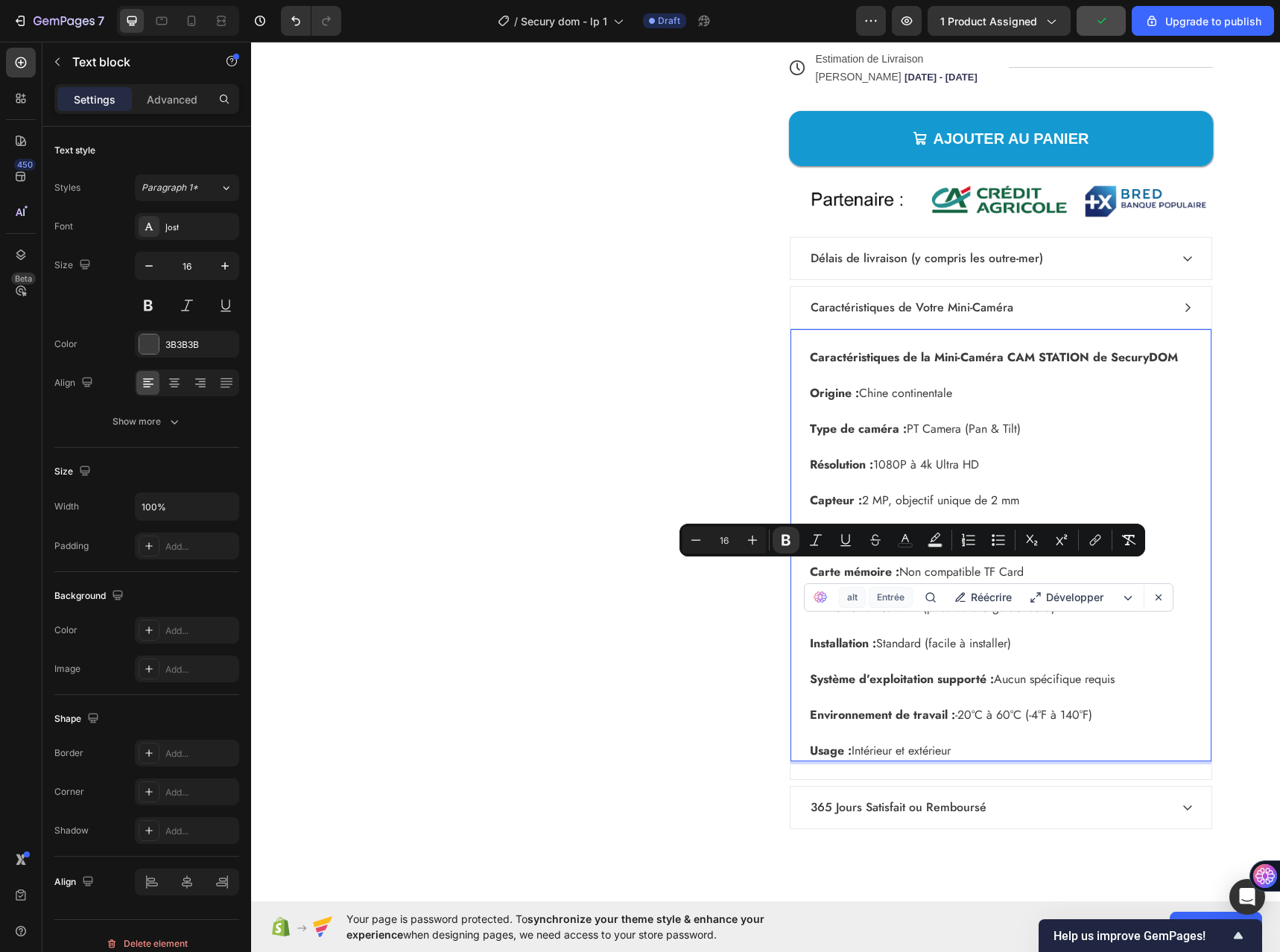
drag, startPoint x: 1026, startPoint y: 571, endPoint x: 802, endPoint y: 574, distance: 224.0
click at [808, 574] on div "Caractéristiques de la Mini-Caméra CAM STATION de SecuryDOM Origine : Chine con…" at bounding box center [1000, 554] width 385 height 414
click at [852, 577] on strong "Carte mémoire :" at bounding box center [854, 571] width 90 height 17
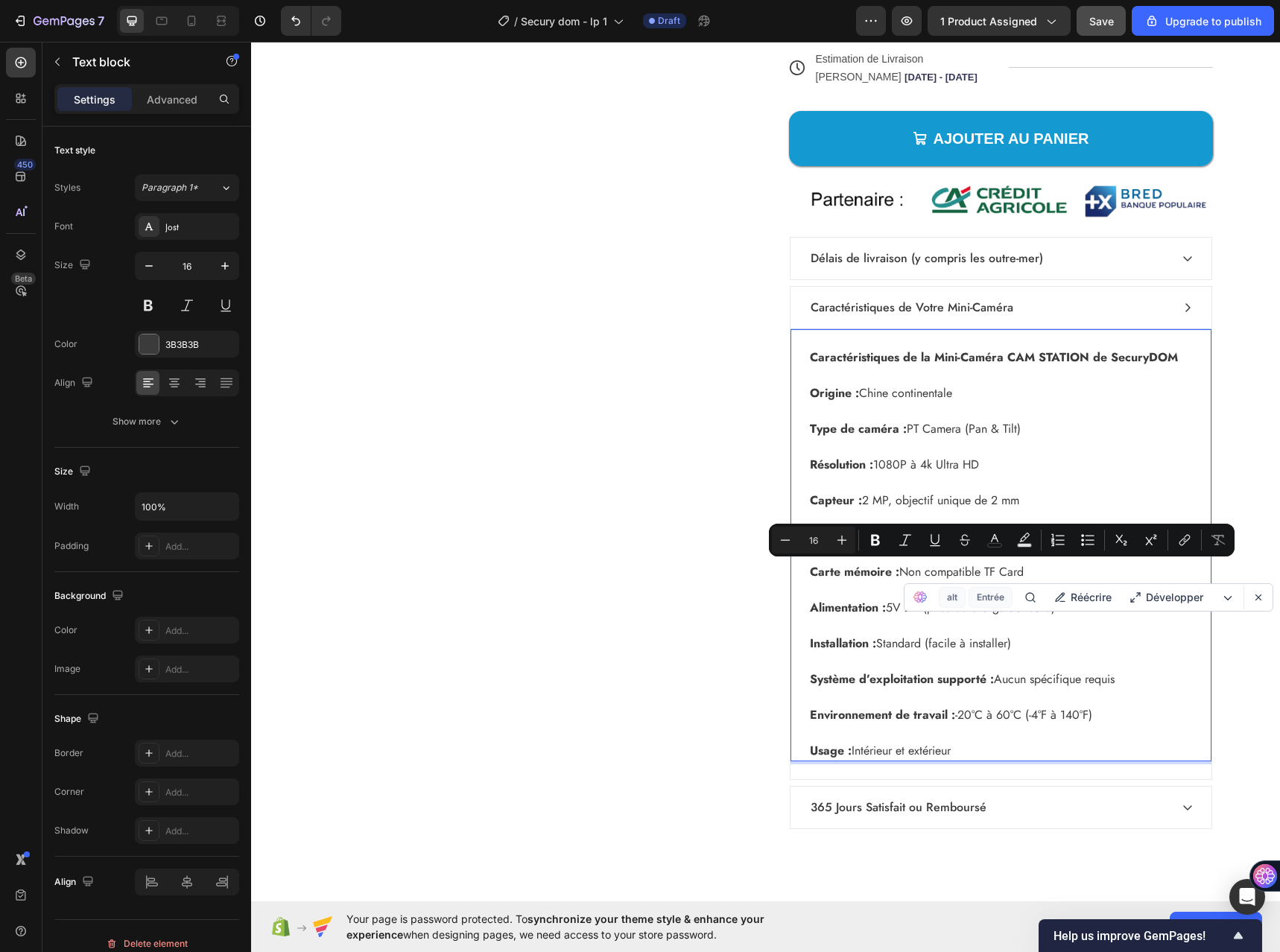
drag, startPoint x: 1033, startPoint y: 570, endPoint x: 982, endPoint y: 576, distance: 51.4
click at [982, 576] on p "Carte mémoire : Non compatible TF Card" at bounding box center [1001, 572] width 382 height 18
copy p "TF Card"
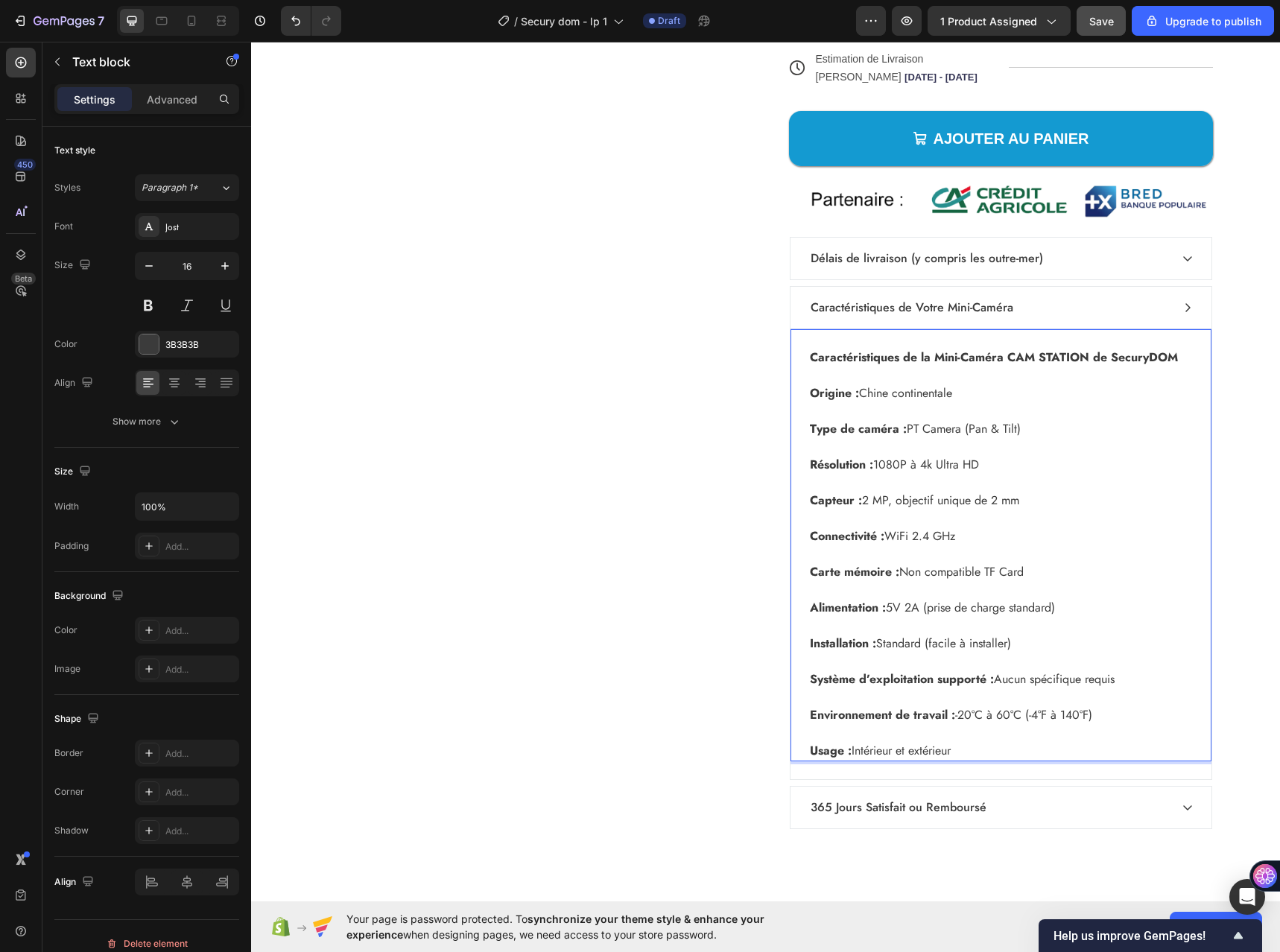
click at [886, 664] on p "Rich Text Editor. Editing area: main" at bounding box center [1001, 662] width 382 height 18
click at [1040, 496] on p "Capteur : 2 MP, objectif unique de 2 mm" at bounding box center [1001, 500] width 382 height 18
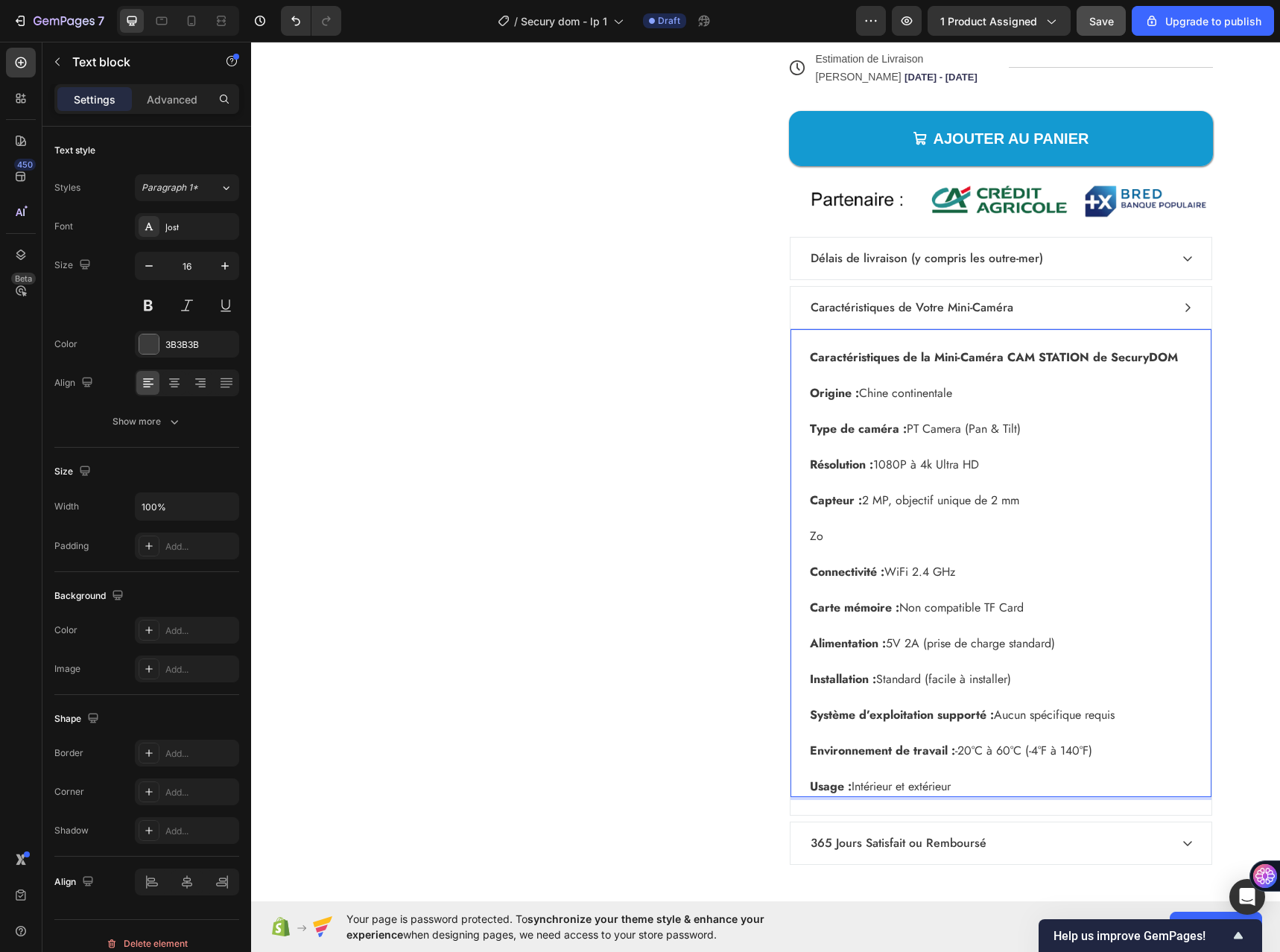
click at [953, 508] on p "Capteur : 2 MP, objectif unique de 2 mm" at bounding box center [1001, 500] width 382 height 18
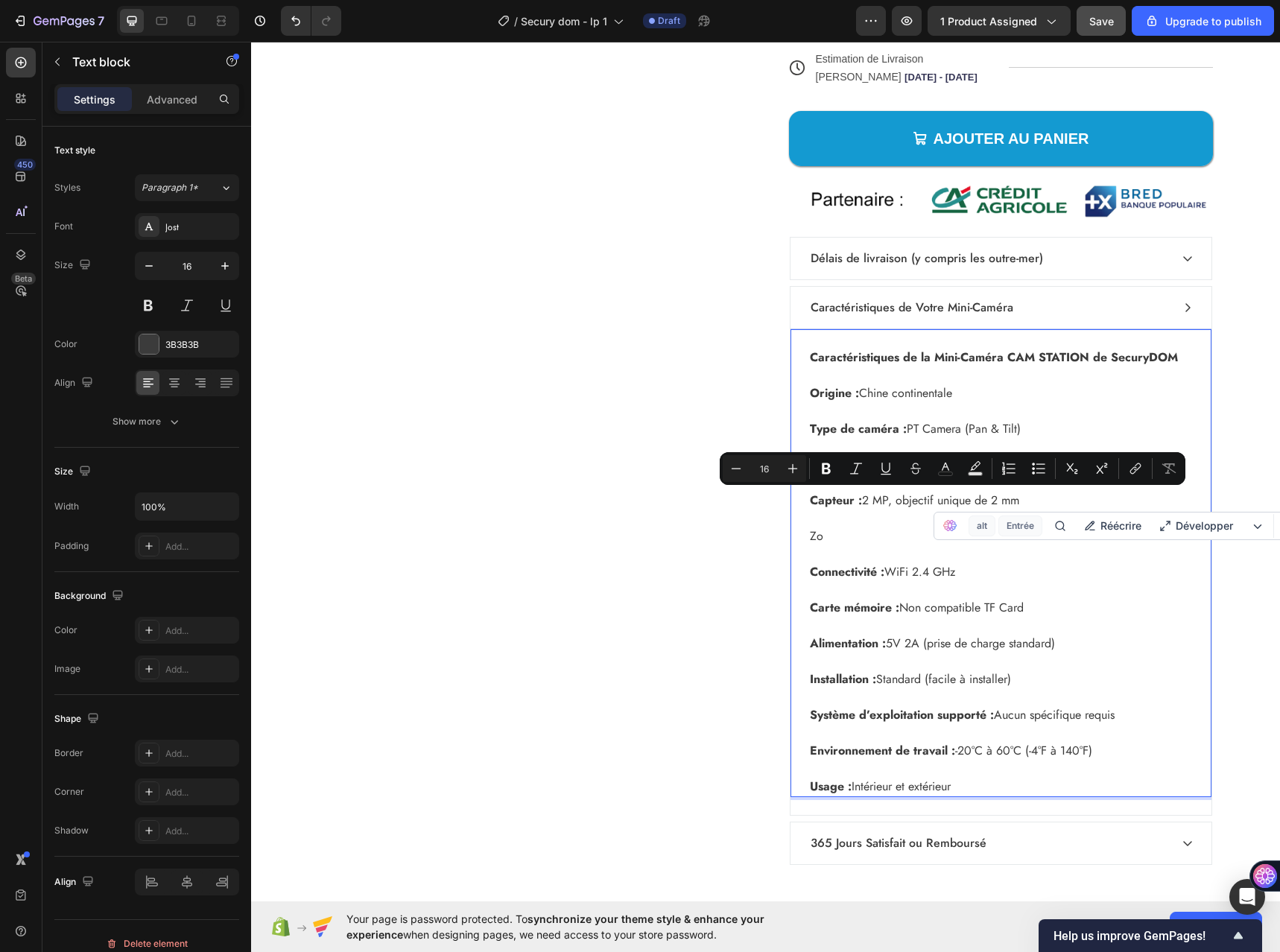
click at [858, 384] on p "Origine : Chine continentale" at bounding box center [1001, 393] width 382 height 18
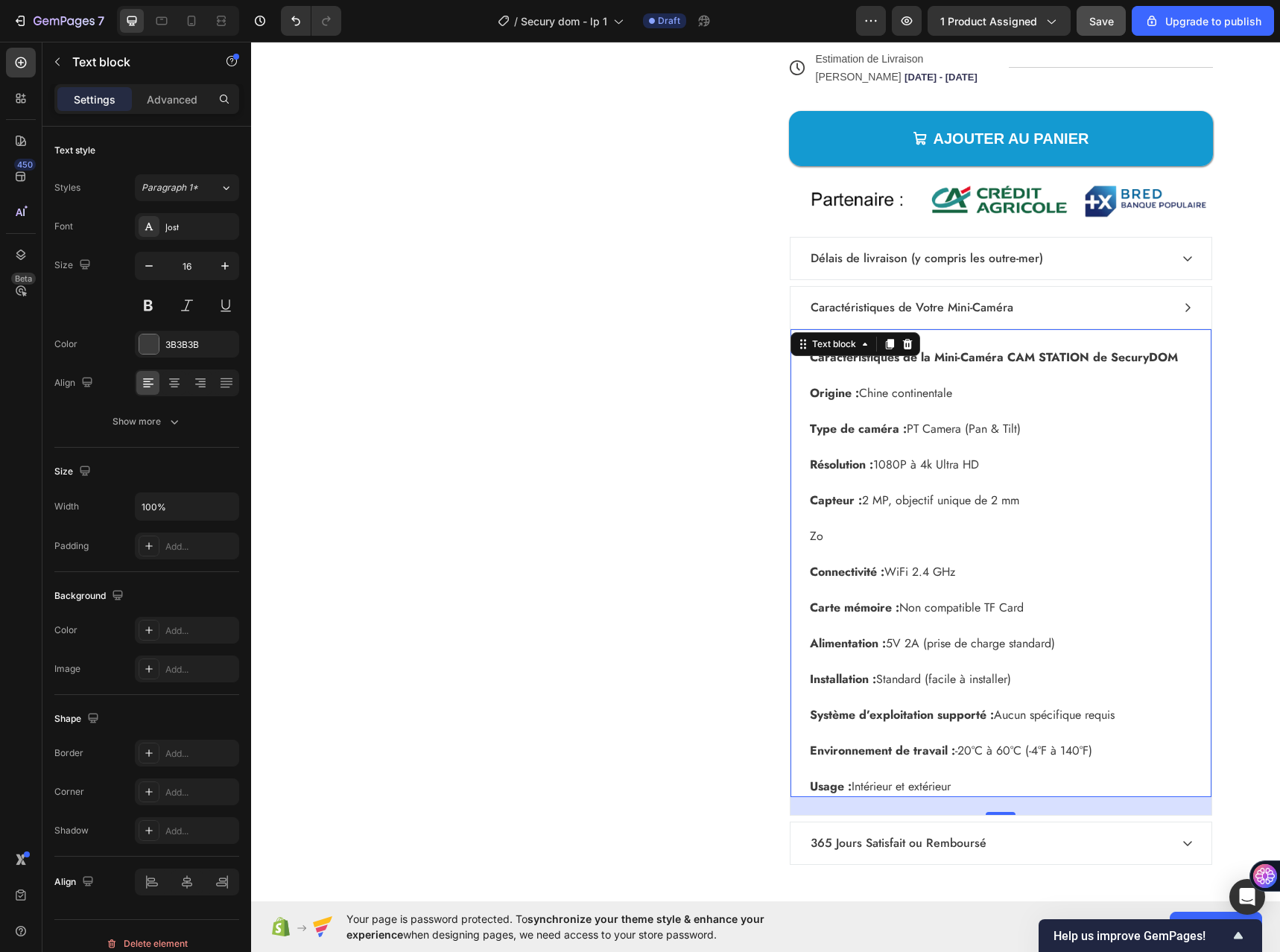
drag, startPoint x: 799, startPoint y: 354, endPoint x: 1003, endPoint y: 494, distance: 247.4
click at [1003, 494] on div "Caractéristiques de la Mini-Caméra CAM STATION de SecuryDOM Origine : Chine con…" at bounding box center [1001, 562] width 421 height 469
click at [988, 514] on p "Rich Text Editor. Editing area: main" at bounding box center [1001, 518] width 382 height 18
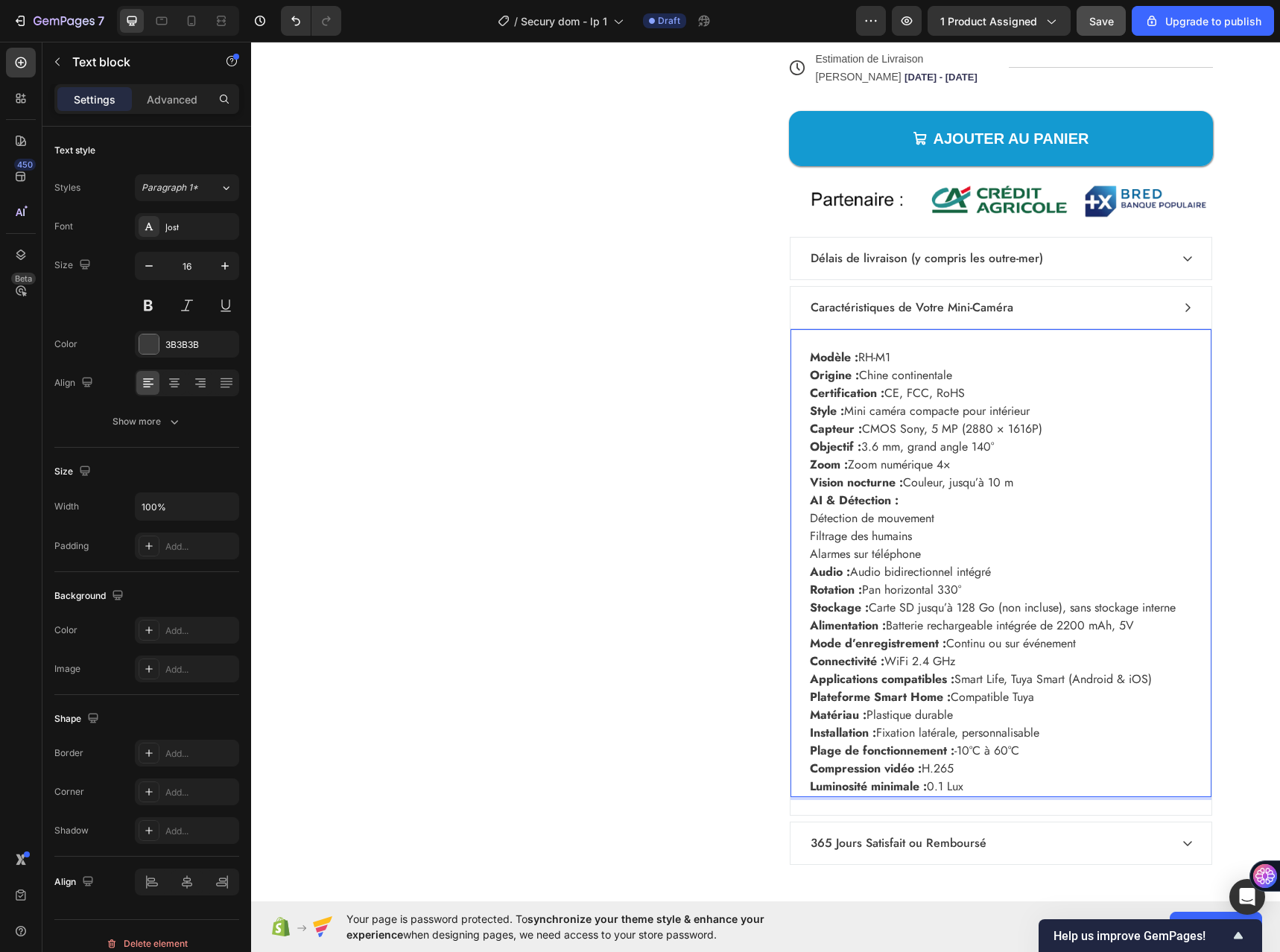
click at [892, 357] on p "Modèle : RH-M1" at bounding box center [1001, 357] width 382 height 18
click at [490, 614] on div "Product Images" at bounding box center [531, 168] width 424 height 1419
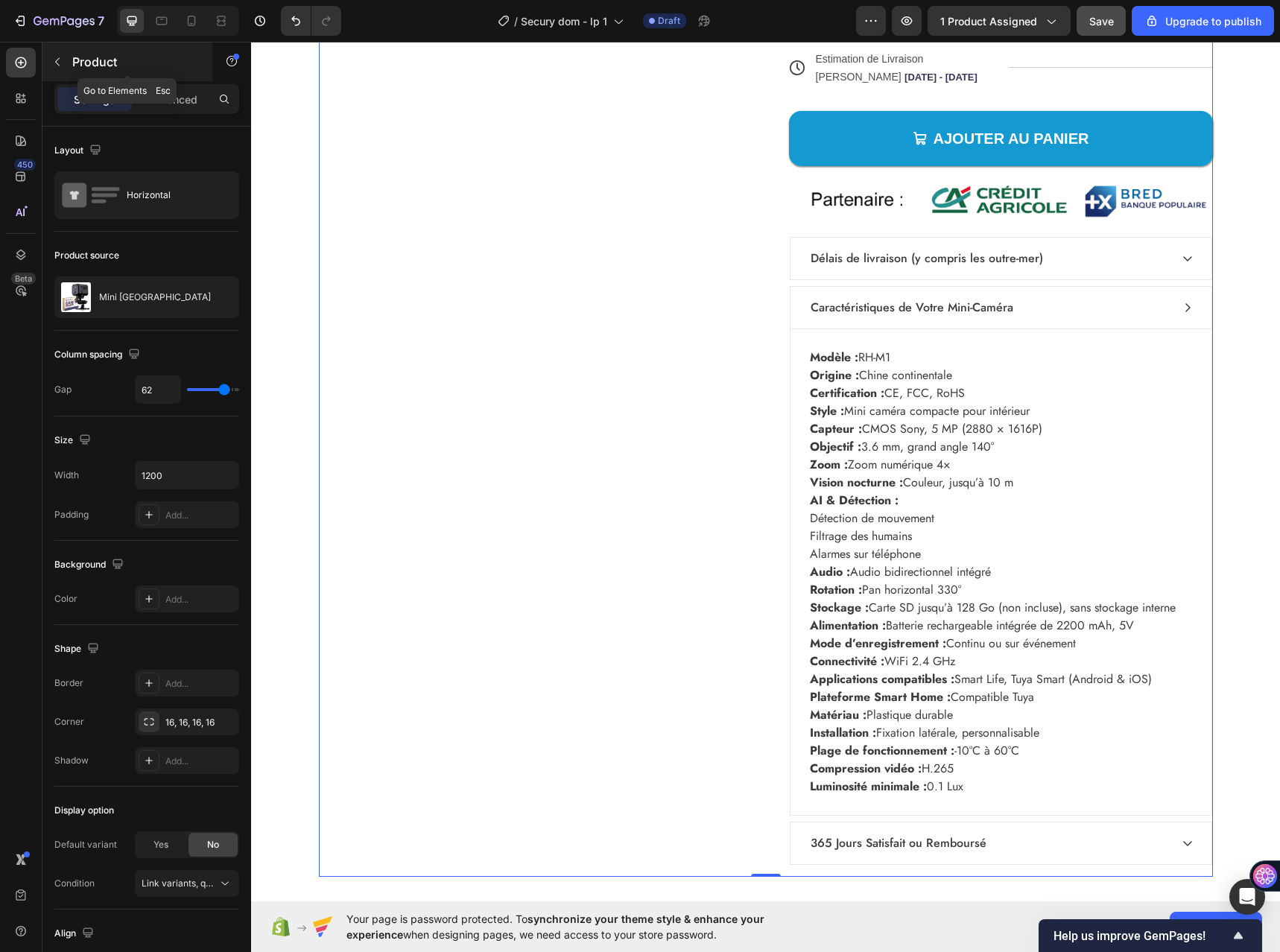
click at [57, 56] on icon "button" at bounding box center [58, 62] width 12 height 12
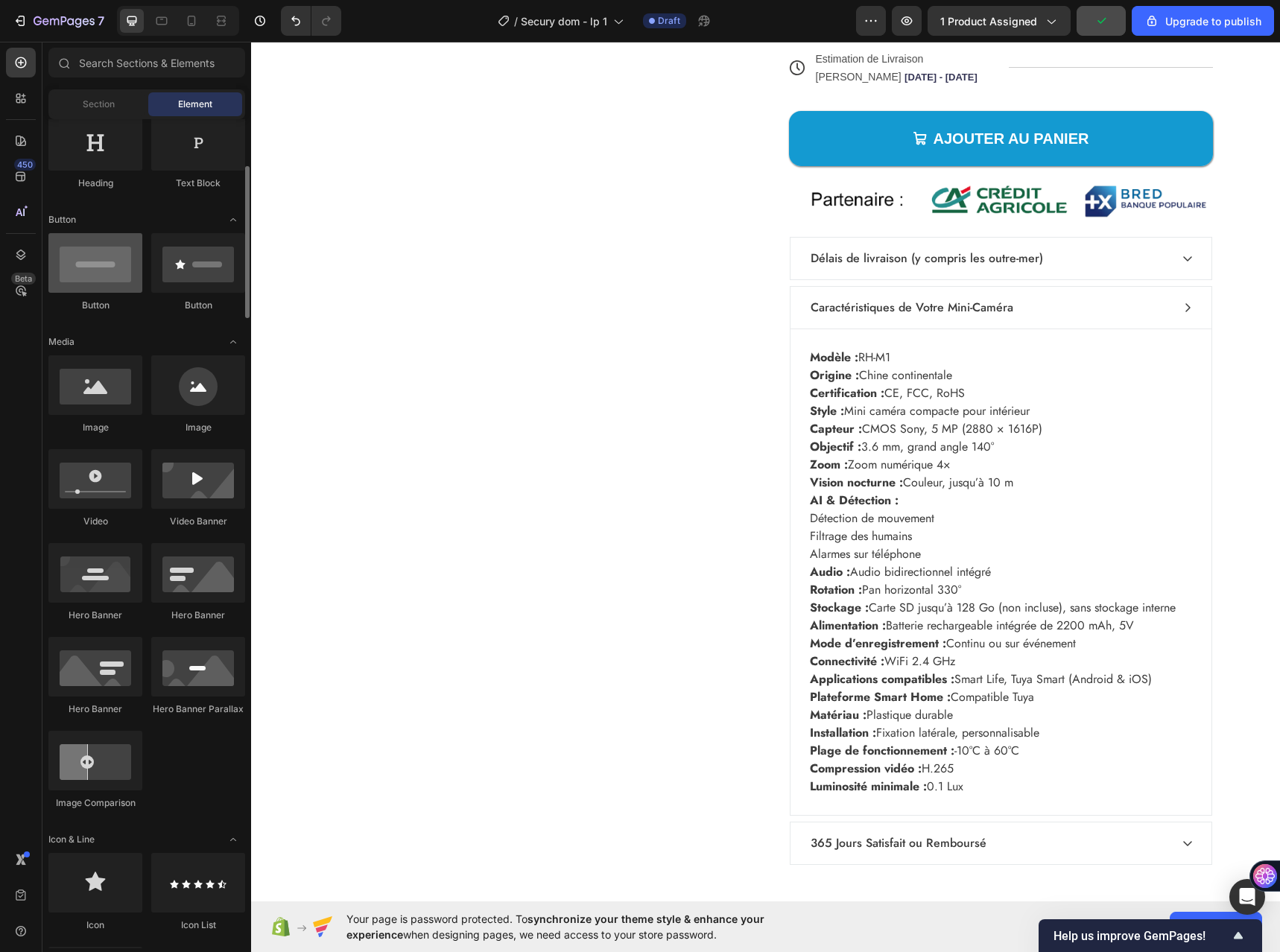
scroll to position [0, 0]
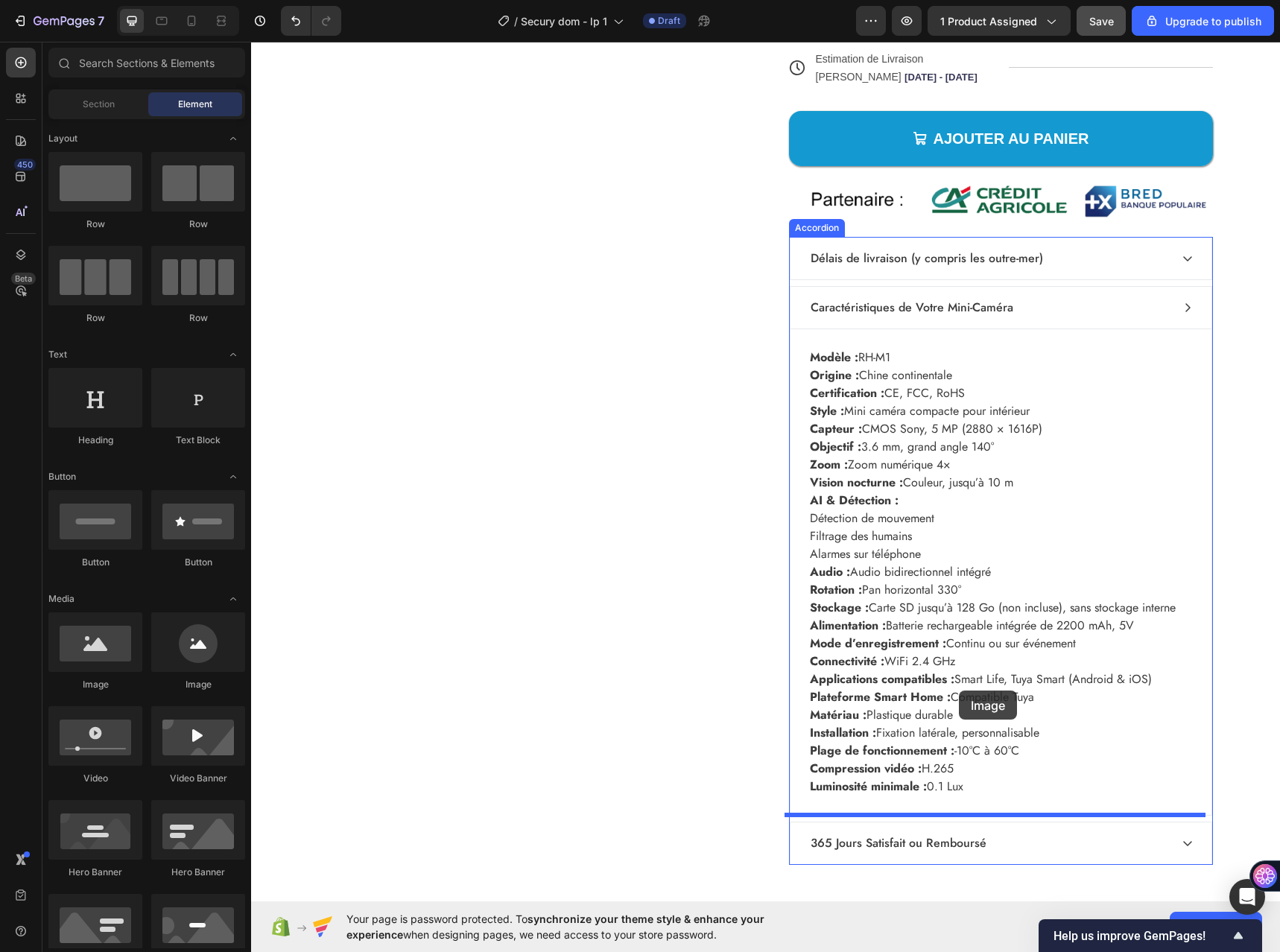
drag, startPoint x: 369, startPoint y: 692, endPoint x: 954, endPoint y: 740, distance: 587.0
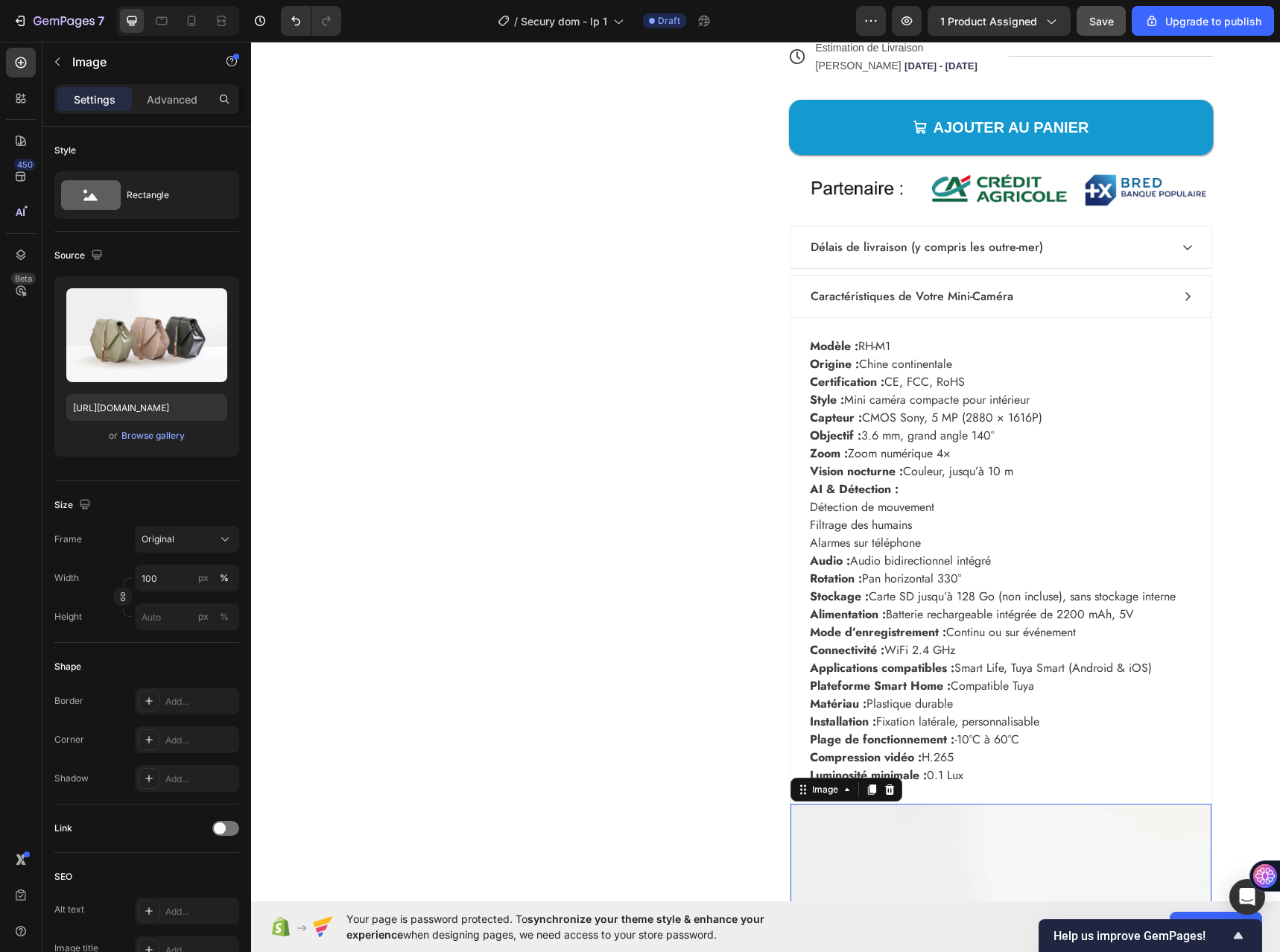
scroll to position [5987, 0]
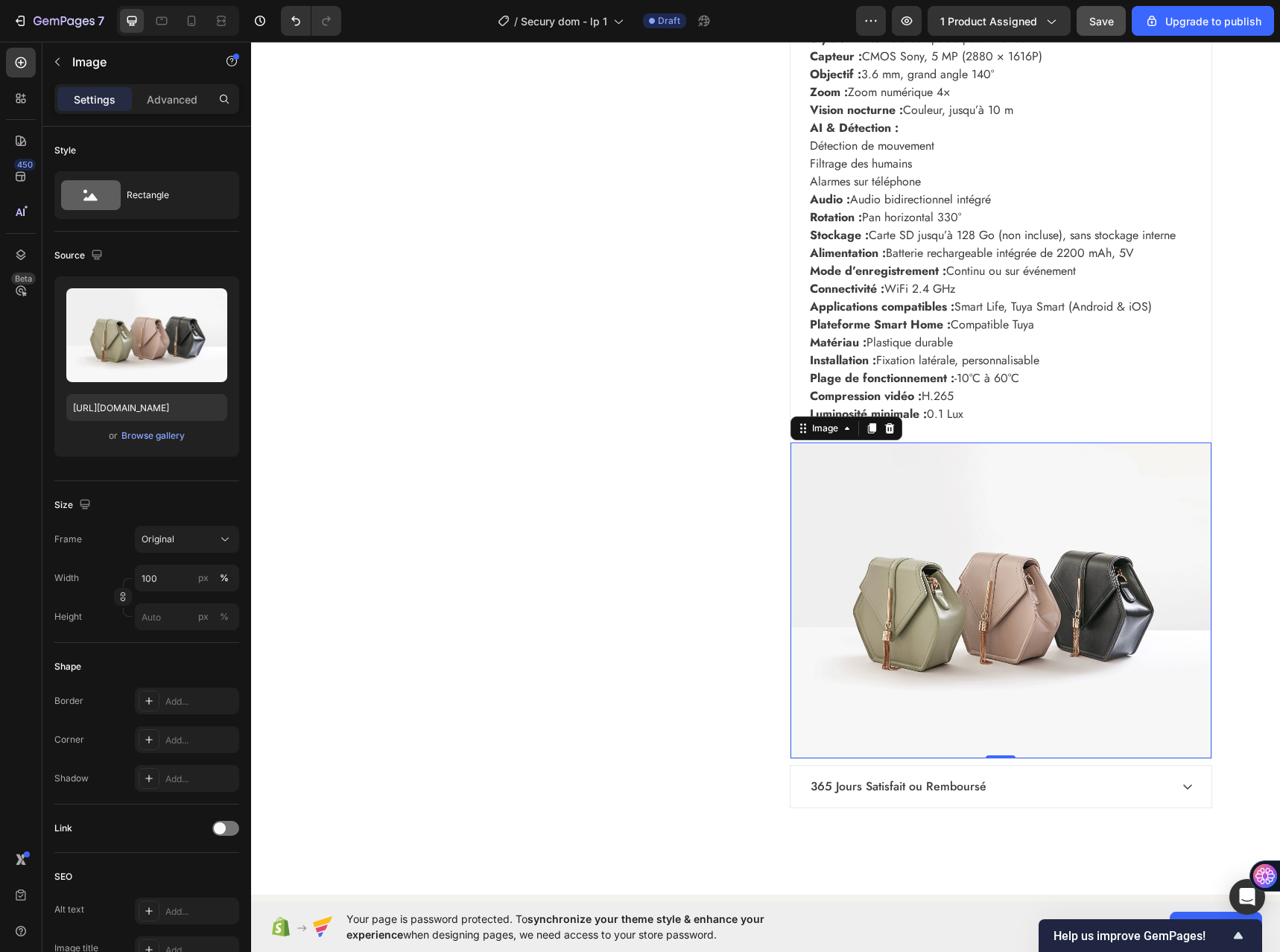
click at [912, 573] on img at bounding box center [1001, 601] width 421 height 316
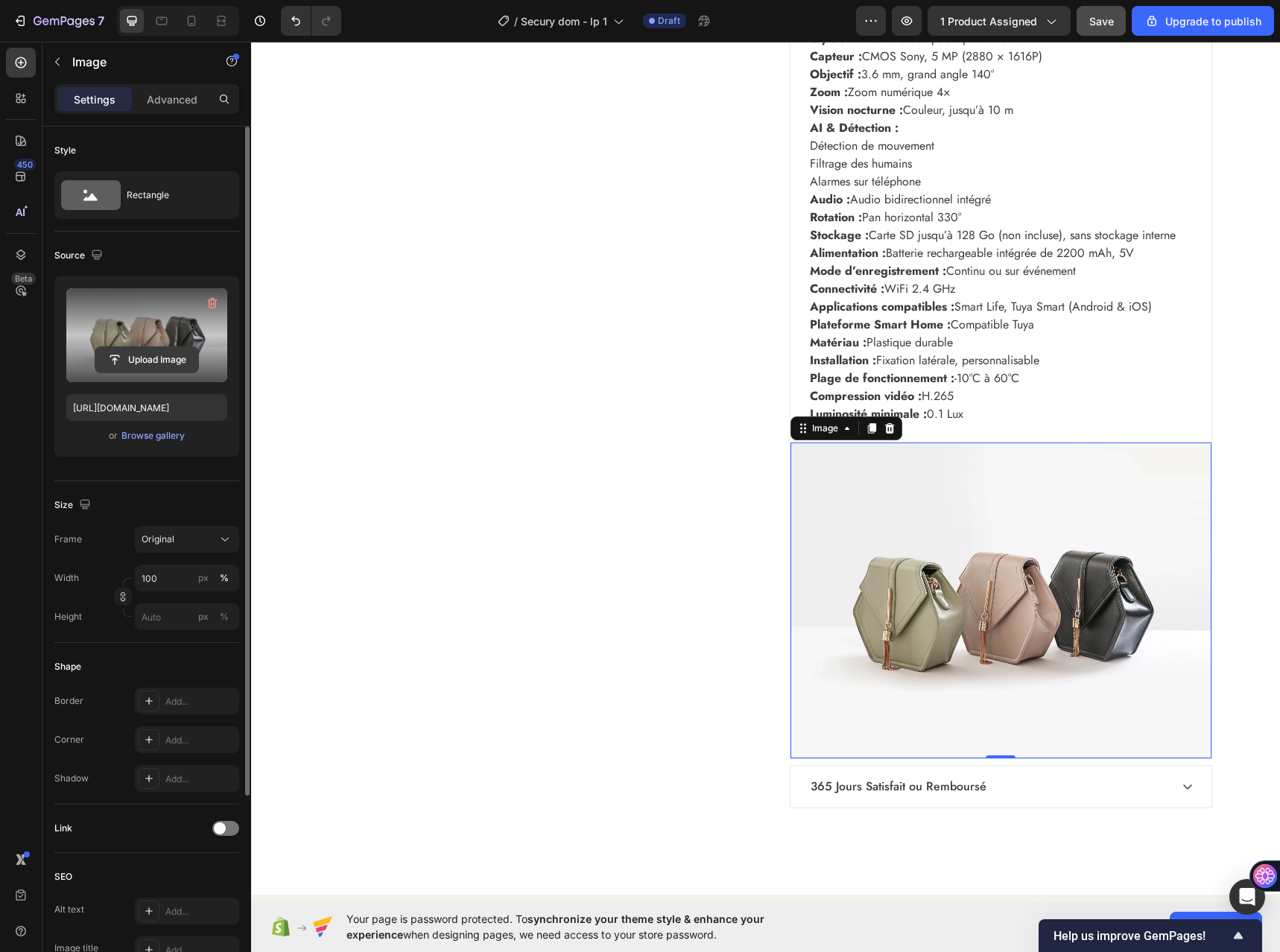
click at [156, 355] on input "file" at bounding box center [146, 359] width 102 height 25
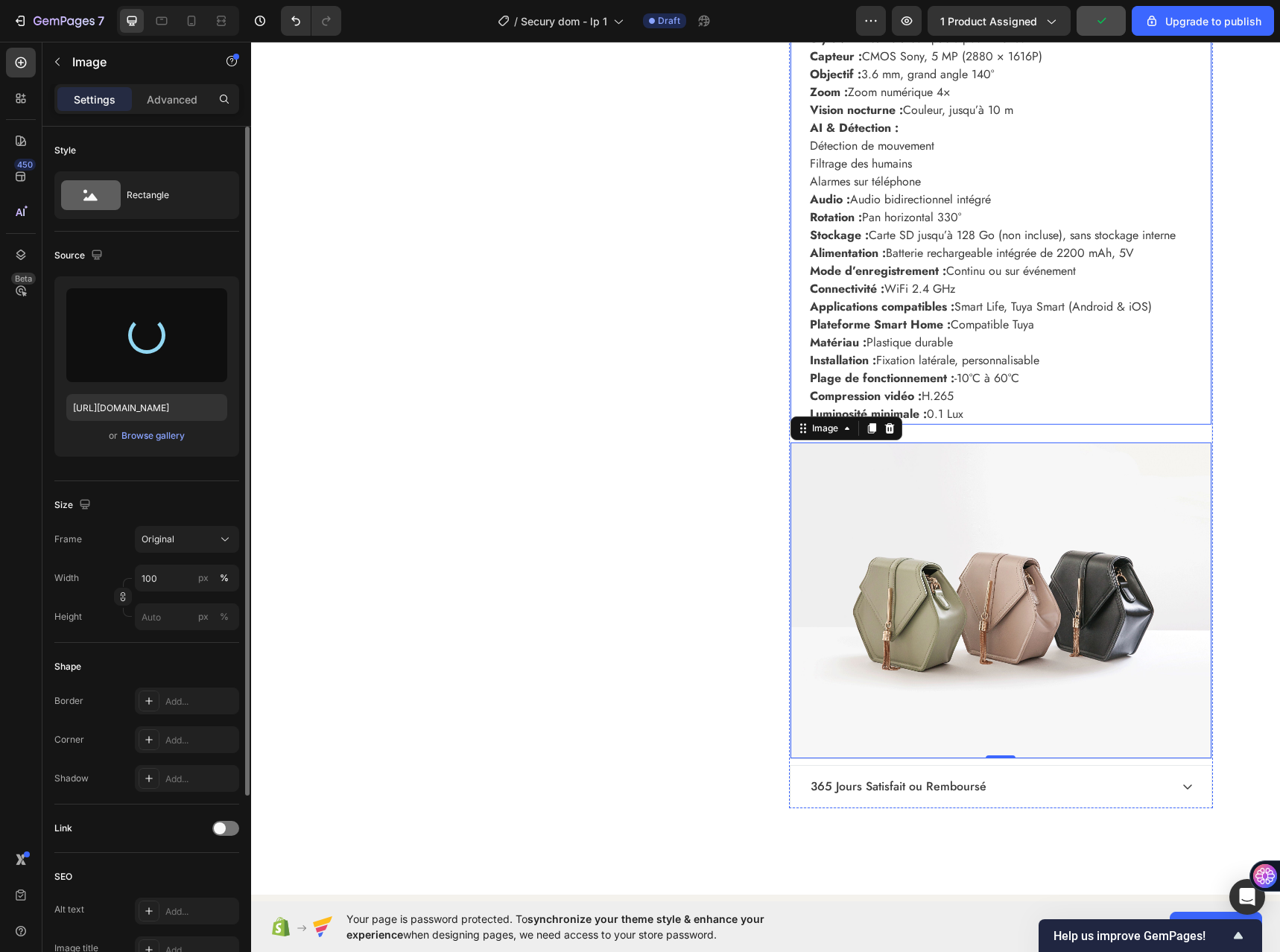
type input "https://cdn.shopify.com/s/files/1/0711/1881/5407/files/gempages_583594733012517…"
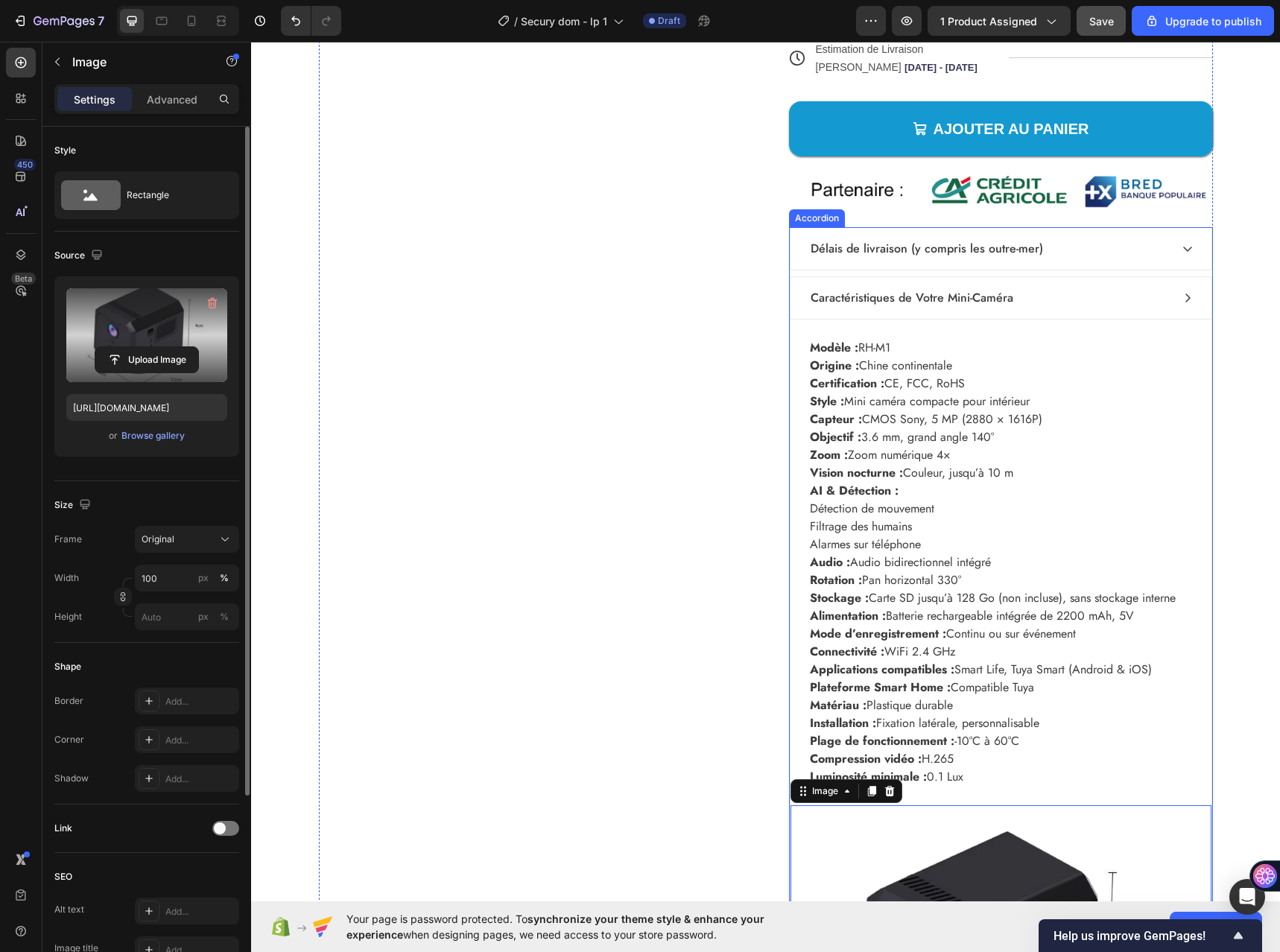
scroll to position [5614, 0]
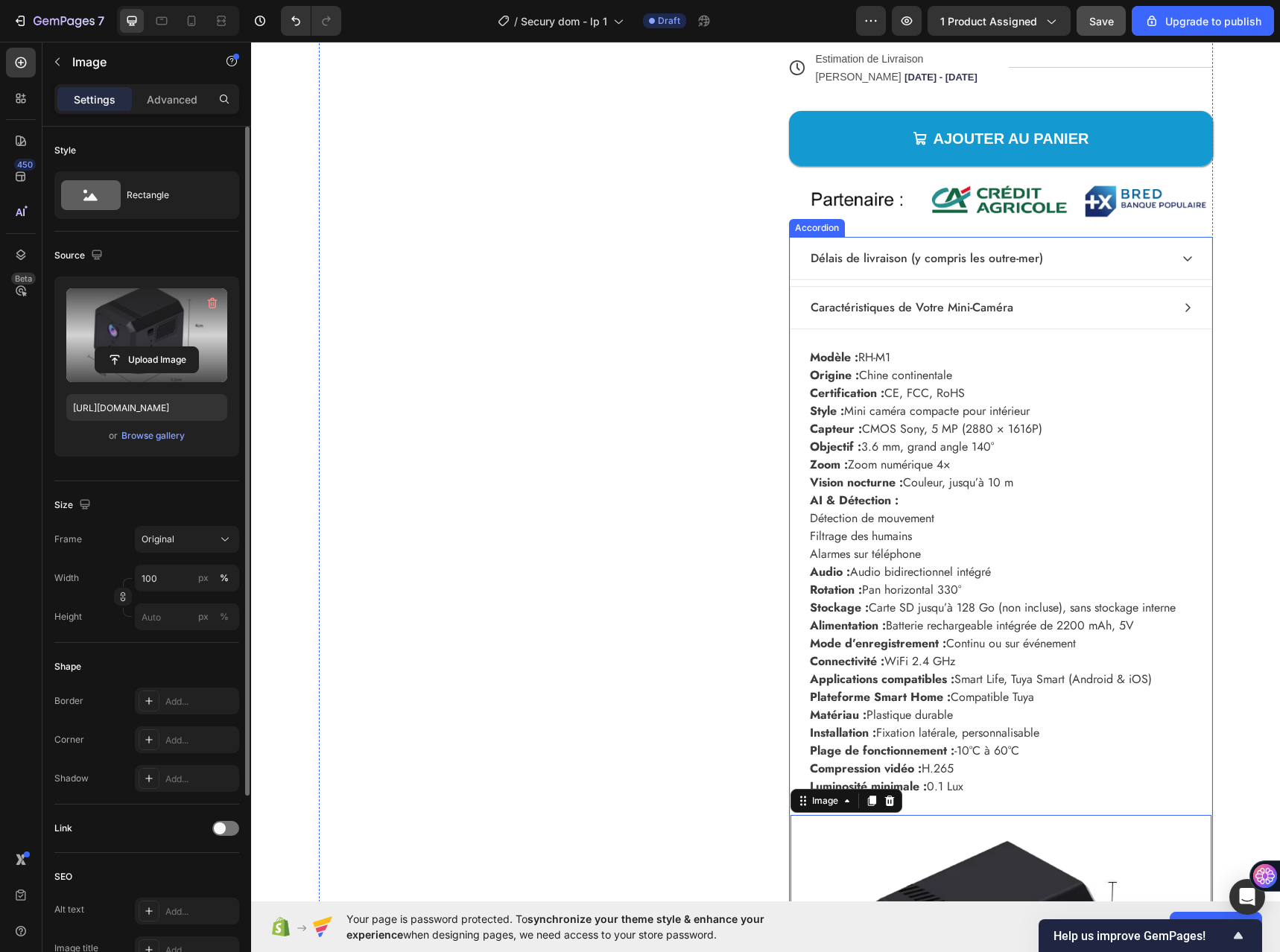
click at [1182, 309] on icon at bounding box center [1188, 307] width 12 height 12
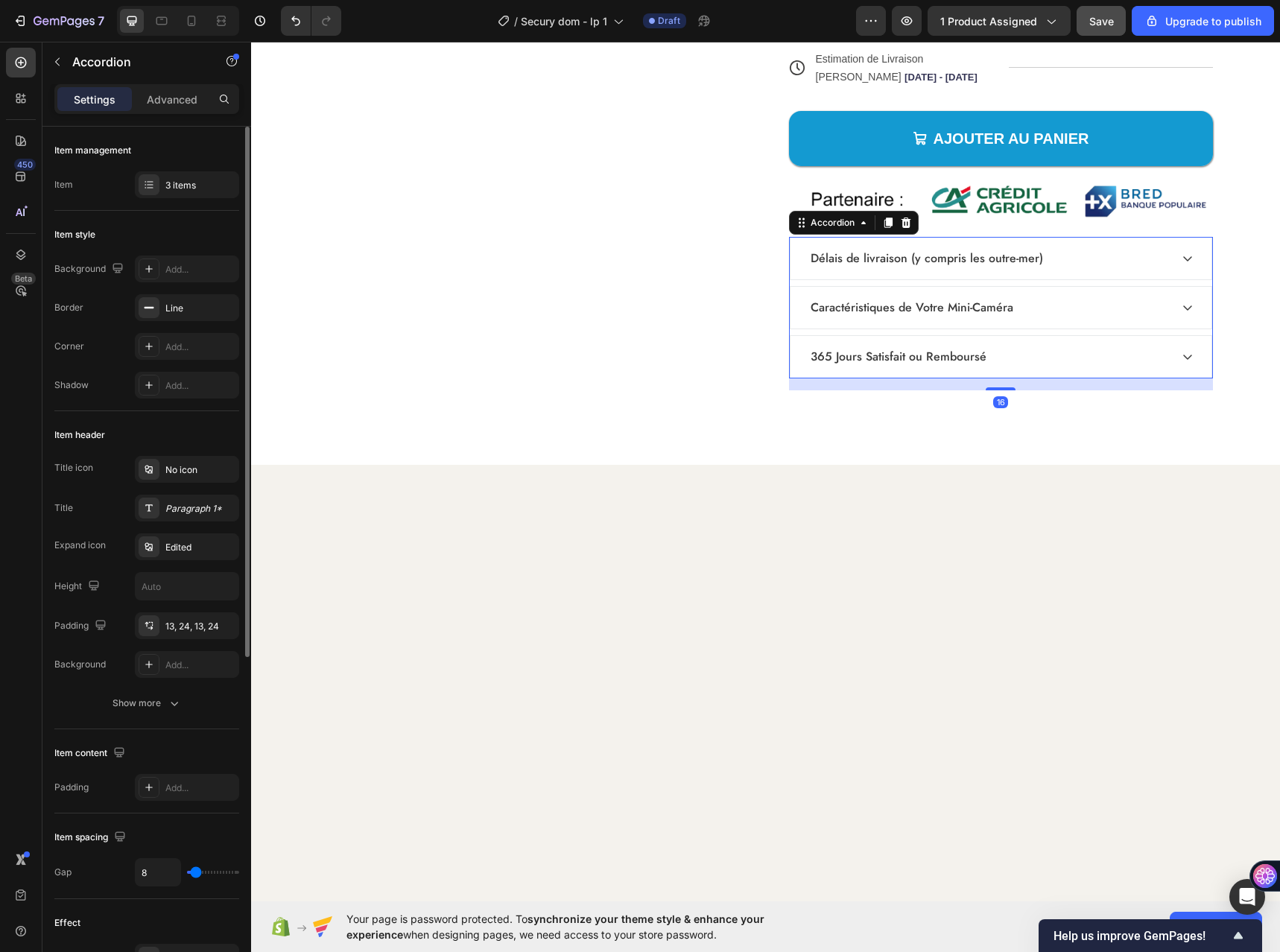
click at [1182, 309] on icon at bounding box center [1188, 307] width 12 height 12
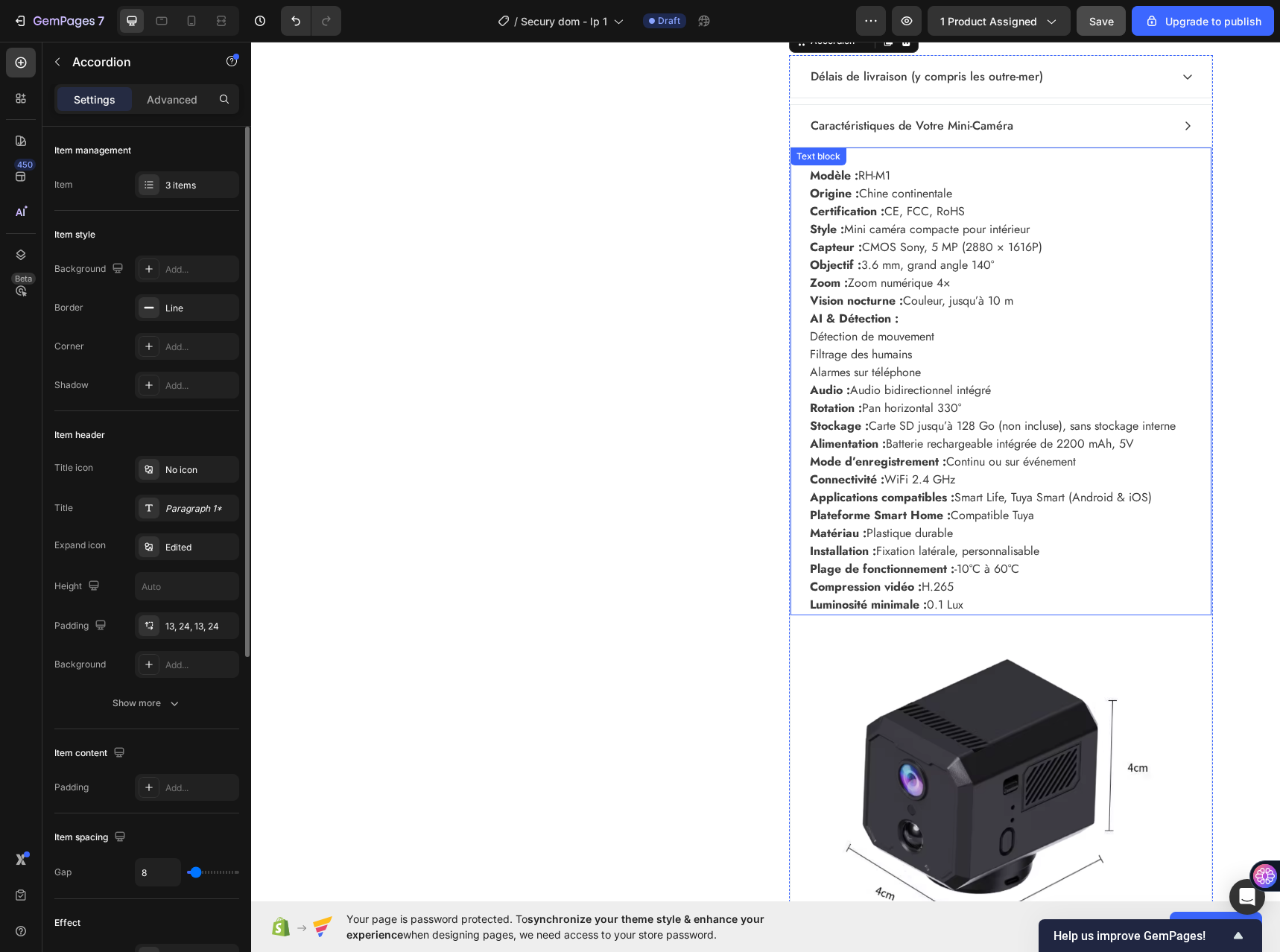
scroll to position [5688, 0]
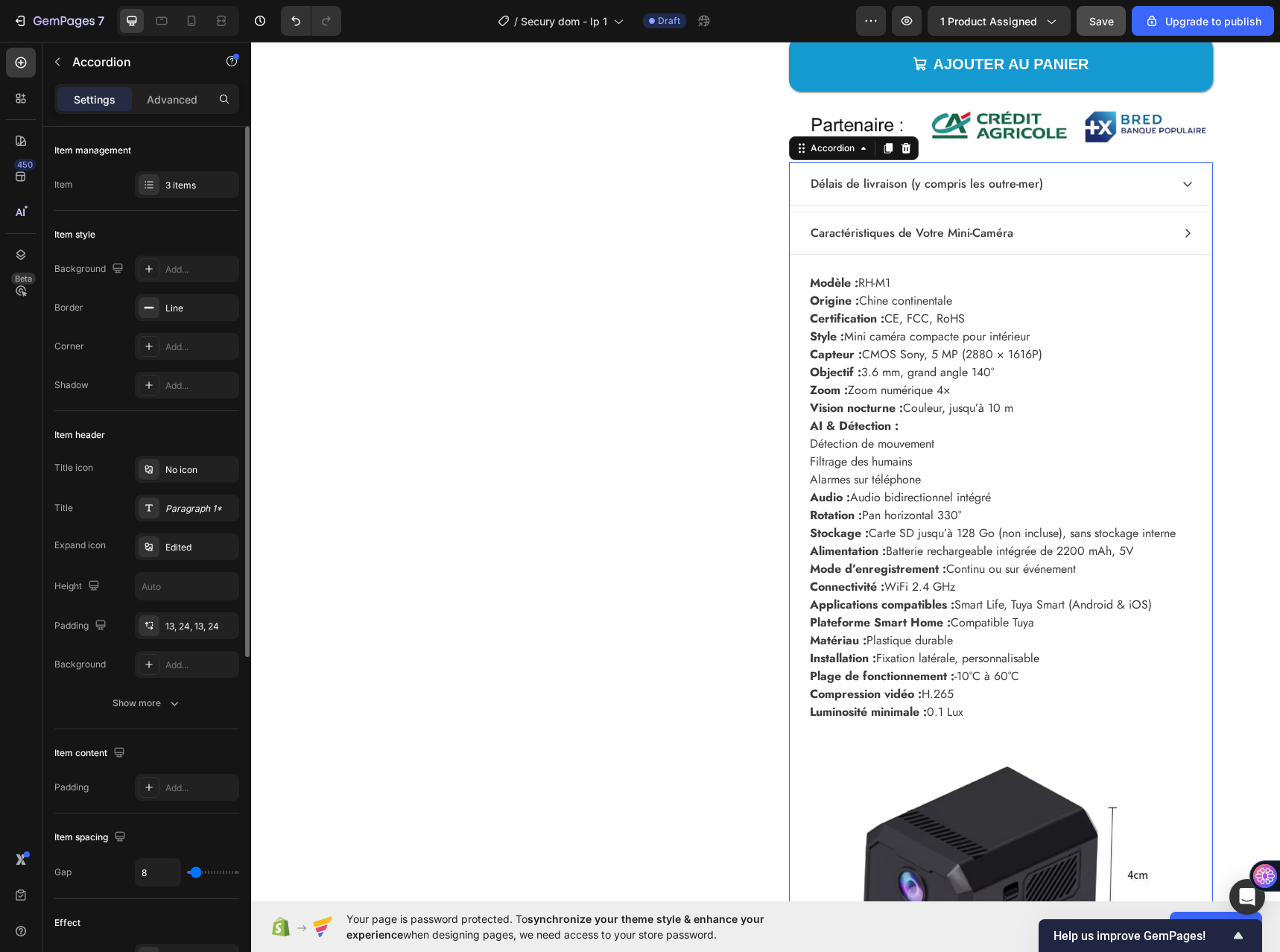
click at [1186, 237] on icon at bounding box center [1188, 233] width 12 height 12
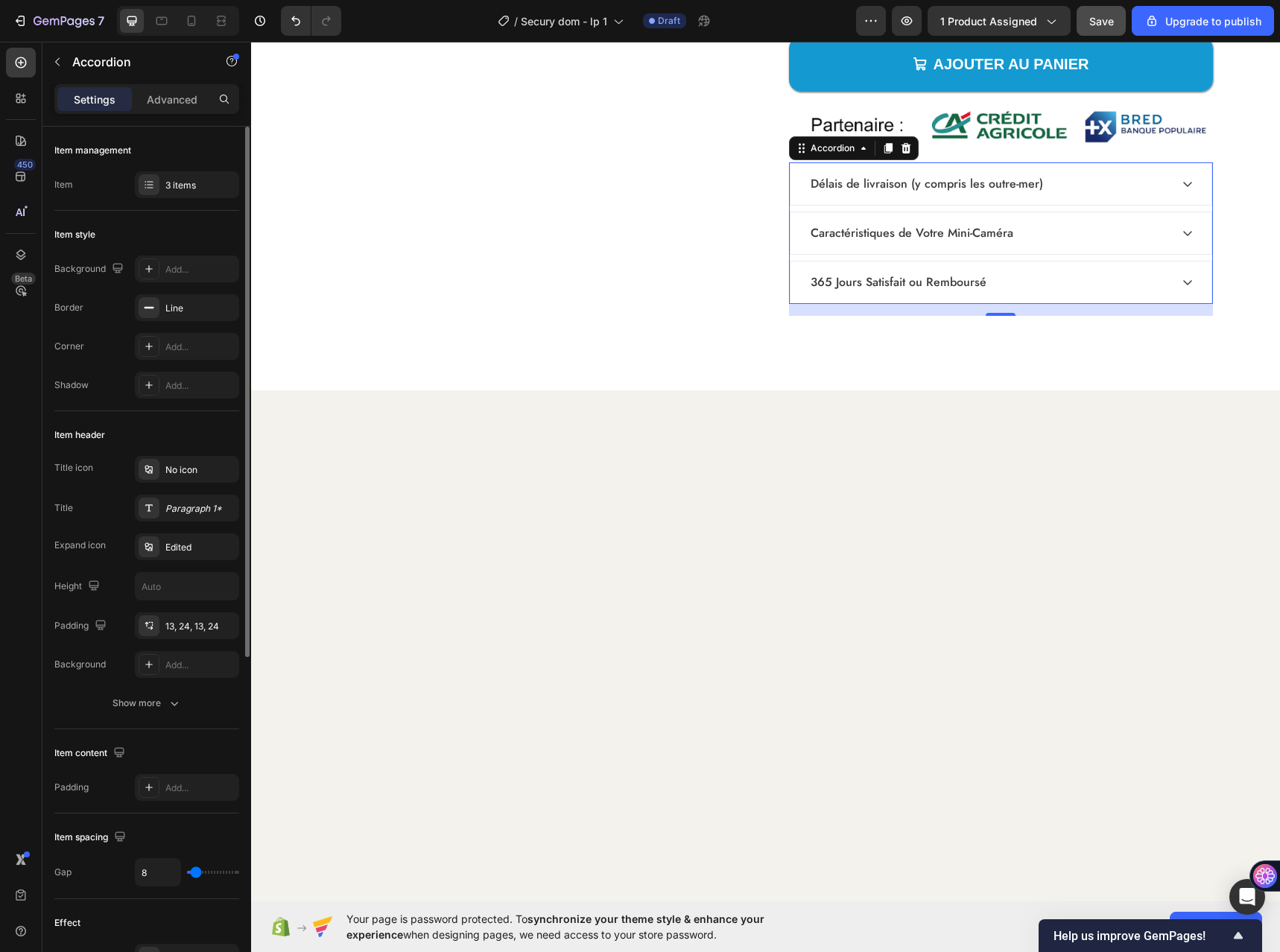
click at [1186, 237] on icon at bounding box center [1188, 233] width 12 height 12
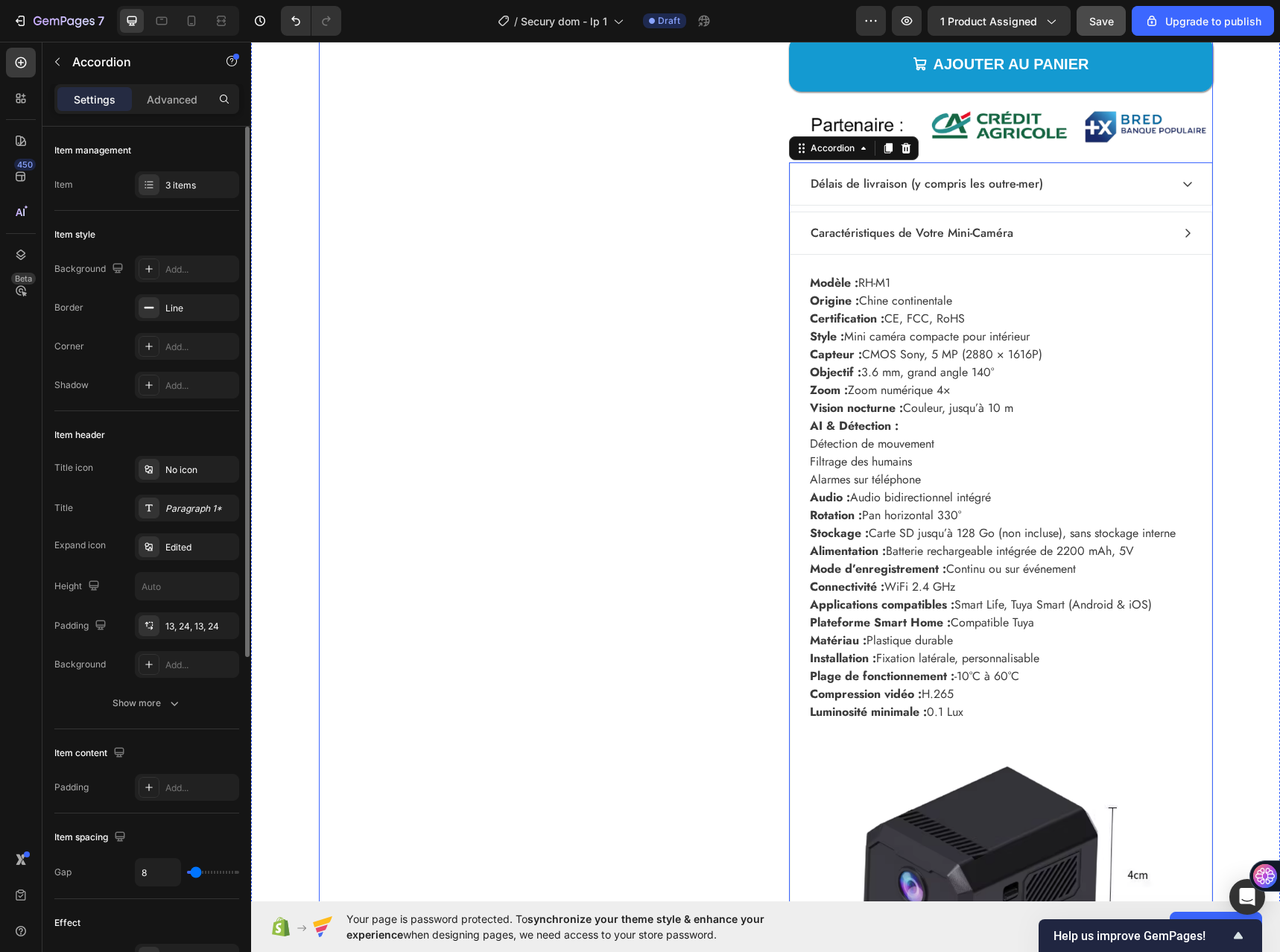
click at [704, 447] on div "Product Images" at bounding box center [531, 253] width 424 height 1738
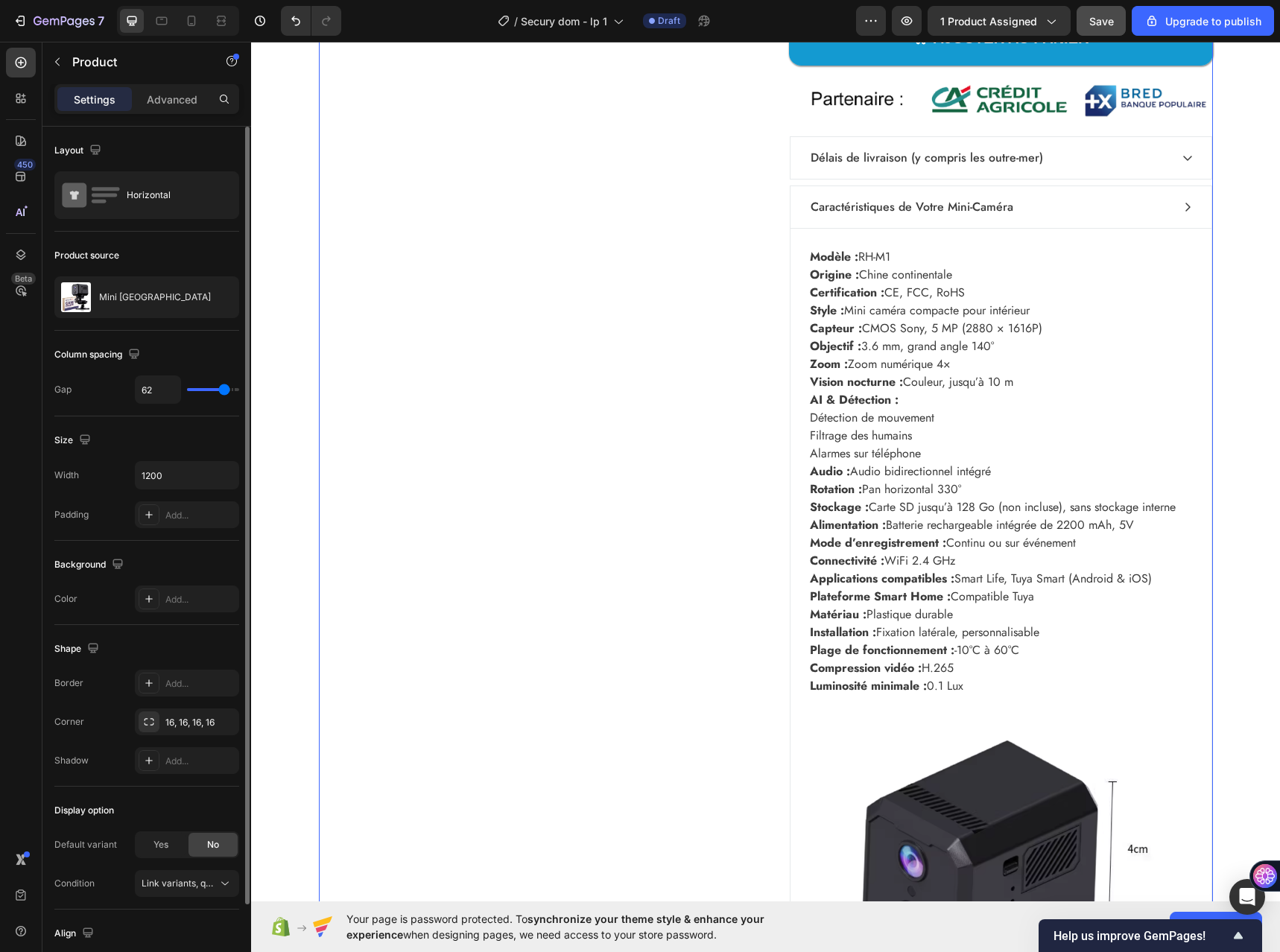
scroll to position [5763, 0]
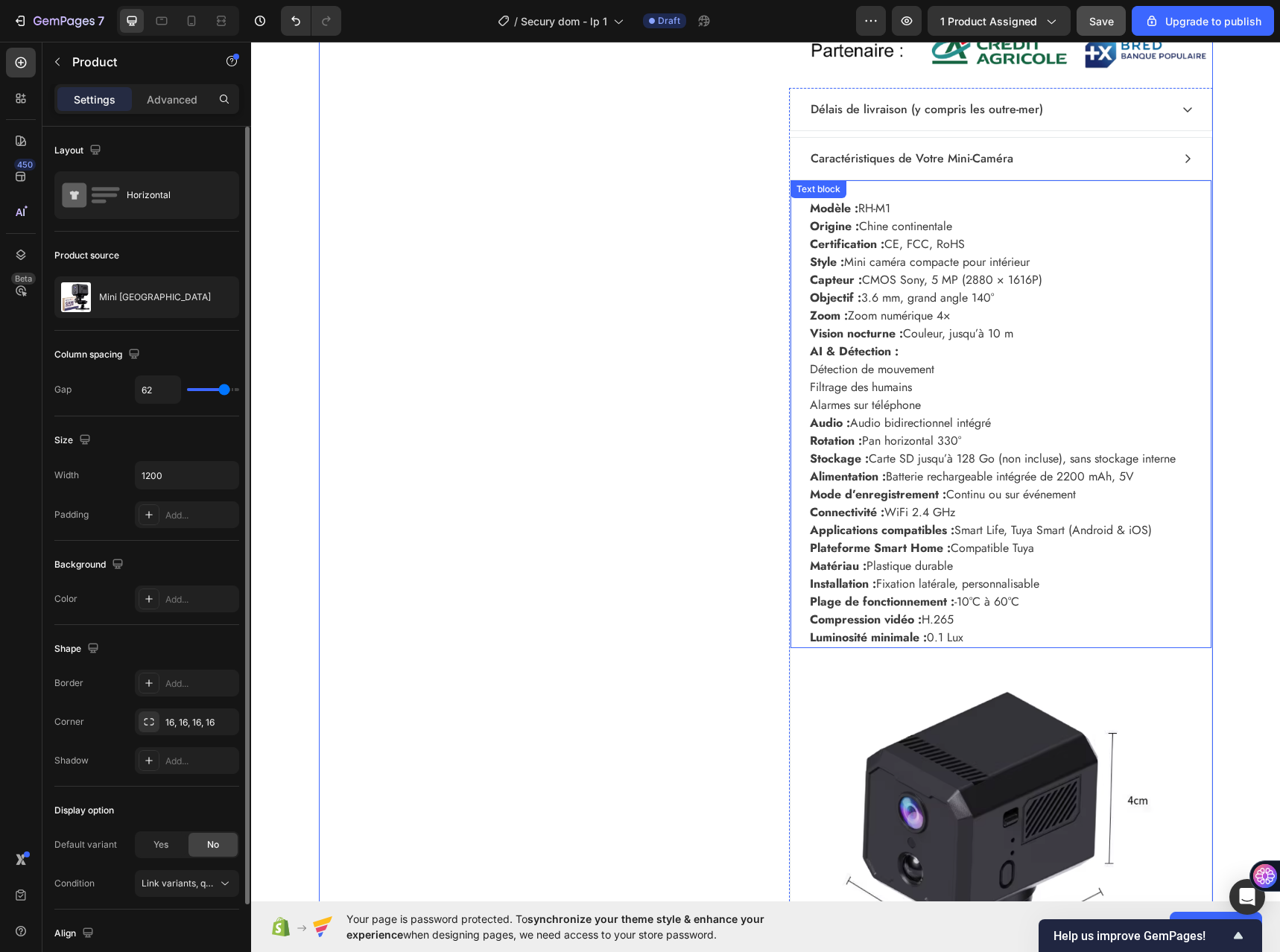
click at [975, 461] on p "Stockage : Carte SD jusqu’à 128 Go (non incluse), sans stockage interne" at bounding box center [1001, 459] width 382 height 18
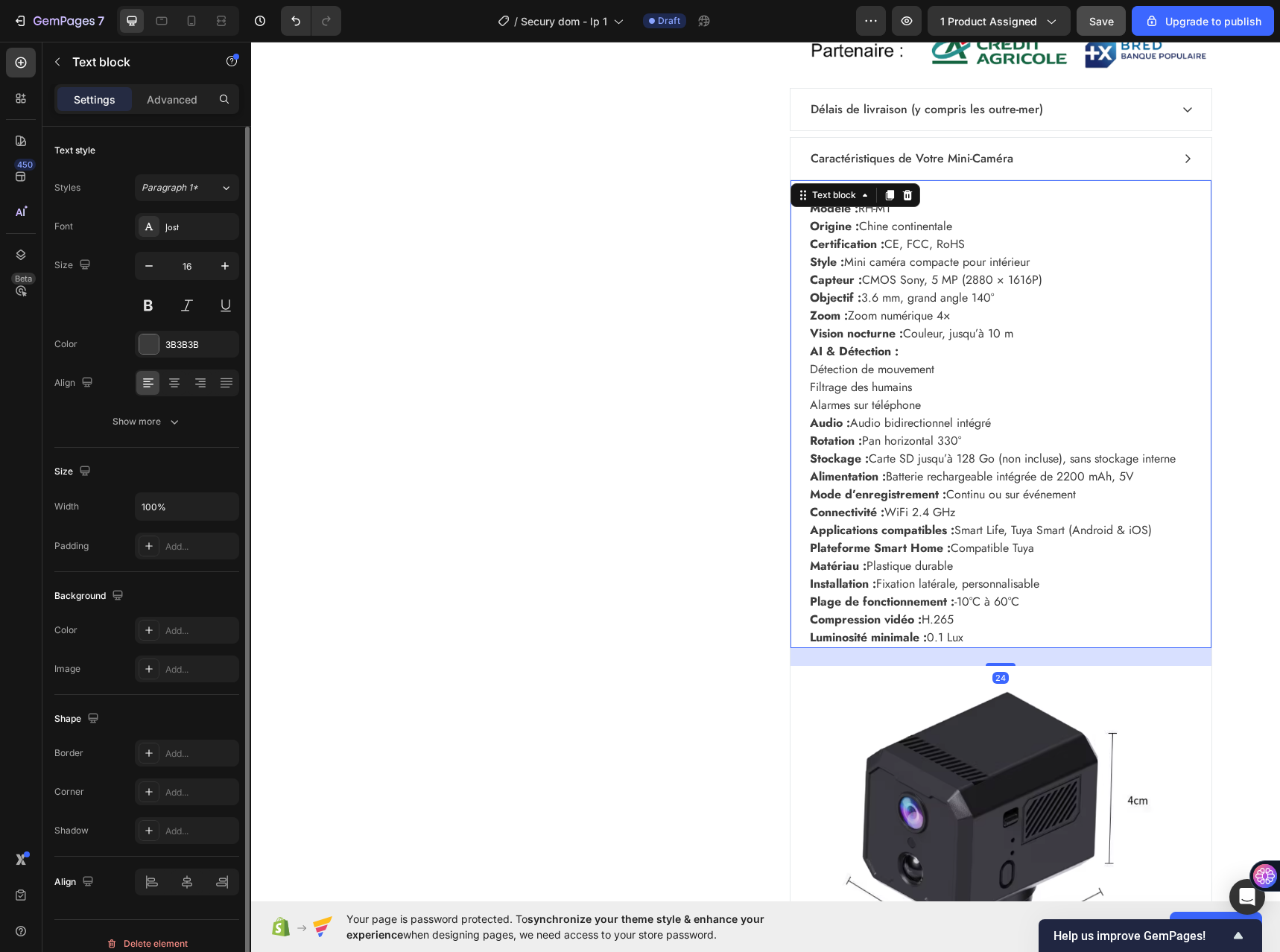
click at [973, 456] on p "Stockage : Carte SD jusqu’à 128 Go (non incluse), sans stockage interne" at bounding box center [1001, 459] width 382 height 18
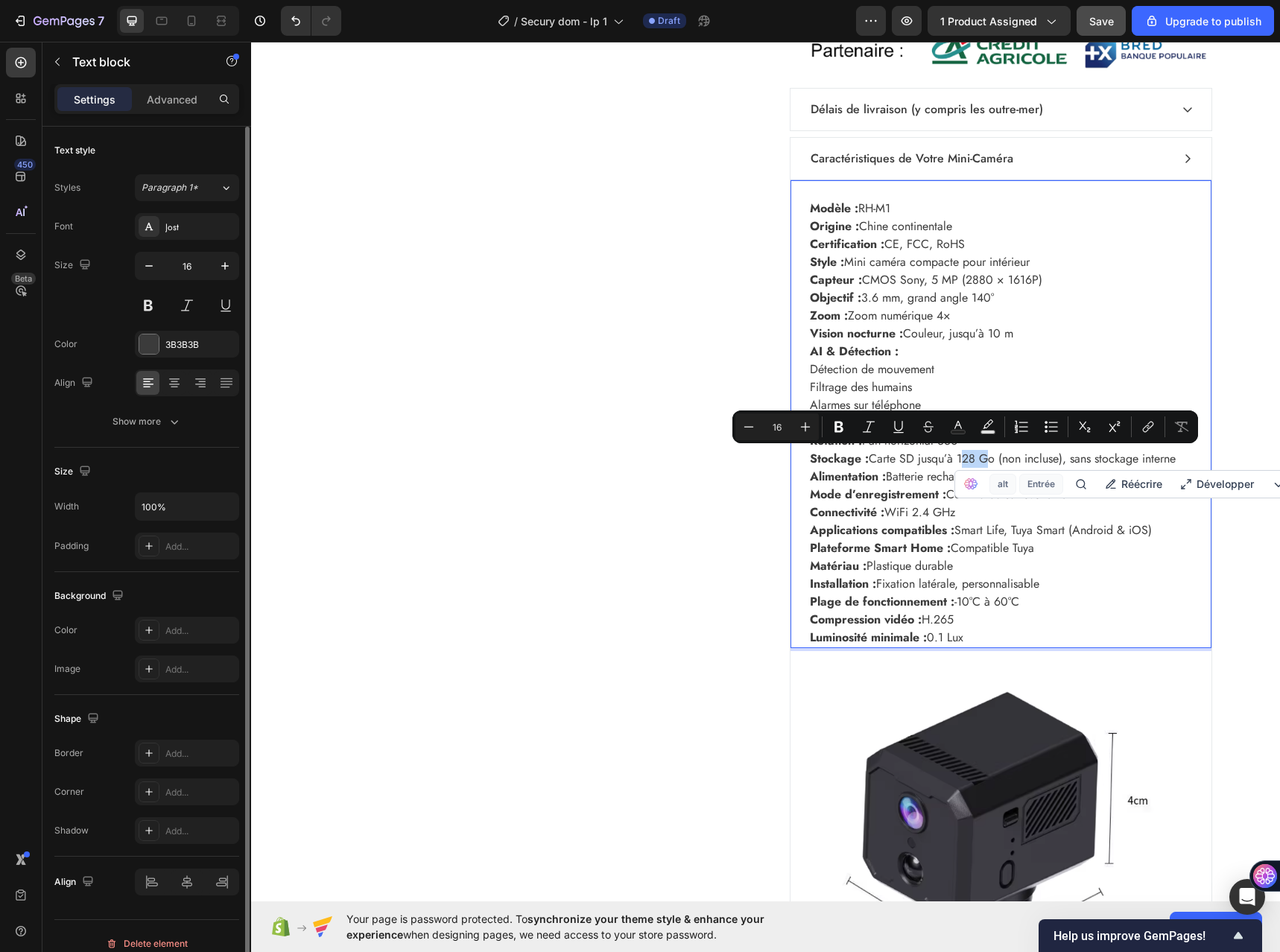
drag, startPoint x: 973, startPoint y: 458, endPoint x: 957, endPoint y: 462, distance: 16.5
click at [957, 462] on p "Stockage : Carte SD jusqu’à 128 Go (non incluse), sans stockage interne" at bounding box center [1001, 459] width 382 height 18
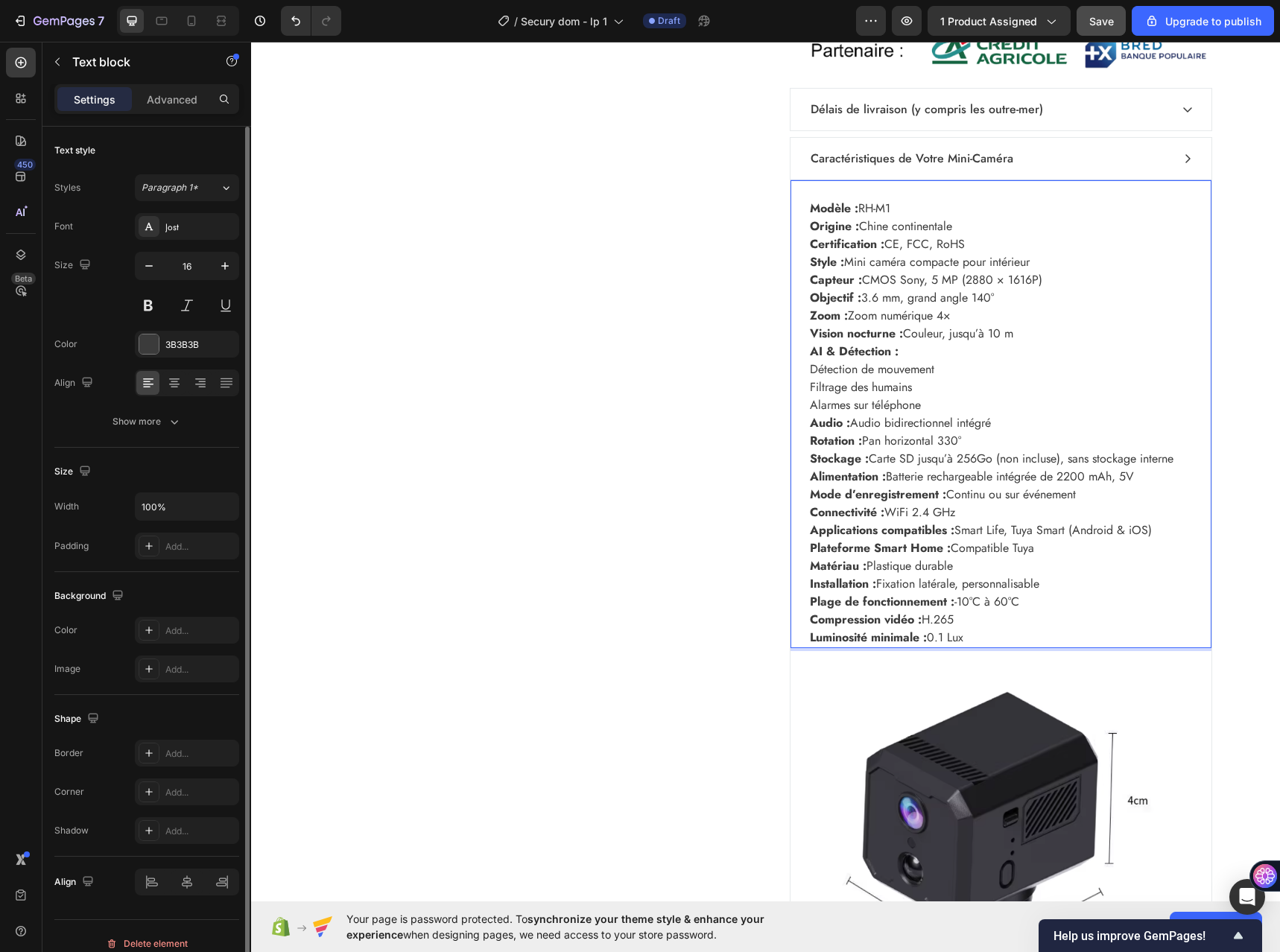
click at [861, 526] on strong "Applications compatibles :" at bounding box center [881, 529] width 144 height 17
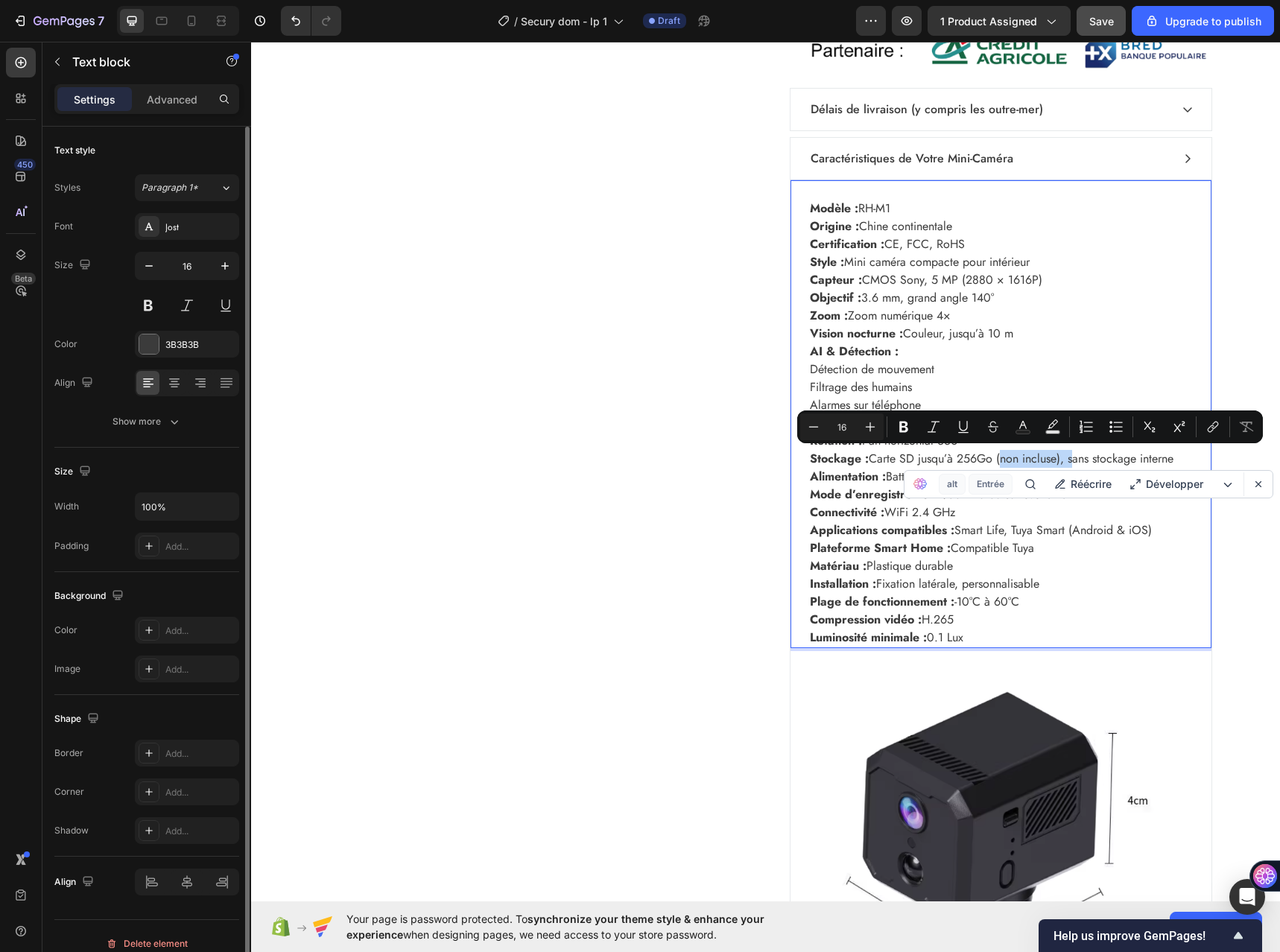
drag, startPoint x: 995, startPoint y: 459, endPoint x: 1068, endPoint y: 466, distance: 73.3
click at [1068, 466] on p "Stockage : Carte SD jusqu’à 256Go (non incluse), sans stockage interne" at bounding box center [1001, 459] width 382 height 18
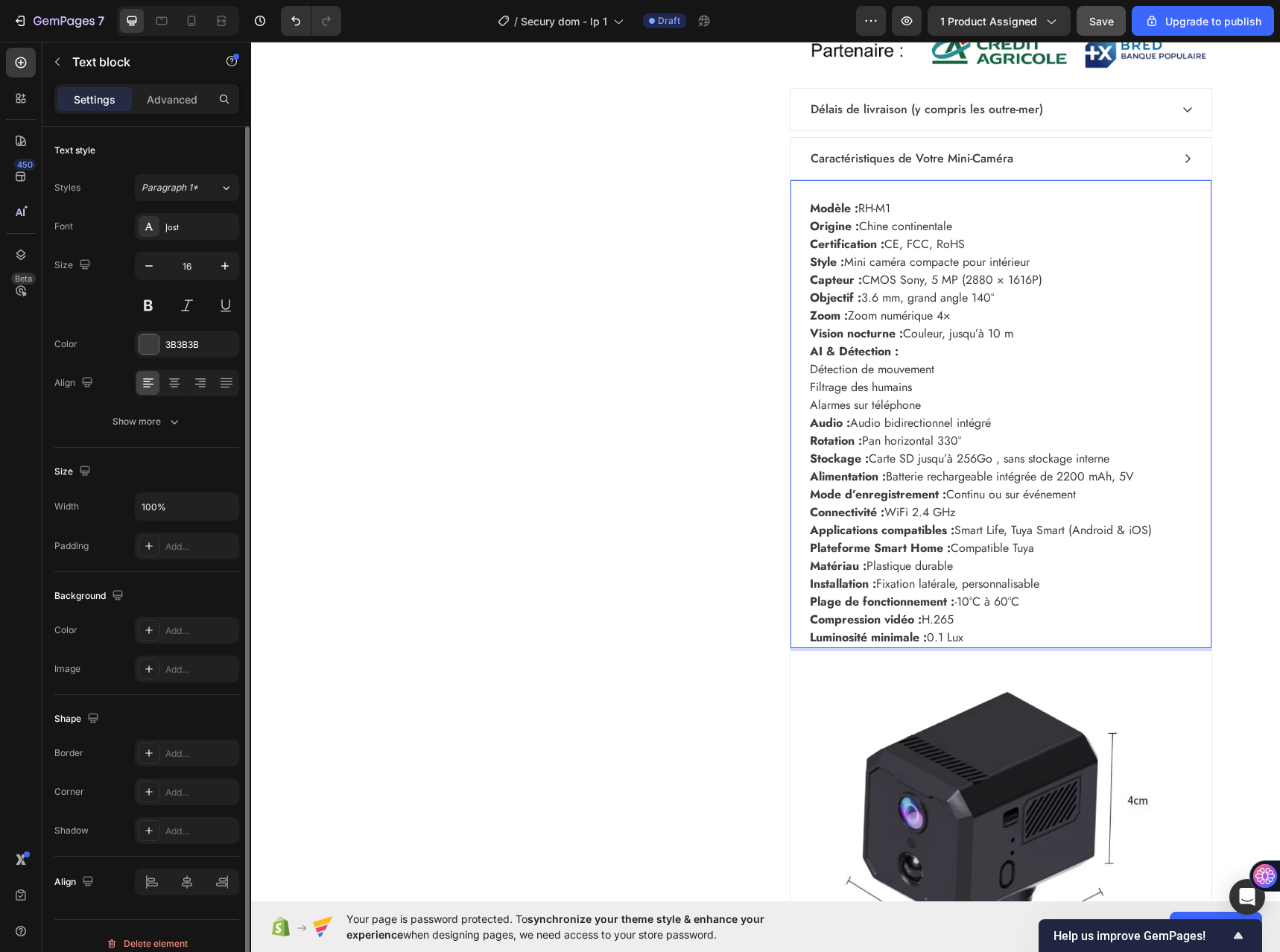
click at [997, 459] on p "Stockage : Carte SD jusqu’à 256Go , sans stockage interne" at bounding box center [1001, 459] width 382 height 18
click at [962, 634] on p "Luminosité minimale : 0.1 Lux" at bounding box center [1001, 638] width 382 height 18
click at [693, 579] on div "Product Images" at bounding box center [531, 178] width 424 height 1738
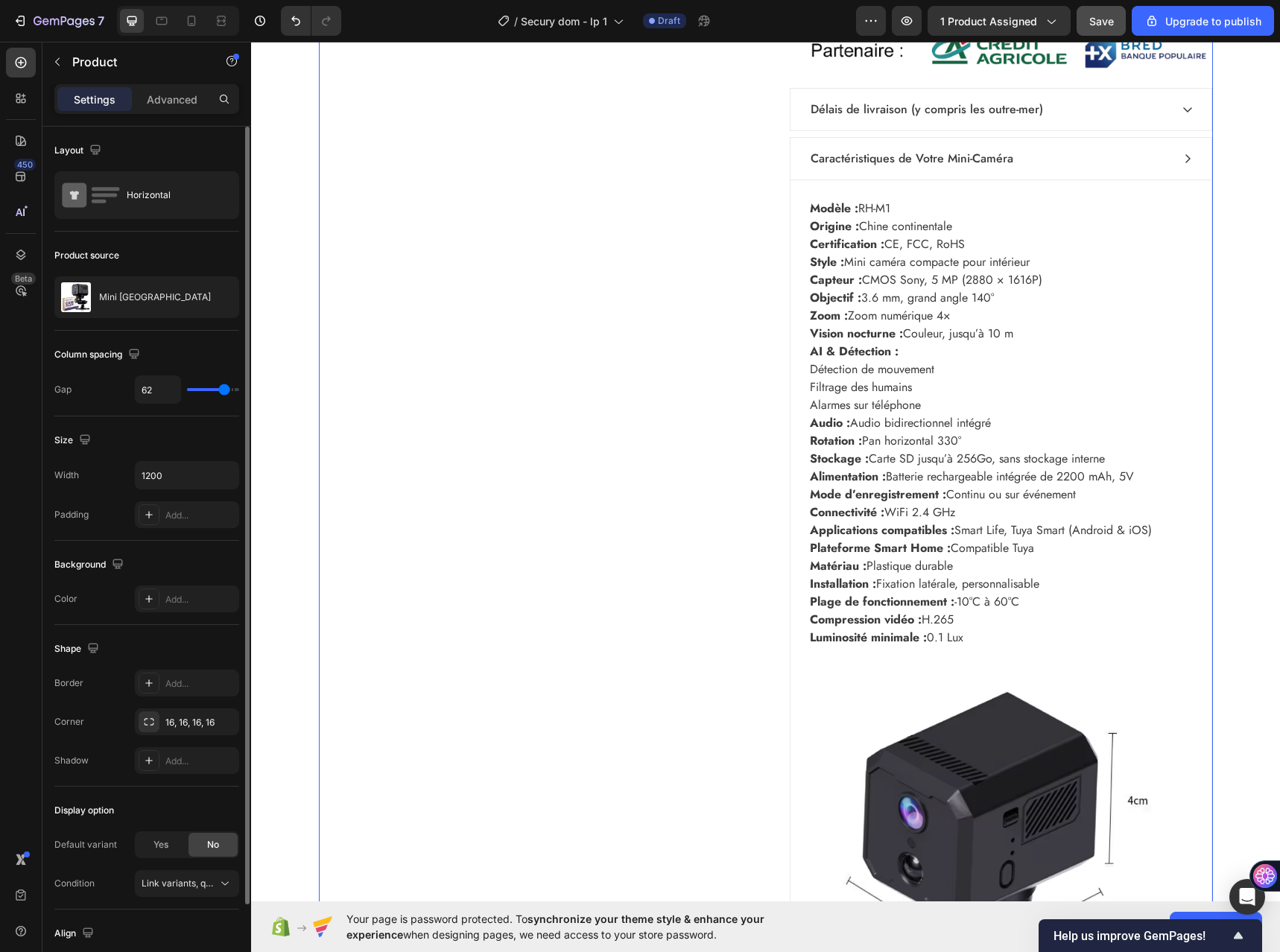
scroll to position [6209, 0]
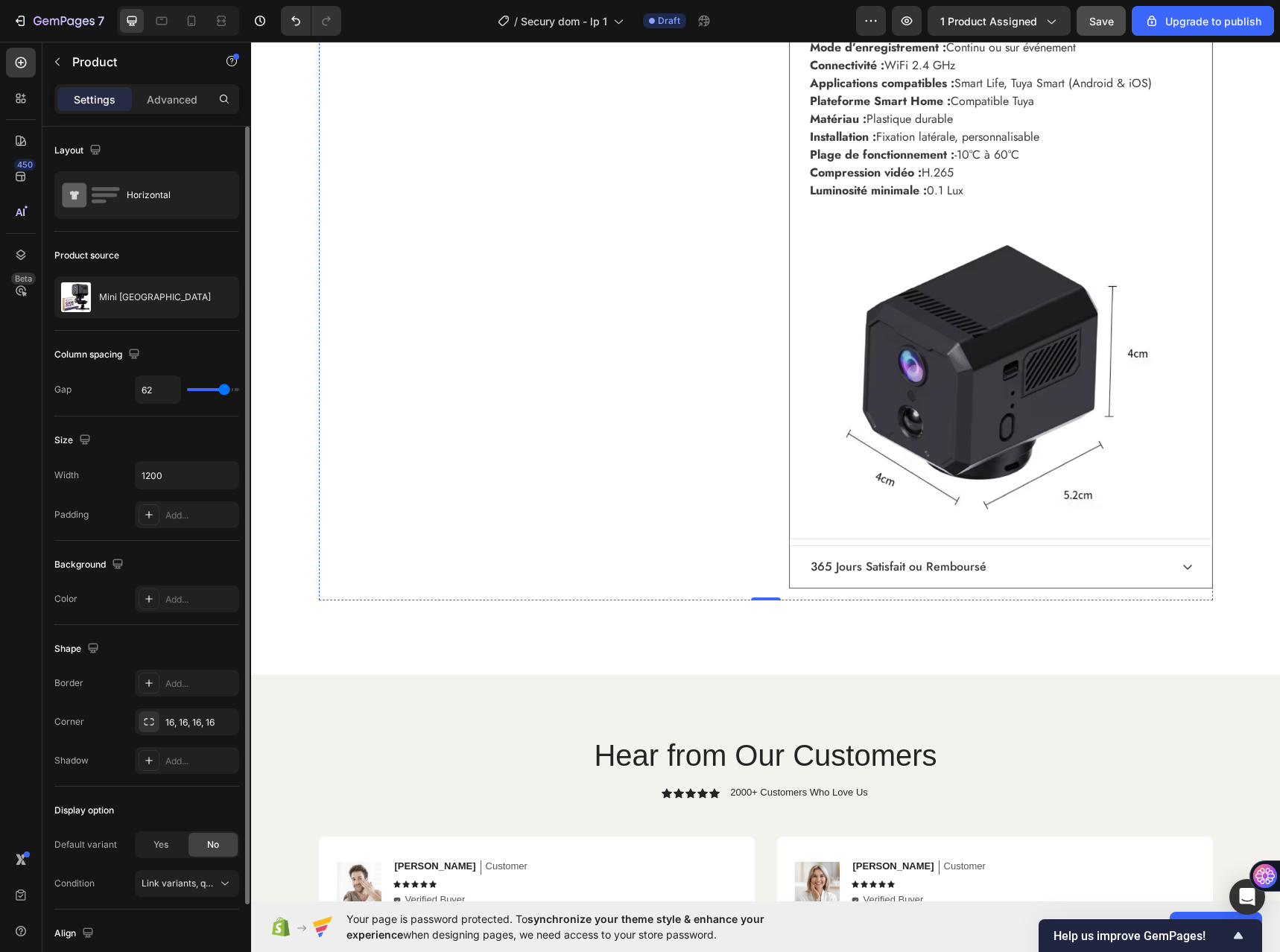
click at [1189, 566] on div "365 Jours Satisfait ou Remboursé" at bounding box center [1001, 567] width 421 height 42
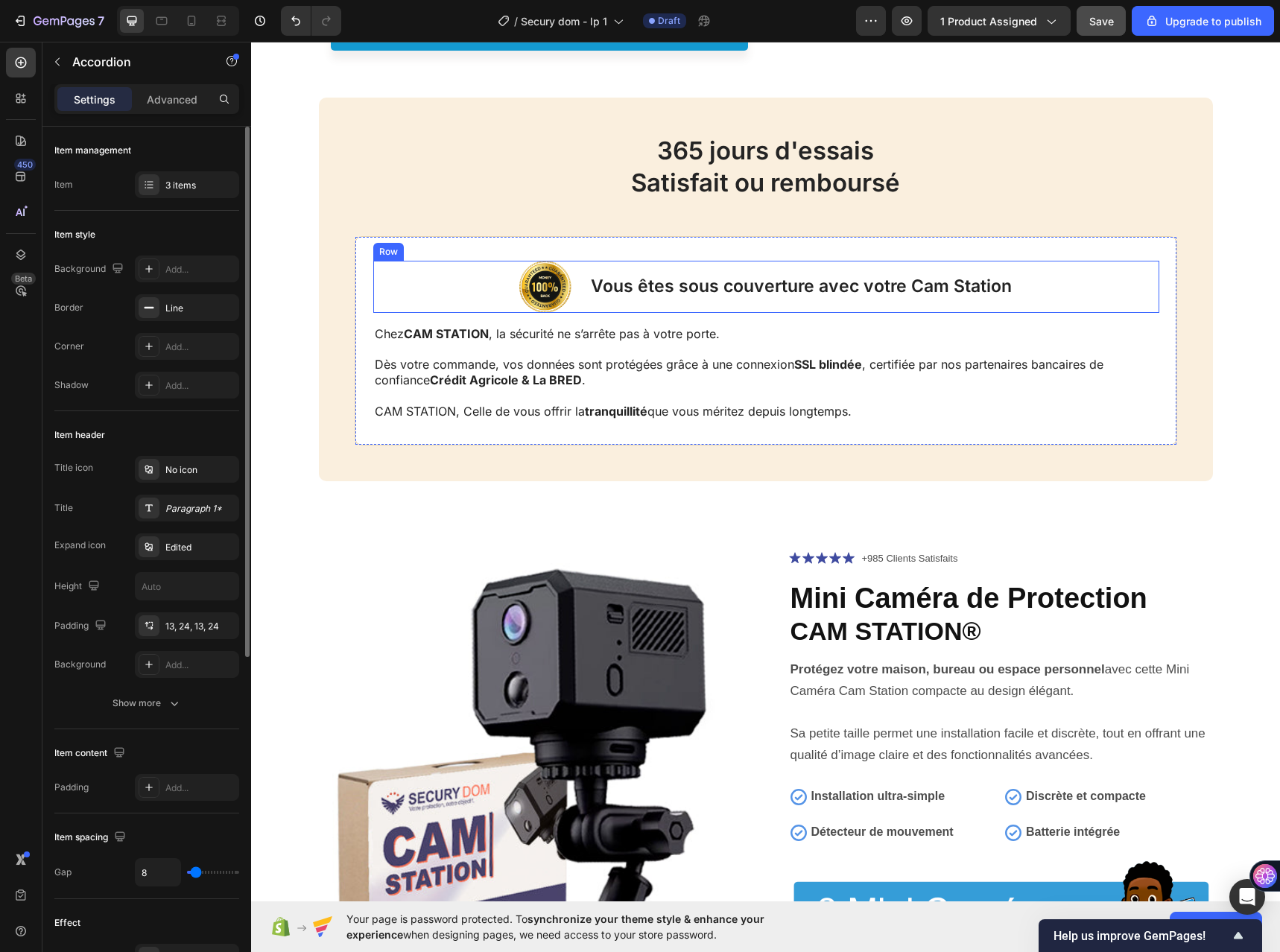
scroll to position [4151, 0]
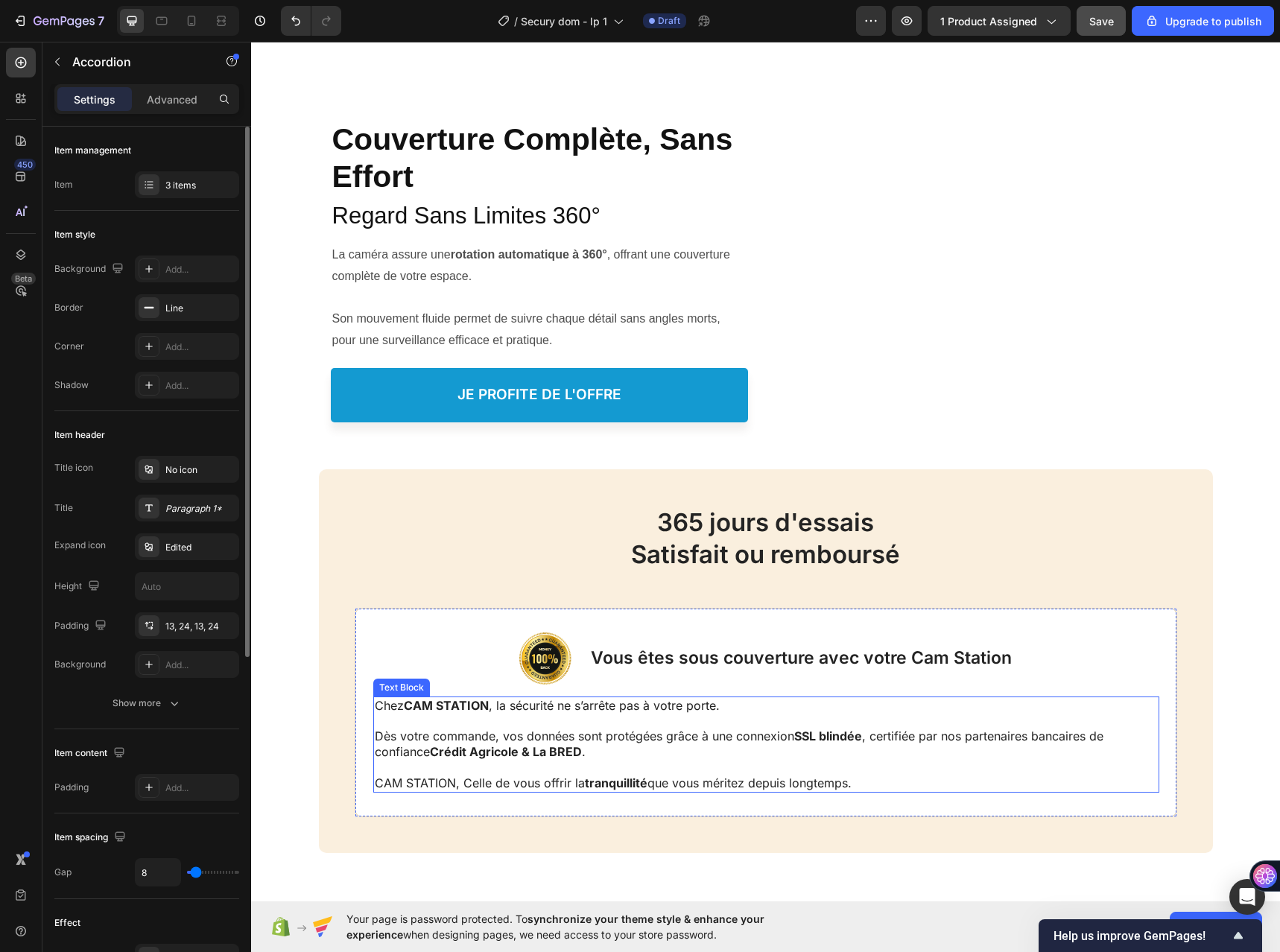
click at [562, 711] on p "Chez CAM STATION , la sécurité ne s’arrête pas à votre porte." at bounding box center [766, 706] width 783 height 16
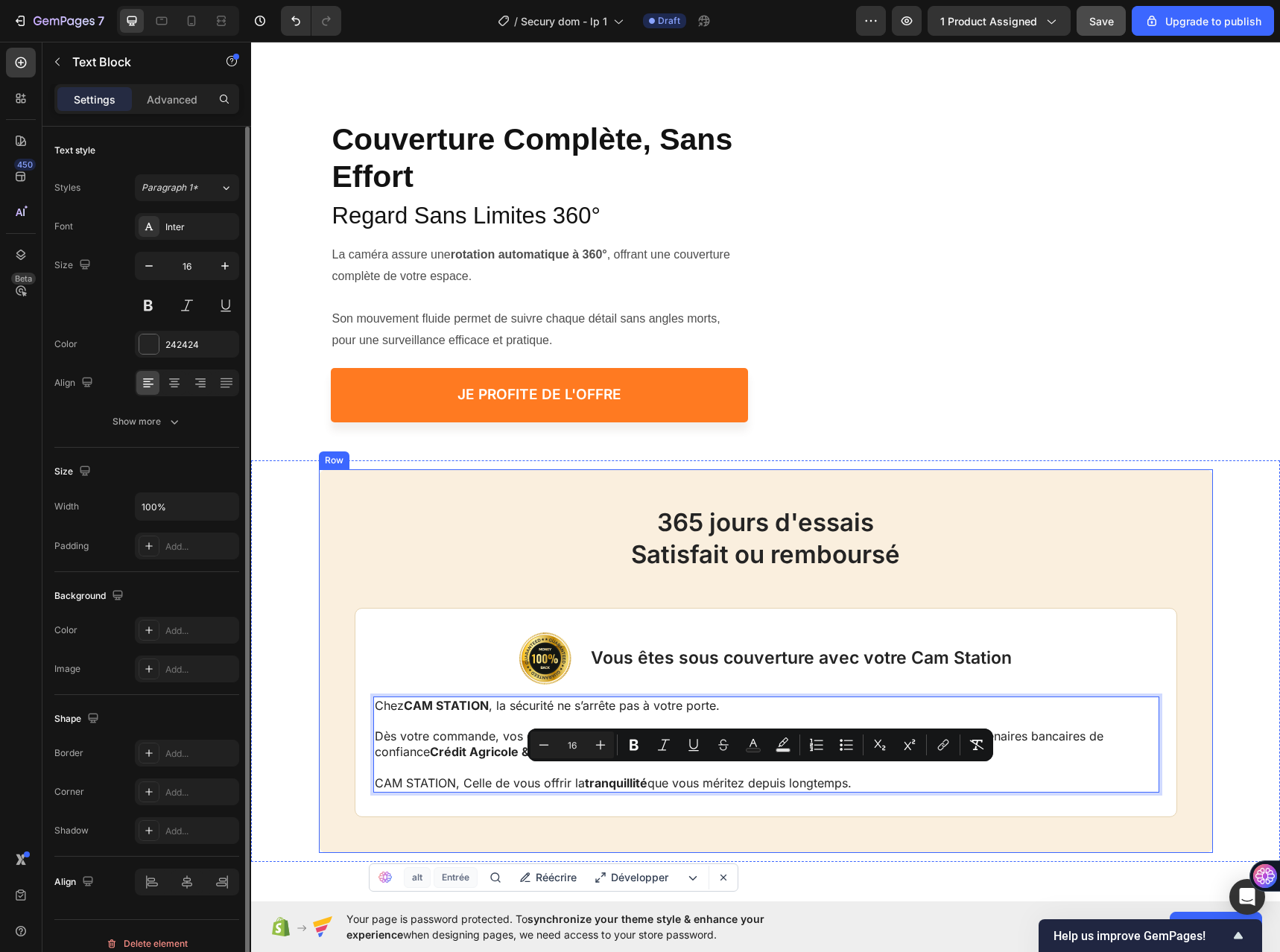
copy div "Chez CAM STATION , la sécurité ne s’arrête pas à votre porte. Dès votre command…"
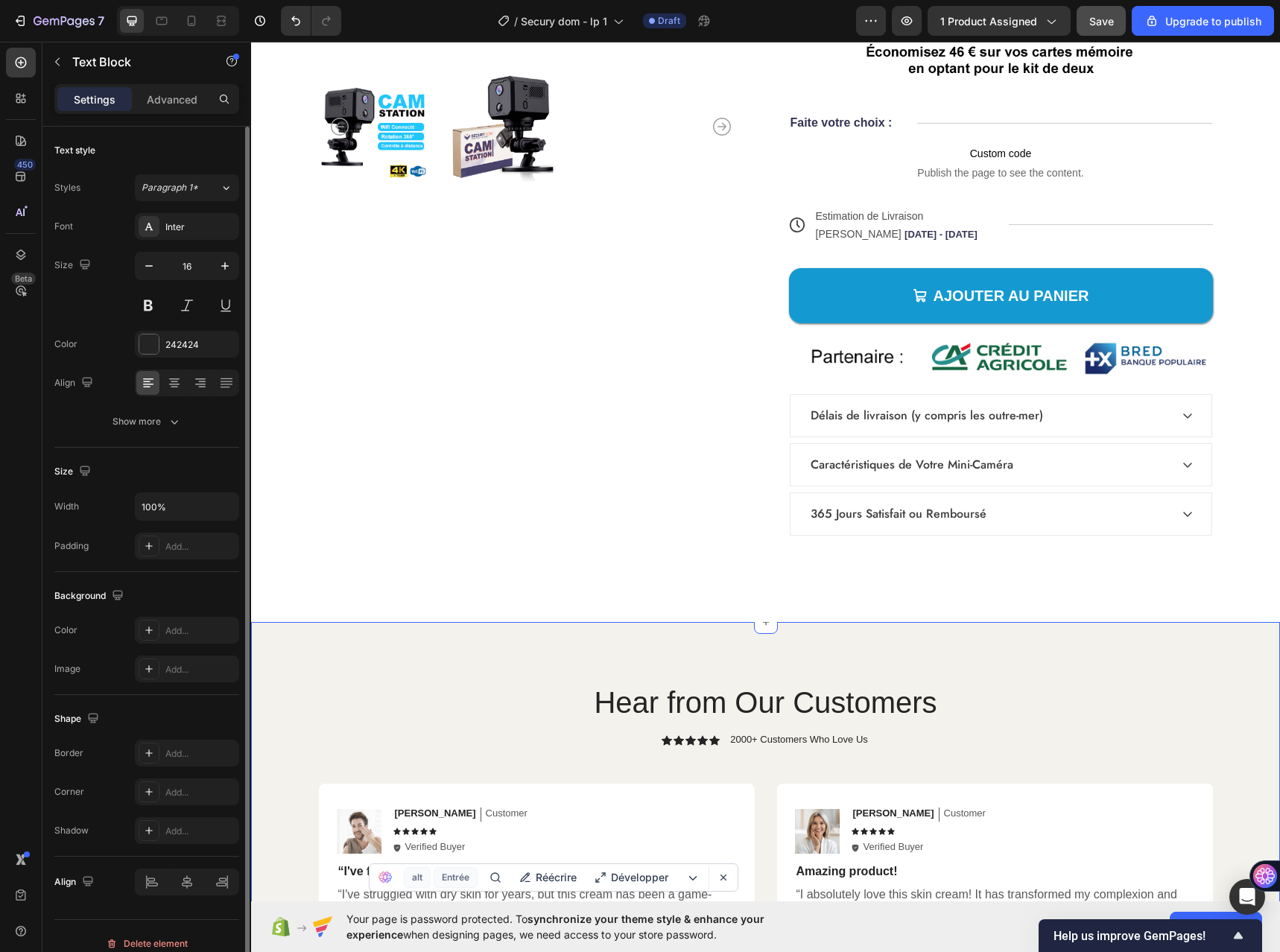
scroll to position [5640, 0]
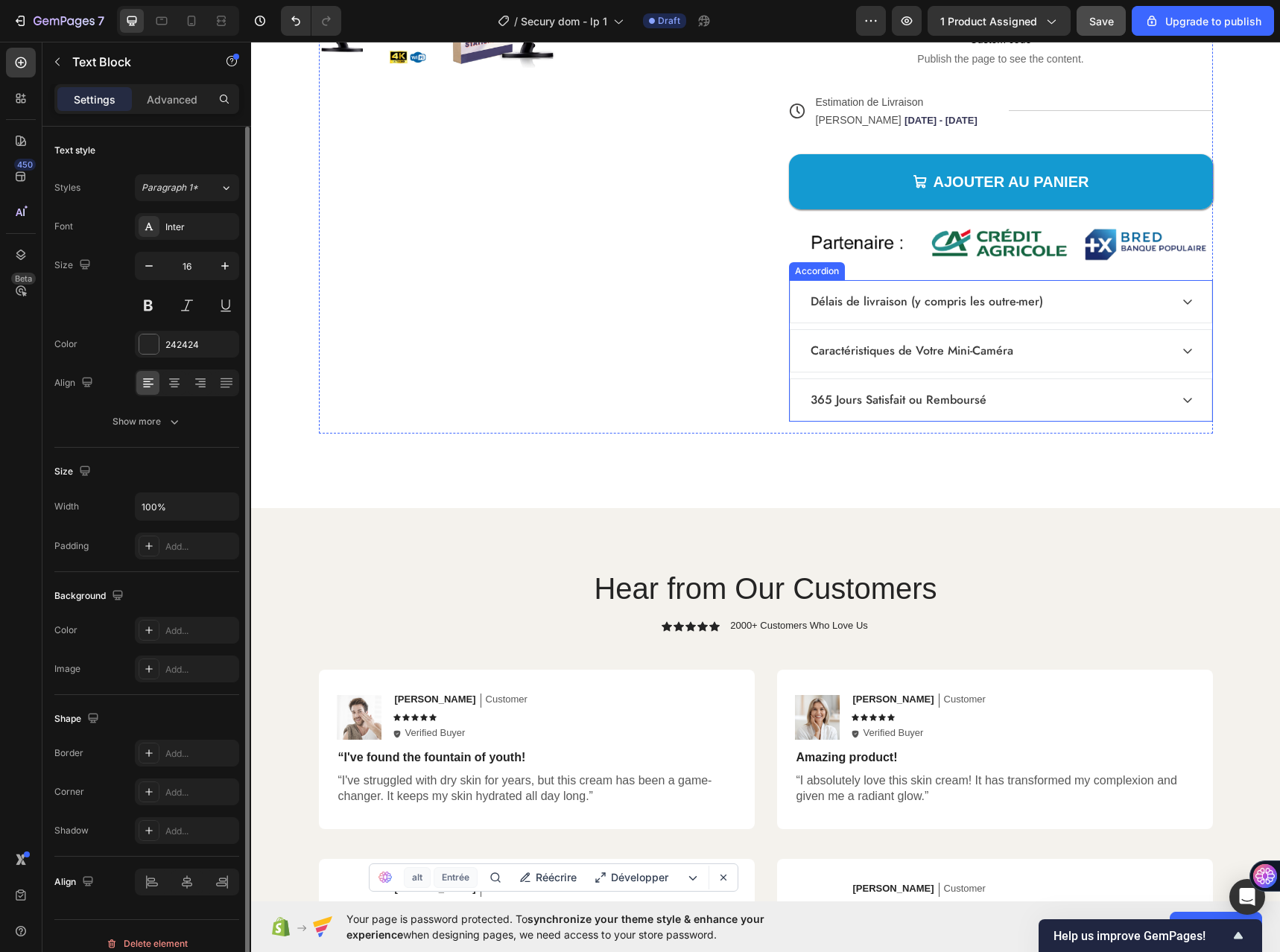
click at [1188, 398] on div "365 Jours Satisfait ou Remboursé" at bounding box center [1001, 400] width 421 height 42
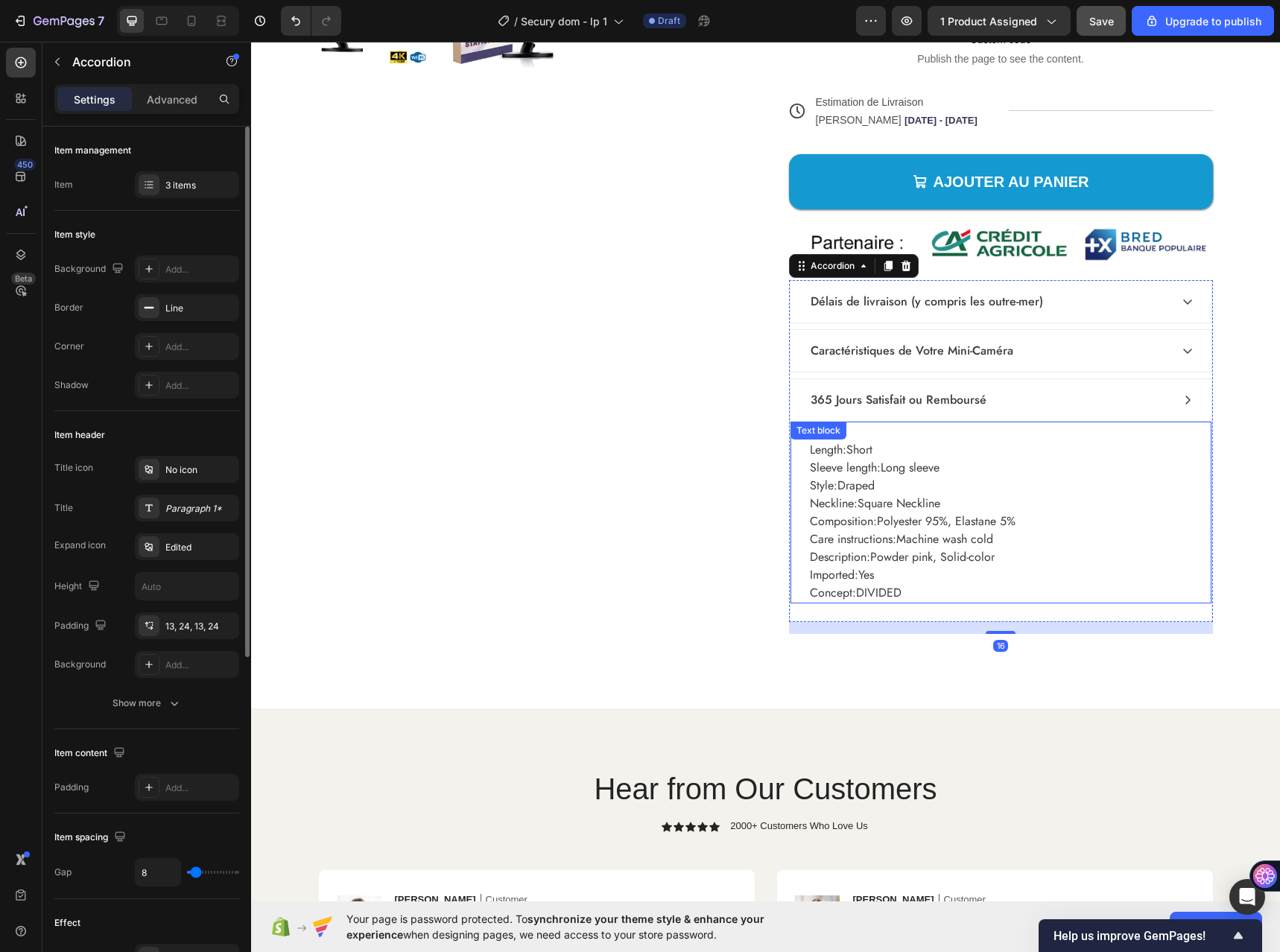
click at [921, 483] on p "Length: Short Sleeve length: Long sleeve Style: Draped Neckline: Square Necklin…" at bounding box center [1001, 521] width 382 height 161
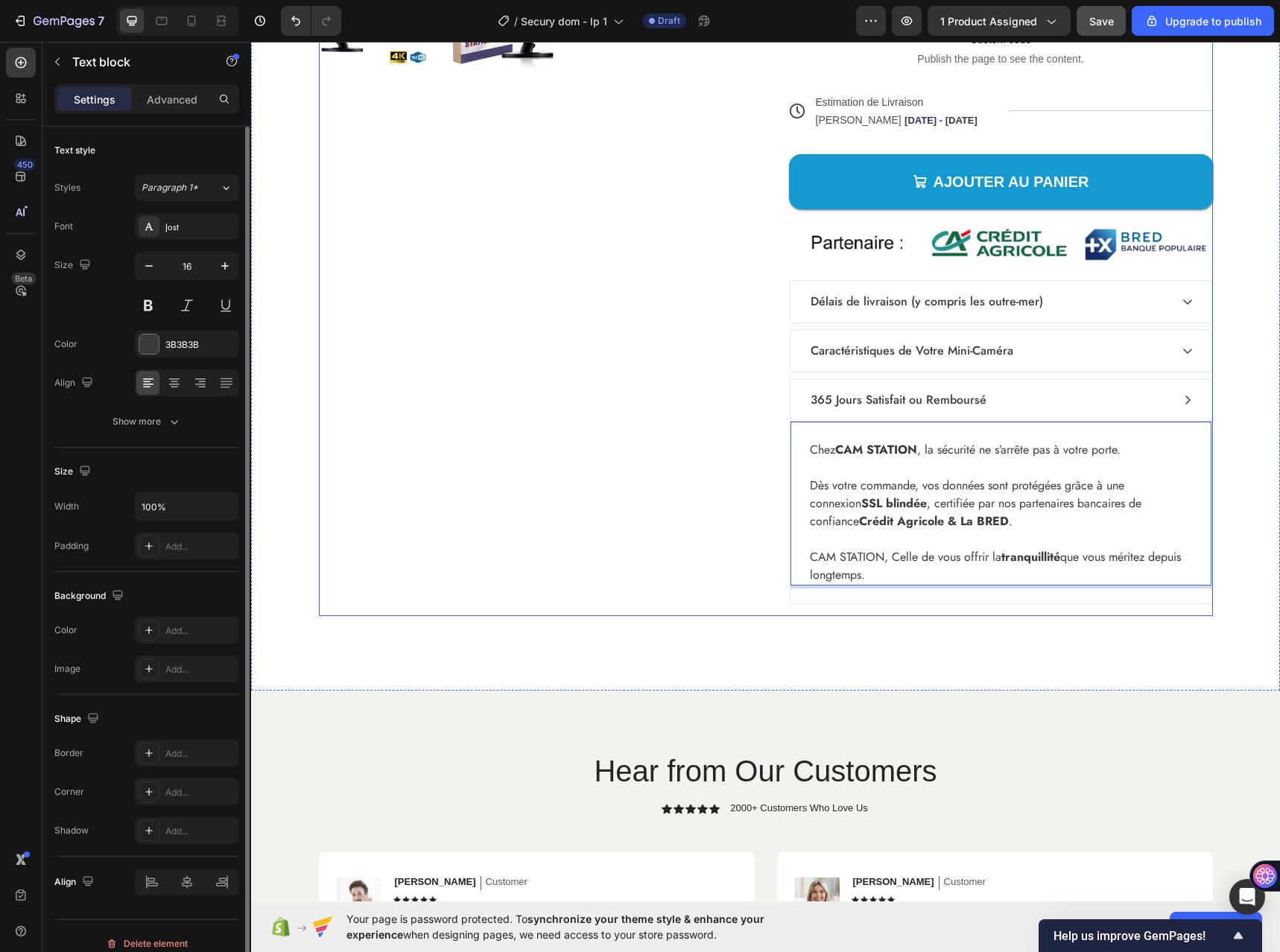
click at [676, 534] on div "Product Images" at bounding box center [531, 58] width 424 height 1114
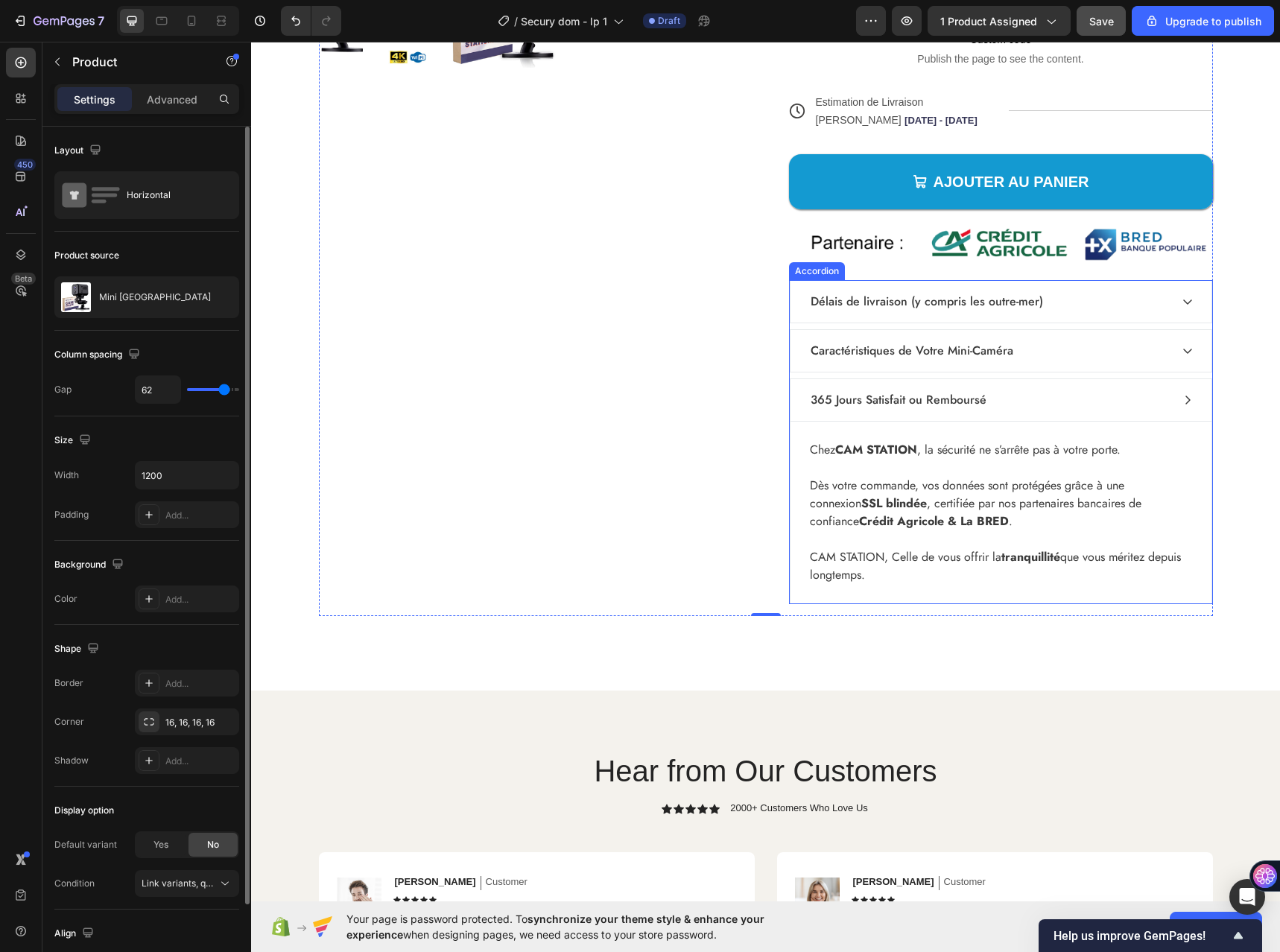
click at [1188, 405] on div "365 Jours Satisfait ou Remboursé" at bounding box center [1001, 400] width 421 height 42
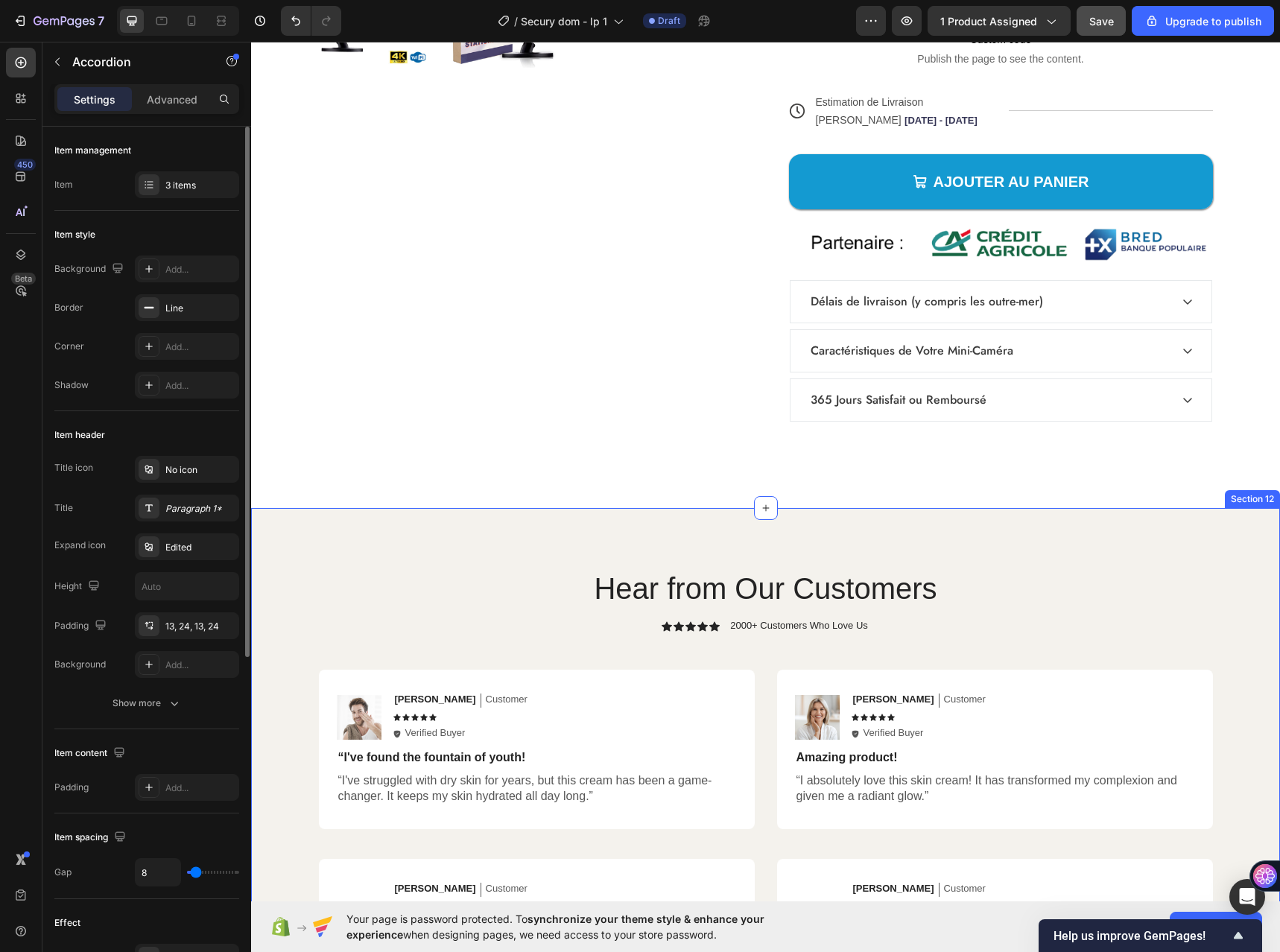
click at [405, 541] on div "Hear from Our Customers Heading Icon Icon Icon Icon Icon Icon List 2000+ Custom…" at bounding box center [765, 888] width 1028 height 760
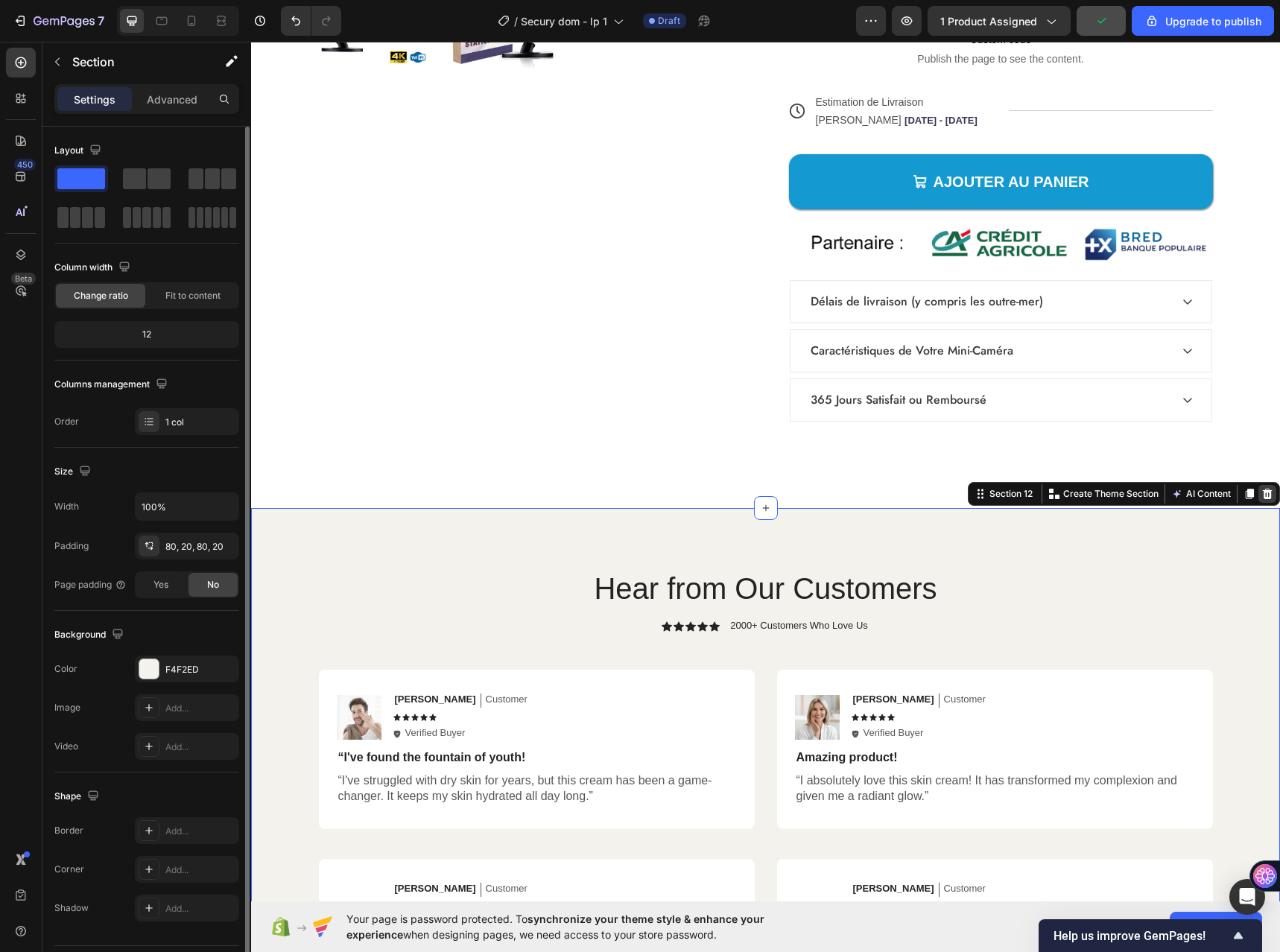
click at [1262, 498] on div at bounding box center [1267, 493] width 18 height 18
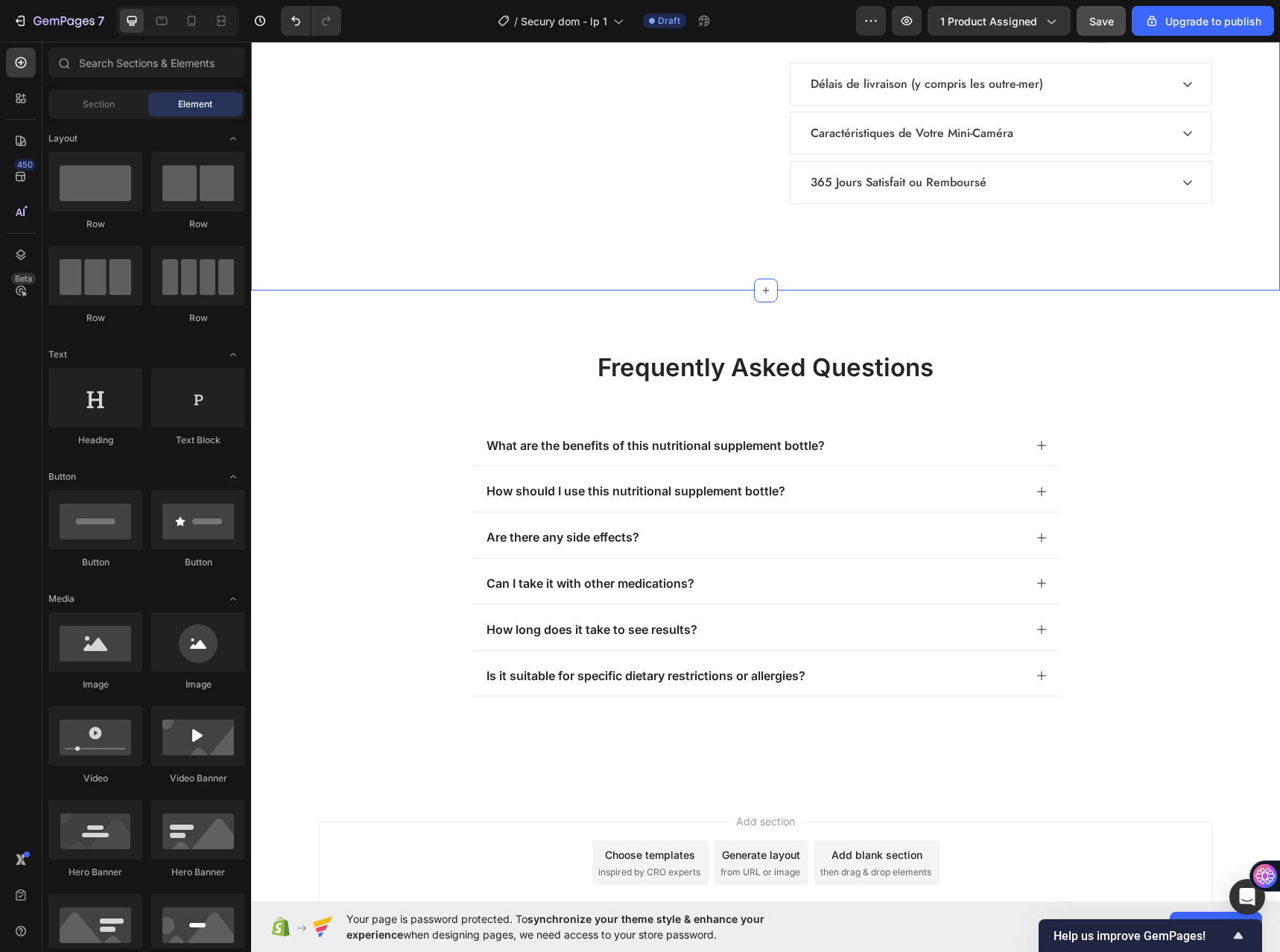
scroll to position [5864, 0]
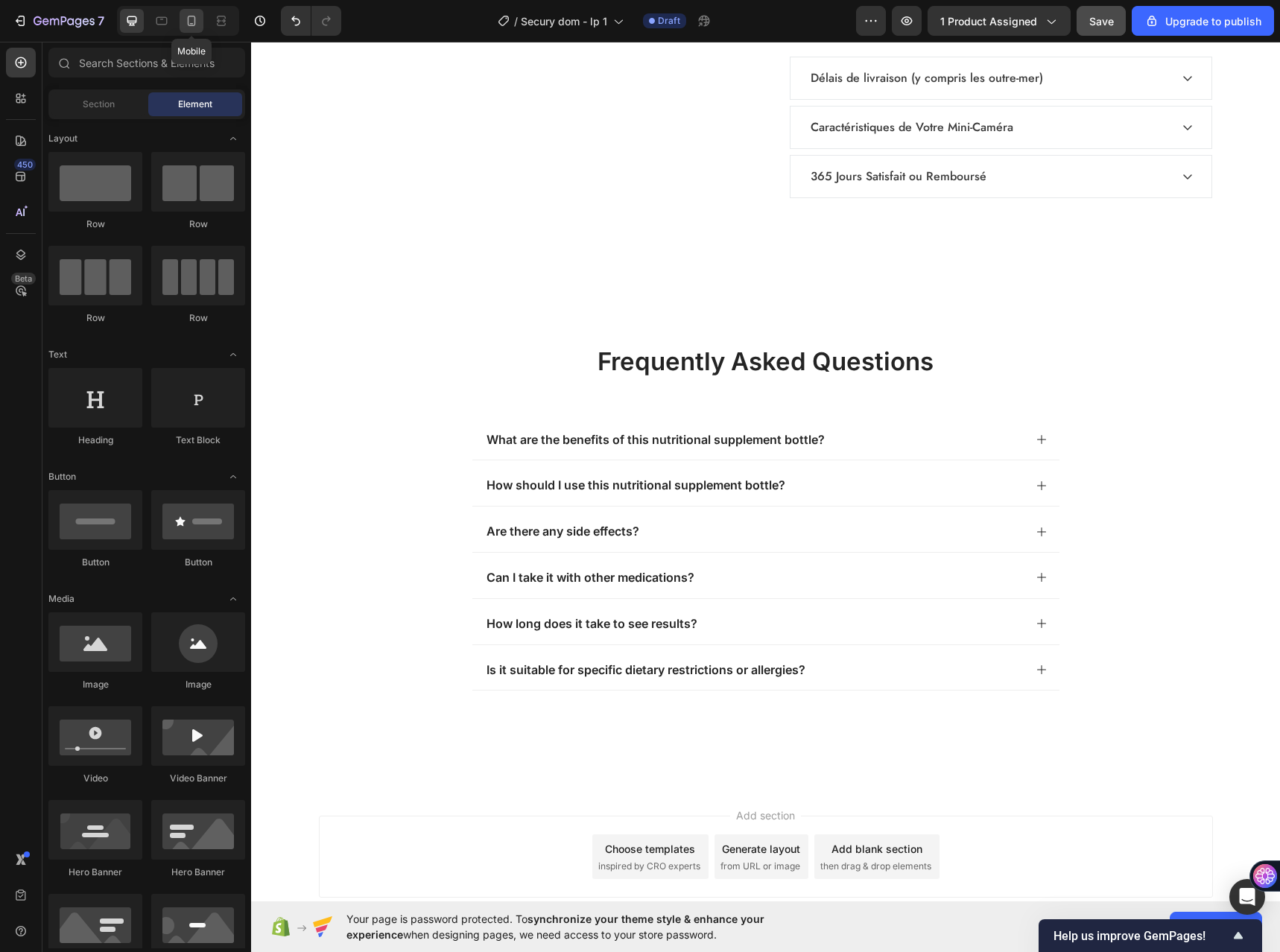
click at [200, 19] on div at bounding box center [191, 21] width 24 height 24
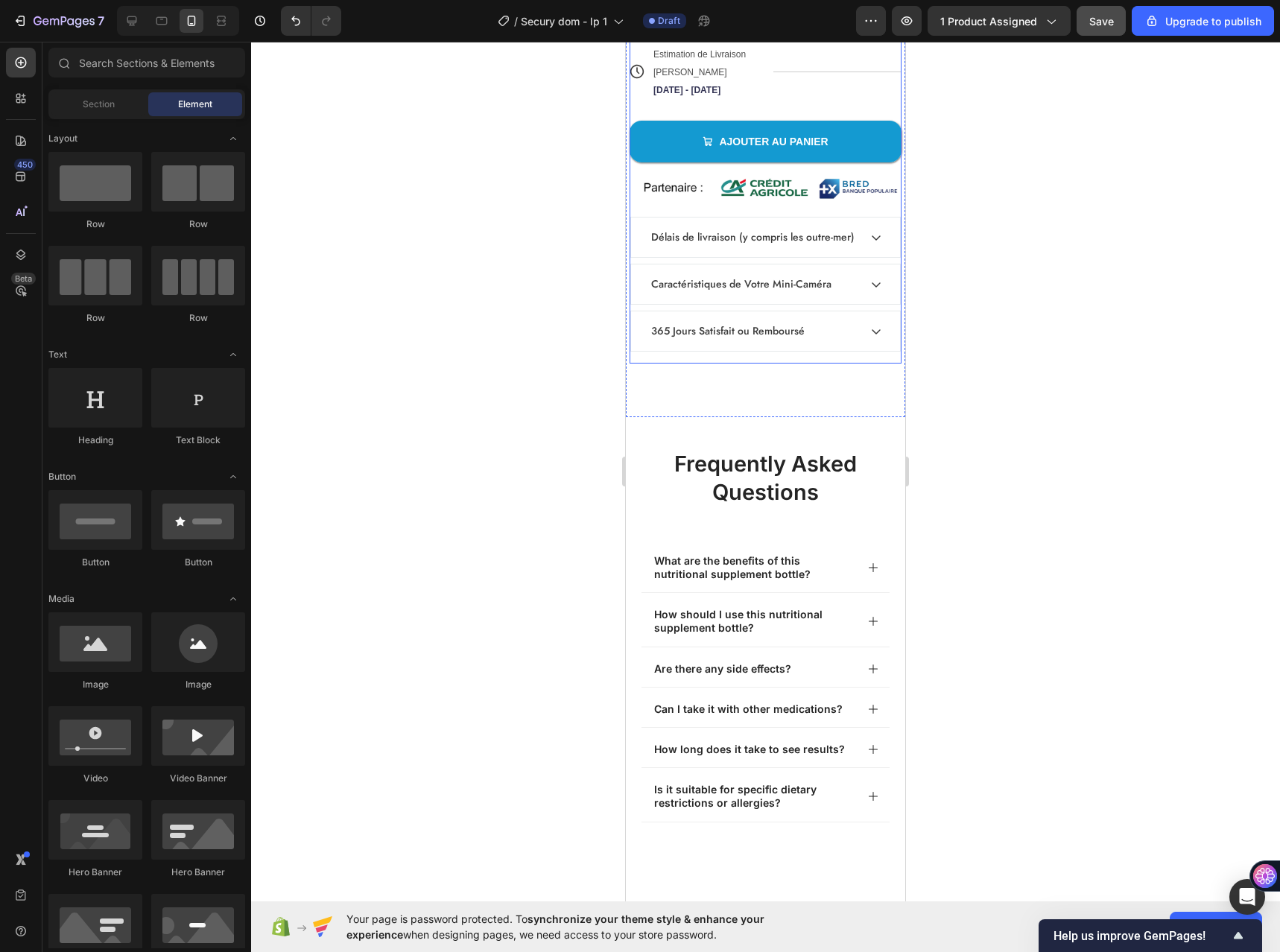
scroll to position [5807, 0]
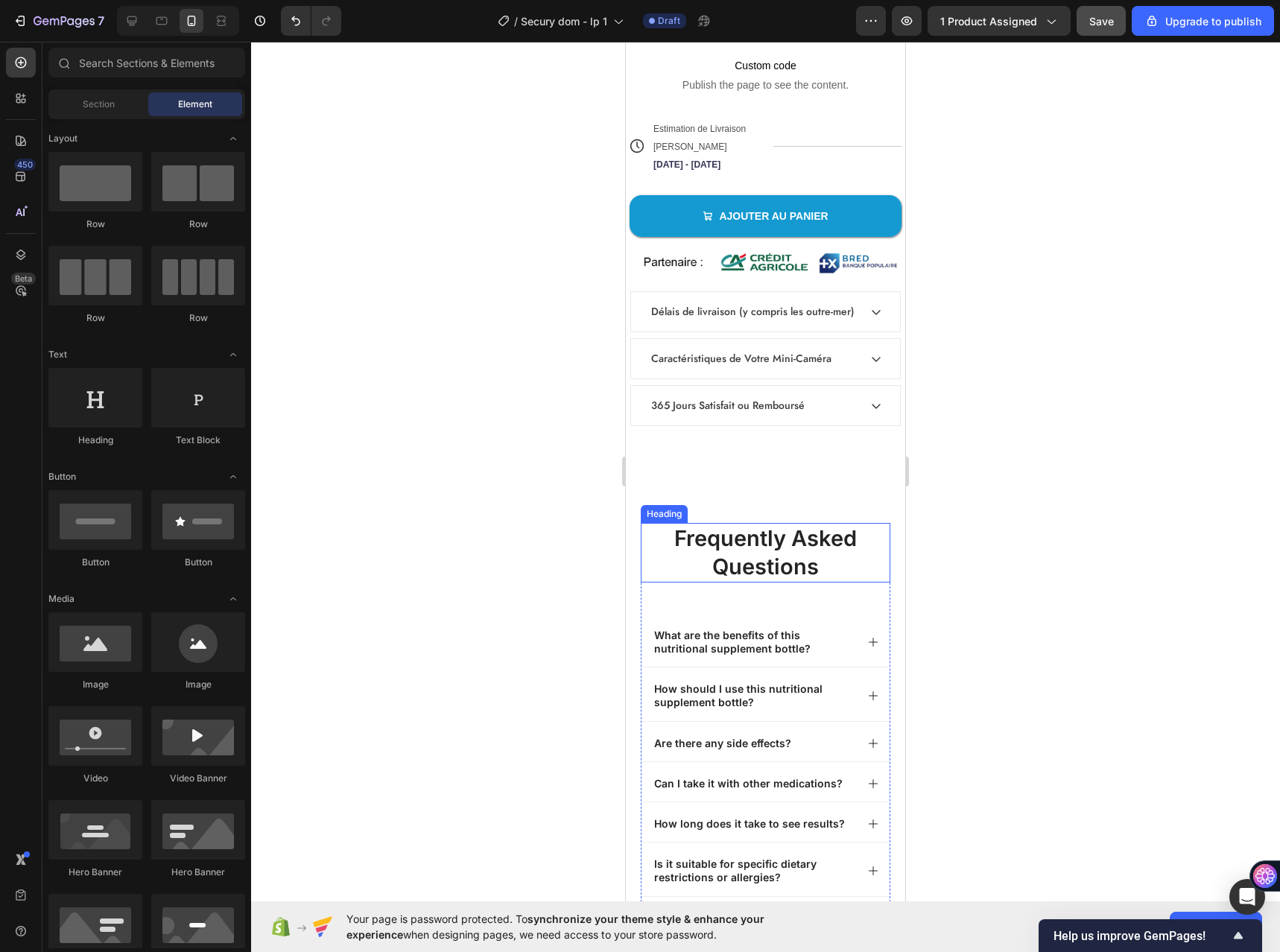
click at [728, 549] on p "frequently asked questions" at bounding box center [765, 552] width 247 height 56
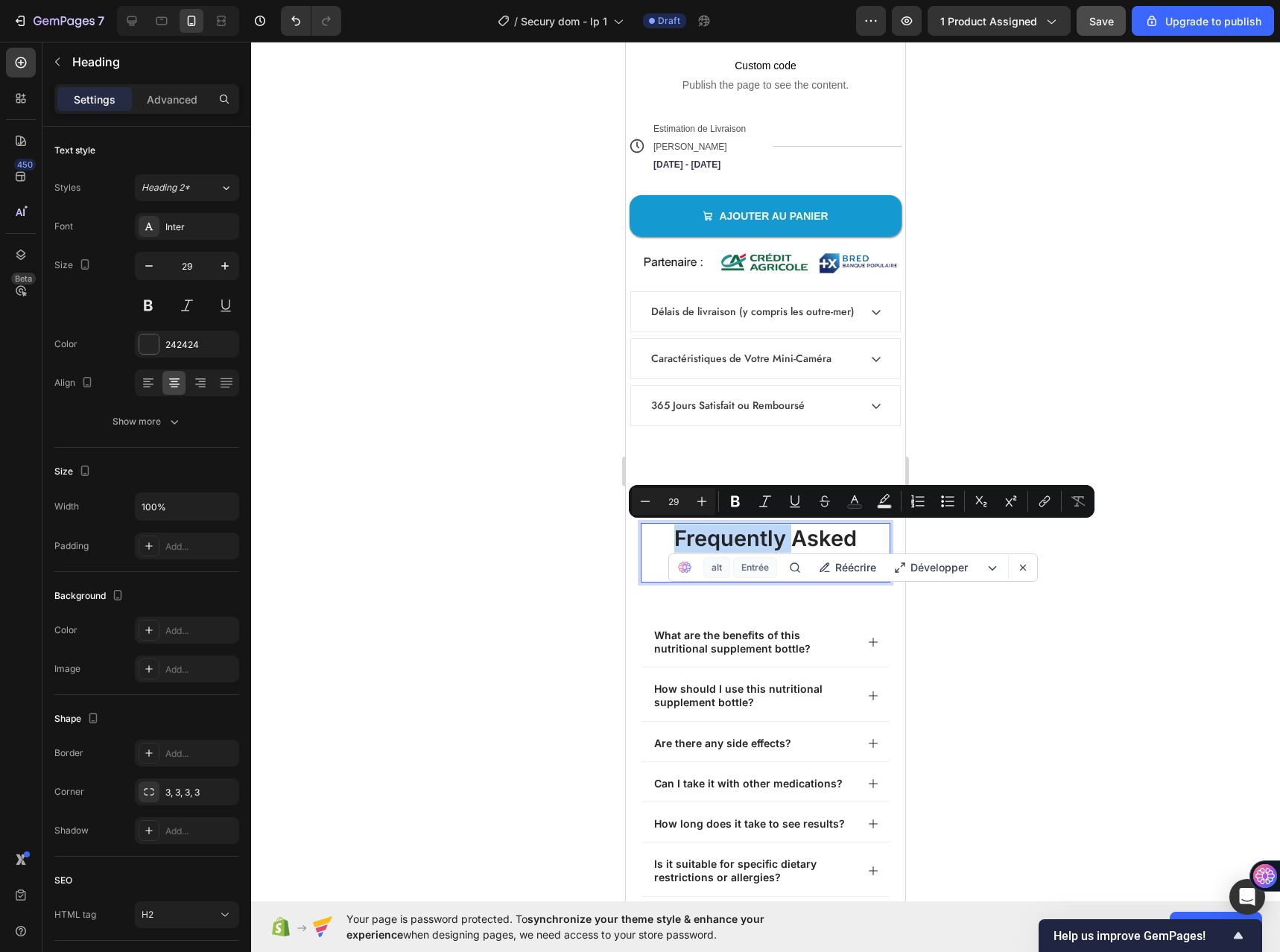
click at [668, 541] on p "frequently asked questions" at bounding box center [765, 552] width 247 height 56
drag, startPoint x: 658, startPoint y: 535, endPoint x: 868, endPoint y: 553, distance: 210.8
click at [868, 553] on p "frequently asked questions" at bounding box center [765, 552] width 247 height 56
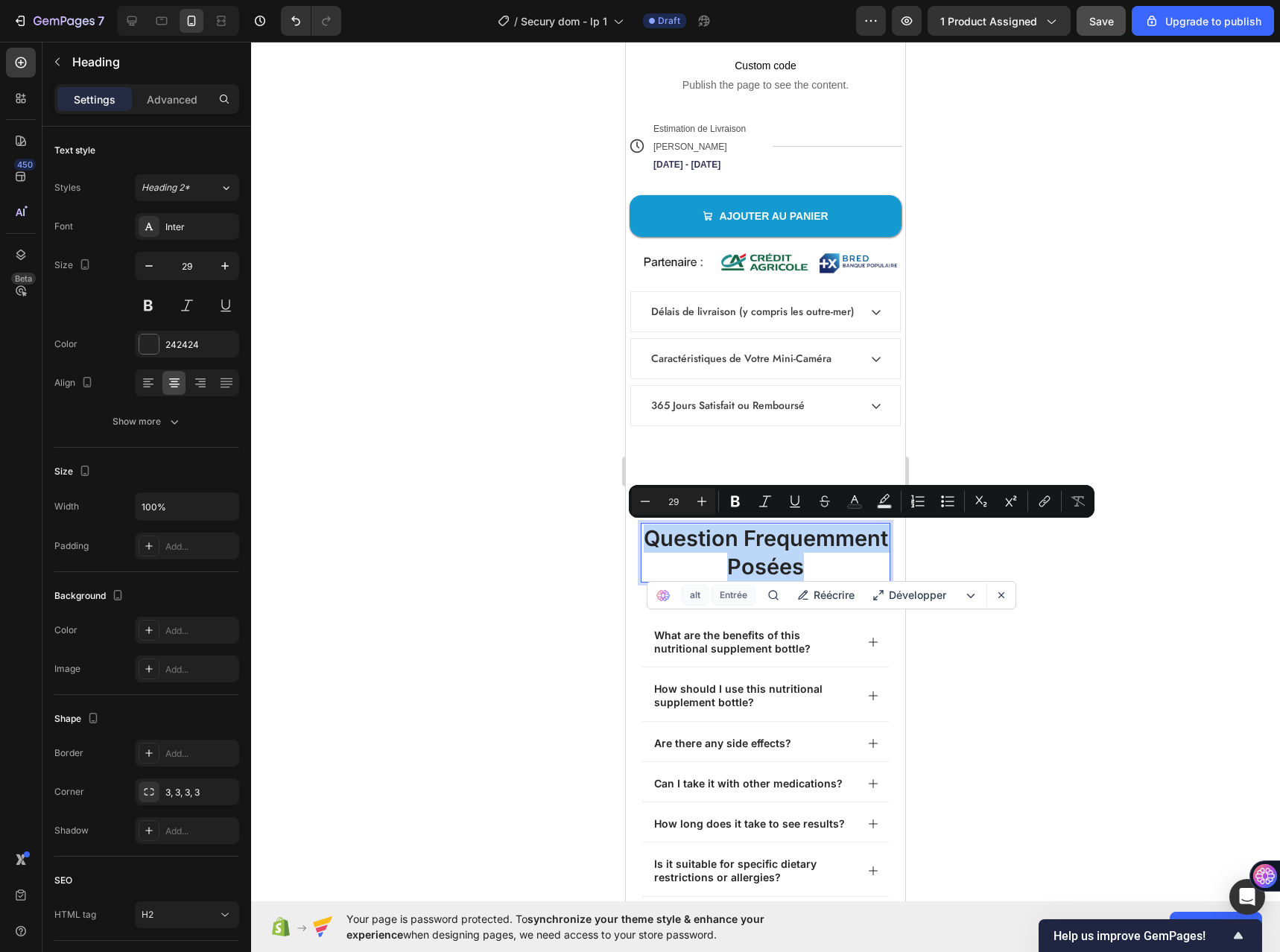
copy p "Question frequemment posées"
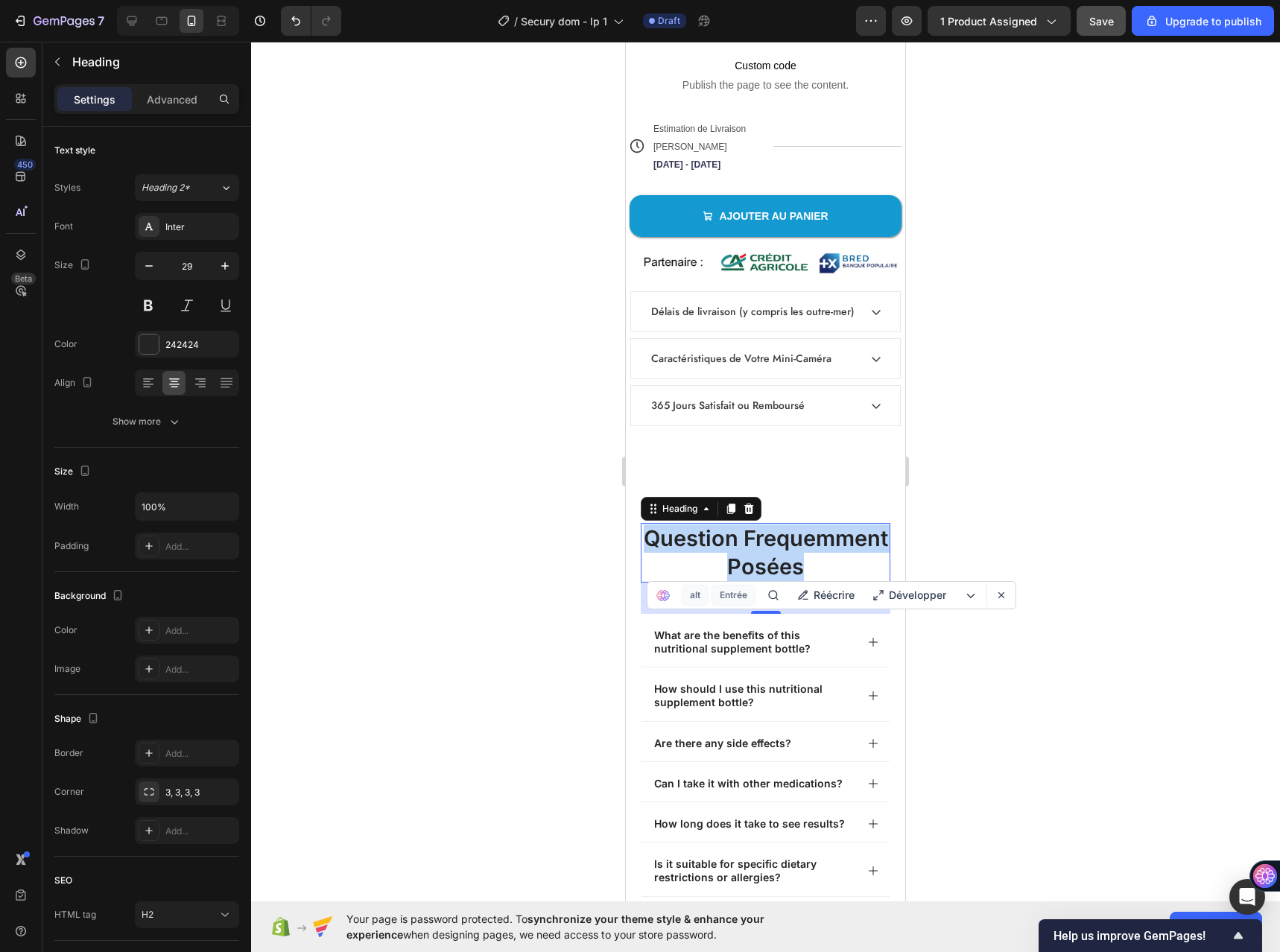
click at [707, 530] on p "Question frequemment posées" at bounding box center [765, 552] width 247 height 56
drag, startPoint x: 706, startPoint y: 533, endPoint x: 899, endPoint y: 574, distance: 197.3
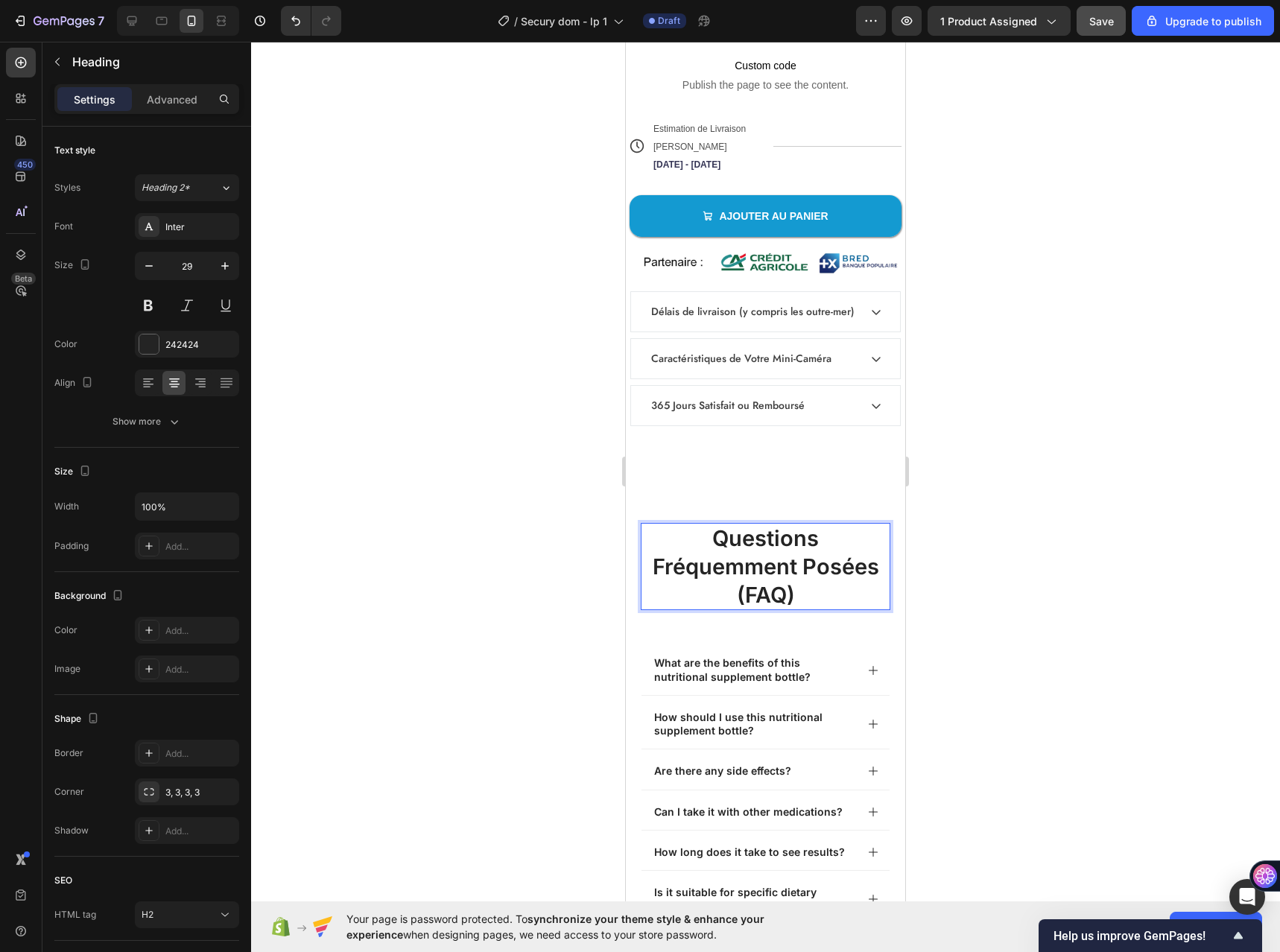
click at [791, 497] on div "Questions Fréquemment Posées (FAQ) Heading 42 What are the benefits of this nut…" at bounding box center [765, 739] width 279 height 495
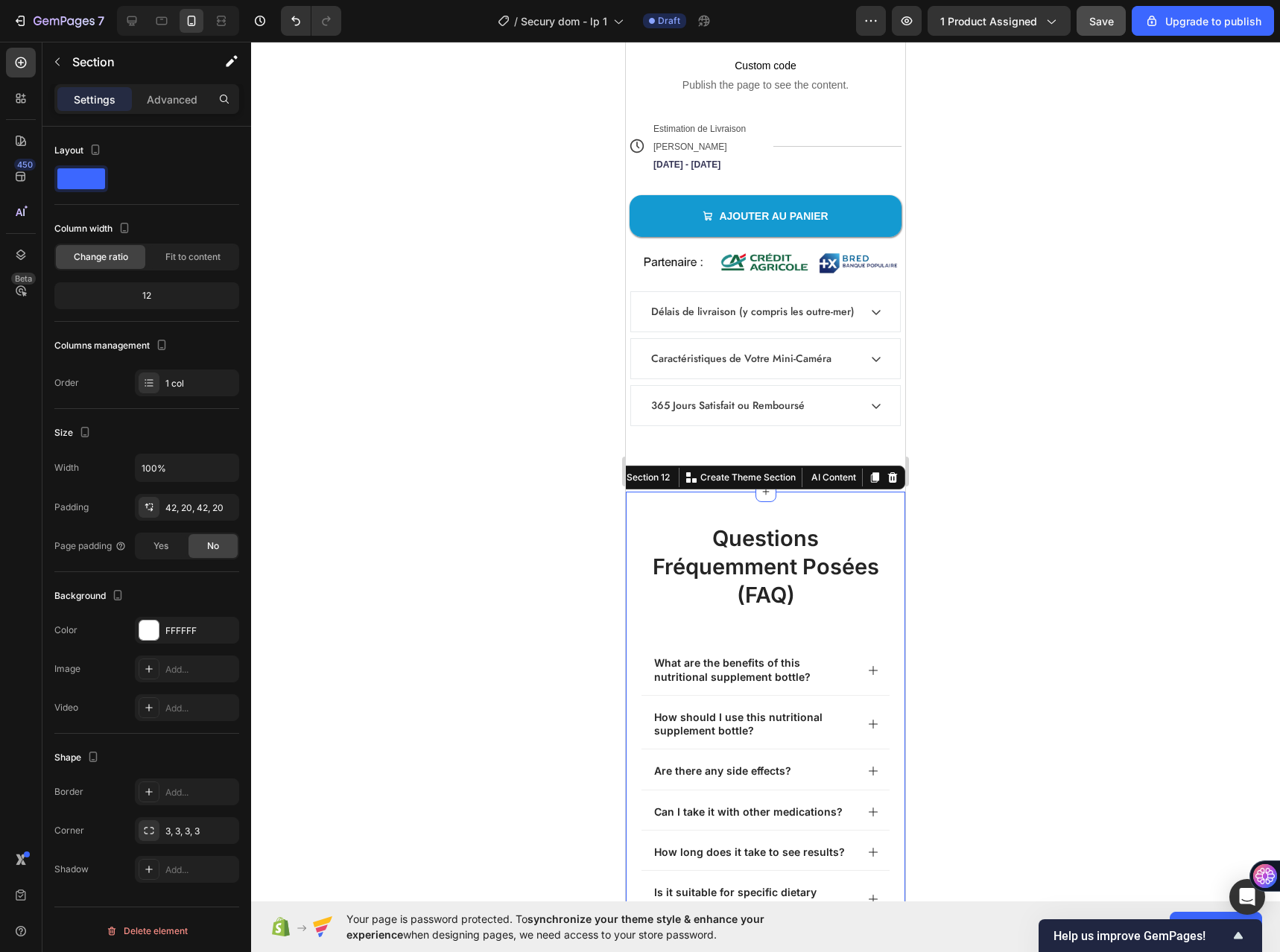
click at [645, 506] on div "Questions Fréquemment Posées (FAQ) Heading What are the benefits of this nutrit…" at bounding box center [765, 739] width 279 height 495
click at [156, 100] on p "Advanced" at bounding box center [172, 99] width 51 height 16
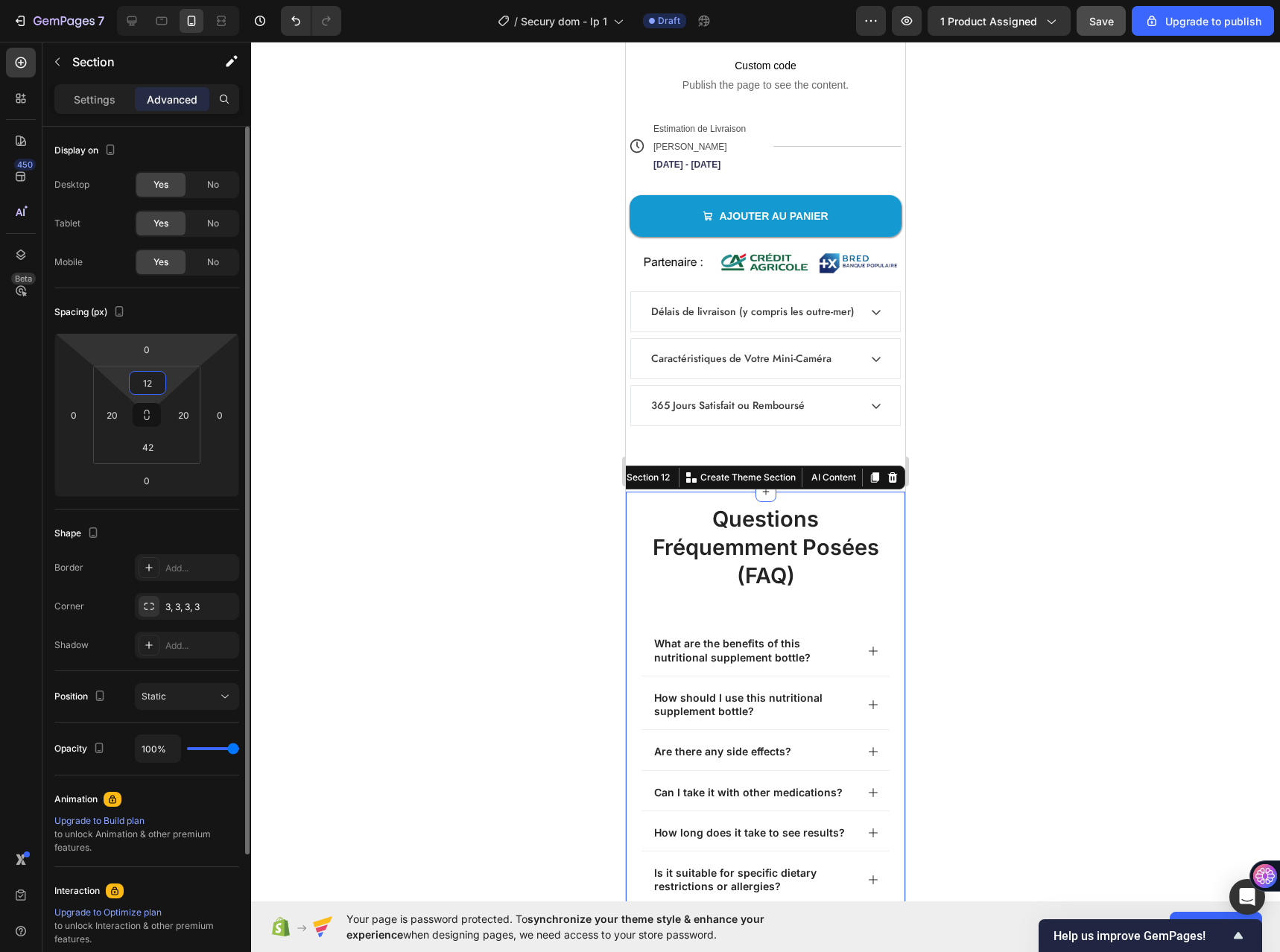
drag, startPoint x: 181, startPoint y: 378, endPoint x: 167, endPoint y: 345, distance: 35.8
click at [183, 0] on html "7 / Secury dom - lp 1 Draft Preview 1 product assigned Save Upgrade to publish …" at bounding box center [640, 0] width 1280 height 0
type input "16"
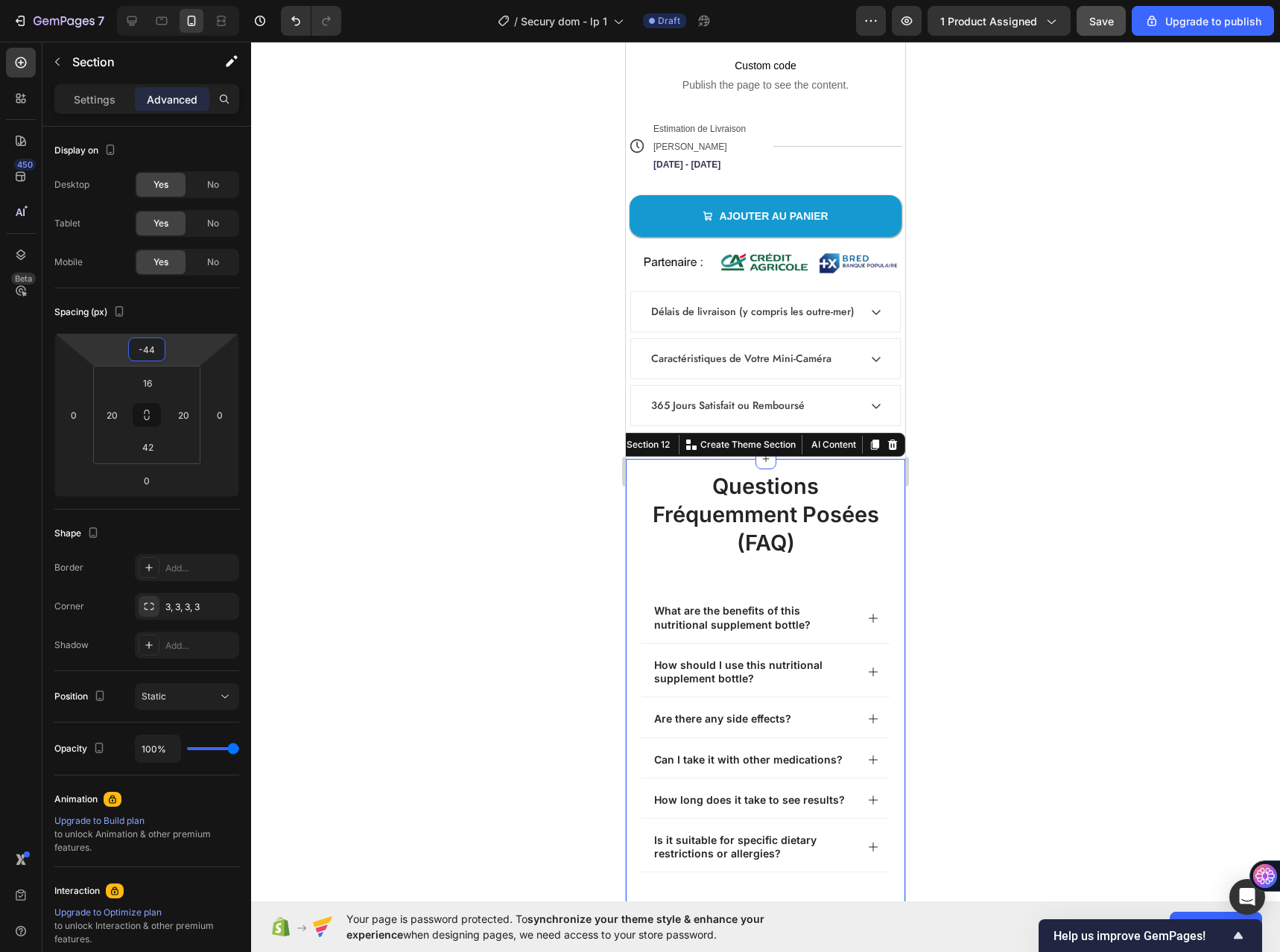
type input "-46"
click at [176, 0] on html "7 / Secury dom - lp 1 Draft Preview 1 product assigned Save Upgrade to publish …" at bounding box center [640, 0] width 1280 height 0
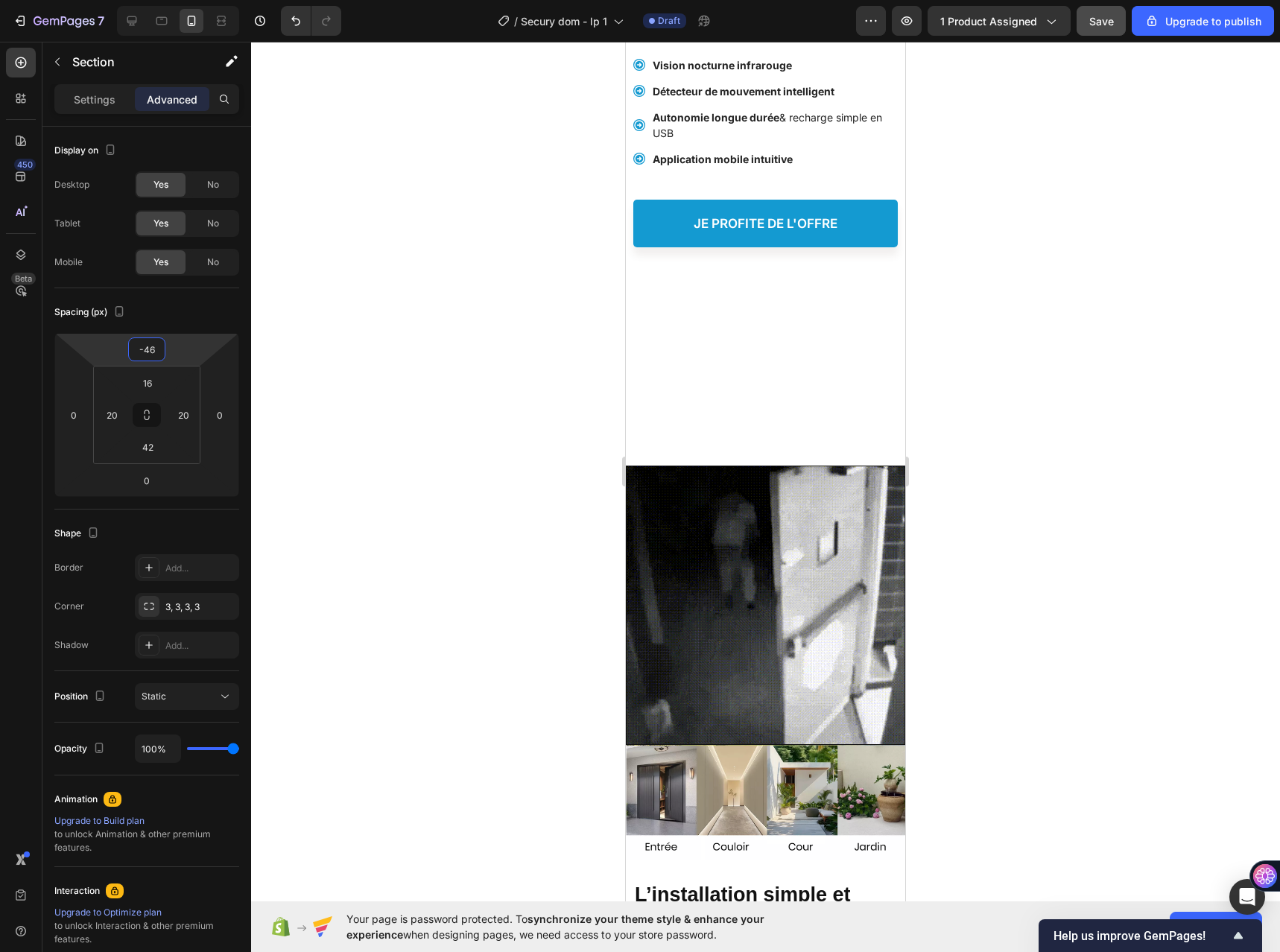
scroll to position [0, 0]
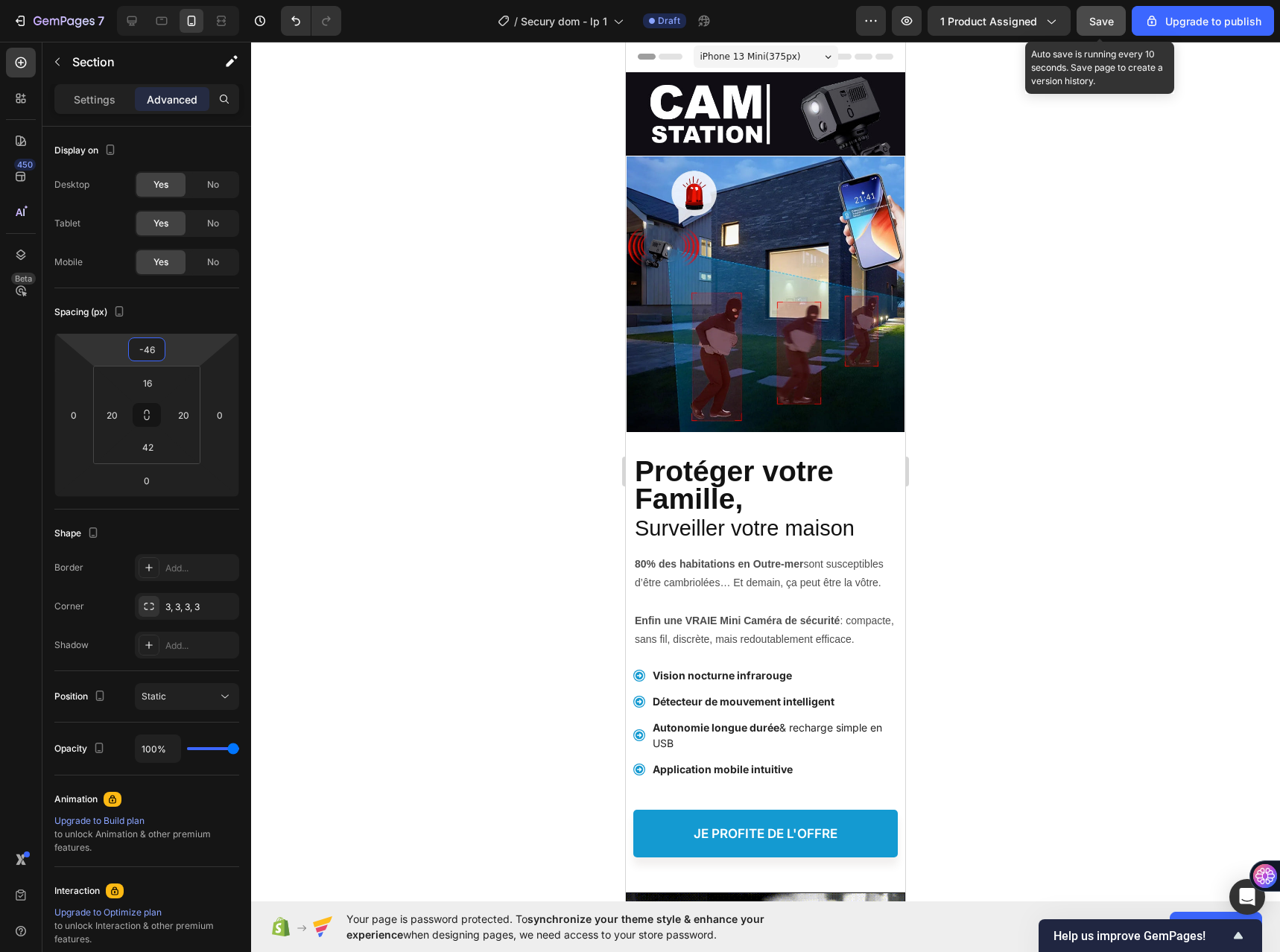
click at [1088, 13] on button "Save" at bounding box center [1100, 21] width 49 height 30
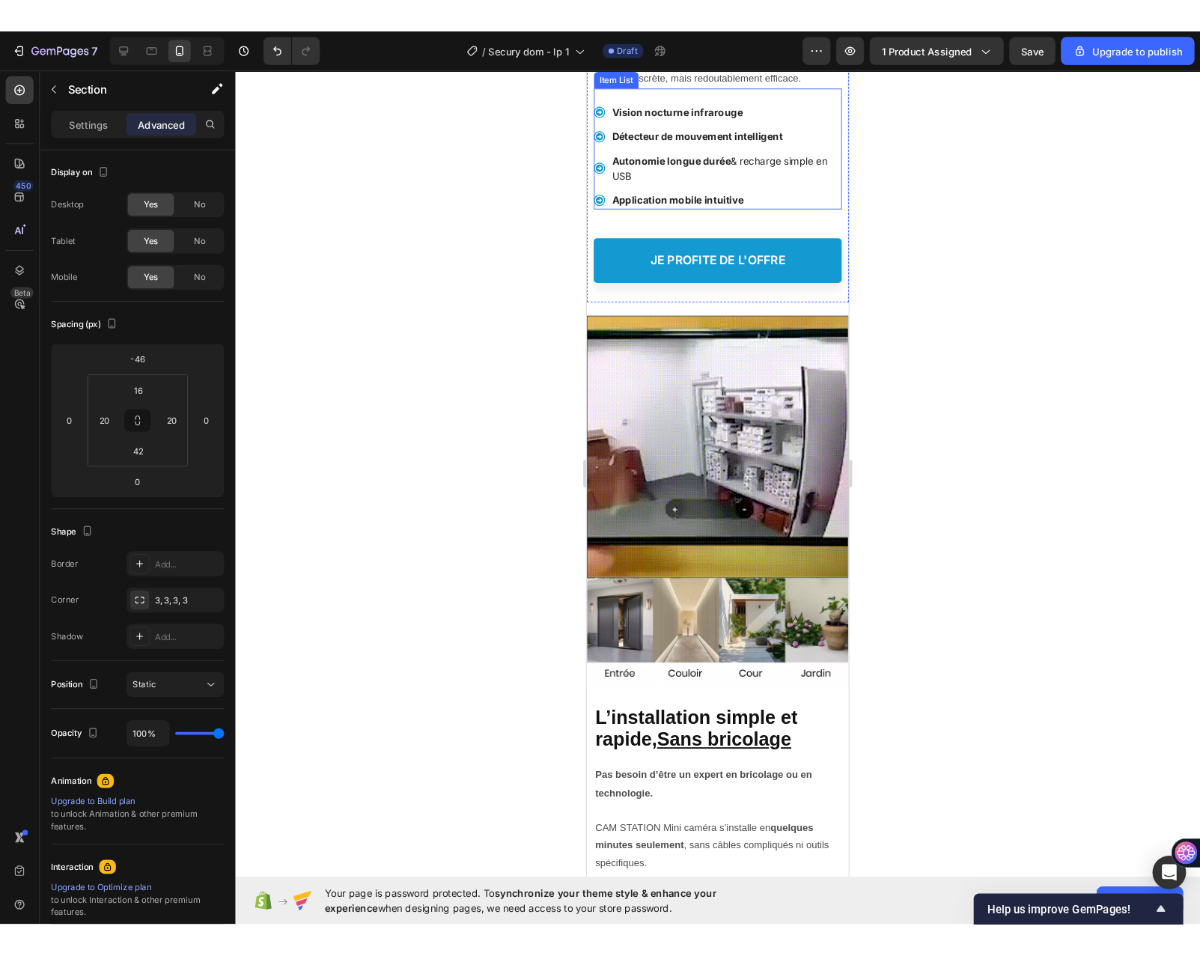
scroll to position [674, 0]
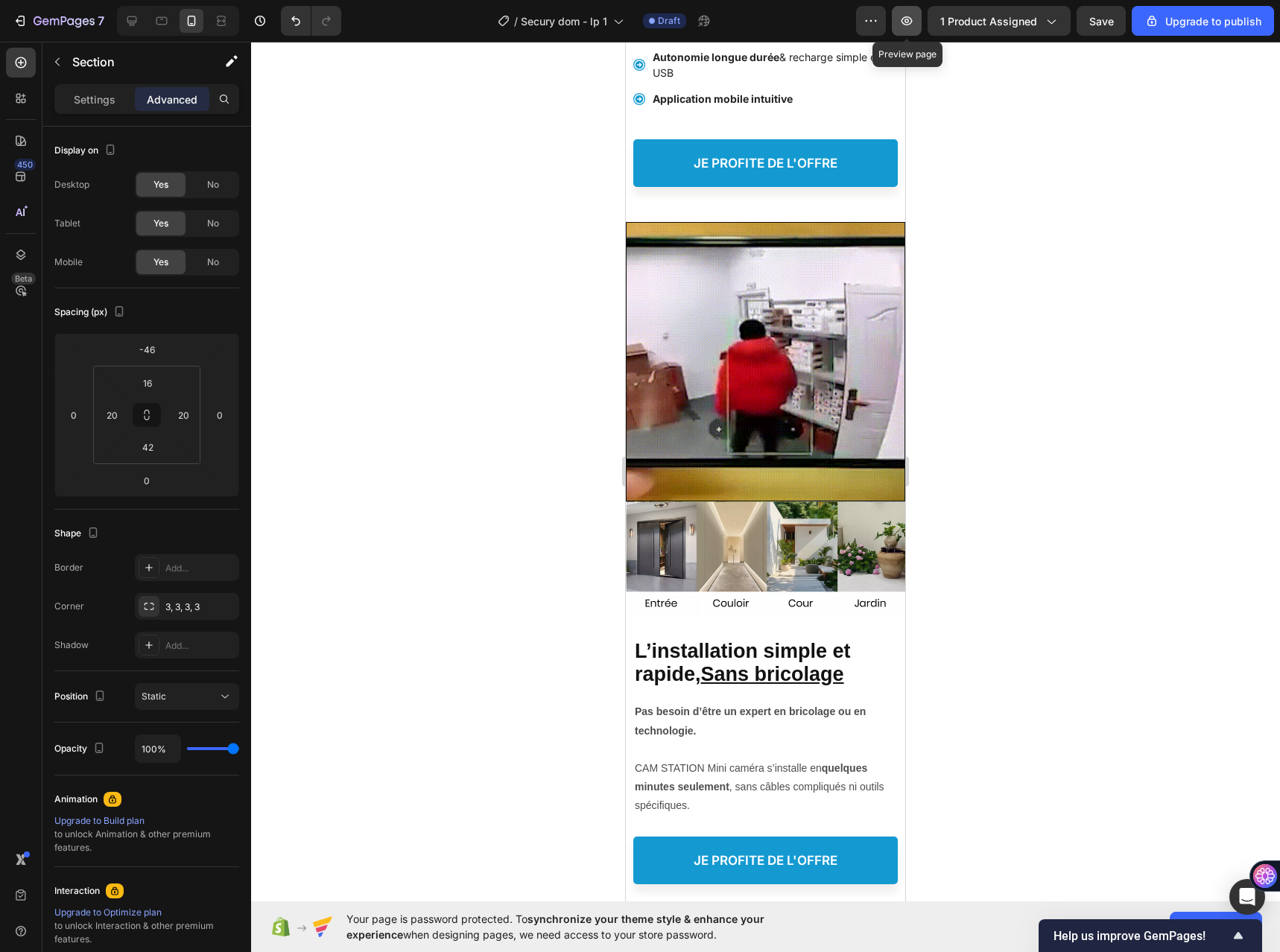
click at [906, 16] on icon "button" at bounding box center [906, 20] width 15 height 15
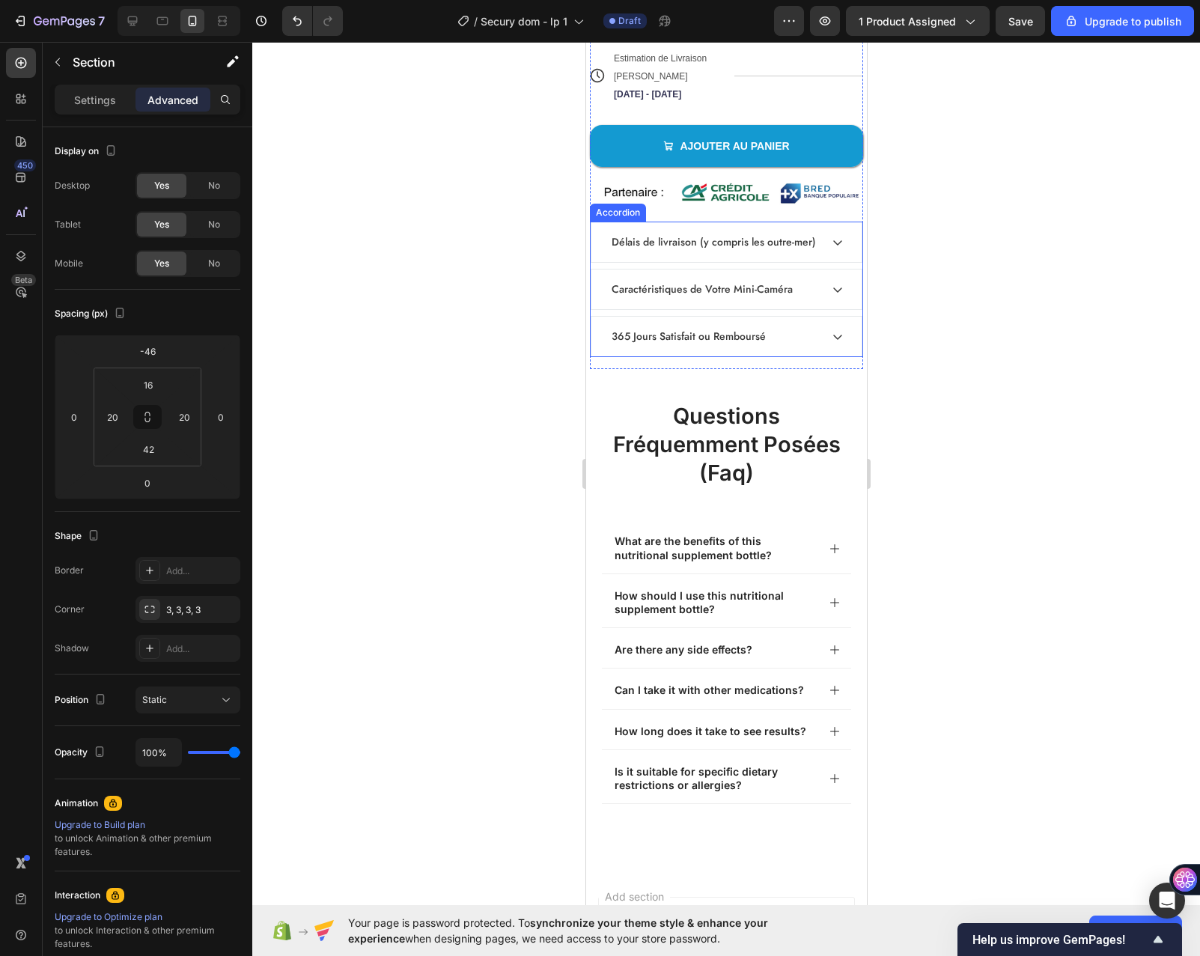
scroll to position [7264, 0]
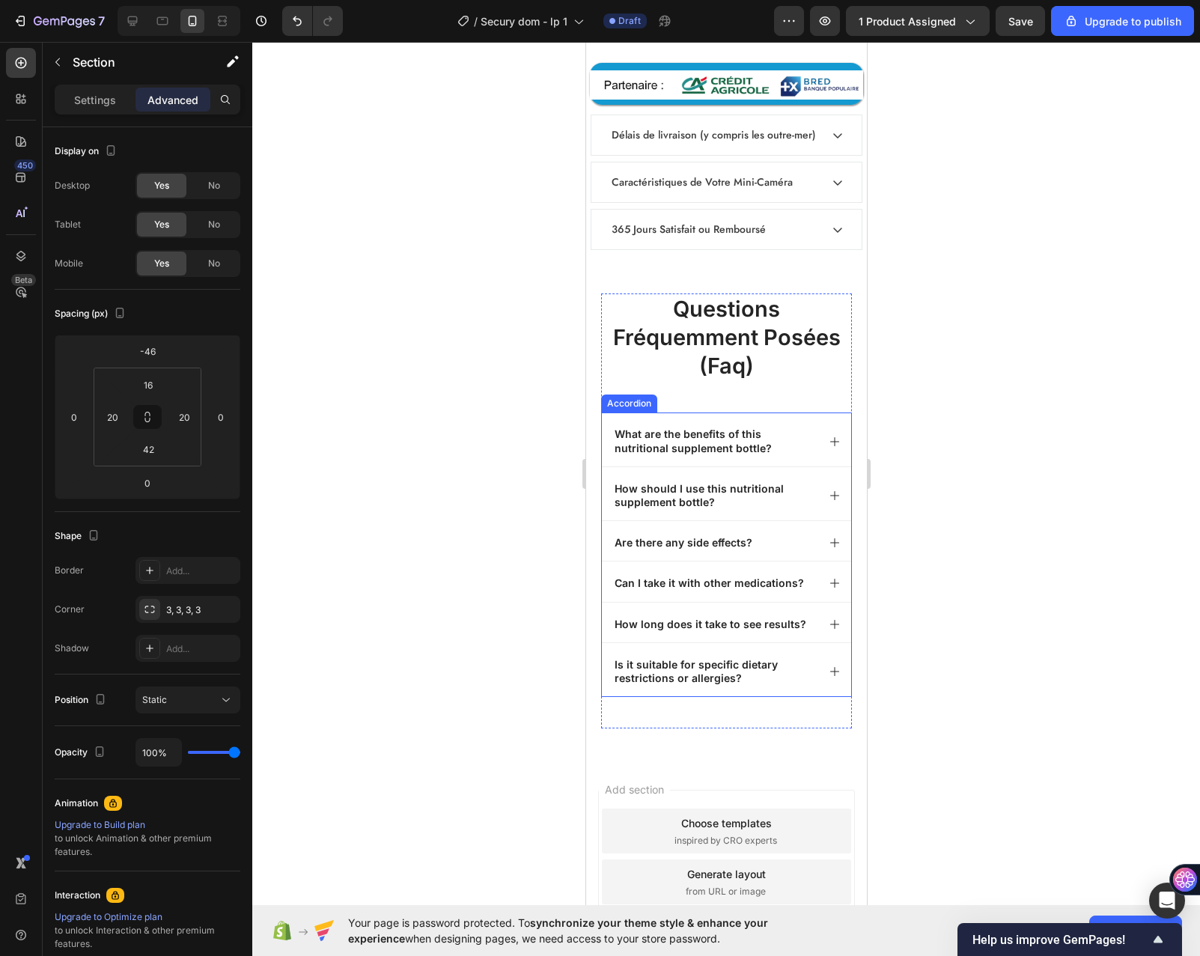
click at [690, 433] on p "What are the benefits of this nutritional supplement bottle?" at bounding box center [714, 441] width 200 height 27
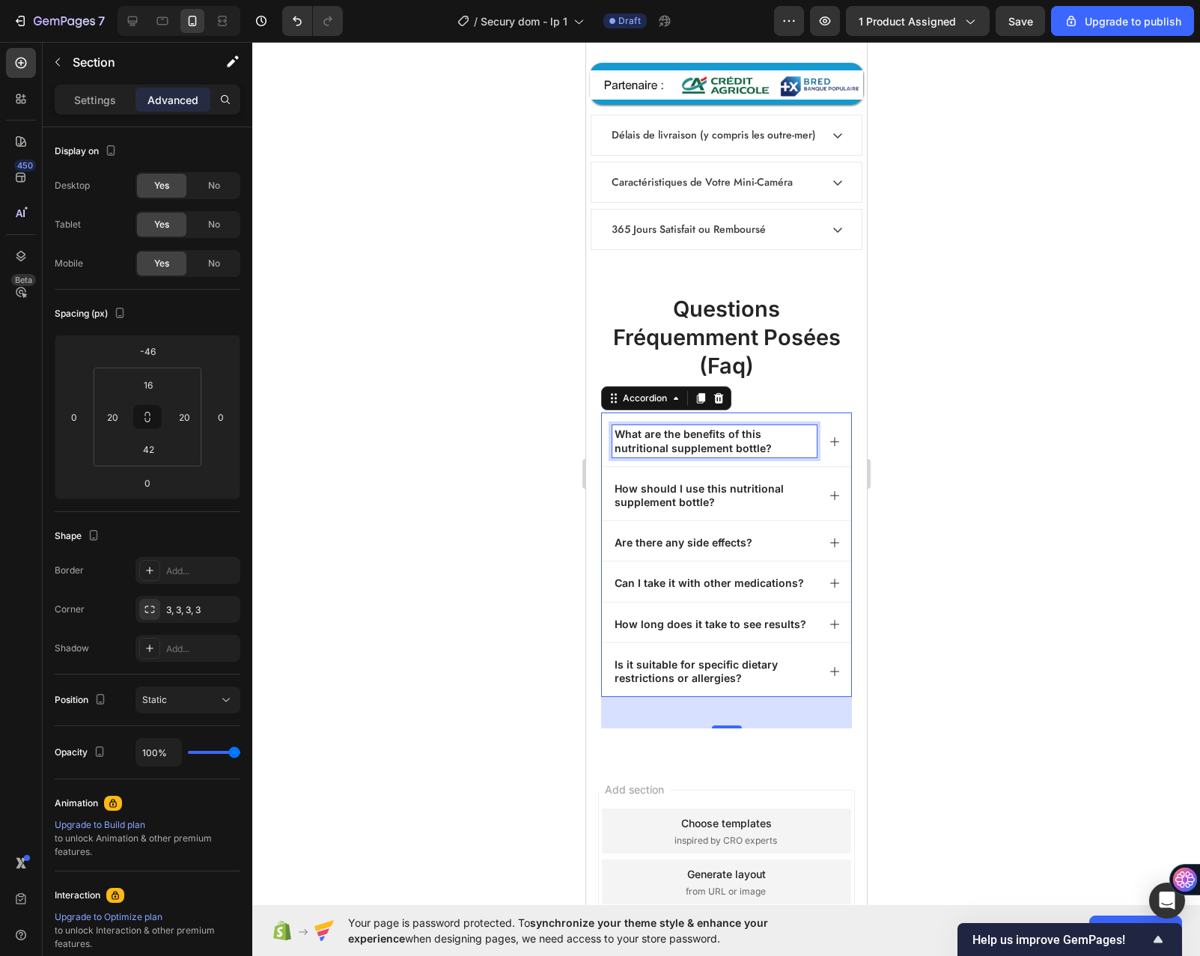
click at [690, 433] on p "What are the benefits of this nutritional supplement bottle?" at bounding box center [714, 441] width 200 height 27
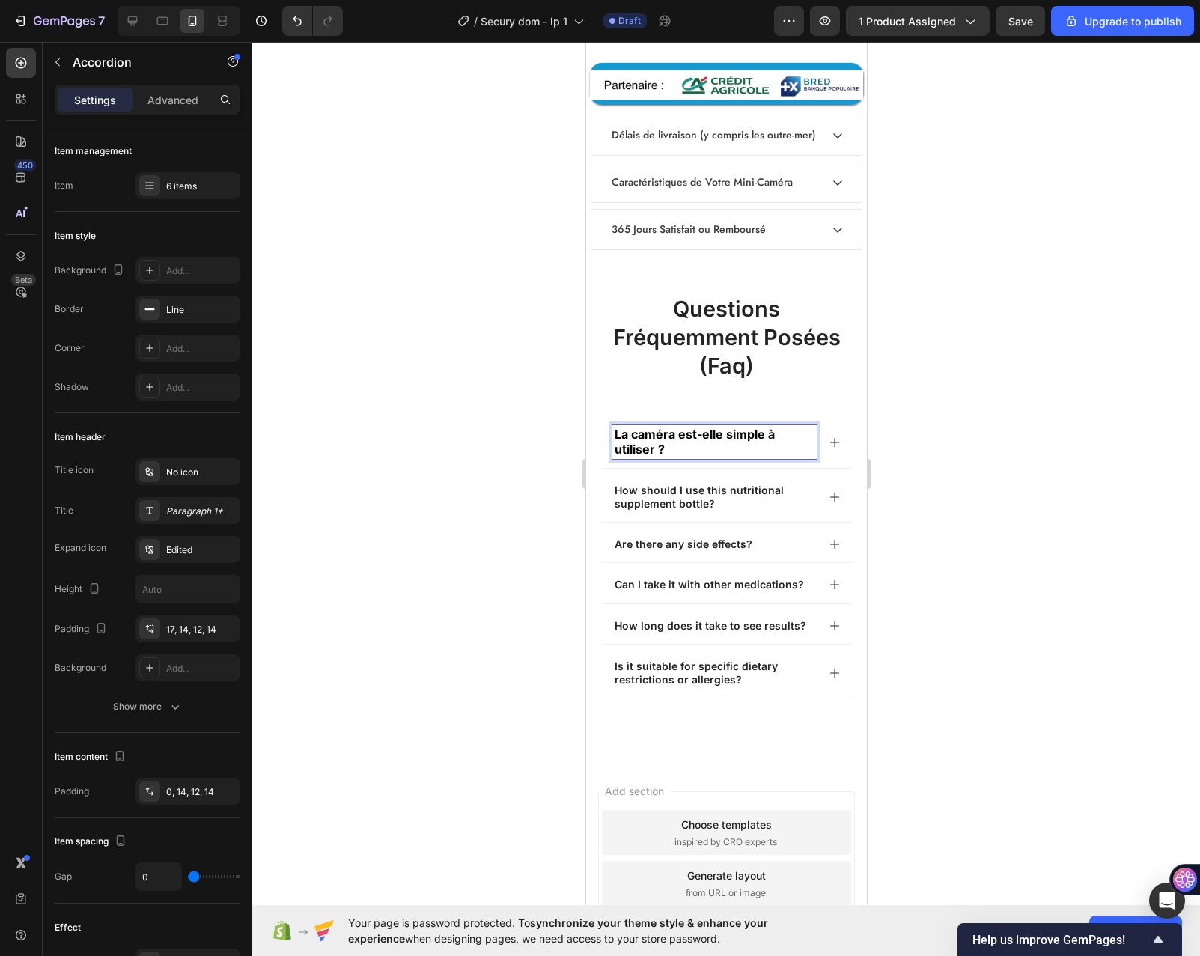
click at [828, 437] on icon at bounding box center [834, 443] width 12 height 12
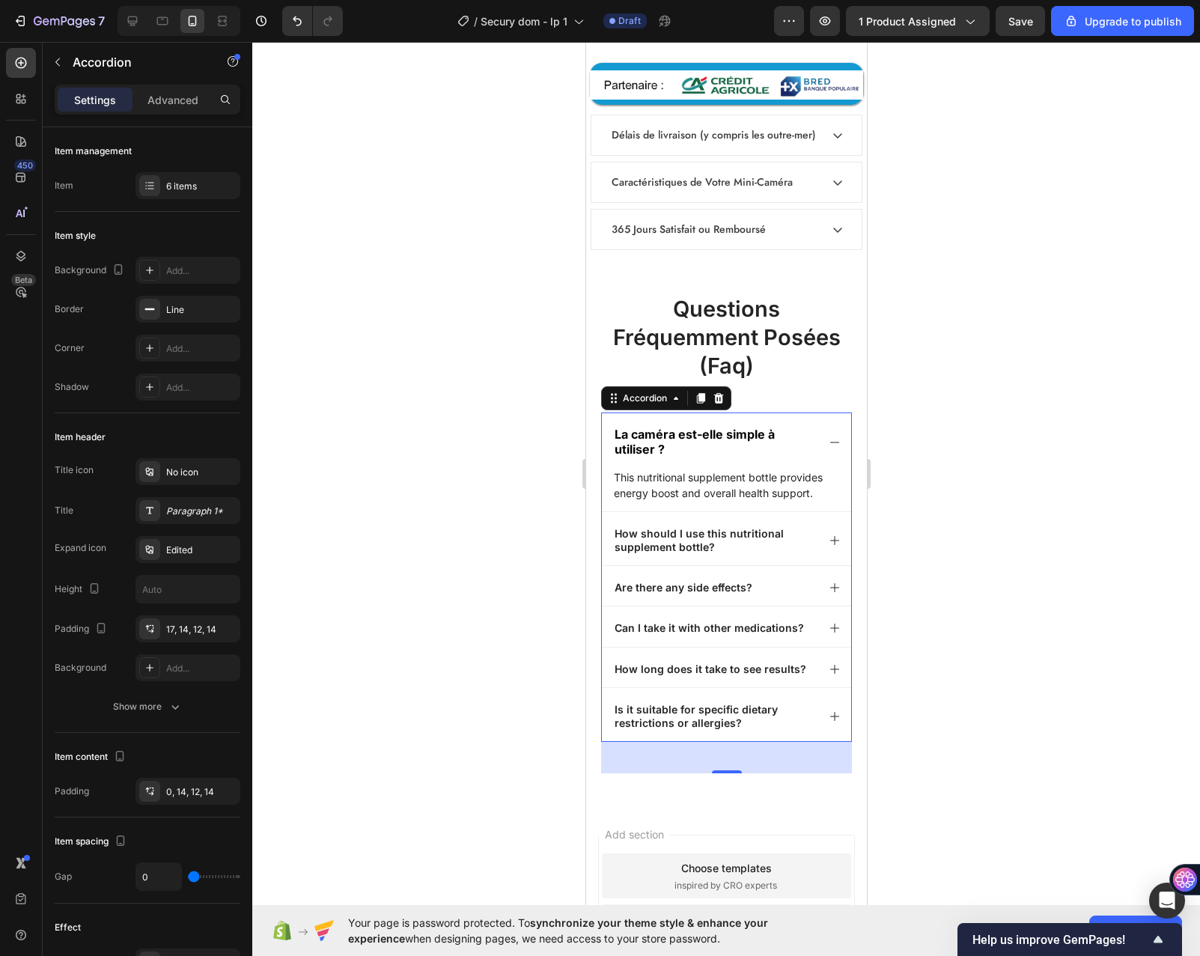
click at [811, 420] on div "La caméra est-elle simple à utiliser ?" at bounding box center [725, 440] width 249 height 55
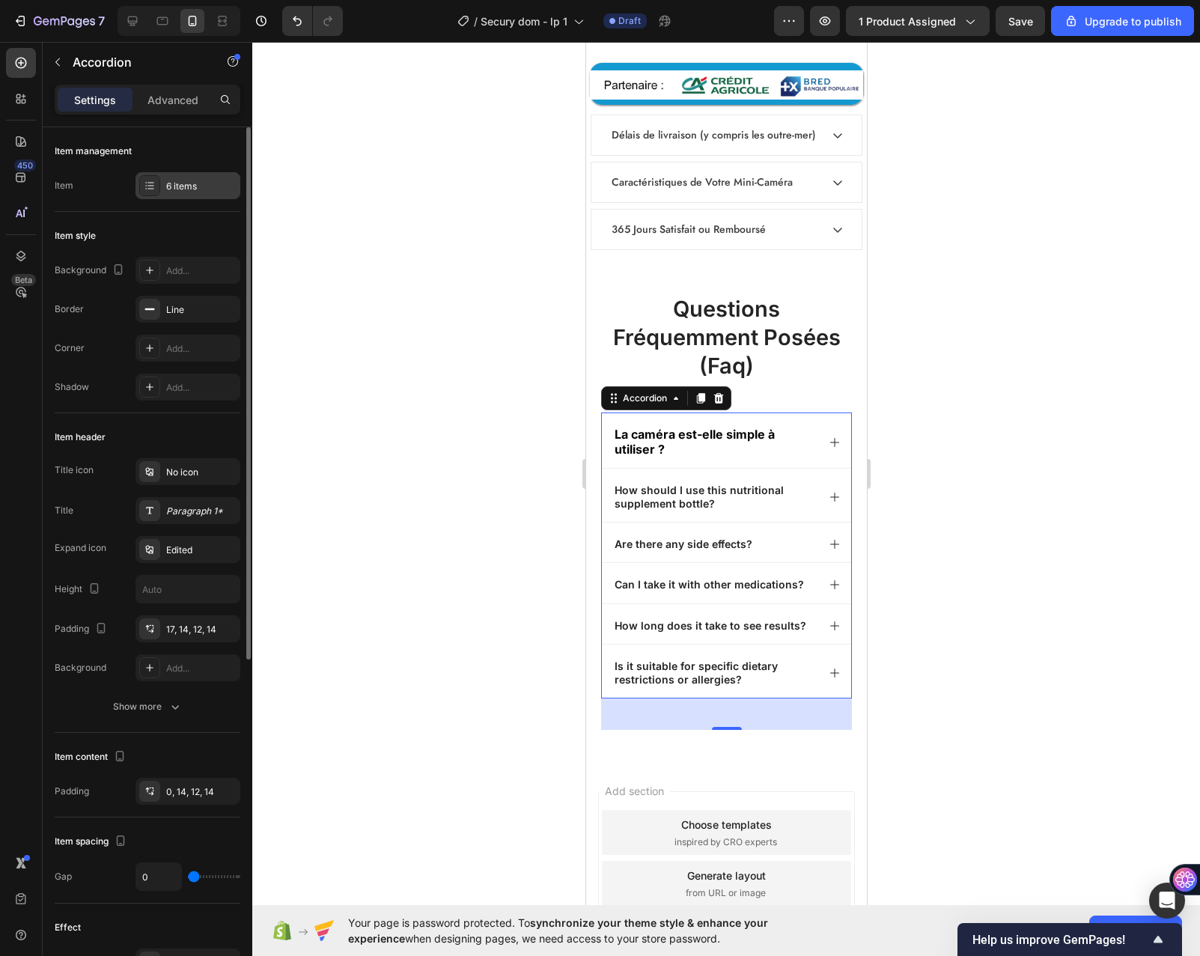
click at [168, 183] on div "6 items" at bounding box center [201, 186] width 70 height 13
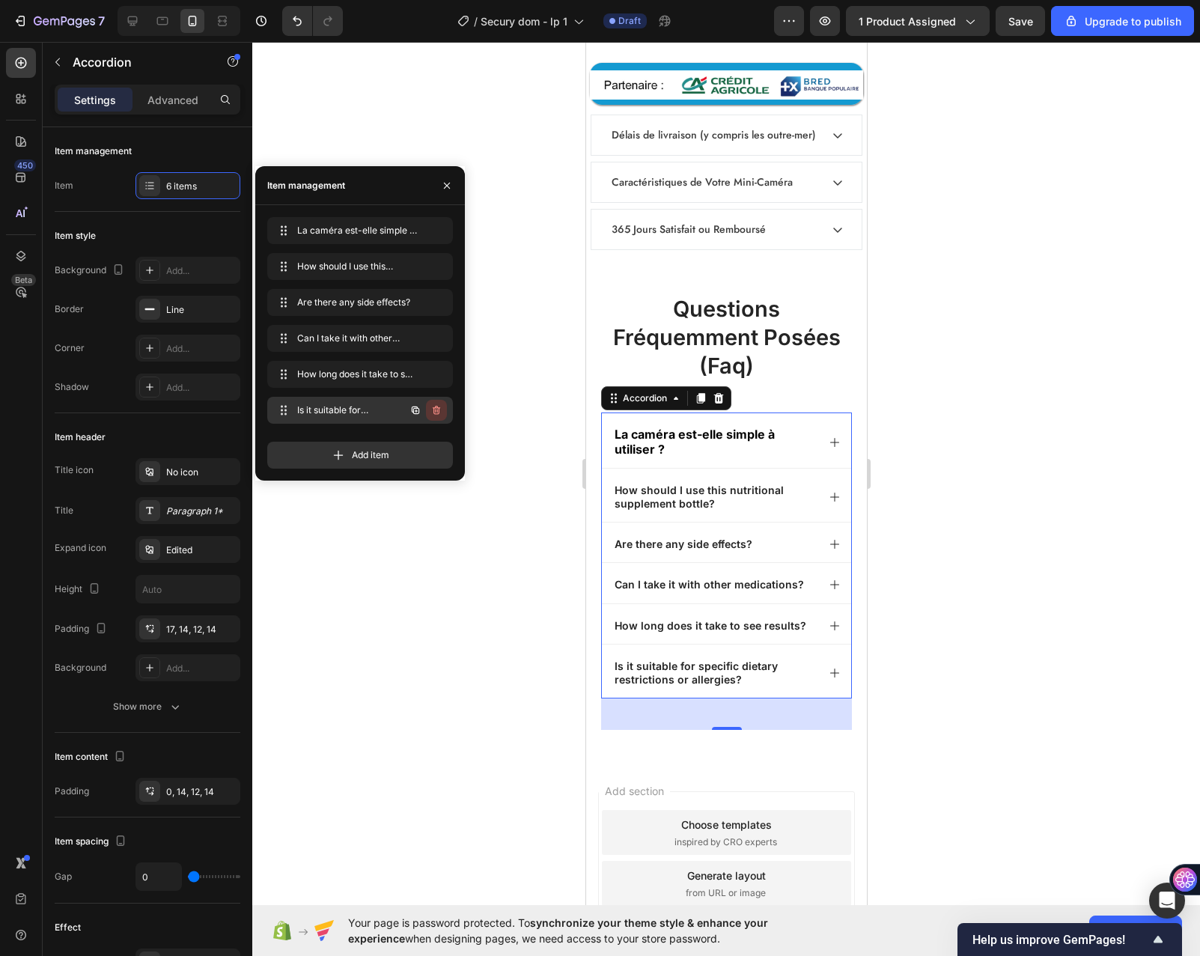
click at [437, 408] on icon "button" at bounding box center [436, 410] width 7 height 9
click at [426, 404] on div "Delete" at bounding box center [427, 410] width 28 height 13
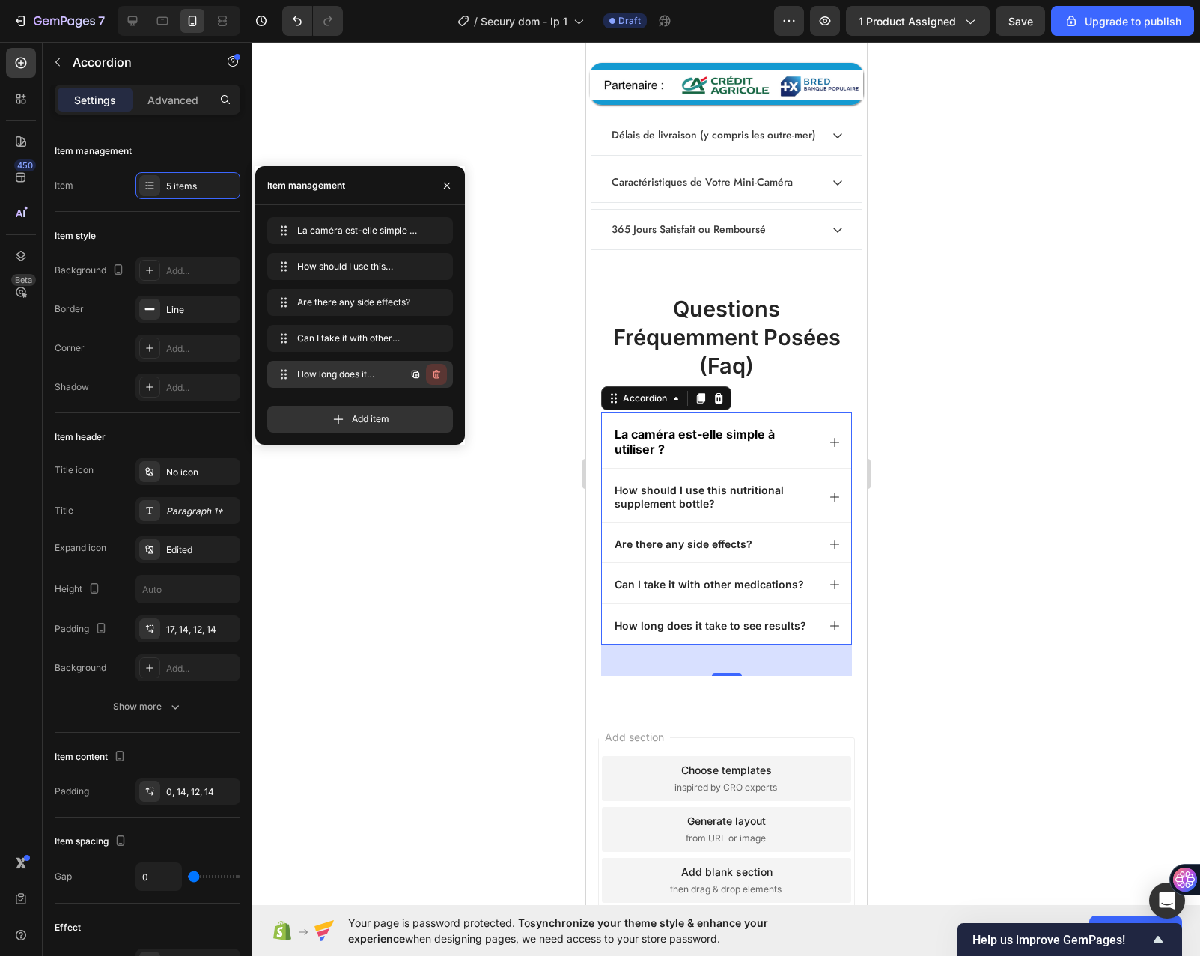
click at [438, 371] on icon "button" at bounding box center [436, 374] width 7 height 9
click at [436, 377] on div "Delete" at bounding box center [427, 374] width 28 height 13
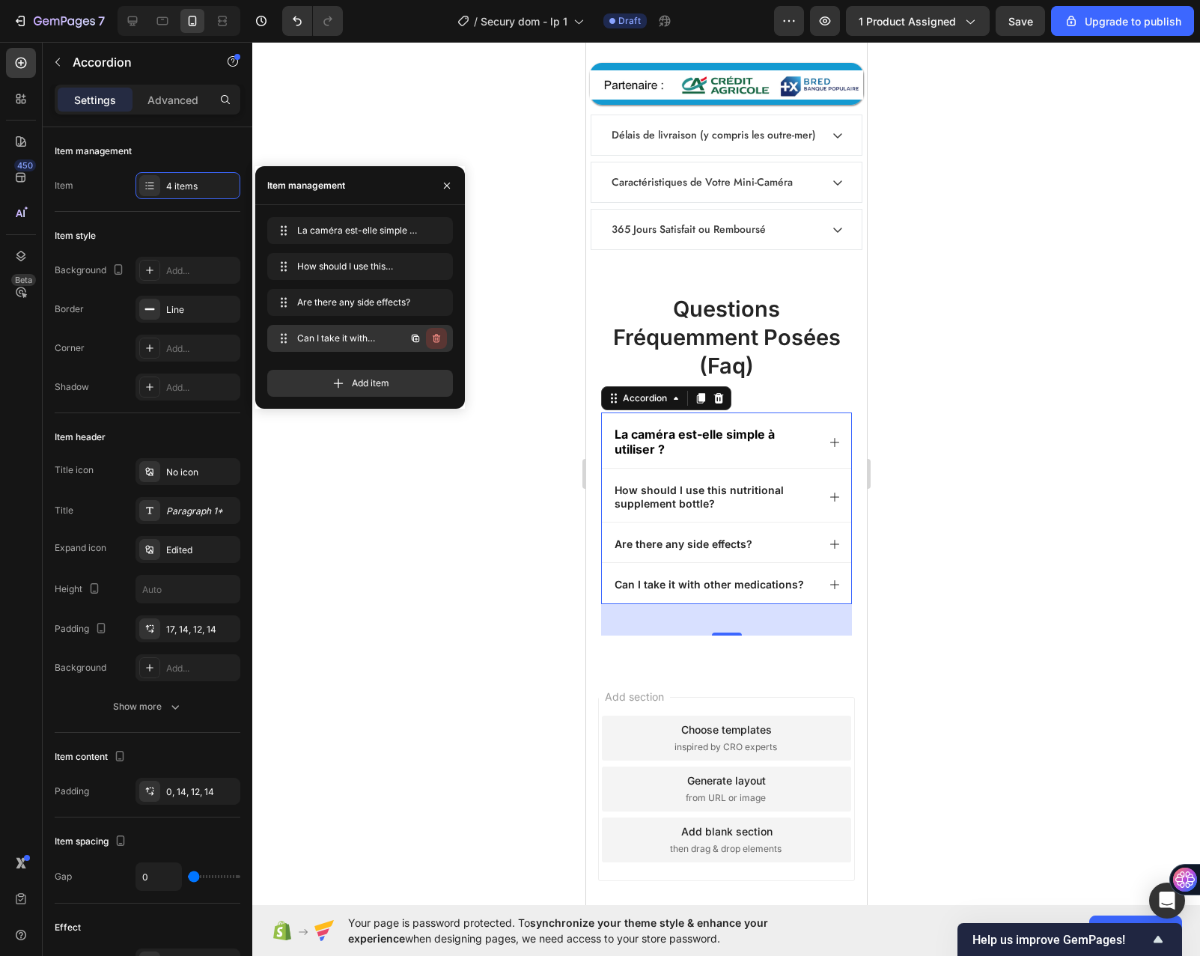
click at [437, 344] on icon "button" at bounding box center [437, 338] width 12 height 12
click at [425, 339] on div "Delete" at bounding box center [427, 338] width 28 height 13
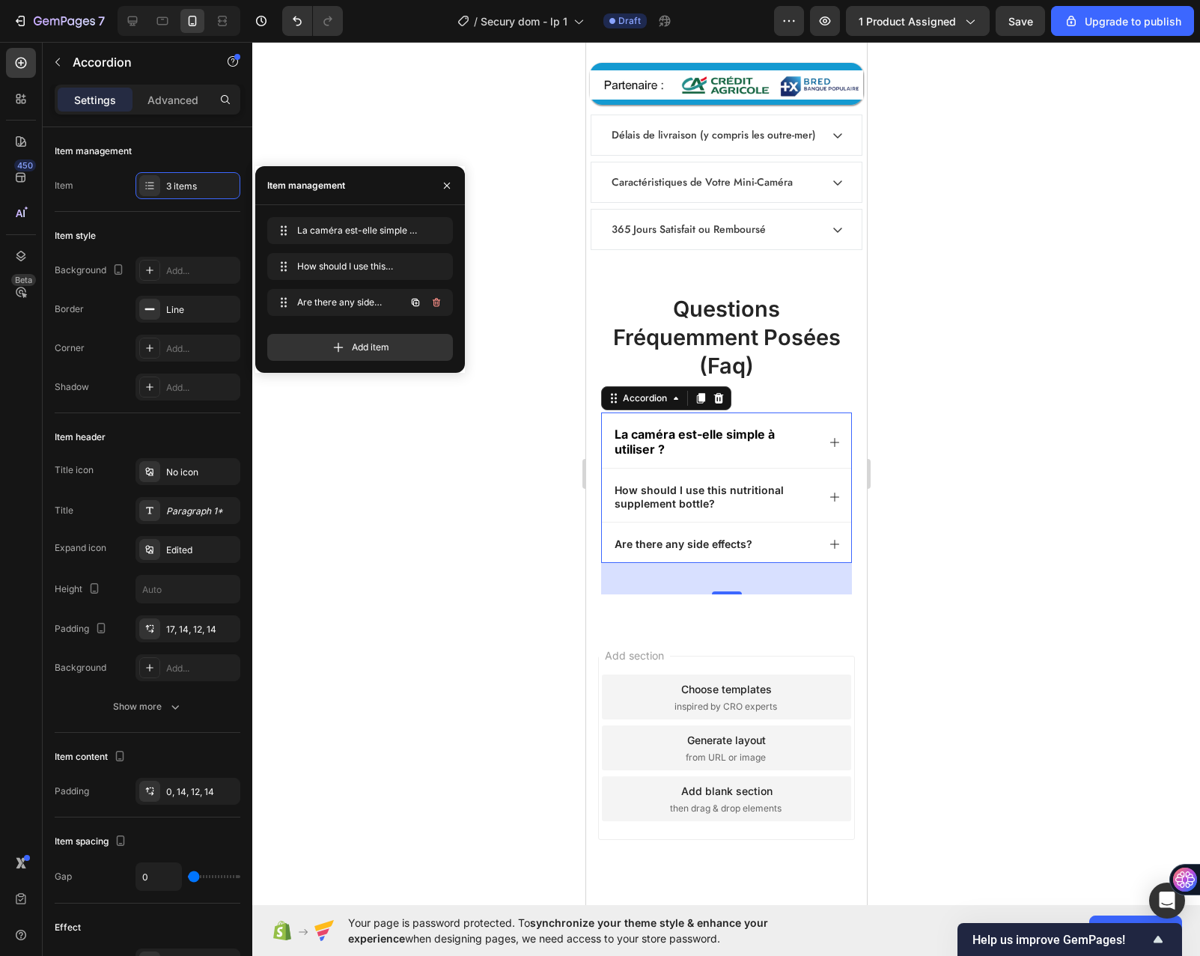
click at [436, 303] on icon "button" at bounding box center [435, 304] width 1 height 4
click at [434, 305] on div "Delete" at bounding box center [427, 302] width 28 height 13
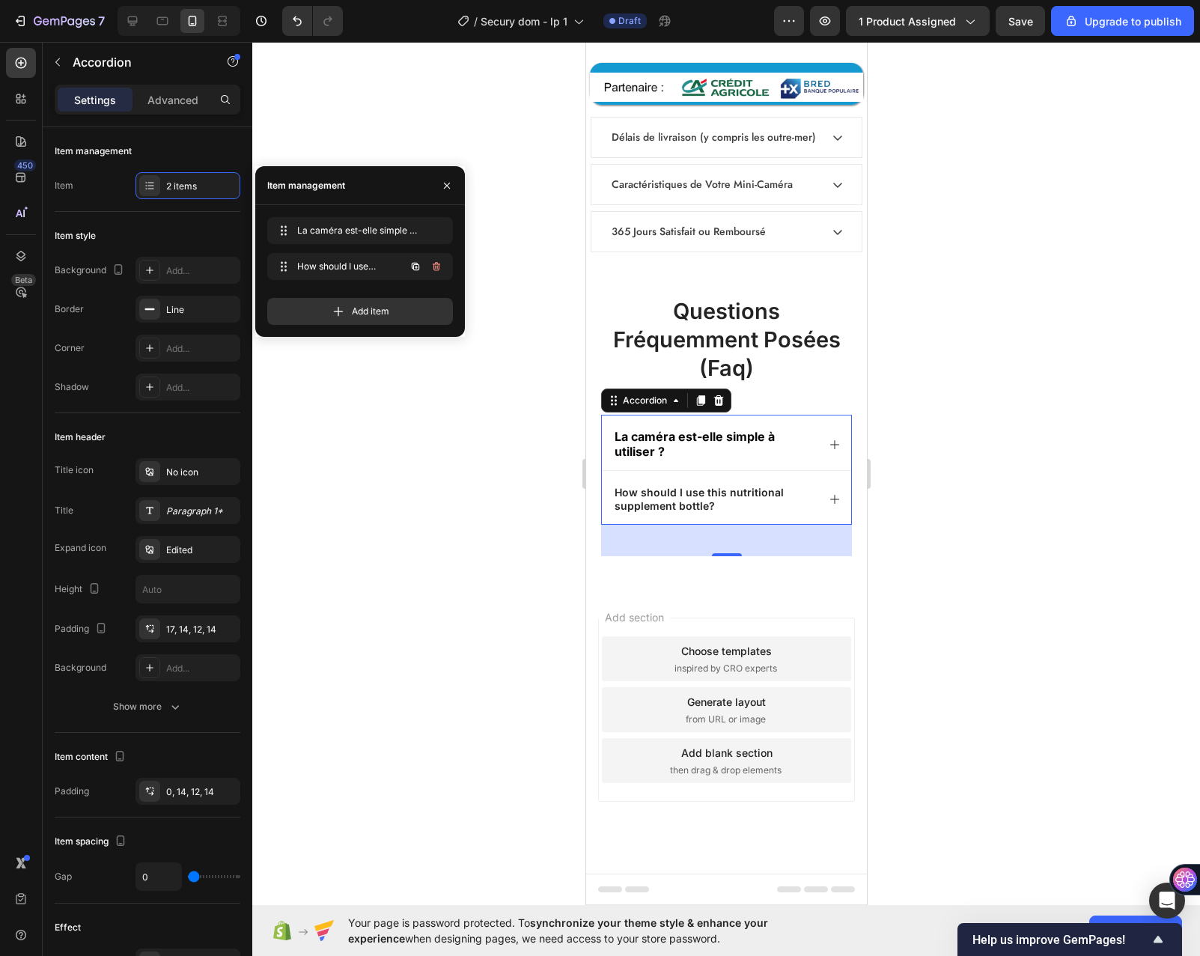
scroll to position [7260, 0]
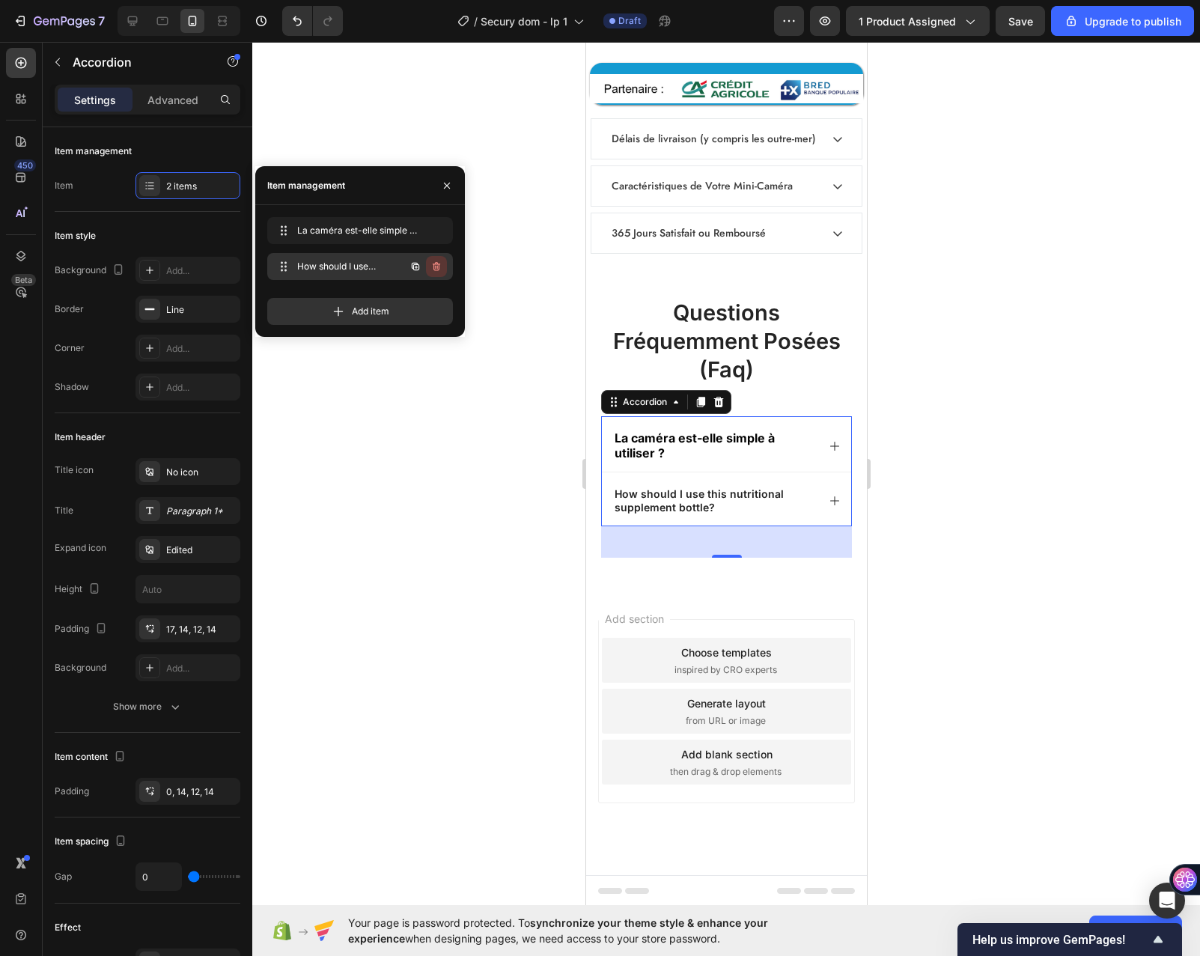
click at [434, 261] on button "button" at bounding box center [436, 266] width 21 height 21
click at [428, 270] on div "Delete" at bounding box center [427, 266] width 28 height 13
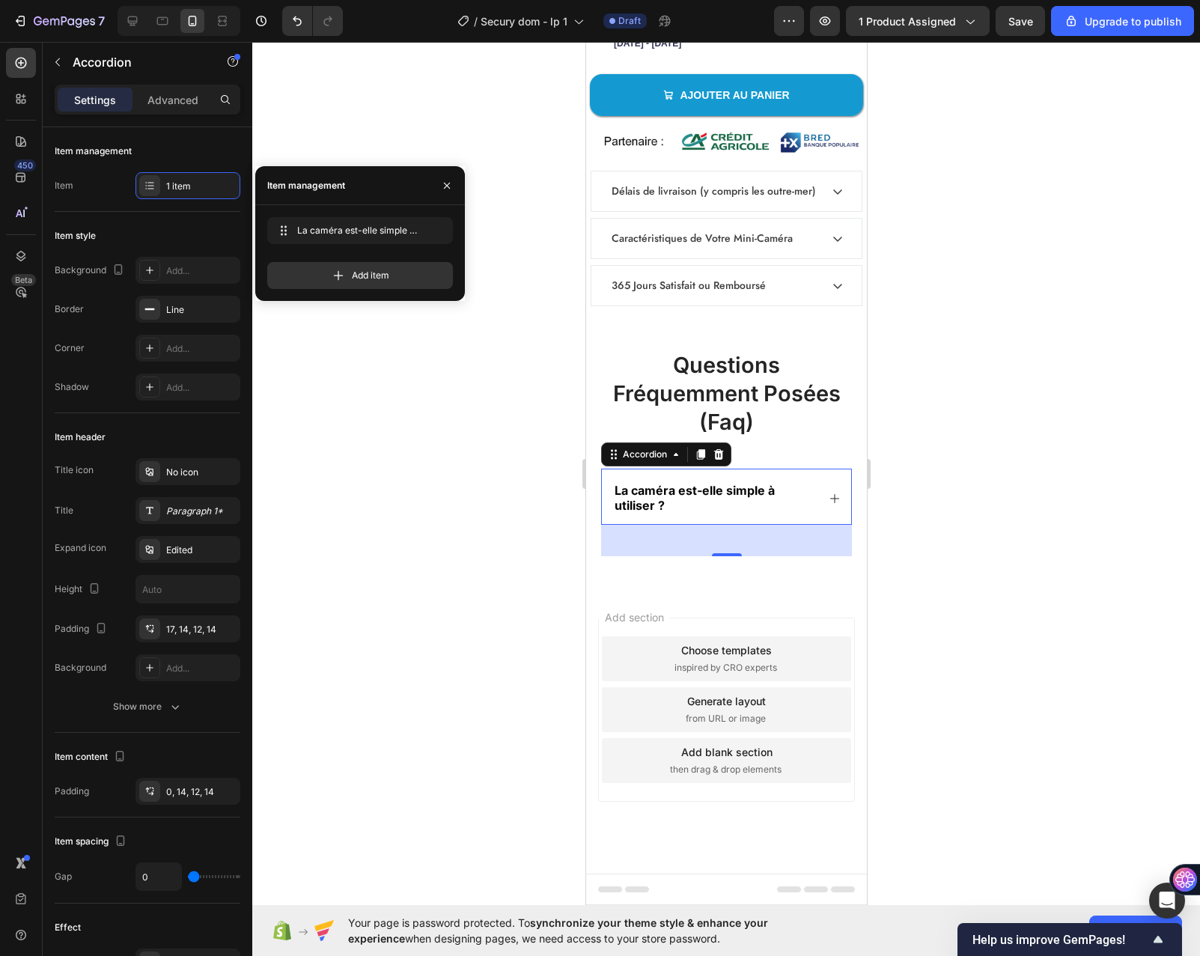
scroll to position [7206, 0]
click at [824, 490] on div "La caméra est-elle simple à utiliser ?" at bounding box center [725, 497] width 249 height 55
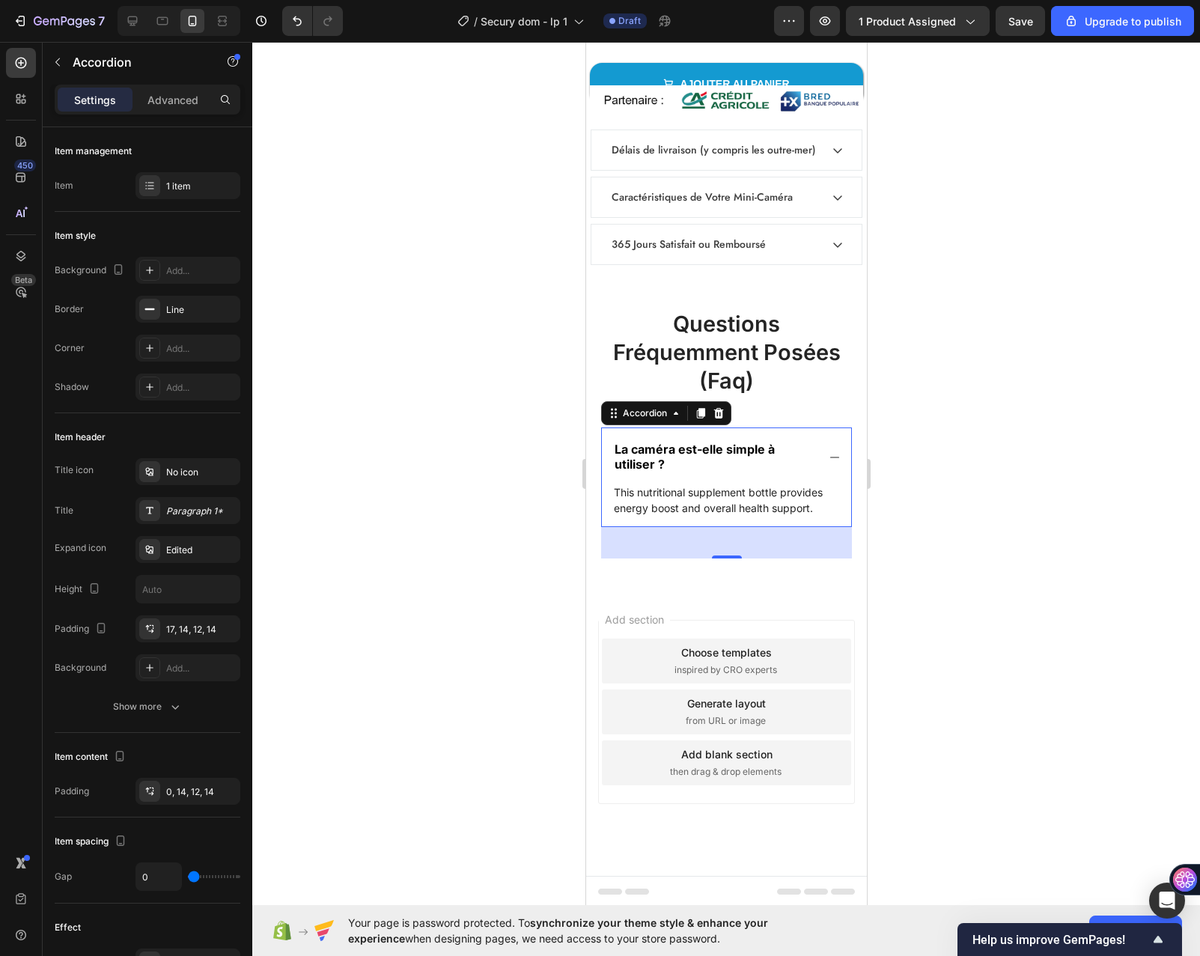
scroll to position [7249, 0]
click at [742, 492] on p "This nutritional supplement bottle provides energy boost and overall health sup…" at bounding box center [725, 499] width 225 height 31
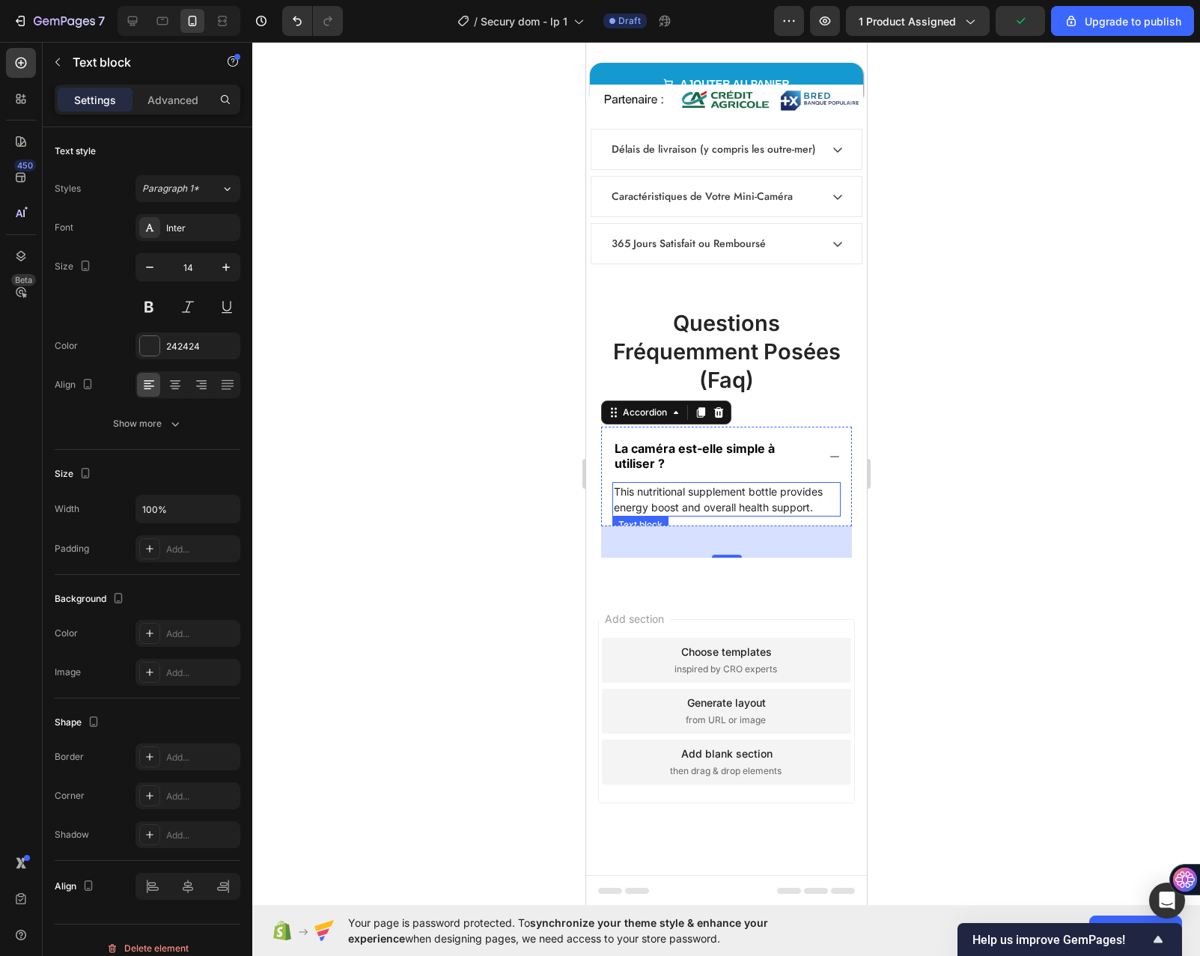
click at [742, 492] on p "This nutritional supplement bottle provides energy boost and overall health sup…" at bounding box center [725, 499] width 225 height 31
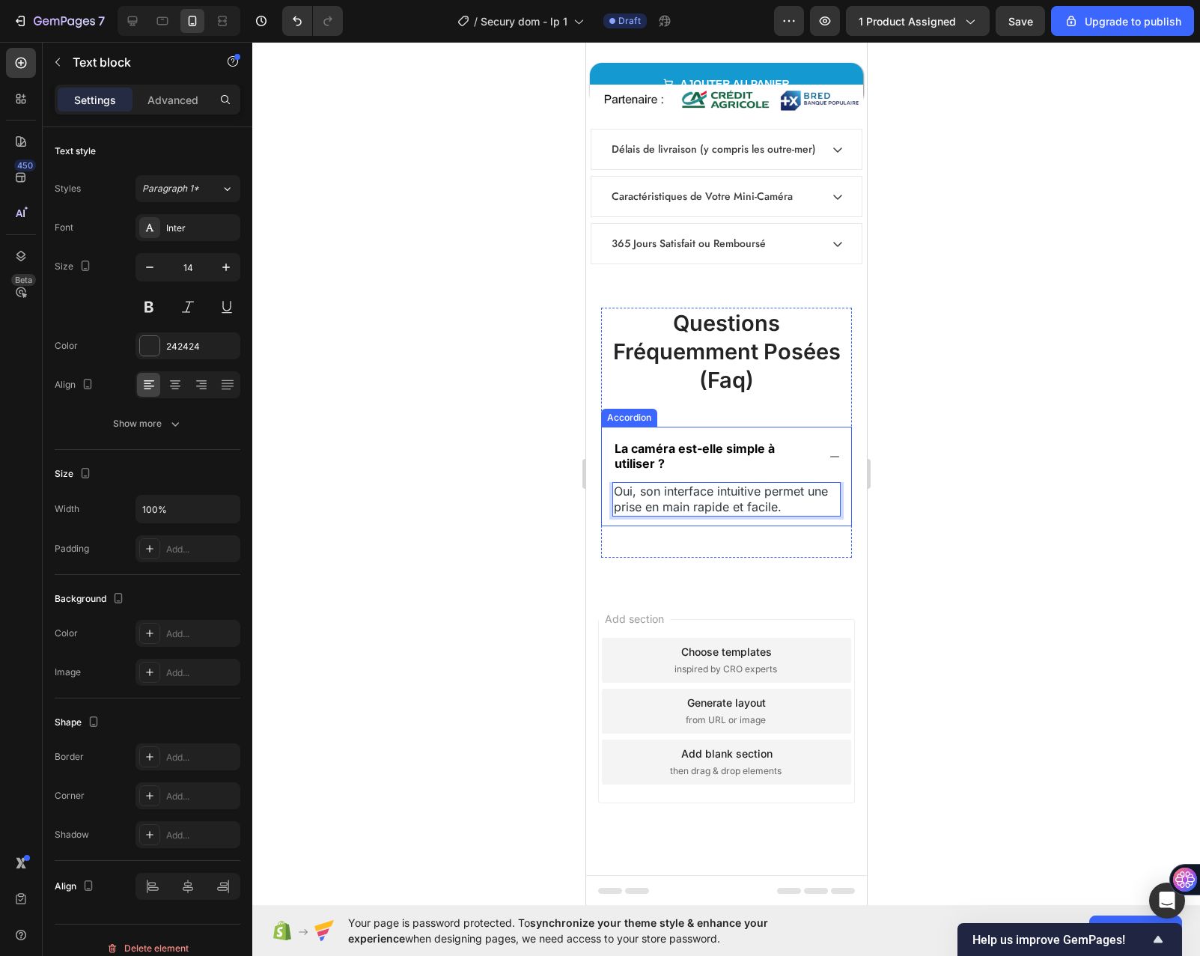
click at [830, 456] on icon at bounding box center [834, 456] width 9 height 1
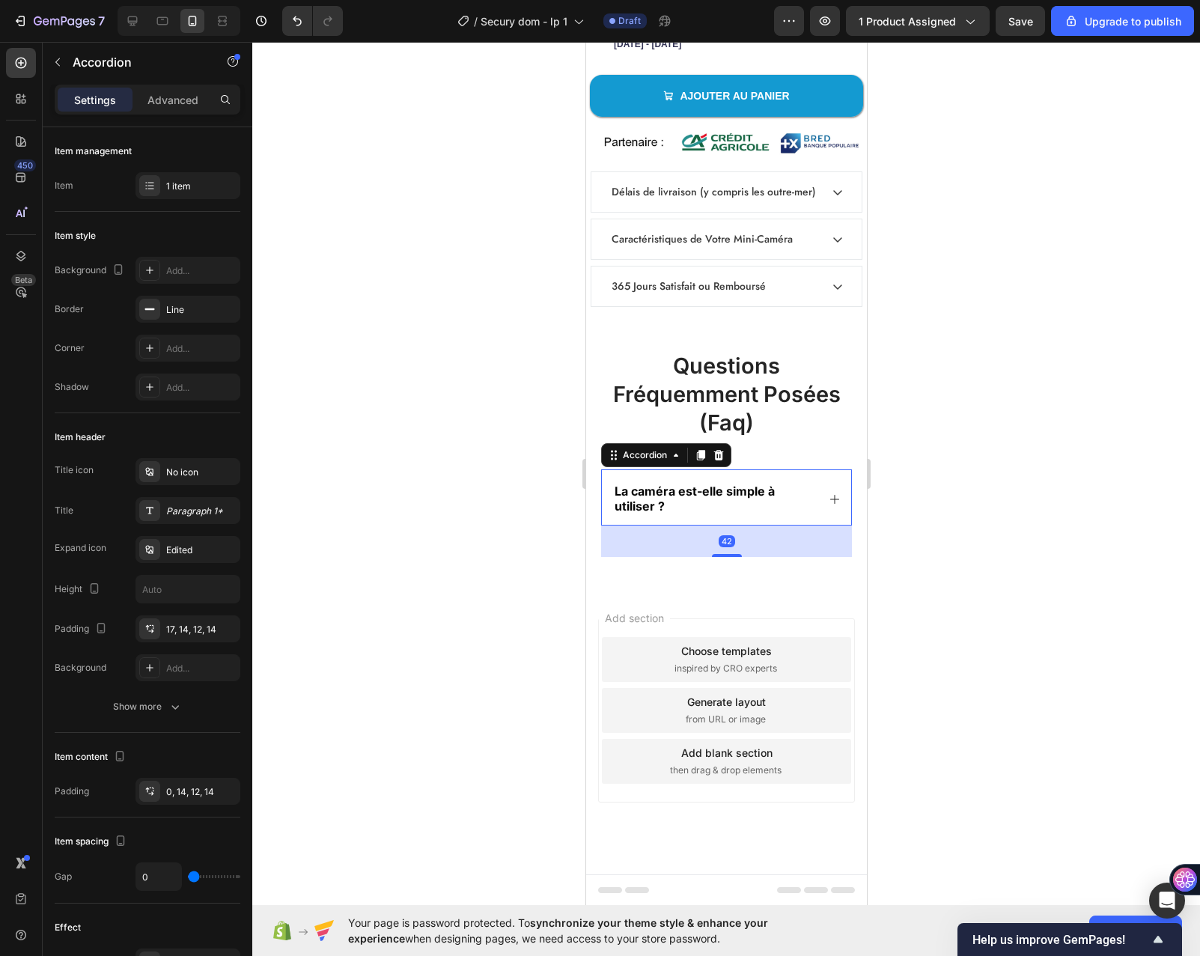
scroll to position [7206, 0]
click at [801, 566] on div "questions fréquemment posées (faq) Heading La caméra est-elle simple à utiliser…" at bounding box center [726, 464] width 281 height 250
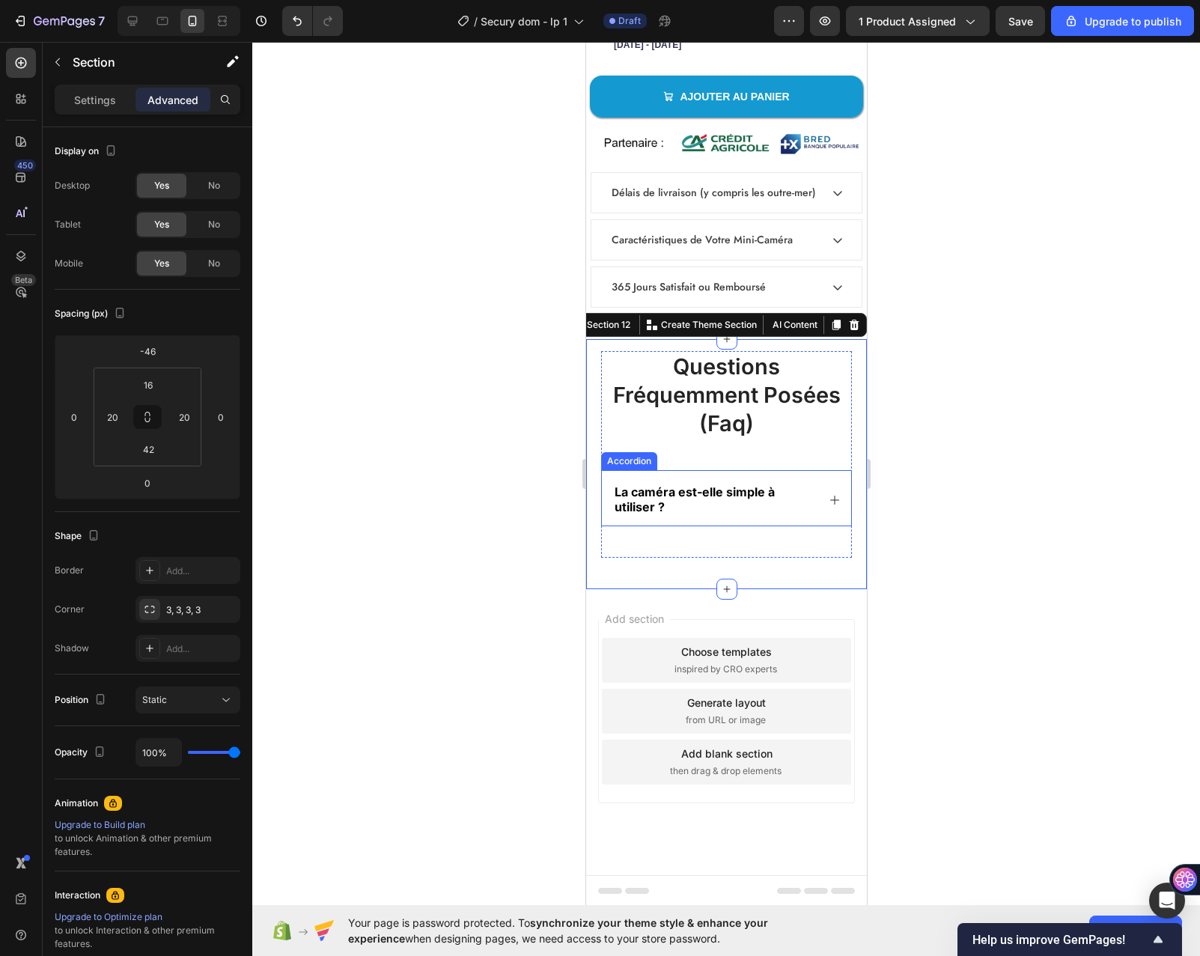
click at [804, 473] on div "La caméra est-elle simple à utiliser ?" at bounding box center [725, 497] width 249 height 55
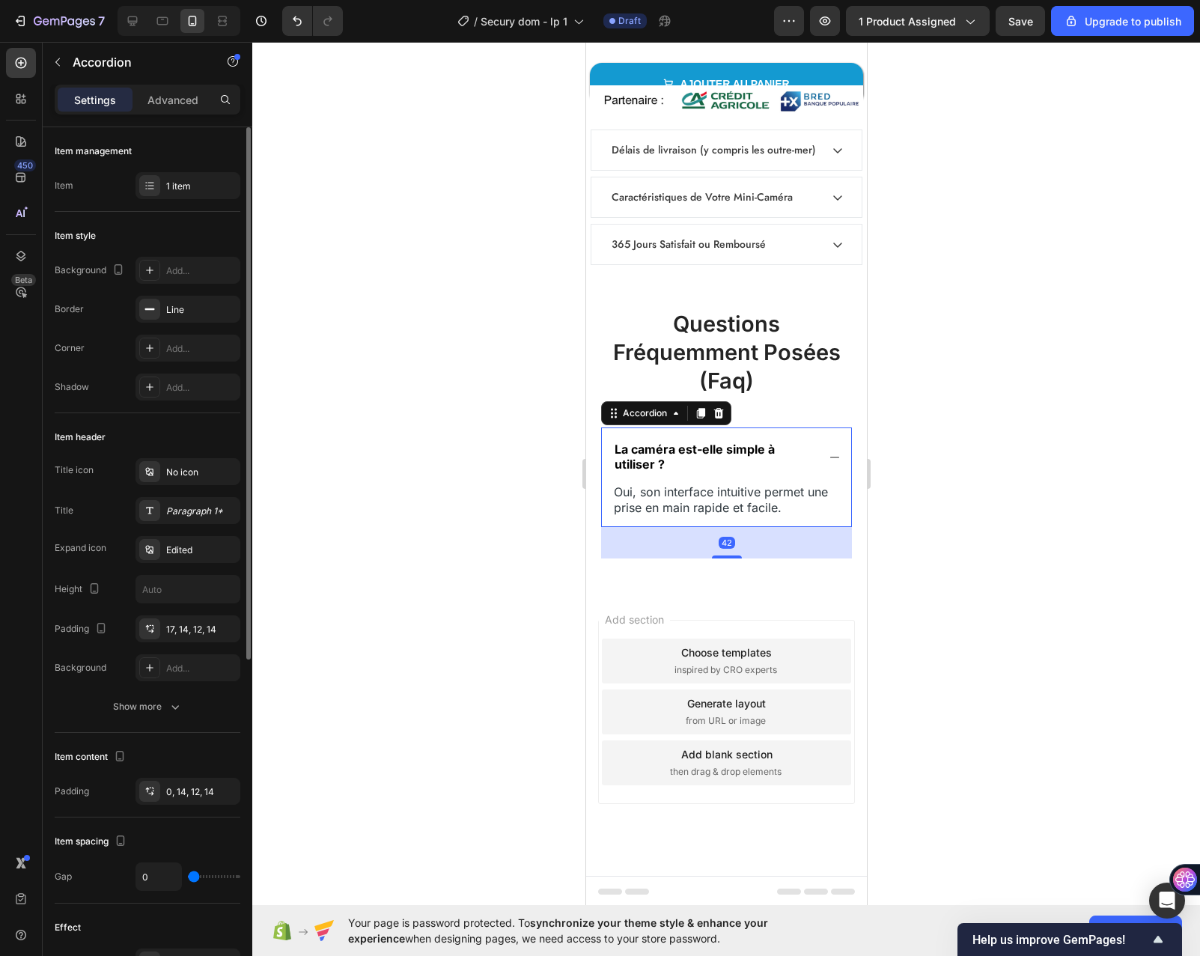
scroll to position [7249, 0]
click at [181, 192] on div "1 item" at bounding box center [201, 186] width 70 height 13
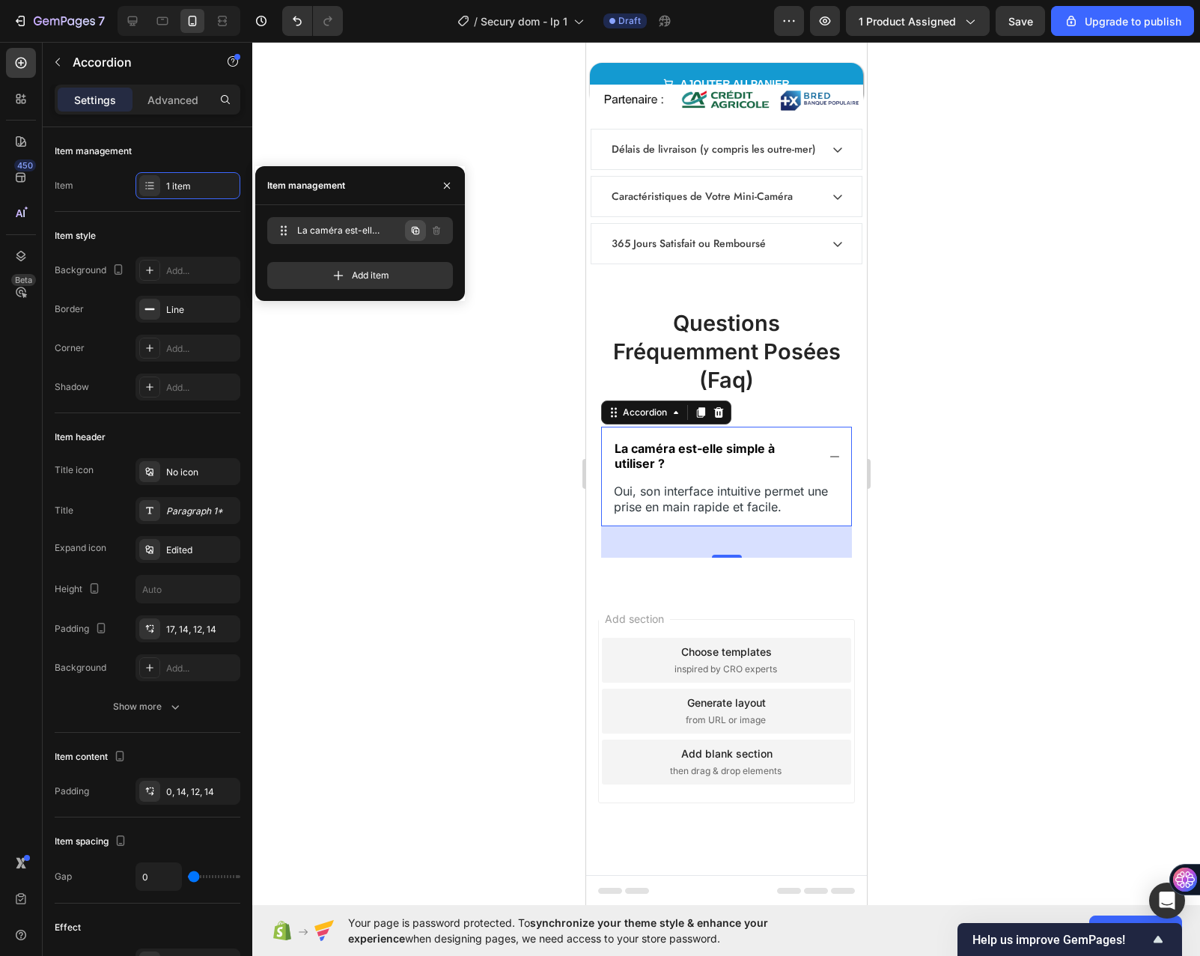
click at [419, 230] on icon "button" at bounding box center [415, 230] width 7 height 7
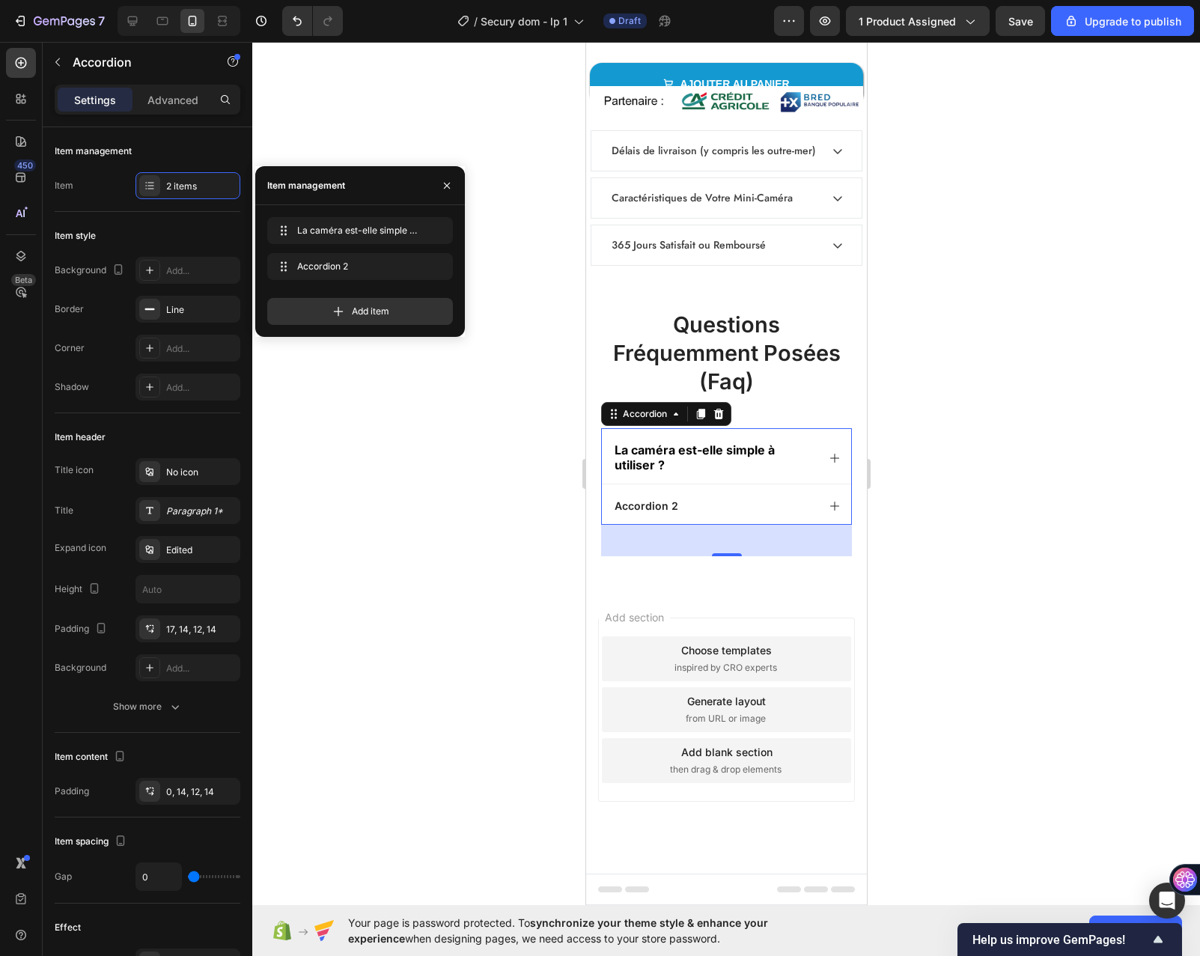
scroll to position [7246, 0]
click at [637, 502] on div "Accordion 2" at bounding box center [646, 508] width 68 height 18
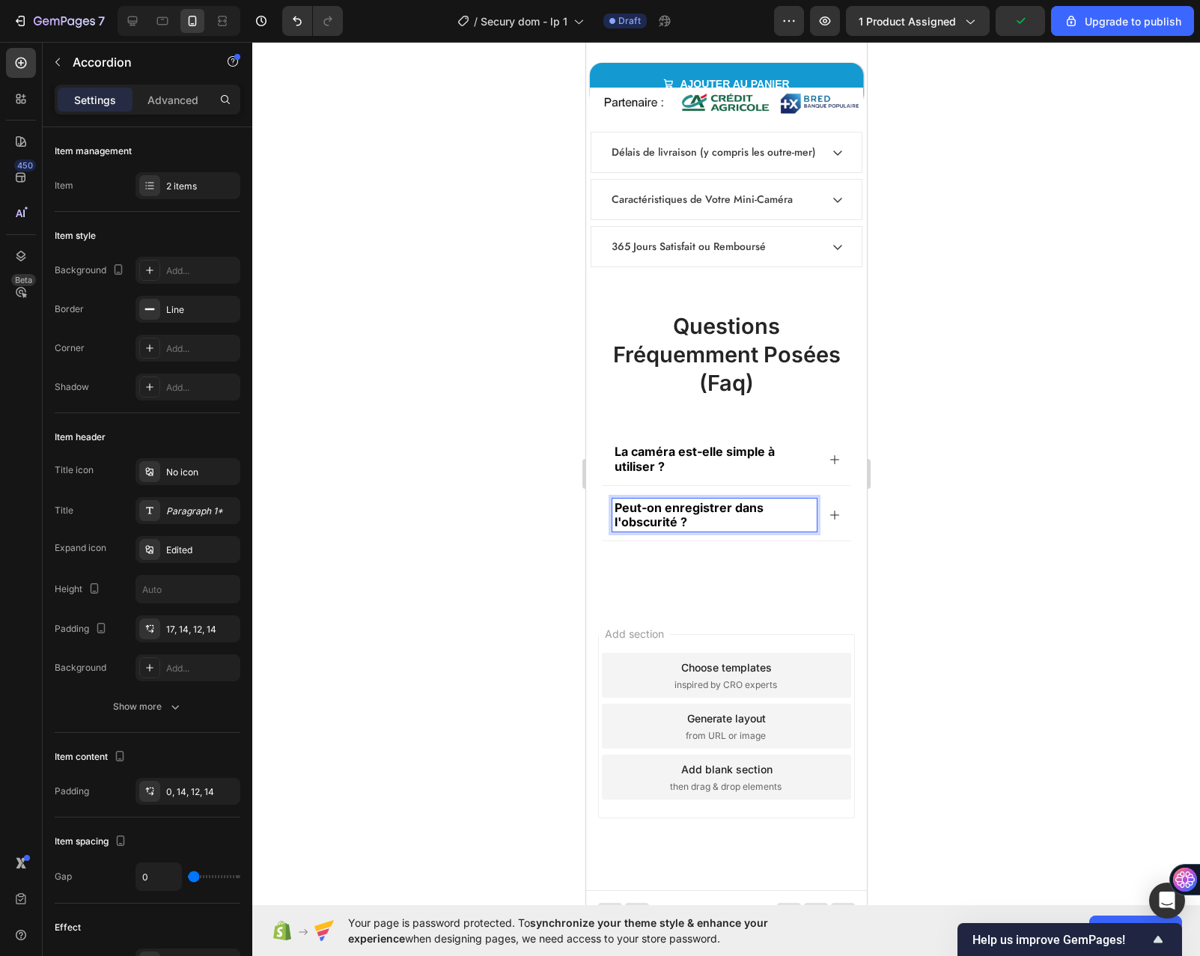
click at [828, 515] on icon at bounding box center [834, 515] width 12 height 12
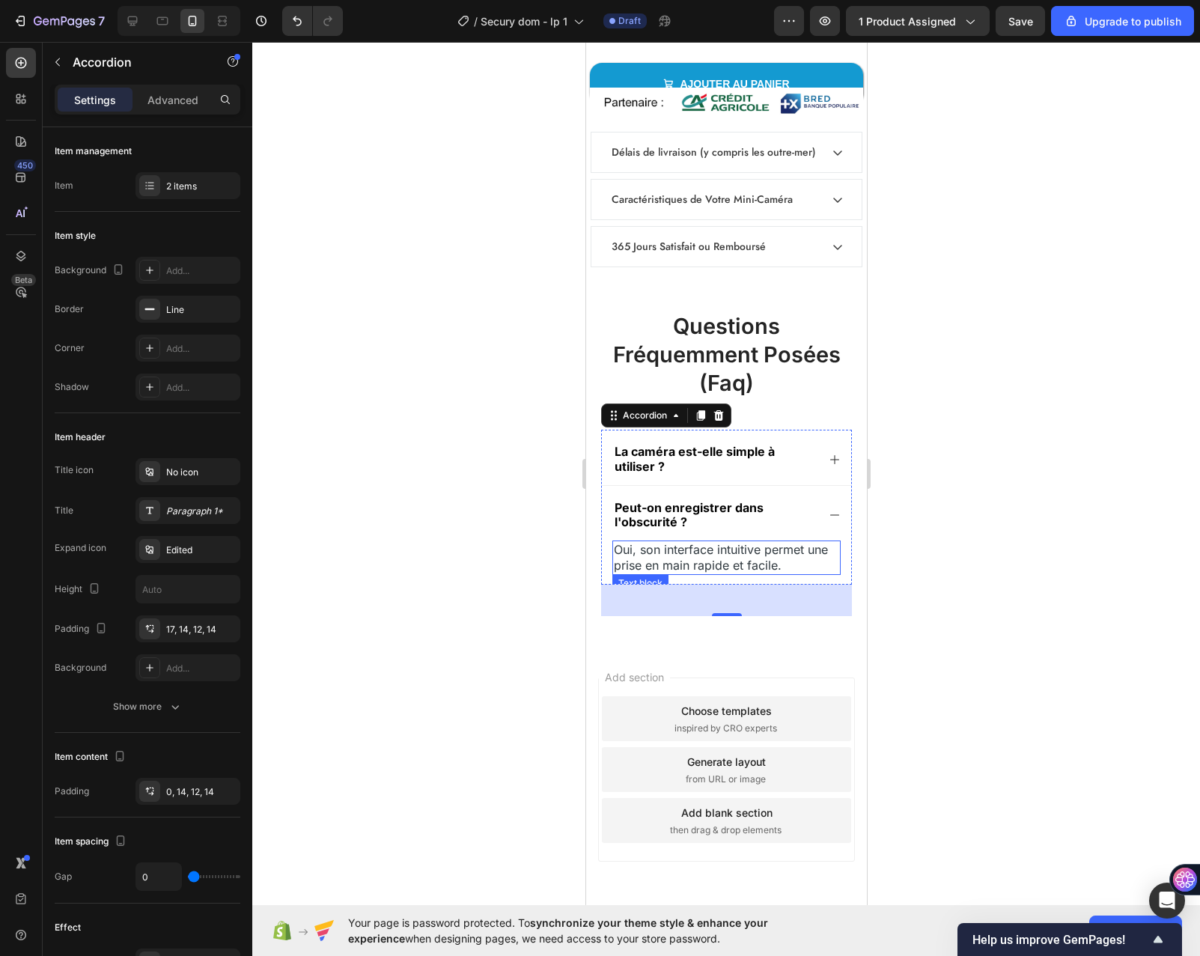
click at [720, 555] on span "Oui, son interface intuitive permet une prise en main rapide et facile." at bounding box center [720, 557] width 214 height 31
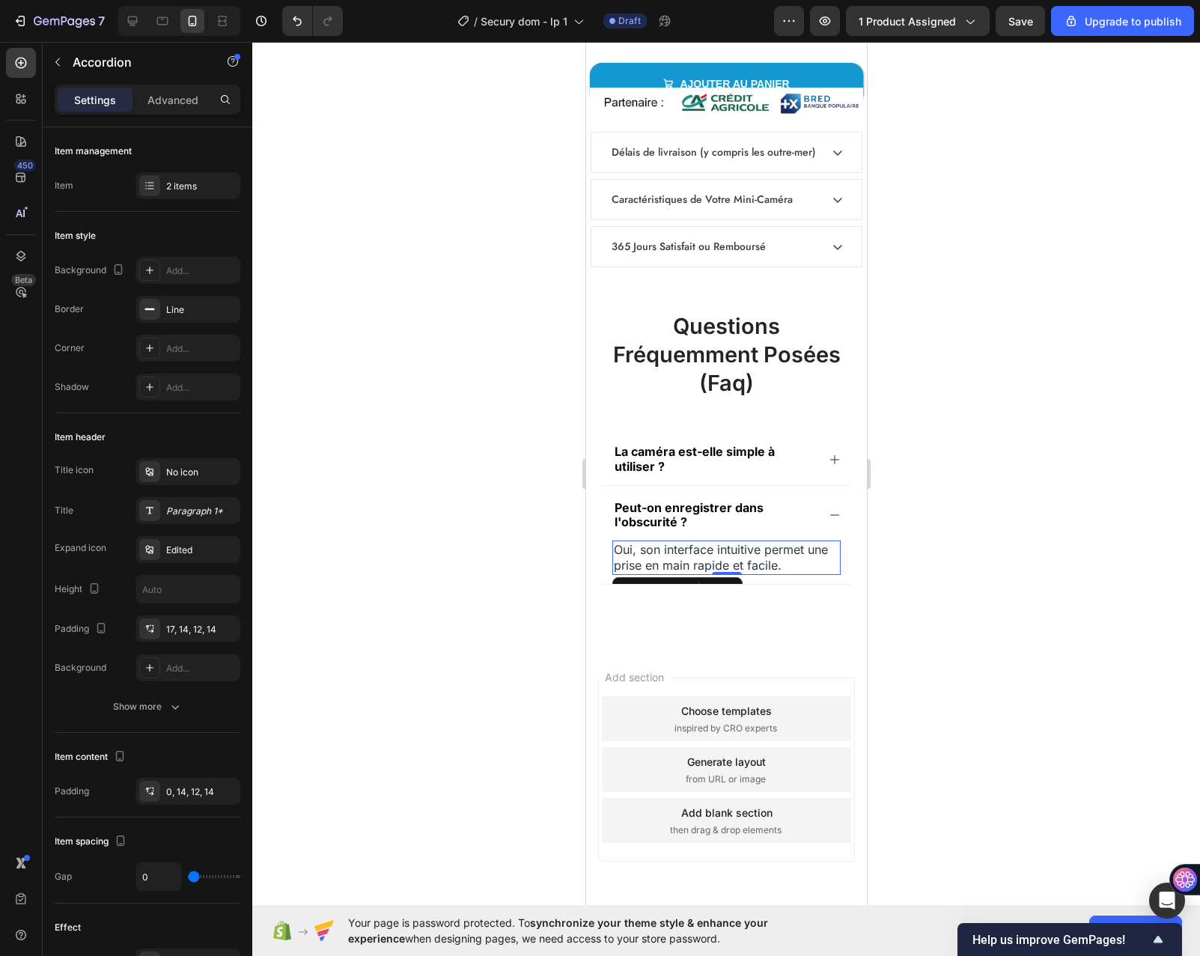
click at [720, 555] on span "Oui, son interface intuitive permet une prise en main rapide et facile." at bounding box center [720, 557] width 214 height 31
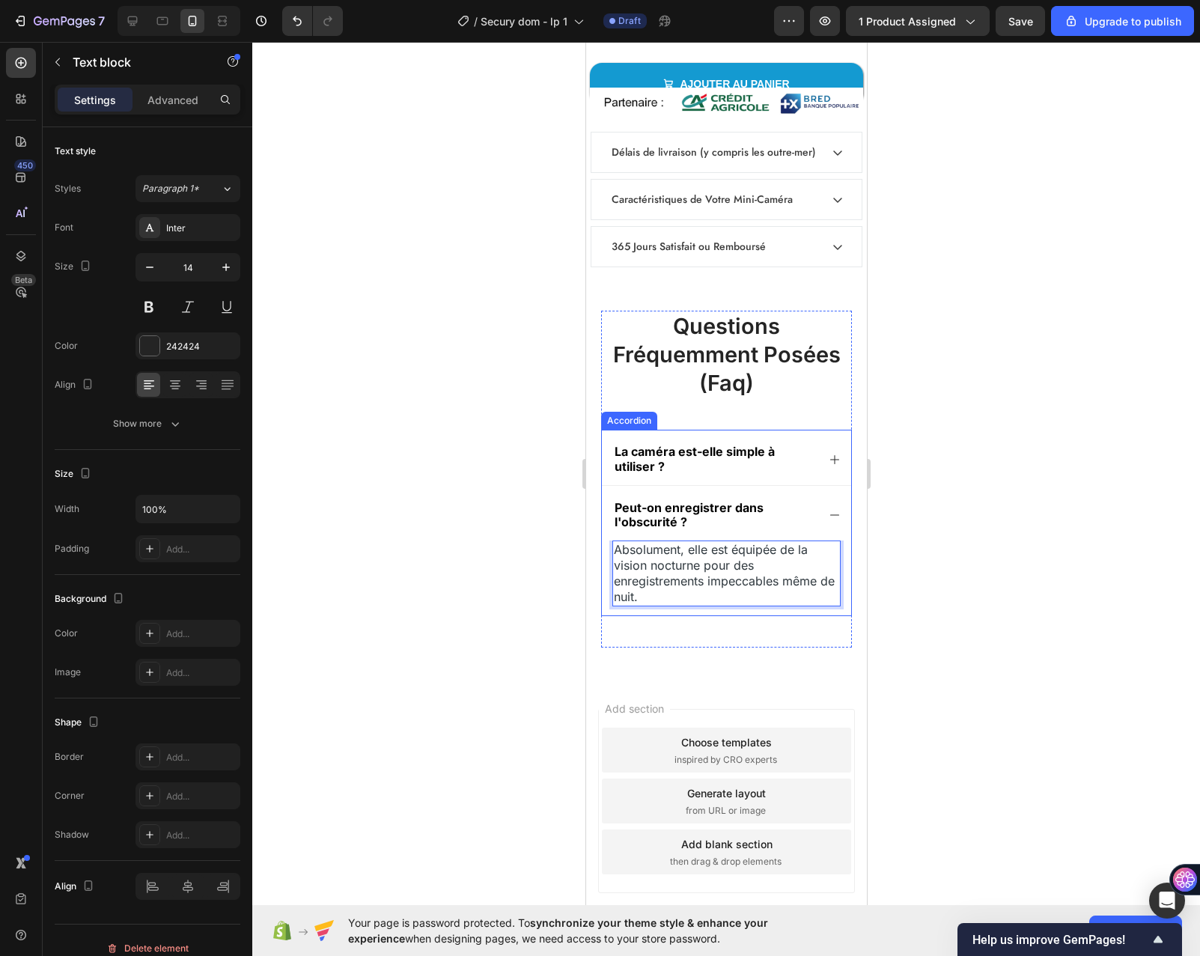
drag, startPoint x: 529, startPoint y: 541, endPoint x: 109, endPoint y: 493, distance: 422.8
click at [529, 541] on div at bounding box center [726, 499] width 948 height 914
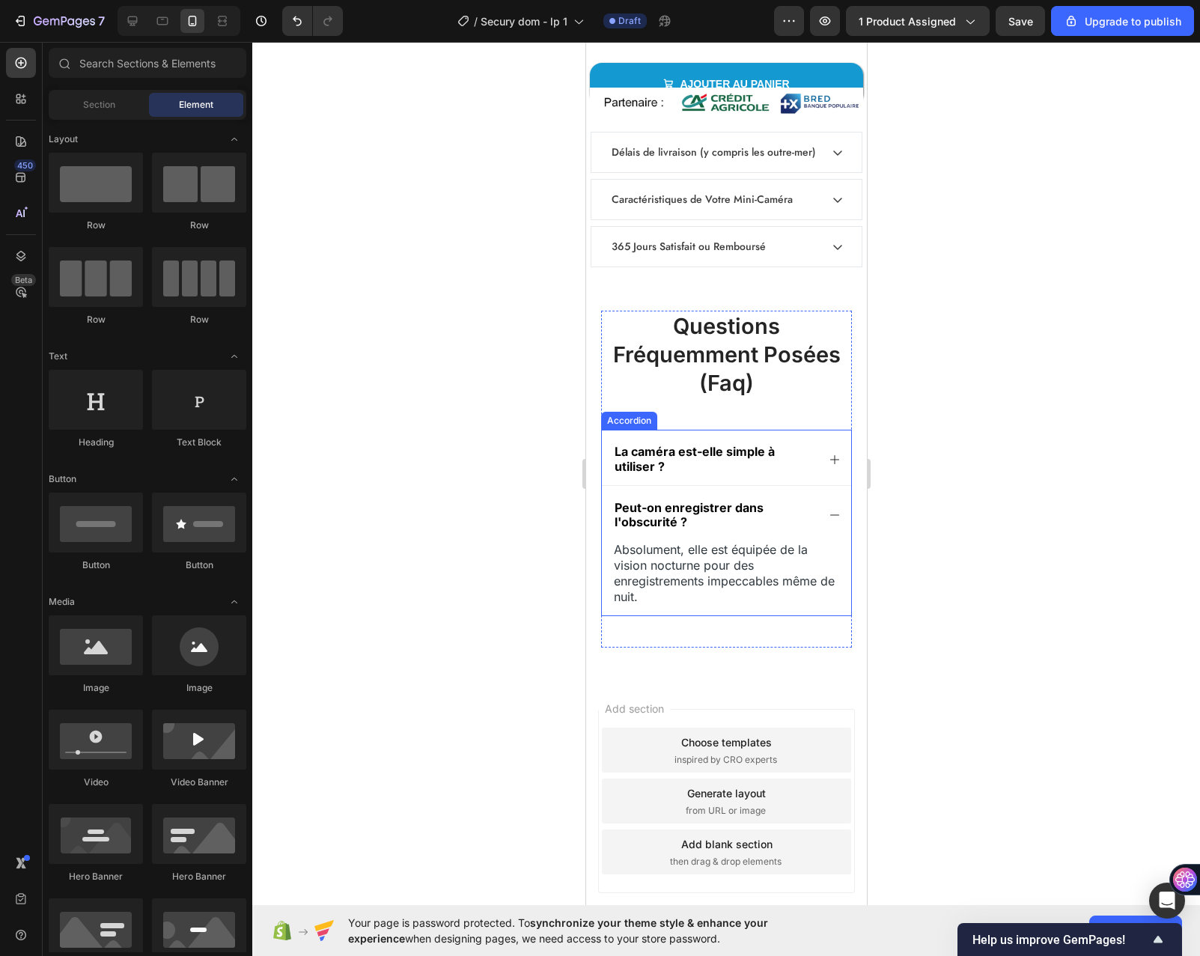
click at [753, 432] on div "La caméra est-elle simple à utiliser ?" at bounding box center [725, 457] width 249 height 55
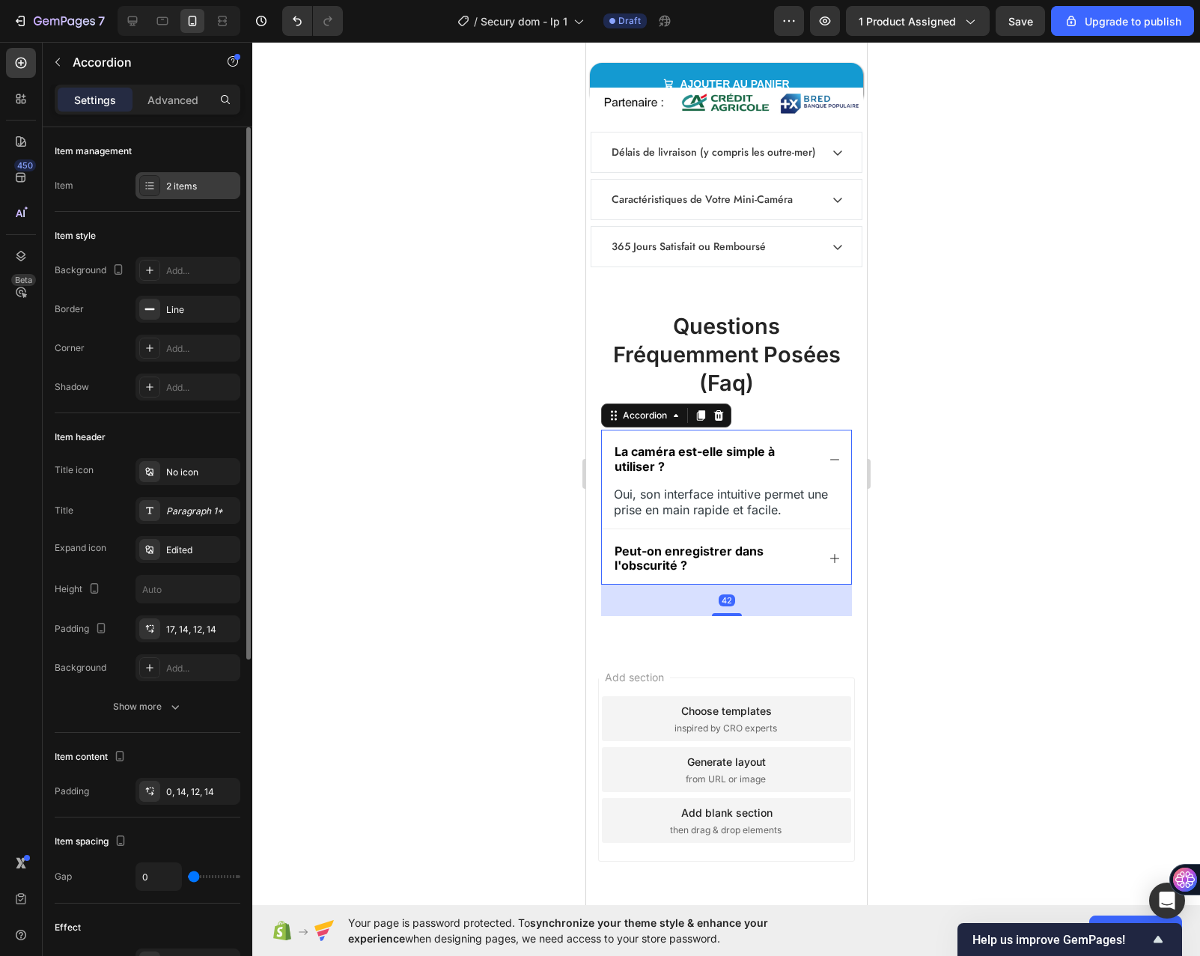
click at [207, 185] on div "2 items" at bounding box center [201, 186] width 70 height 13
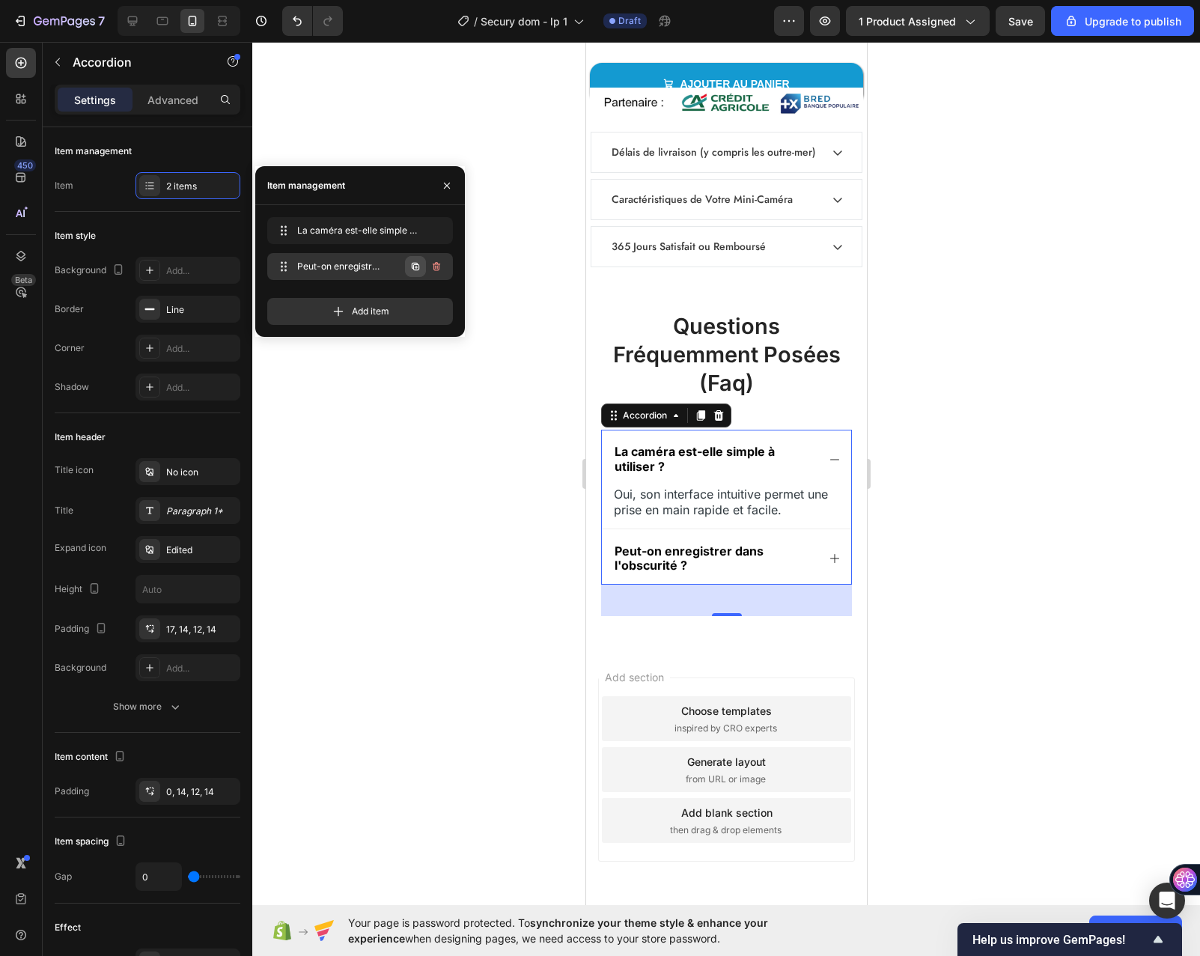
click at [417, 268] on icon "button" at bounding box center [416, 267] width 12 height 12
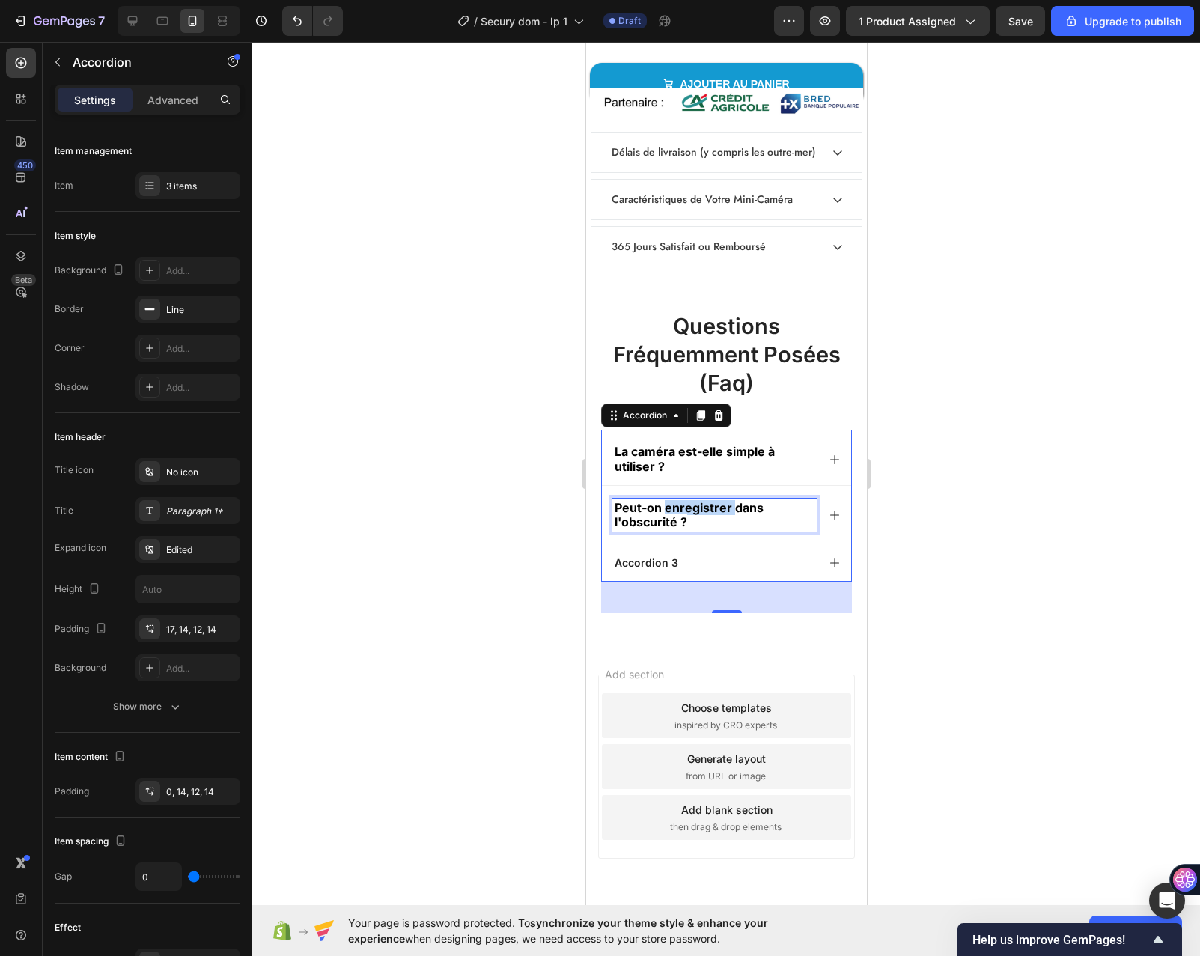
click at [678, 508] on strong "Peut-on enregistrer dans l'obscurité ?" at bounding box center [688, 514] width 149 height 29
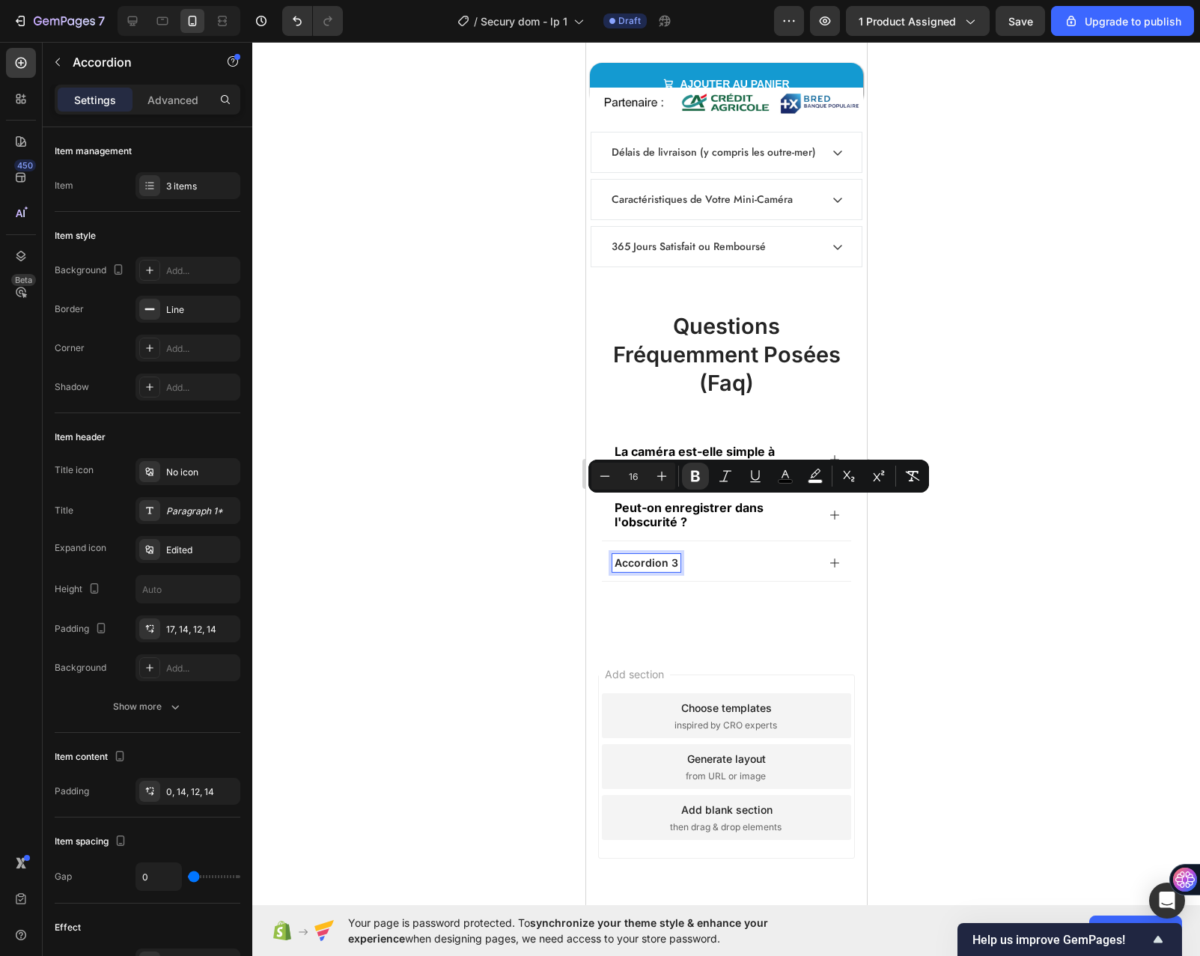
click at [656, 557] on p "Accordion 3" at bounding box center [646, 562] width 64 height 13
click at [655, 557] on p "Accordion 3" at bounding box center [646, 562] width 64 height 13
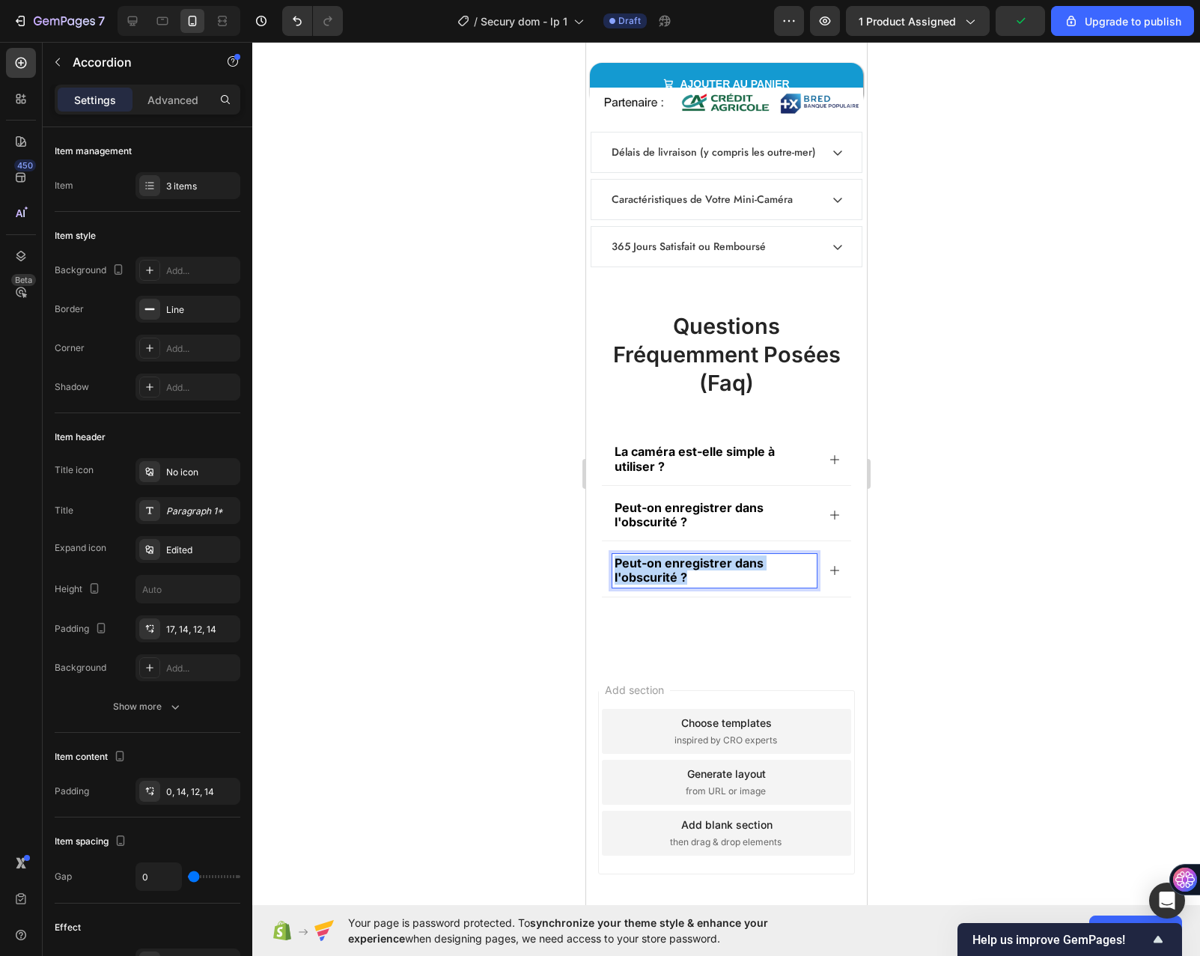
click at [615, 556] on p "Peut-on enregistrer dans l'obscurité ?" at bounding box center [714, 570] width 200 height 28
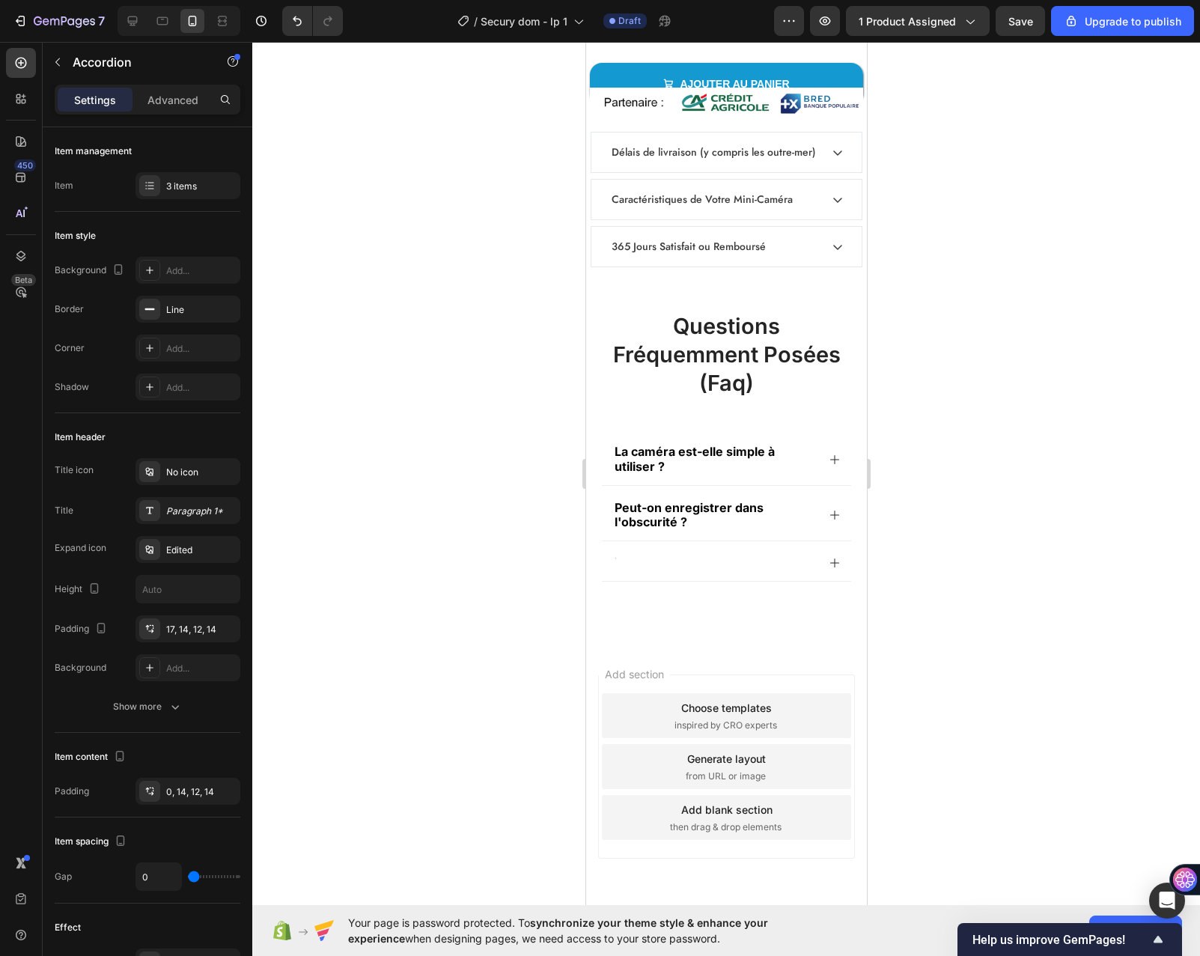
scroll to position [7243, 0]
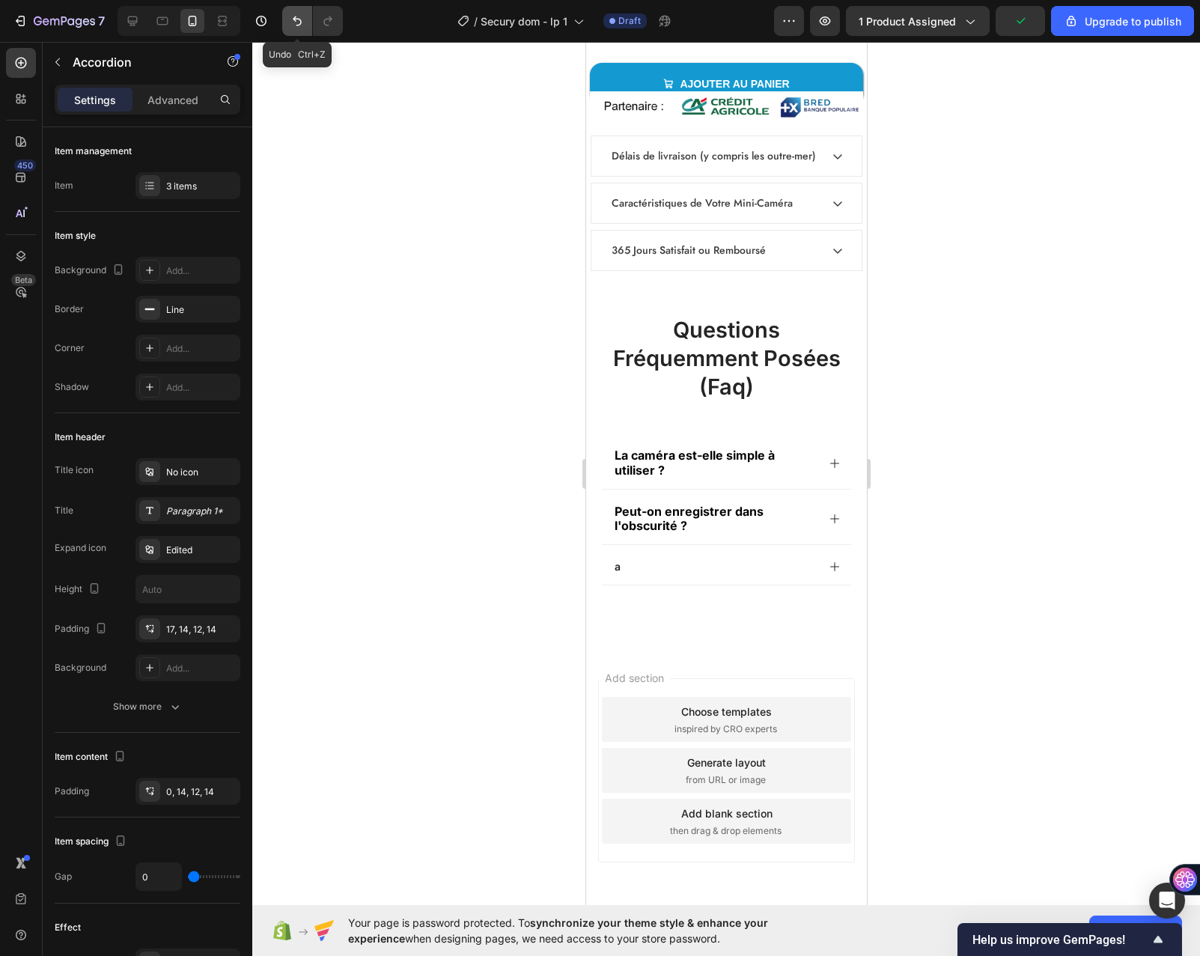
drag, startPoint x: 300, startPoint y: 24, endPoint x: 28, endPoint y: 473, distance: 524.5
click at [300, 24] on icon "Undo/Redo" at bounding box center [297, 21] width 9 height 10
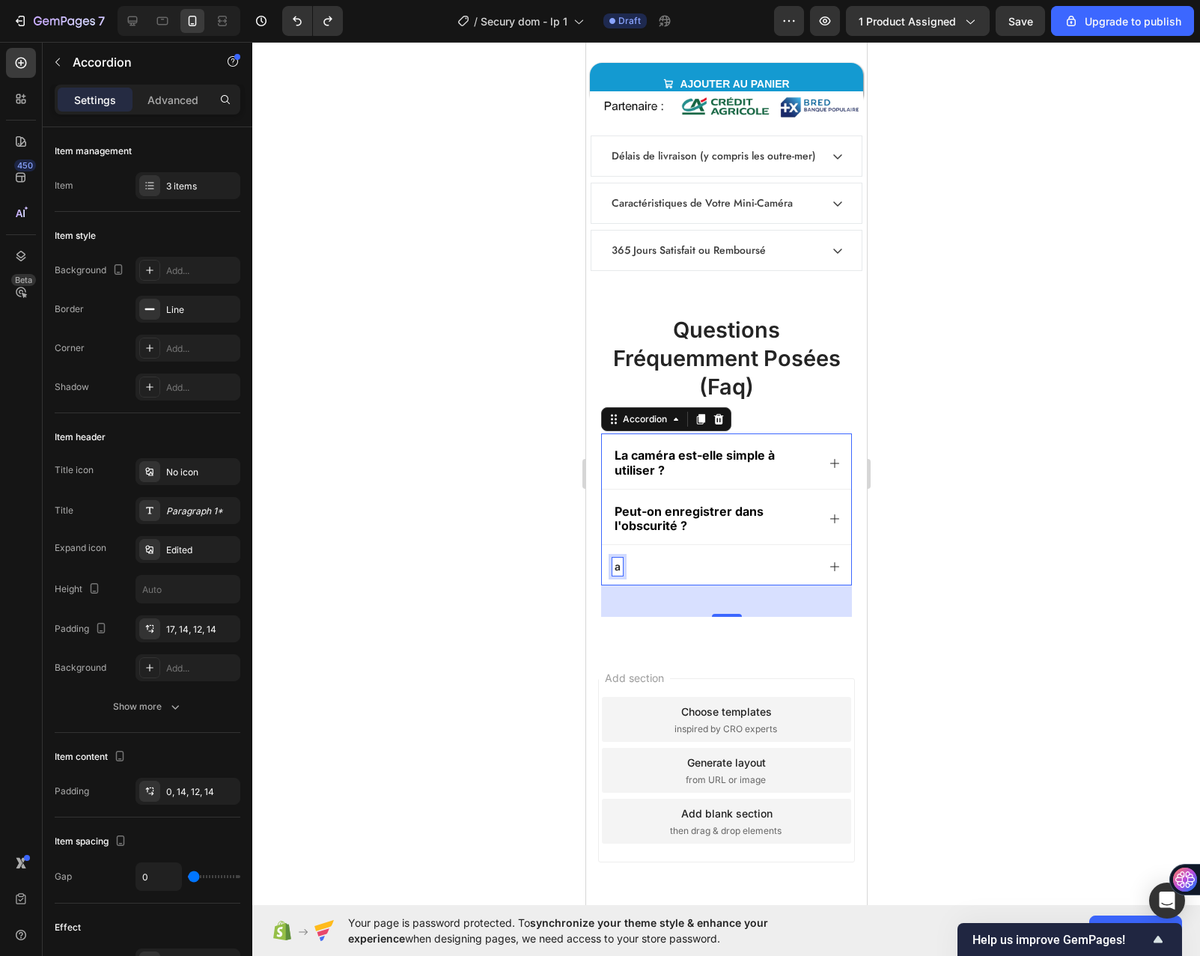
click at [619, 565] on p "a" at bounding box center [617, 566] width 6 height 13
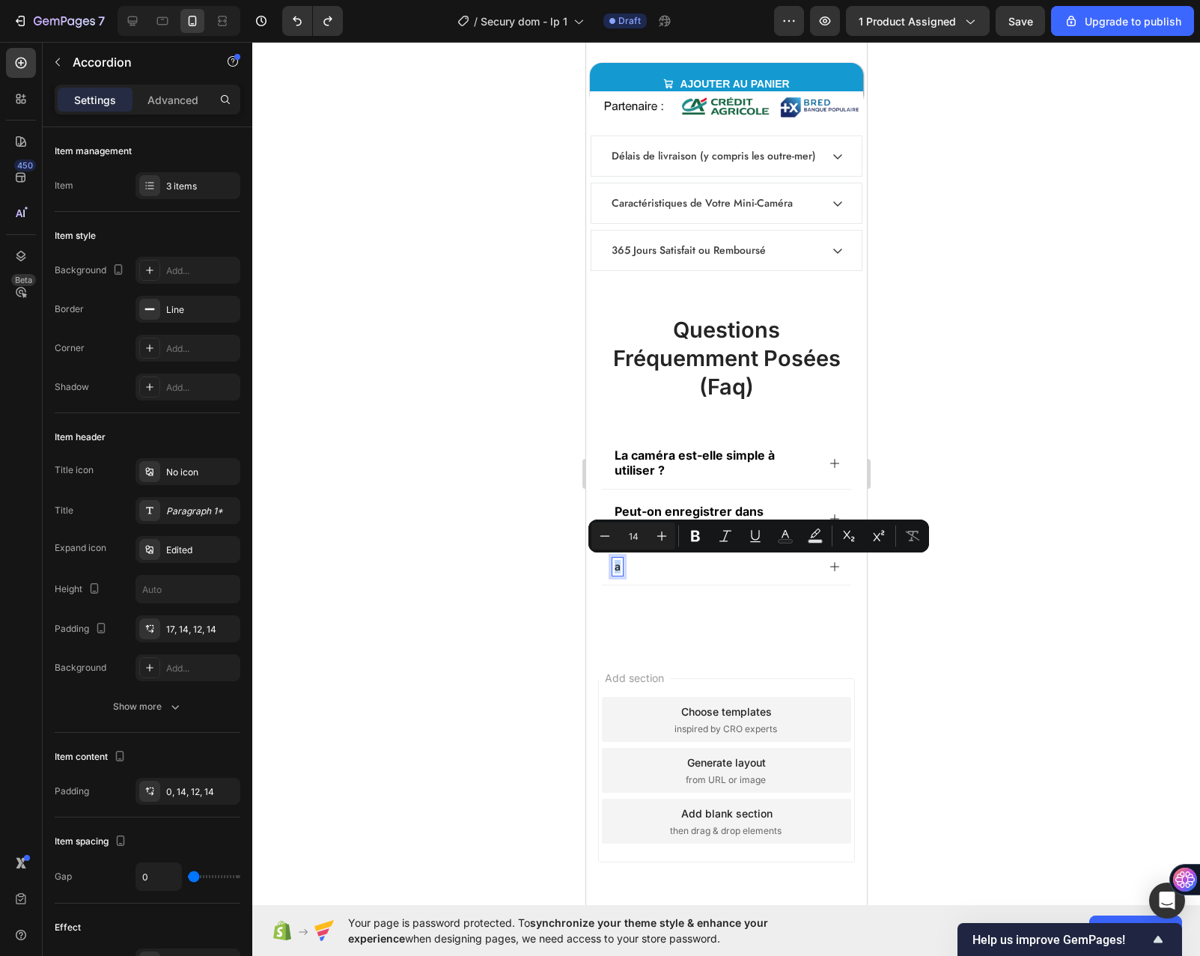
click at [629, 522] on div "Minus 14 Plus Bold Italic Underline Text Color Text Background Color Subscript …" at bounding box center [759, 536] width 341 height 33
type input "16"
click at [628, 513] on strong "Peut-on enregistrer dans l'obscurité ?" at bounding box center [688, 518] width 149 height 29
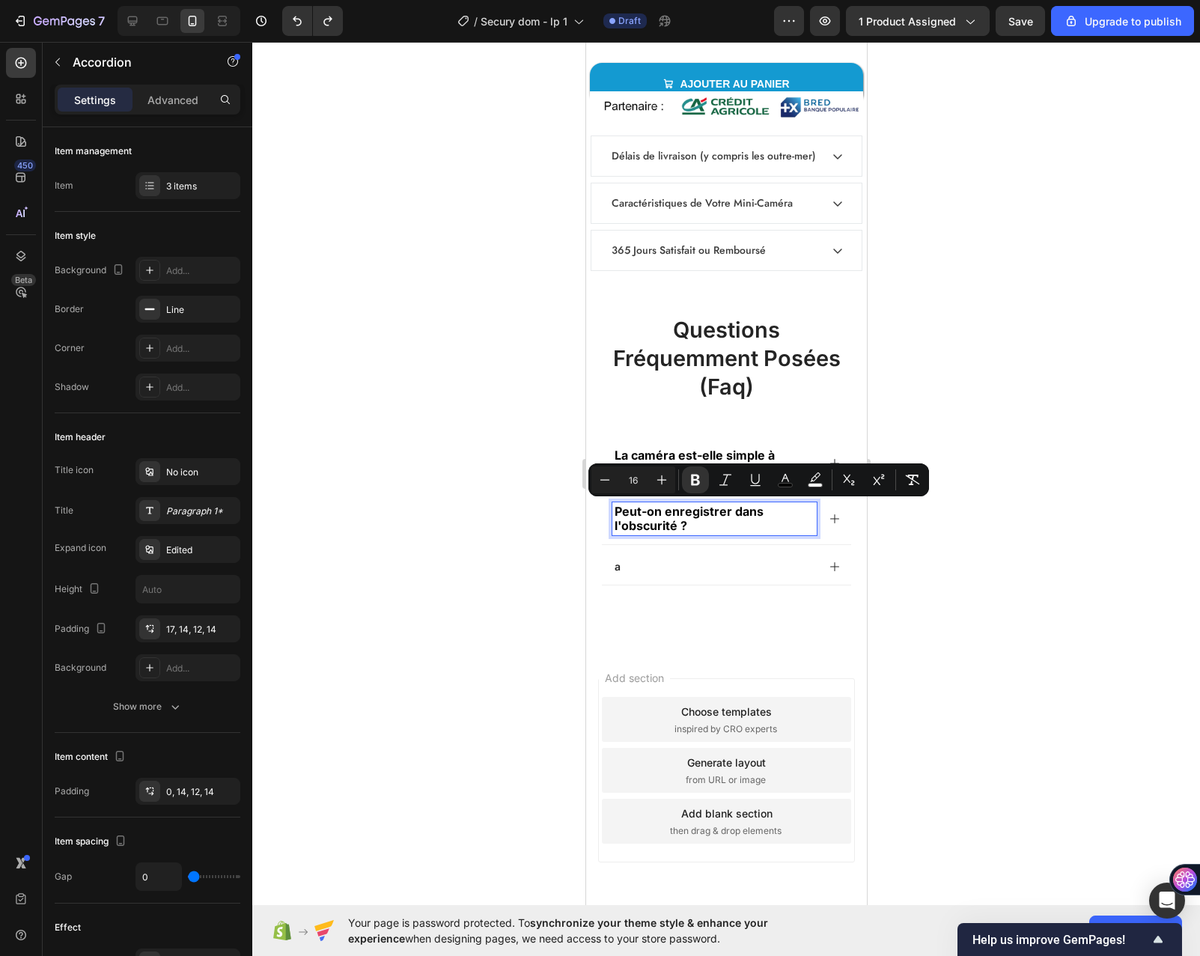
click at [617, 564] on p "a" at bounding box center [617, 566] width 6 height 13
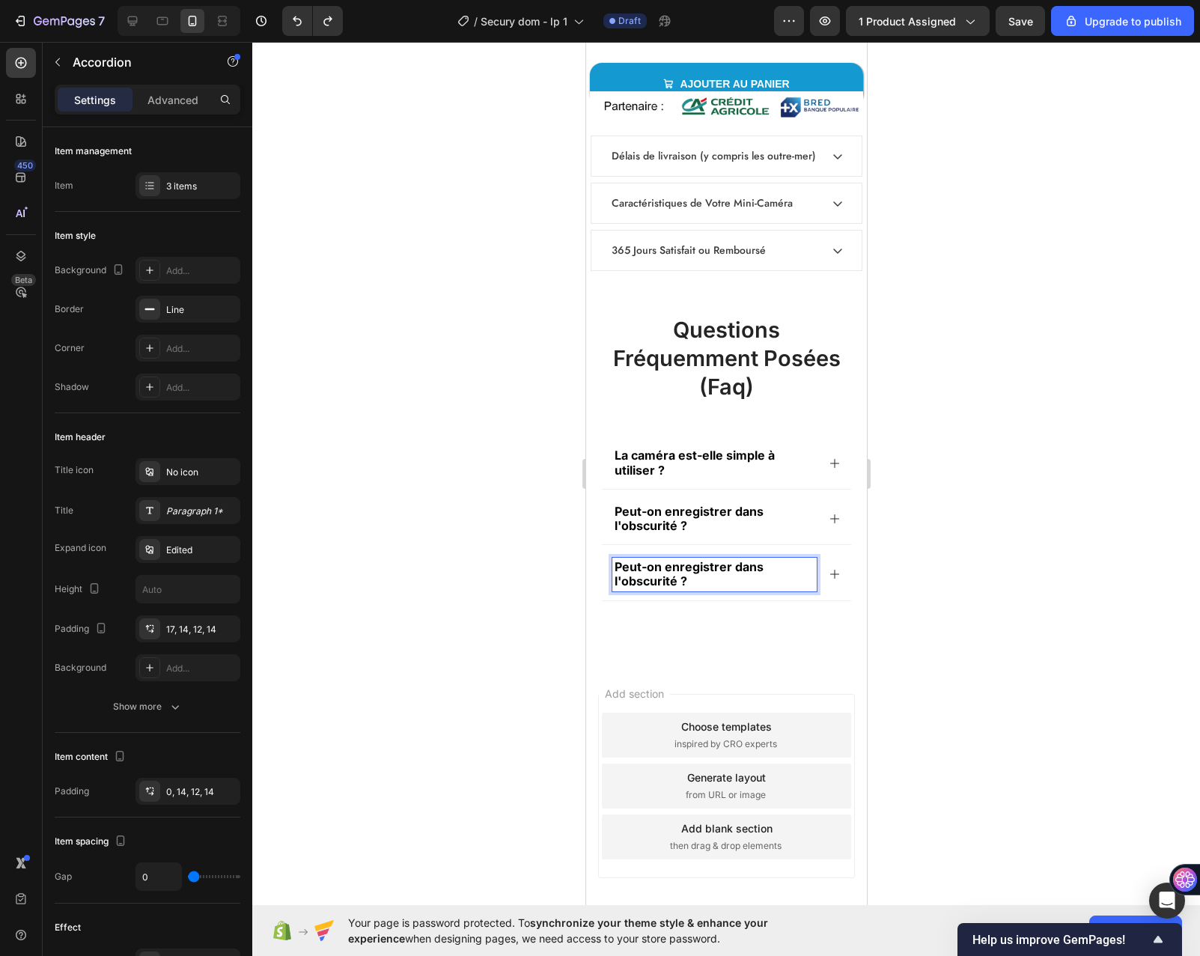
click at [631, 573] on strong "Peut-on enregistrer dans l'obscurité ?" at bounding box center [688, 573] width 149 height 29
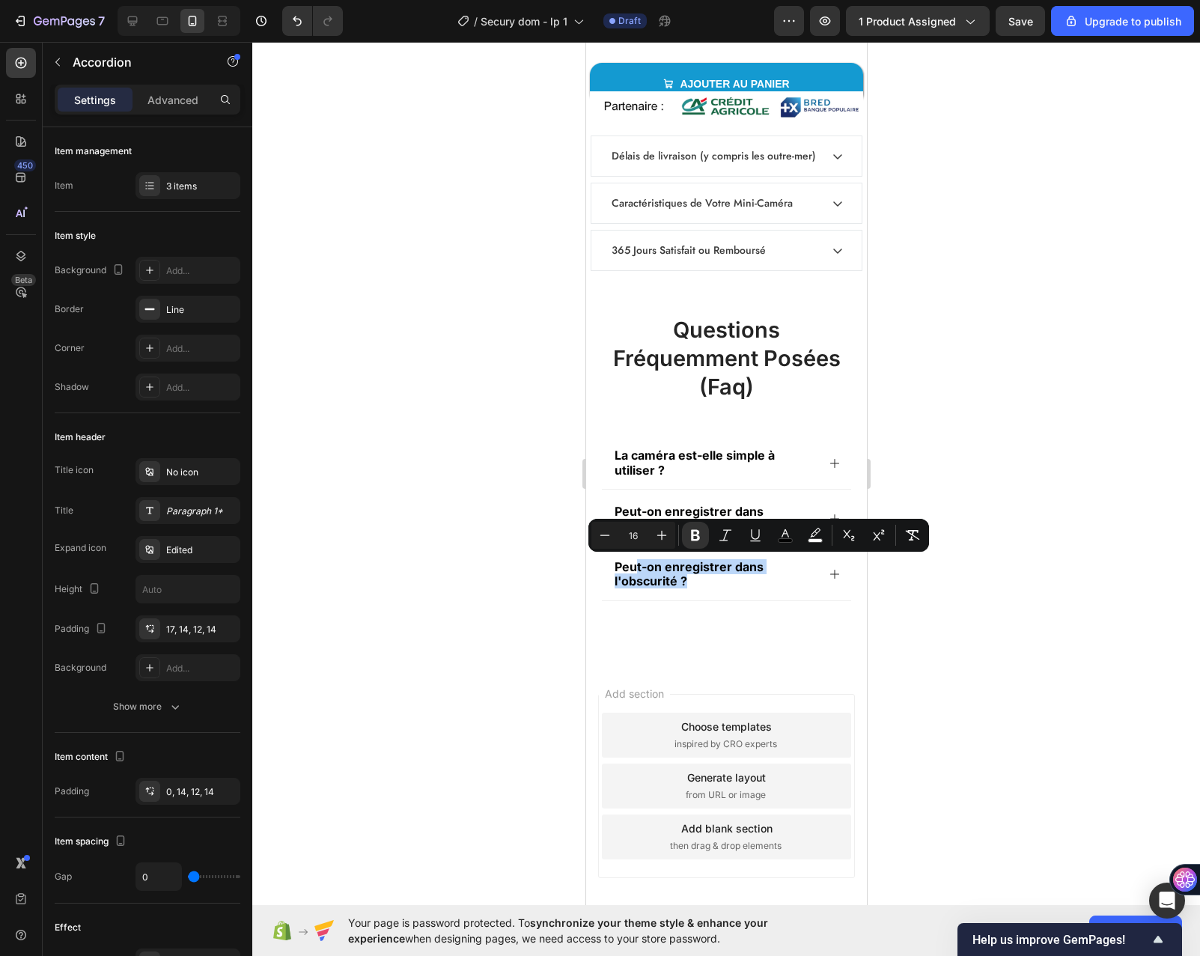
drag, startPoint x: 696, startPoint y: 579, endPoint x: 634, endPoint y: 565, distance: 63.8
click at [634, 565] on p "Peut-on enregistrer dans l'obscurité ?" at bounding box center [714, 574] width 200 height 28
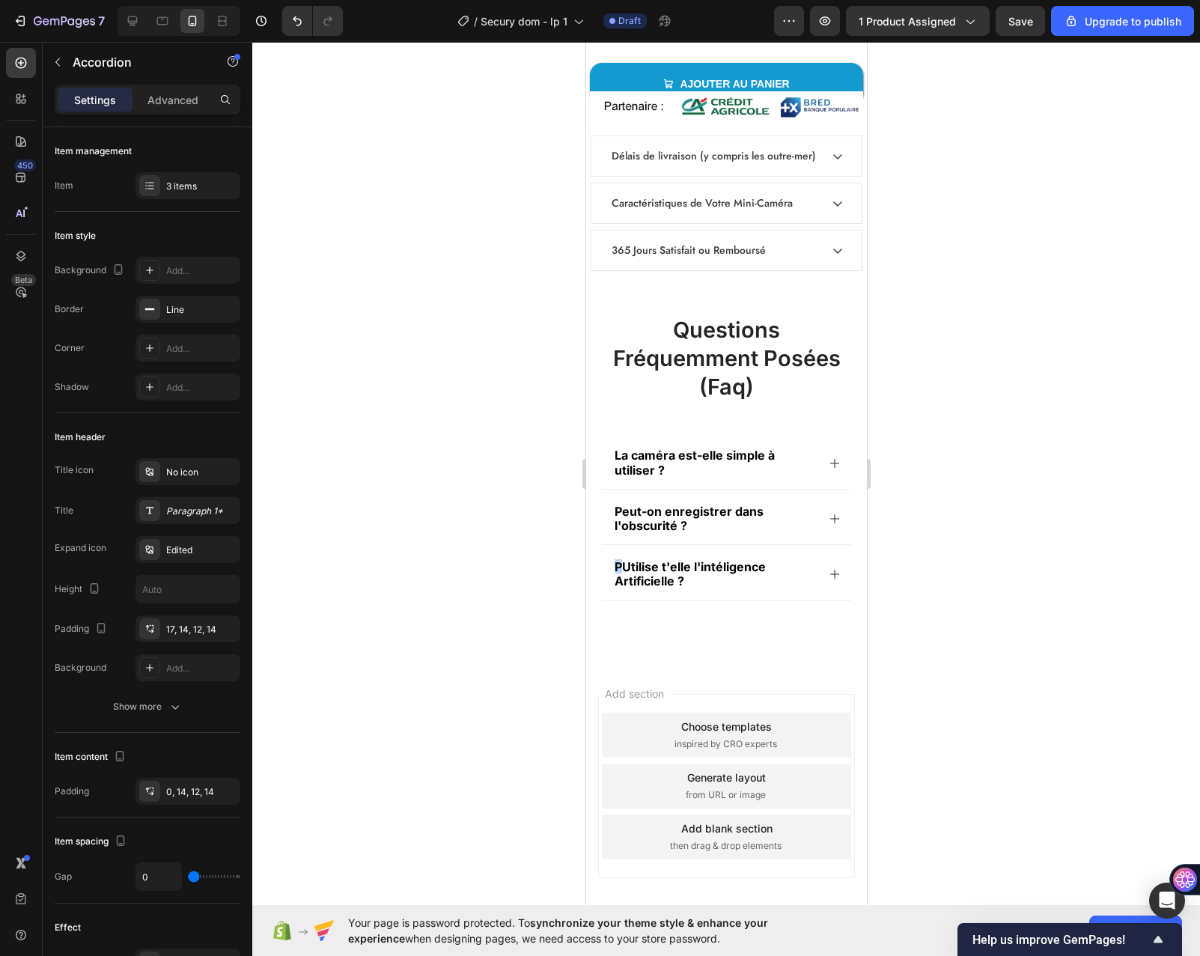
click at [616, 568] on strong "PUtilise t'elle l'intéligence Artificielle ?" at bounding box center [689, 573] width 151 height 29
click at [613, 561] on div "Utilise t'elle l'intéligence Artificielle ?" at bounding box center [714, 574] width 204 height 33
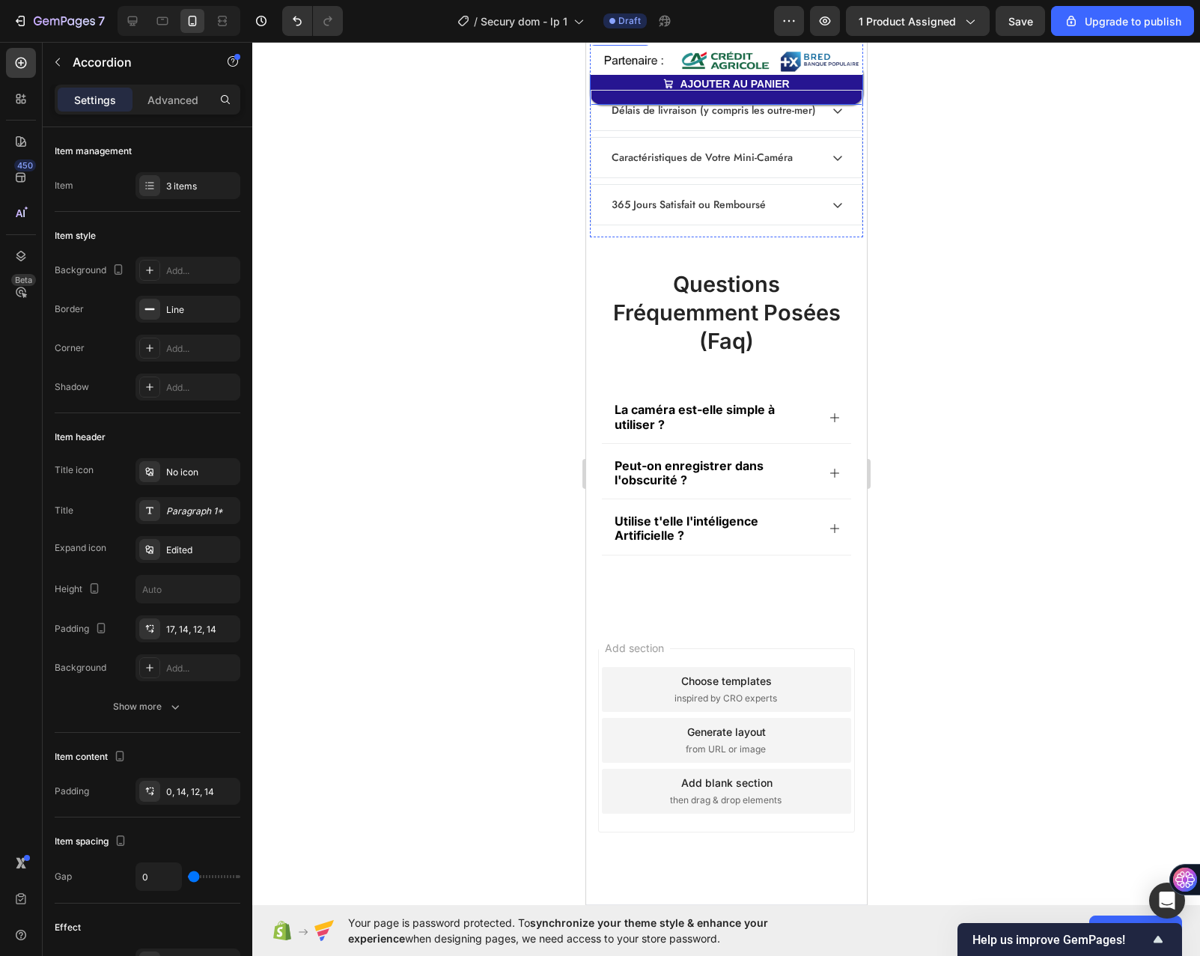
scroll to position [7318, 0]
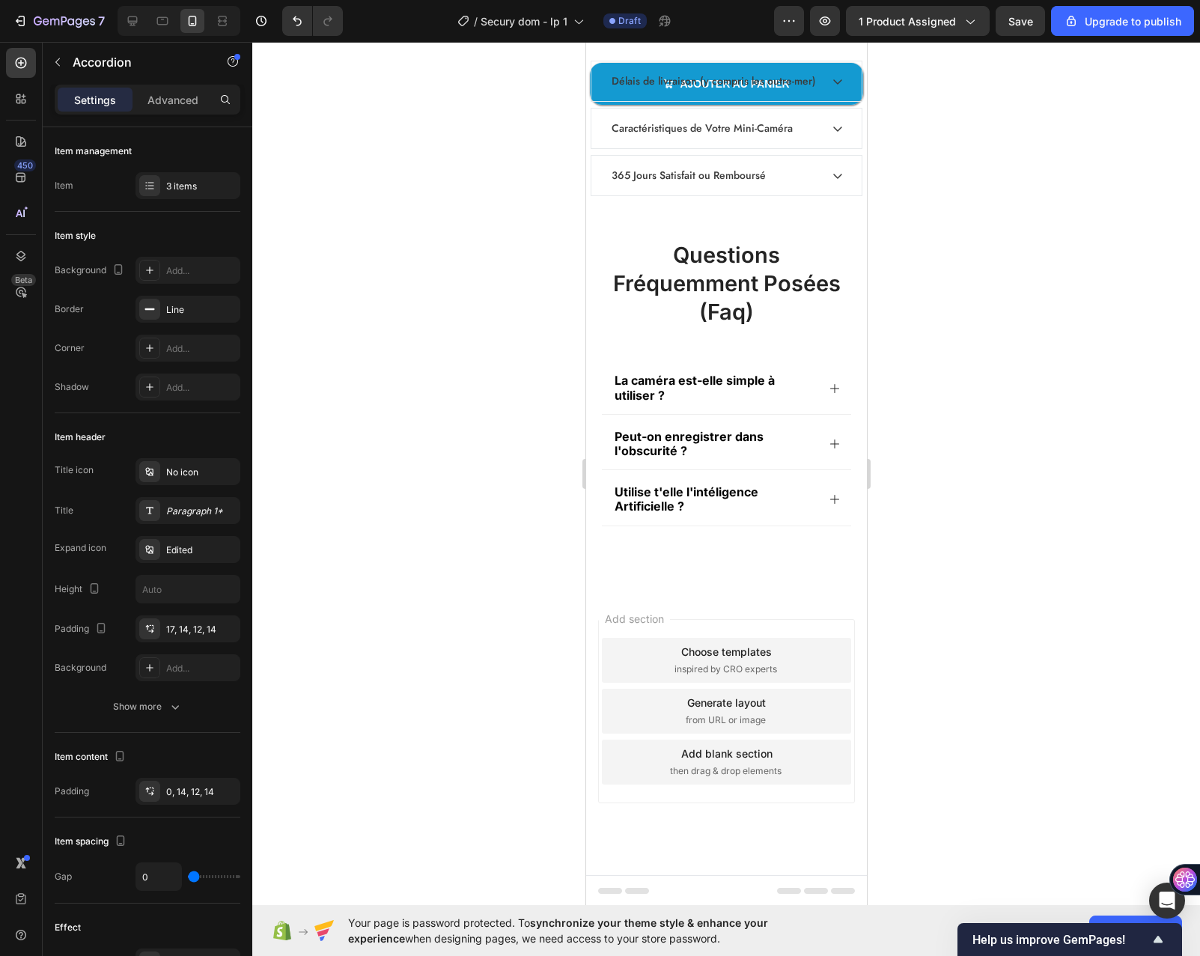
click at [828, 497] on icon at bounding box center [834, 499] width 12 height 12
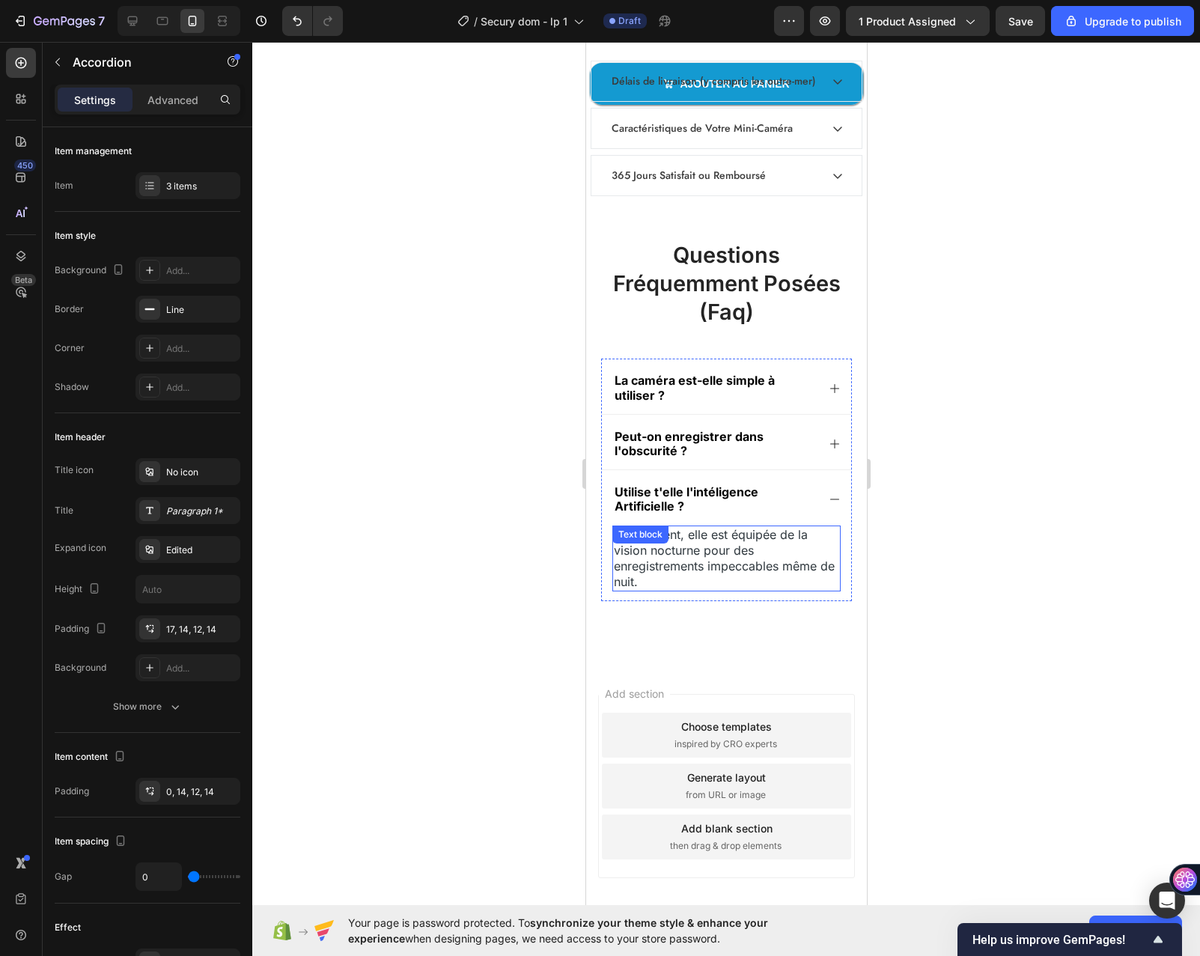
click at [715, 538] on span "Absolument, elle est équipée de la vision nocturne pour des enregistrements imp…" at bounding box center [723, 558] width 221 height 62
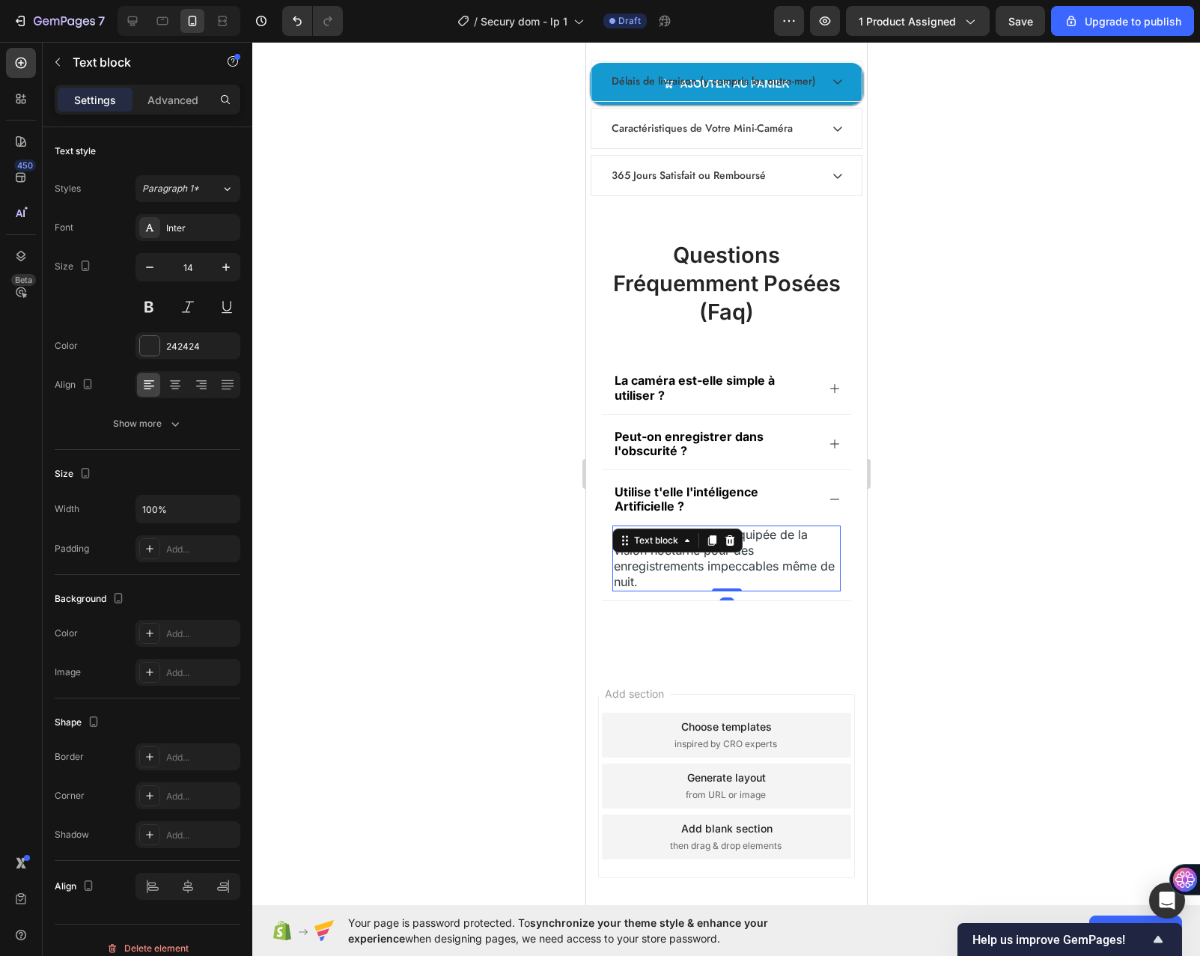
click at [715, 538] on icon at bounding box center [712, 540] width 8 height 10
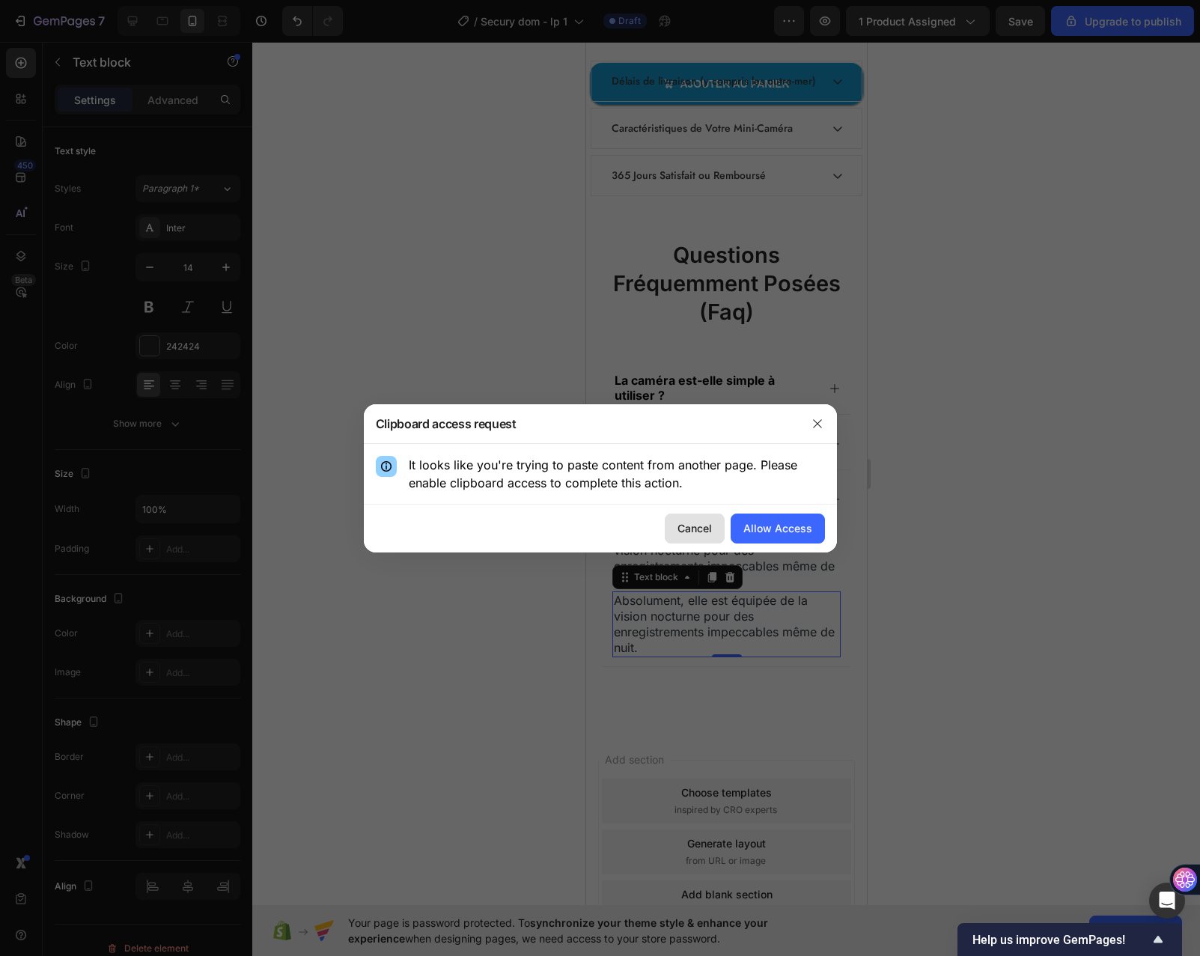
click at [696, 527] on div "Cancel" at bounding box center [695, 528] width 34 height 16
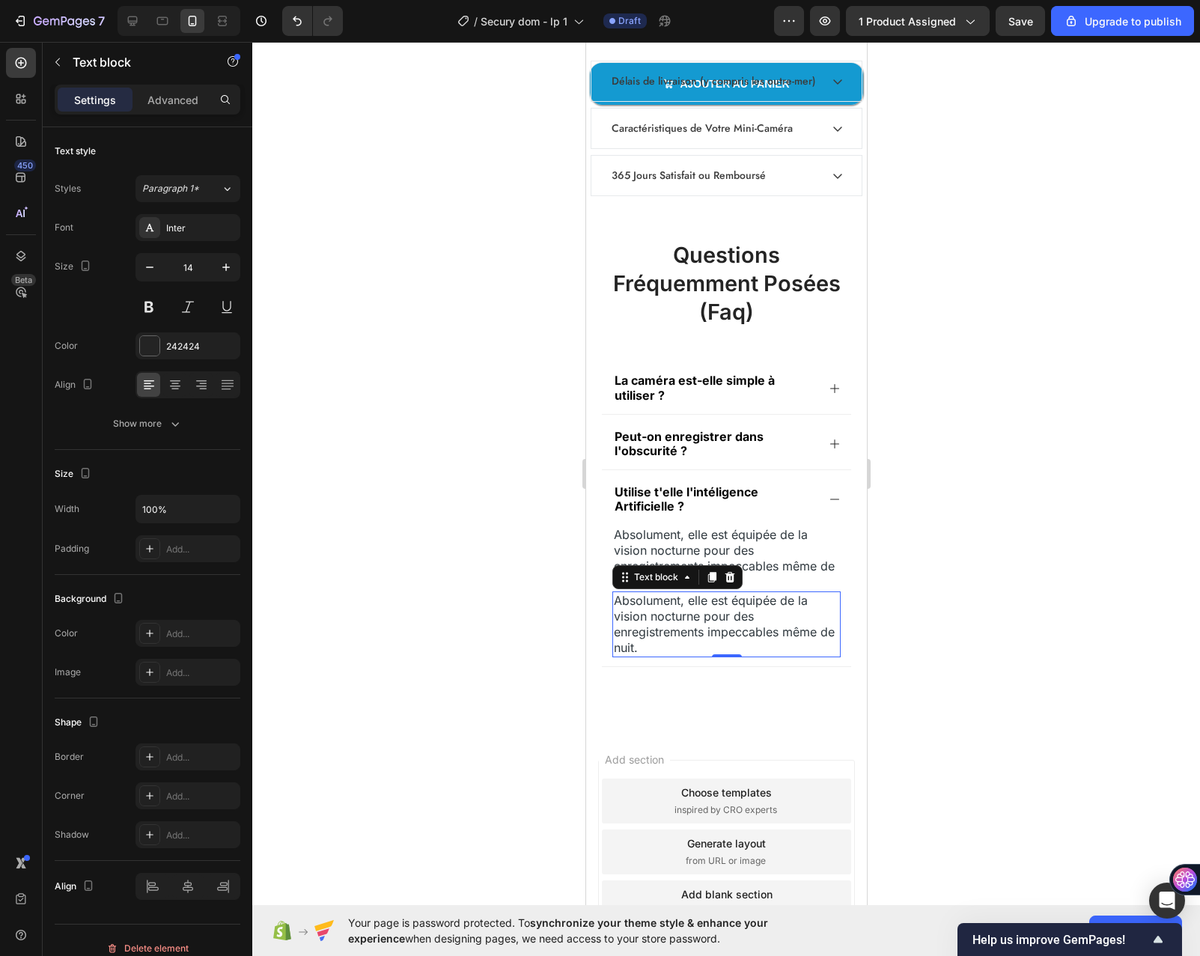
click at [656, 641] on p "Absolument, elle est équipée de la vision nocturne pour des enregistrements imp…" at bounding box center [725, 624] width 225 height 63
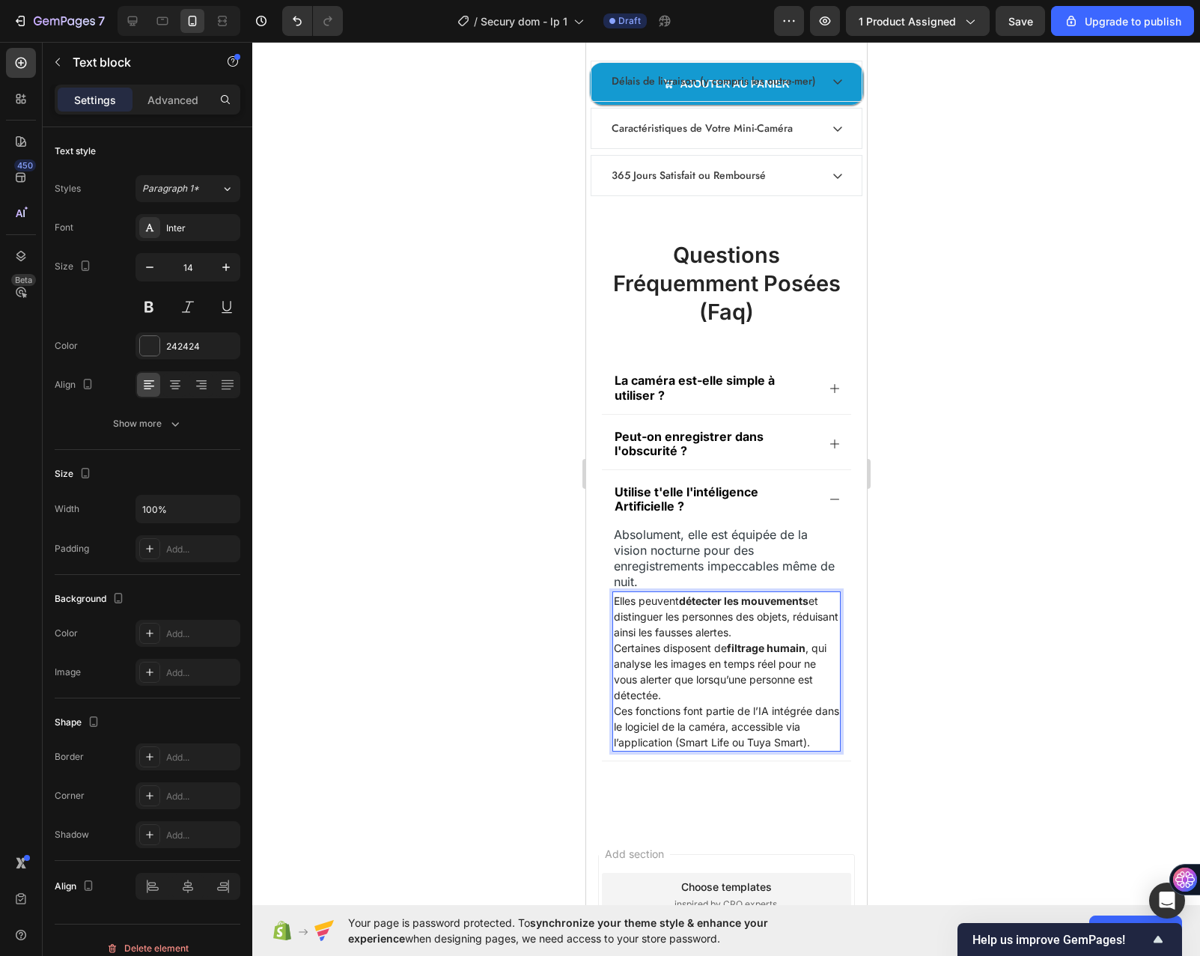
click at [792, 626] on p "Elles peuvent détecter les mouvements et distinguer les personnes des objets, r…" at bounding box center [725, 616] width 225 height 47
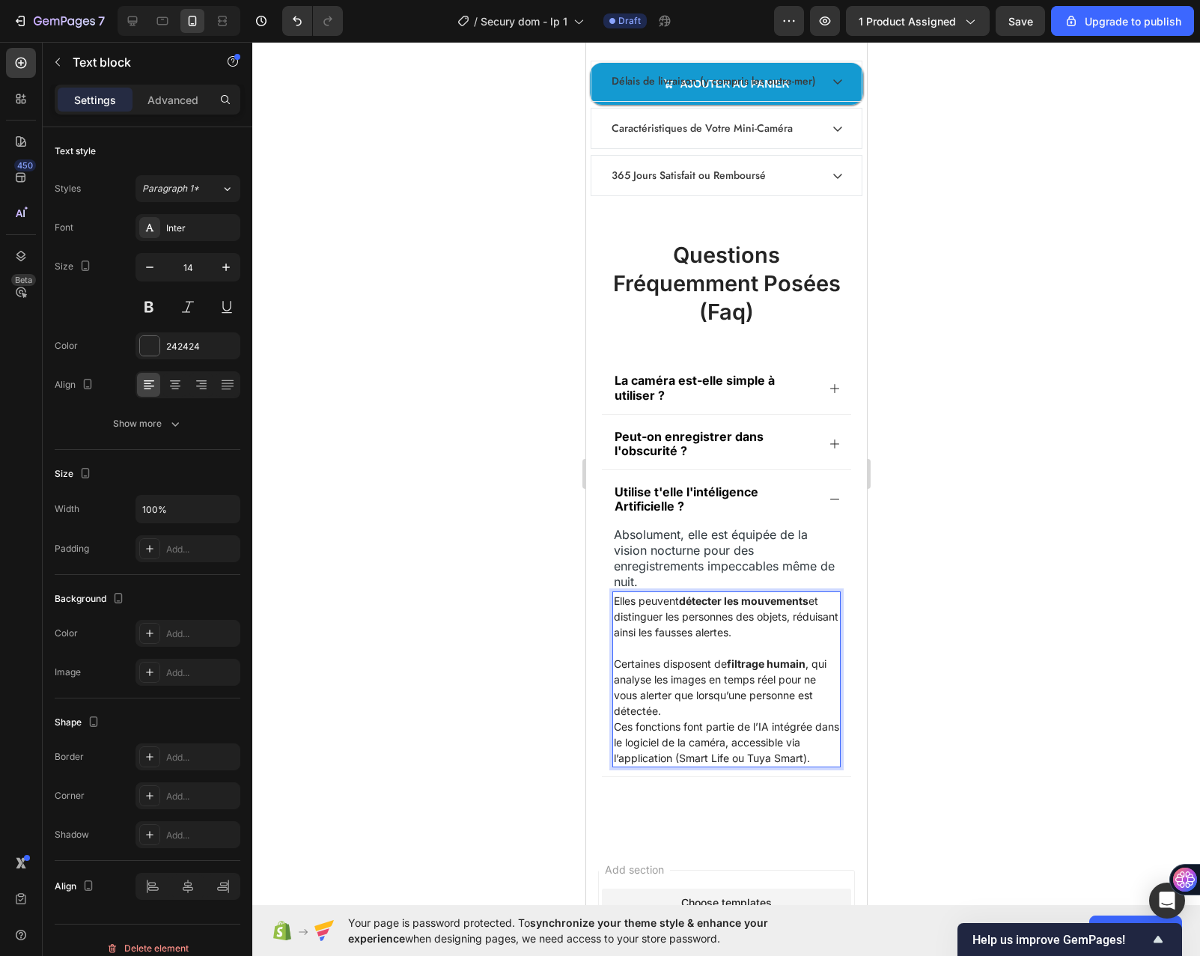
click at [695, 708] on p "Certaines disposent de filtrage humain , qui analyse les images en temps réel p…" at bounding box center [725, 687] width 225 height 63
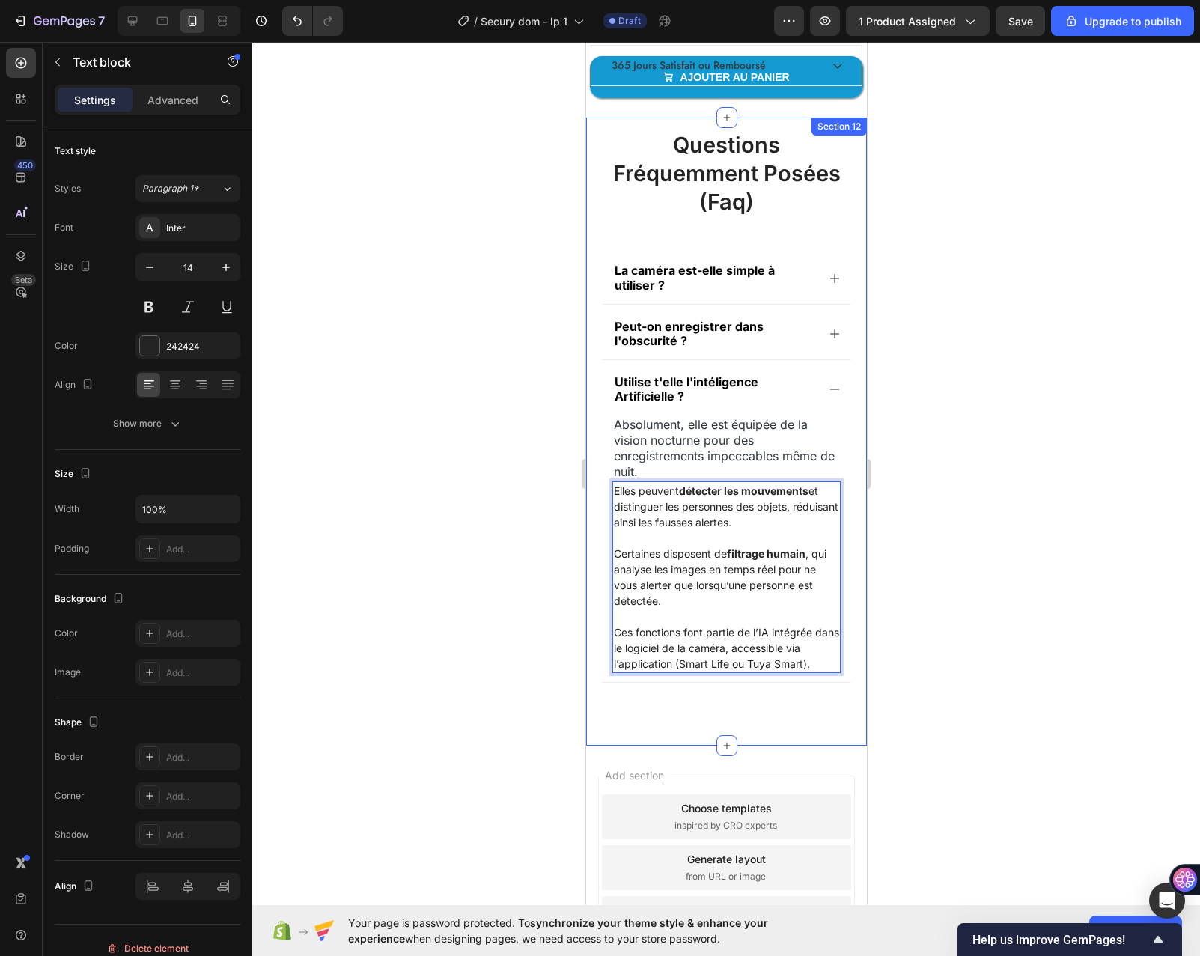
scroll to position [7600, 0]
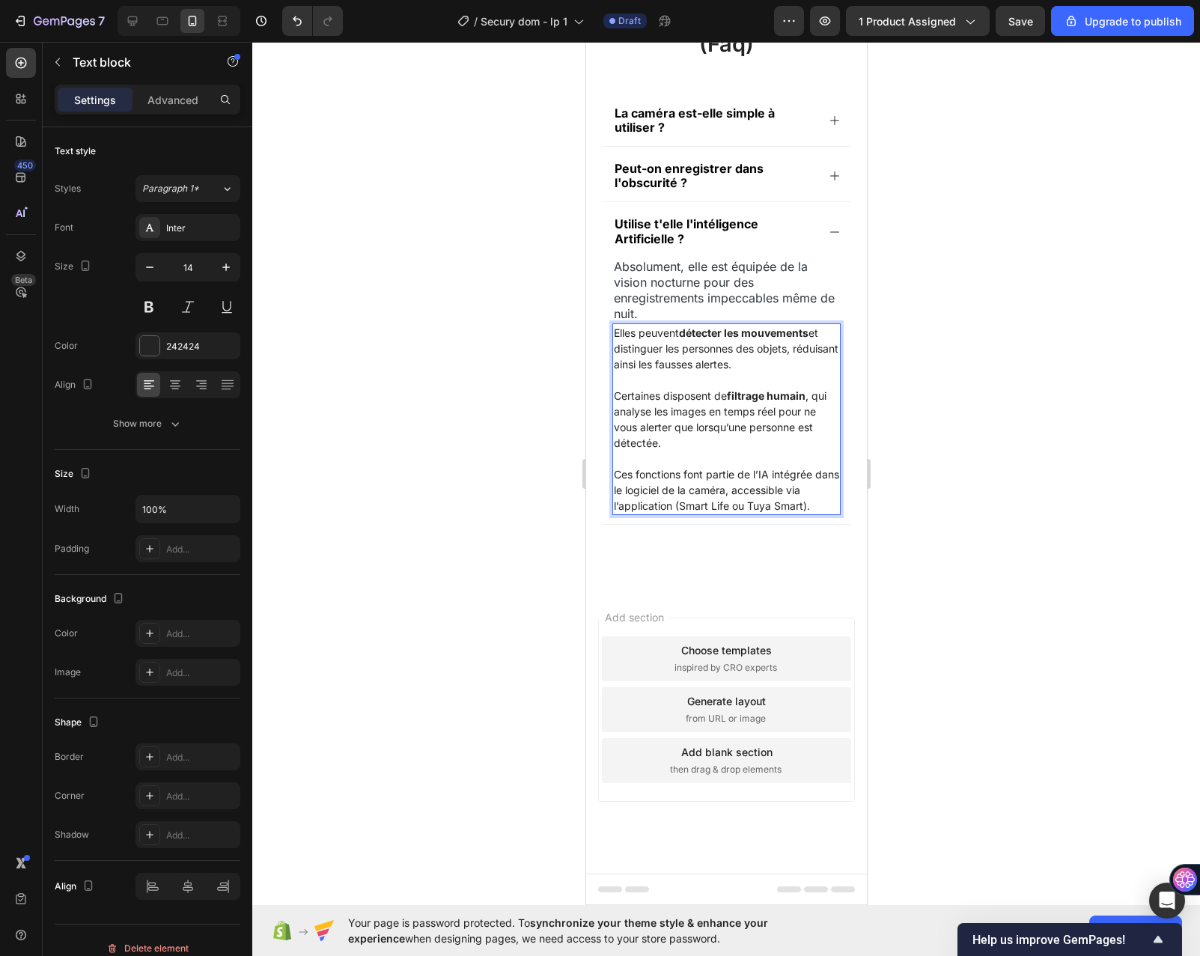
click at [499, 484] on div at bounding box center [726, 499] width 948 height 914
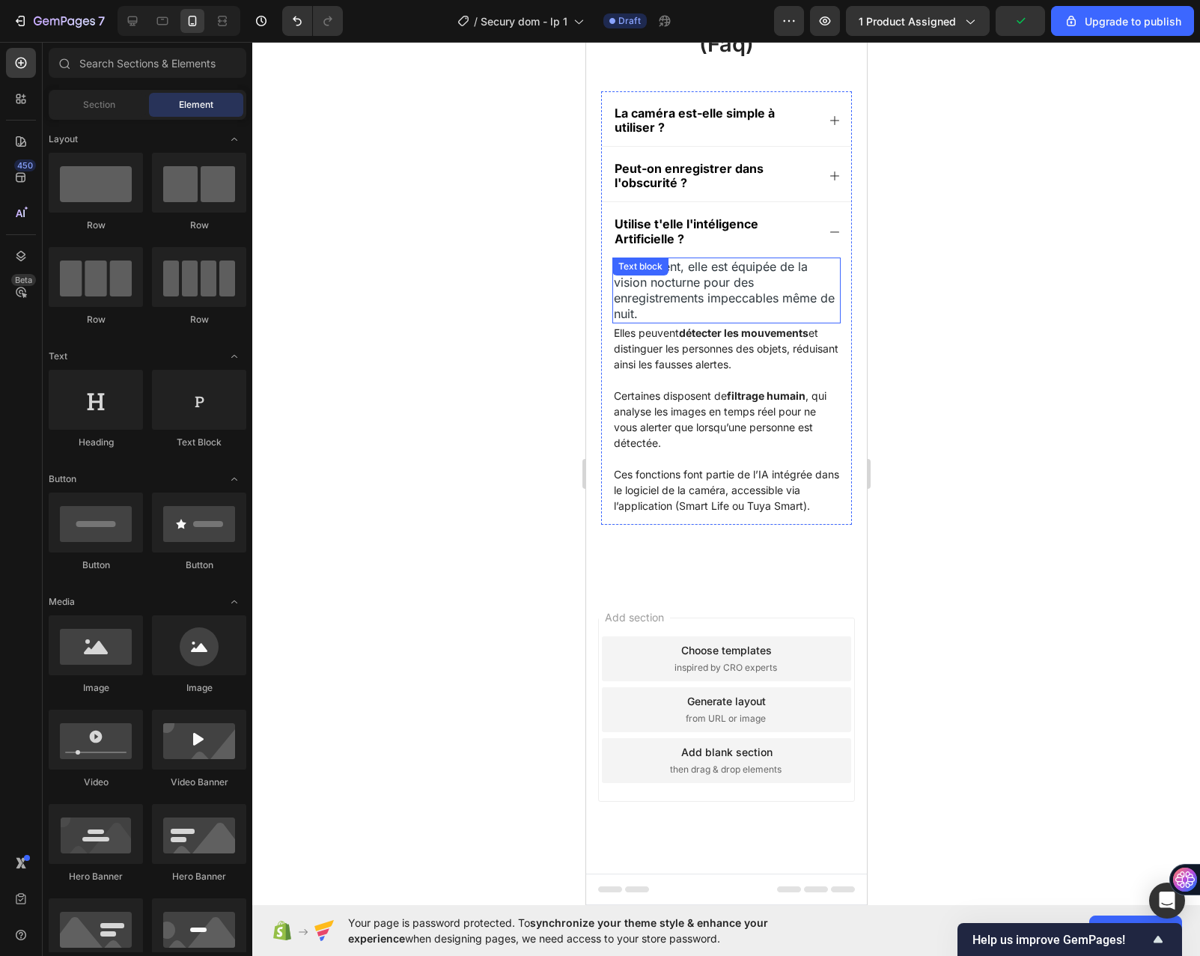
click at [696, 293] on p "Absolument, elle est équipée de la vision nocturne pour des enregistrements imp…" at bounding box center [725, 290] width 225 height 63
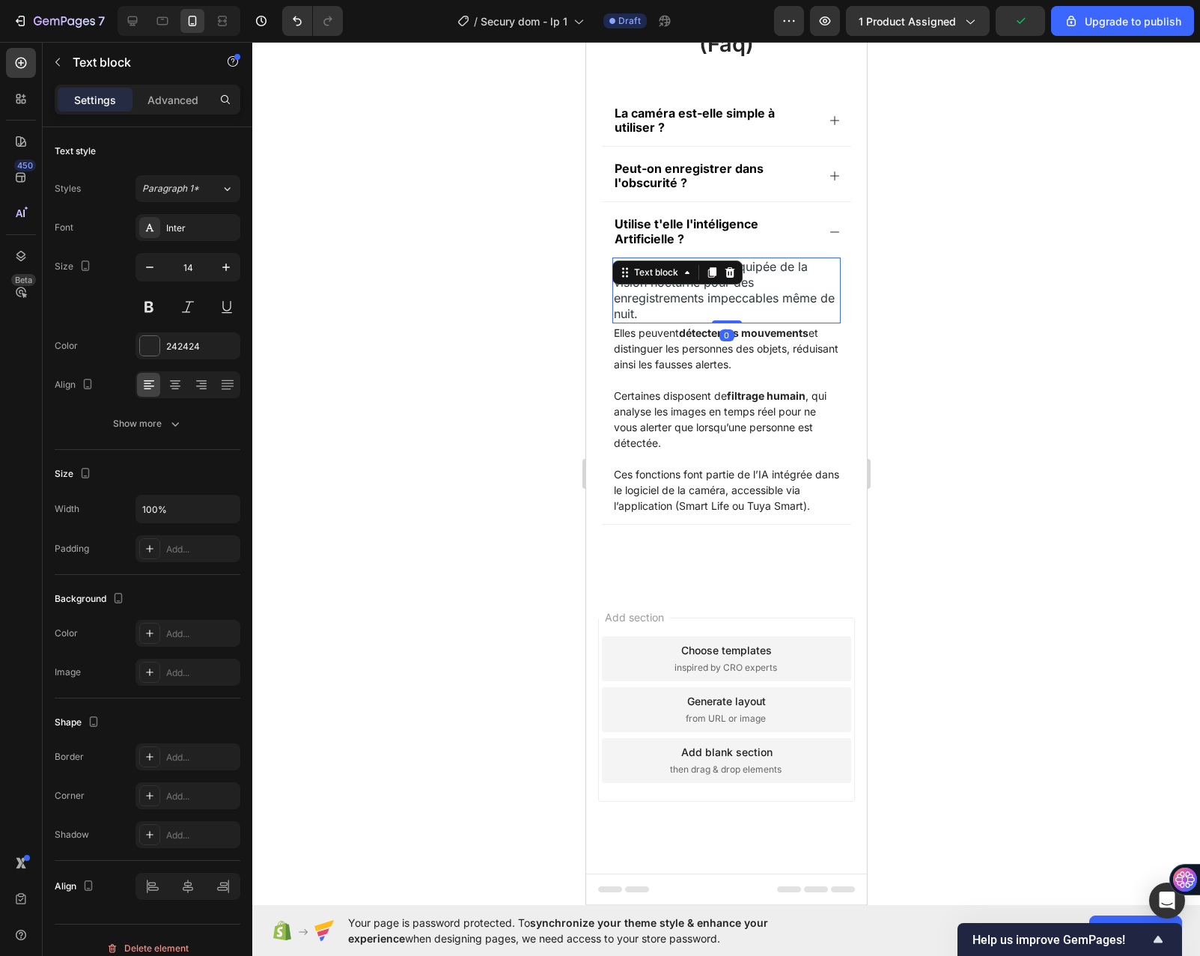
click at [663, 297] on p "Absolument, elle est équipée de la vision nocturne pour des enregistrements imp…" at bounding box center [725, 290] width 225 height 63
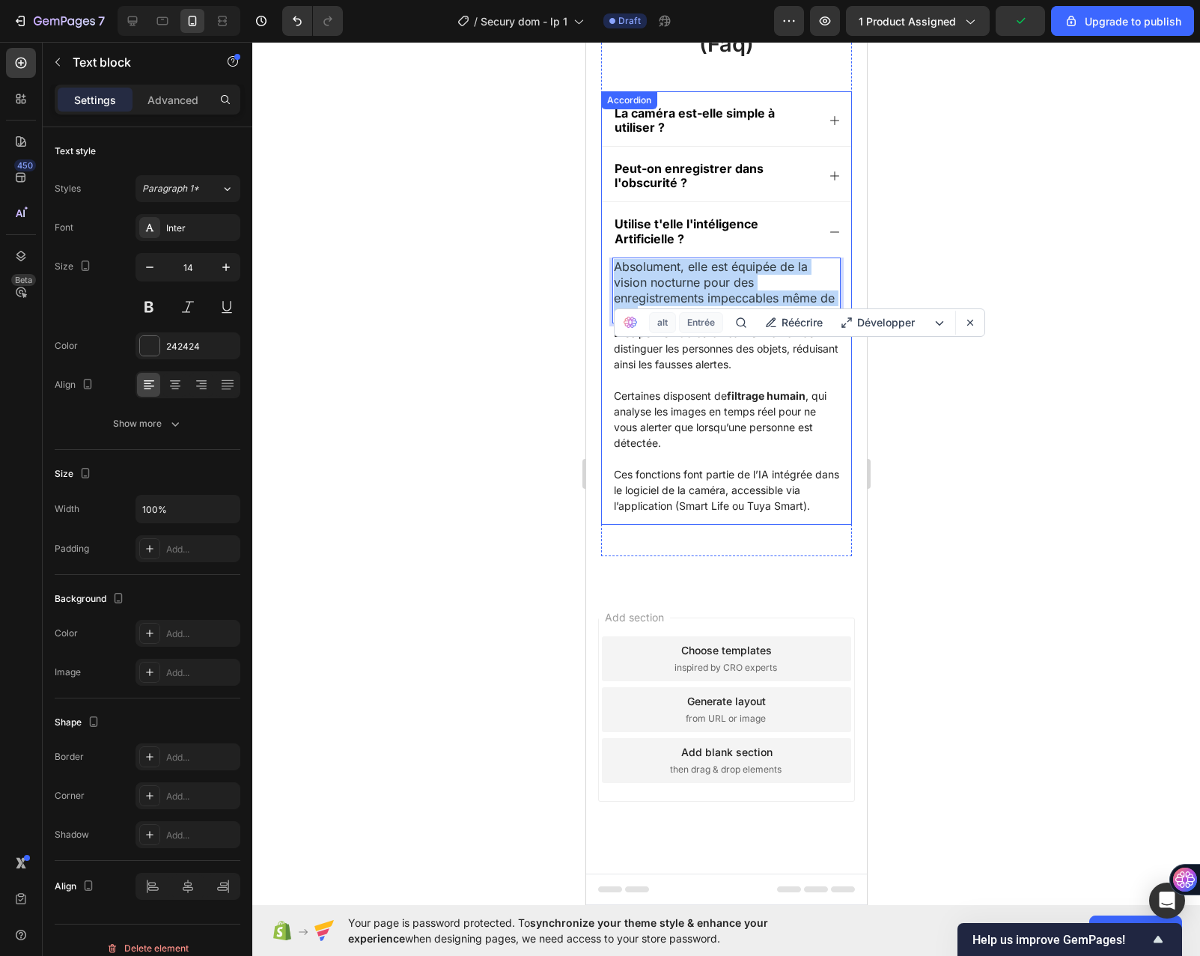
drag, startPoint x: 663, startPoint y: 297, endPoint x: 609, endPoint y: 243, distance: 76.8
click at [609, 258] on div "Absolument, elle est équipée de la vision nocturne pour des enregistrements imp…" at bounding box center [725, 391] width 249 height 267
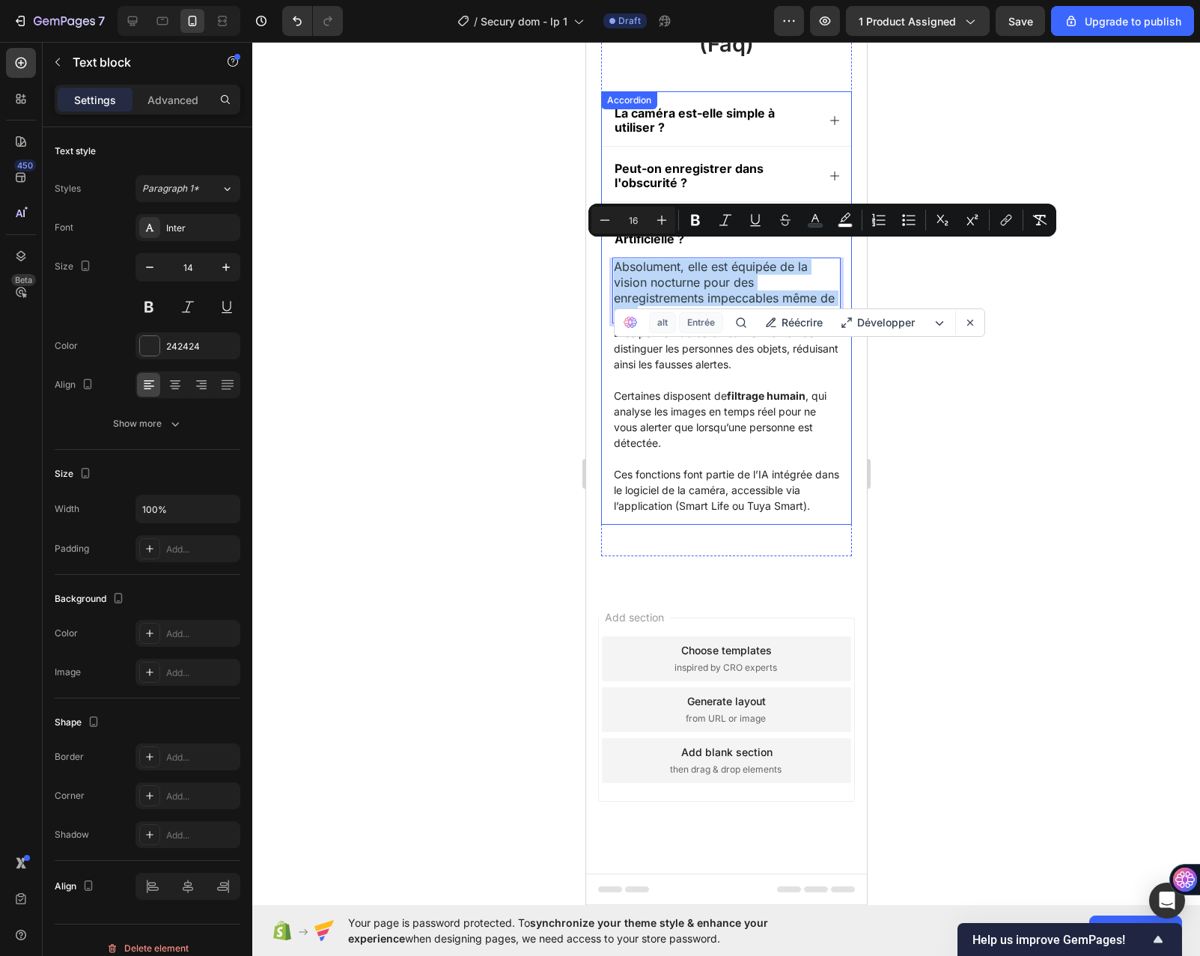
copy span "Absolument, elle est équipée de la vision nocturne pour des enregistrements imp…"
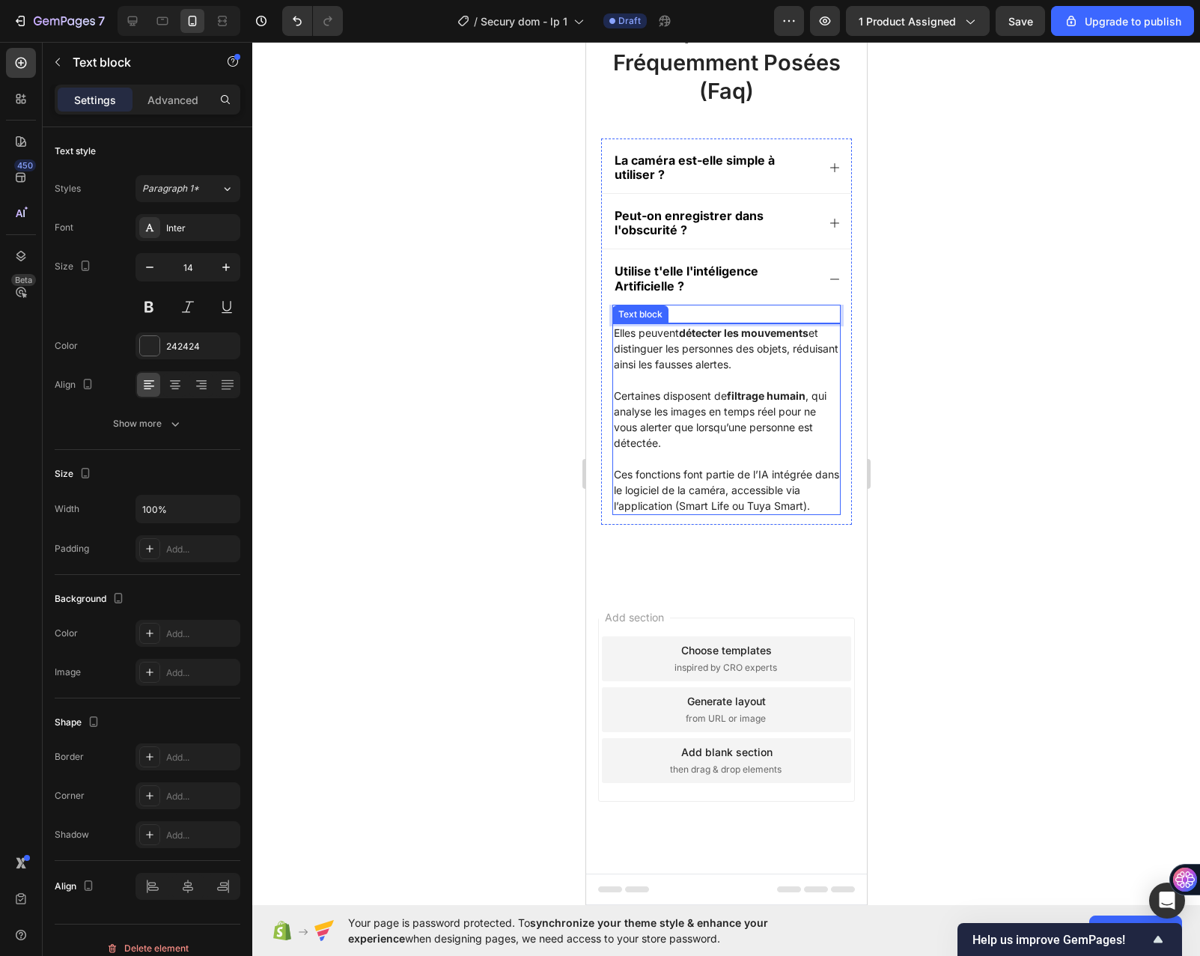
scroll to position [7553, 0]
click at [521, 319] on div at bounding box center [726, 499] width 948 height 914
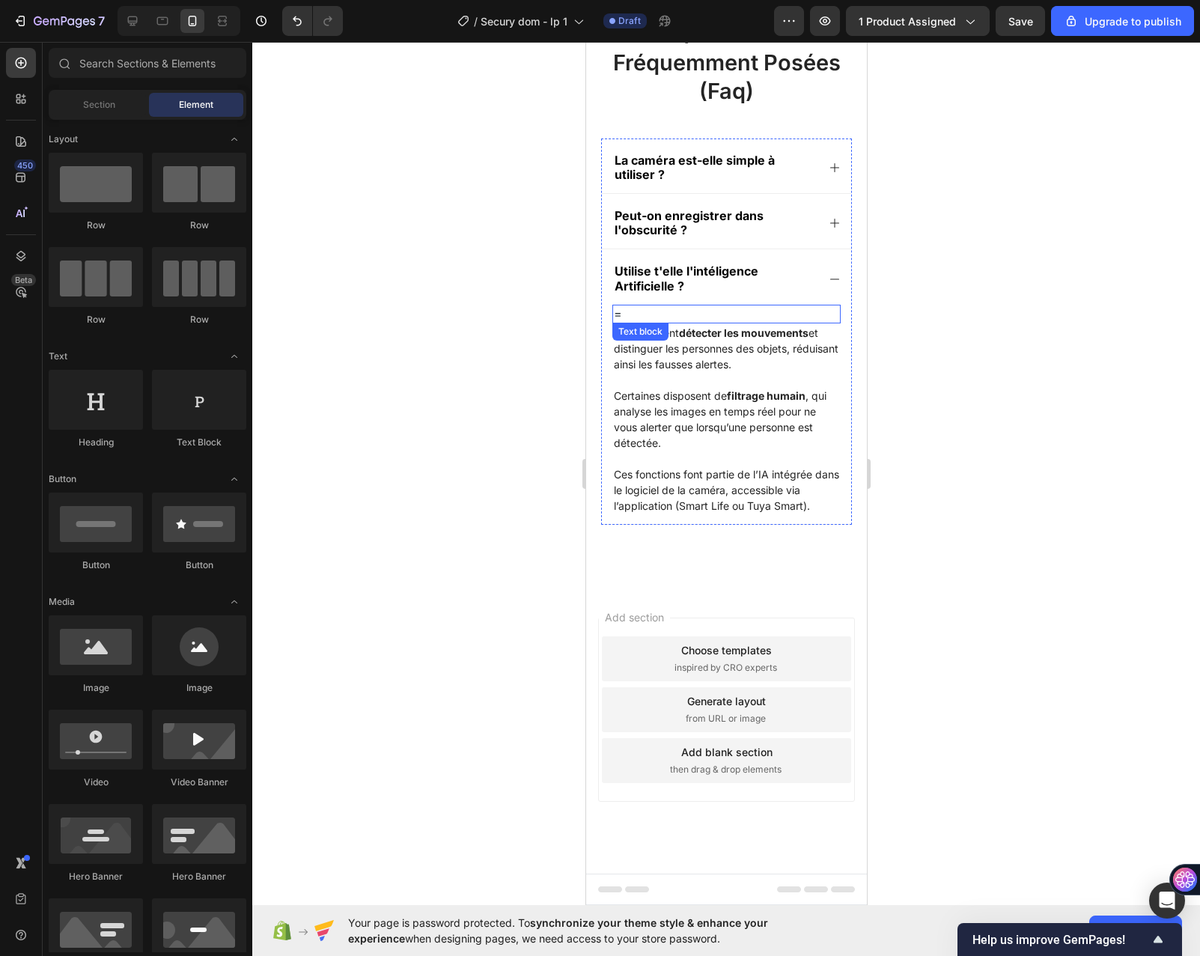
click at [741, 306] on p "=" at bounding box center [725, 314] width 225 height 16
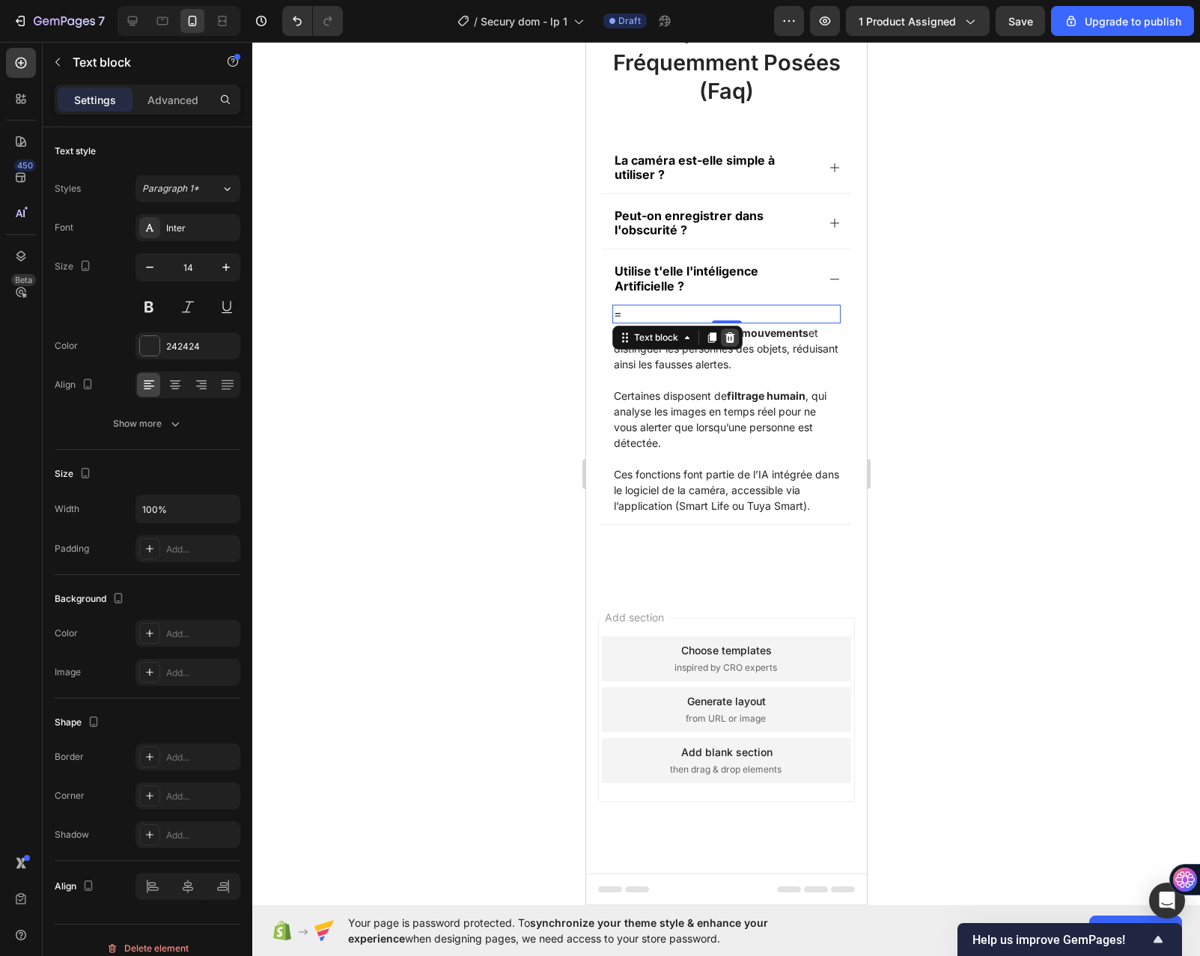
click at [728, 332] on icon at bounding box center [729, 338] width 12 height 12
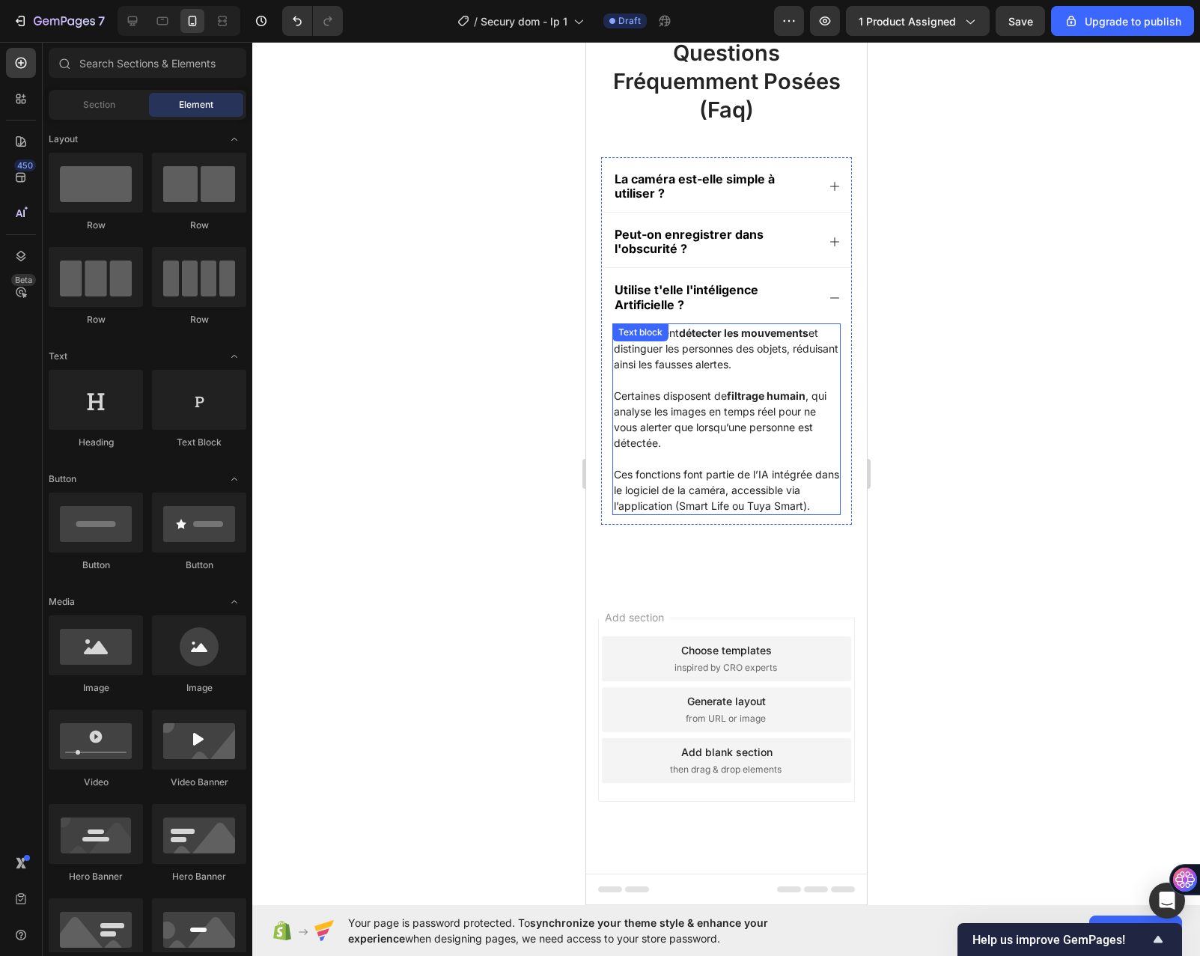
scroll to position [7534, 0]
click at [661, 332] on div "Elles peuvent détecter les mouvements et distinguer les personnes des objets, r…" at bounding box center [726, 419] width 228 height 192
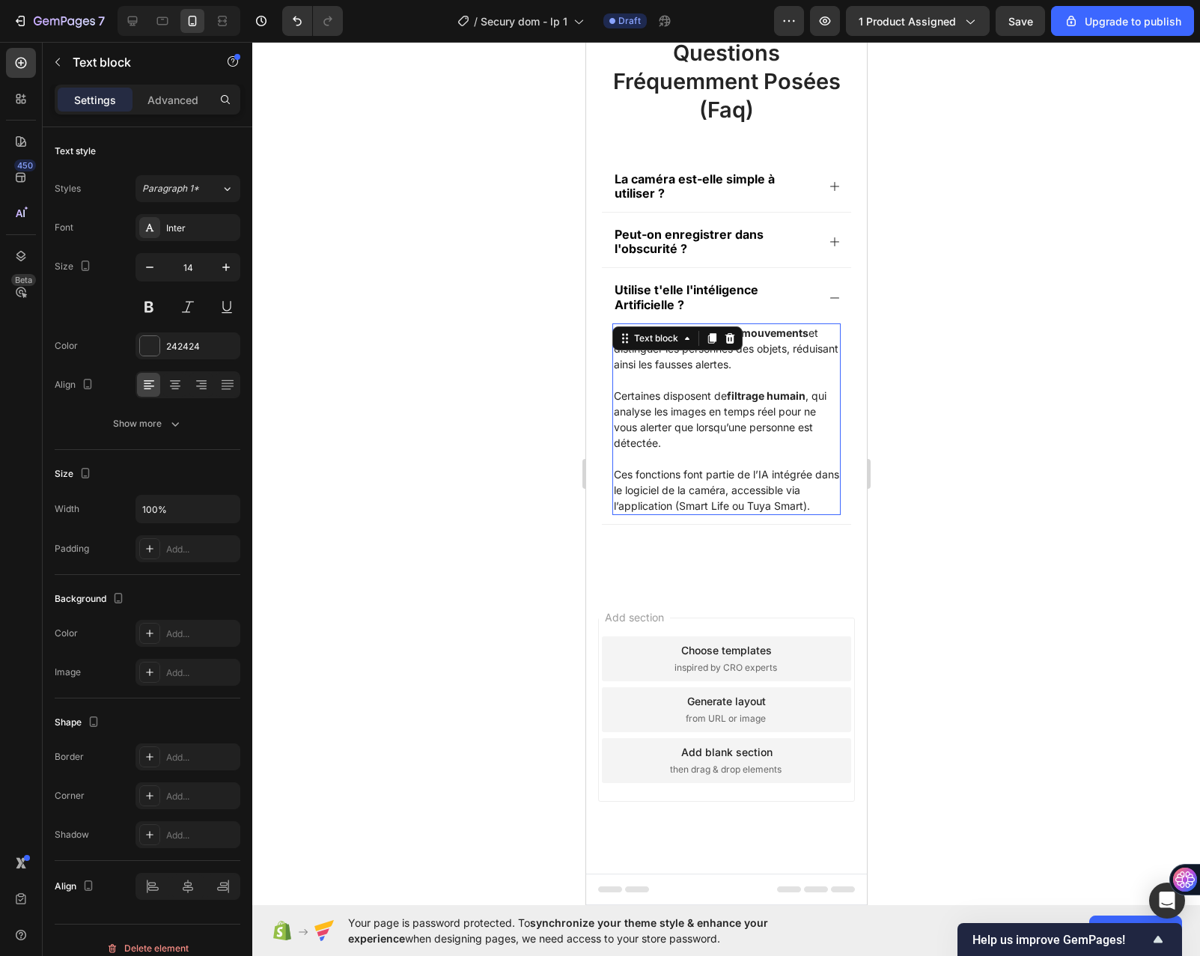
click at [661, 332] on div "Text block" at bounding box center [677, 338] width 130 height 24
click at [653, 372] on p "Rich Text Editor. Editing area: main" at bounding box center [725, 380] width 225 height 16
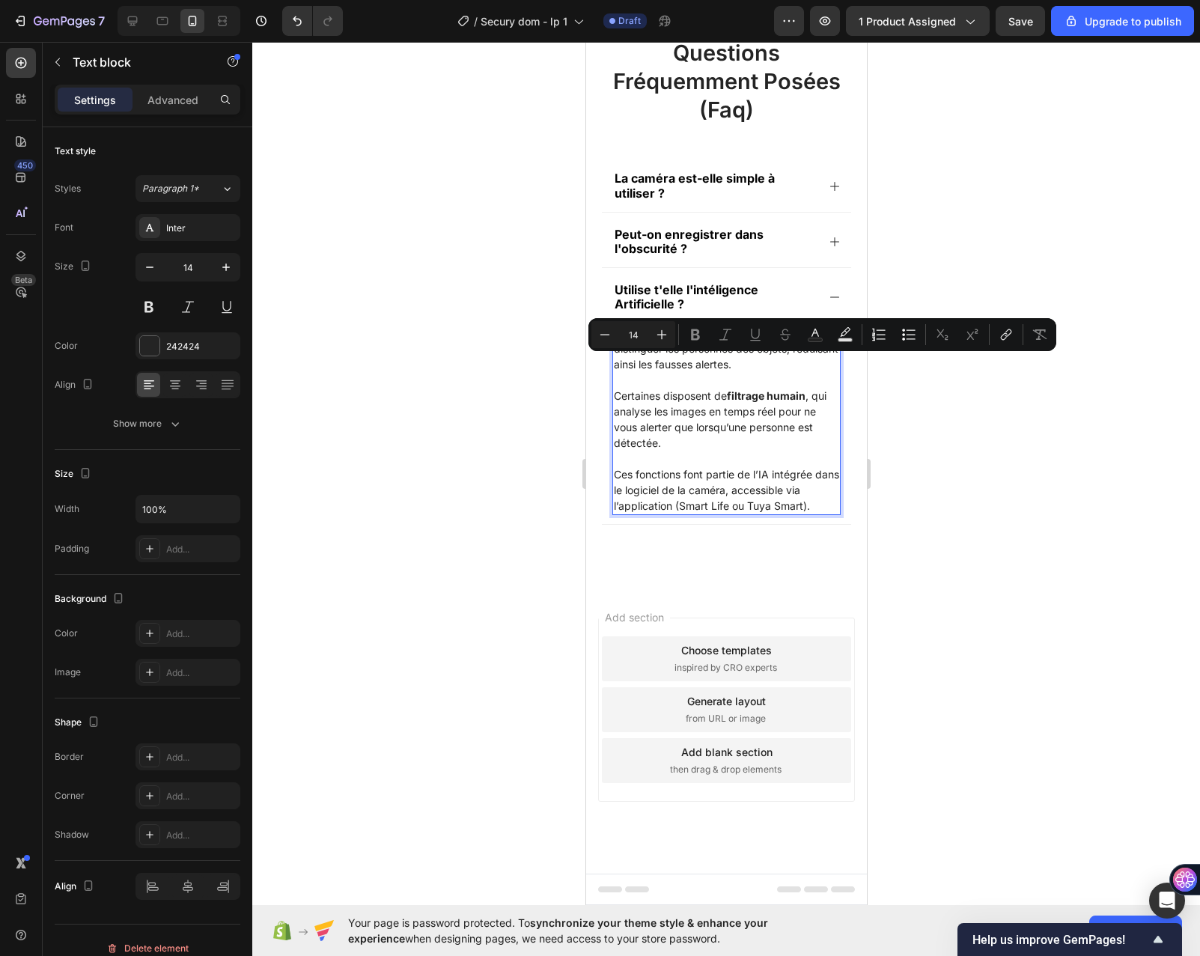
click at [619, 325] on p "Elles peuvent détecter les mouvements et distinguer les personnes des objets, r…" at bounding box center [725, 348] width 225 height 47
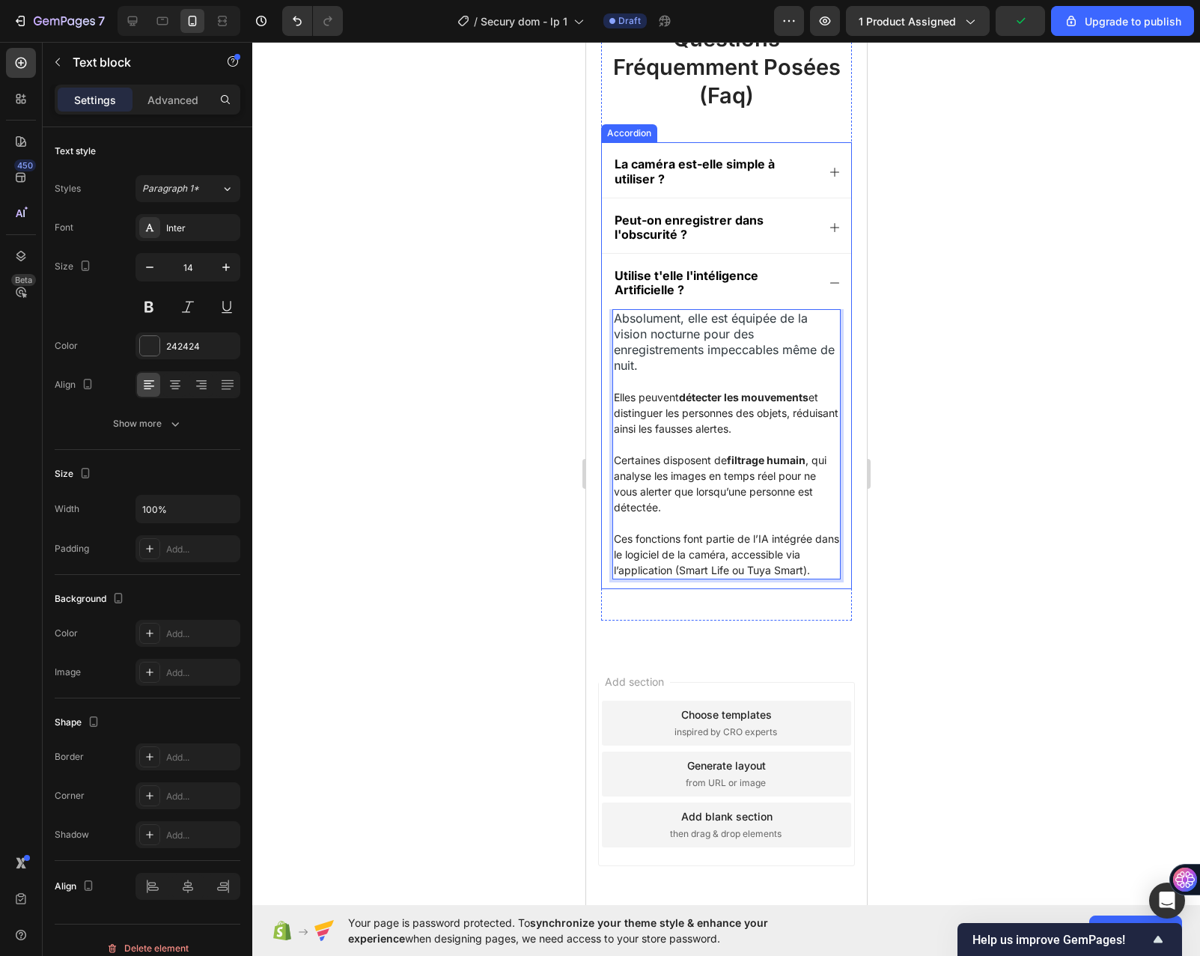
drag, startPoint x: 528, startPoint y: 392, endPoint x: 46, endPoint y: 320, distance: 487.7
click at [528, 392] on div at bounding box center [726, 499] width 948 height 914
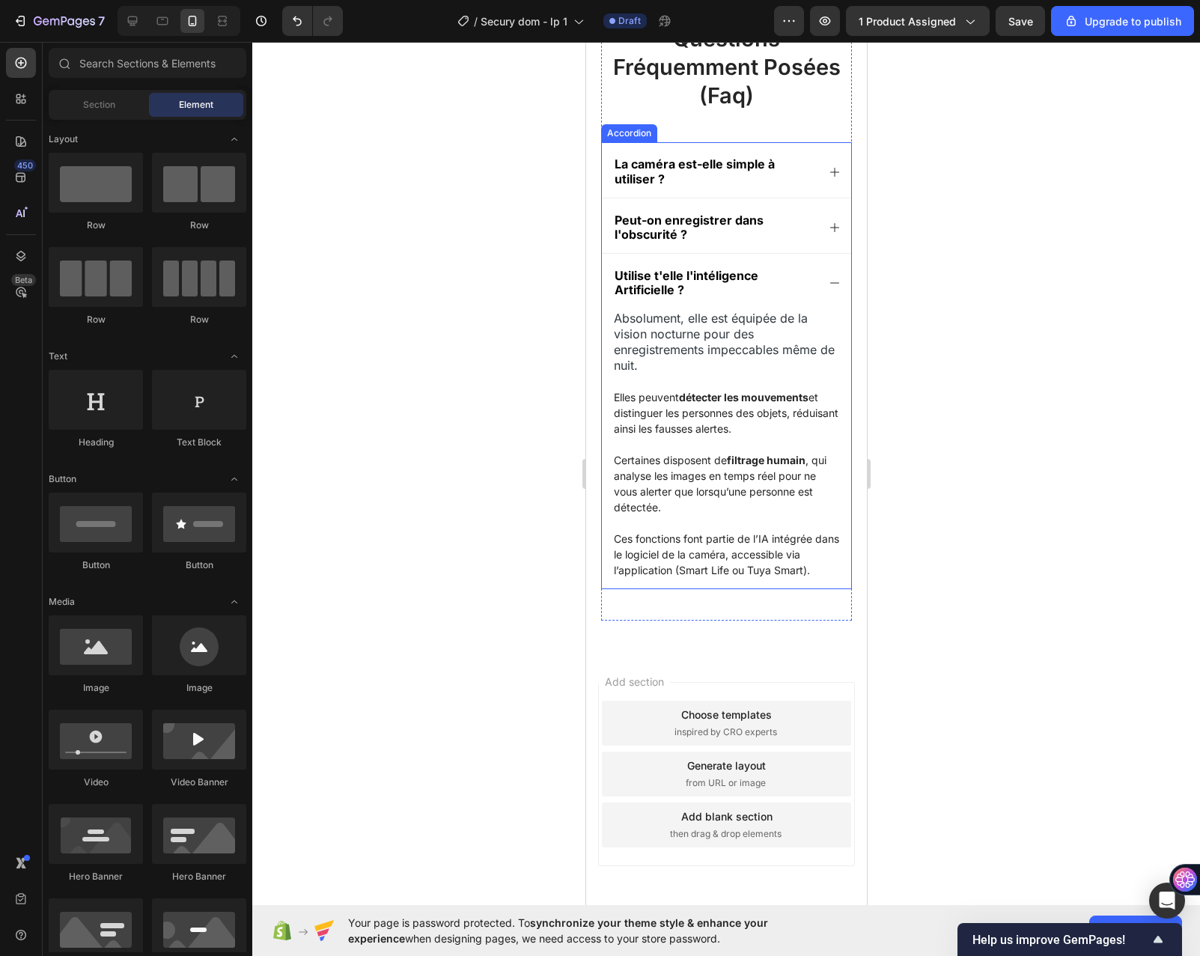
click at [828, 286] on icon at bounding box center [834, 283] width 12 height 12
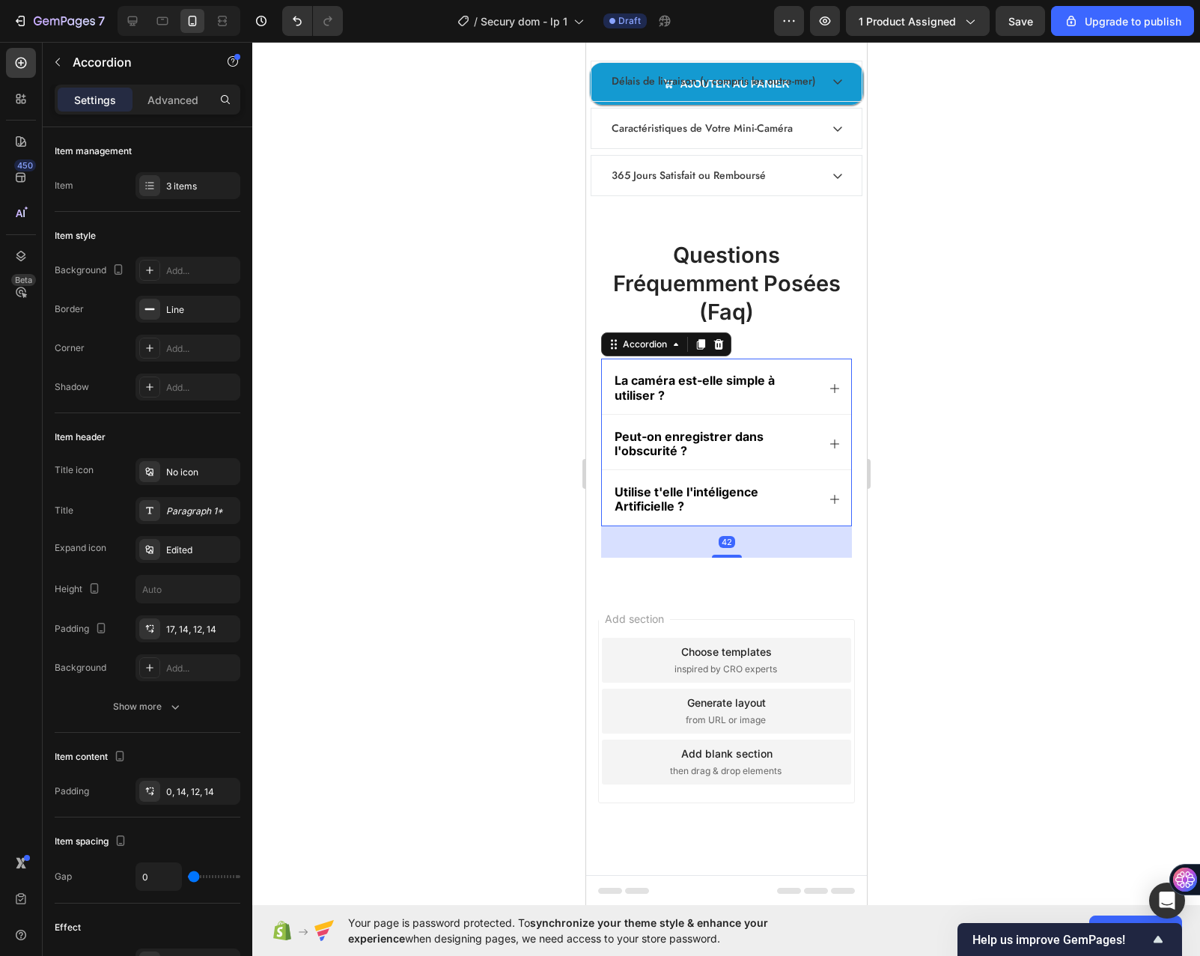
click at [828, 496] on icon at bounding box center [834, 499] width 12 height 12
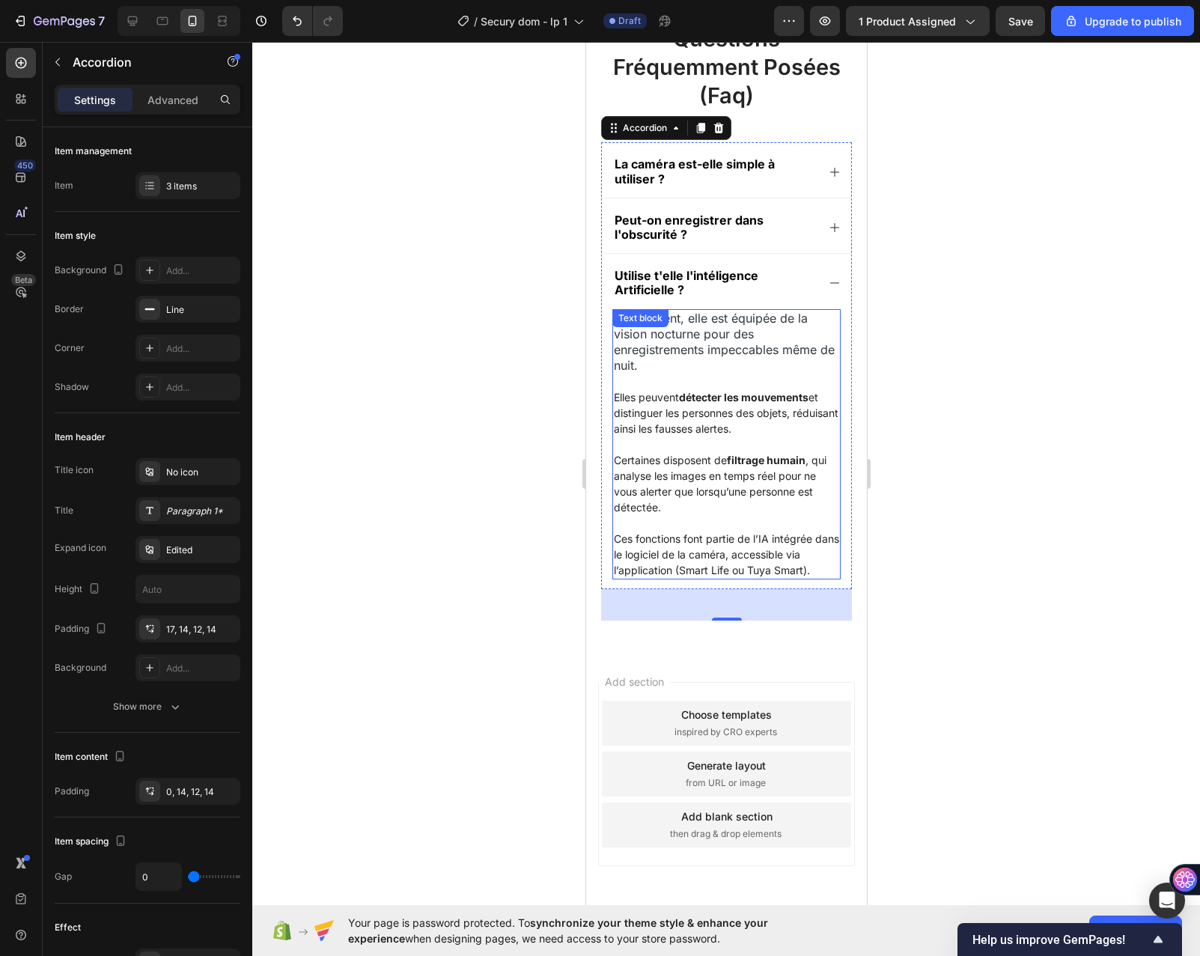
click at [730, 461] on strong "filtrage humain" at bounding box center [765, 460] width 79 height 13
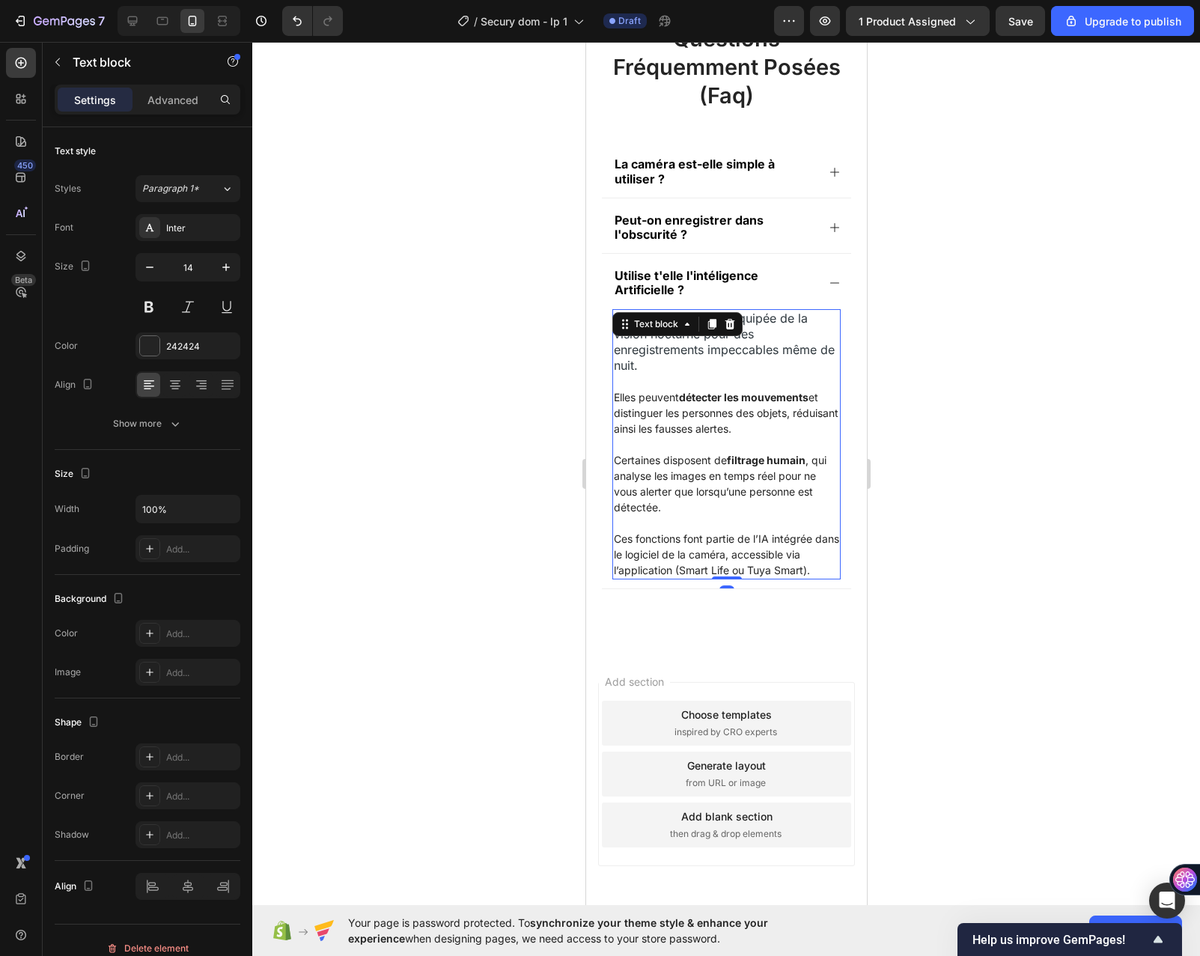
click at [732, 458] on strong "filtrage humain" at bounding box center [765, 460] width 79 height 13
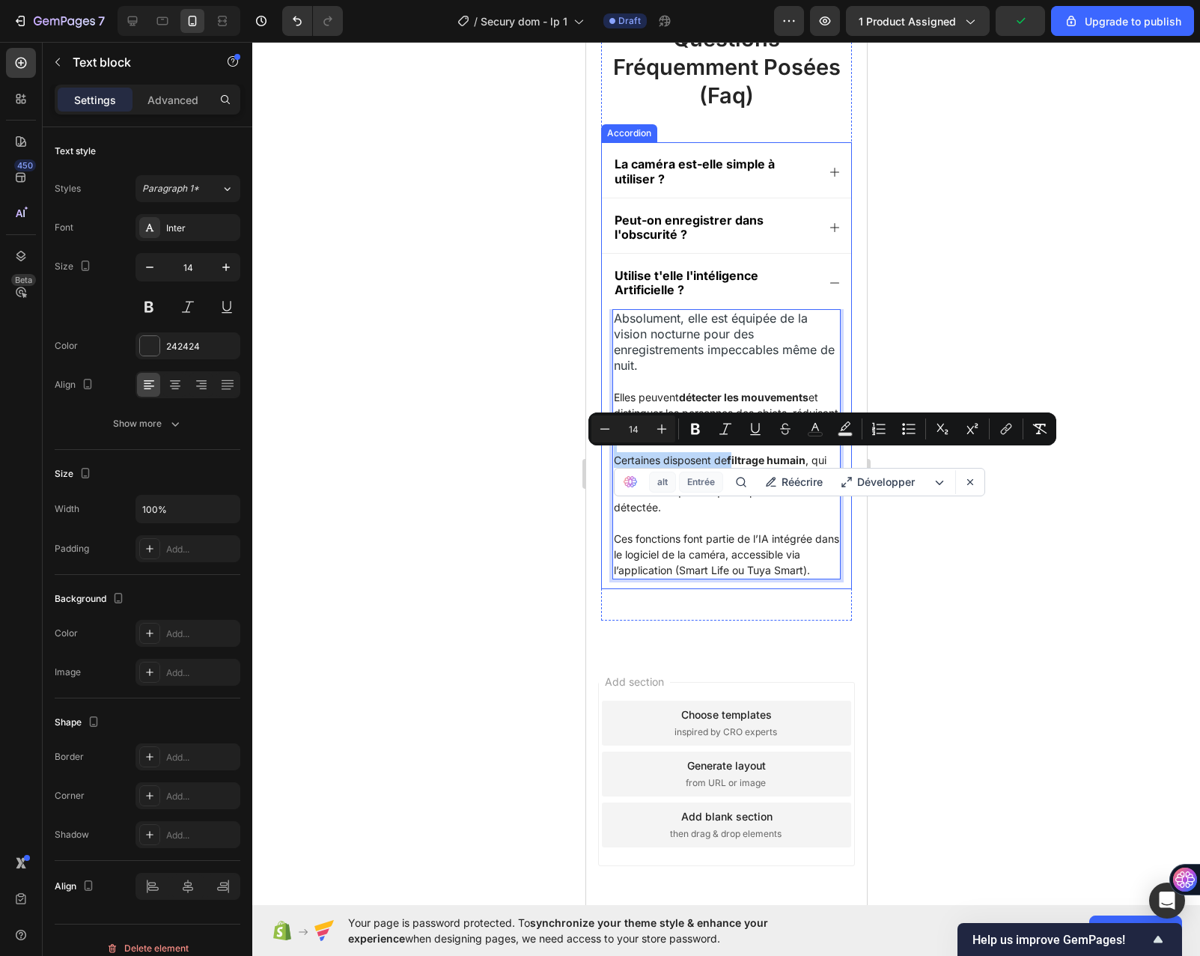
drag, startPoint x: 734, startPoint y: 458, endPoint x: 604, endPoint y: 446, distance: 130.0
click at [604, 446] on div "Absolument, elle est équipée de la vision nocturne pour des enregistrements imp…" at bounding box center [725, 448] width 249 height 279
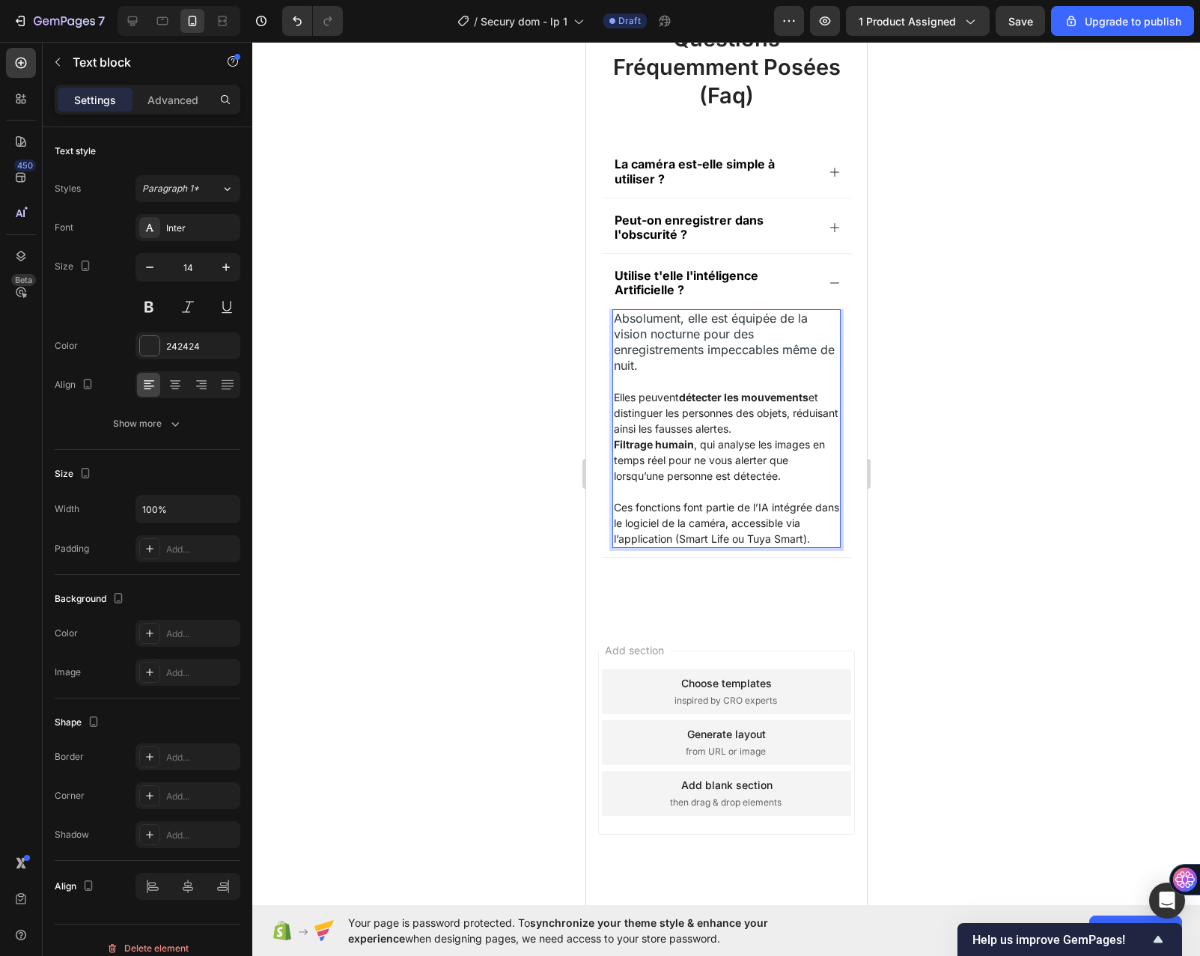
click at [785, 431] on p "Elles peuvent détecter les mouvements et distinguer les personnes des objets, r…" at bounding box center [725, 412] width 225 height 47
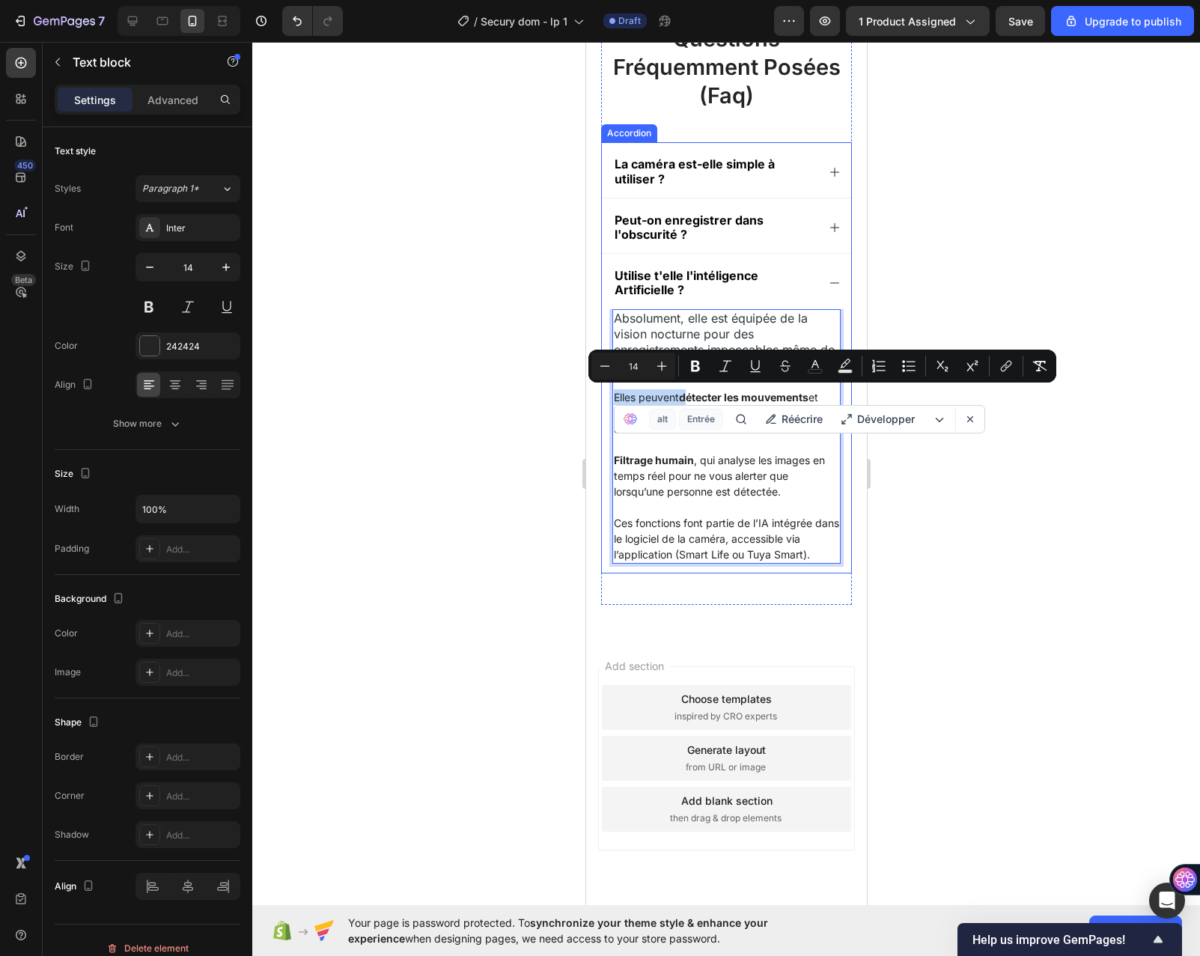
drag, startPoint x: 688, startPoint y: 395, endPoint x: 610, endPoint y: 397, distance: 78.6
click at [610, 397] on div "Absolument, elle est équipée de la vision nocturne pour des enregistrements imp…" at bounding box center [725, 441] width 249 height 264
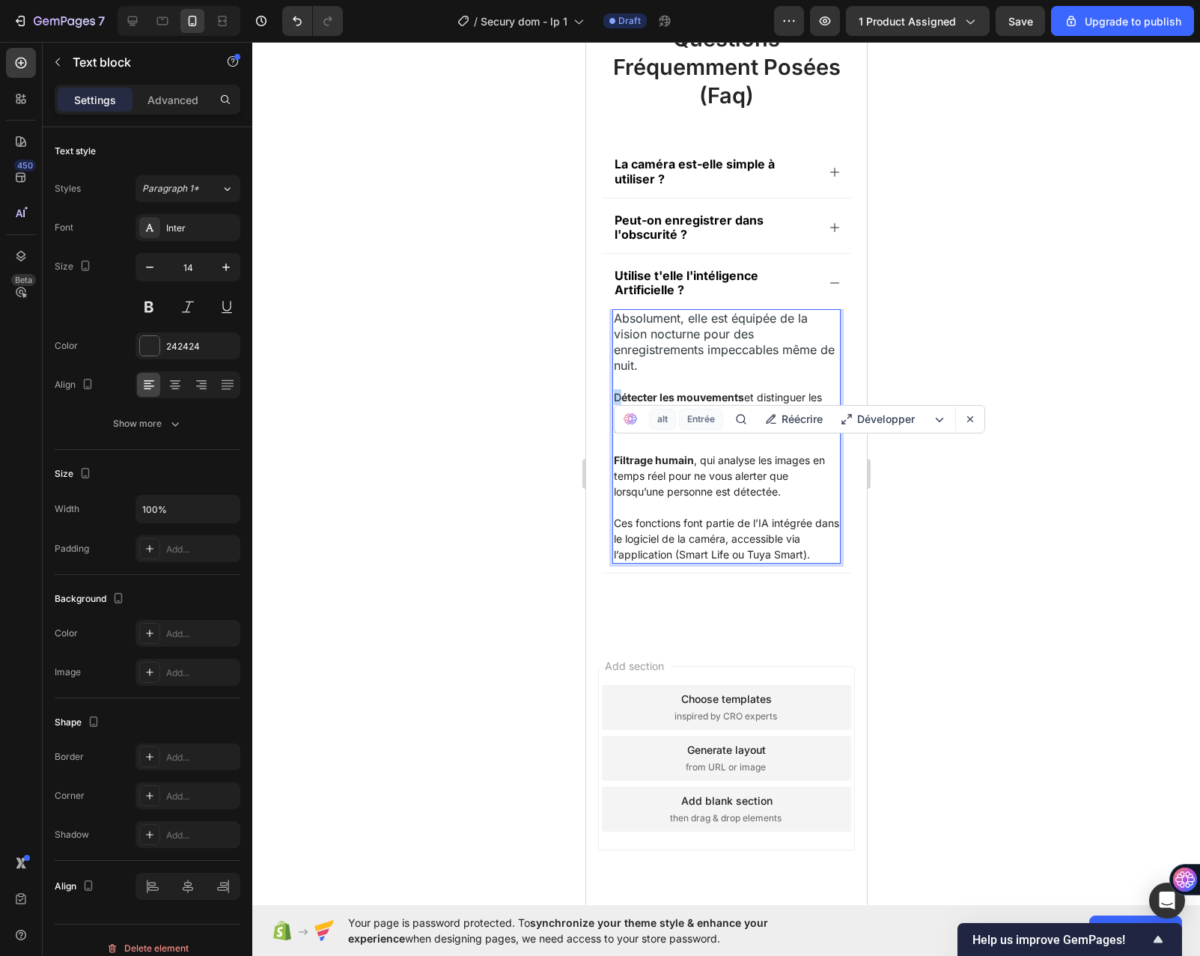
click at [613, 395] on p "D étecter les mouvements et distinguer les personnes des objets, réduisant ains…" at bounding box center [725, 412] width 225 height 47
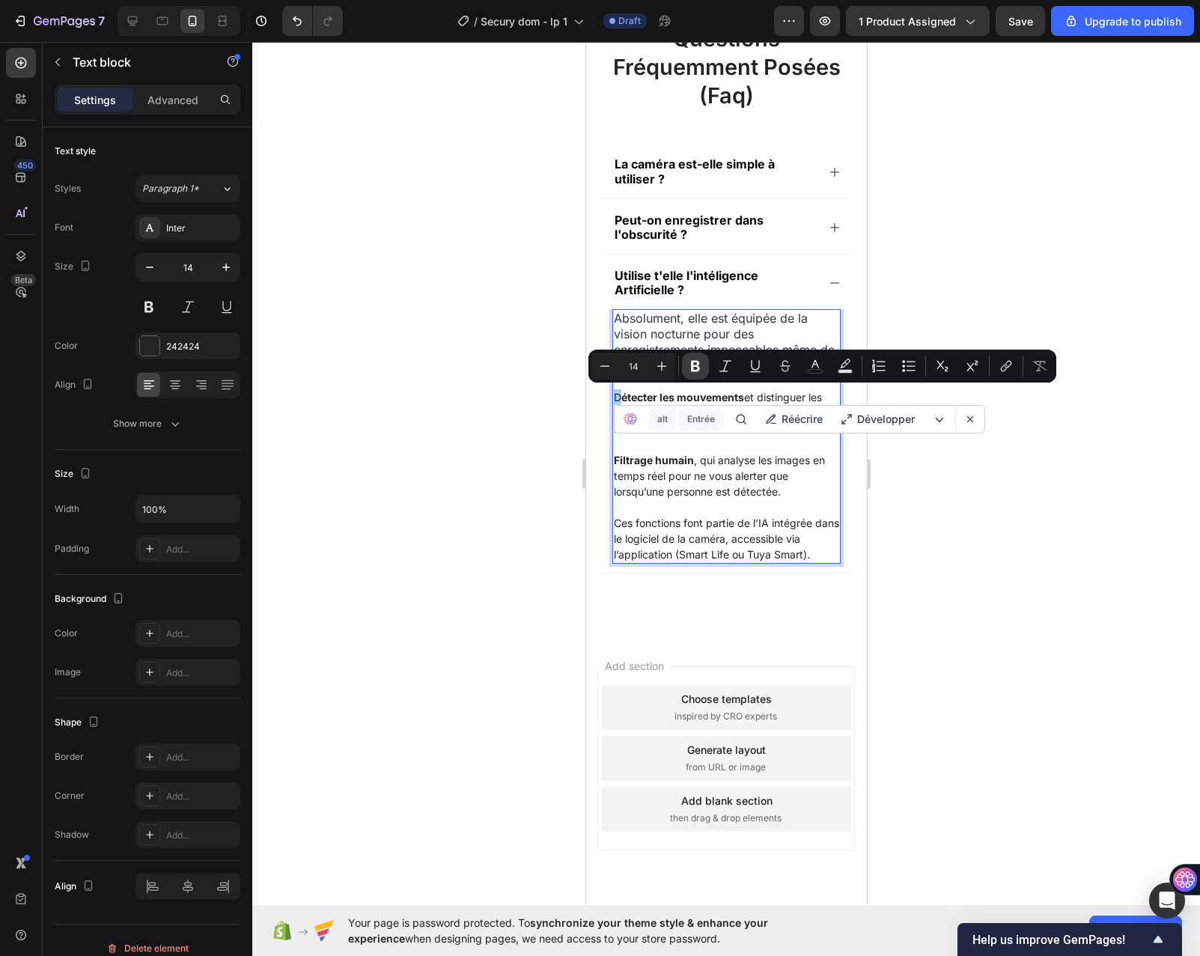
click at [684, 365] on button "Bold" at bounding box center [695, 366] width 27 height 27
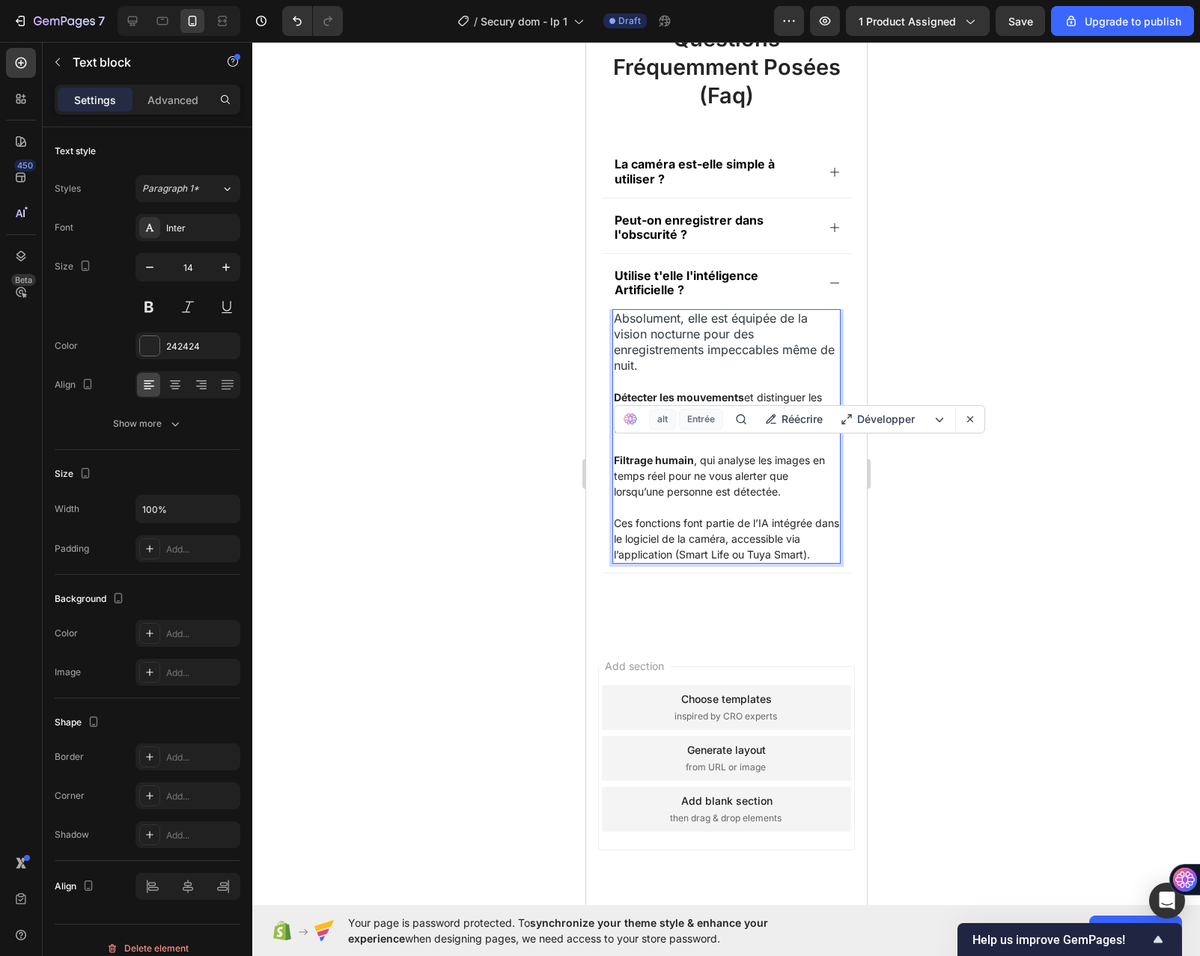
click at [657, 393] on strong "Détecter les mouvements" at bounding box center [678, 397] width 130 height 13
click at [750, 393] on p "Détecter les mouvements et distinguer les personnes des objets, réduisant ainsi…" at bounding box center [725, 412] width 225 height 47
click at [754, 490] on p "Filtrage humain , qui analyse les images en temps réel pour ne vous alerter que…" at bounding box center [725, 475] width 225 height 47
click at [514, 504] on div at bounding box center [726, 499] width 948 height 914
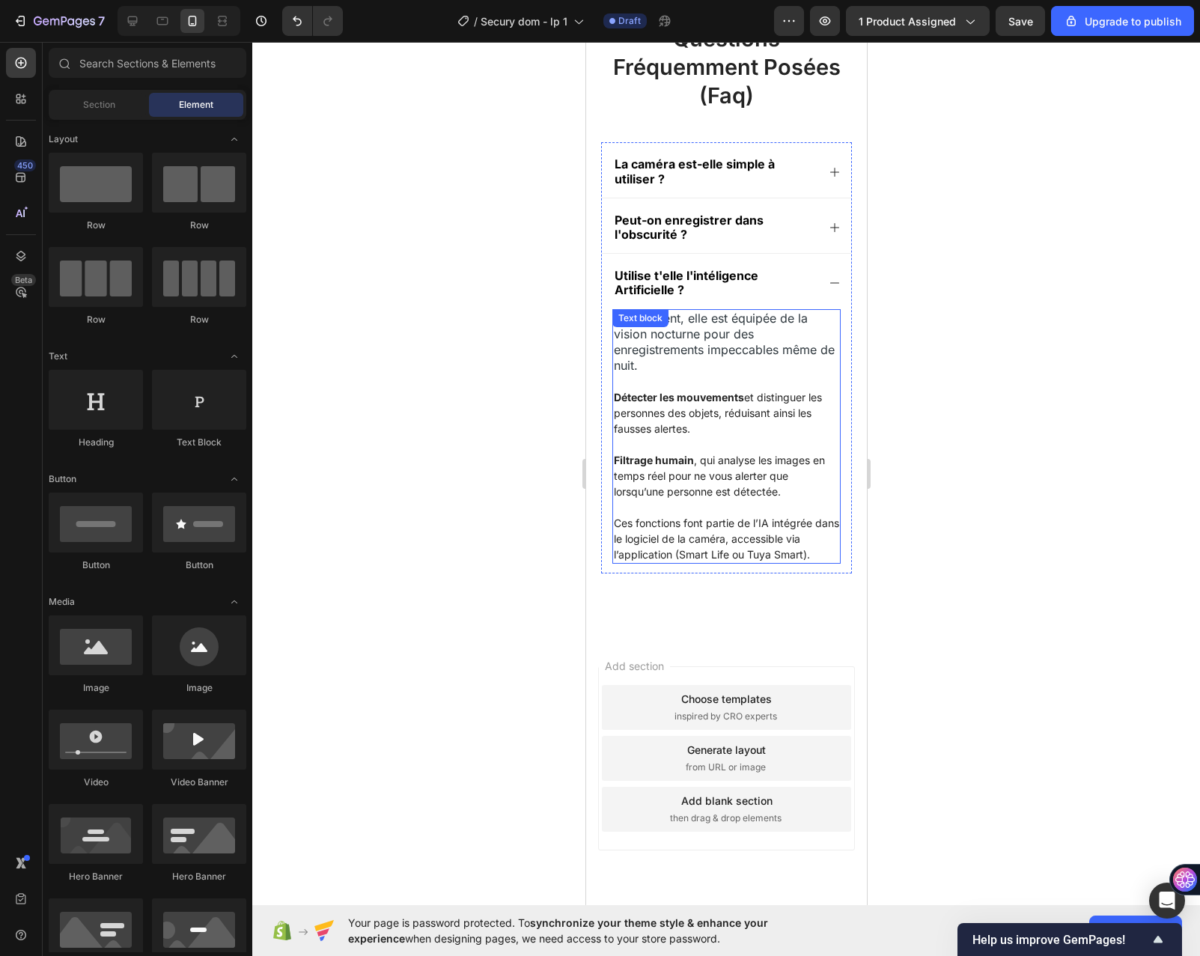
click at [654, 525] on p "Ces fonctions font partie de l’IA intégrée dans le logiciel de la caméra, acces…" at bounding box center [725, 538] width 225 height 47
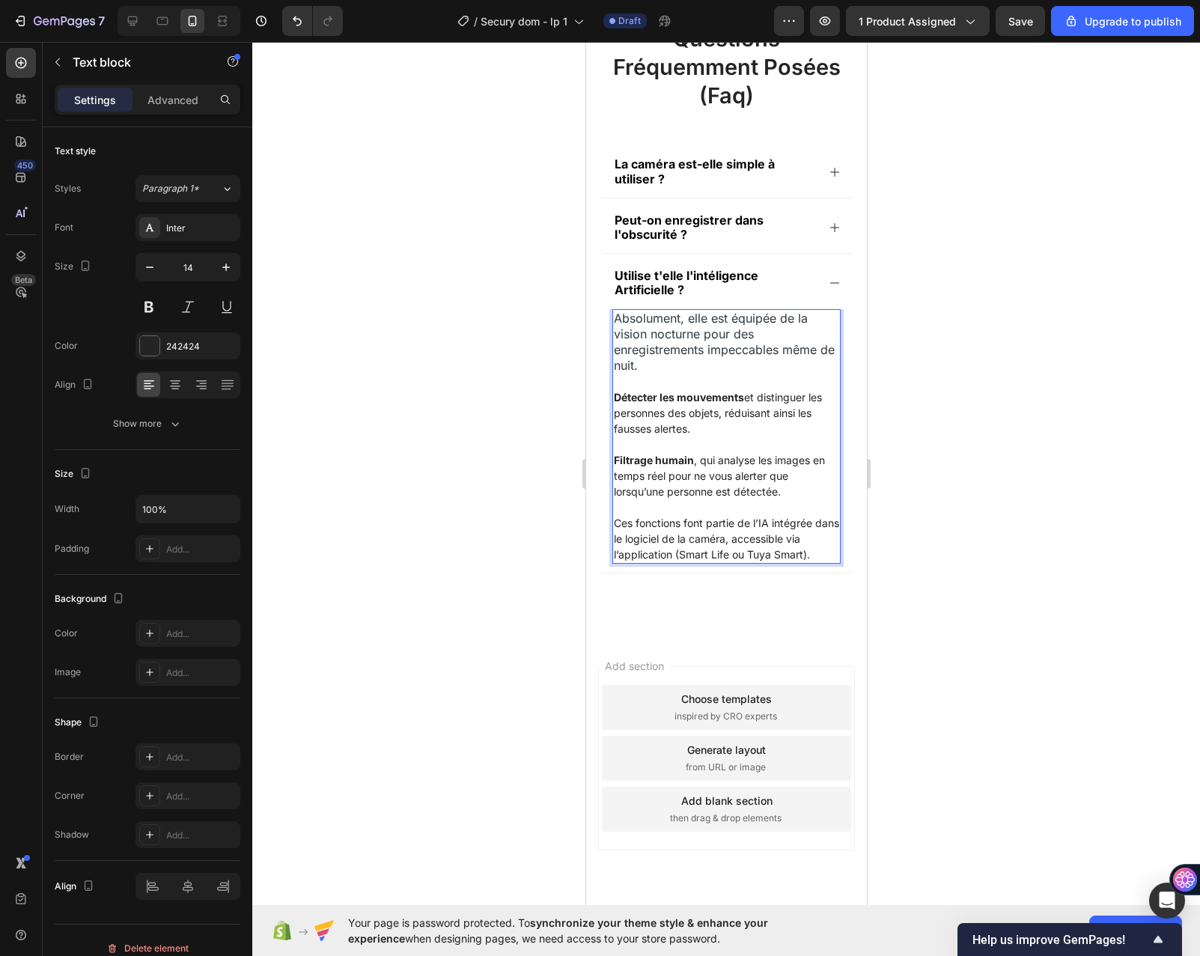
click at [683, 562] on p "Ces fonctions font partie de l’IA intégrée dans le logiciel de la caméra, acces…" at bounding box center [725, 538] width 225 height 47
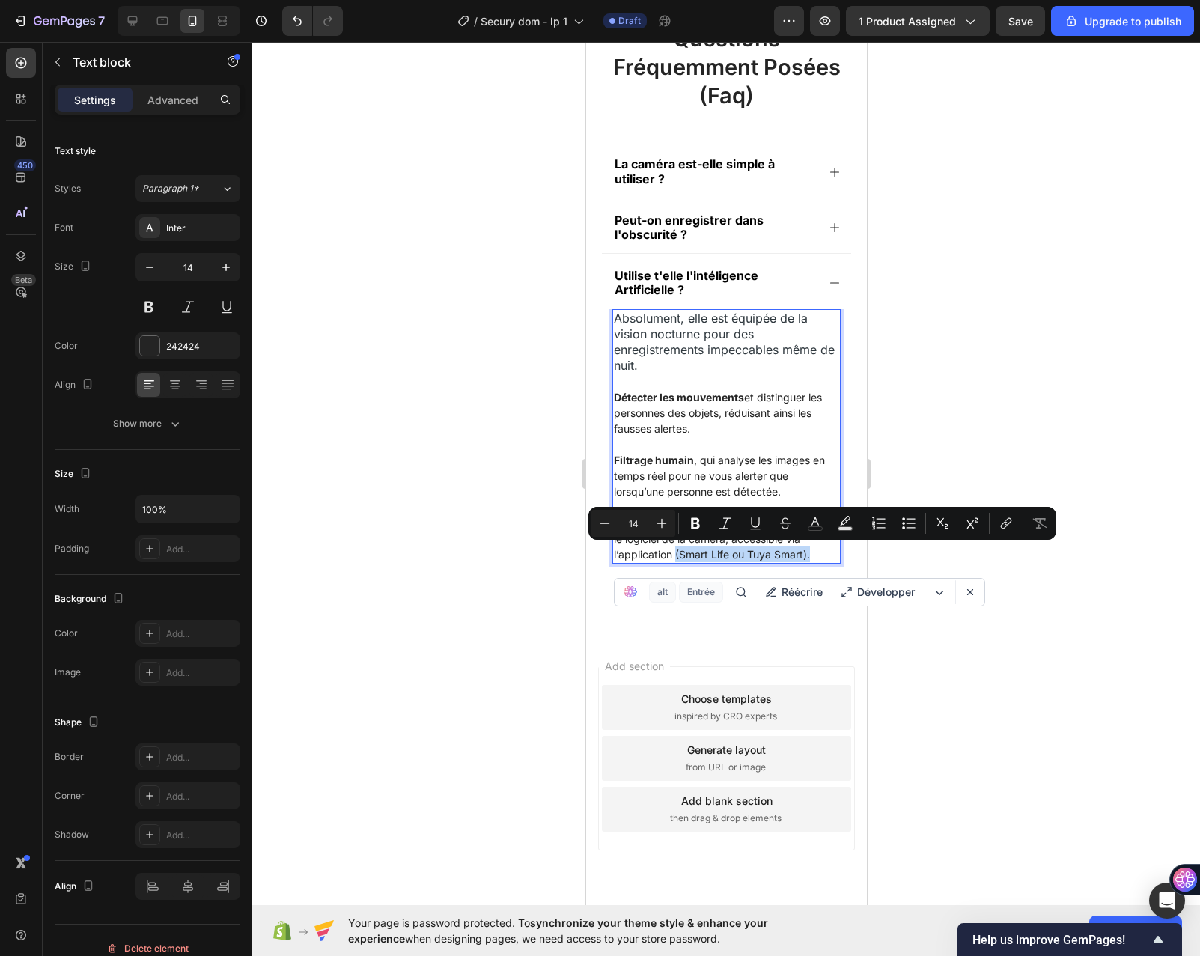
drag, startPoint x: 673, startPoint y: 565, endPoint x: 693, endPoint y: 551, distance: 24.7
click at [693, 551] on p "Ces fonctions font partie de l’IA intégrée dans le logiciel de la caméra, acces…" at bounding box center [725, 538] width 225 height 47
click at [699, 526] on icon "Editor contextual toolbar" at bounding box center [695, 523] width 9 height 11
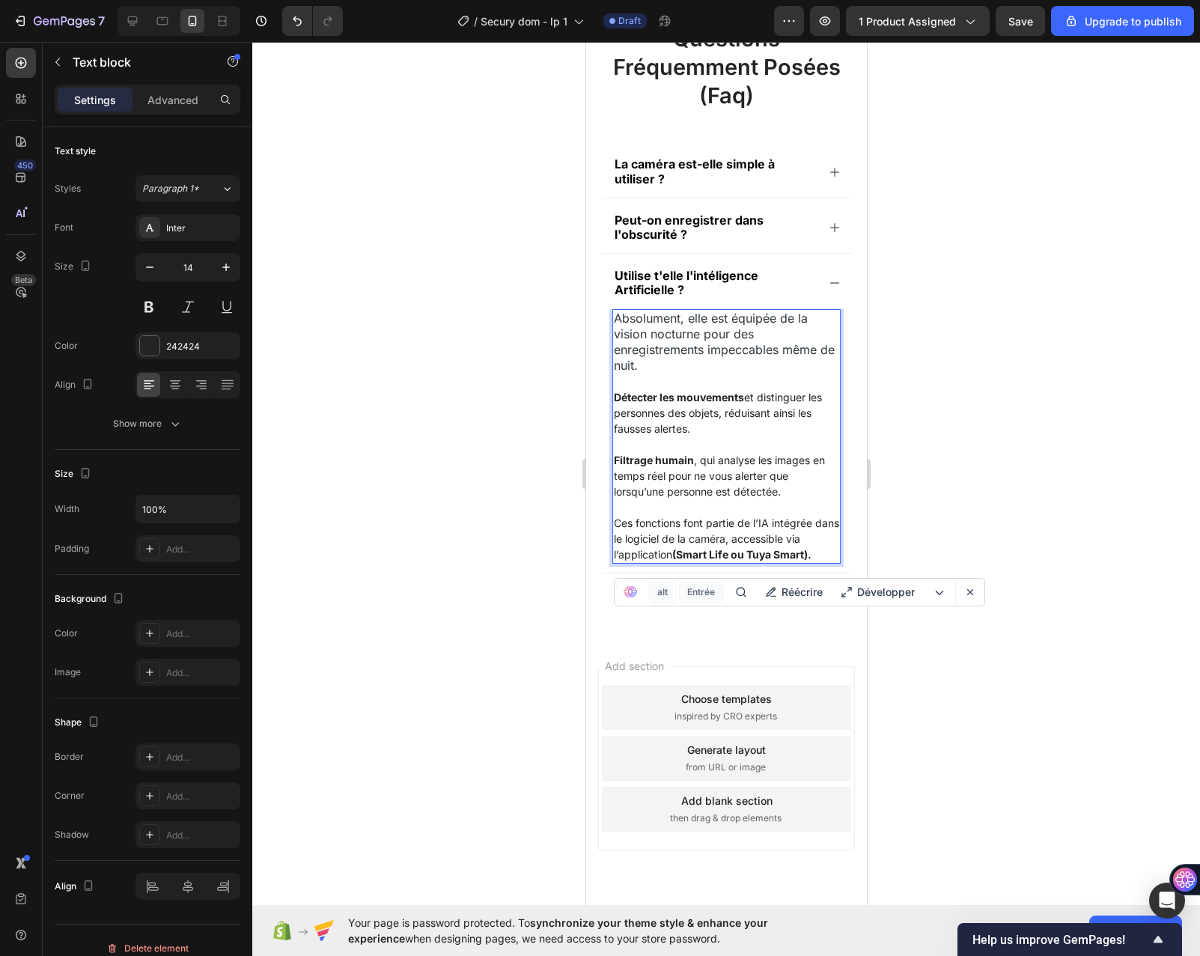
click at [530, 569] on div at bounding box center [726, 499] width 948 height 914
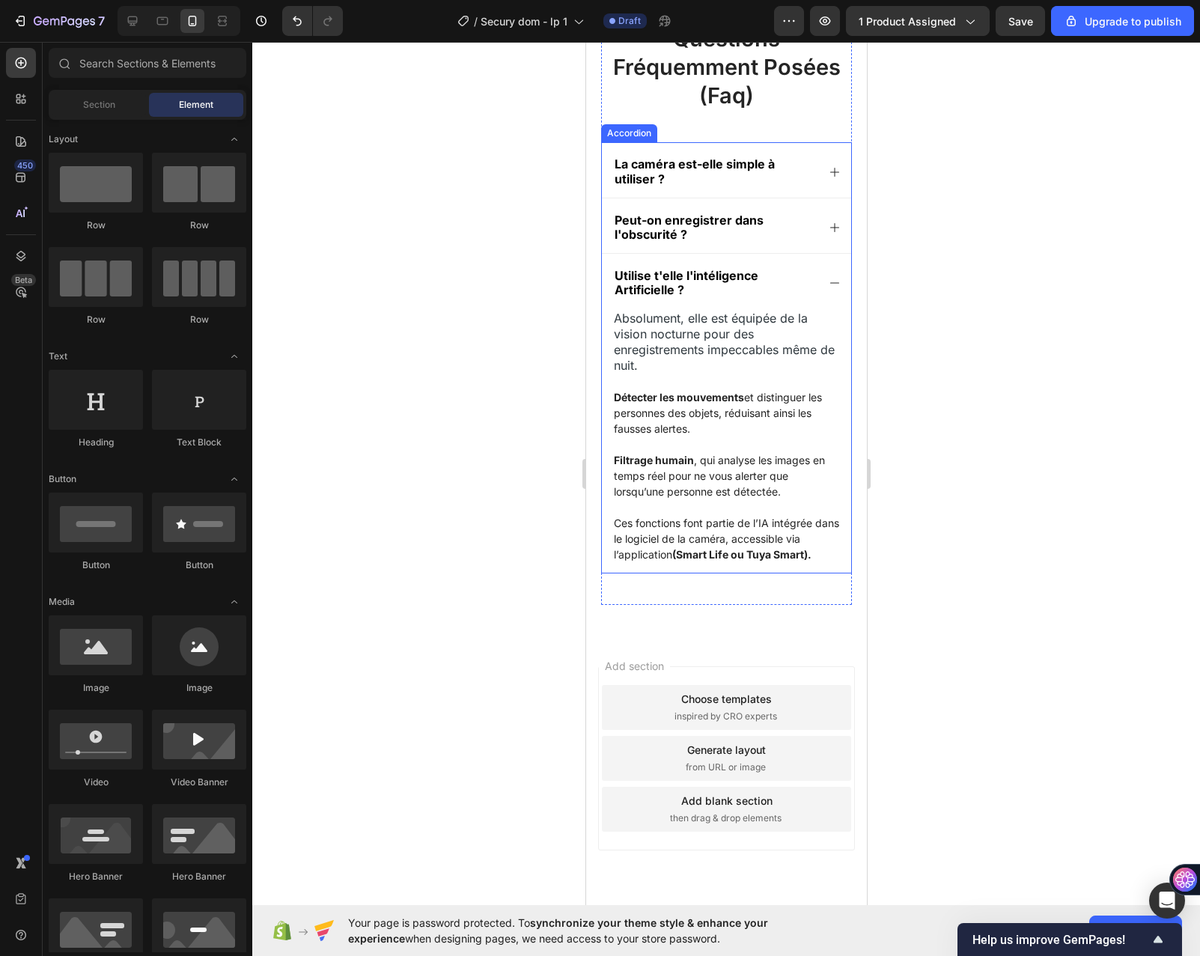
click at [816, 273] on div "Utilise t'elle l'intéligence Artificielle ?" at bounding box center [725, 281] width 249 height 55
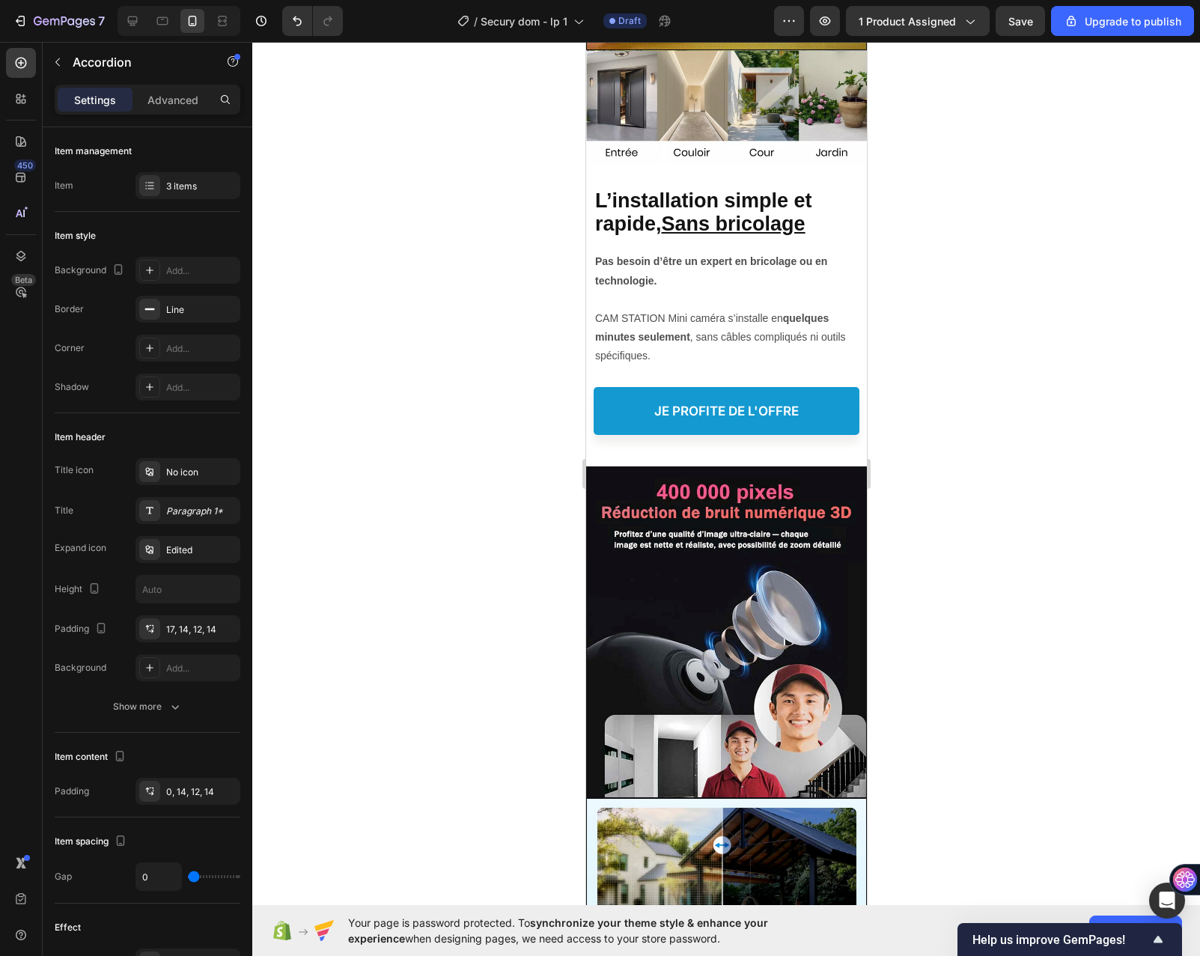
scroll to position [881, 0]
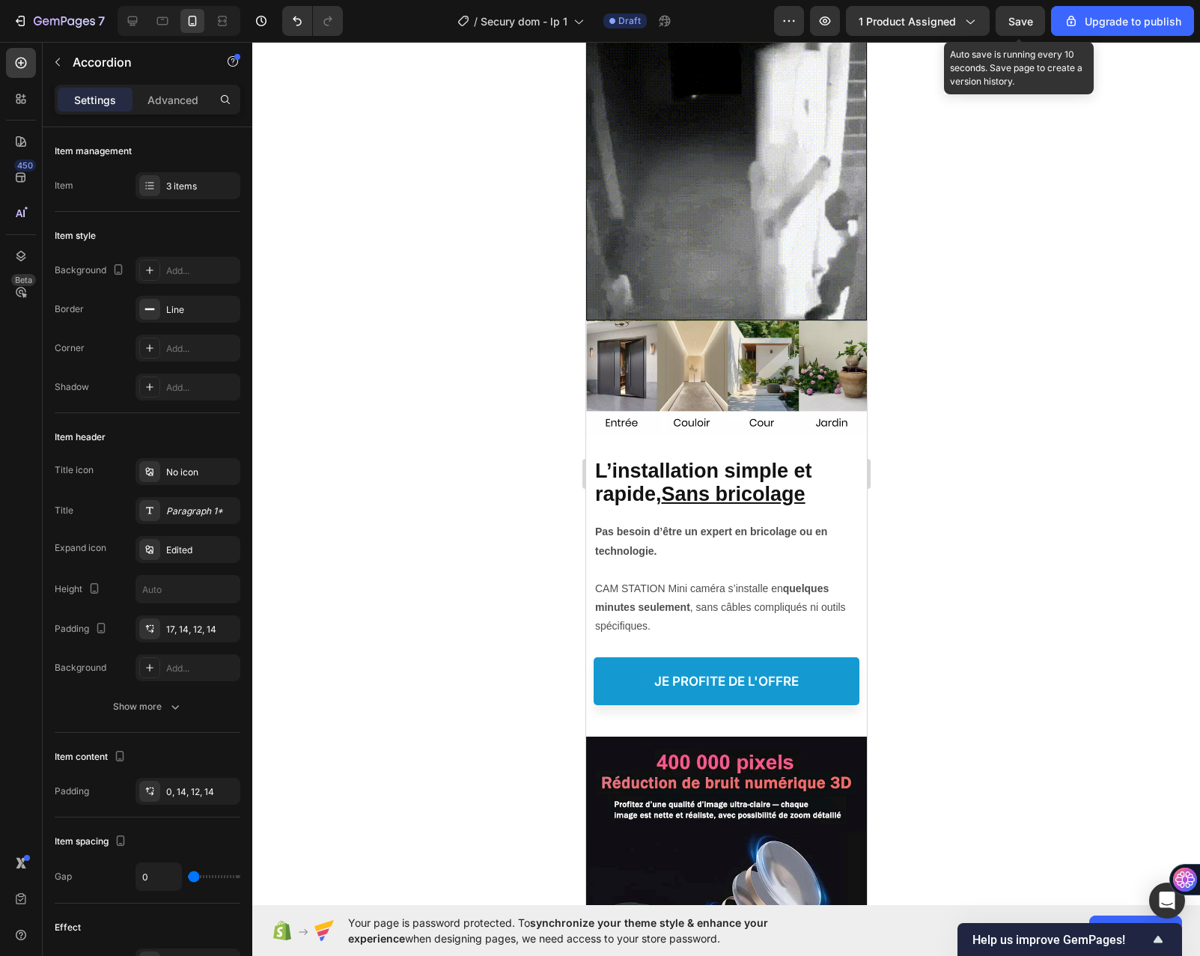
click at [1016, 4] on div "7 / Secury dom - lp 1 Draft Preview 1 product assigned Save Auto save is runnin…" at bounding box center [600, 21] width 1200 height 43
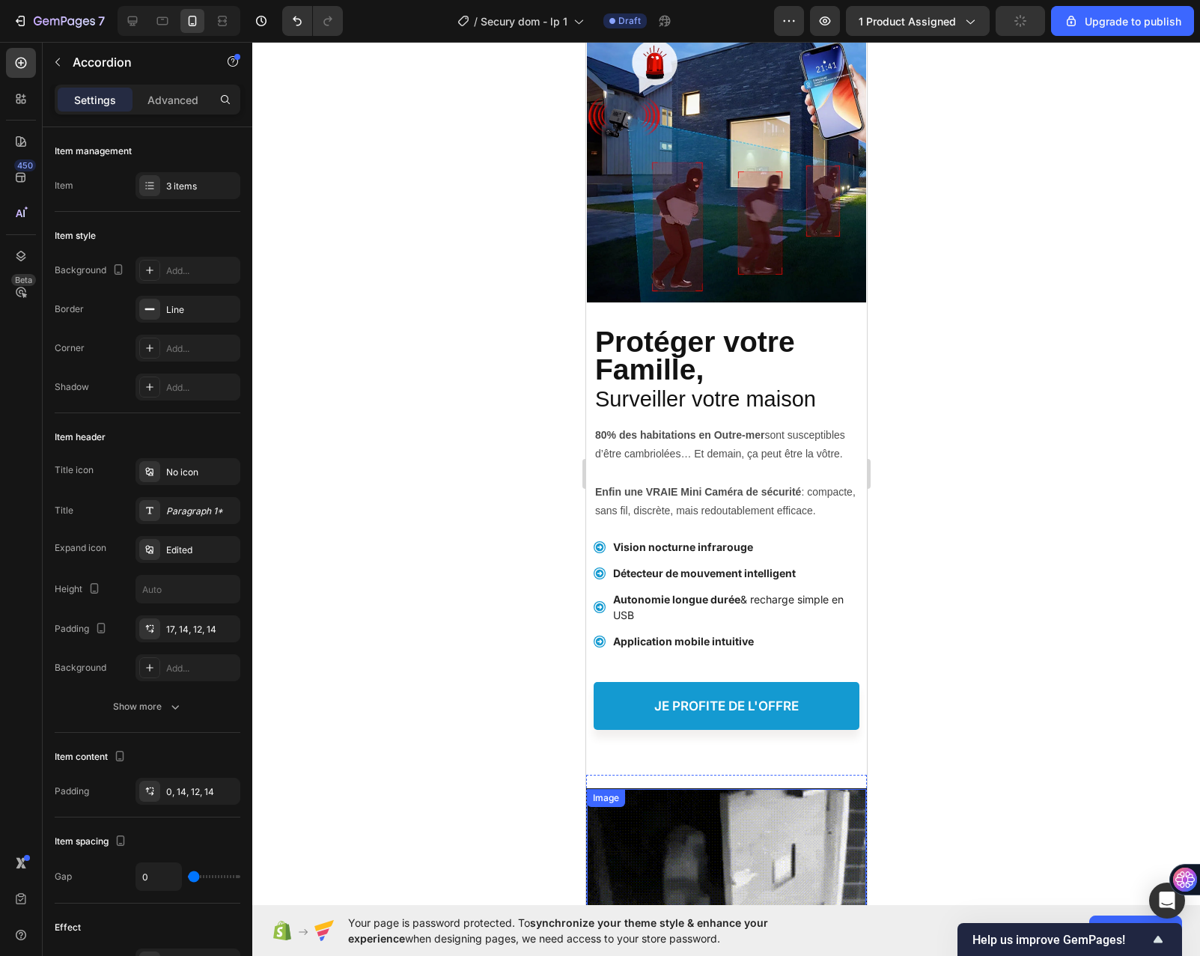
scroll to position [0, 0]
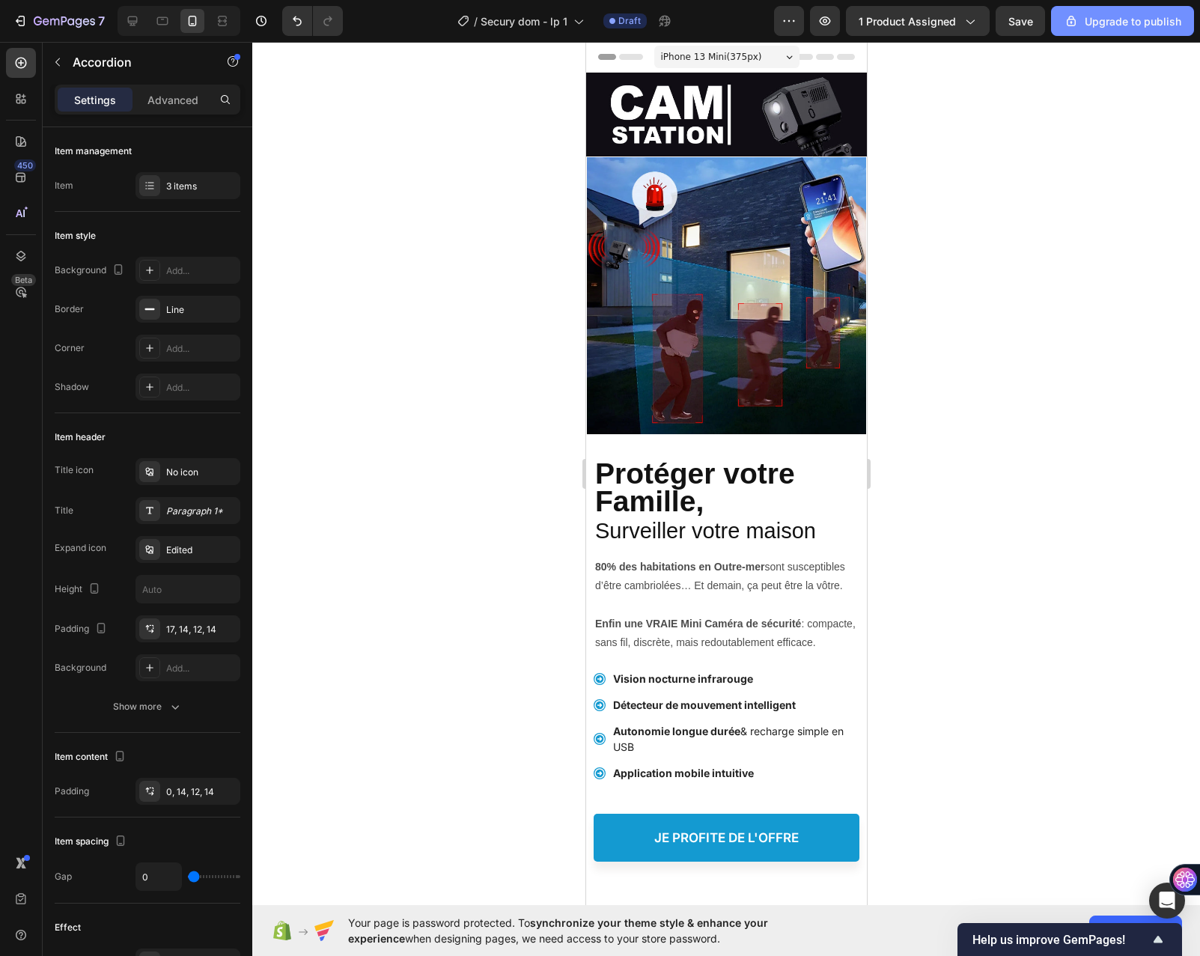
click at [1088, 24] on div "Upgrade to publish" at bounding box center [1123, 21] width 118 height 16
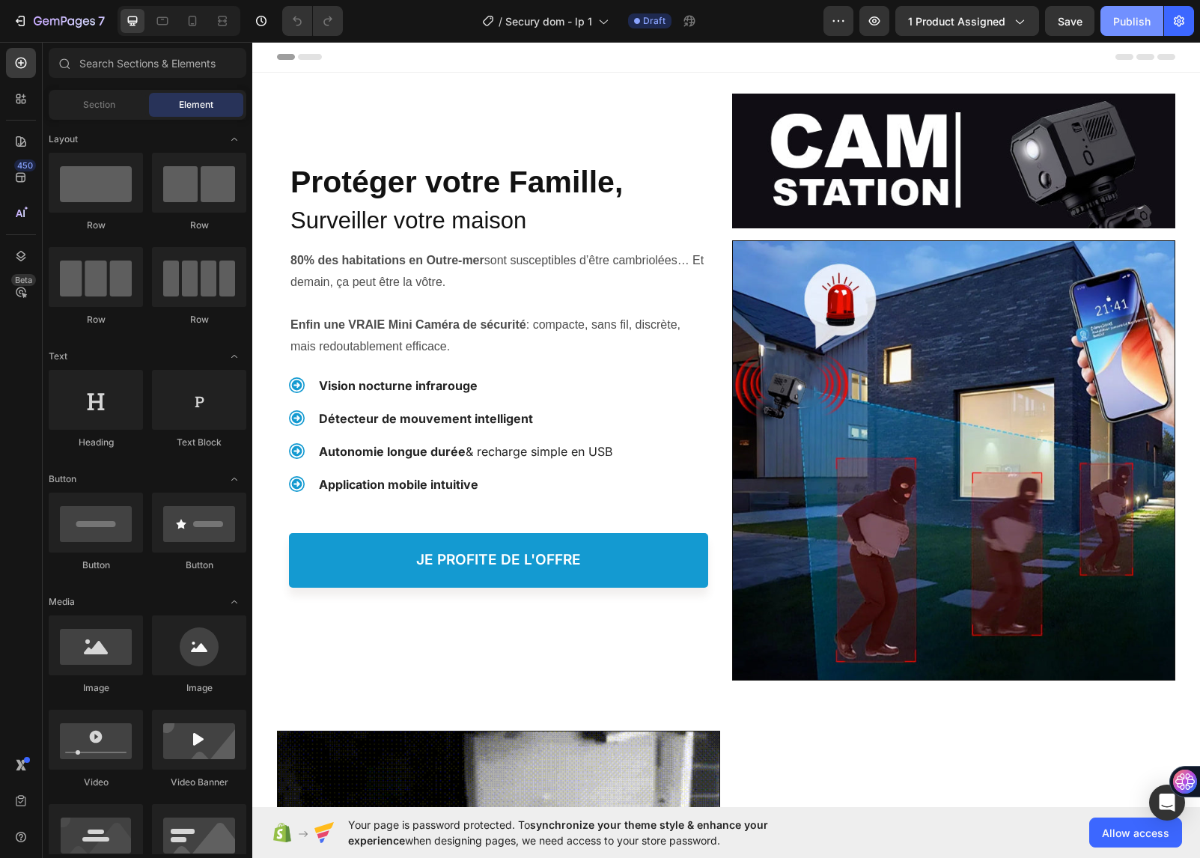
click at [1145, 15] on div "Publish" at bounding box center [1132, 21] width 37 height 16
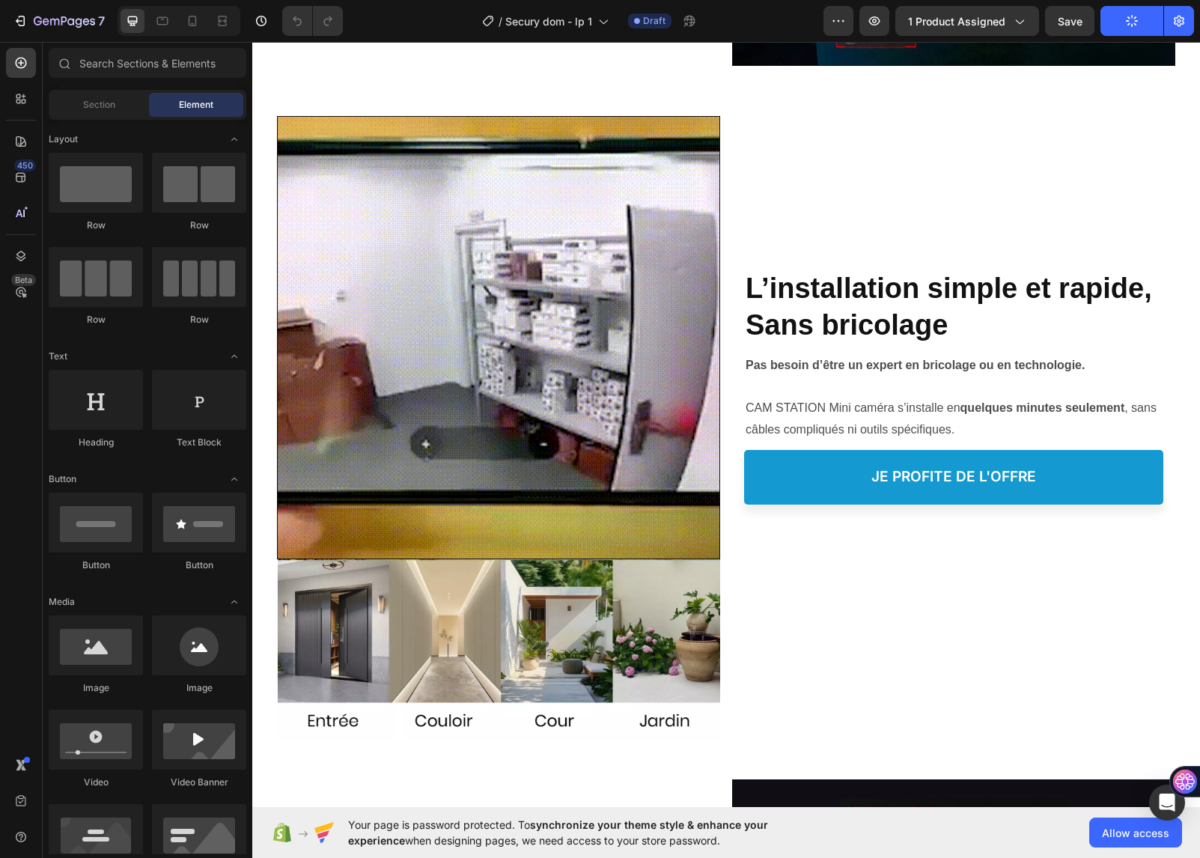
scroll to position [674, 0]
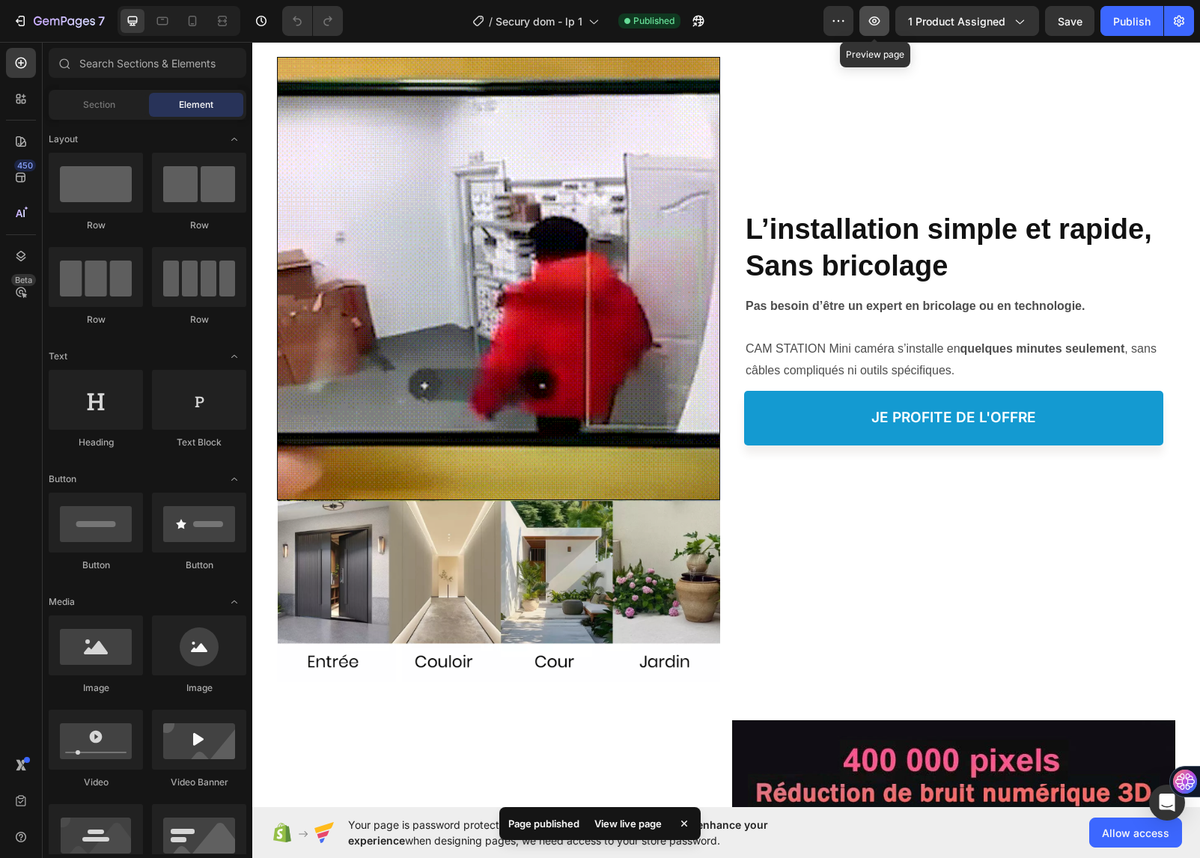
click at [871, 10] on button "button" at bounding box center [875, 21] width 30 height 30
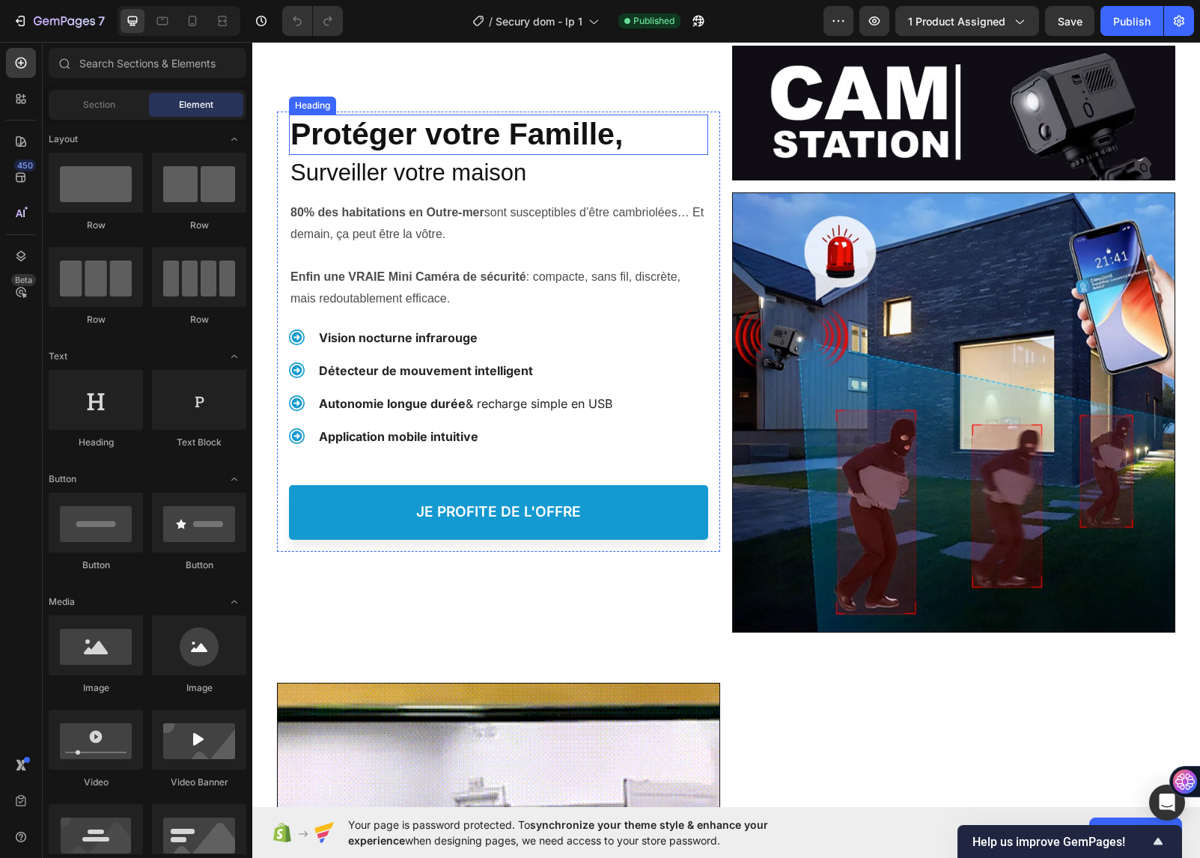
scroll to position [0, 0]
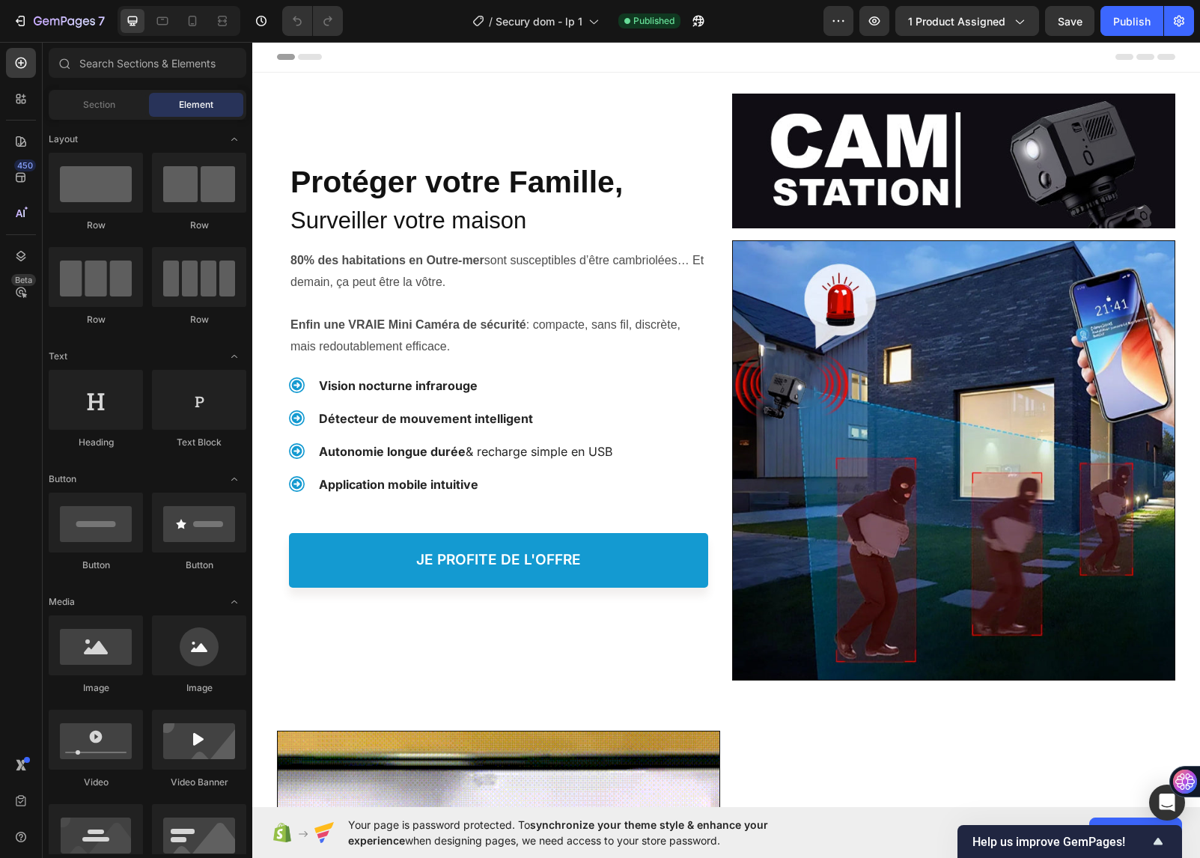
click at [201, 8] on div at bounding box center [179, 21] width 123 height 30
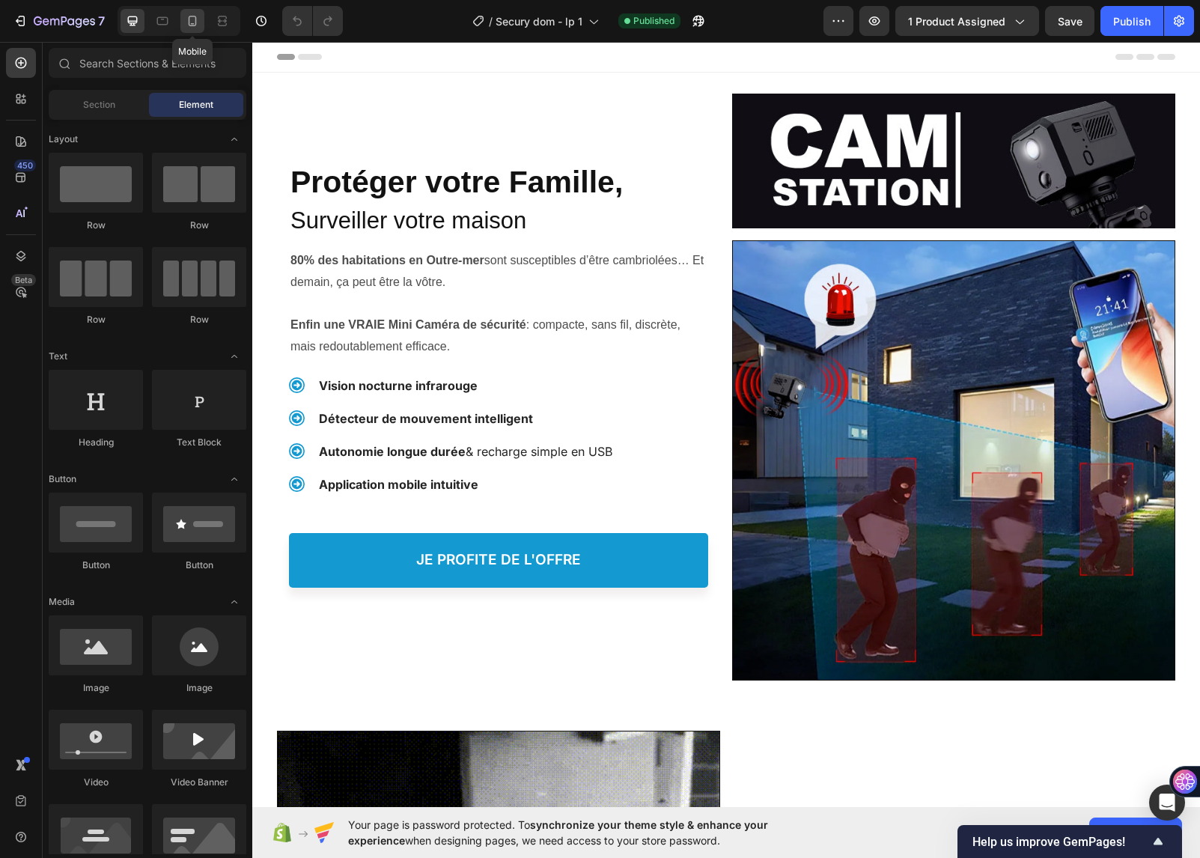
click at [194, 19] on icon at bounding box center [192, 20] width 15 height 15
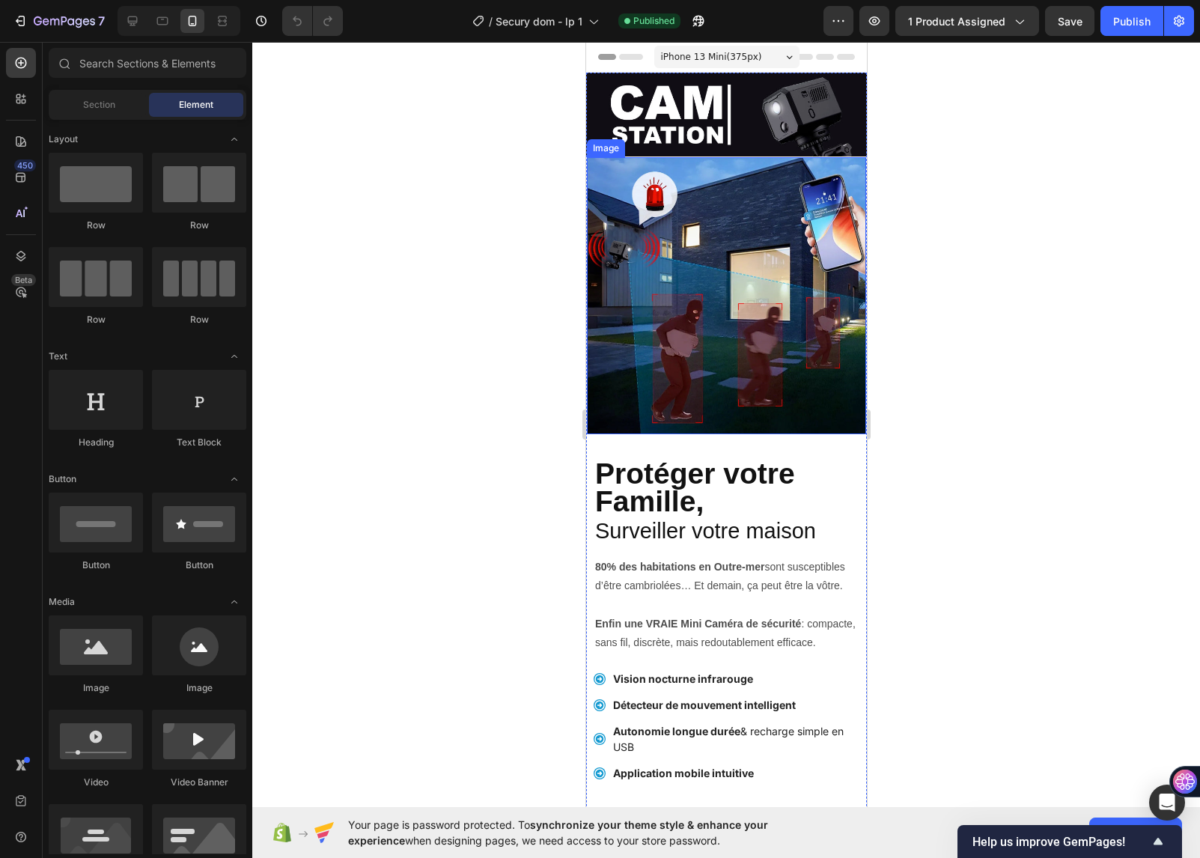
click at [708, 222] on img at bounding box center [725, 295] width 279 height 277
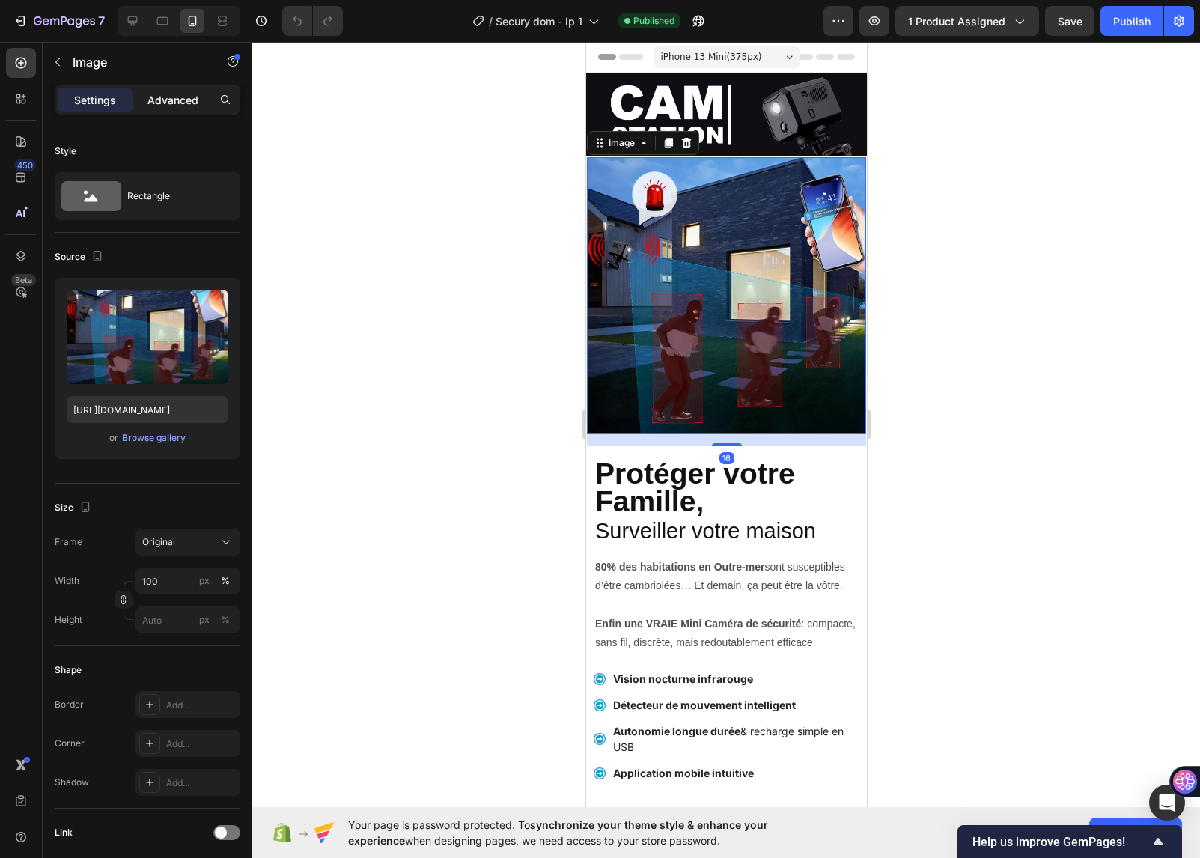
click at [171, 102] on p "Advanced" at bounding box center [173, 100] width 51 height 16
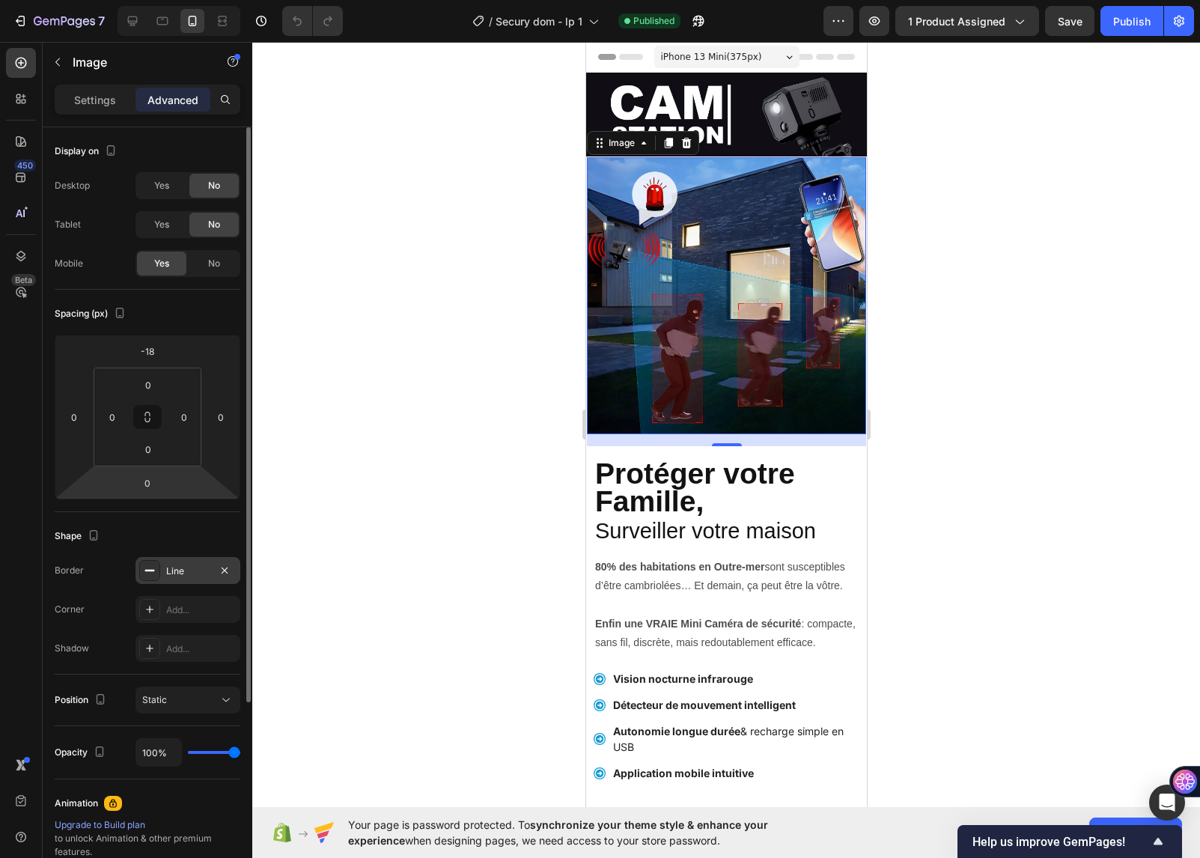
click at [186, 573] on div "Line" at bounding box center [187, 571] width 43 height 13
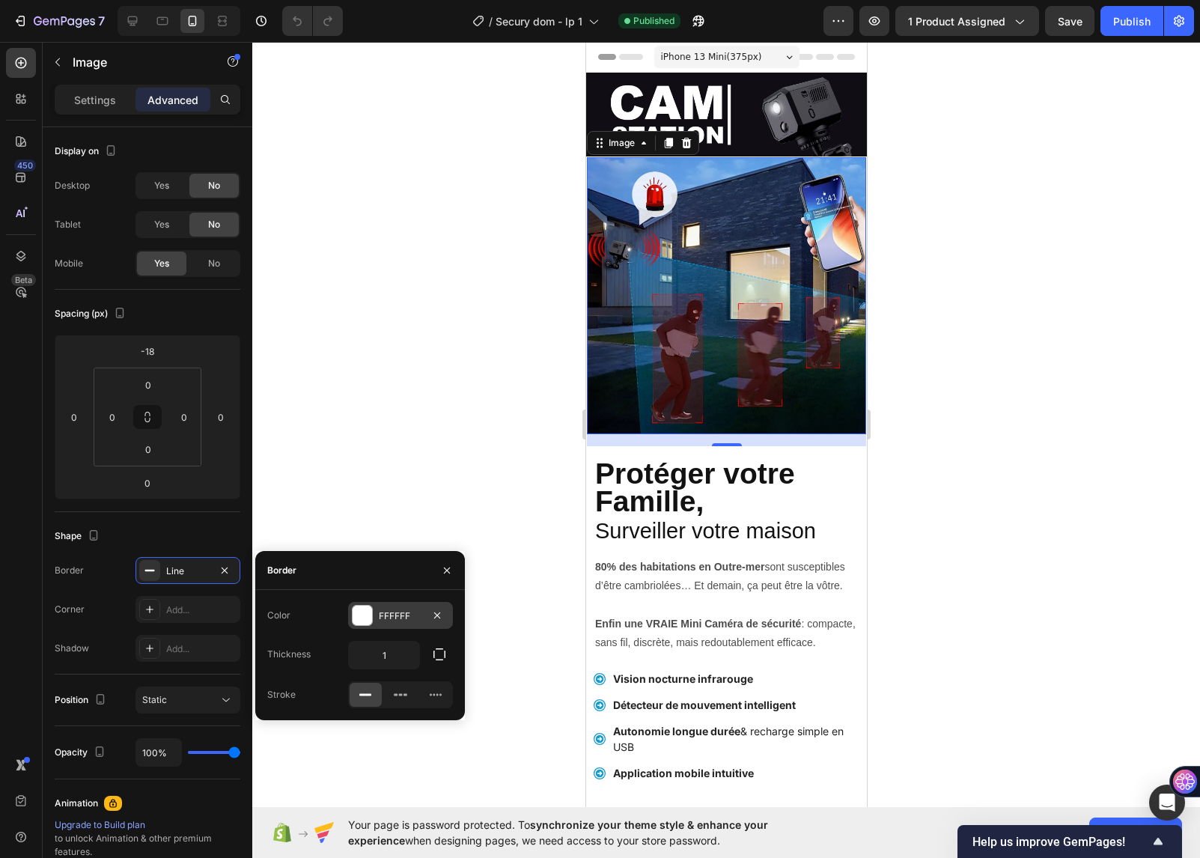
click at [358, 613] on div at bounding box center [362, 615] width 19 height 19
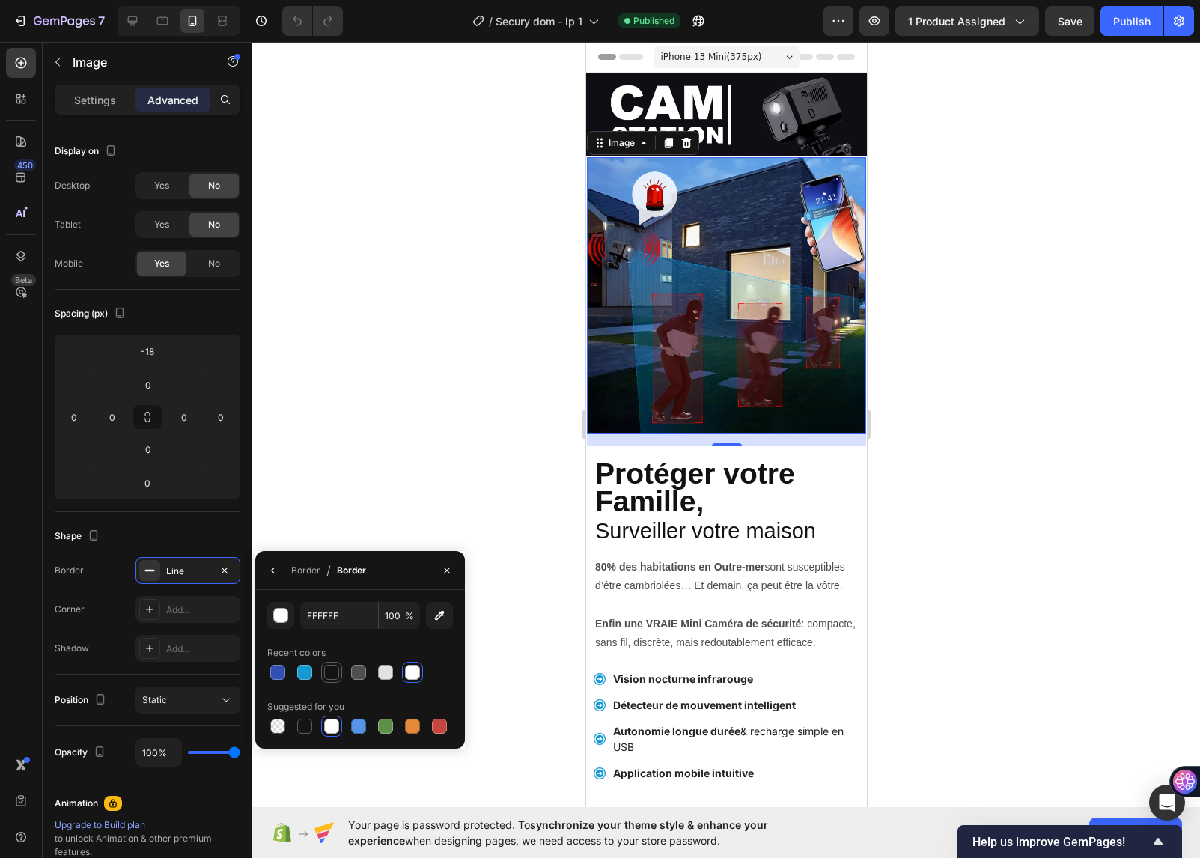
click at [338, 674] on div at bounding box center [331, 672] width 15 height 15
type input "121212"
click at [441, 200] on div at bounding box center [726, 450] width 948 height 816
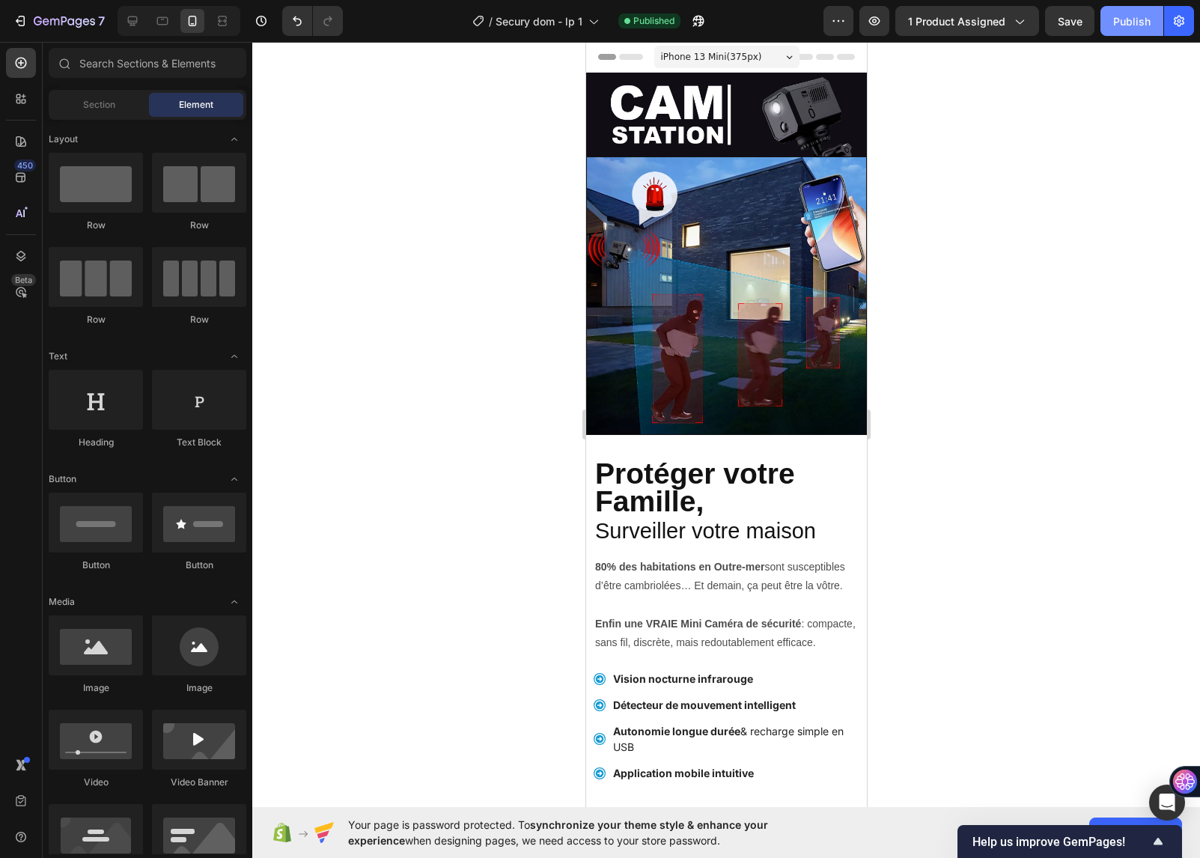
click at [1149, 17] on button "Publish" at bounding box center [1132, 21] width 63 height 30
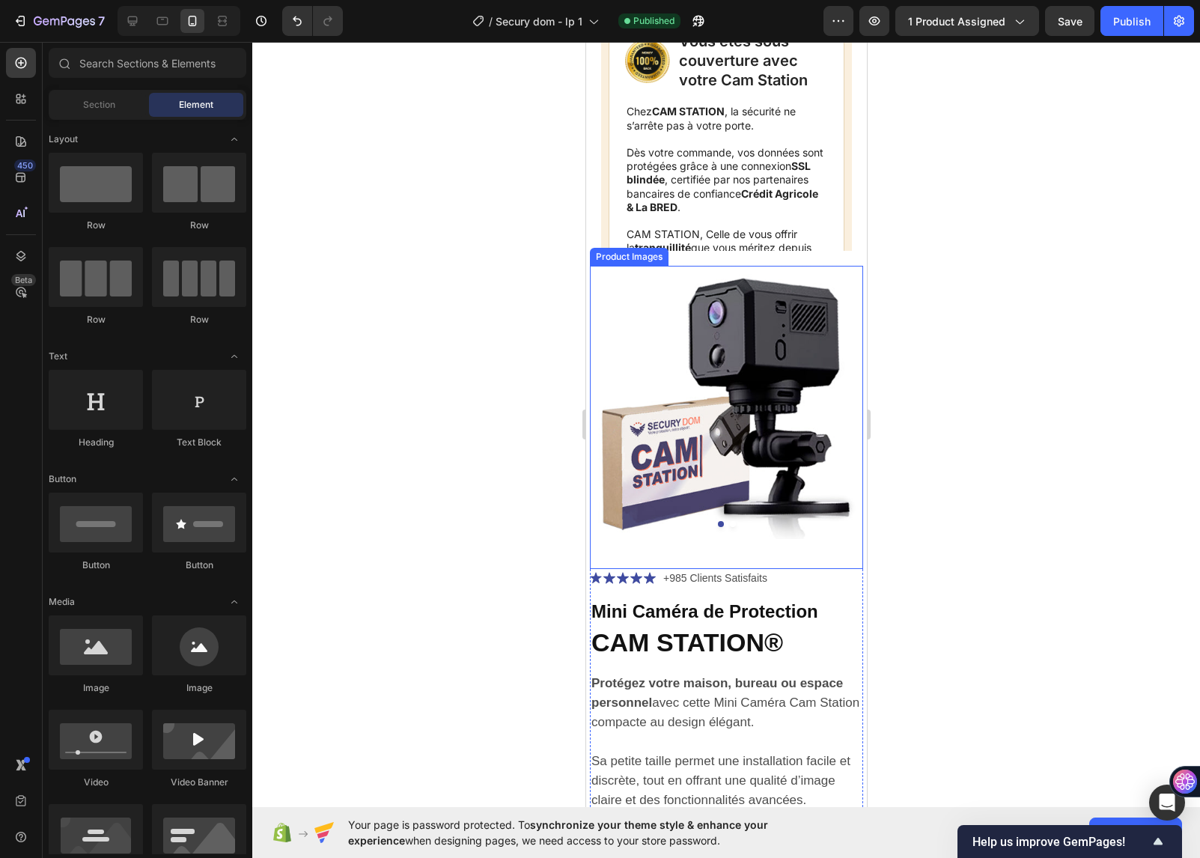
scroll to position [5541, 0]
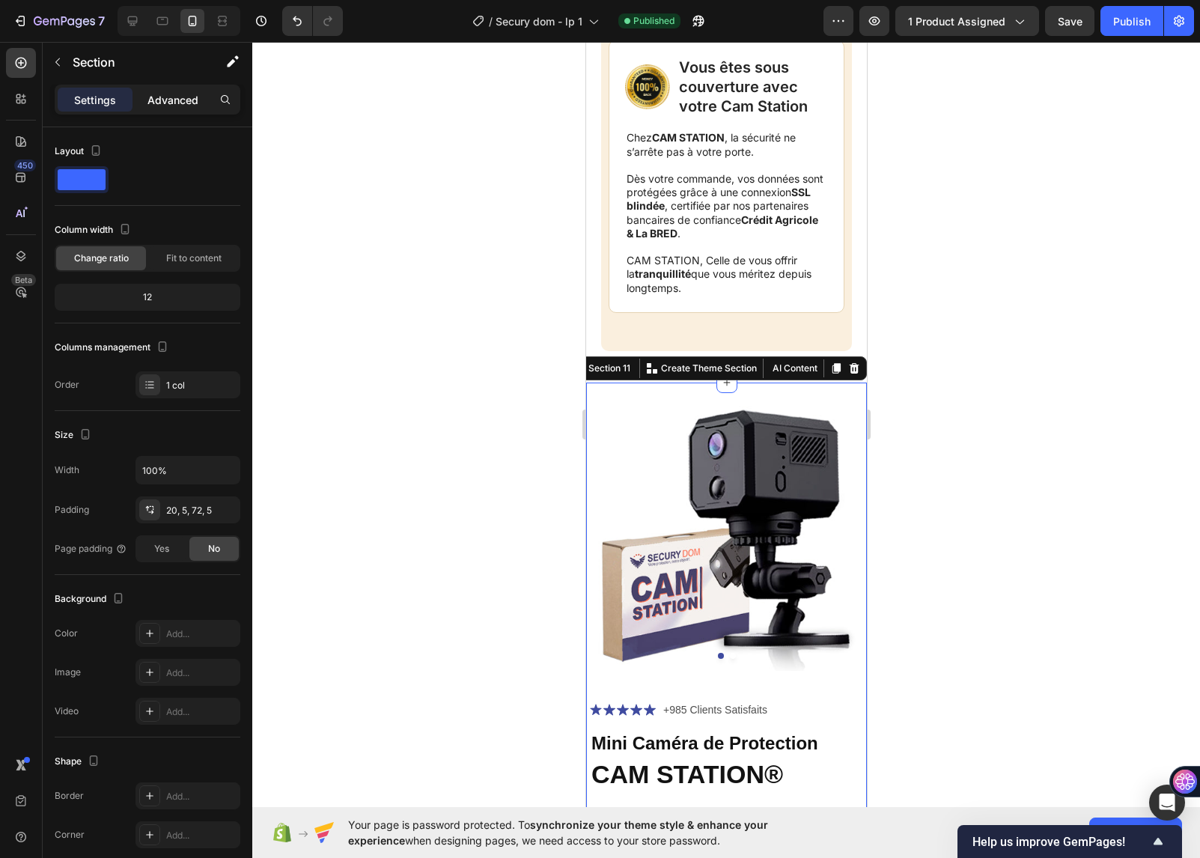
click at [178, 92] on p "Advanced" at bounding box center [173, 100] width 51 height 16
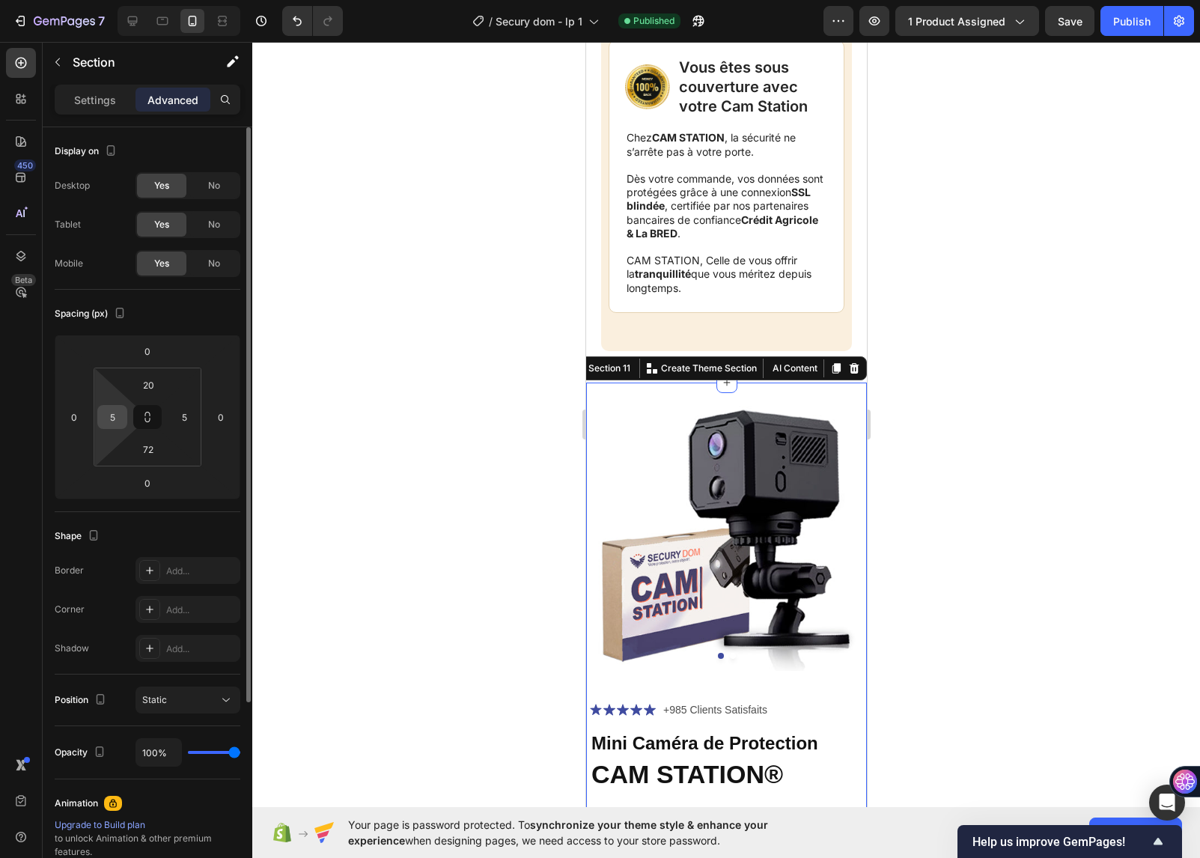
click at [124, 417] on div "5" at bounding box center [112, 417] width 30 height 24
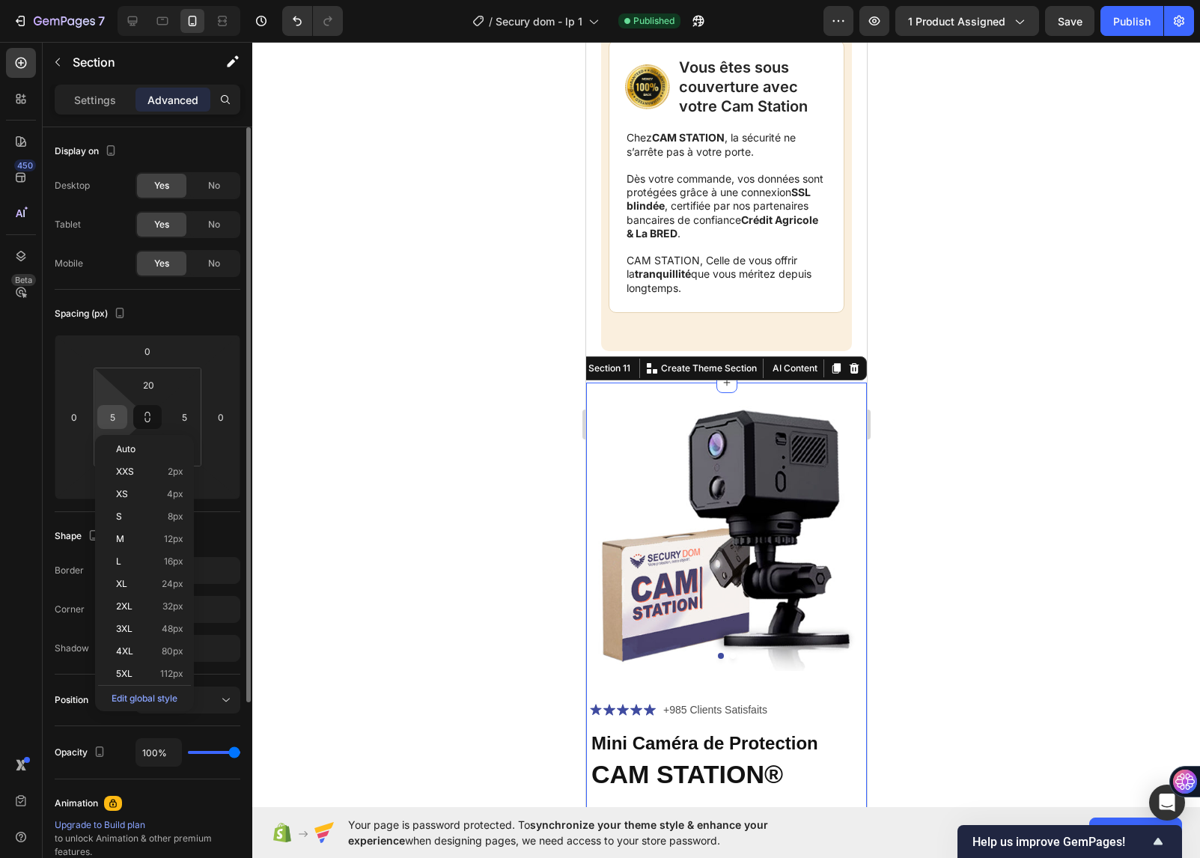
click at [116, 413] on input "5" at bounding box center [112, 417] width 22 height 22
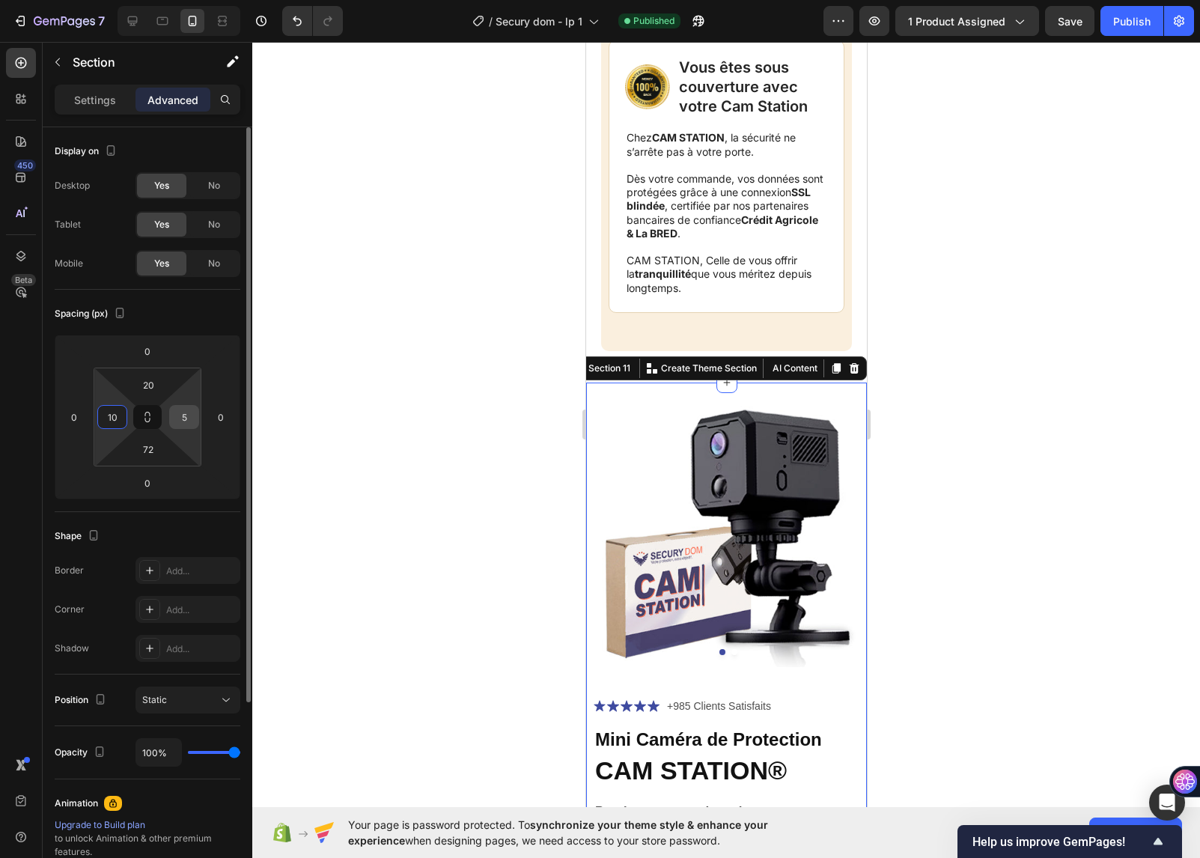
type input "10"
click at [187, 419] on input "5" at bounding box center [184, 417] width 22 height 22
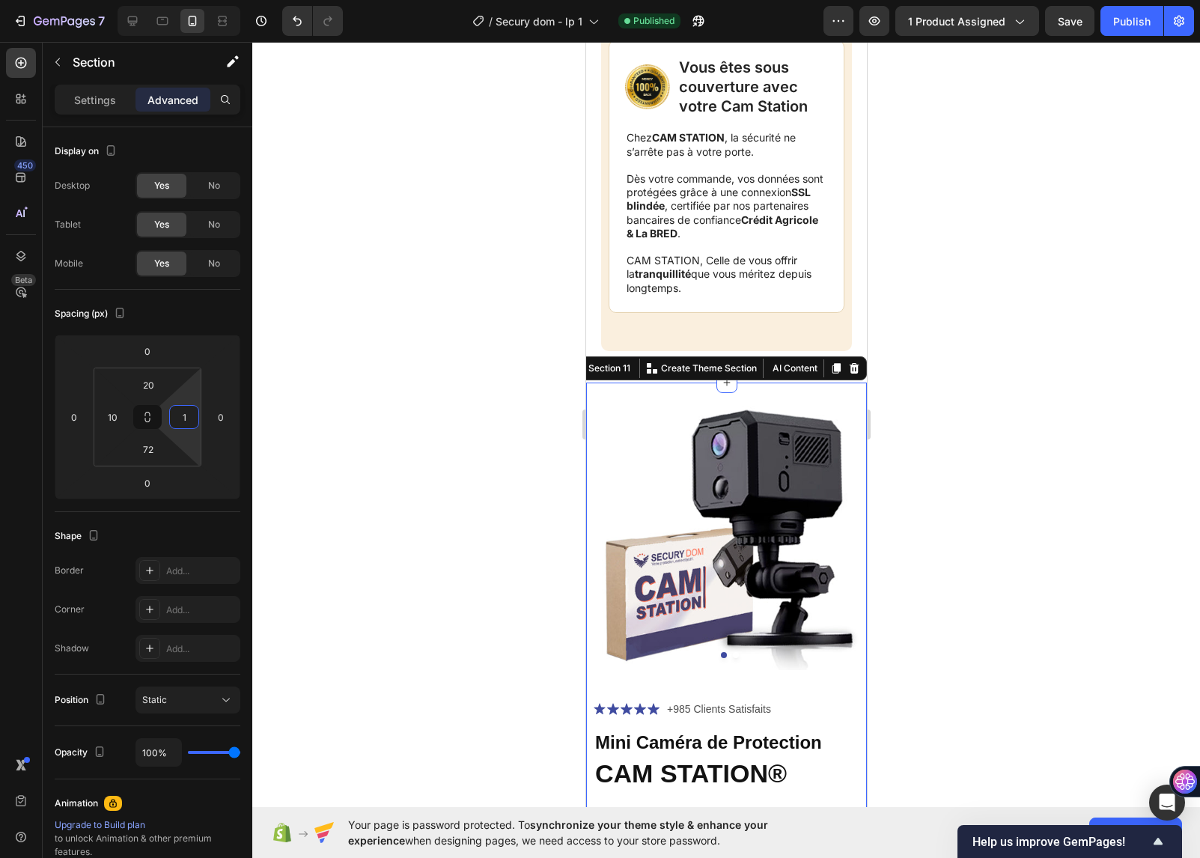
type input "10"
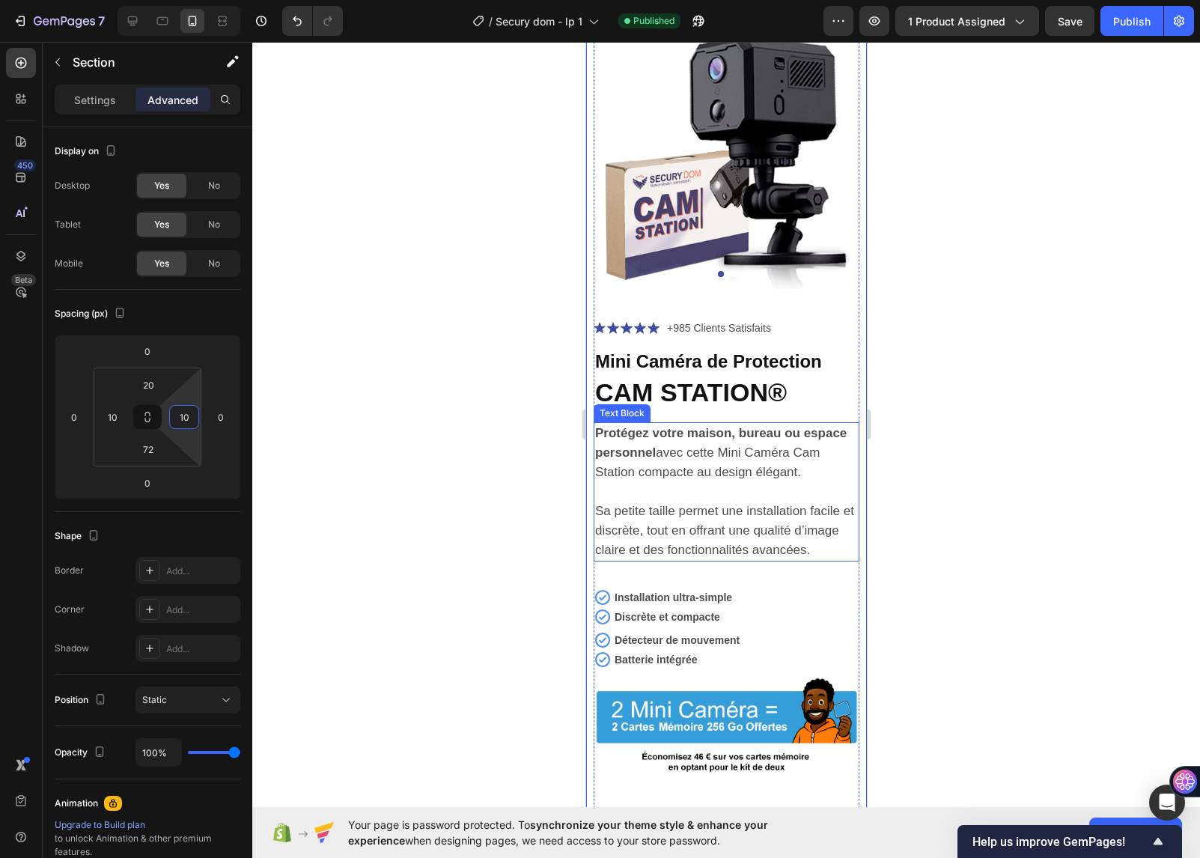
scroll to position [6215, 0]
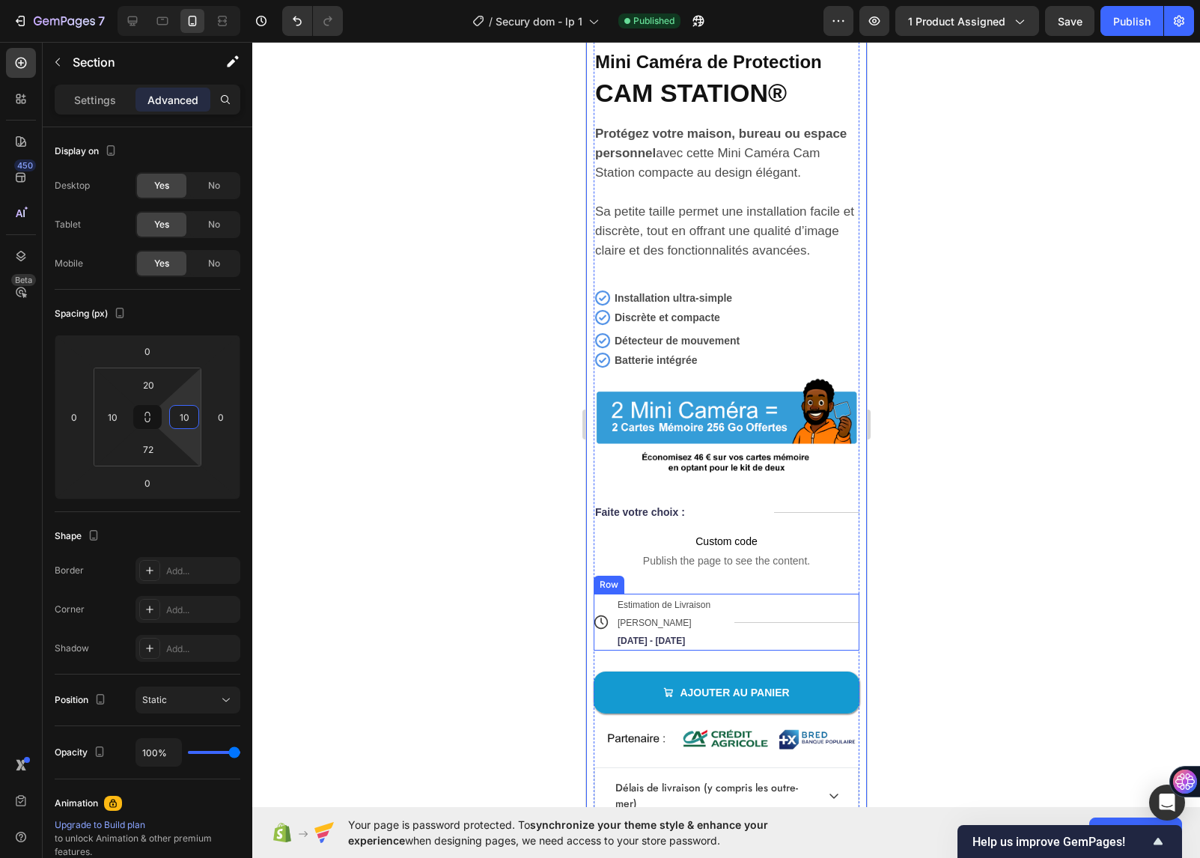
click at [768, 612] on div "Title Line" at bounding box center [797, 622] width 126 height 57
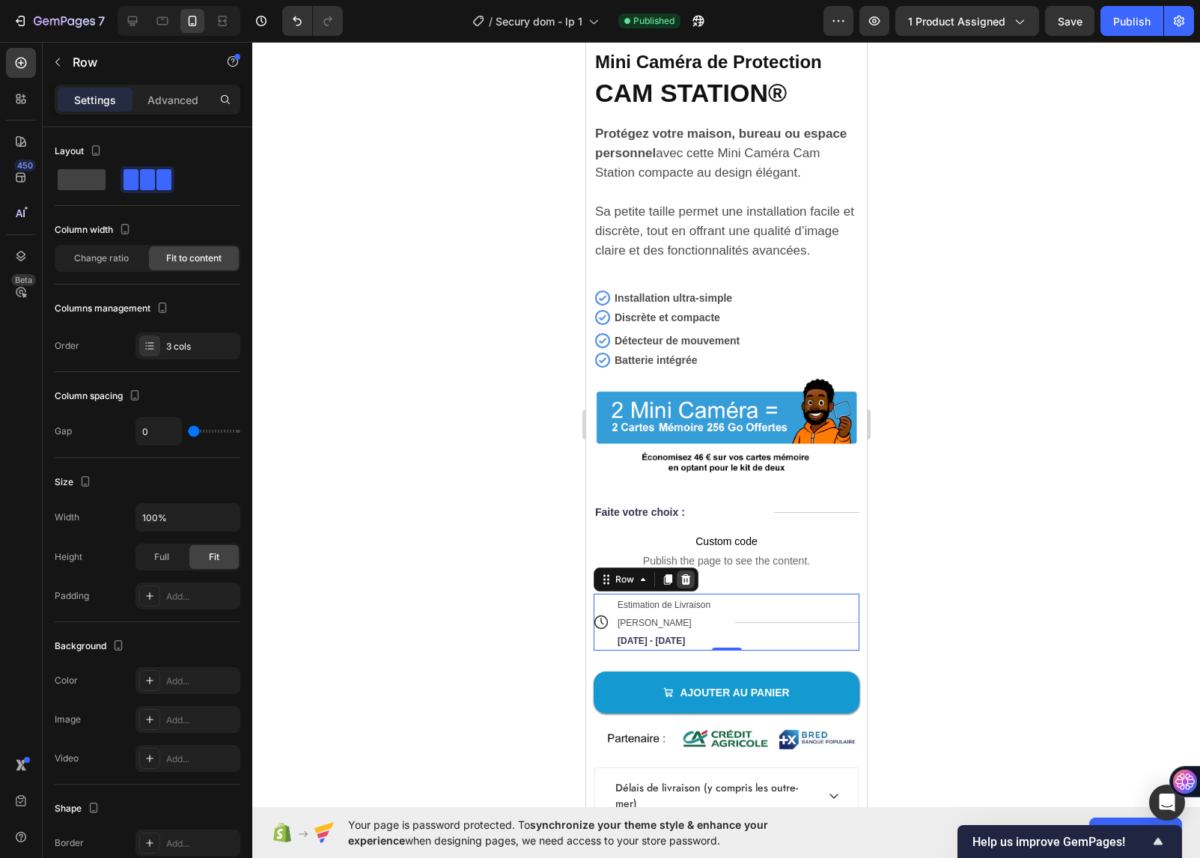
click at [688, 582] on icon at bounding box center [686, 579] width 10 height 10
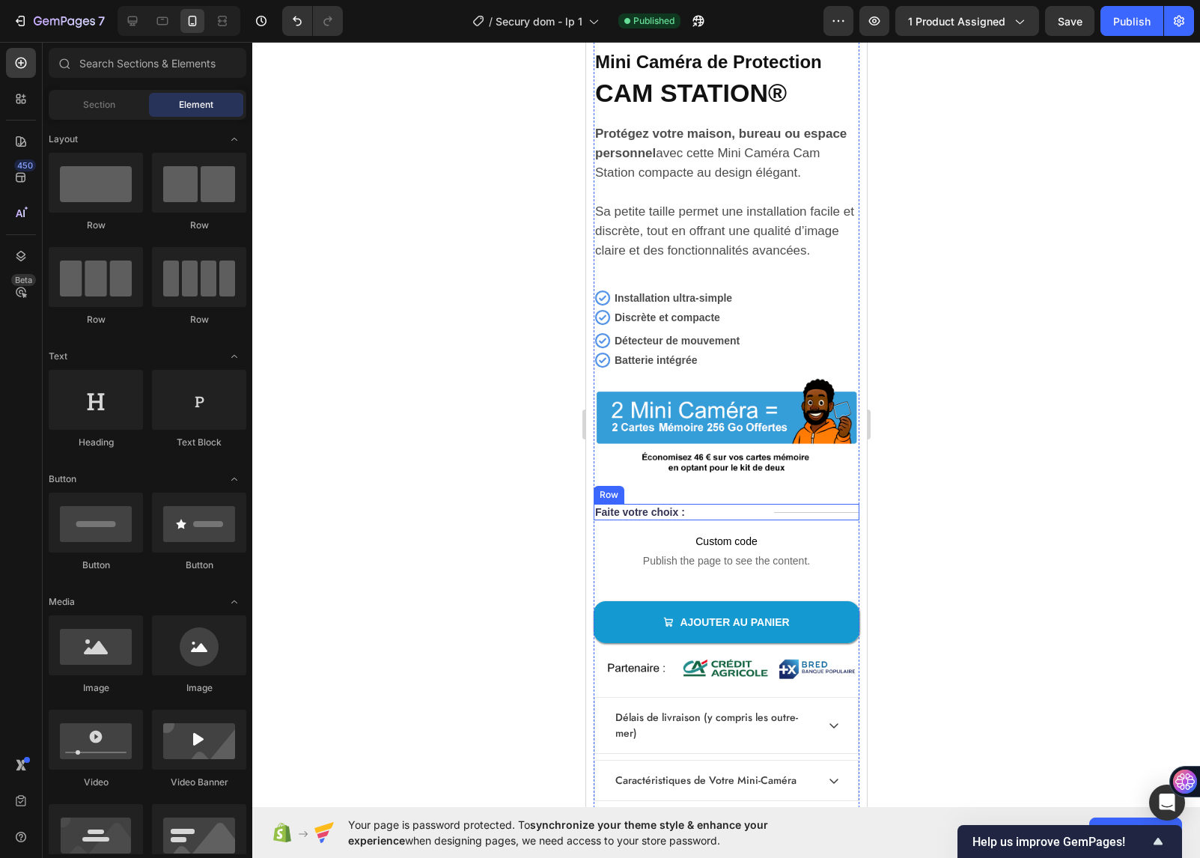
click at [801, 514] on div "Title Line" at bounding box center [816, 512] width 85 height 16
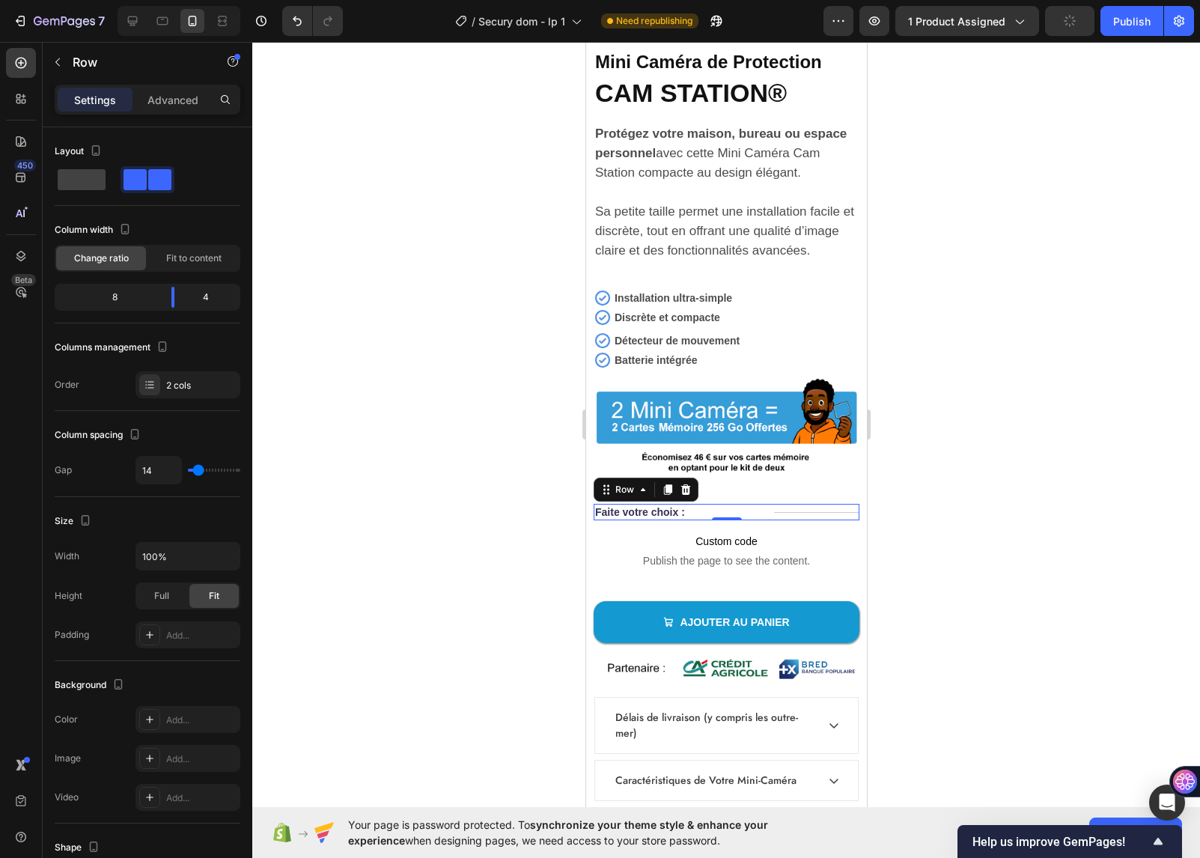
click at [821, 511] on div "Title Line" at bounding box center [816, 512] width 85 height 16
drag, startPoint x: 691, startPoint y: 488, endPoint x: 698, endPoint y: 493, distance: 8.1
click at [691, 489] on div at bounding box center [685, 490] width 18 height 18
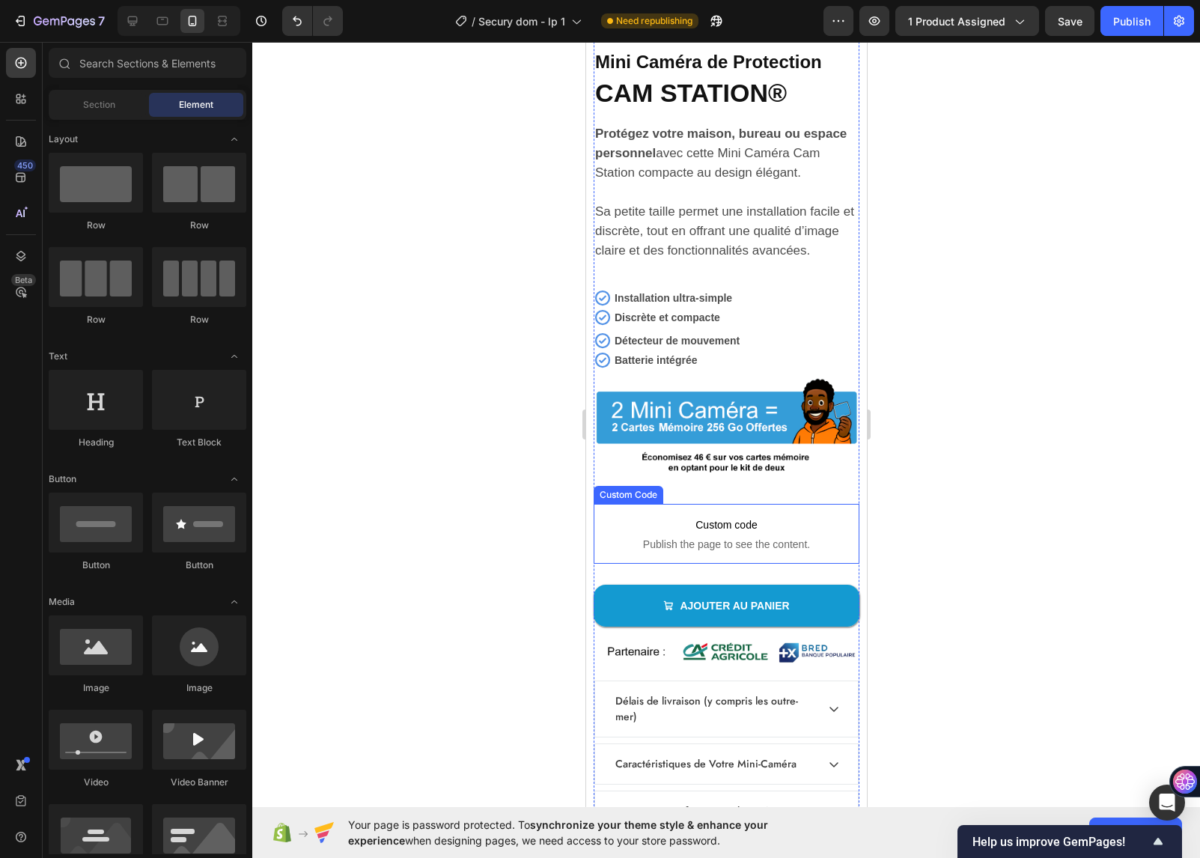
click at [788, 517] on p "Custom code Publish the page to see the content." at bounding box center [726, 534] width 266 height 60
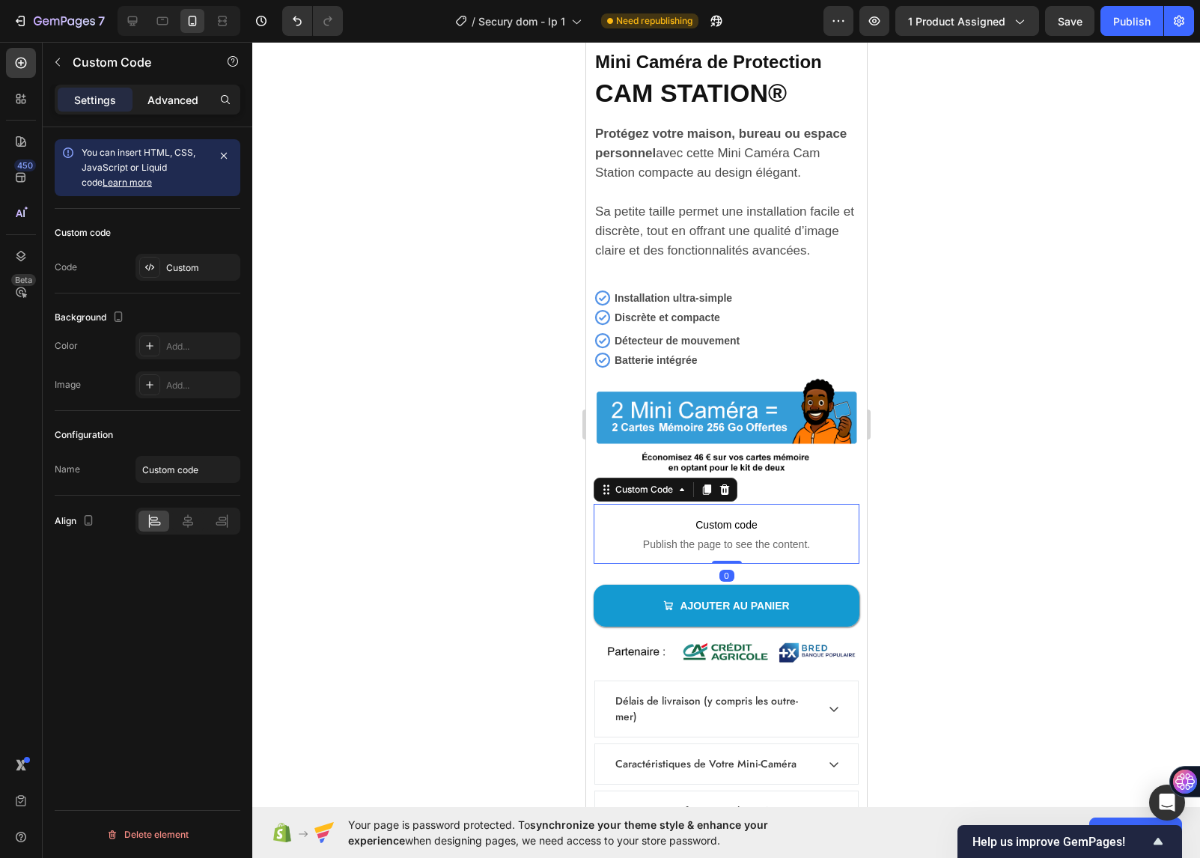
click at [160, 109] on div "Advanced" at bounding box center [173, 100] width 75 height 24
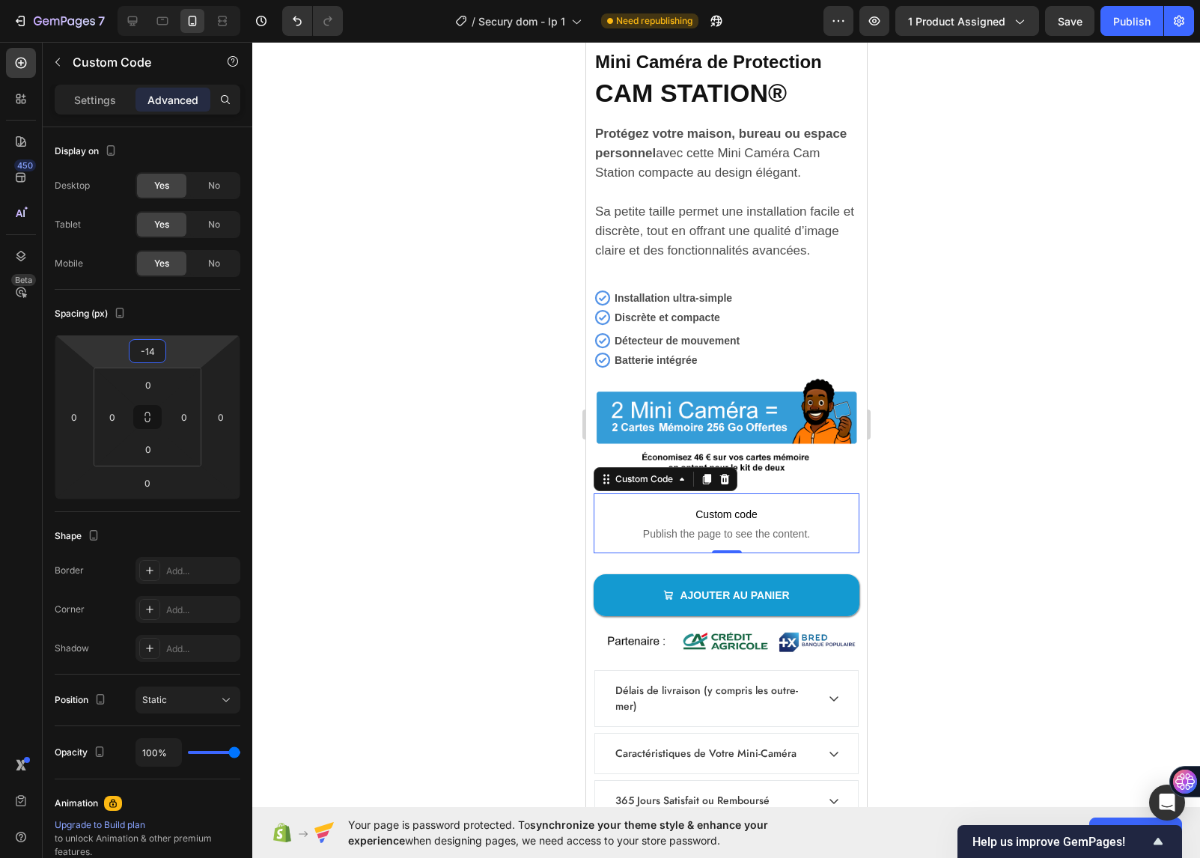
type input "-16"
click at [204, 0] on html "7 Version history / Secury dom - lp 1 Need republishing Preview 1 product assig…" at bounding box center [600, 0] width 1200 height 0
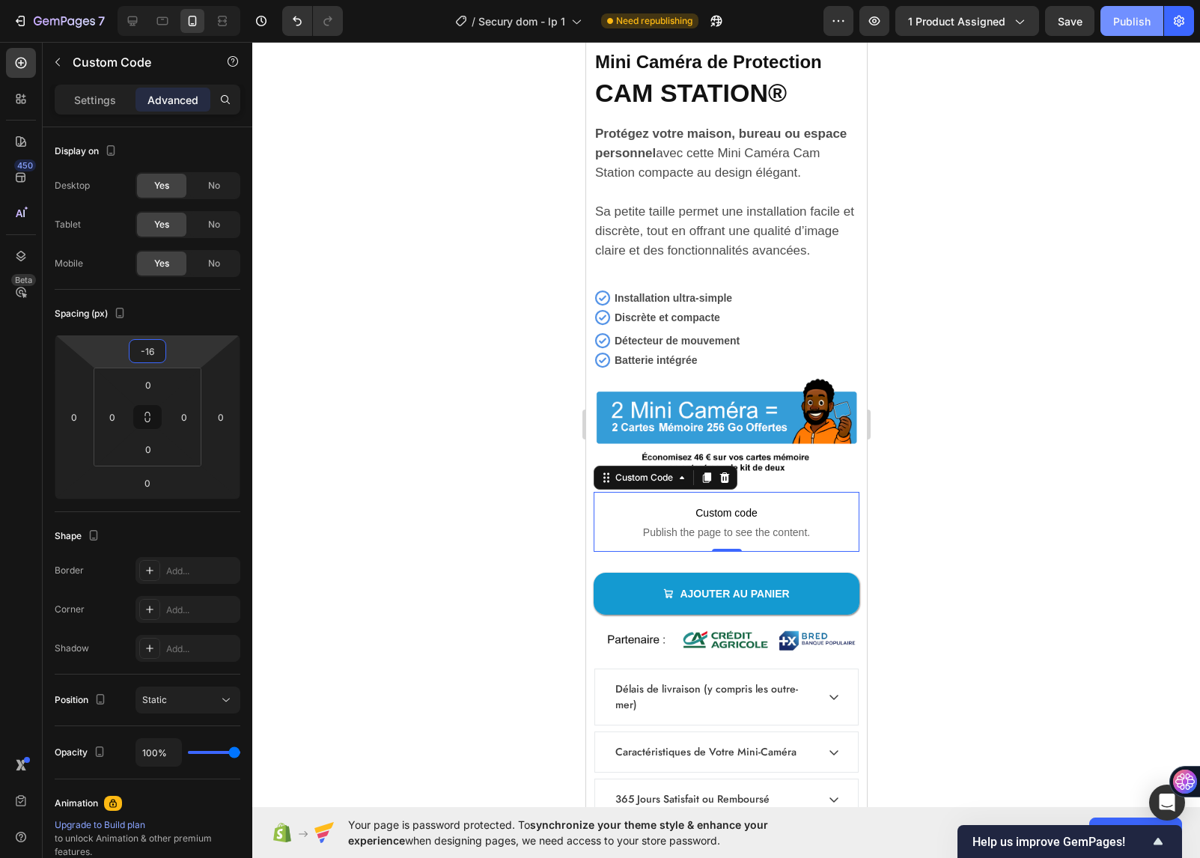
click at [1129, 24] on div "Publish" at bounding box center [1132, 21] width 37 height 16
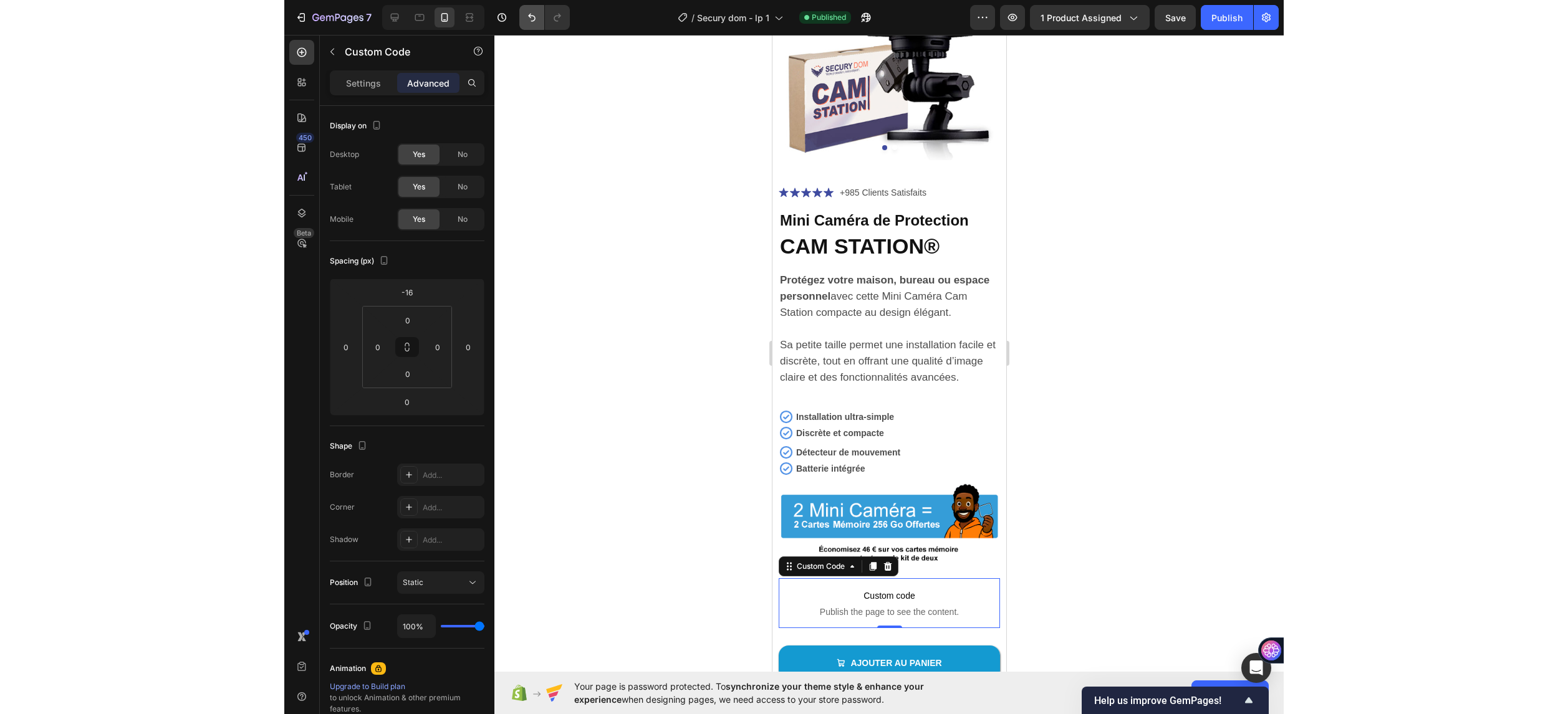
scroll to position [4986, 0]
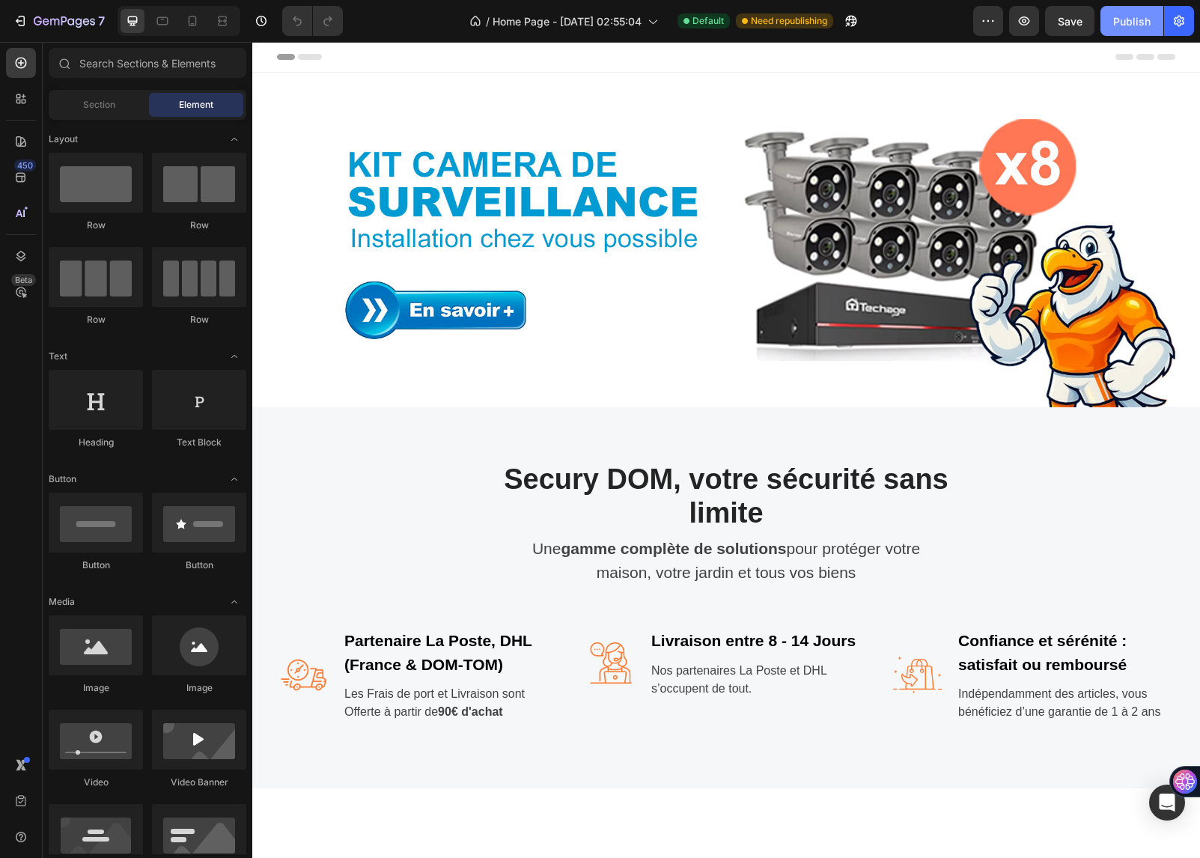
click at [1124, 25] on div "Publish" at bounding box center [1132, 21] width 37 height 16
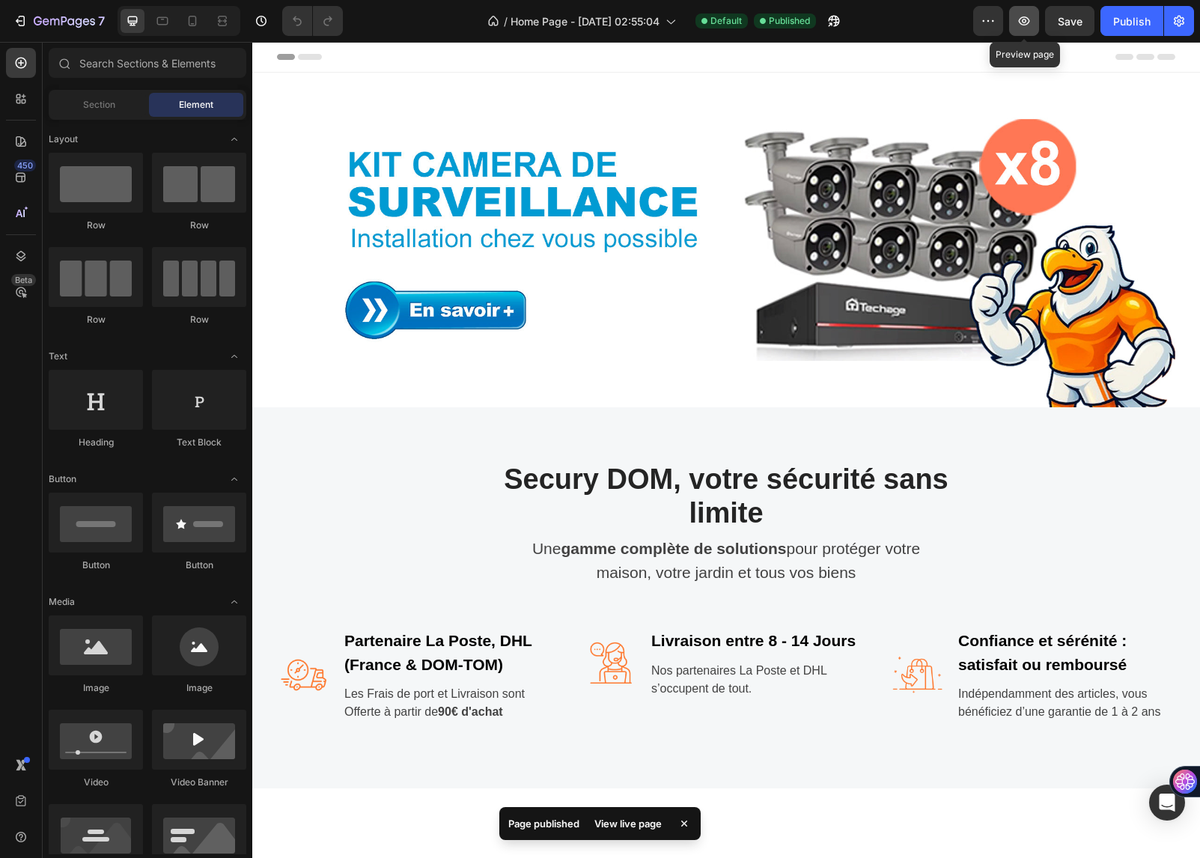
click at [1018, 21] on icon "button" at bounding box center [1024, 20] width 15 height 15
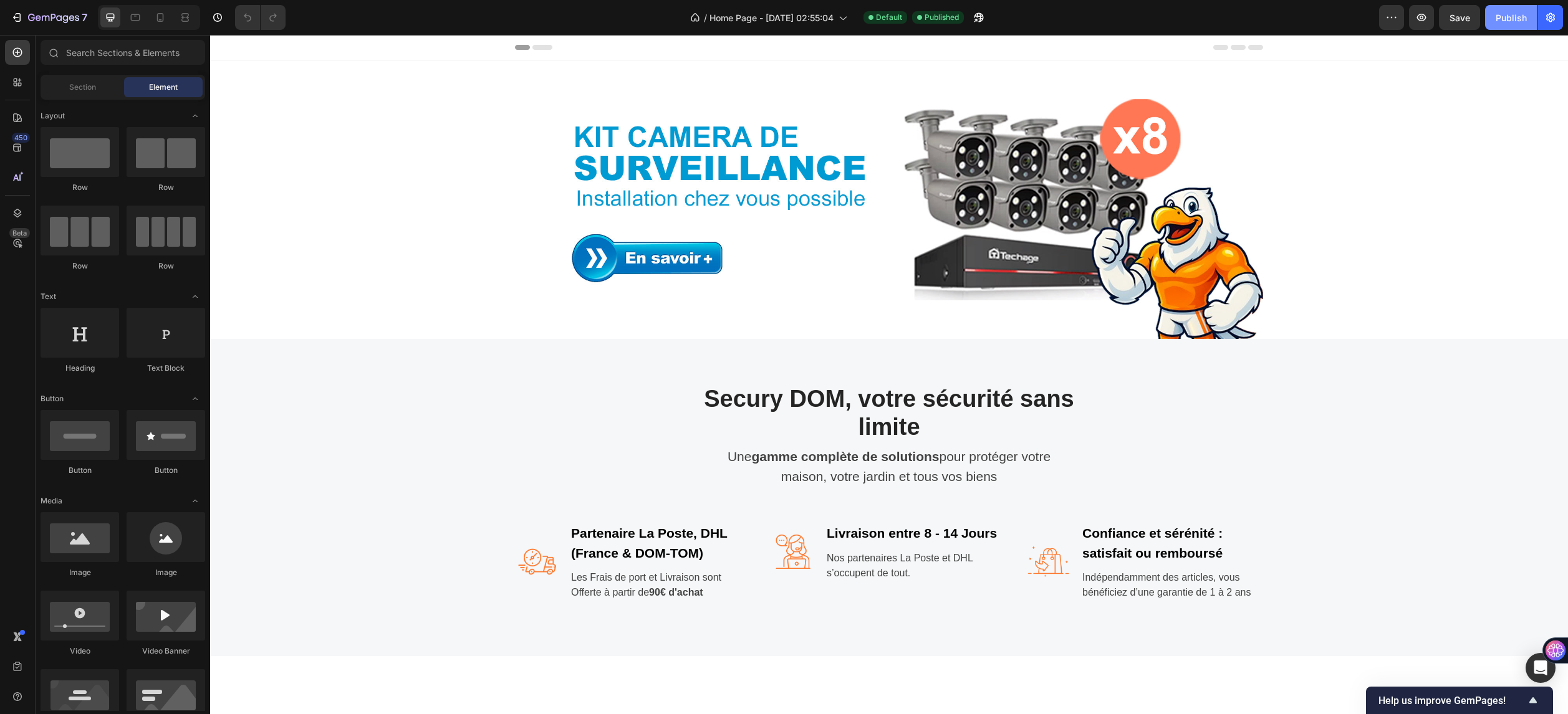
click at [999, 23] on button "Publish" at bounding box center [1511, 17] width 52 height 25
click at [999, 28] on button "button" at bounding box center [1421, 17] width 25 height 25
click at [999, 21] on button "Publish" at bounding box center [1511, 17] width 52 height 25
click at [999, 20] on button "button" at bounding box center [1421, 17] width 25 height 25
